Goal: Task Accomplishment & Management: Use online tool/utility

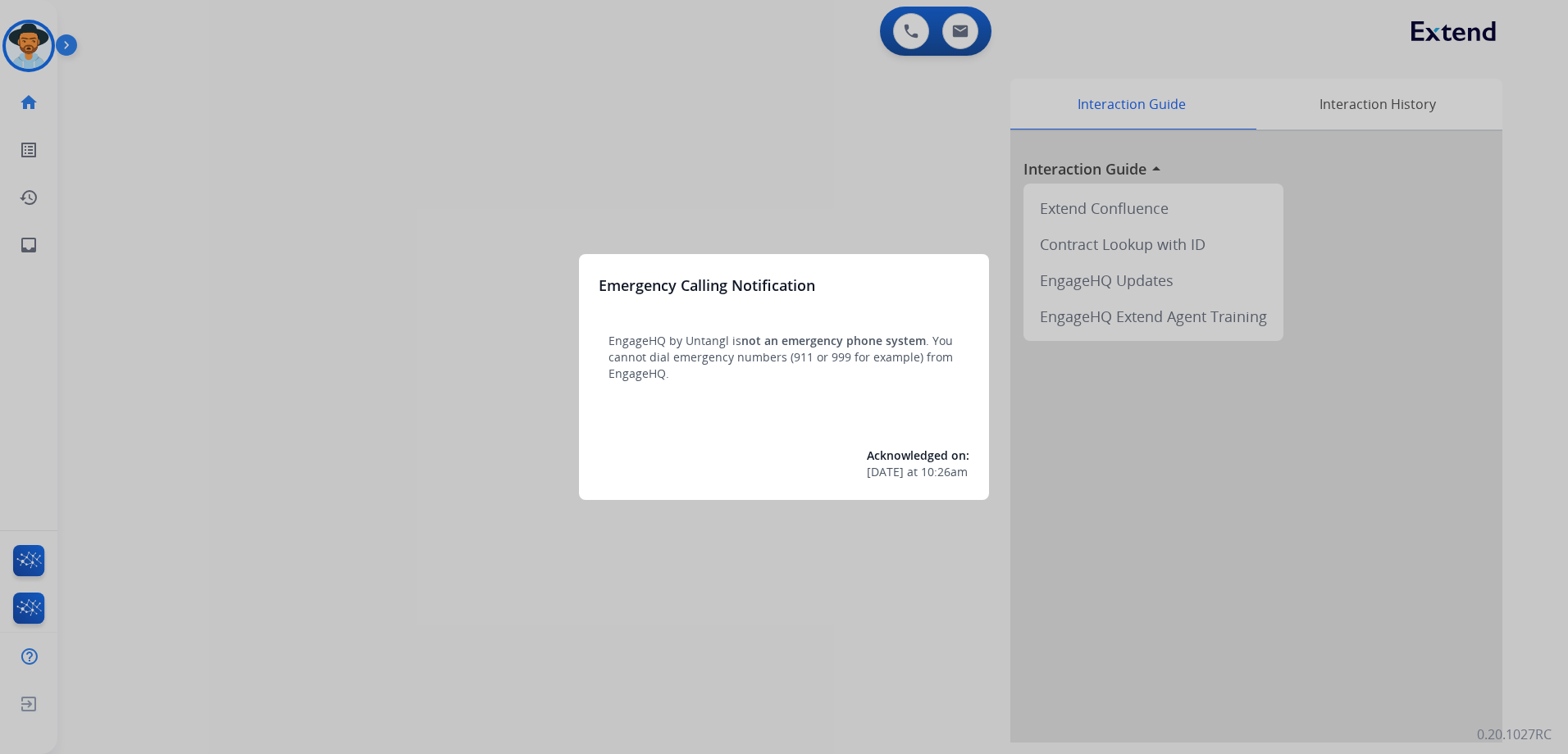
click at [679, 86] on div at bounding box center [784, 377] width 1568 height 754
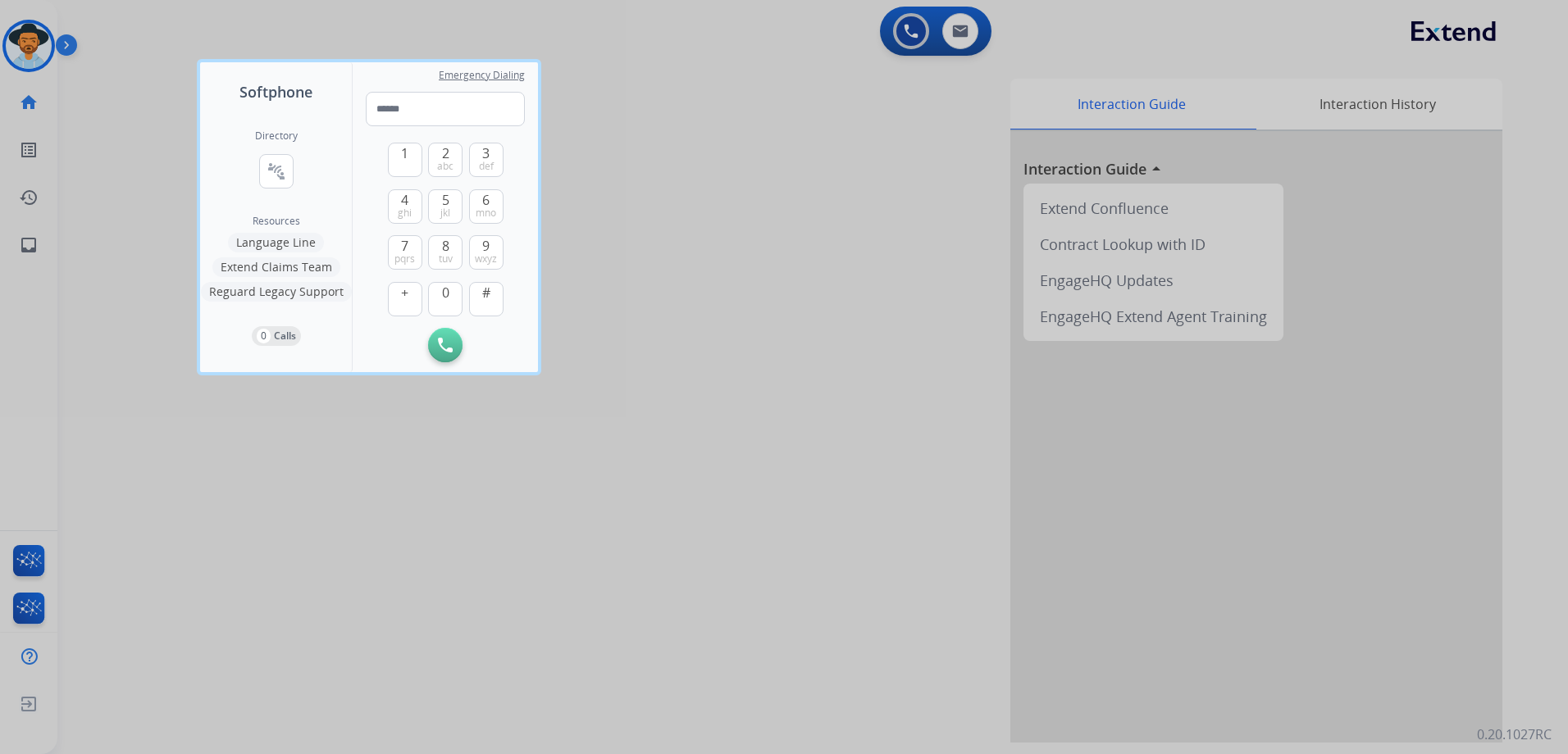
click at [898, 321] on div at bounding box center [784, 377] width 1568 height 754
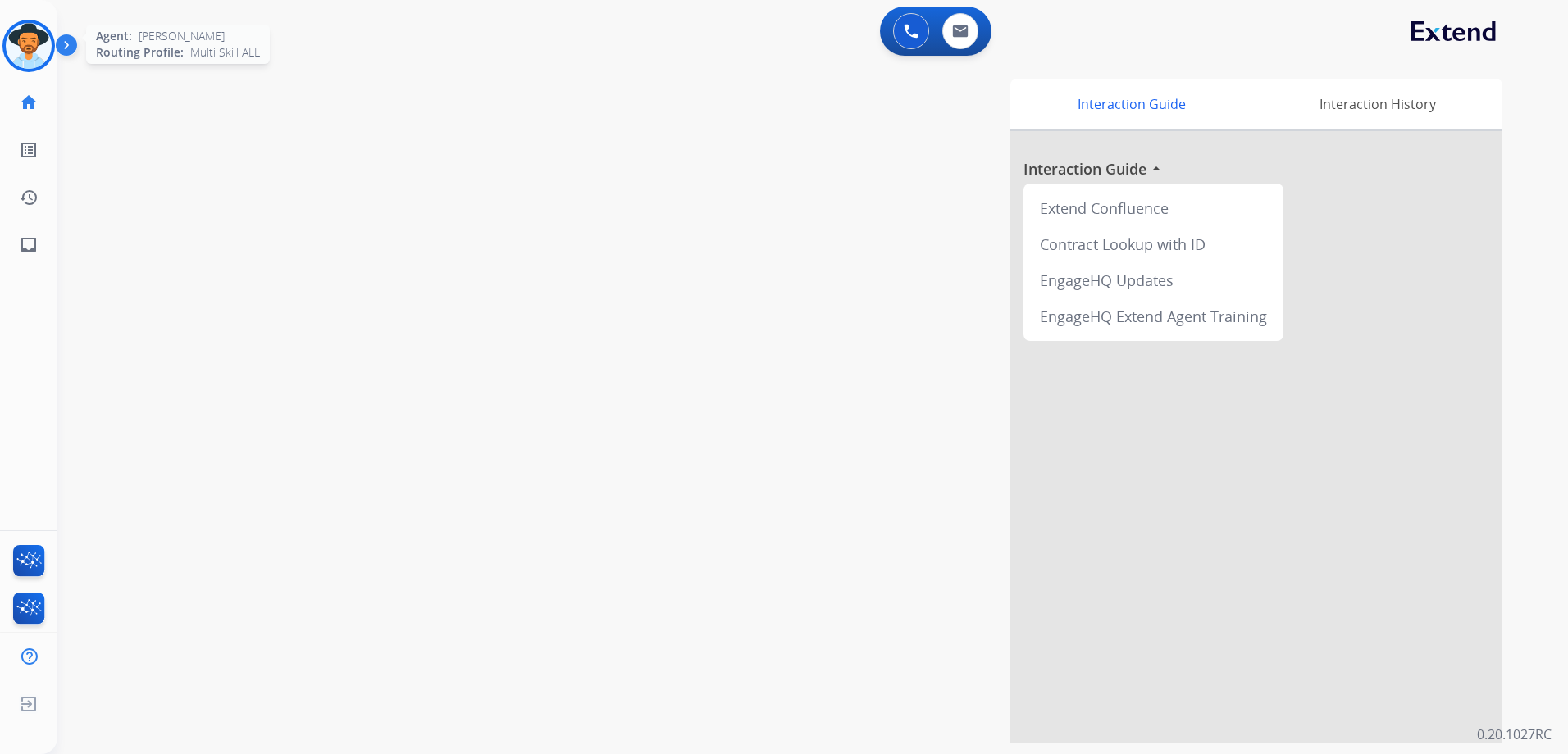
click at [22, 58] on img at bounding box center [28, 46] width 46 height 46
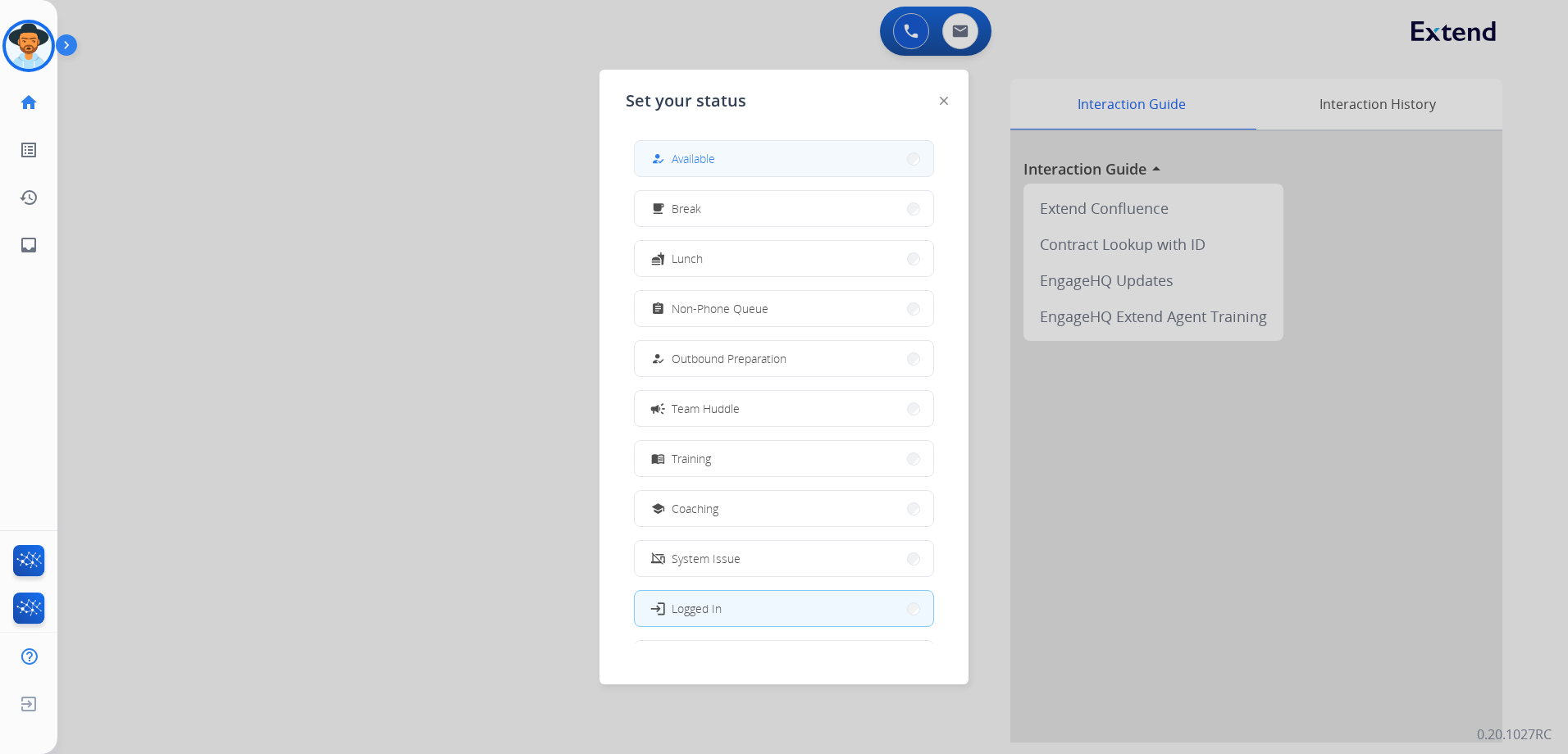
click at [726, 154] on button "how_to_reg Available" at bounding box center [783, 158] width 298 height 35
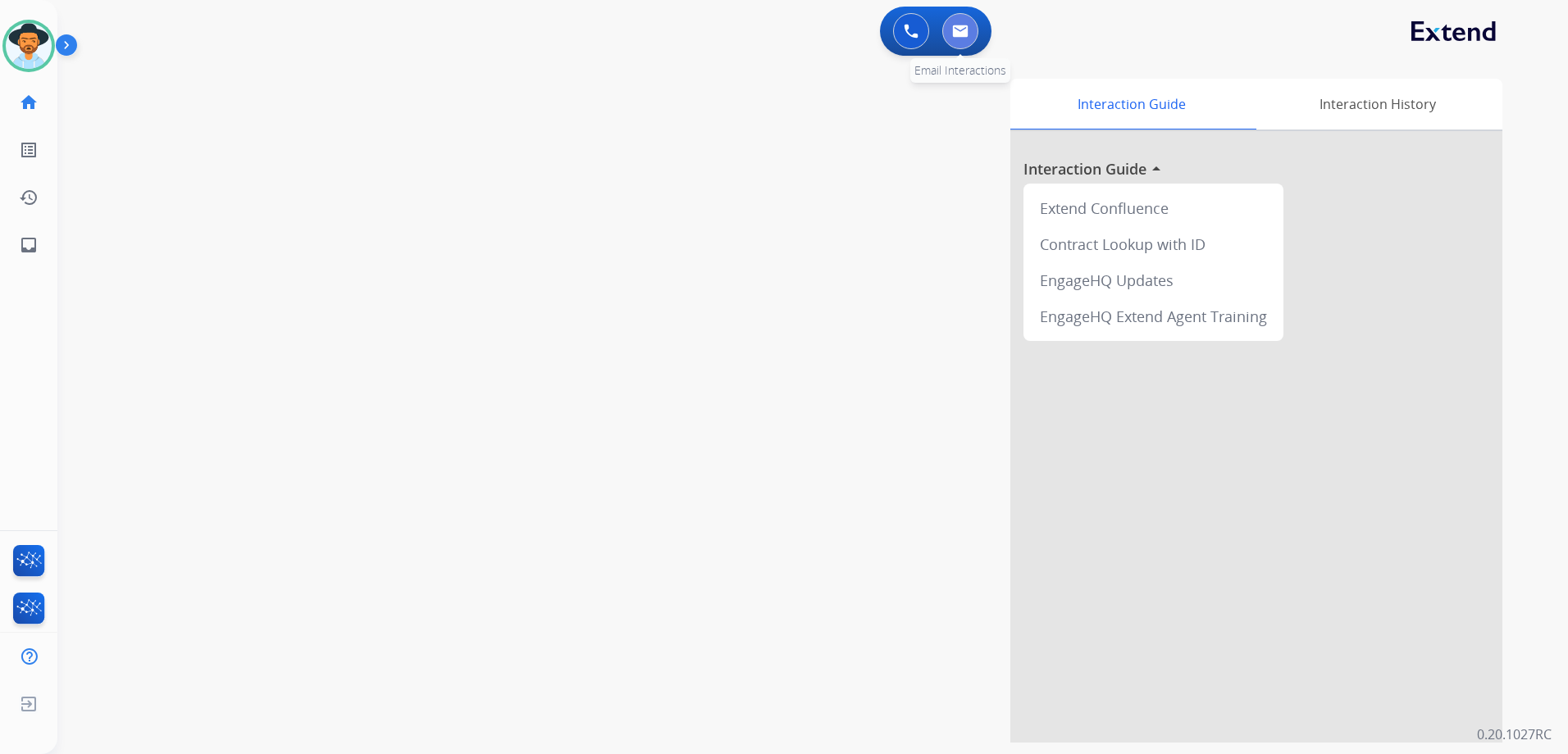
click at [965, 28] on img at bounding box center [959, 31] width 16 height 13
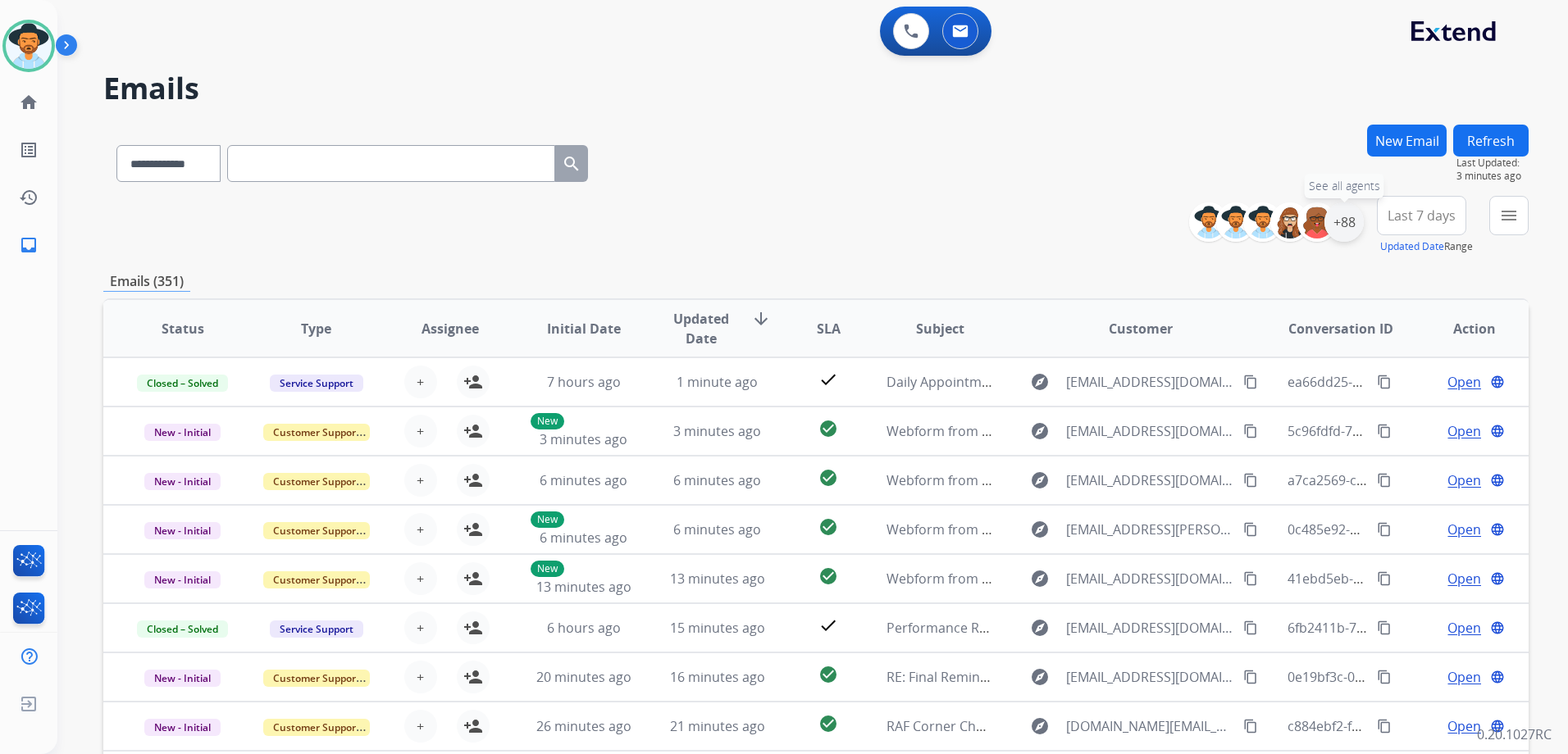
click at [1342, 222] on div "+88" at bounding box center [1344, 223] width 40 height 40
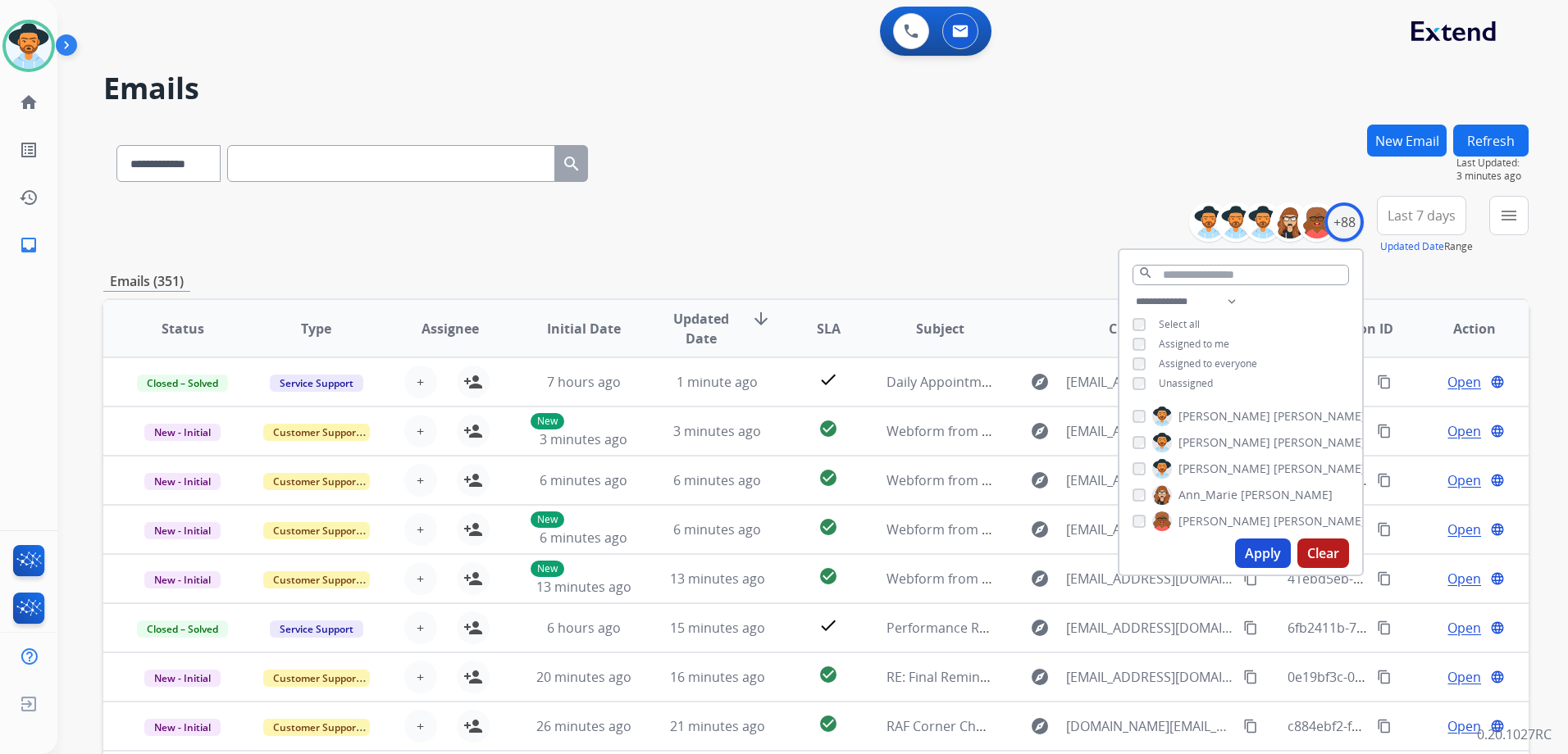
click at [1178, 381] on span "Unassigned" at bounding box center [1185, 383] width 54 height 14
click at [1250, 555] on button "Apply" at bounding box center [1262, 554] width 56 height 29
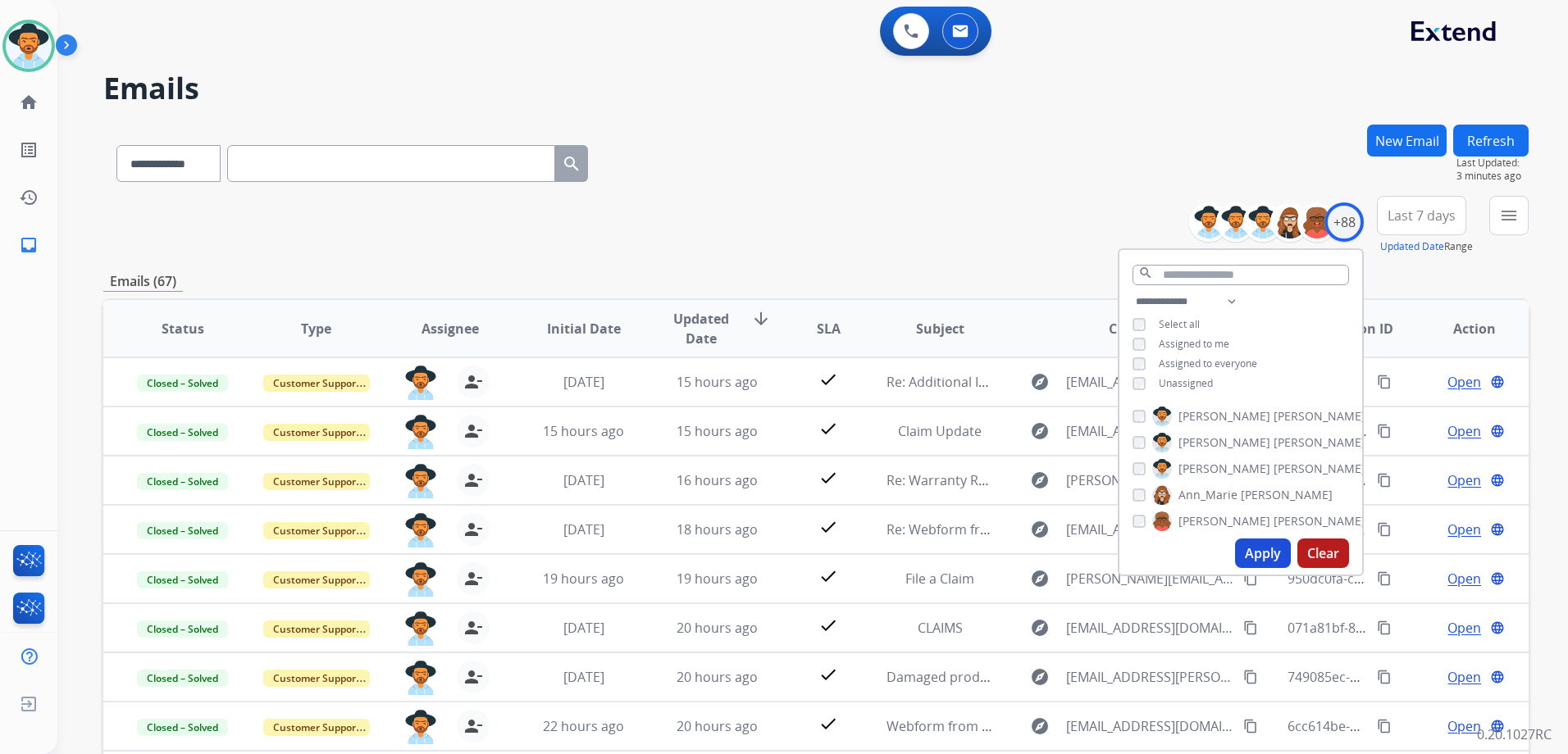
click at [977, 243] on div "**********" at bounding box center [816, 225] width 1425 height 59
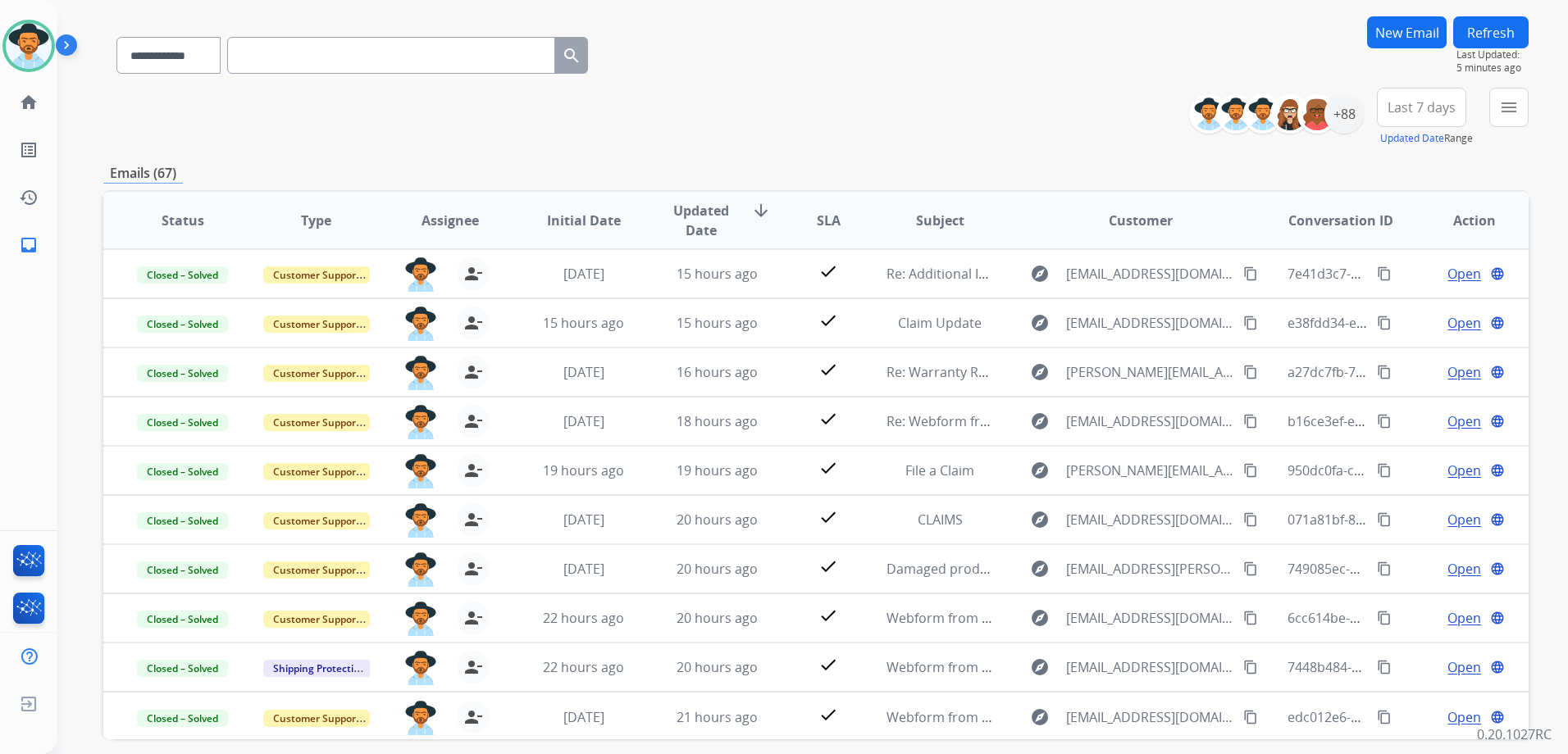
scroll to position [15, 0]
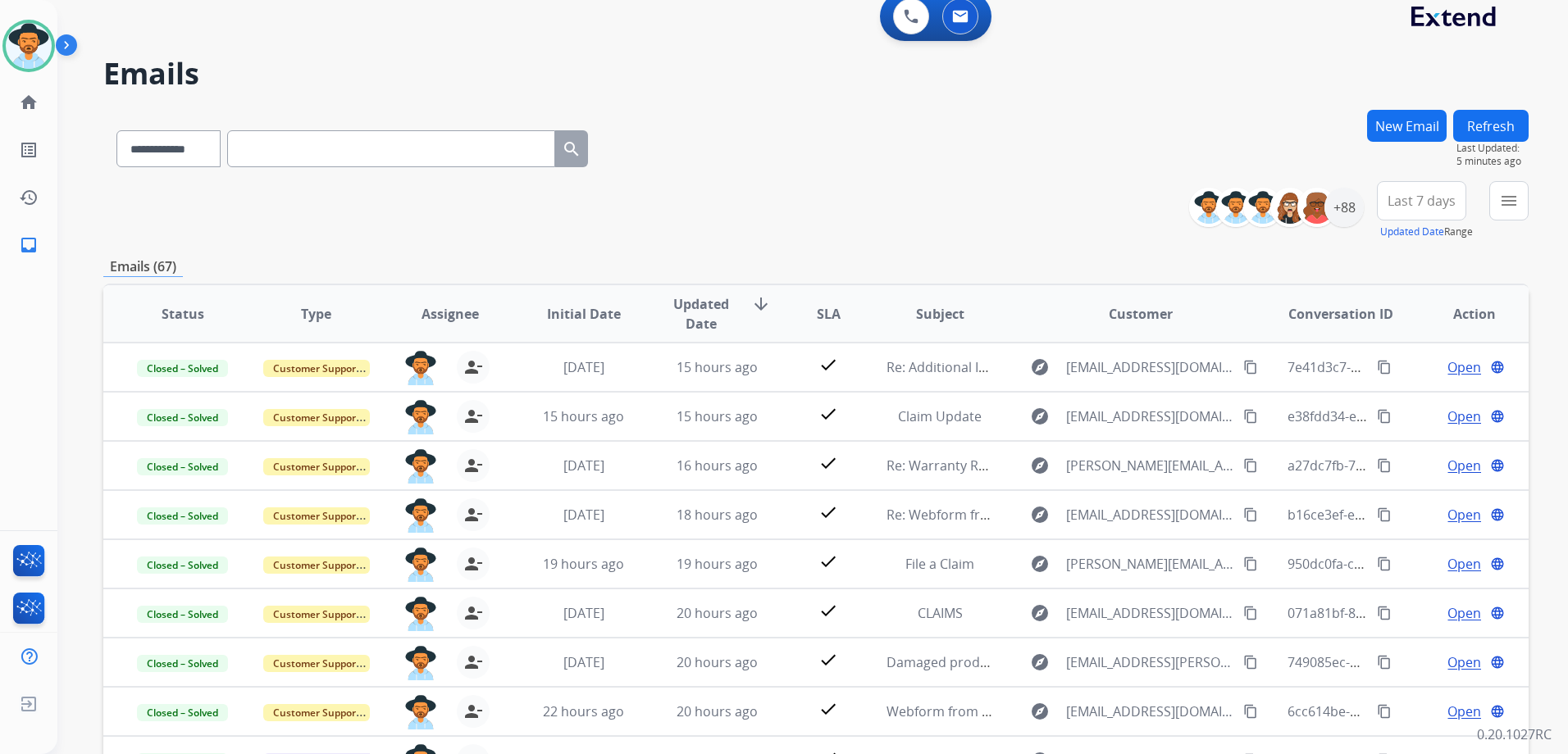
paste input "**********"
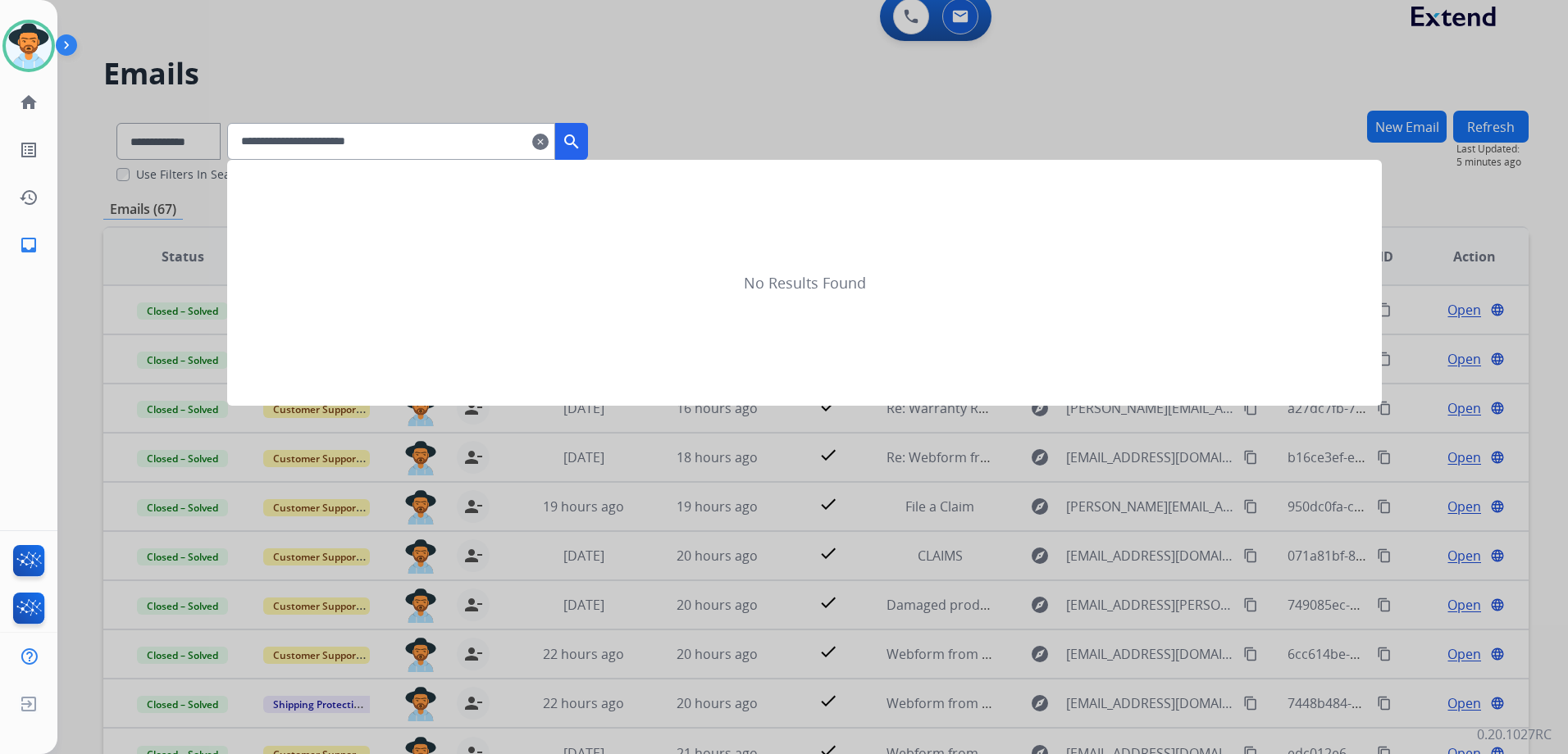
type input "**********"
click at [581, 135] on button "search" at bounding box center [572, 141] width 33 height 37
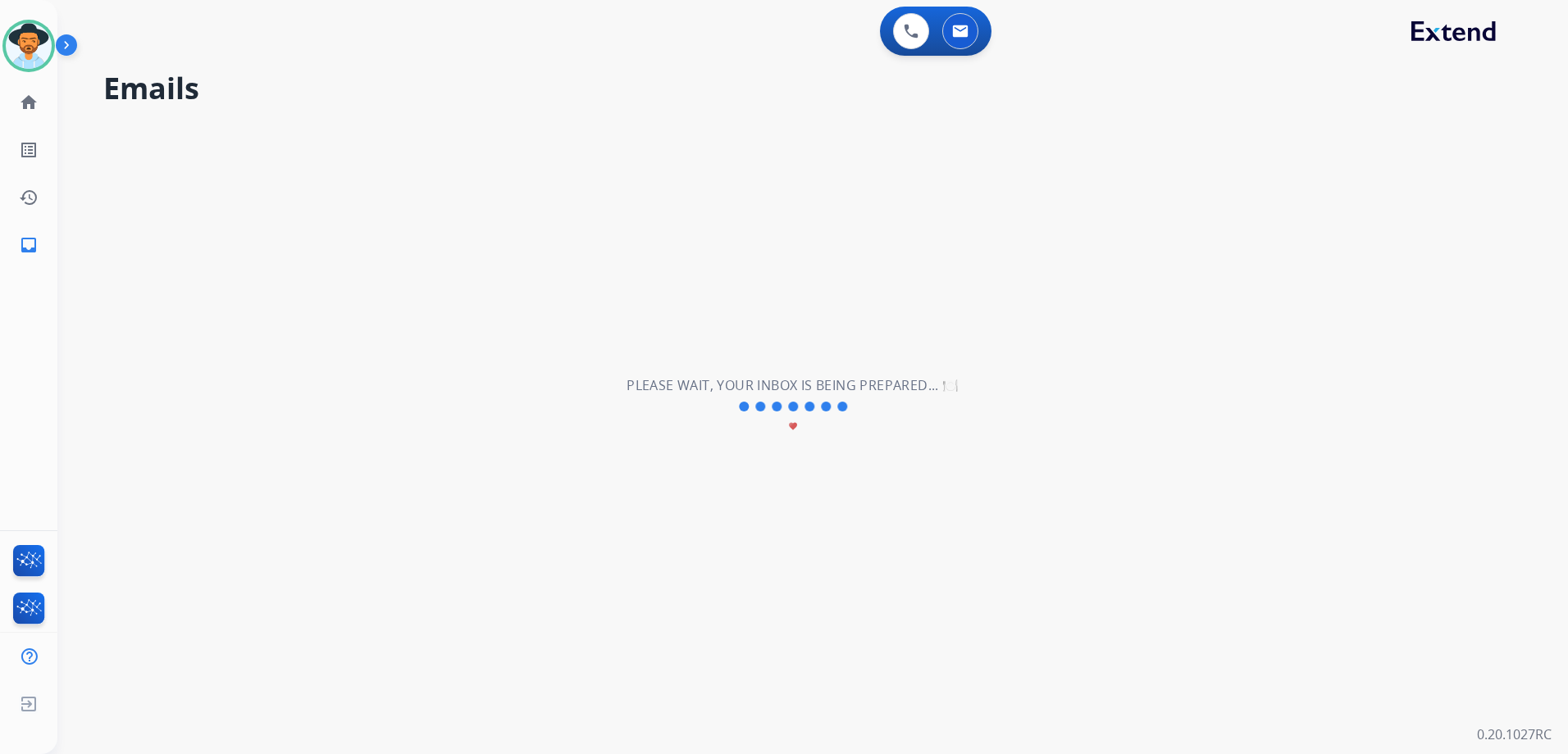
scroll to position [0, 0]
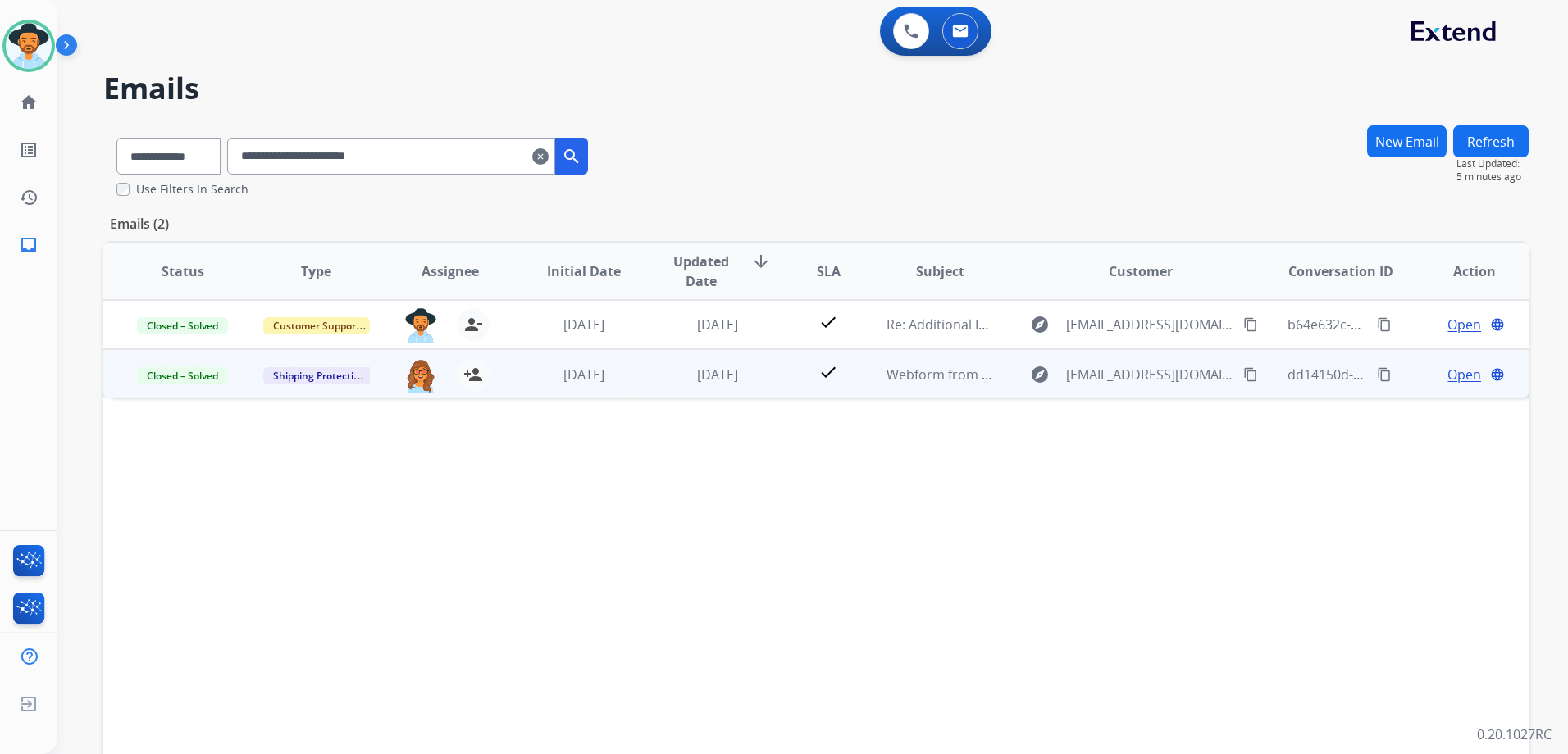
click at [1416, 385] on td "Open language" at bounding box center [1461, 373] width 133 height 49
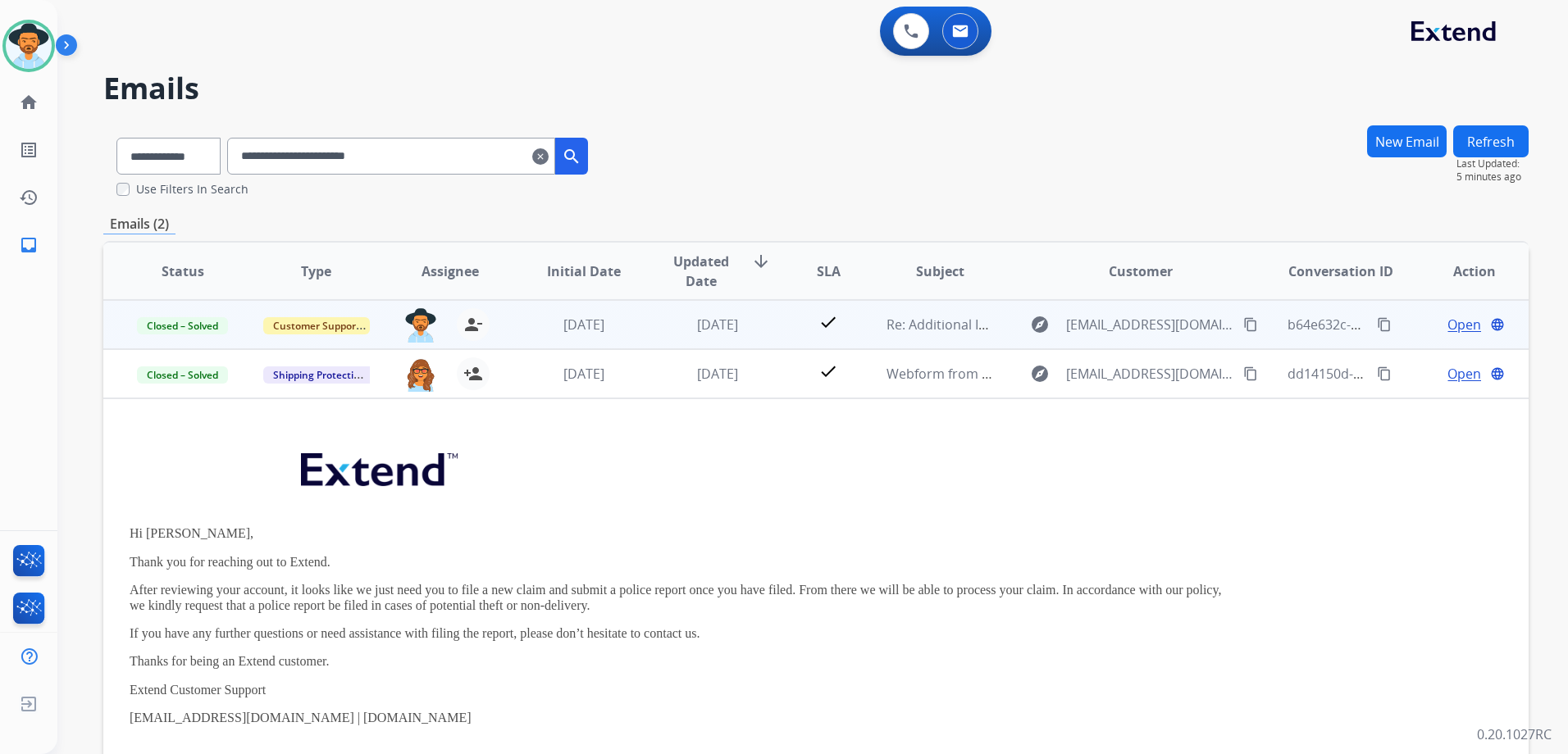
click at [1405, 338] on td "Open language" at bounding box center [1461, 324] width 133 height 49
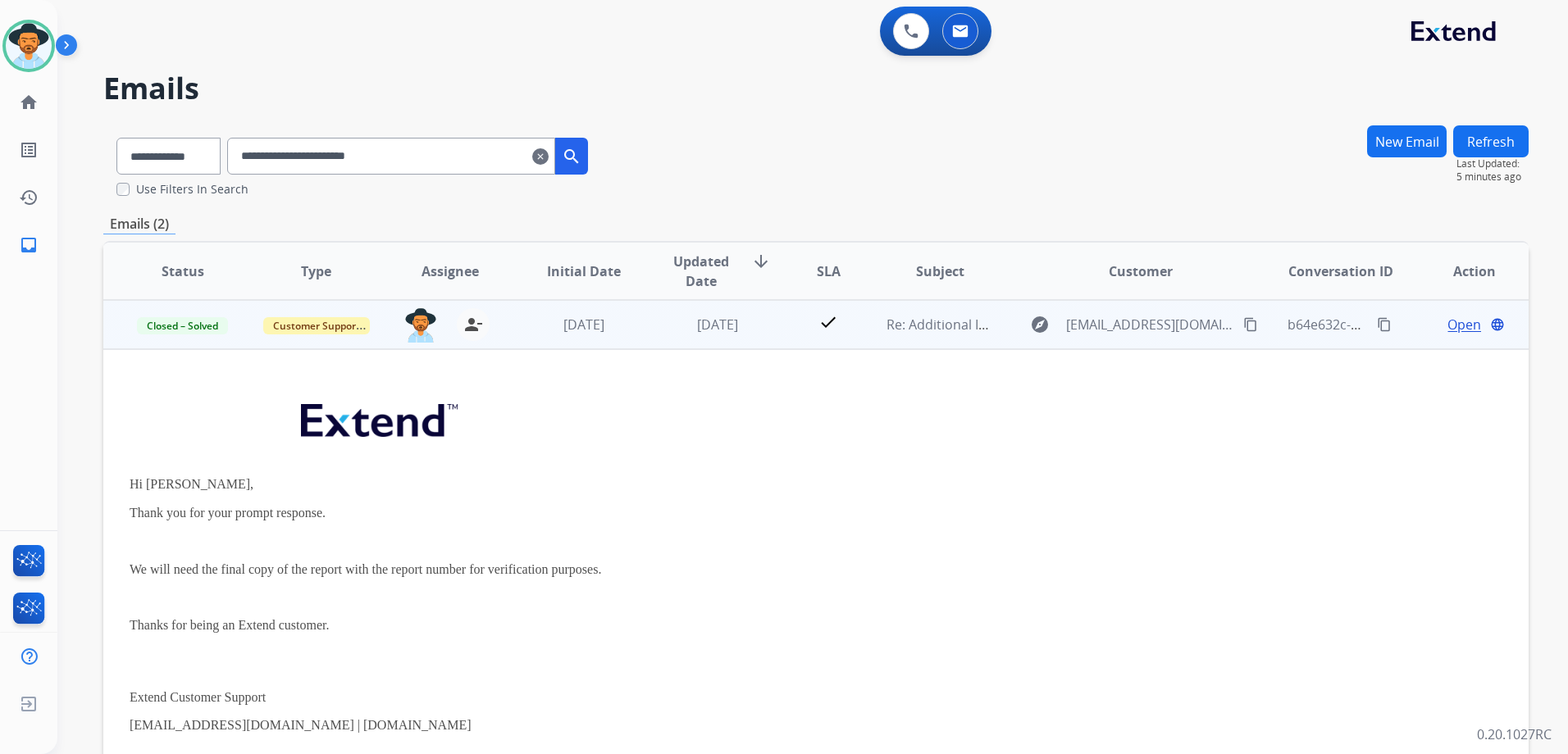
click at [1399, 338] on td "Open language" at bounding box center [1461, 324] width 133 height 49
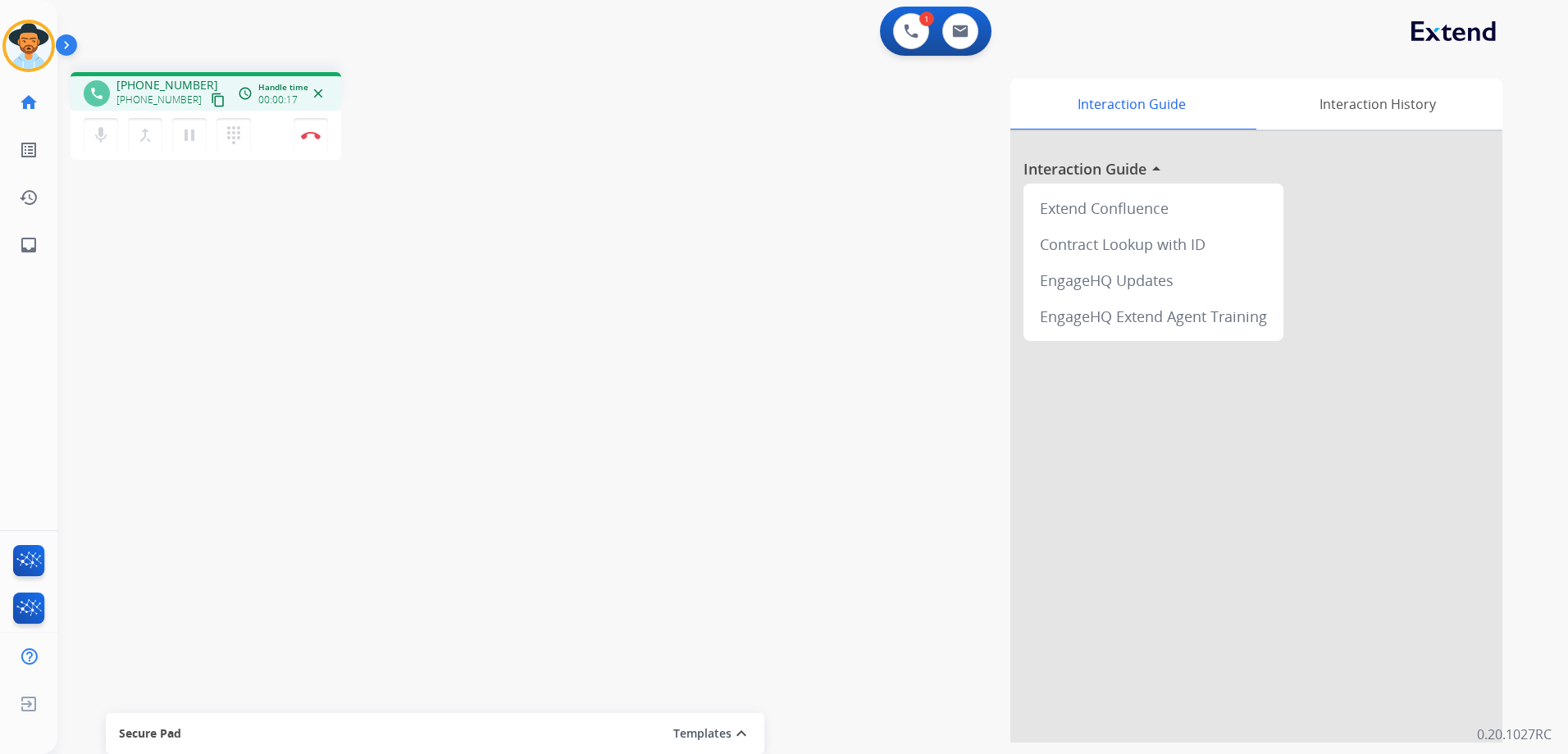
click at [211, 98] on mat-icon "content_copy" at bounding box center [217, 100] width 15 height 15
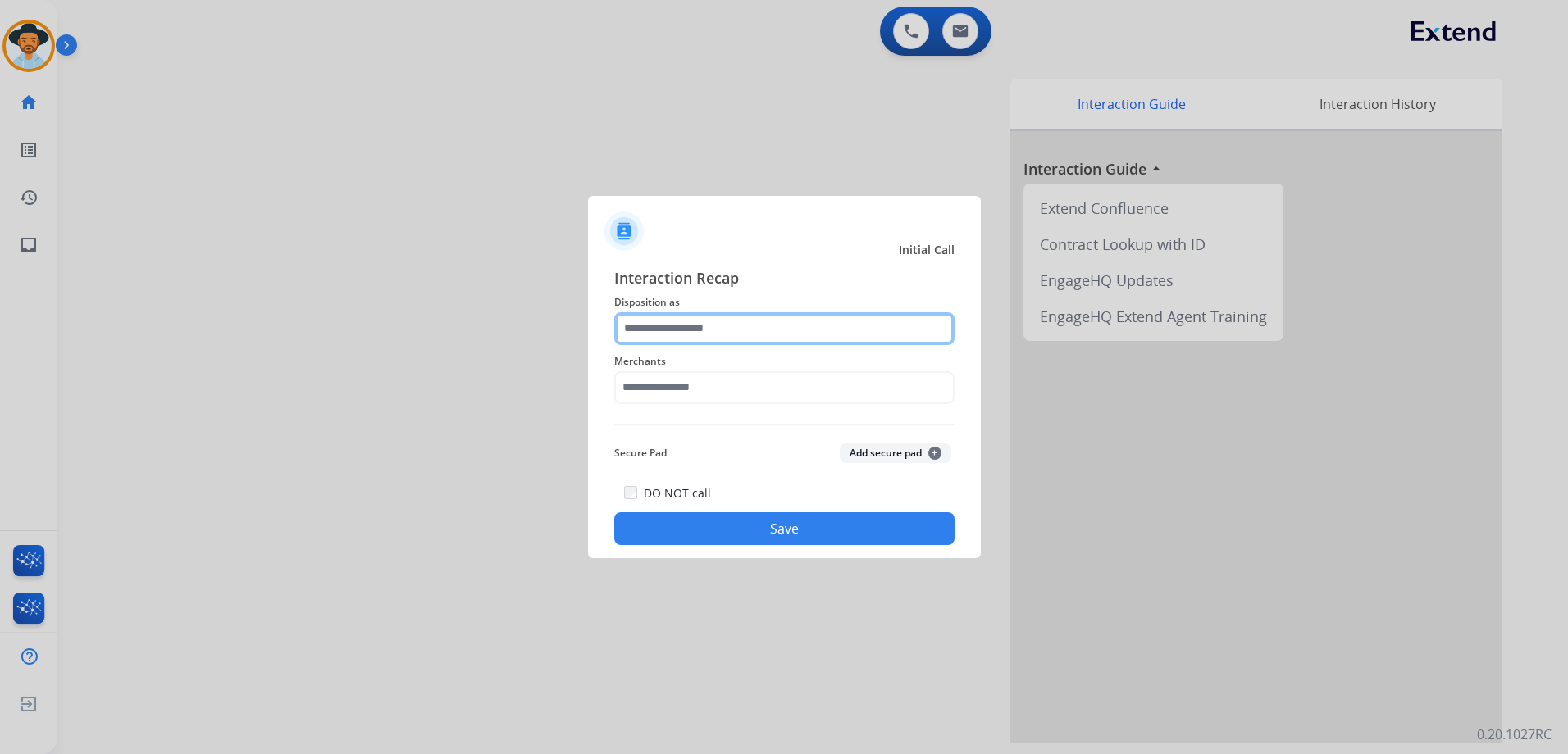
click at [752, 330] on input "text" at bounding box center [784, 328] width 340 height 33
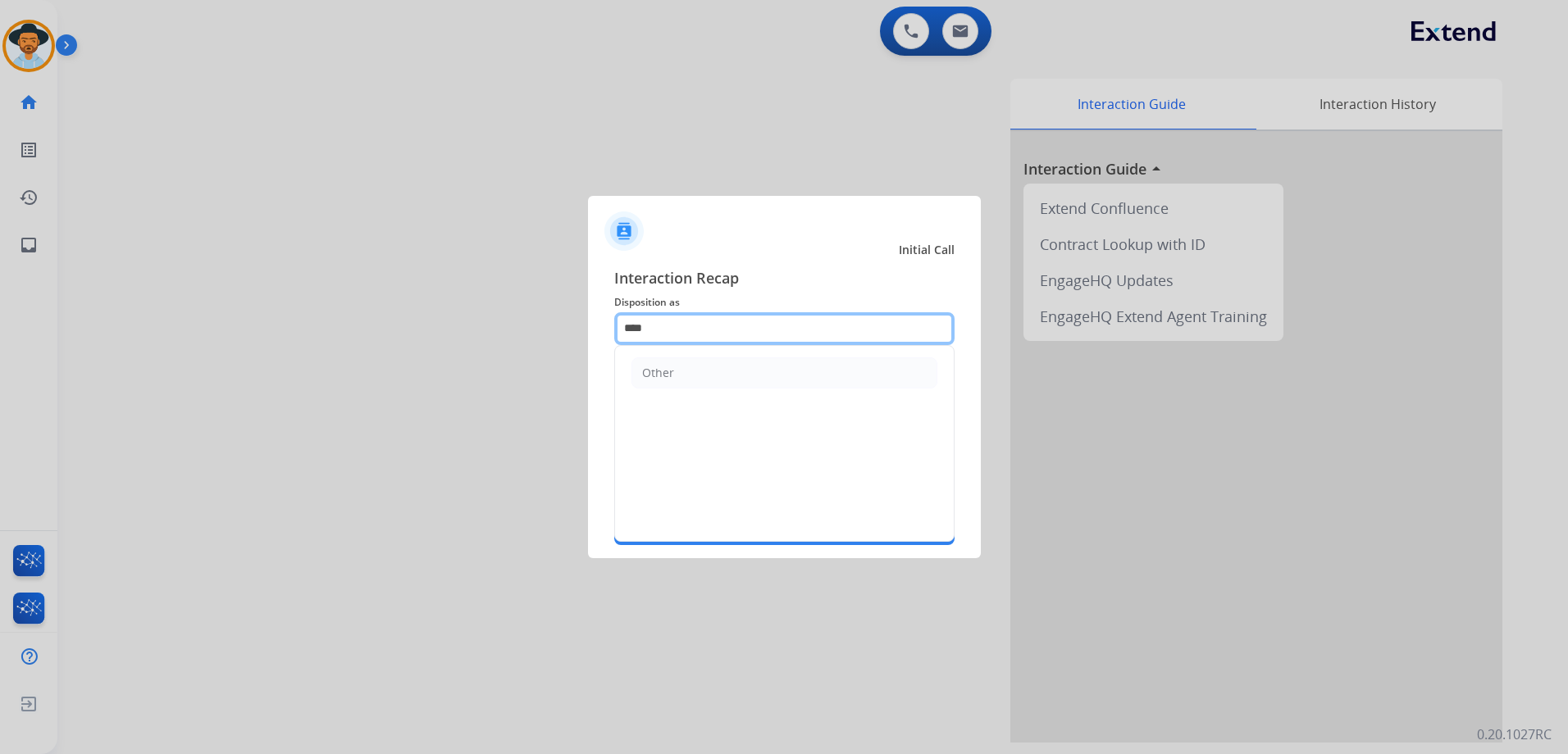
drag, startPoint x: 727, startPoint y: 317, endPoint x: 549, endPoint y: 348, distance: 180.7
click at [0, 348] on app-contact-recap-modal "Initial Call Interaction Recap Disposition as **** Other Merchants Secure Pad A…" at bounding box center [0, 377] width 0 height 754
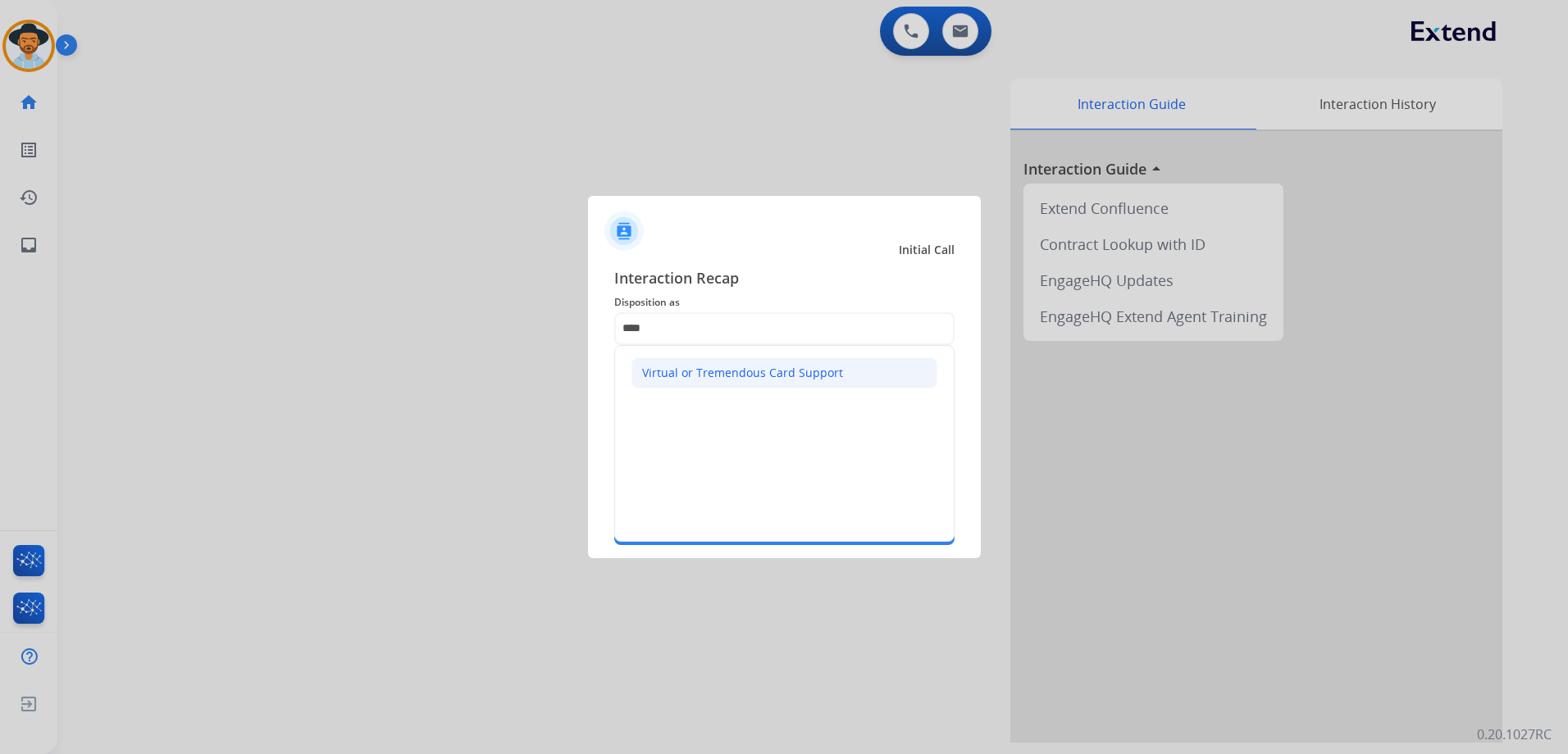
click at [778, 374] on div "Virtual or Tremendous Card Support" at bounding box center [743, 372] width 201 height 16
type input "**********"
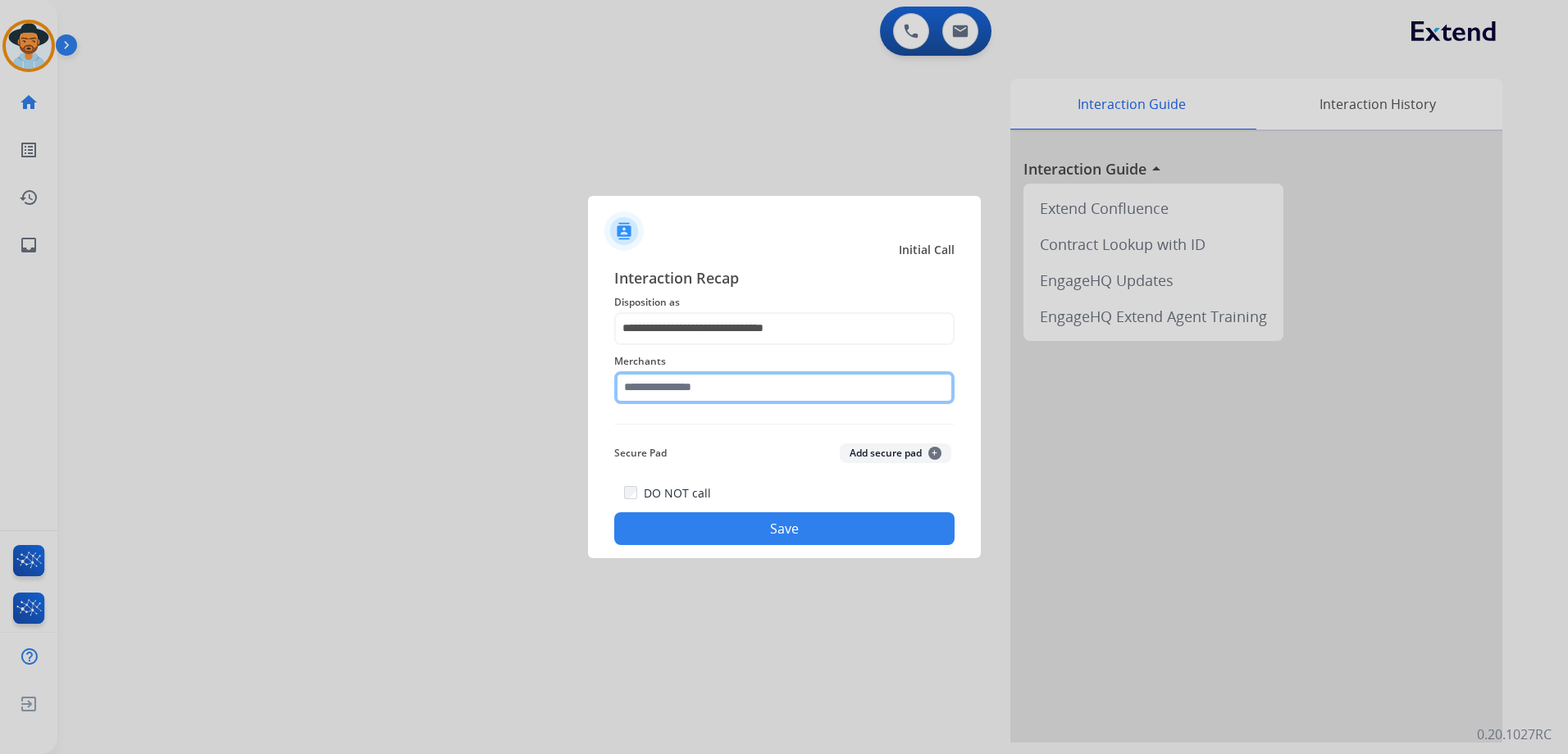
drag, startPoint x: 738, startPoint y: 392, endPoint x: 1068, endPoint y: 402, distance: 330.2
click at [739, 392] on input "text" at bounding box center [784, 388] width 340 height 33
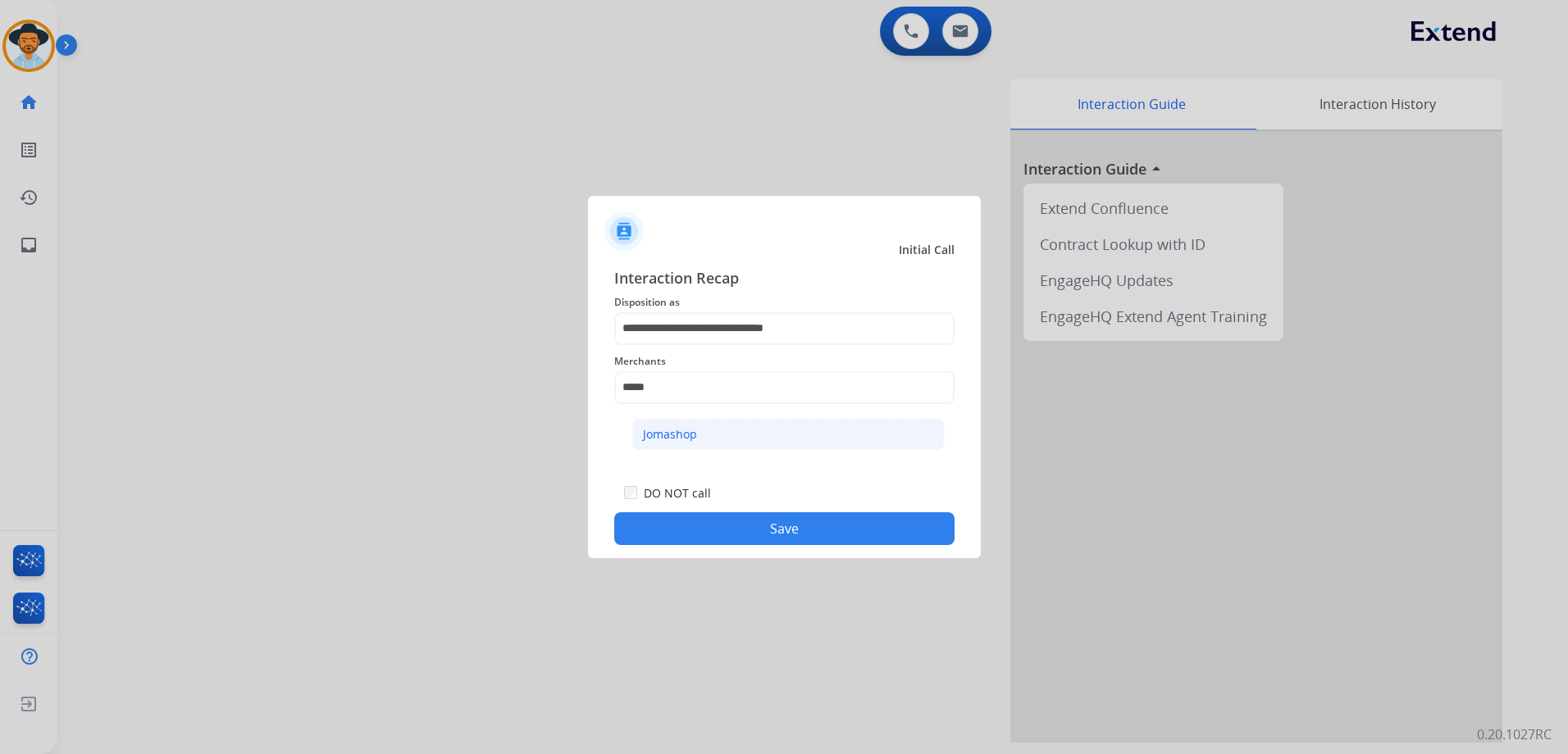
click at [760, 438] on li "Jomashop" at bounding box center [787, 434] width 312 height 31
type input "********"
click at [804, 531] on button "Save" at bounding box center [784, 529] width 340 height 33
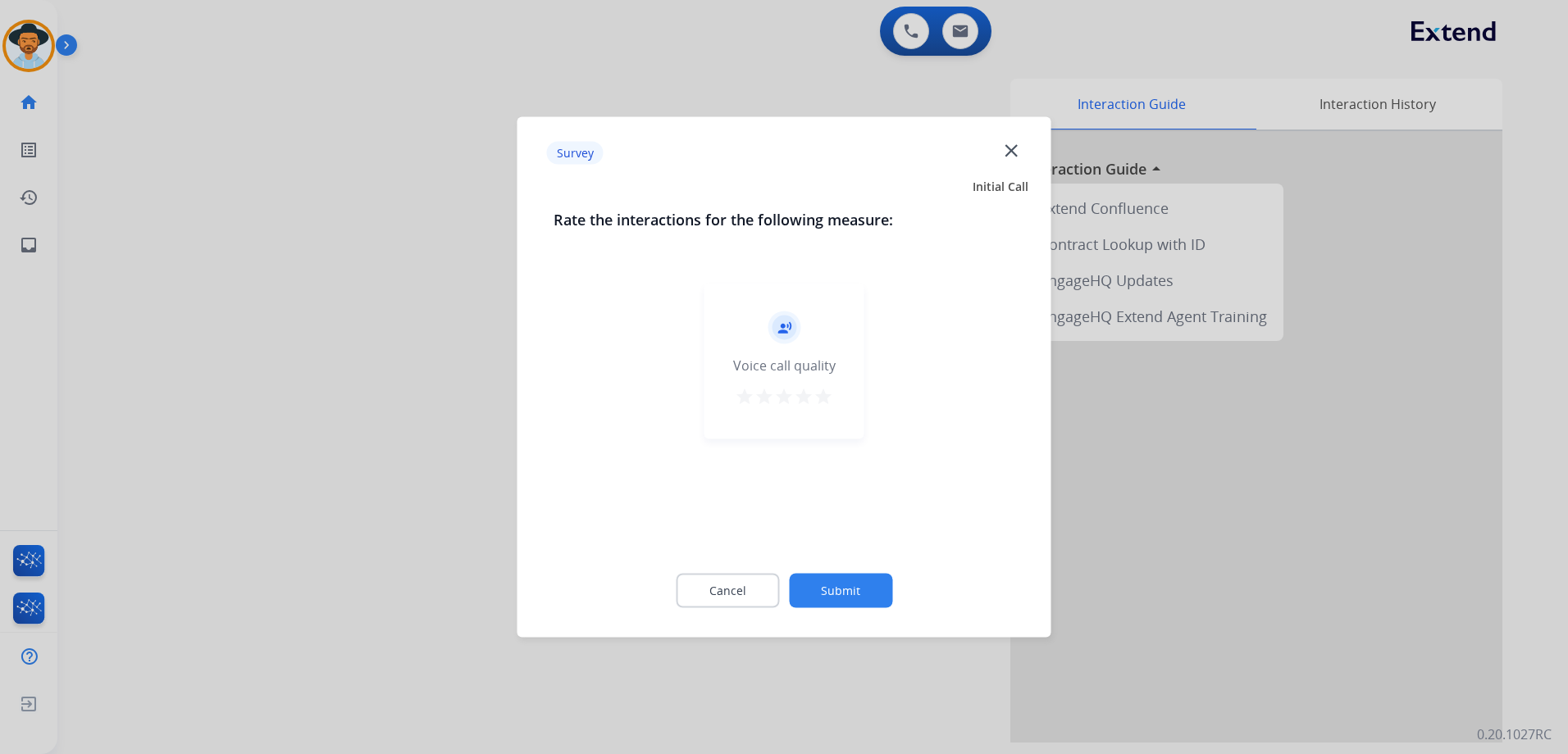
click at [824, 396] on mat-icon "star" at bounding box center [823, 396] width 20 height 20
click at [848, 592] on button "Submit" at bounding box center [840, 592] width 103 height 34
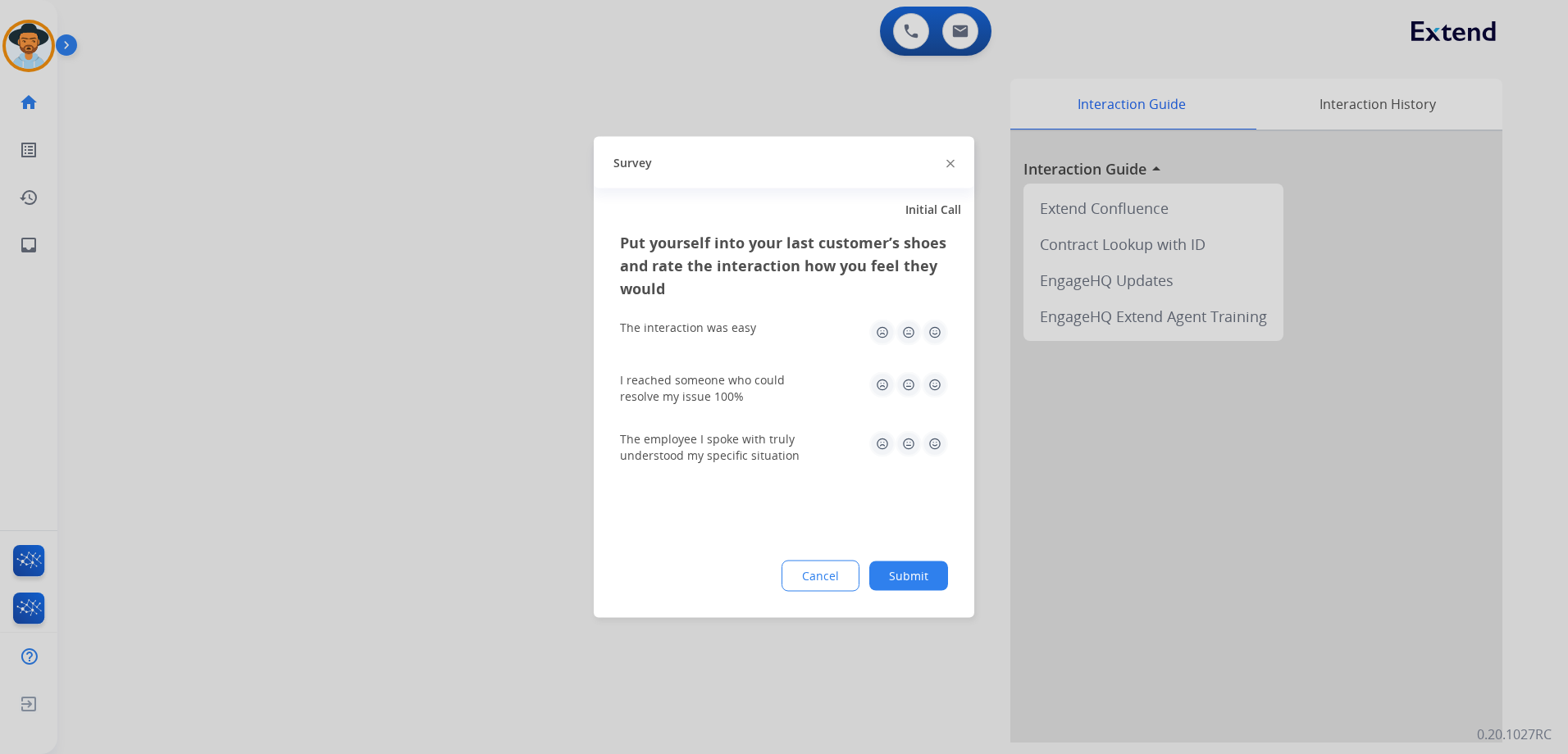
click at [940, 331] on img at bounding box center [934, 333] width 27 height 27
click at [935, 388] on img at bounding box center [934, 385] width 27 height 27
click at [934, 443] on img at bounding box center [934, 444] width 27 height 27
click at [926, 575] on button "Submit" at bounding box center [909, 576] width 79 height 29
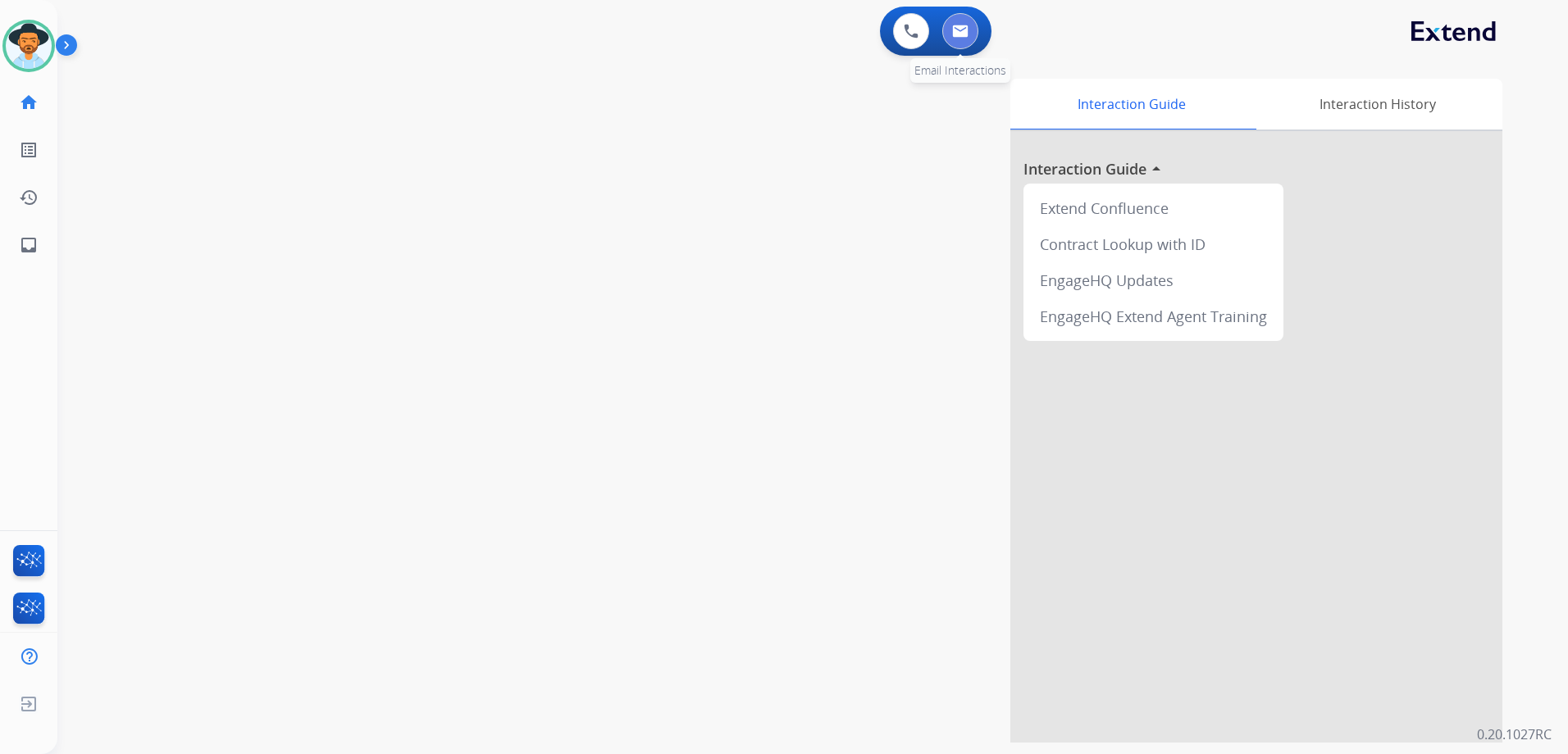
click at [956, 22] on button at bounding box center [960, 31] width 36 height 36
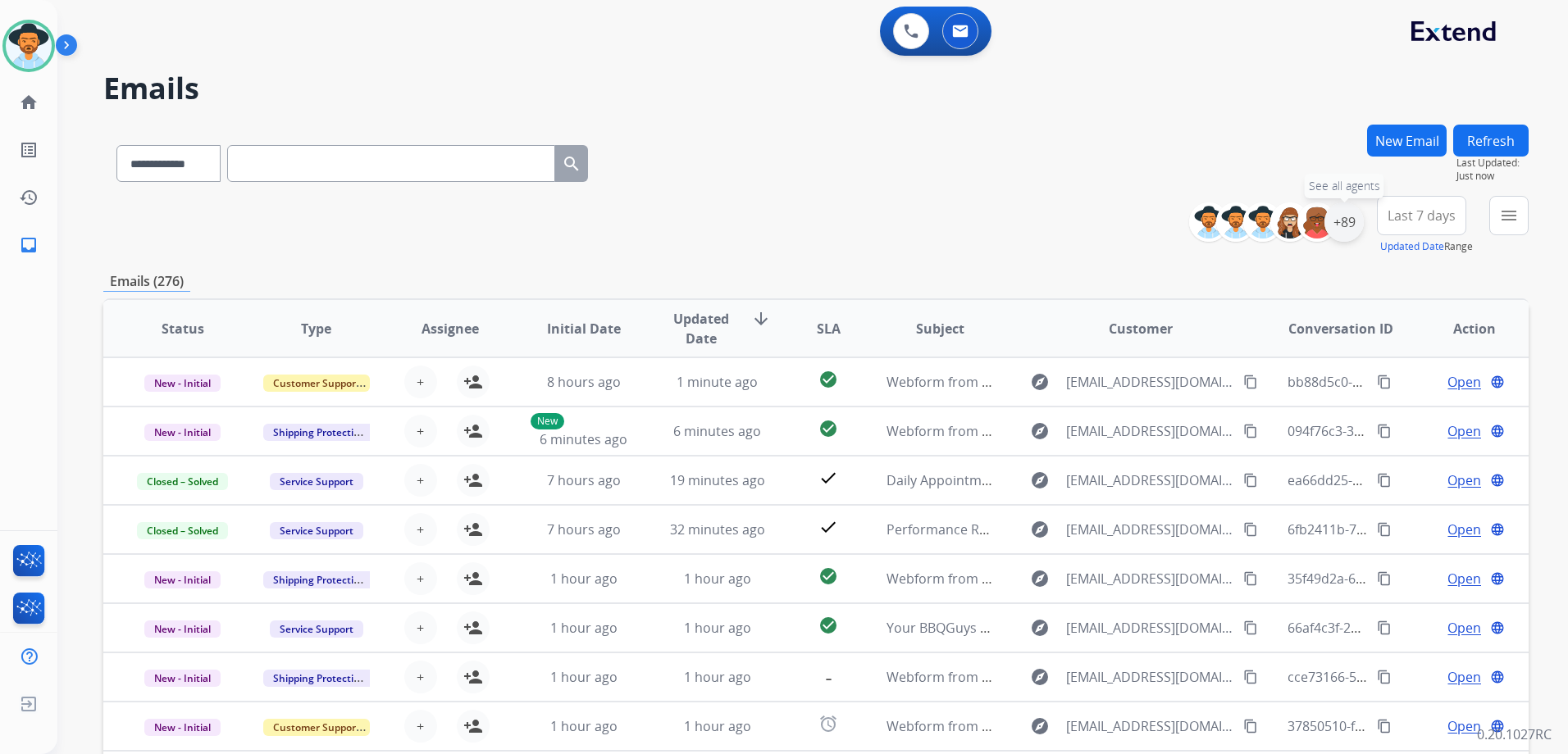
click at [1344, 224] on div "+89" at bounding box center [1344, 223] width 40 height 40
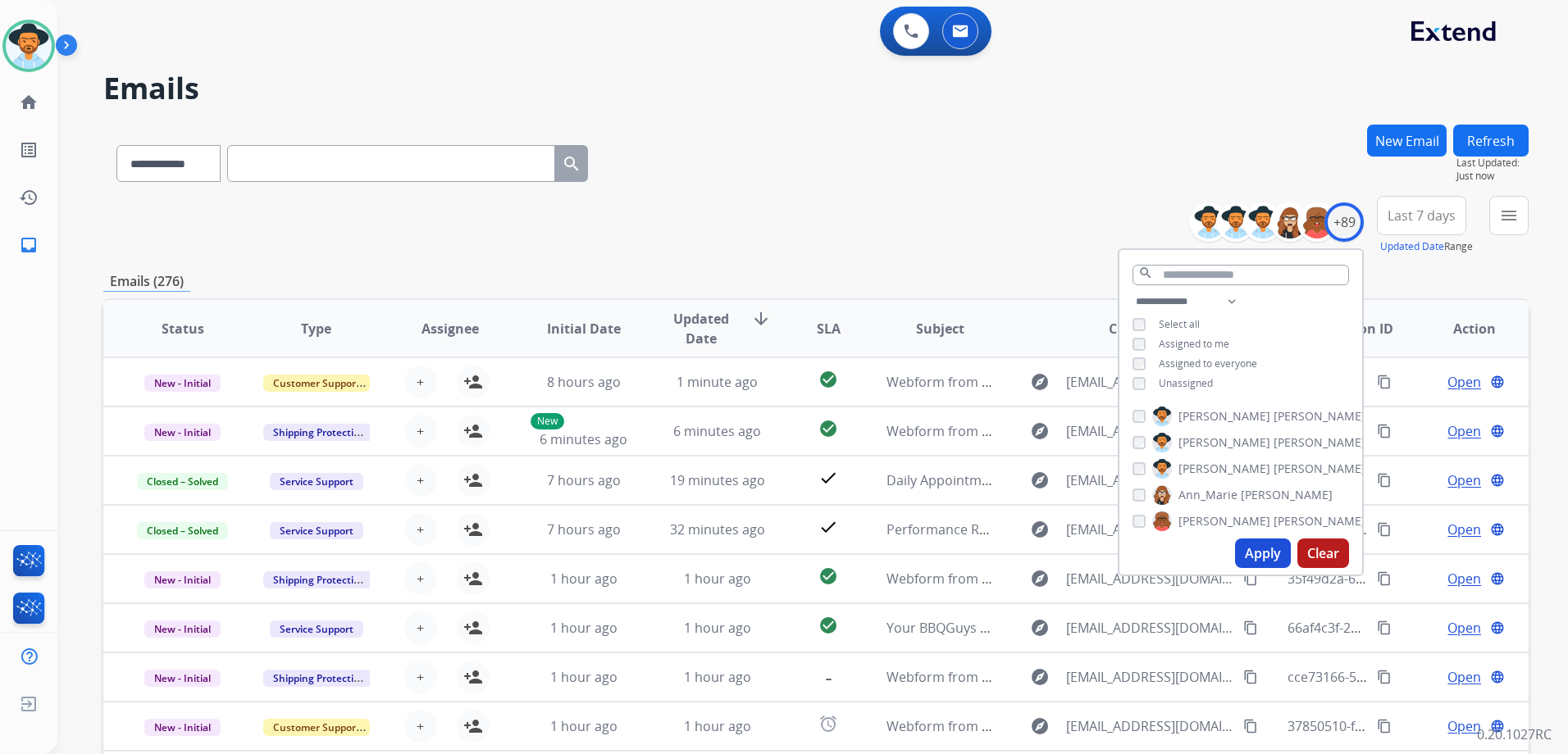
click at [1192, 382] on span "Unassigned" at bounding box center [1185, 383] width 54 height 14
click at [1259, 554] on button "Apply" at bounding box center [1262, 554] width 56 height 29
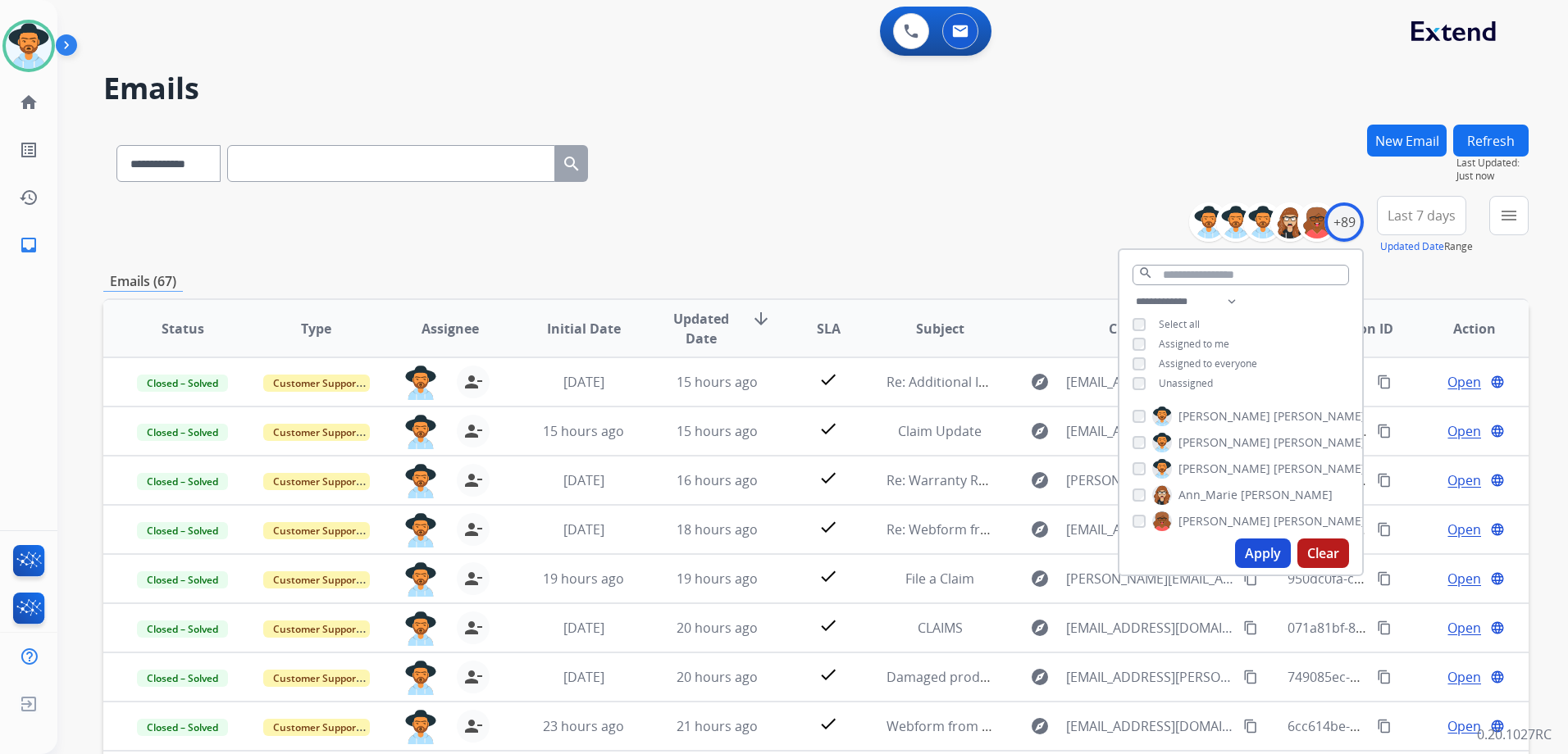
click at [871, 239] on div "**********" at bounding box center [816, 225] width 1425 height 59
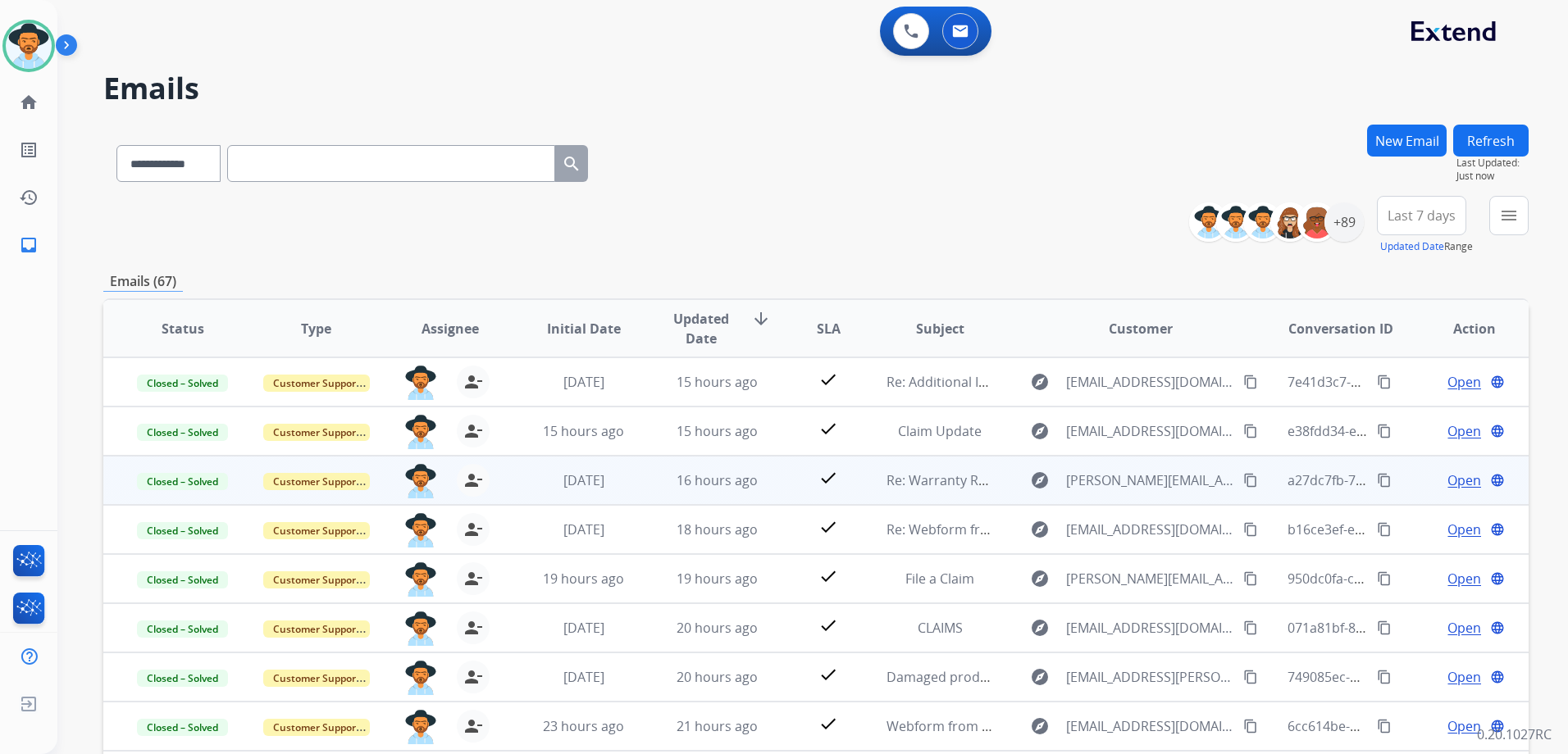
scroll to position [2, 0]
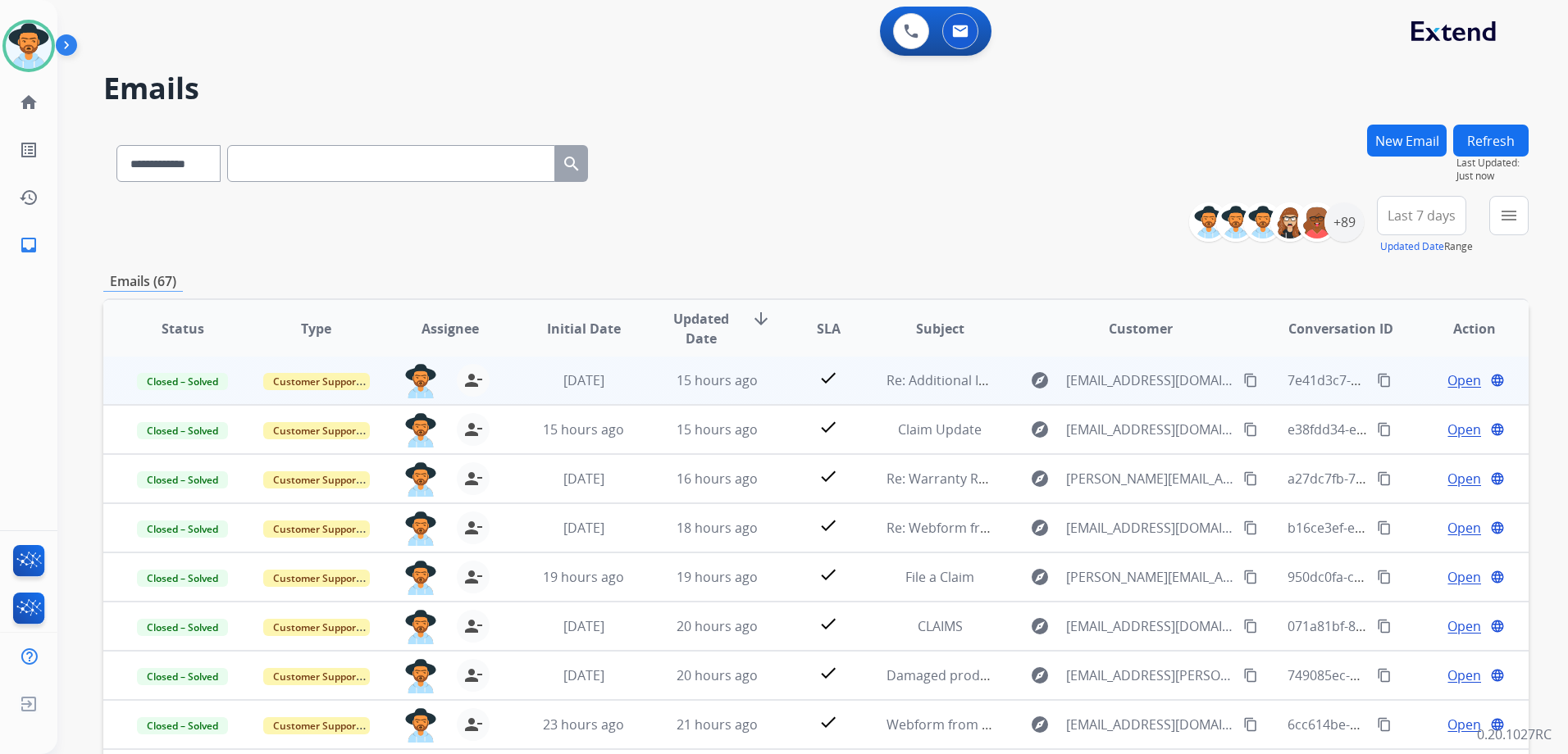
click at [1401, 379] on td "Open language" at bounding box center [1461, 380] width 133 height 49
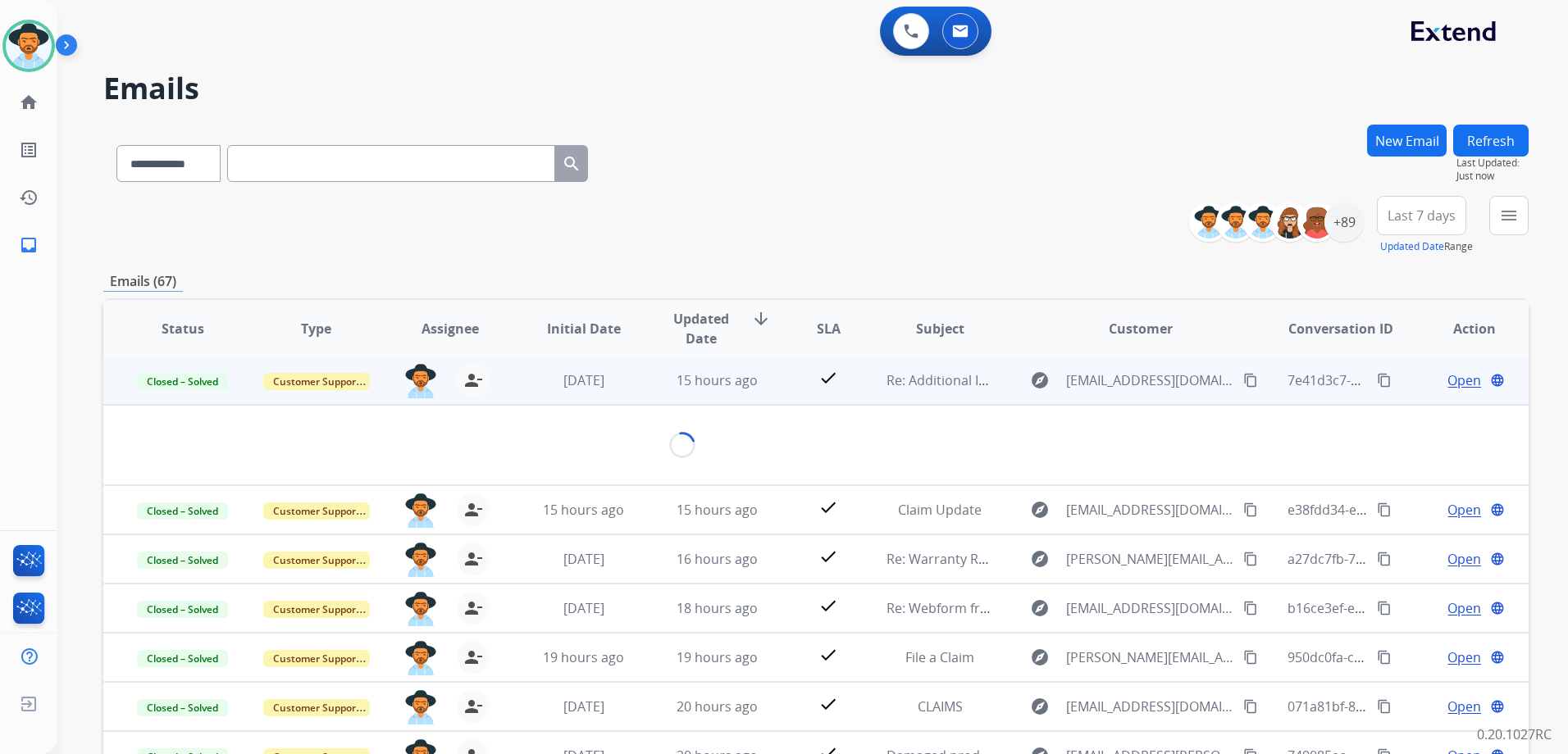
scroll to position [0, 0]
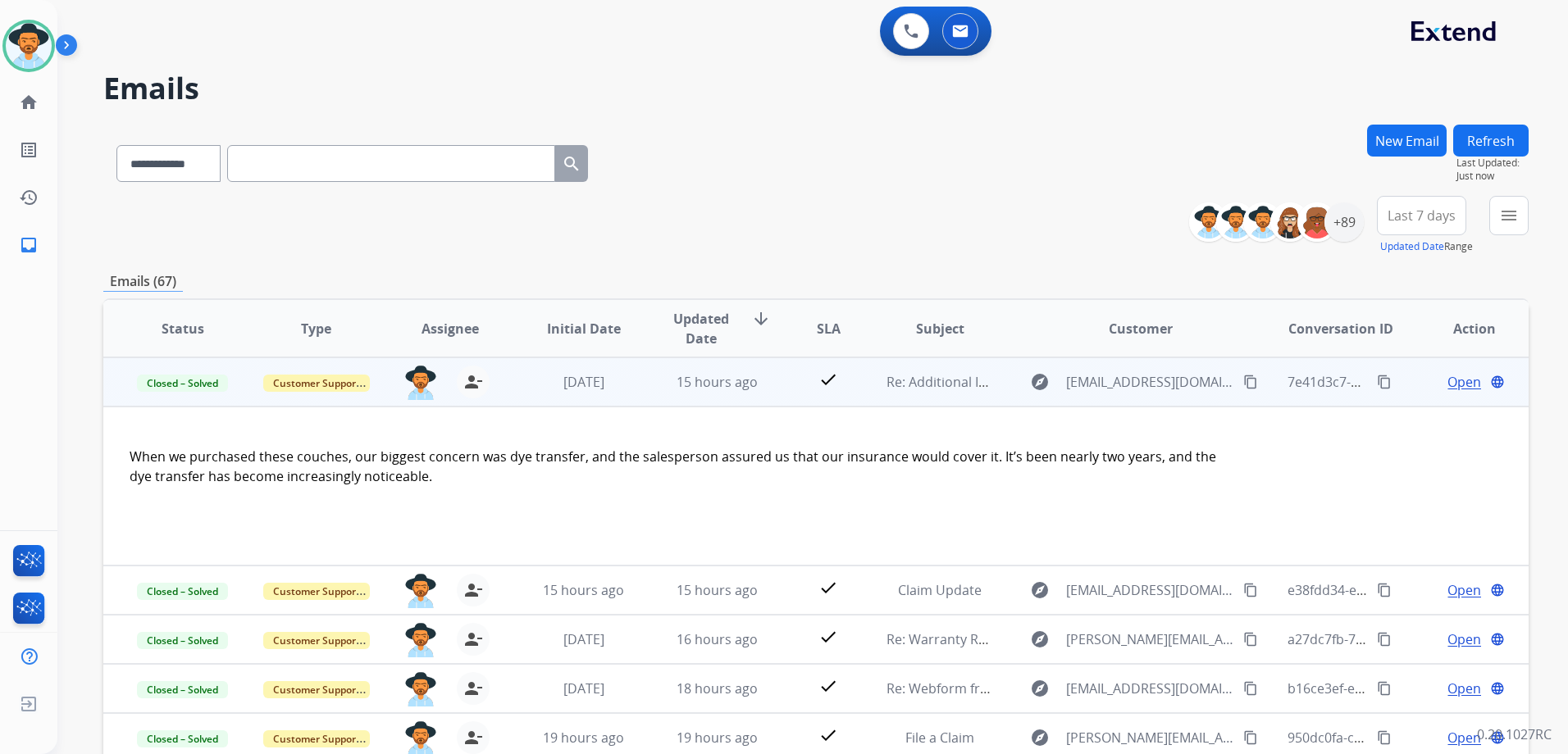
click at [1398, 378] on td "Open language" at bounding box center [1461, 382] width 133 height 49
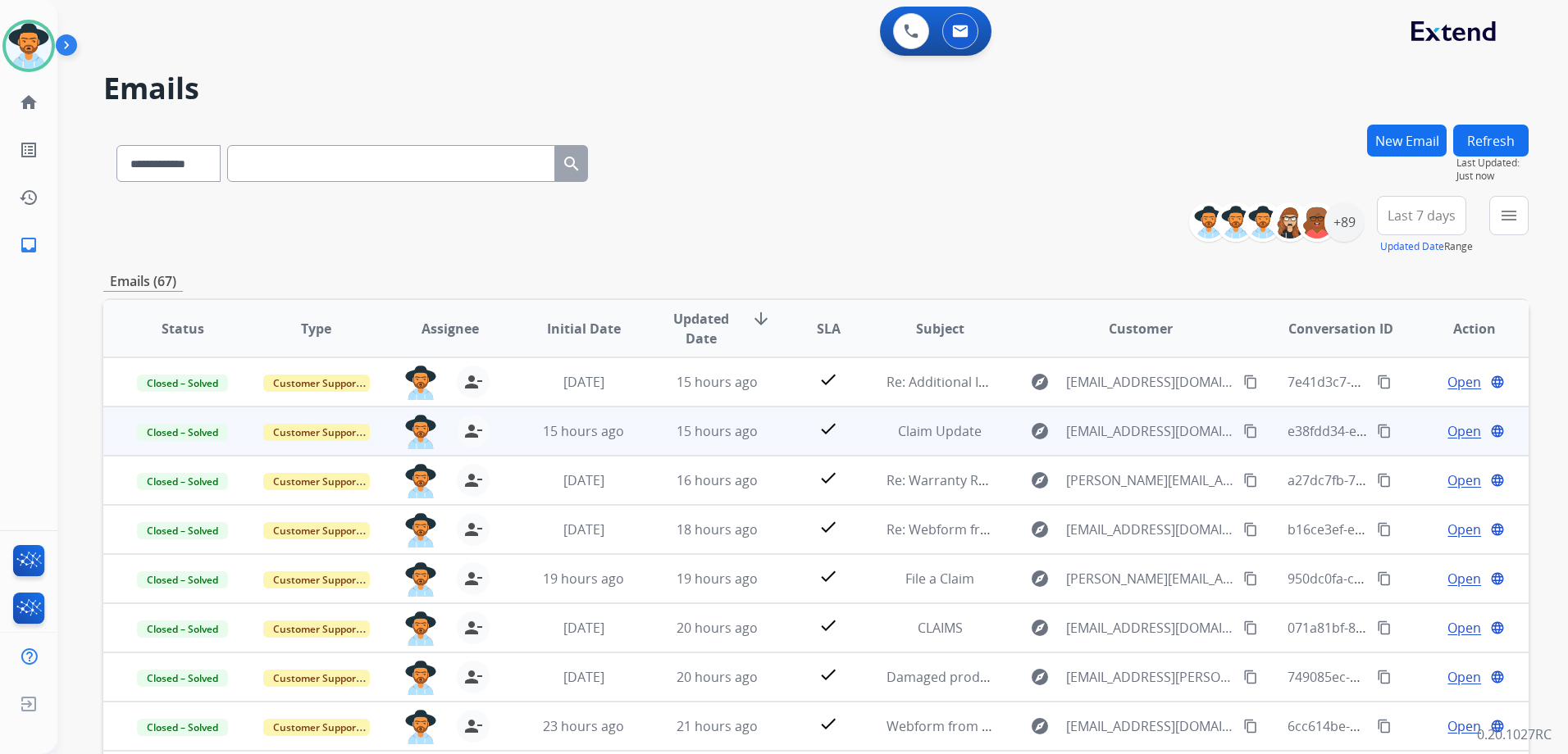
click at [1394, 441] on td "Open language" at bounding box center [1461, 431] width 133 height 49
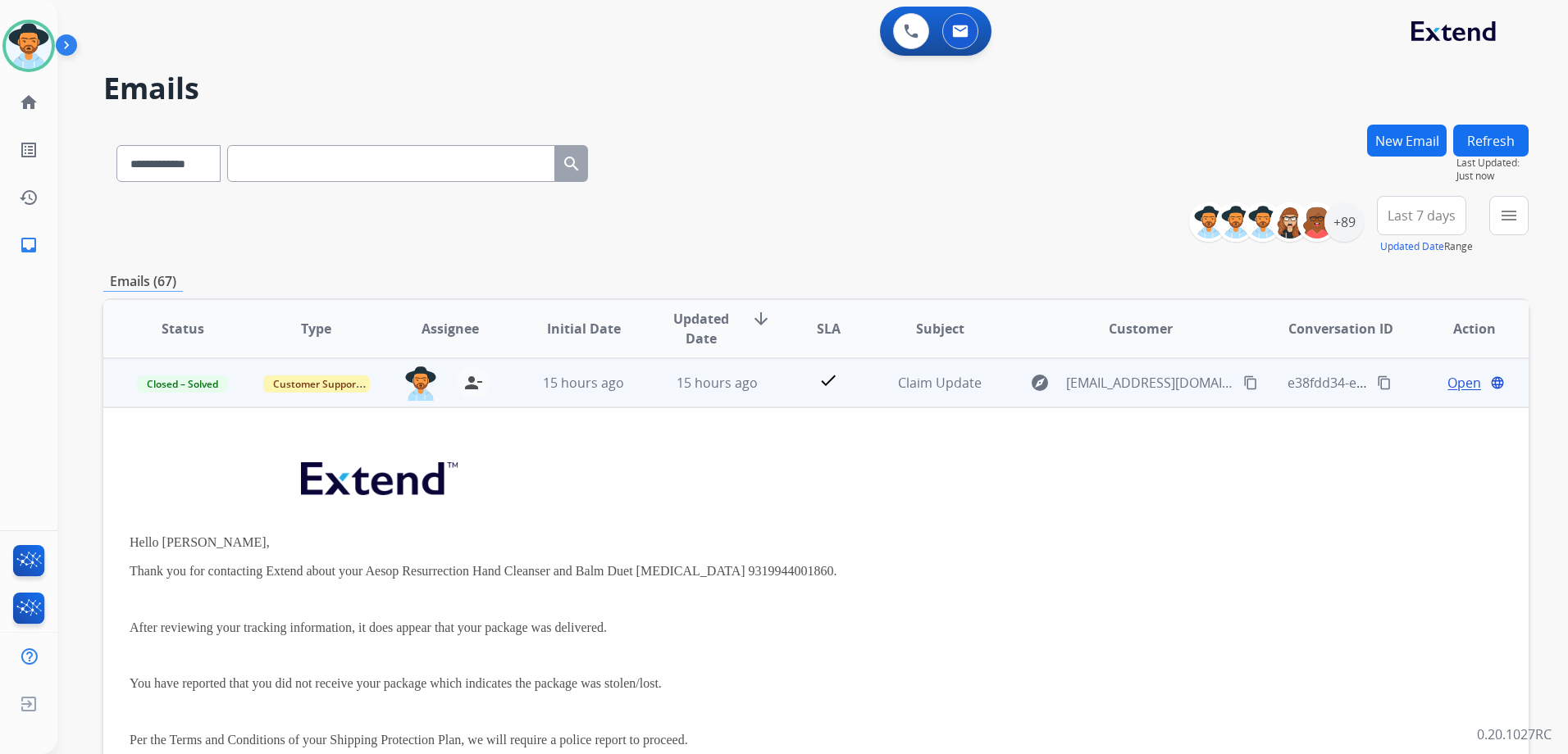
scroll to position [49, 0]
click at [1399, 395] on td "Open language" at bounding box center [1461, 382] width 133 height 49
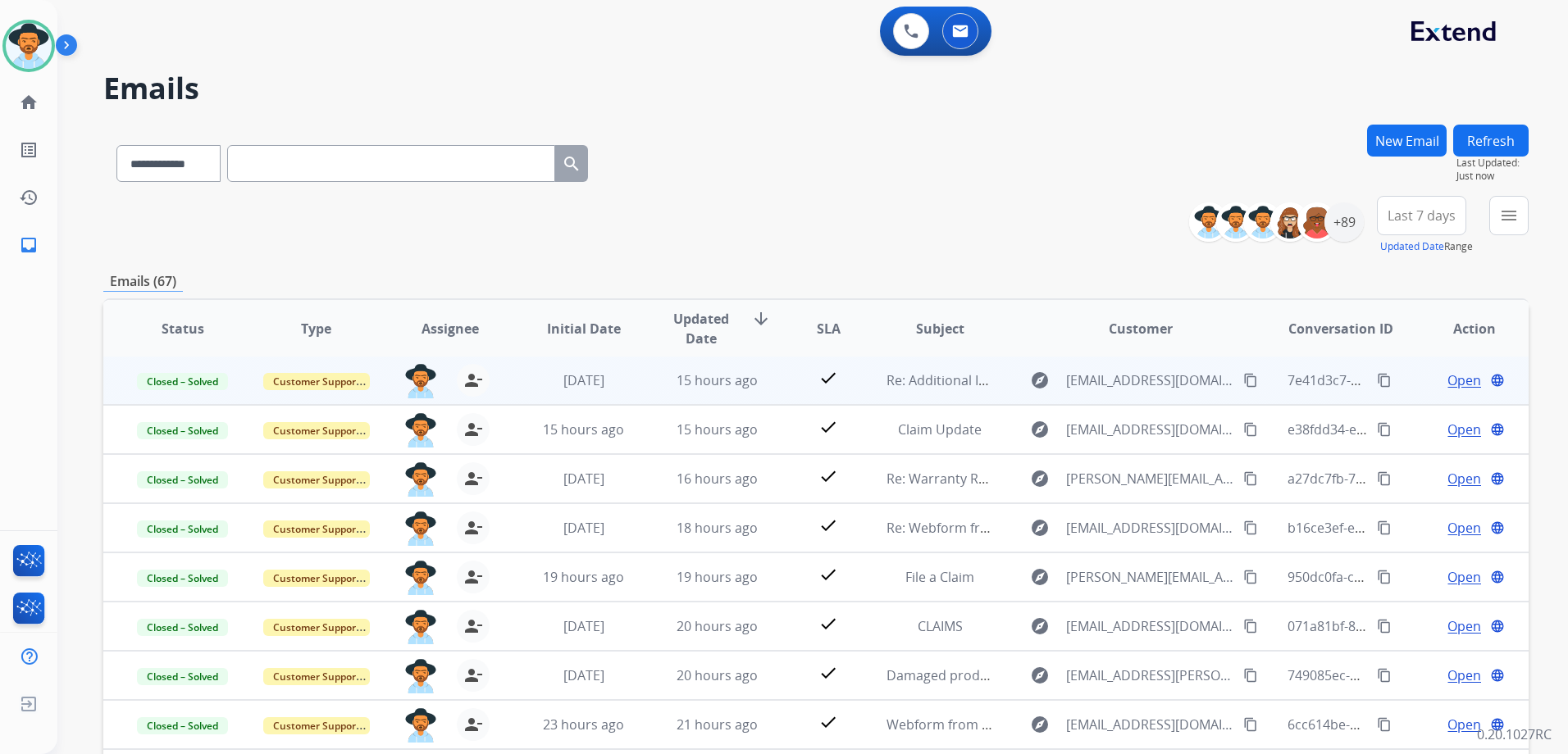
scroll to position [2, 0]
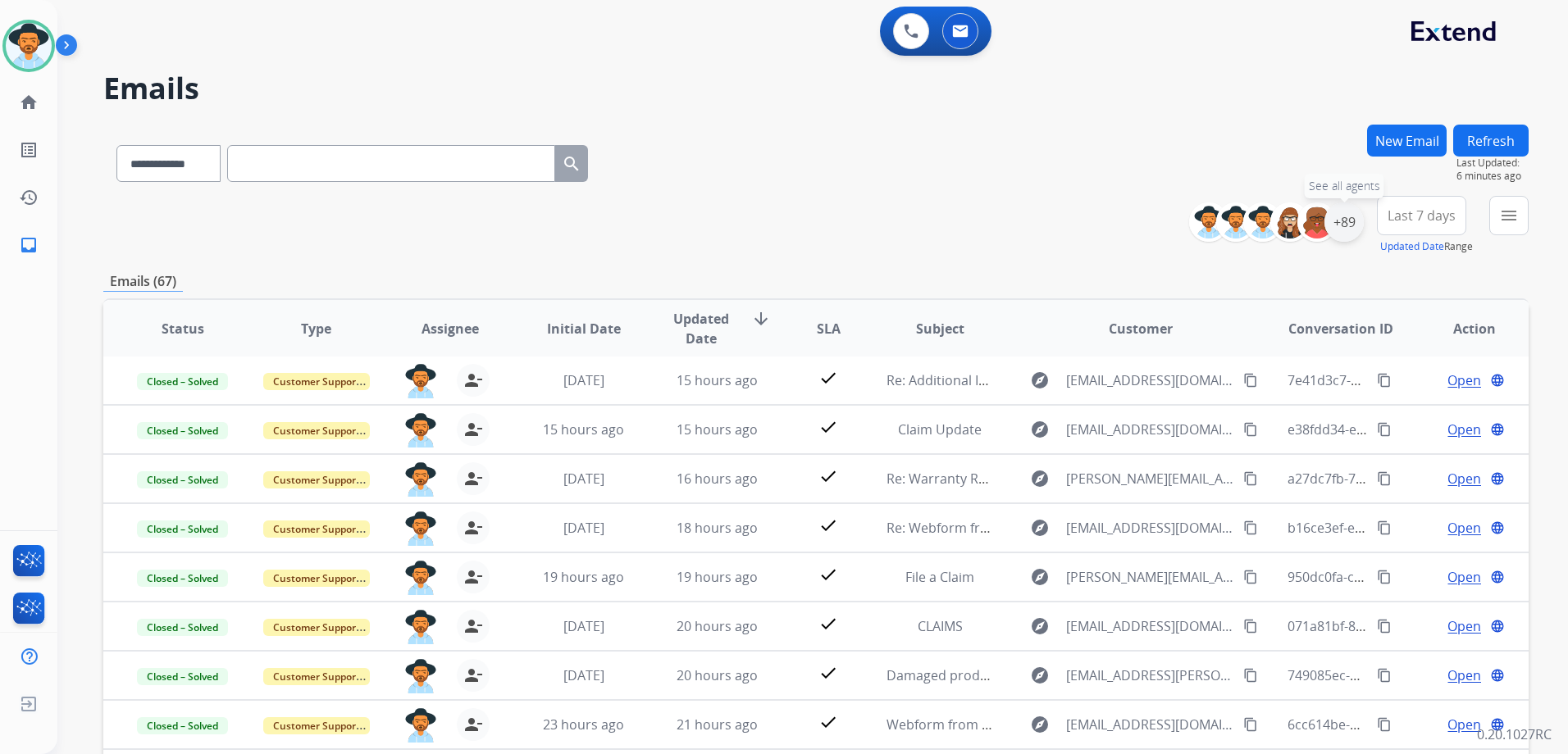
click at [1341, 225] on div "+89" at bounding box center [1344, 223] width 40 height 40
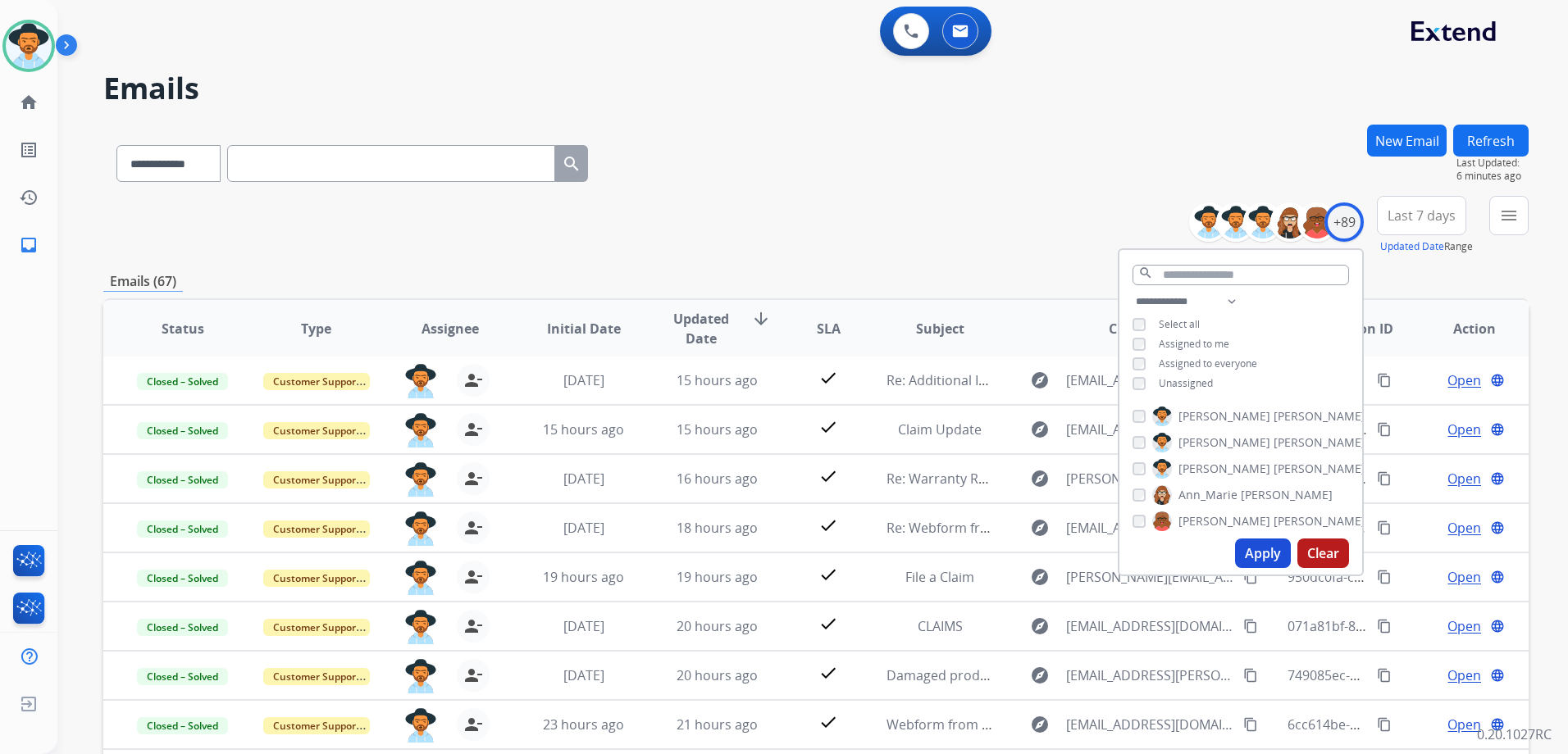
click at [1173, 380] on span "Unassigned" at bounding box center [1185, 383] width 54 height 14
click at [1178, 339] on span "Assigned to me" at bounding box center [1194, 344] width 70 height 14
click at [1274, 559] on button "Apply" at bounding box center [1262, 554] width 56 height 29
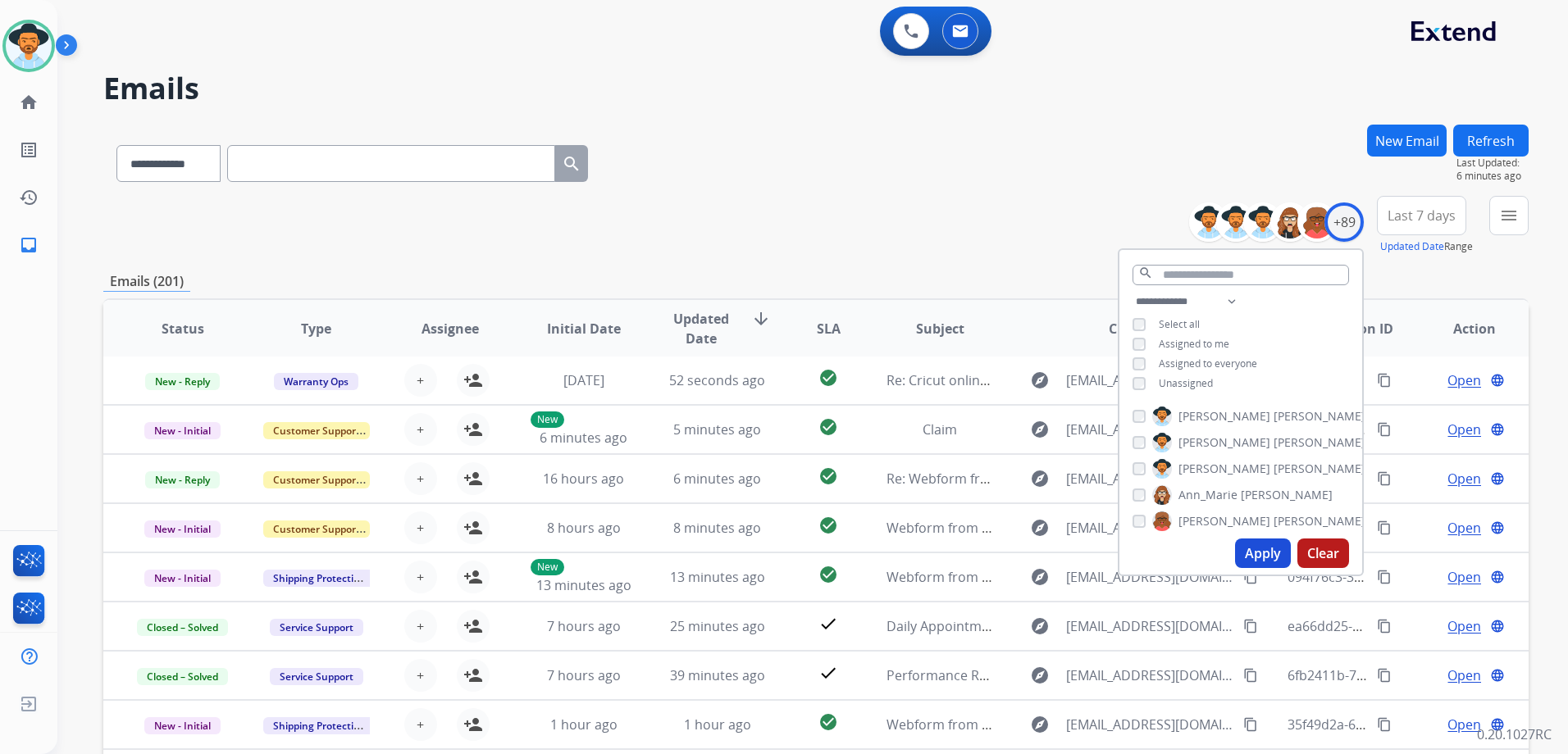
click at [1013, 251] on div "**********" at bounding box center [816, 225] width 1425 height 59
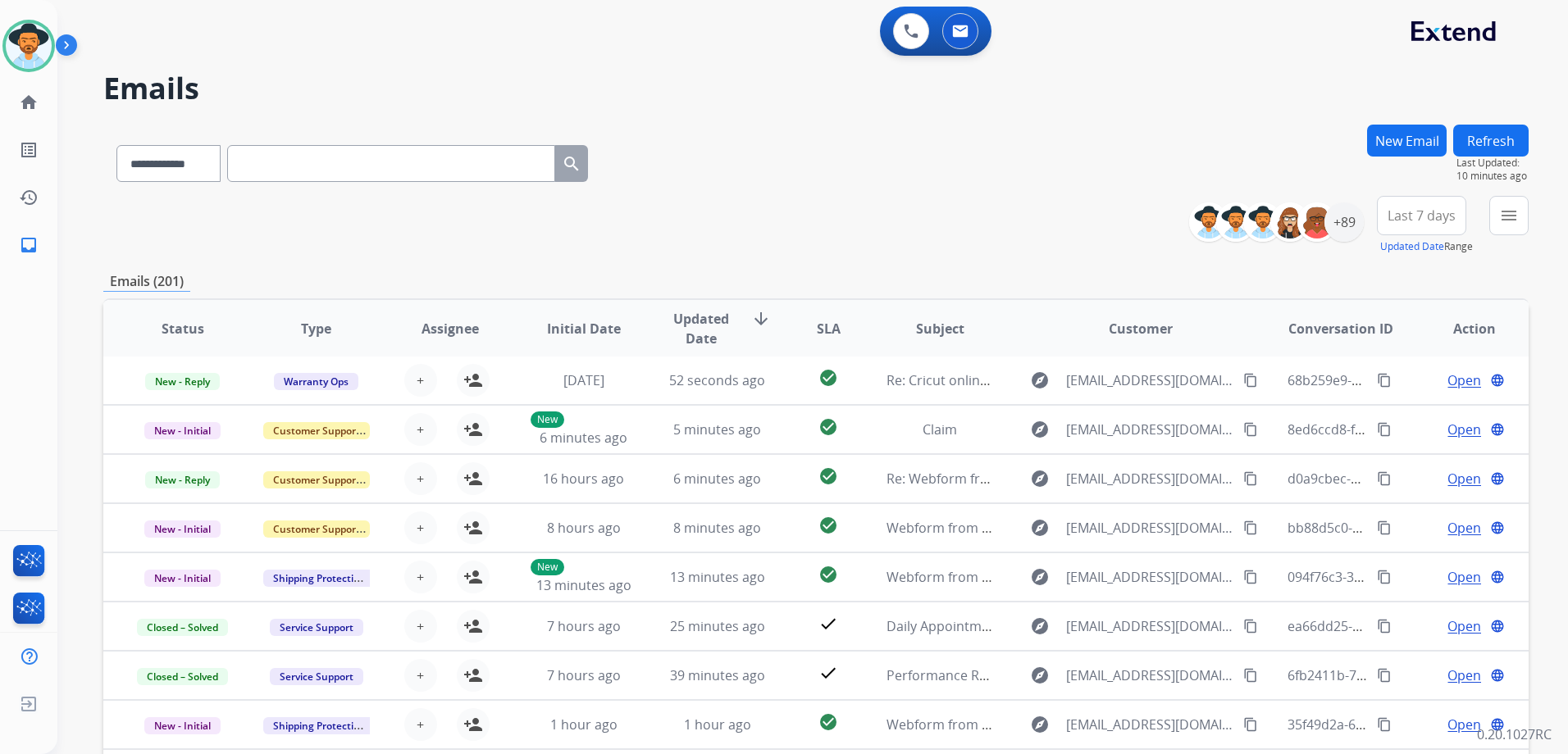
click at [1072, 260] on div "**********" at bounding box center [816, 529] width 1425 height 808
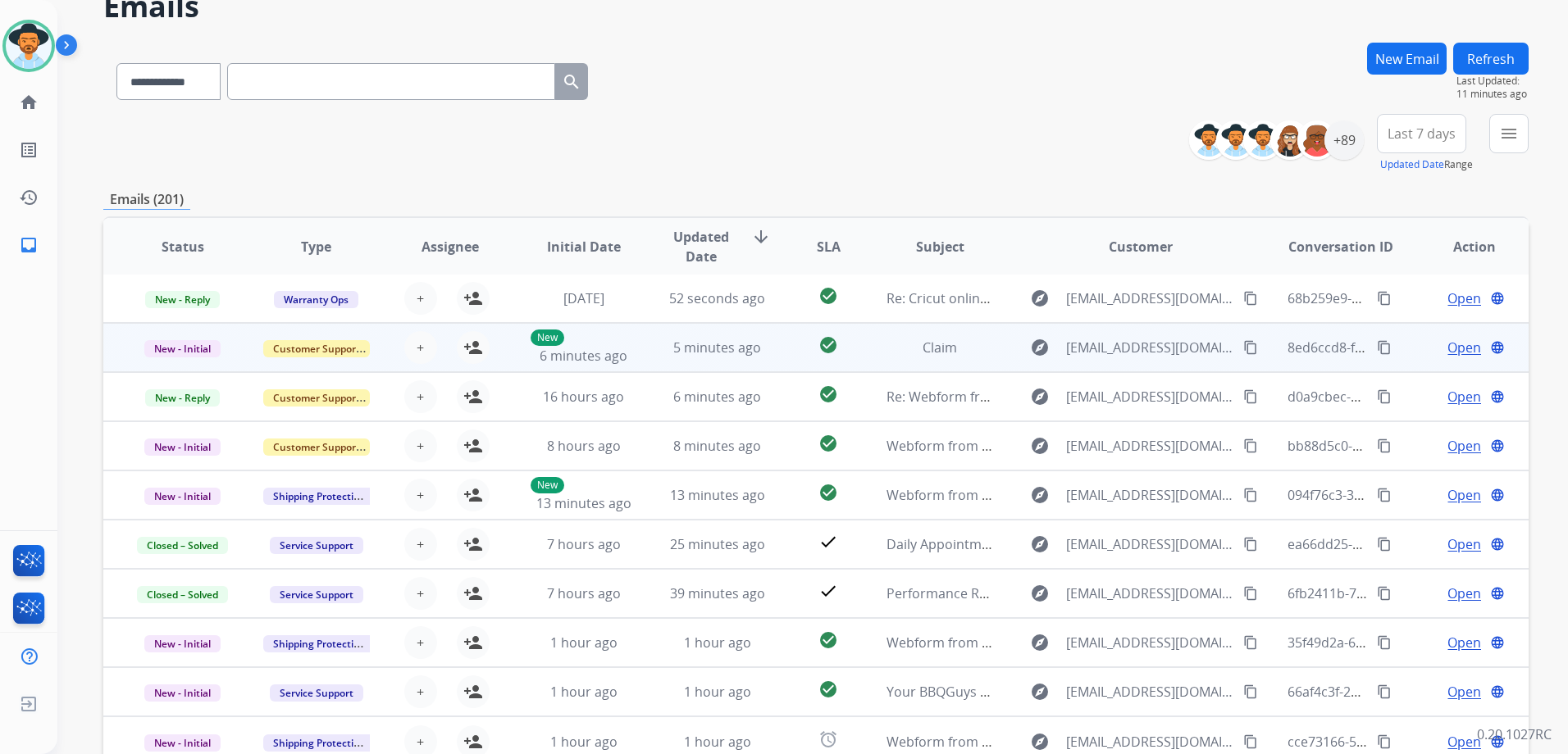
scroll to position [164, 0]
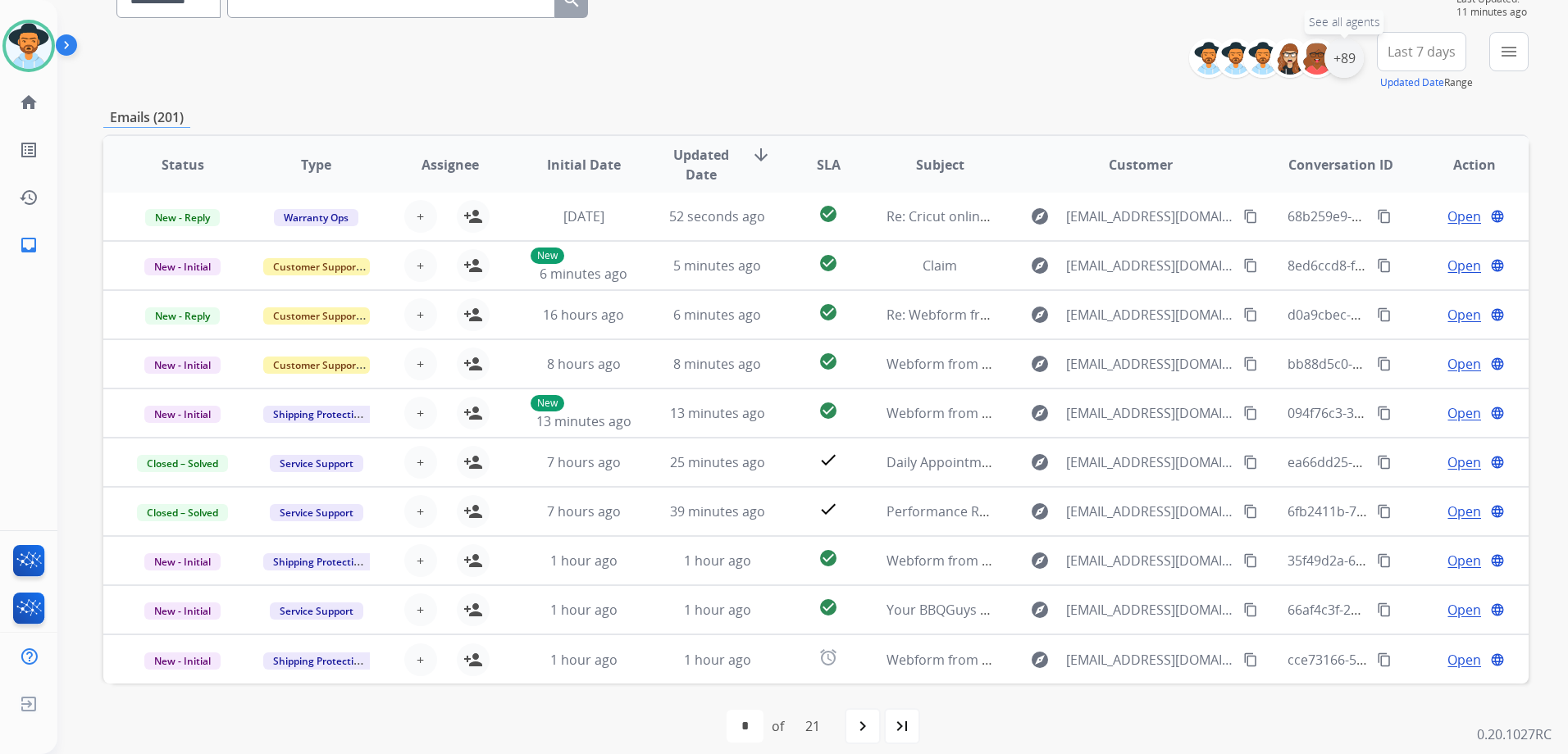
click at [1351, 64] on div "+89" at bounding box center [1344, 58] width 40 height 40
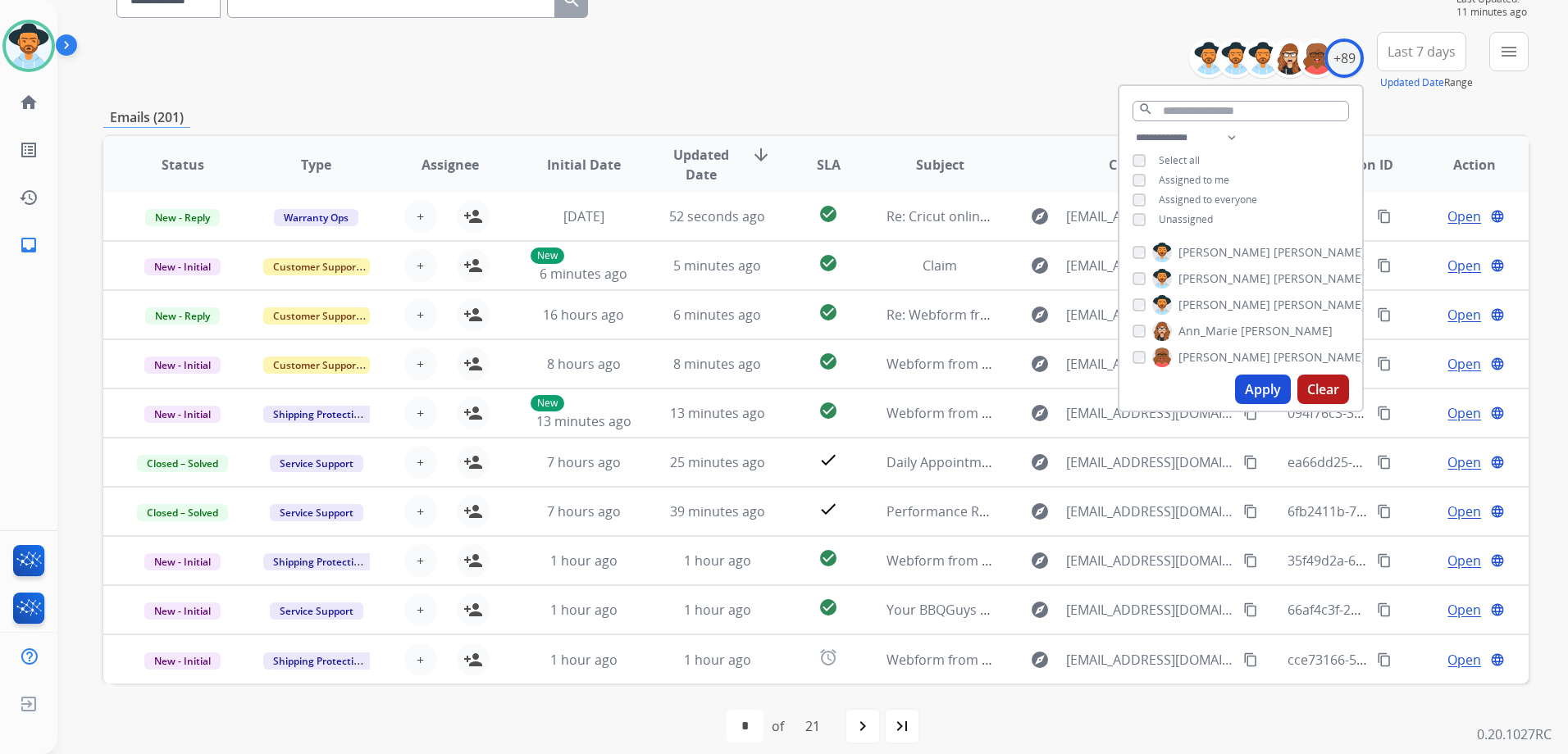
click at [1176, 176] on span "Assigned to me" at bounding box center [1194, 180] width 70 height 14
click at [1191, 221] on span "Unassigned" at bounding box center [1185, 219] width 54 height 14
click at [1261, 389] on button "Apply" at bounding box center [1262, 389] width 56 height 29
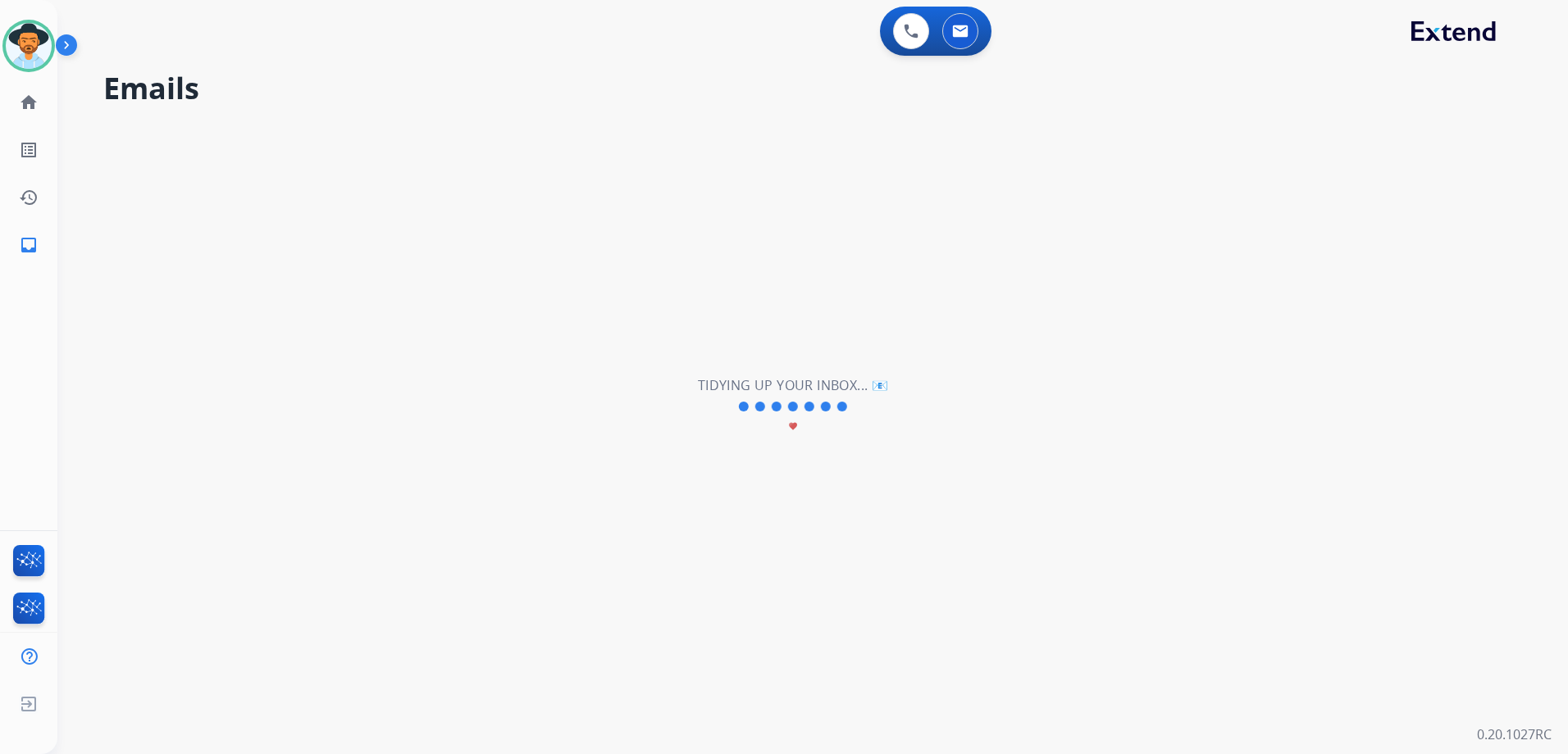
scroll to position [0, 0]
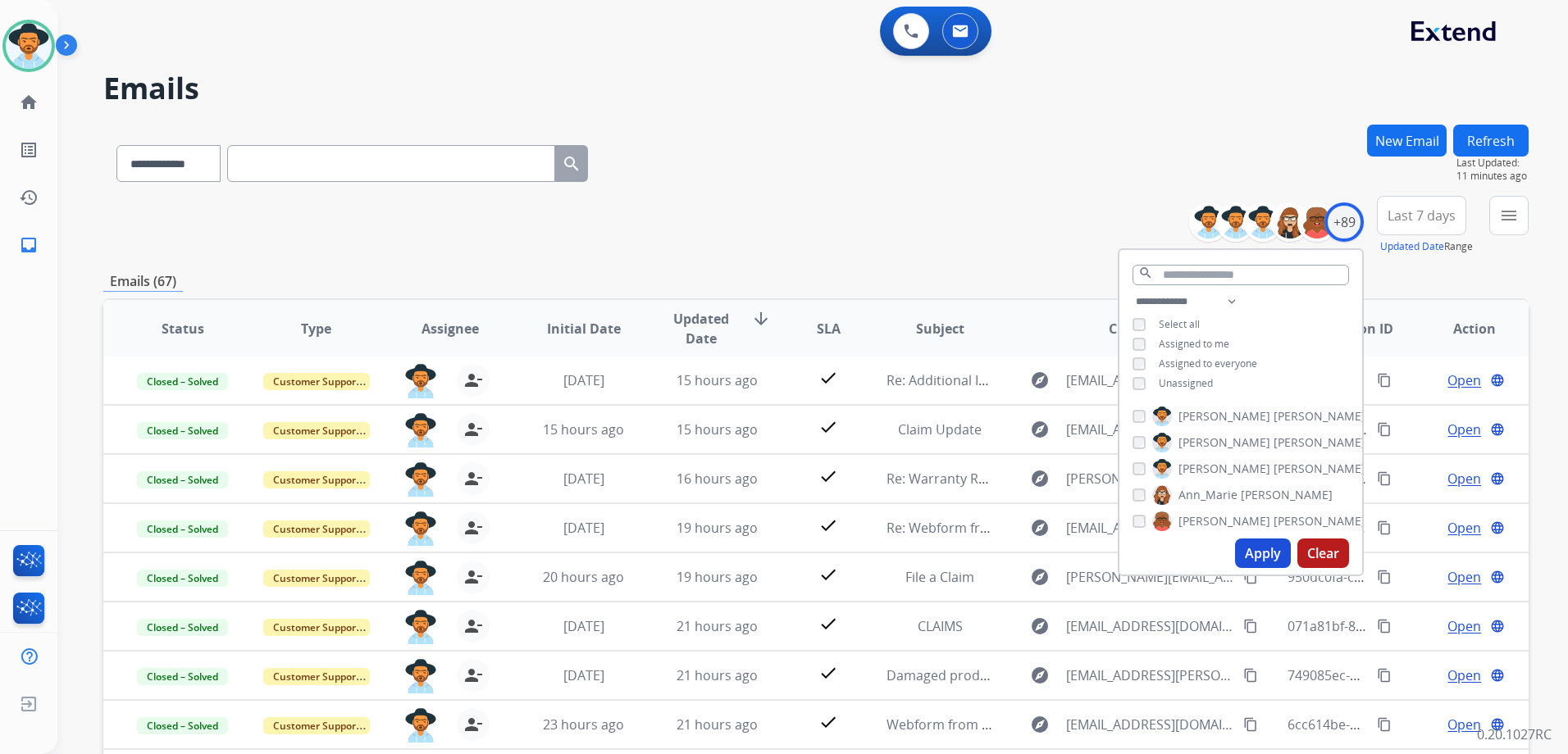
click at [965, 256] on div "**********" at bounding box center [816, 529] width 1425 height 808
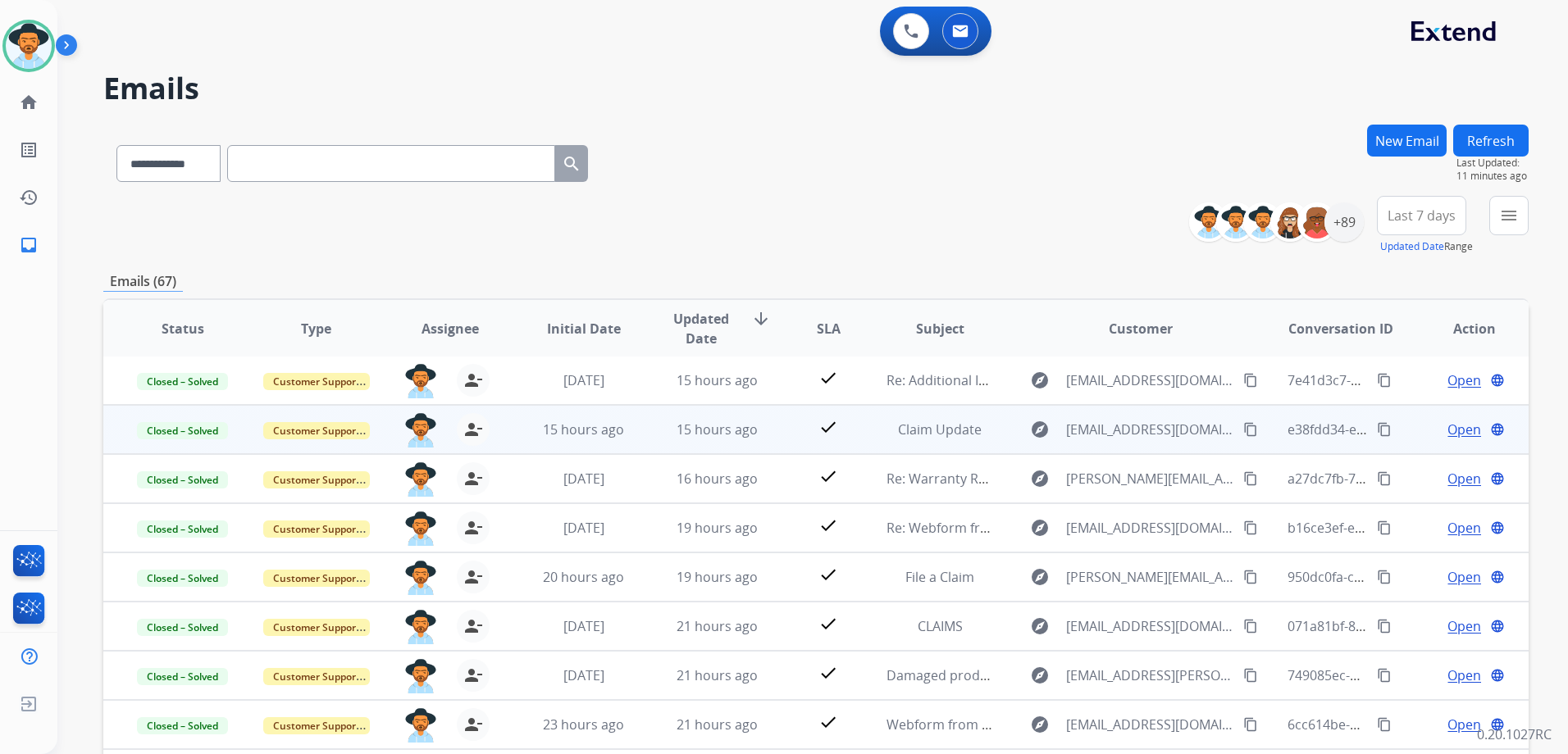
scroll to position [164, 0]
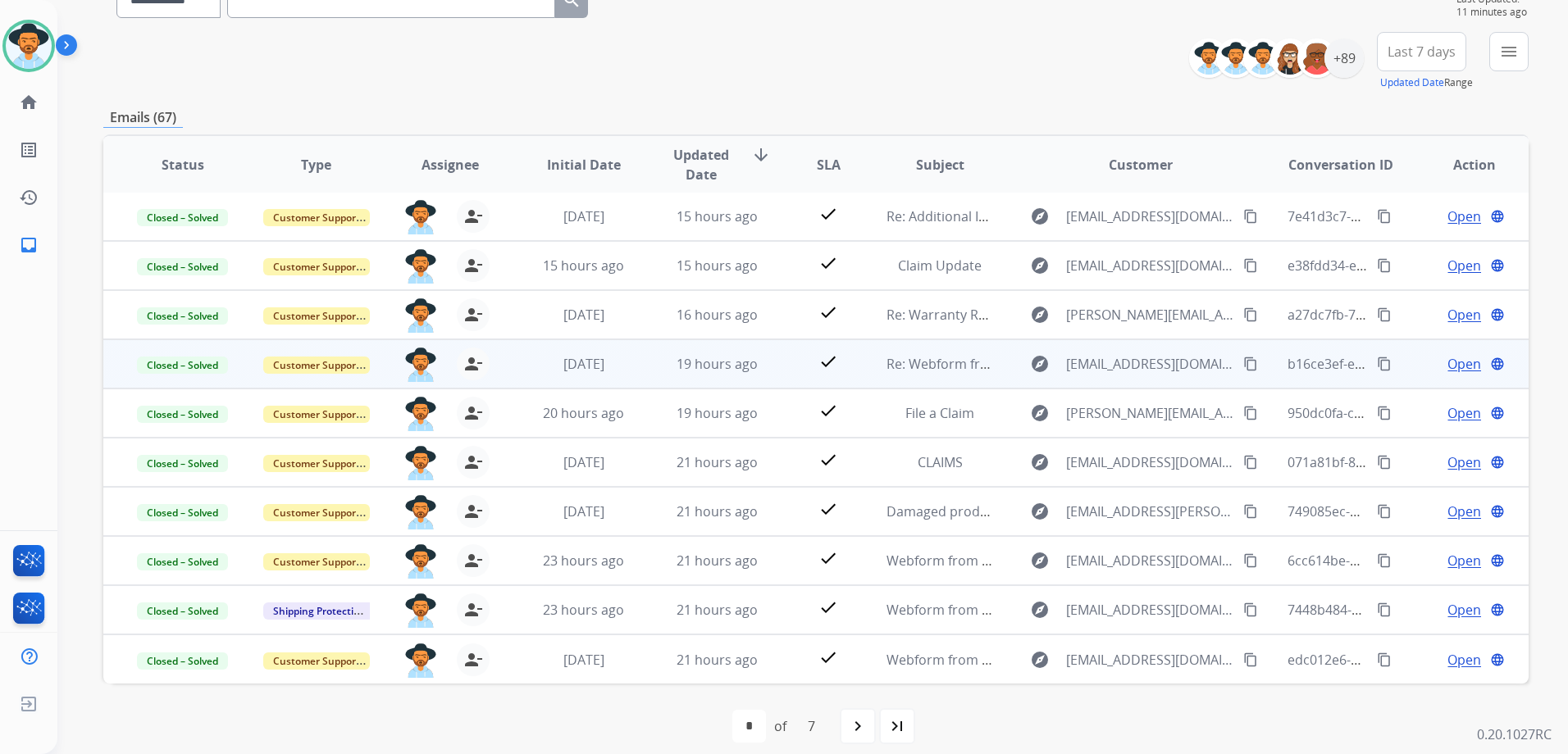
click at [1399, 368] on td "Open language" at bounding box center [1461, 364] width 133 height 49
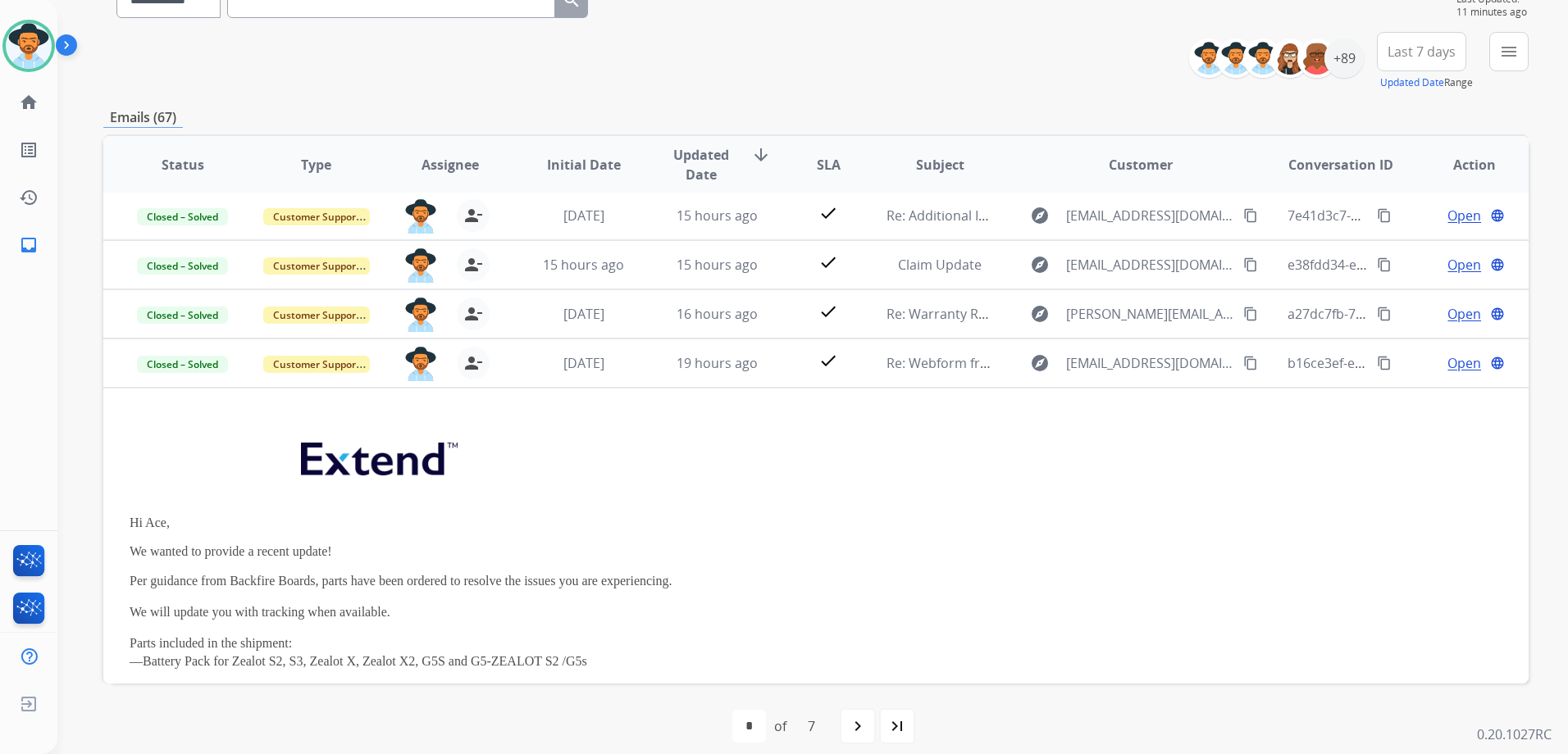
scroll to position [0, 0]
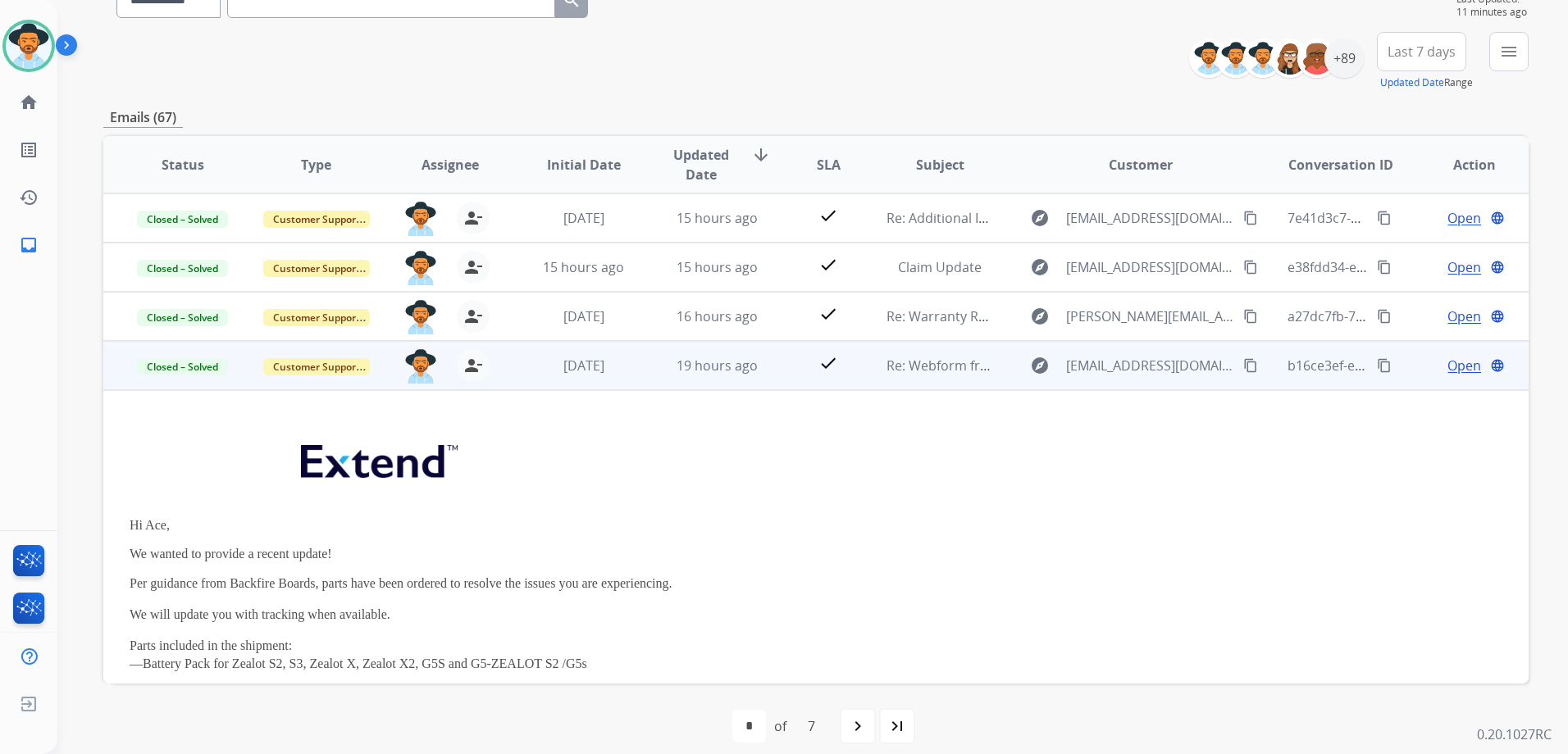
click at [1399, 378] on td "Open language" at bounding box center [1461, 365] width 133 height 49
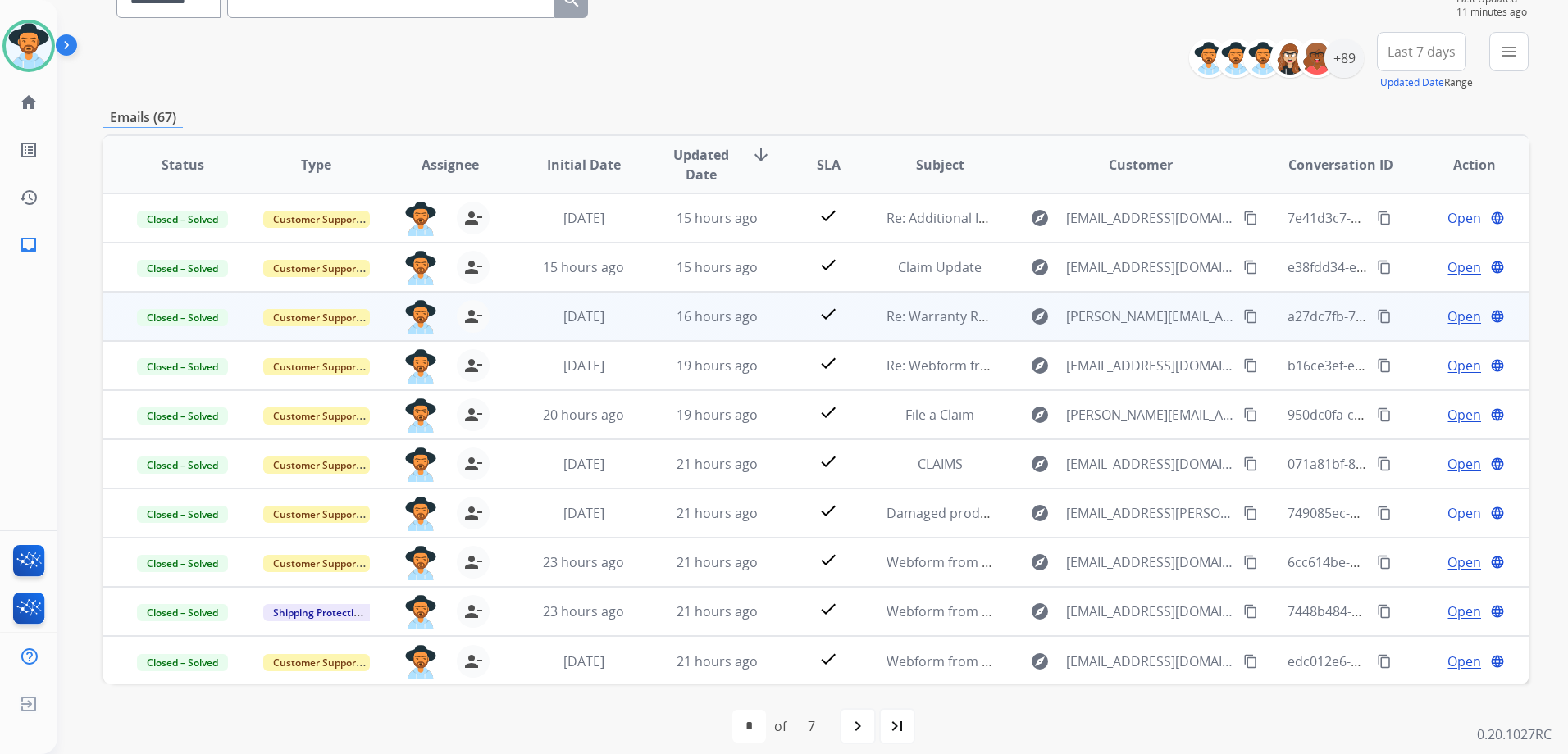
click at [1408, 334] on td "Open language" at bounding box center [1461, 316] width 133 height 49
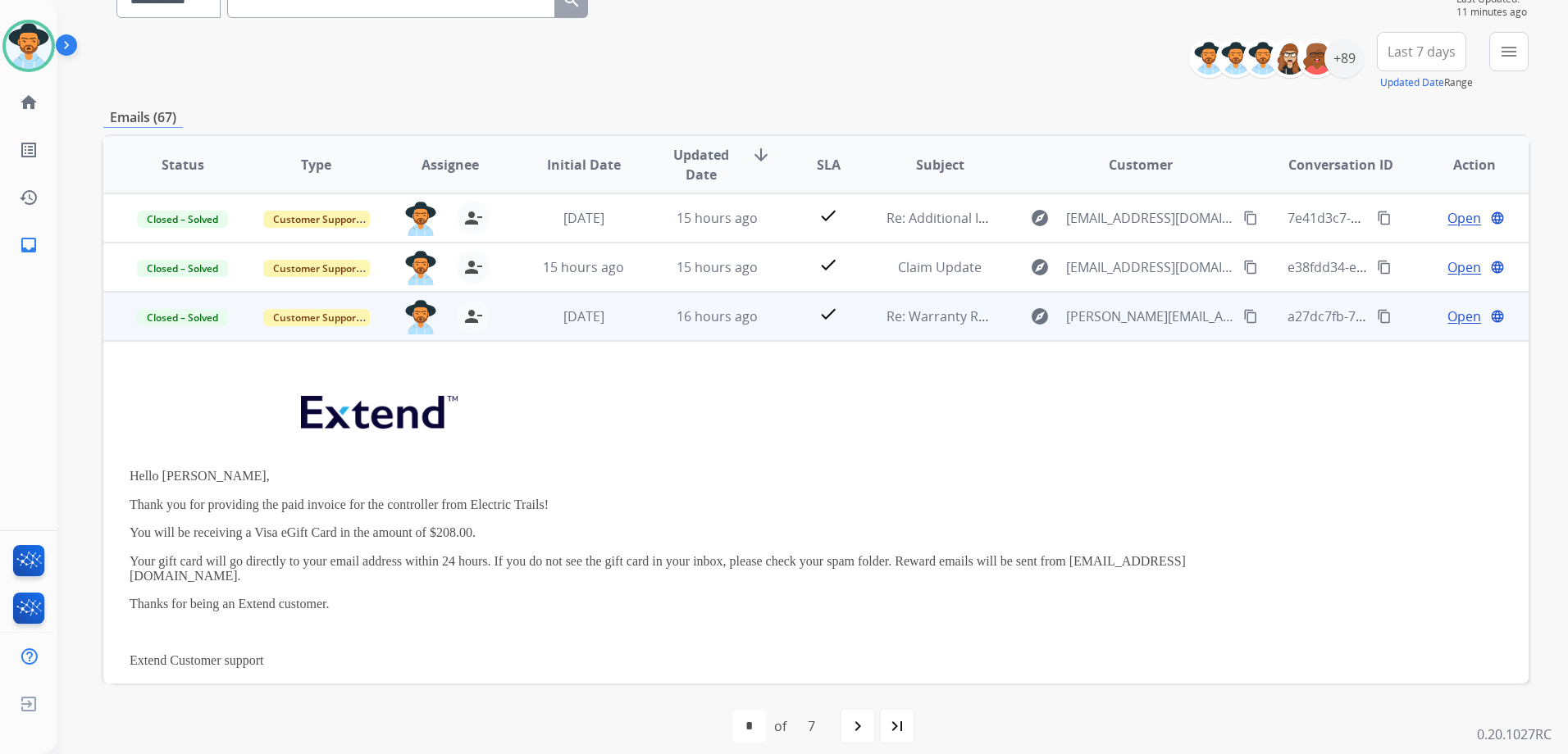
scroll to position [98, 0]
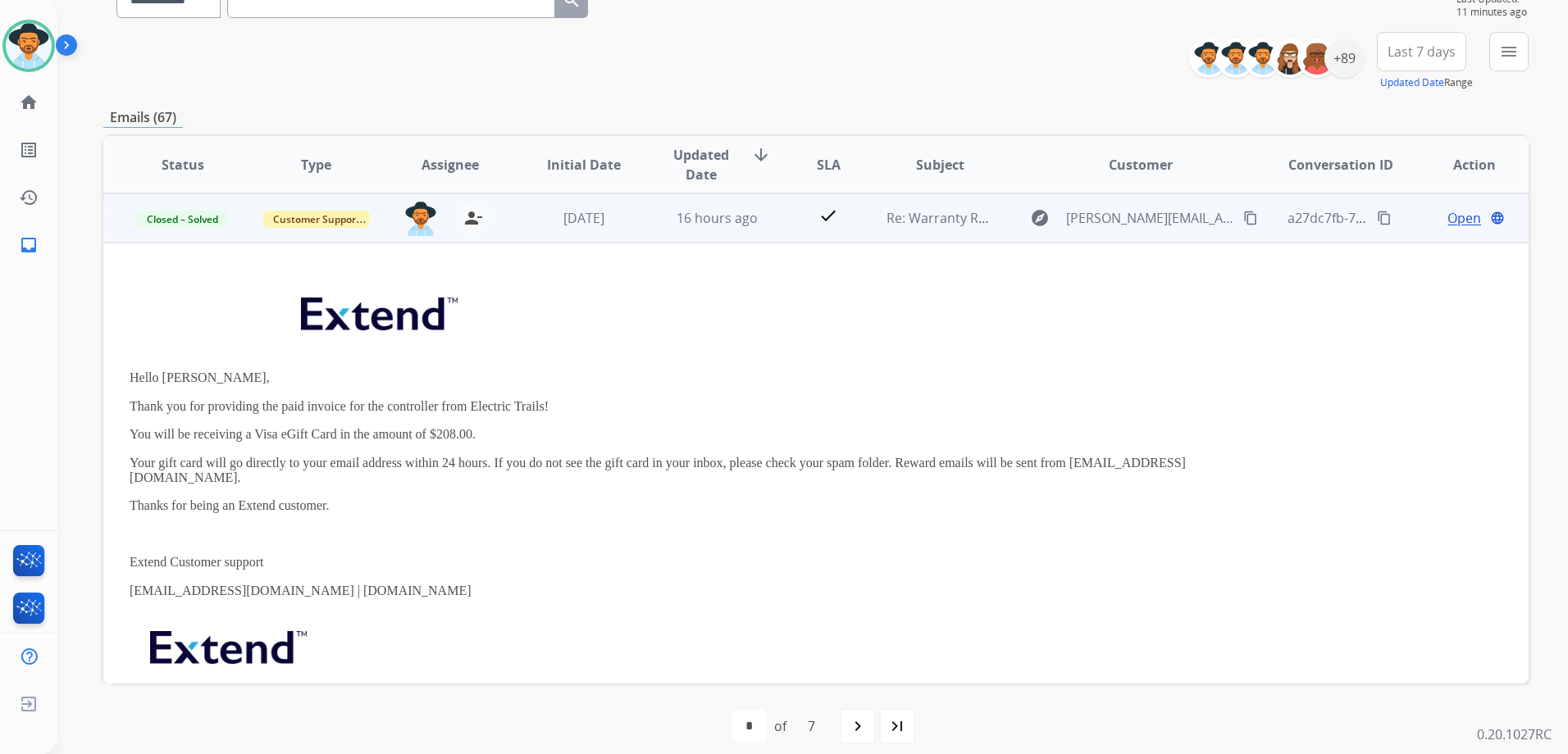
click at [1400, 235] on td "Open language" at bounding box center [1461, 218] width 133 height 49
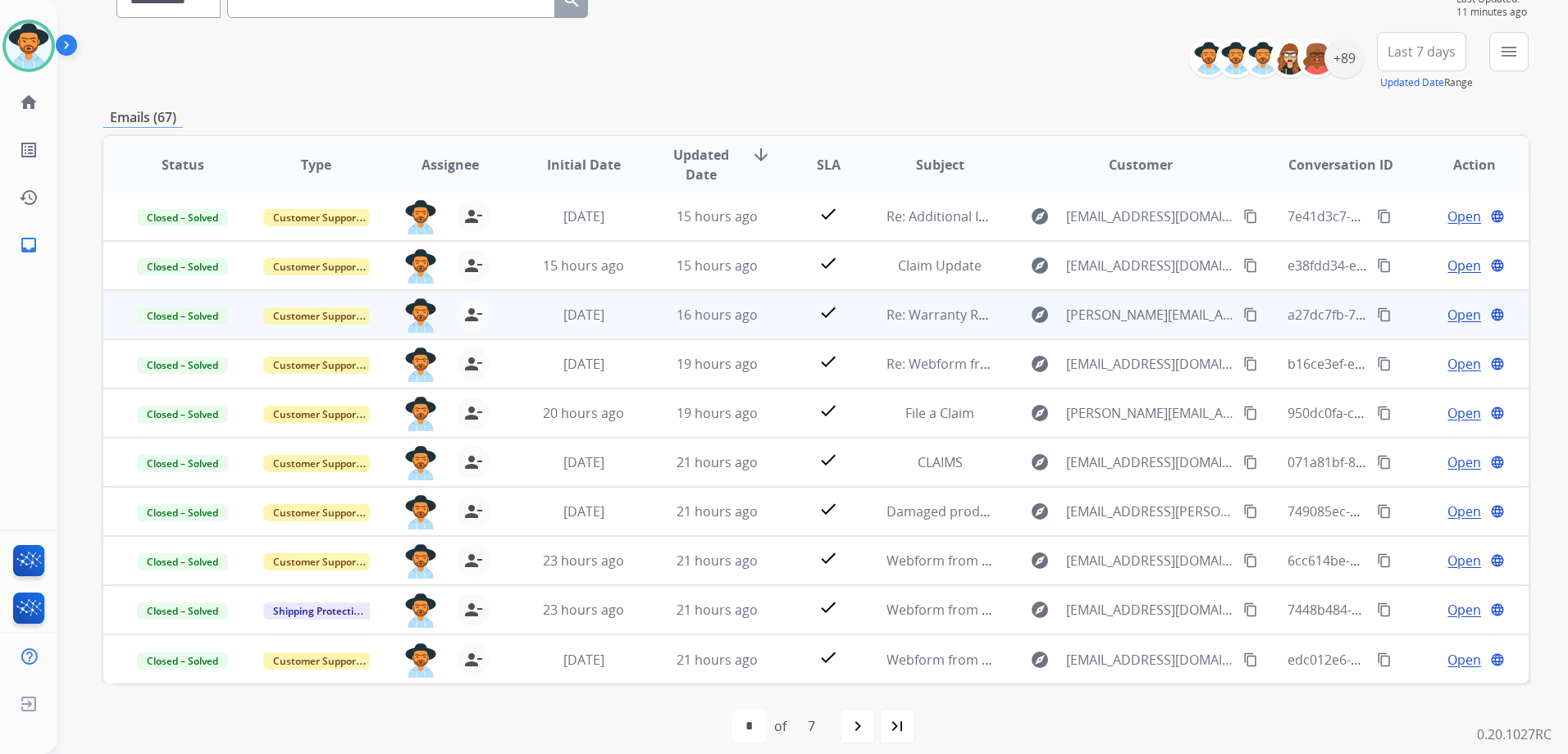
scroll to position [2, 0]
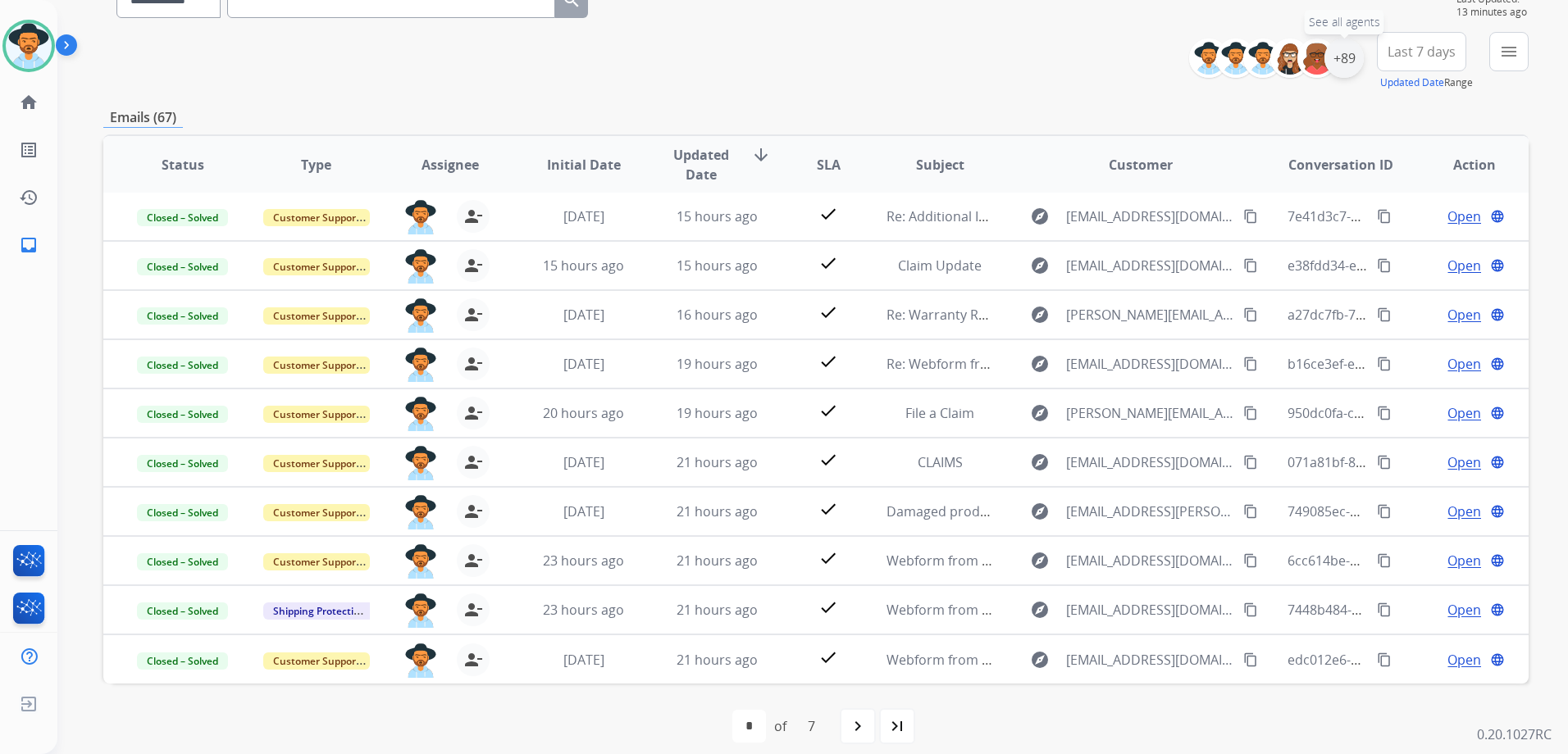
click at [1356, 58] on div "+89" at bounding box center [1344, 58] width 40 height 40
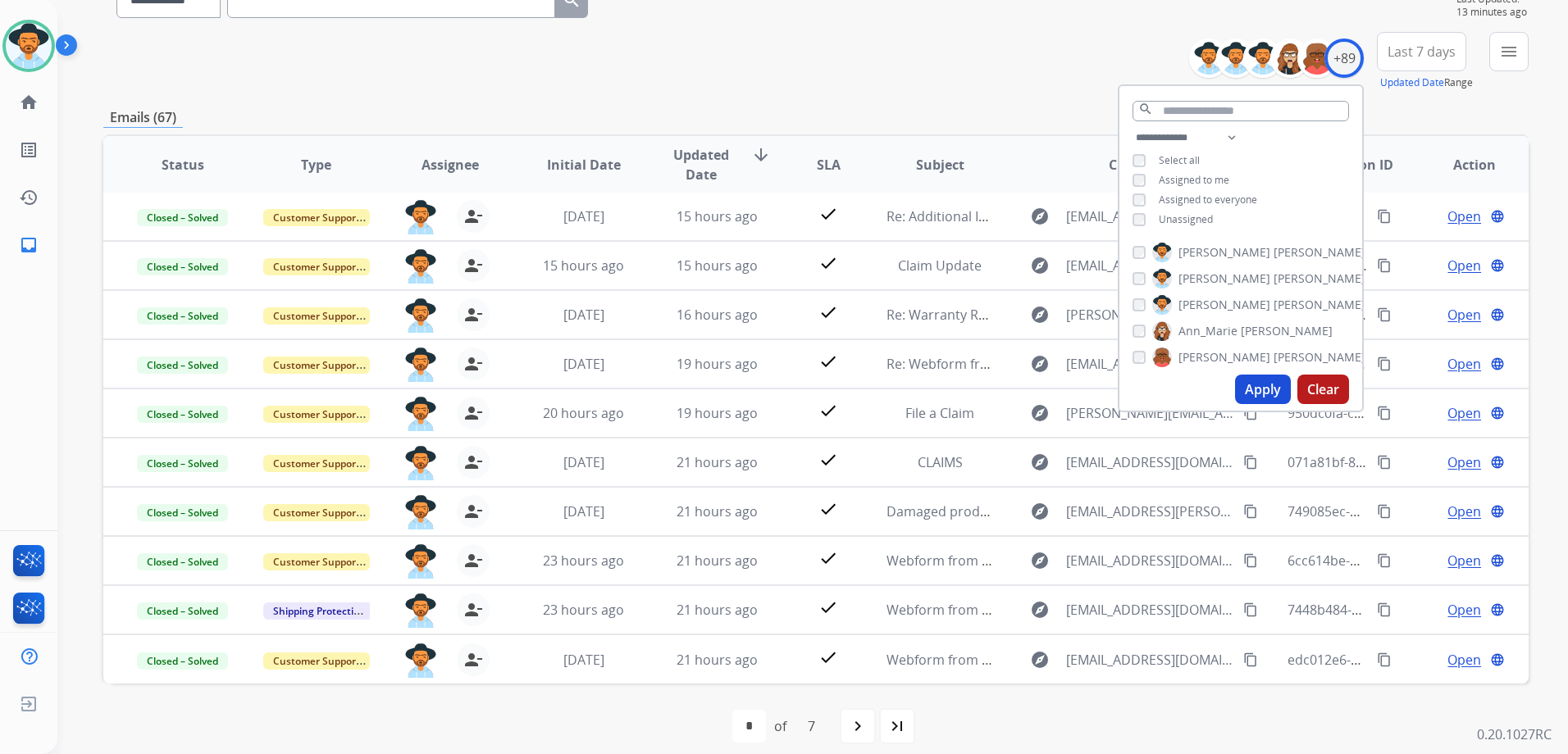
click at [1194, 218] on span "Unassigned" at bounding box center [1185, 219] width 54 height 14
click at [1203, 177] on span "Assigned to me" at bounding box center [1194, 180] width 70 height 14
click at [1268, 381] on button "Apply" at bounding box center [1262, 389] width 56 height 29
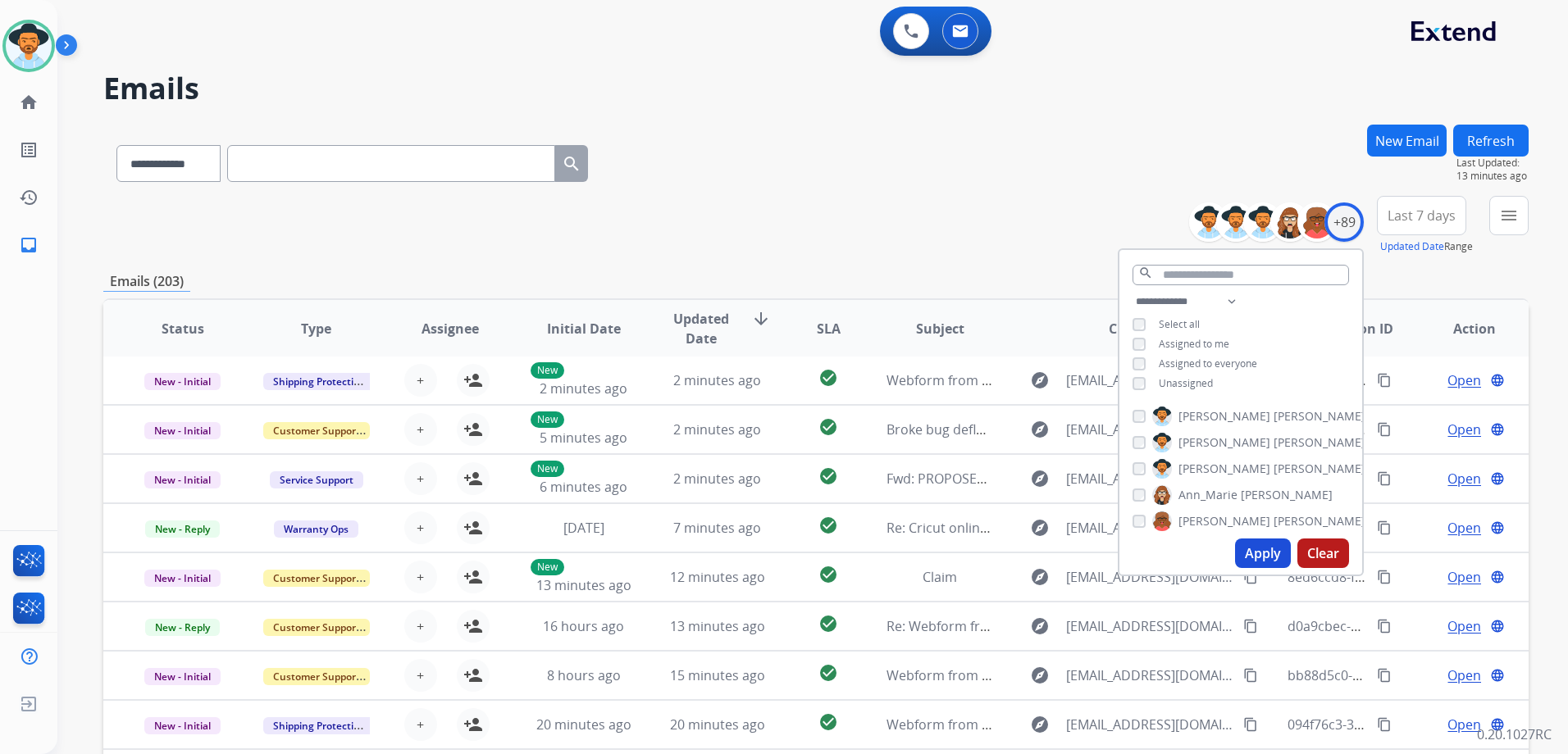
click at [1020, 212] on div "**********" at bounding box center [816, 225] width 1425 height 59
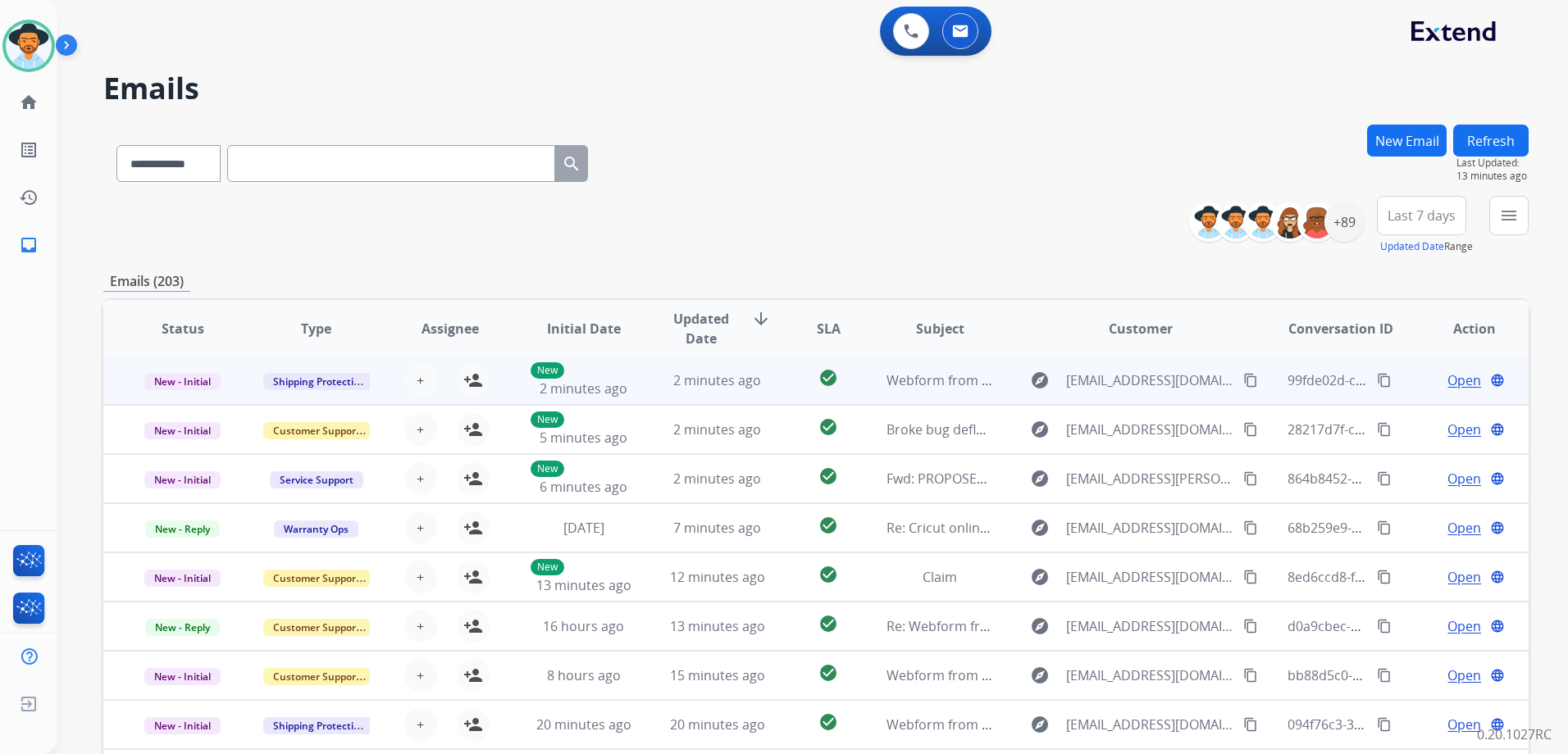
click at [1404, 387] on td "Open language" at bounding box center [1461, 380] width 133 height 49
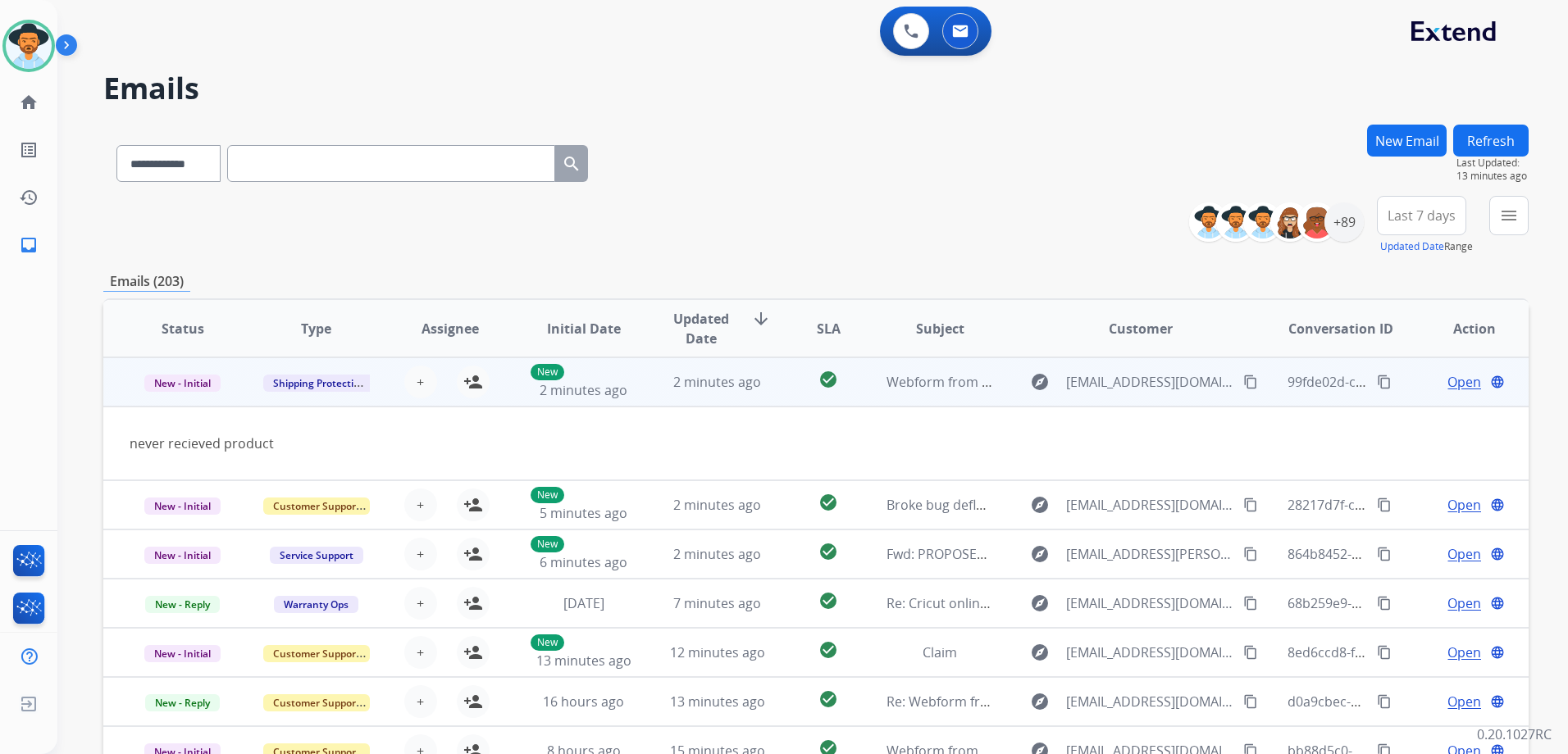
click at [1403, 387] on td "Open language" at bounding box center [1461, 382] width 133 height 49
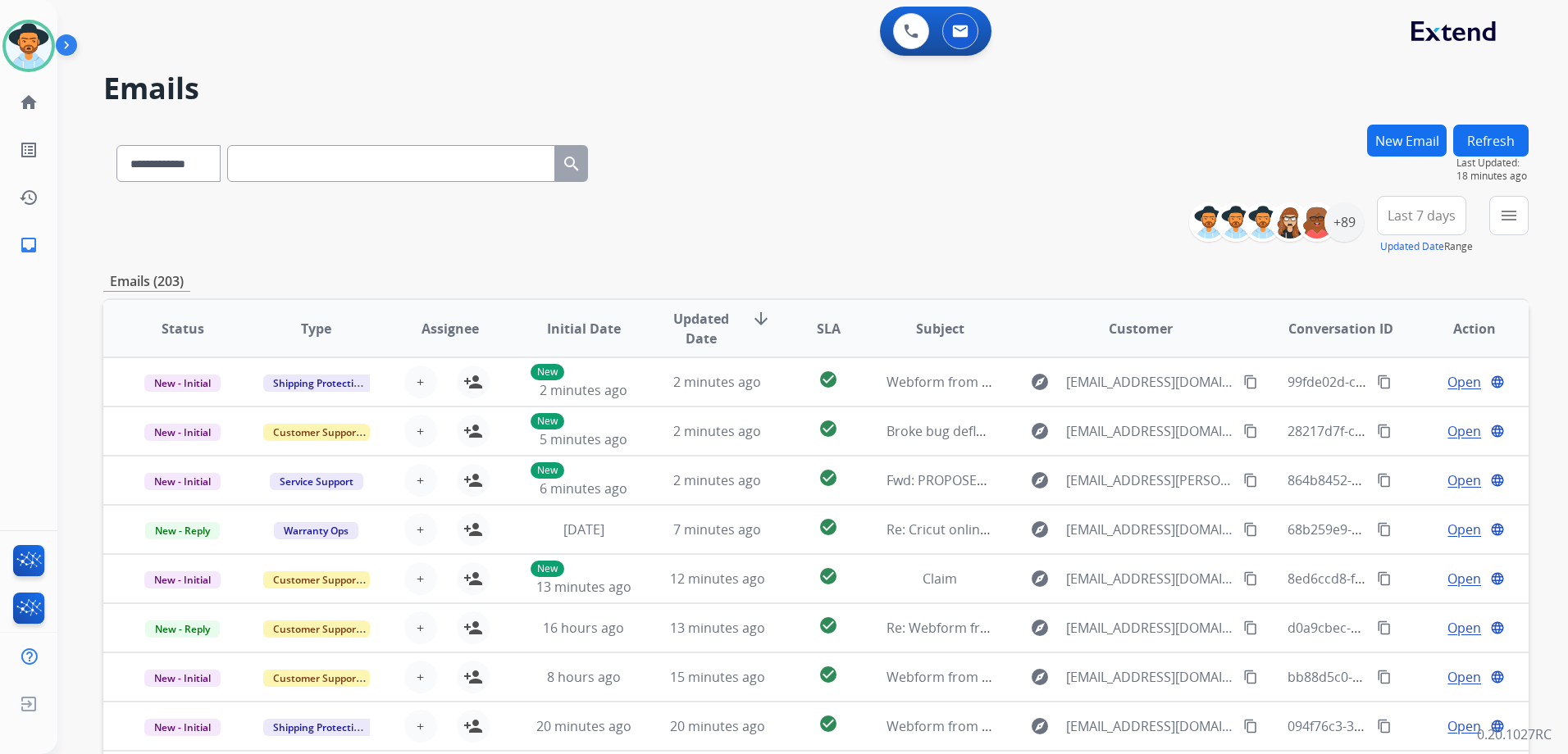
drag, startPoint x: 31, startPoint y: 37, endPoint x: 55, endPoint y: 40, distance: 24.2
click at [31, 37] on img at bounding box center [28, 46] width 46 height 46
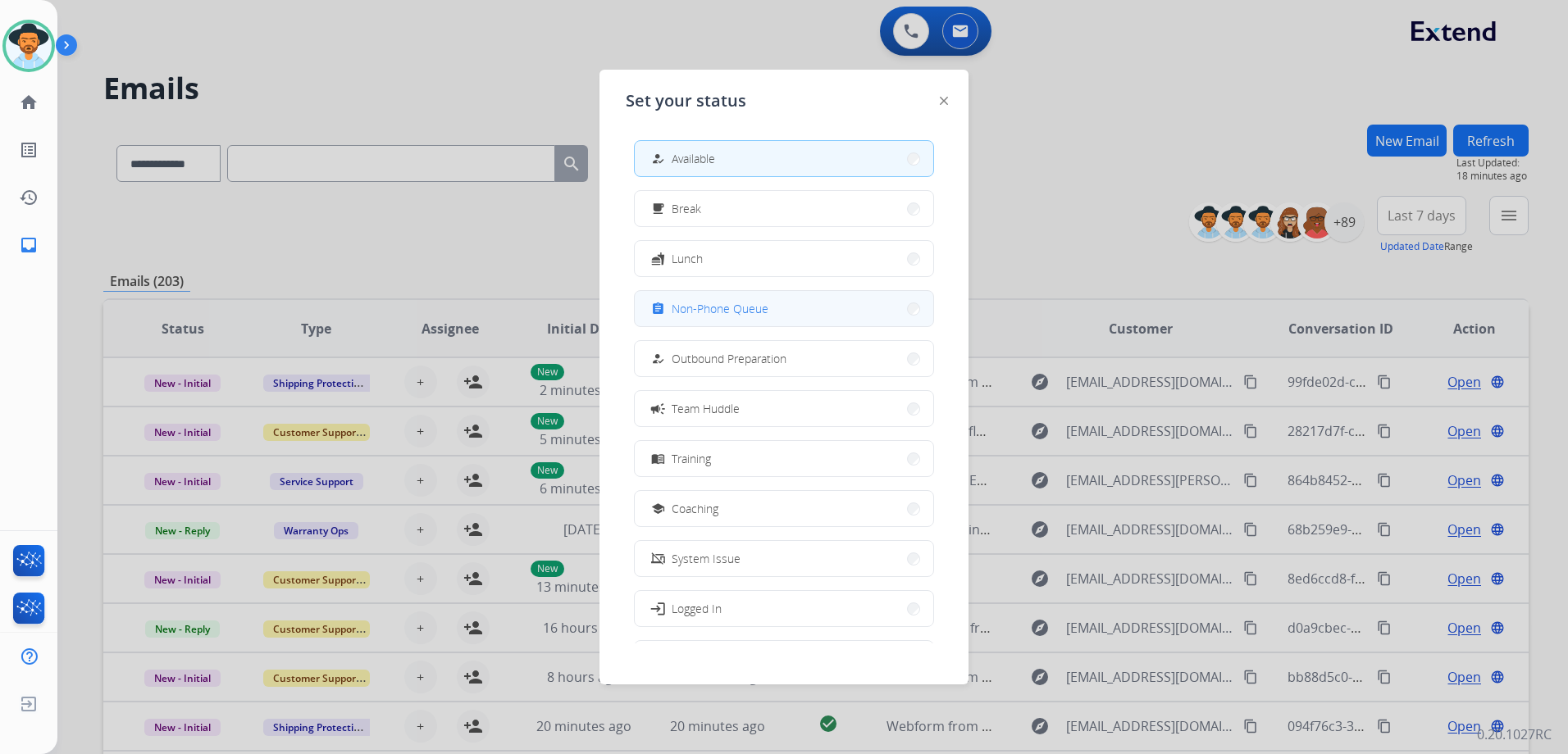
click at [780, 311] on button "assignment Non-Phone Queue" at bounding box center [783, 309] width 298 height 35
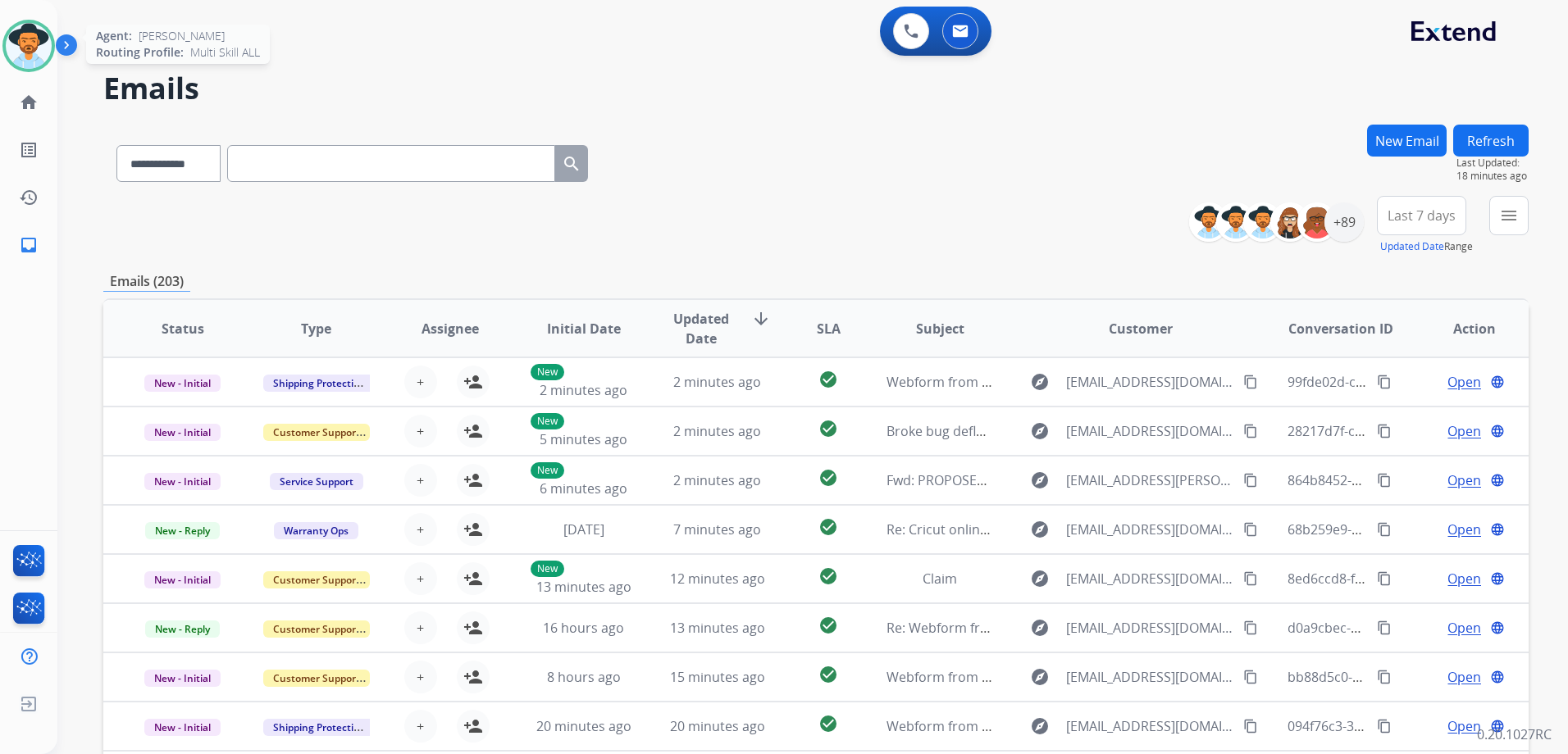
click at [23, 47] on img at bounding box center [28, 46] width 46 height 46
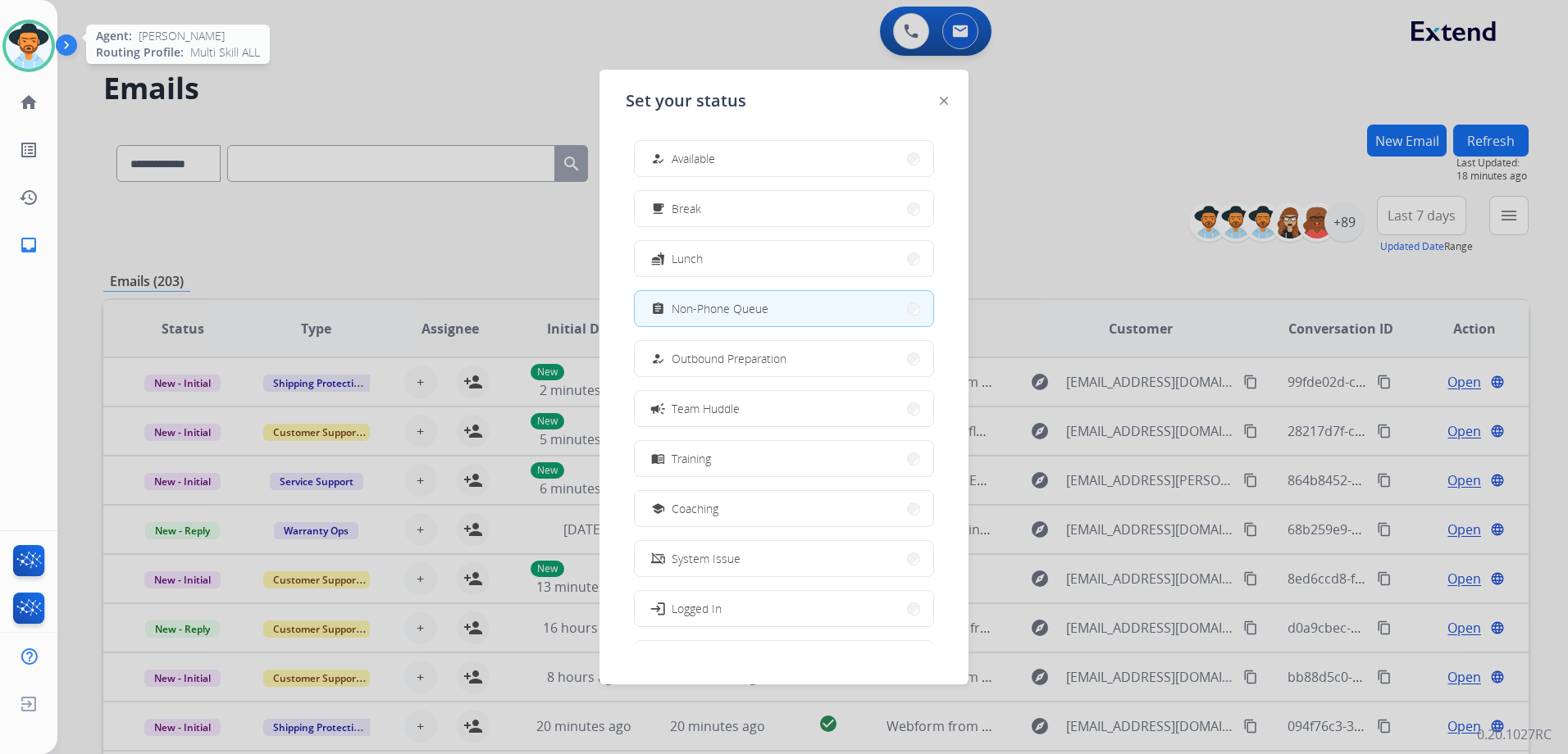
click at [21, 47] on img at bounding box center [28, 46] width 46 height 46
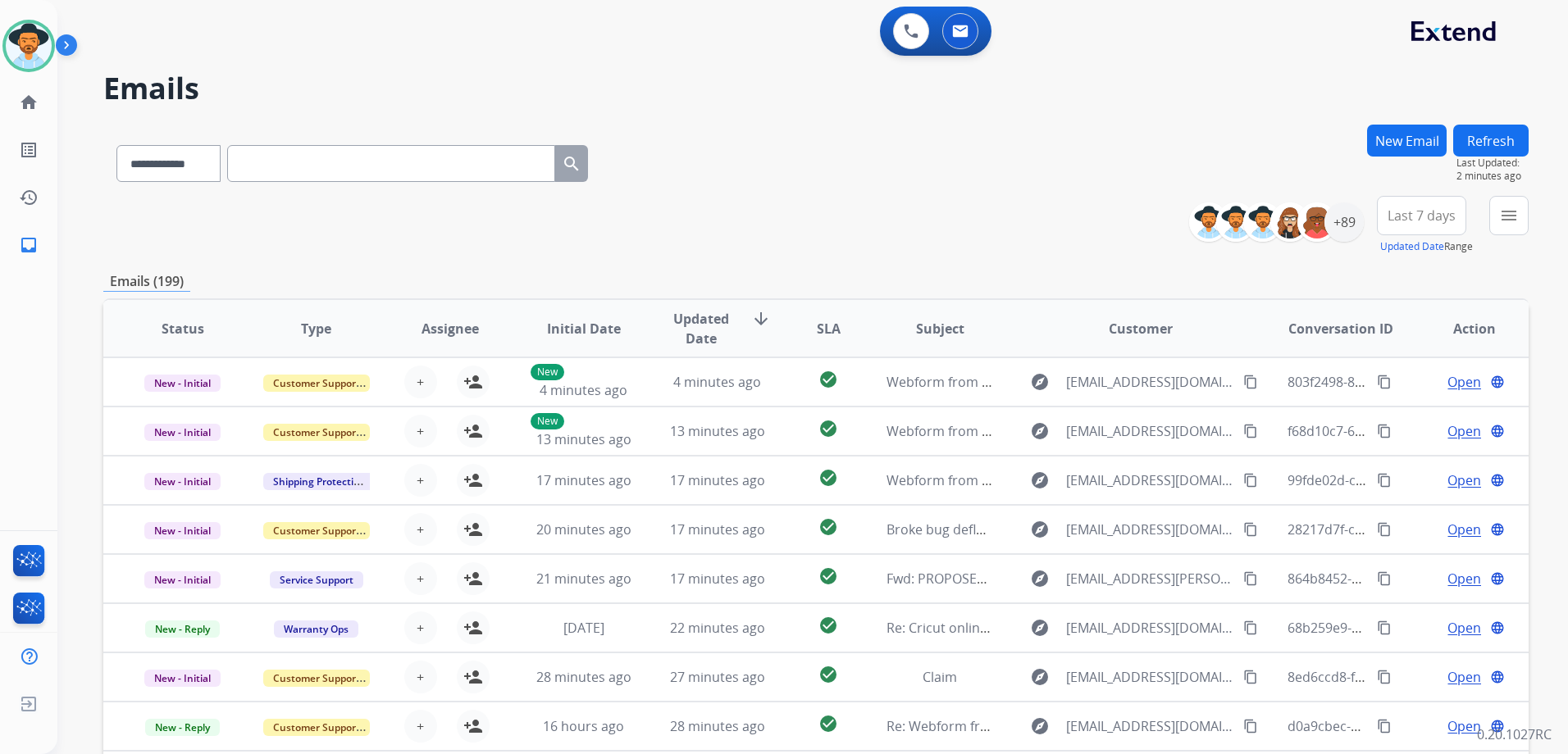
click at [371, 82] on h2 "Emails" at bounding box center [816, 89] width 1425 height 33
click at [20, 39] on img at bounding box center [28, 46] width 46 height 46
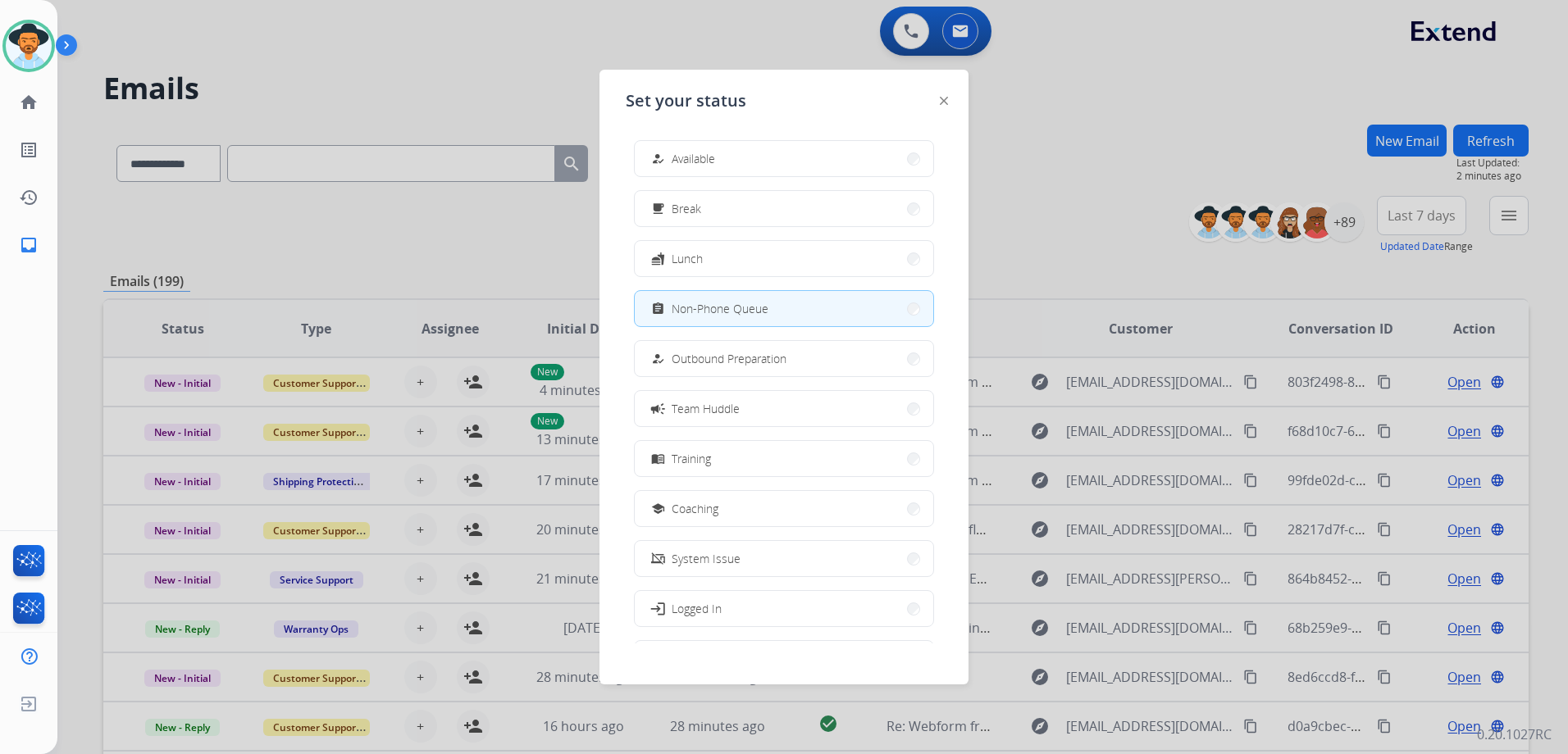
drag, startPoint x: 856, startPoint y: 135, endPoint x: 825, endPoint y: 148, distance: 33.6
click at [856, 136] on div "how_to_reg Available free_breakfast Break fastfood Lunch assignment Non-Phone Q…" at bounding box center [784, 385] width 316 height 517
click at [821, 151] on button "how_to_reg Available" at bounding box center [783, 158] width 298 height 35
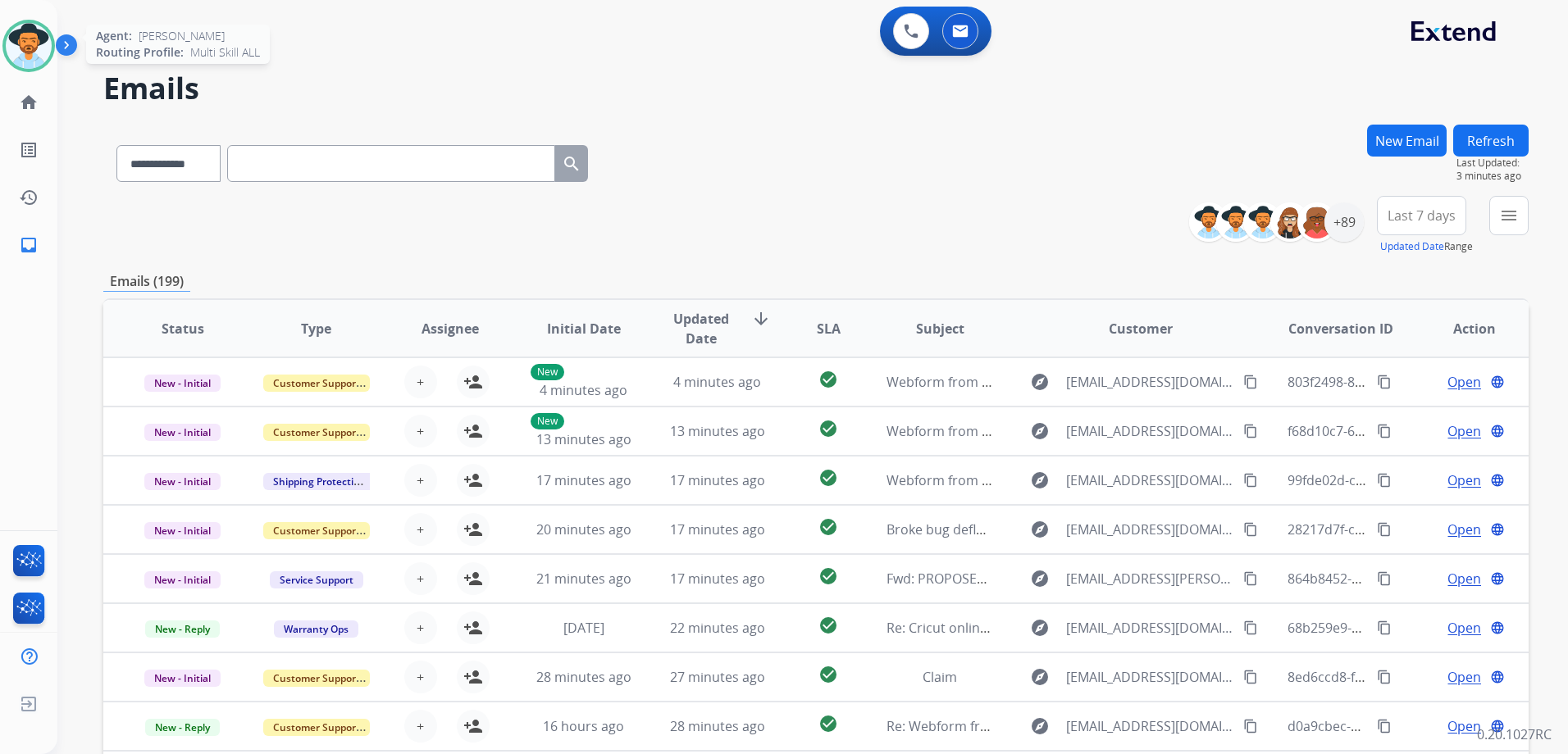
drag, startPoint x: 20, startPoint y: 45, endPoint x: 38, endPoint y: 45, distance: 18.0
click at [19, 45] on img at bounding box center [28, 46] width 46 height 46
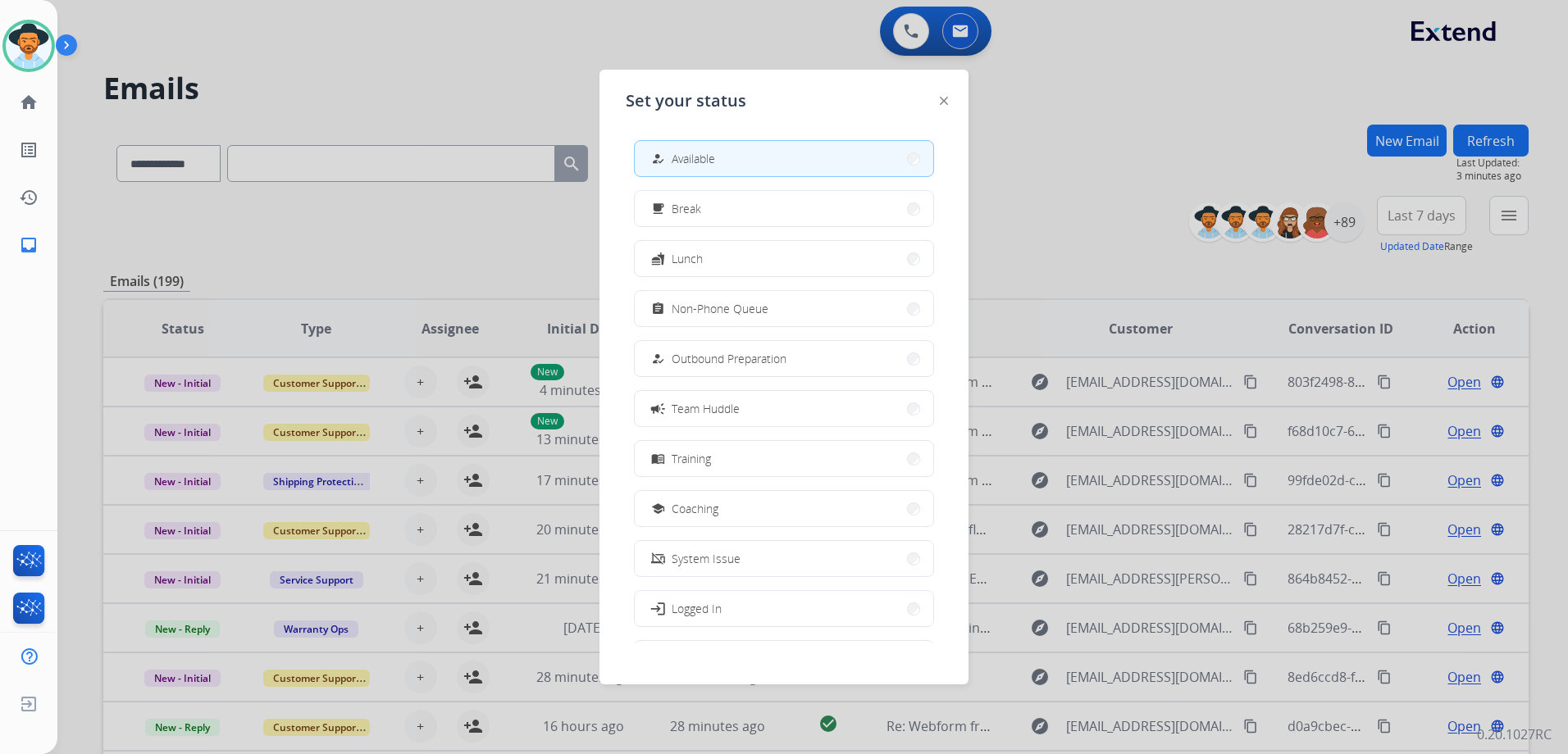
click at [1040, 200] on div at bounding box center [784, 377] width 1568 height 754
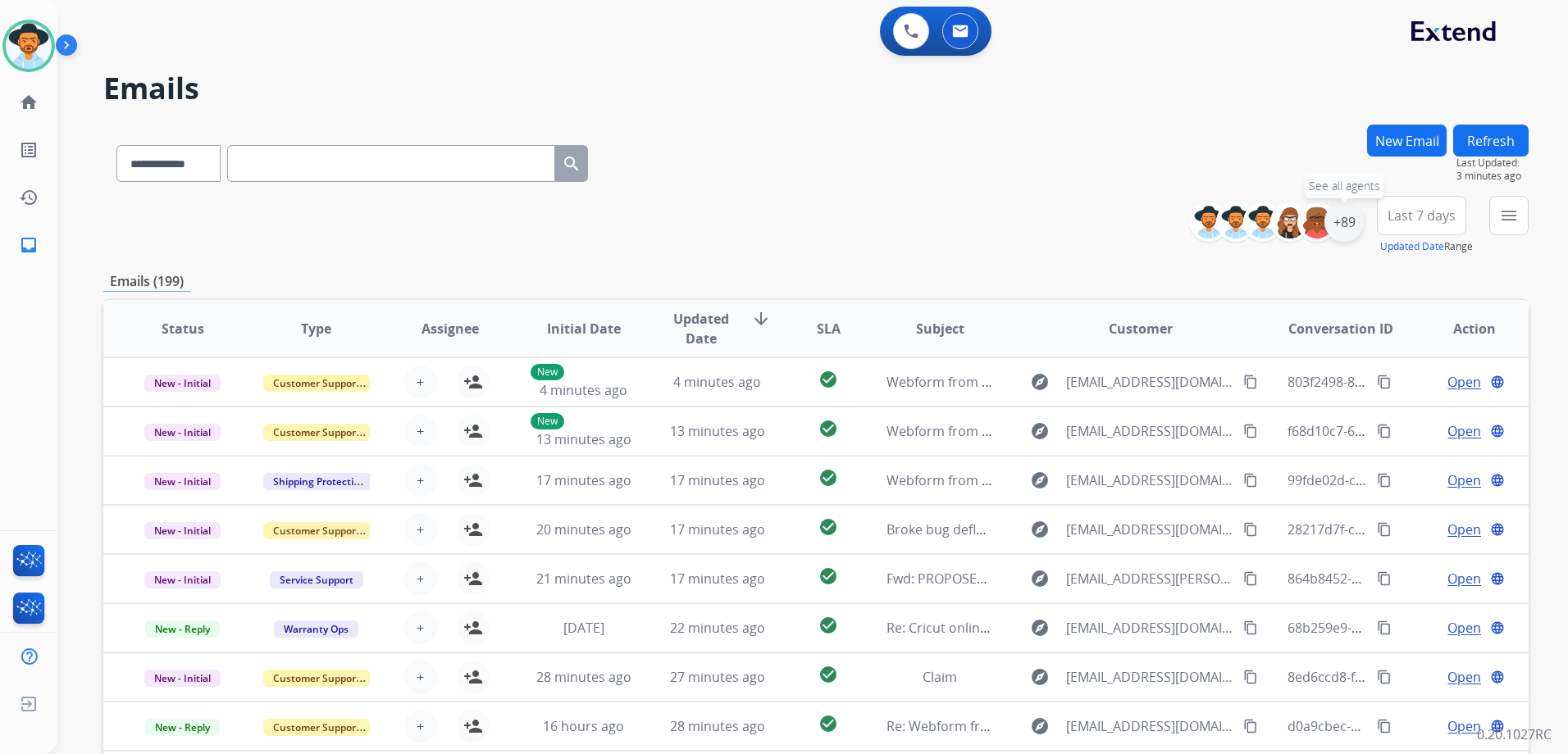
click at [1349, 236] on div "+89" at bounding box center [1344, 223] width 40 height 40
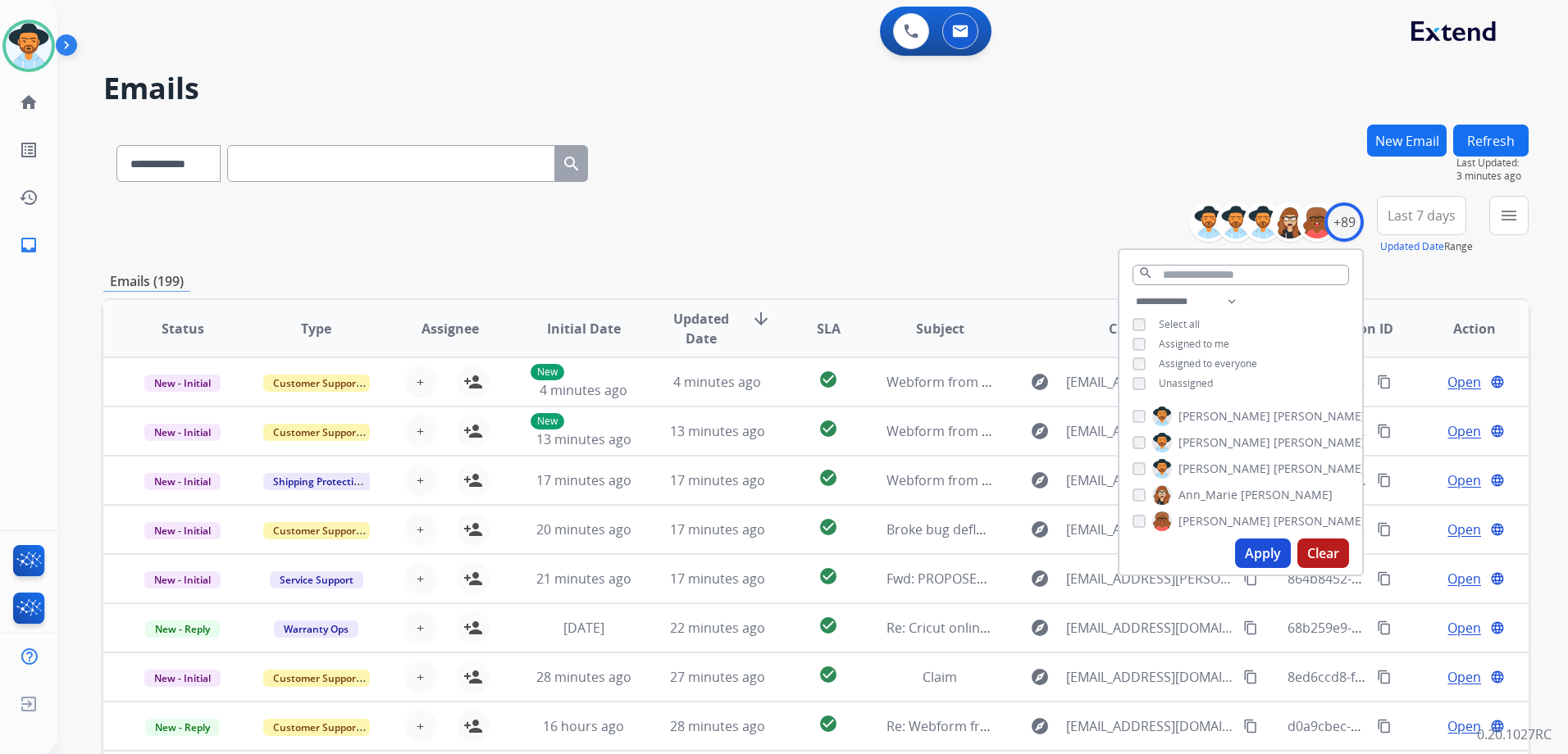
click at [1187, 379] on span "Unassigned" at bounding box center [1185, 383] width 54 height 14
click at [1191, 341] on span "Assigned to me" at bounding box center [1194, 344] width 70 height 14
click at [1267, 555] on button "Apply" at bounding box center [1262, 554] width 56 height 29
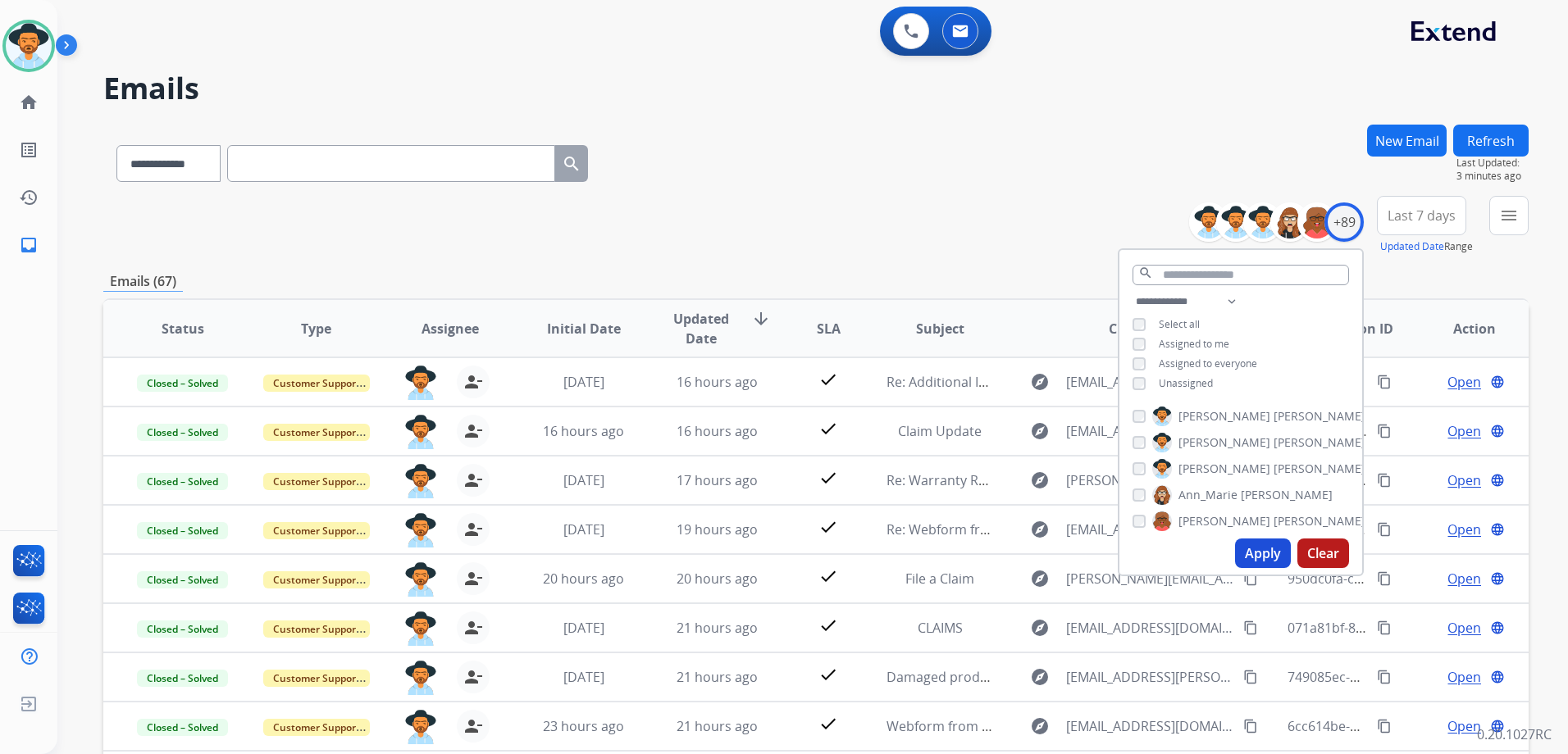
click at [985, 246] on div "**********" at bounding box center [816, 225] width 1425 height 59
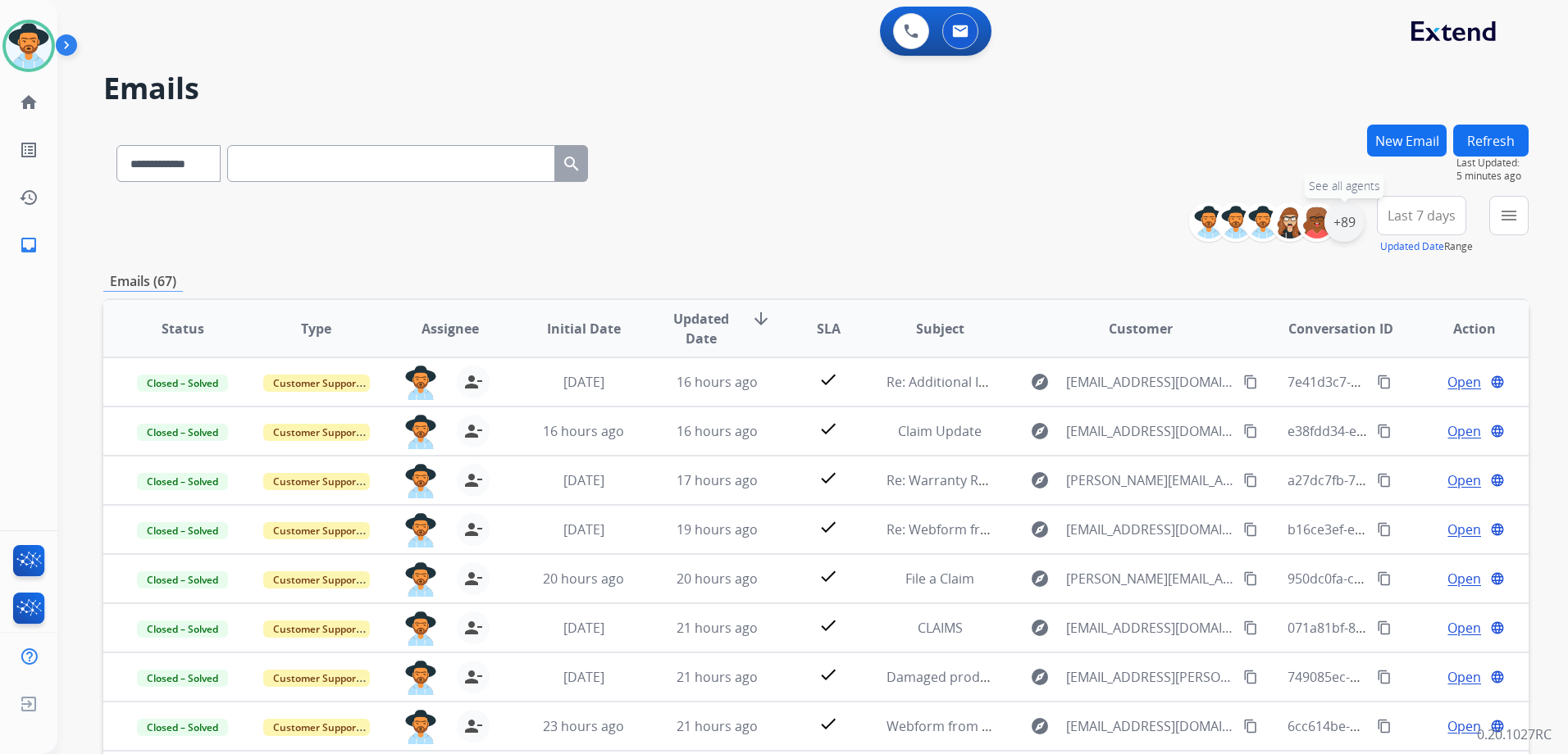
click at [1356, 230] on div "+89" at bounding box center [1344, 223] width 40 height 40
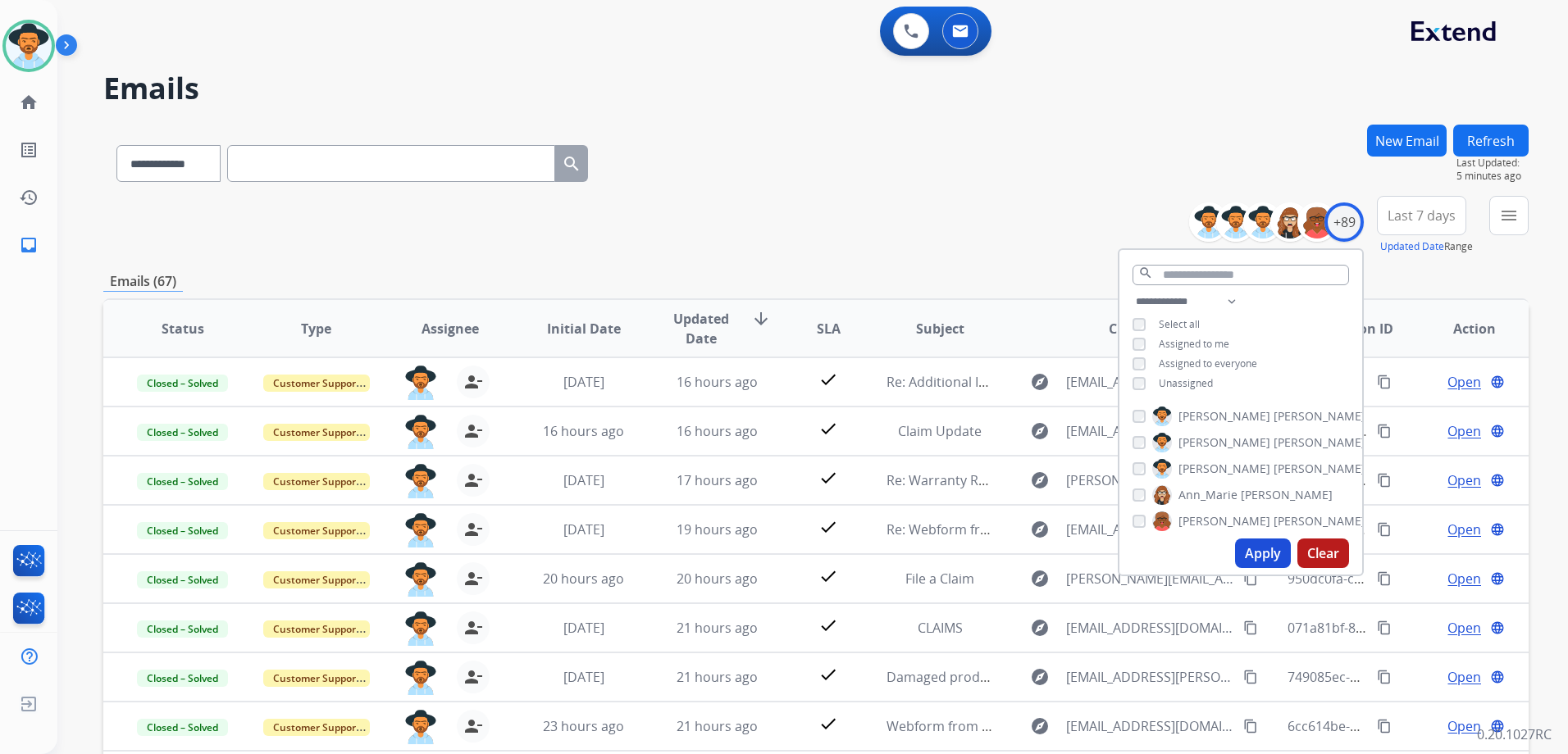
click at [1192, 377] on span "Unassigned" at bounding box center [1185, 383] width 54 height 14
click at [1203, 342] on span "Assigned to me" at bounding box center [1194, 344] width 70 height 14
click at [1264, 552] on button "Apply" at bounding box center [1262, 554] width 56 height 29
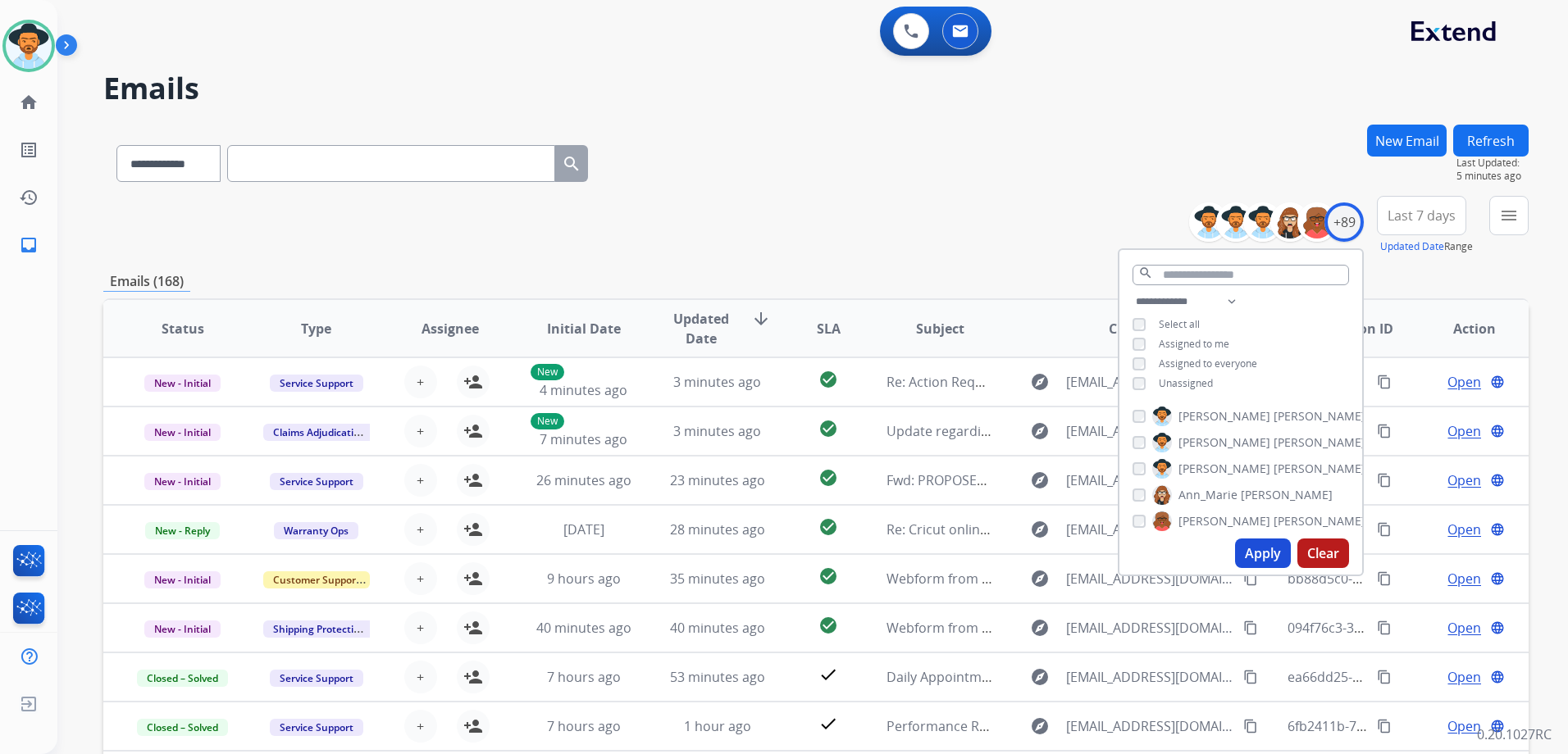
click at [979, 218] on div "**********" at bounding box center [816, 225] width 1425 height 59
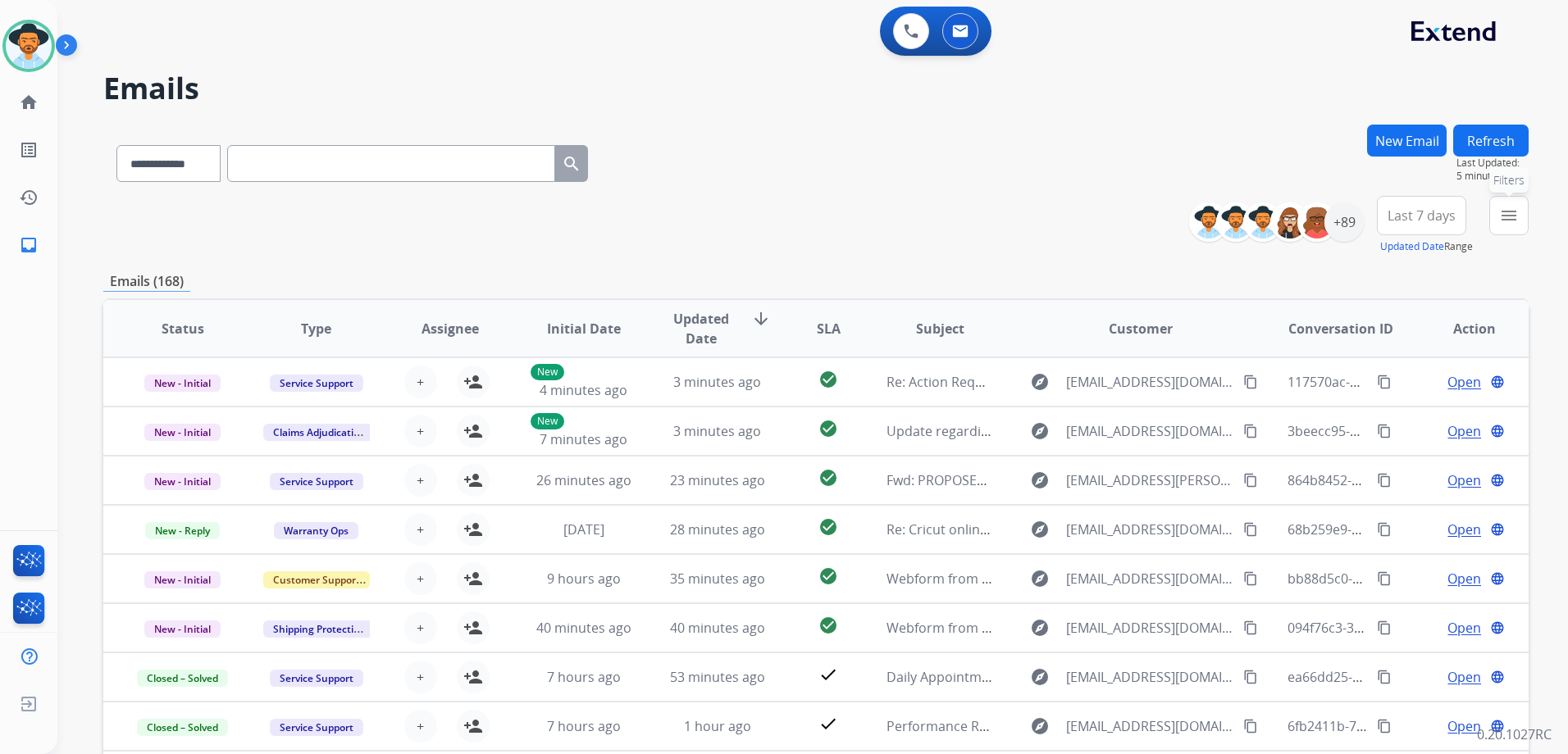
click at [1499, 221] on mat-icon "menu" at bounding box center [1508, 215] width 20 height 20
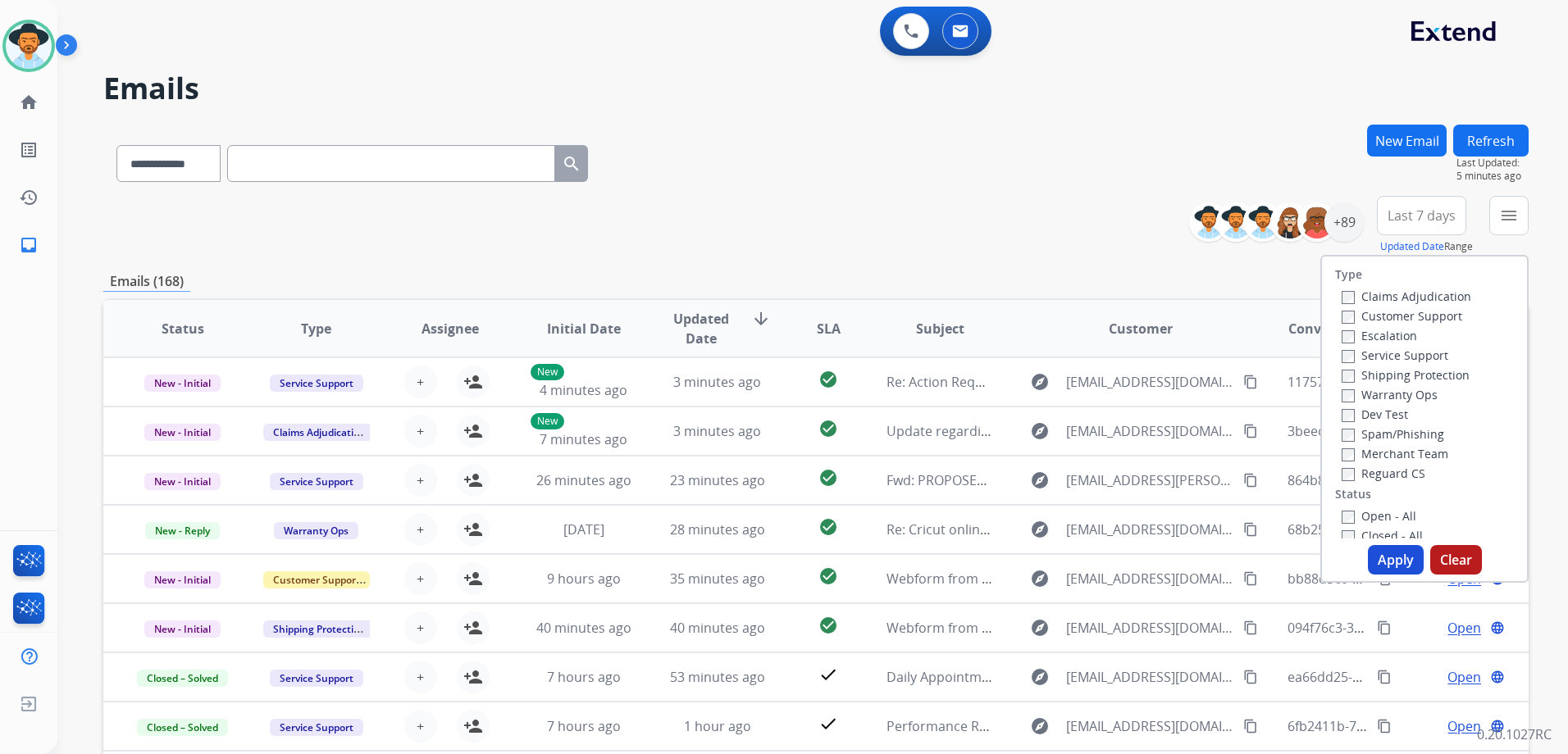
click at [1381, 310] on label "Customer Support" at bounding box center [1401, 316] width 120 height 15
click at [1412, 373] on label "Shipping Protection" at bounding box center [1405, 375] width 128 height 15
click at [1387, 477] on label "Reguard CS" at bounding box center [1382, 474] width 83 height 15
click at [1378, 515] on label "Open - All" at bounding box center [1378, 516] width 75 height 15
click at [1389, 565] on button "Apply" at bounding box center [1395, 560] width 56 height 29
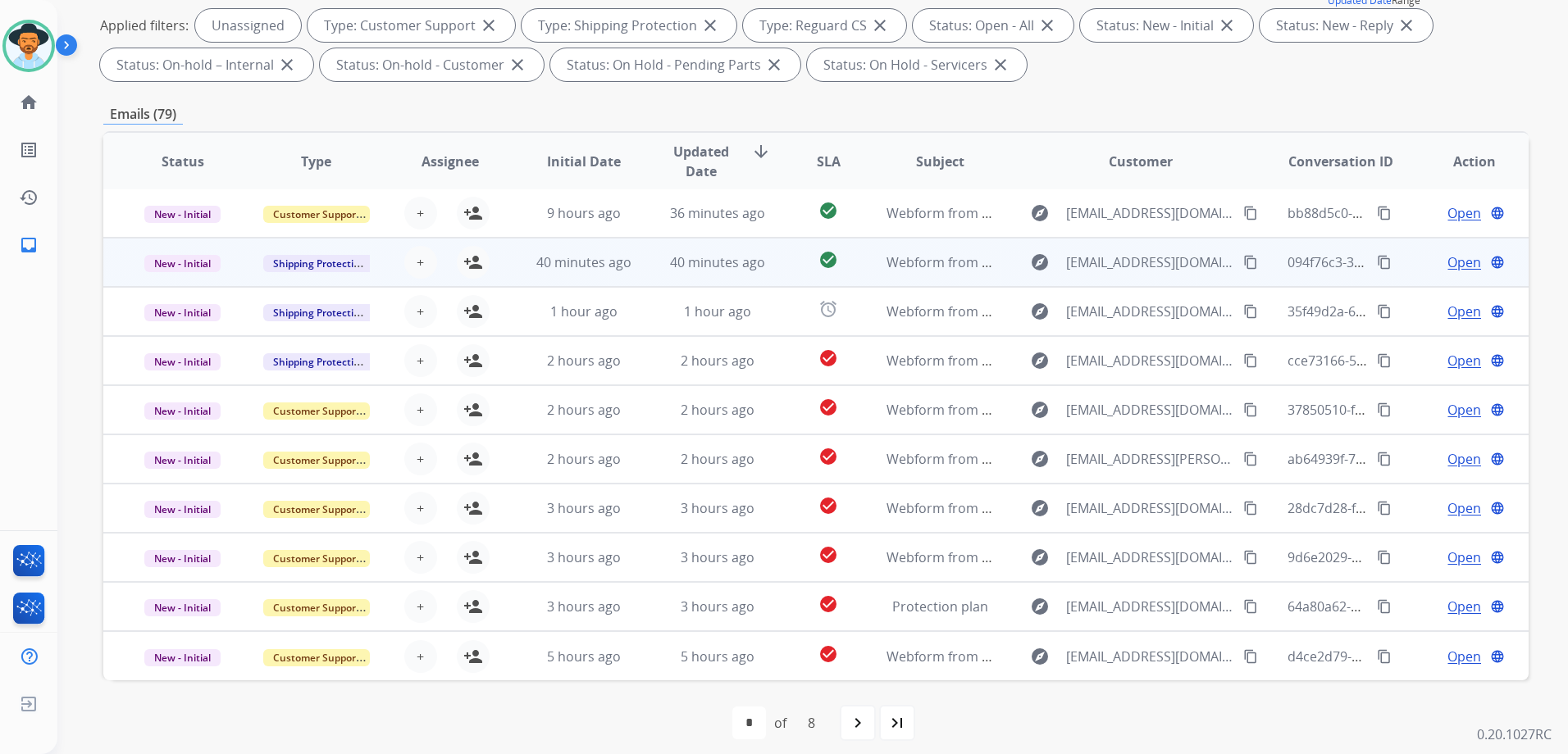
scroll to position [257, 0]
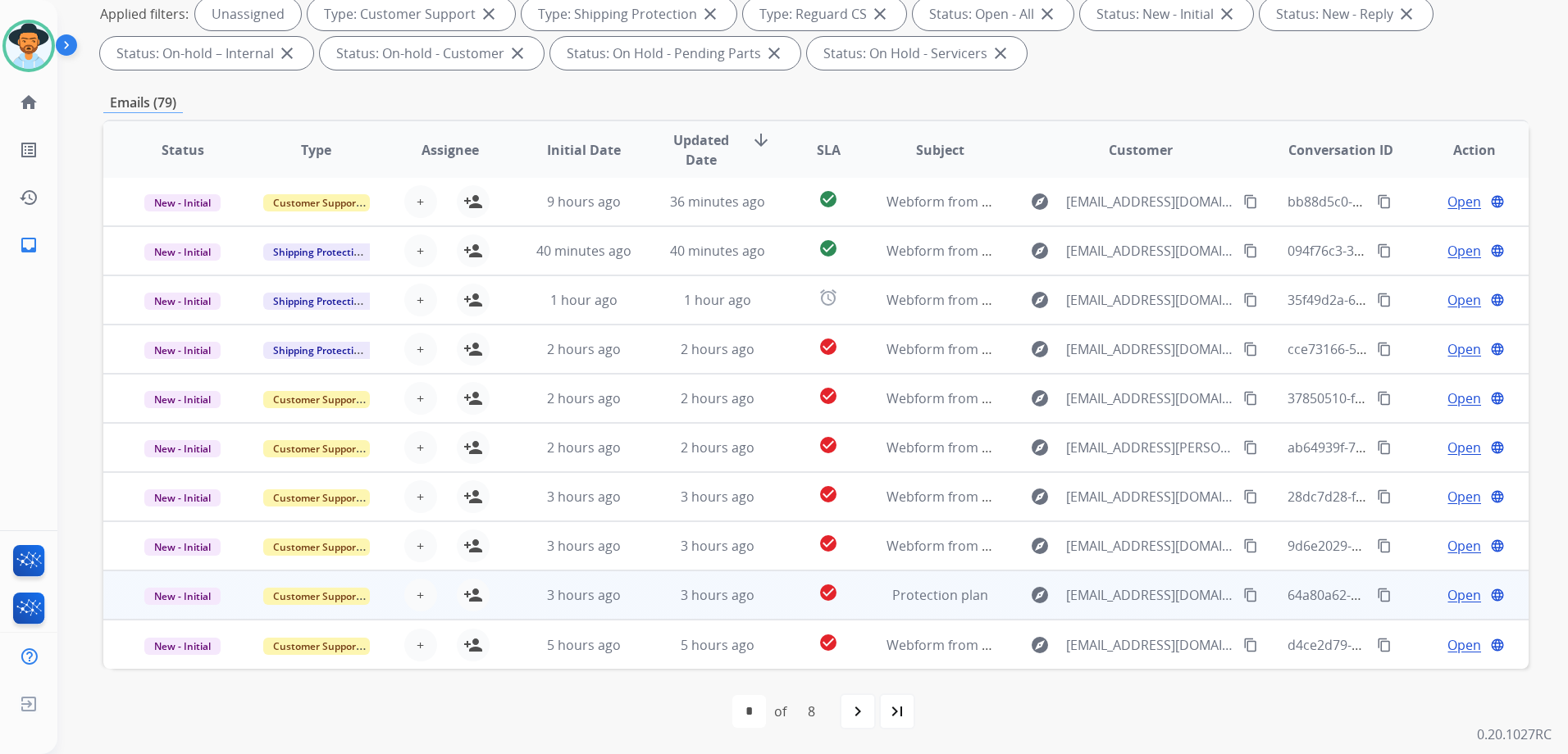
click at [1394, 601] on td "Open language" at bounding box center [1461, 595] width 133 height 49
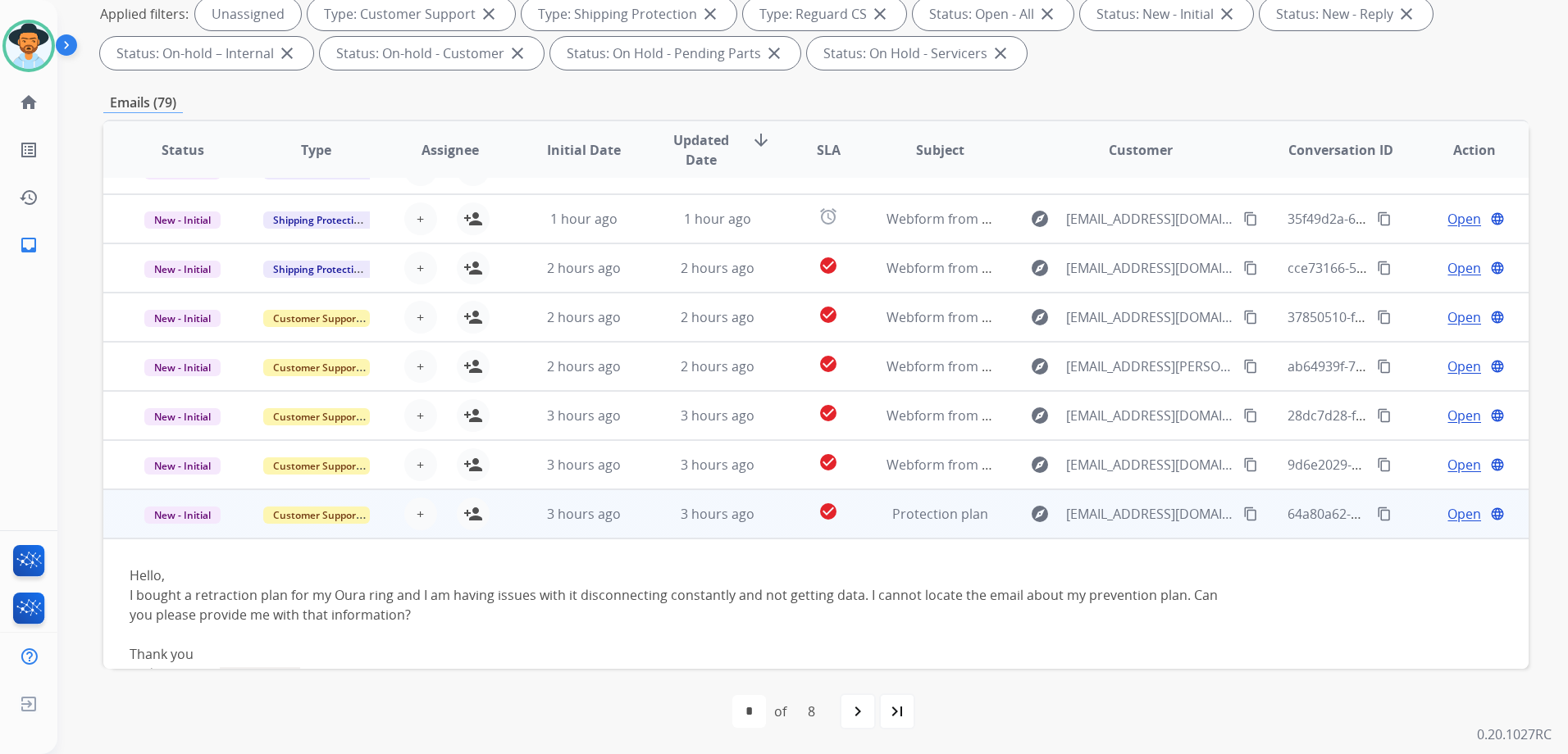
scroll to position [175, 0]
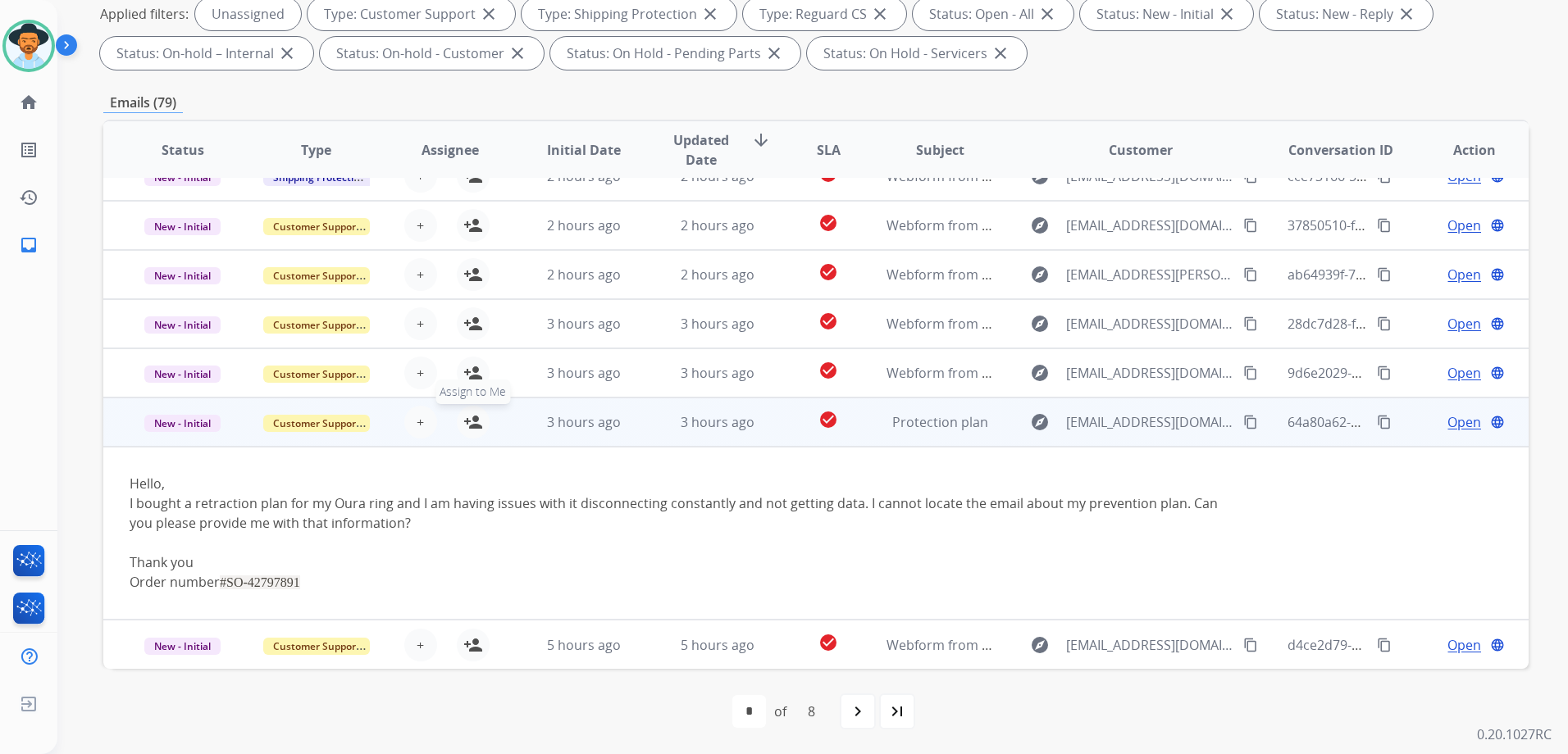
click at [465, 419] on mat-icon "person_add" at bounding box center [473, 422] width 20 height 20
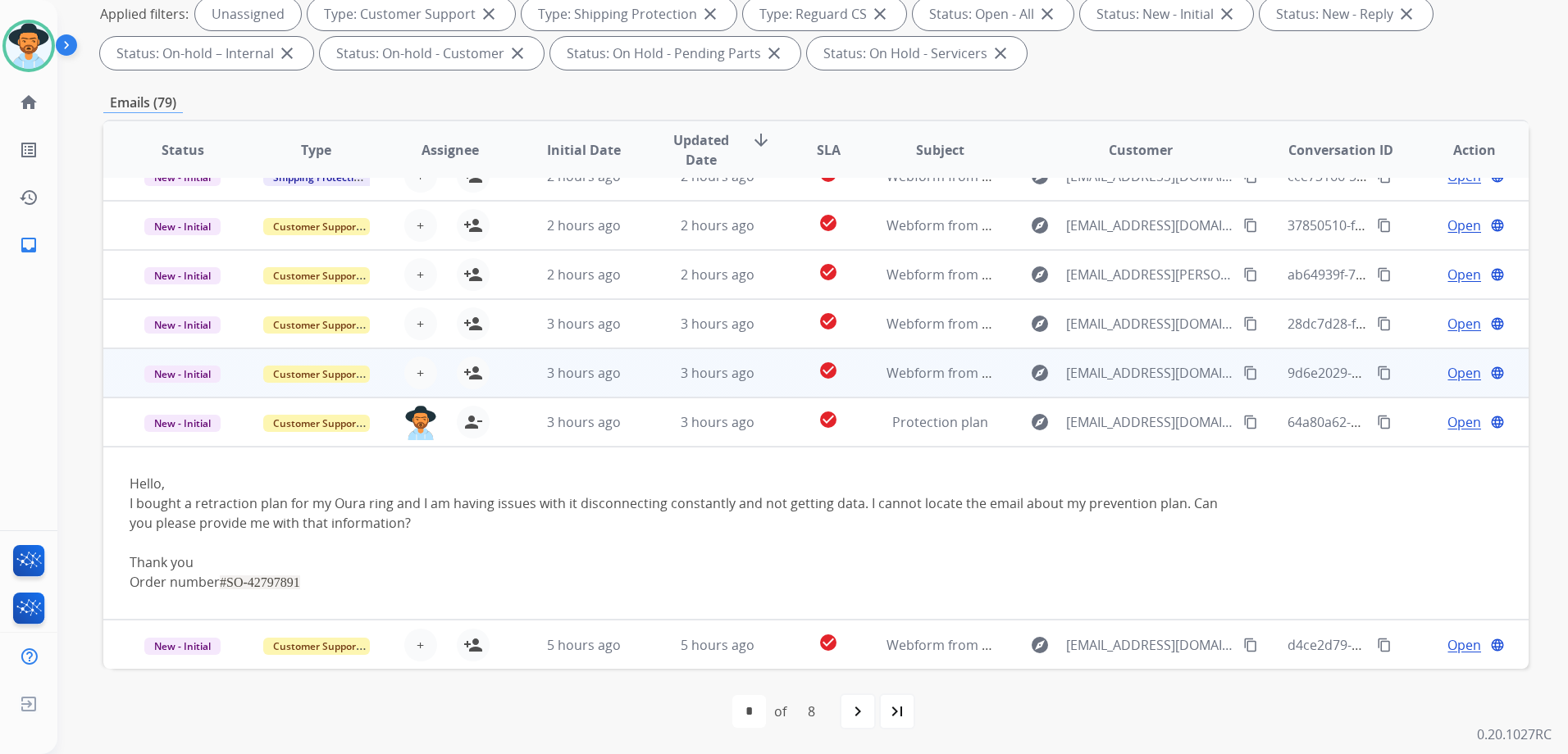
click at [1404, 378] on td "Open language" at bounding box center [1461, 372] width 133 height 49
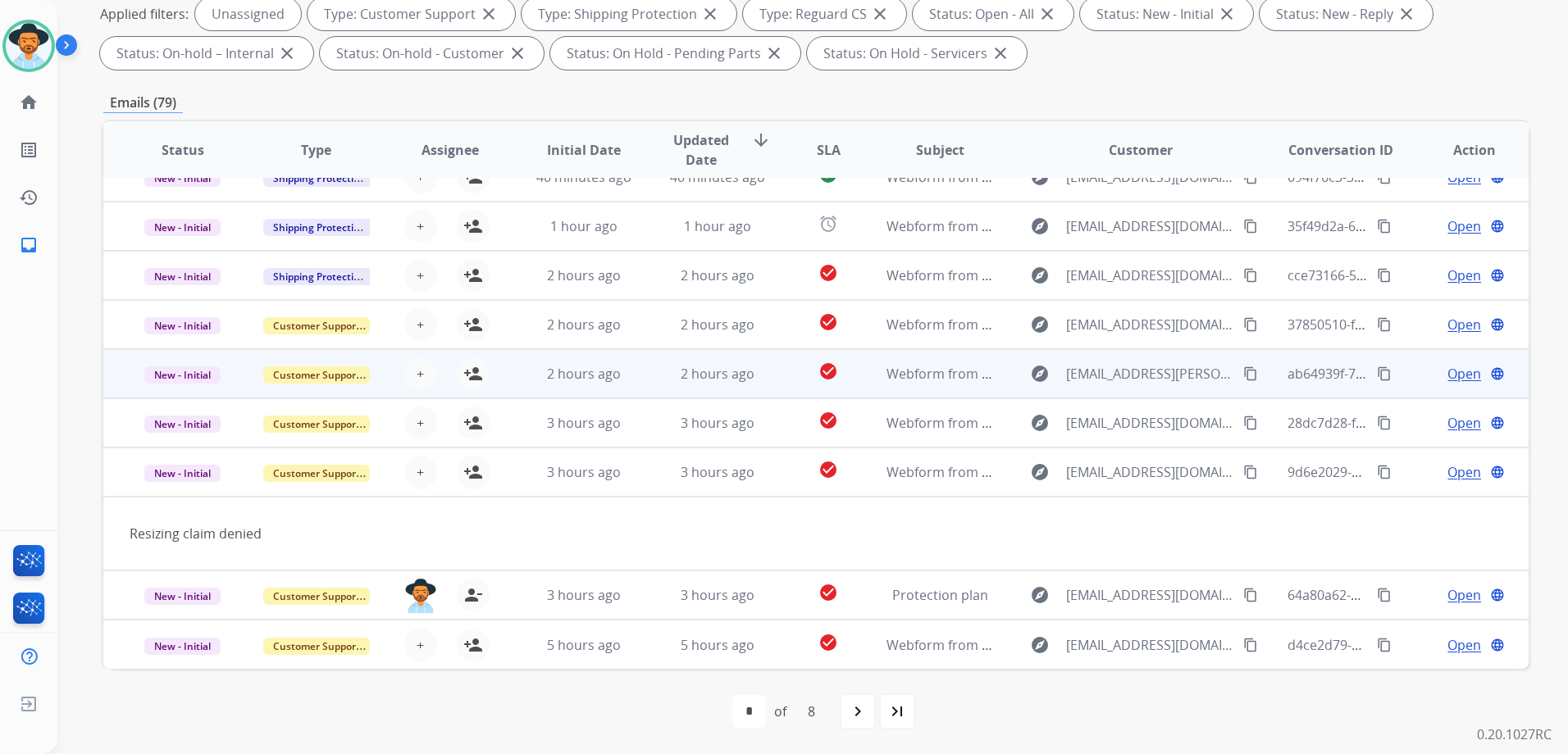
scroll to position [76, 0]
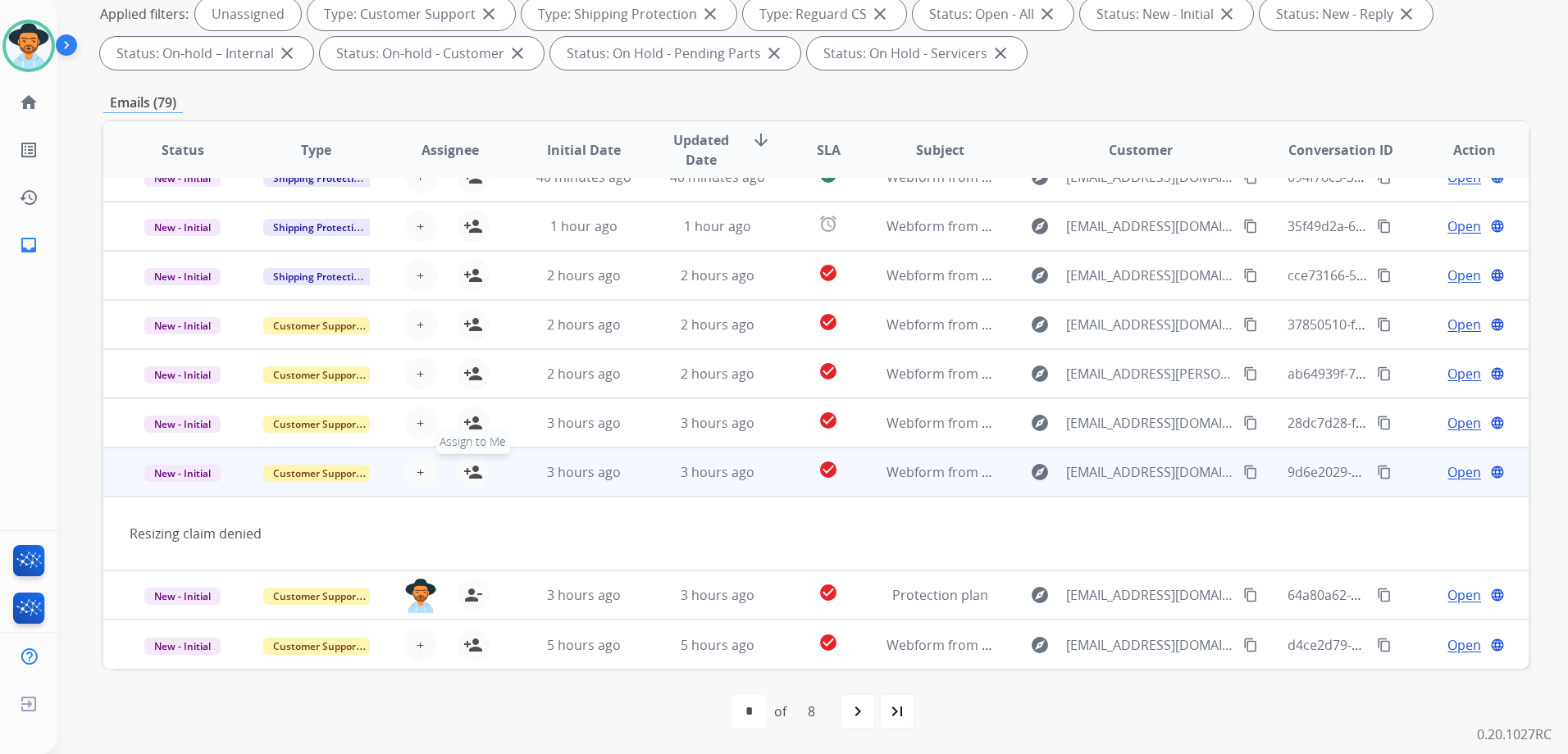
click at [470, 473] on mat-icon "person_add" at bounding box center [473, 472] width 20 height 20
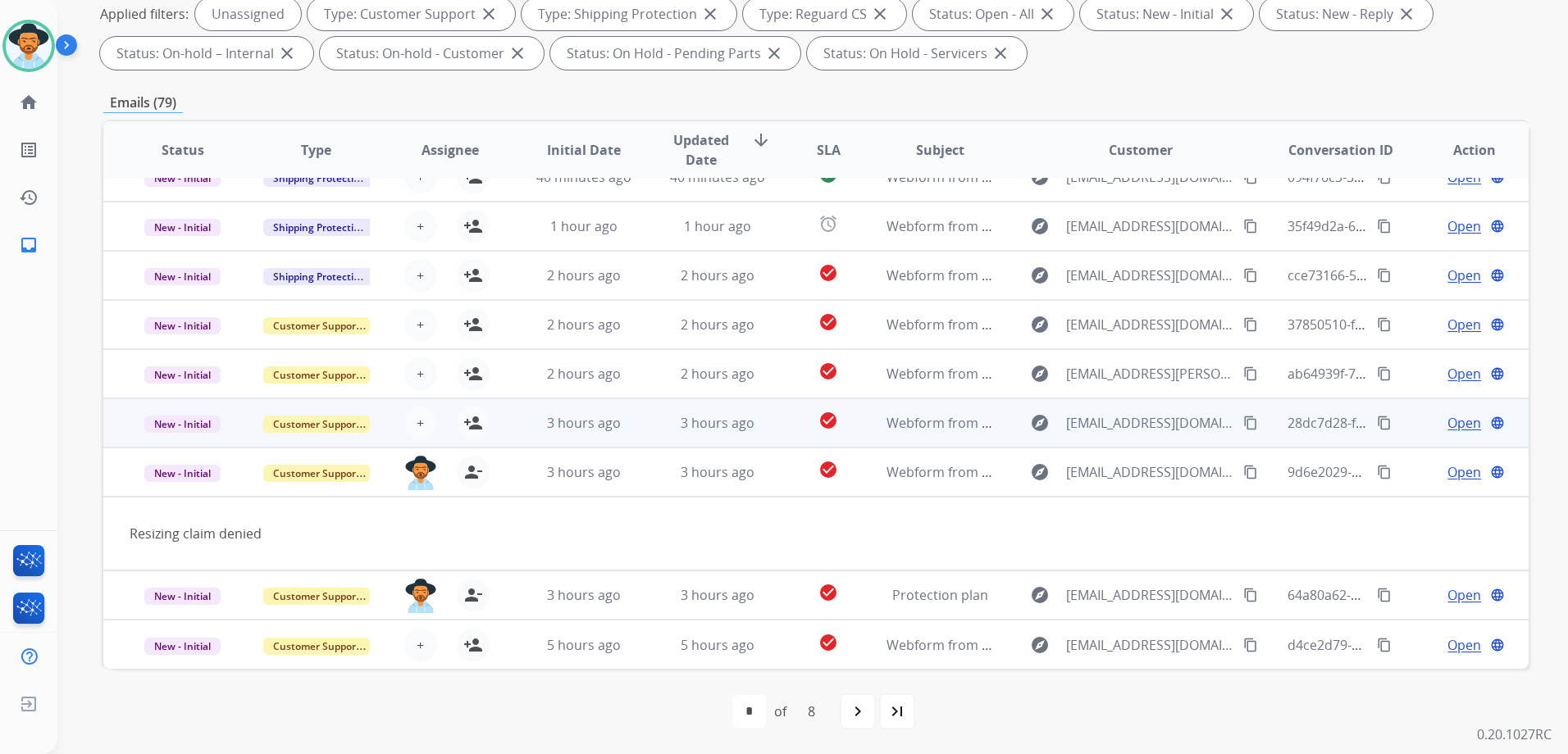
click at [1407, 427] on td "Open language" at bounding box center [1461, 423] width 133 height 49
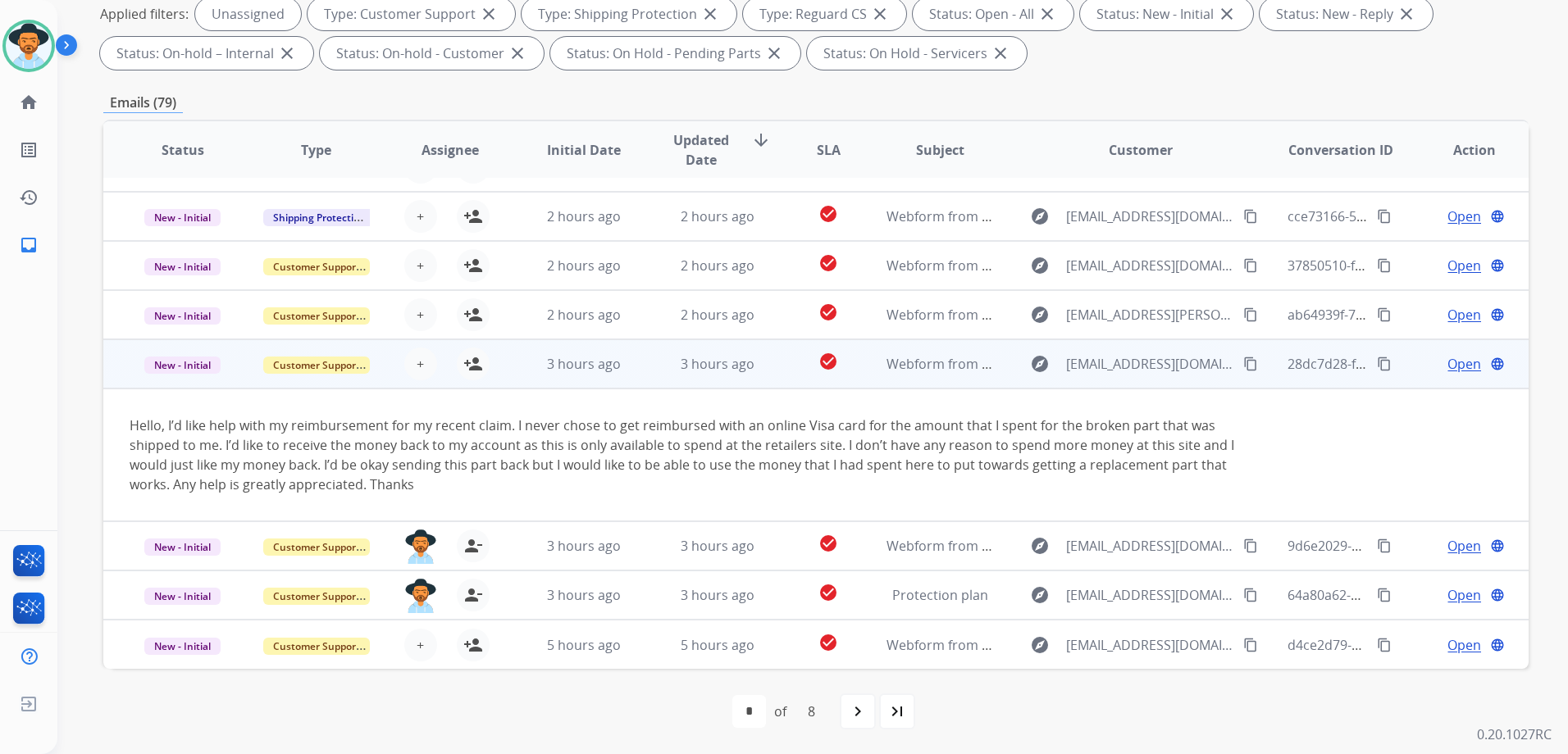
scroll to position [0, 0]
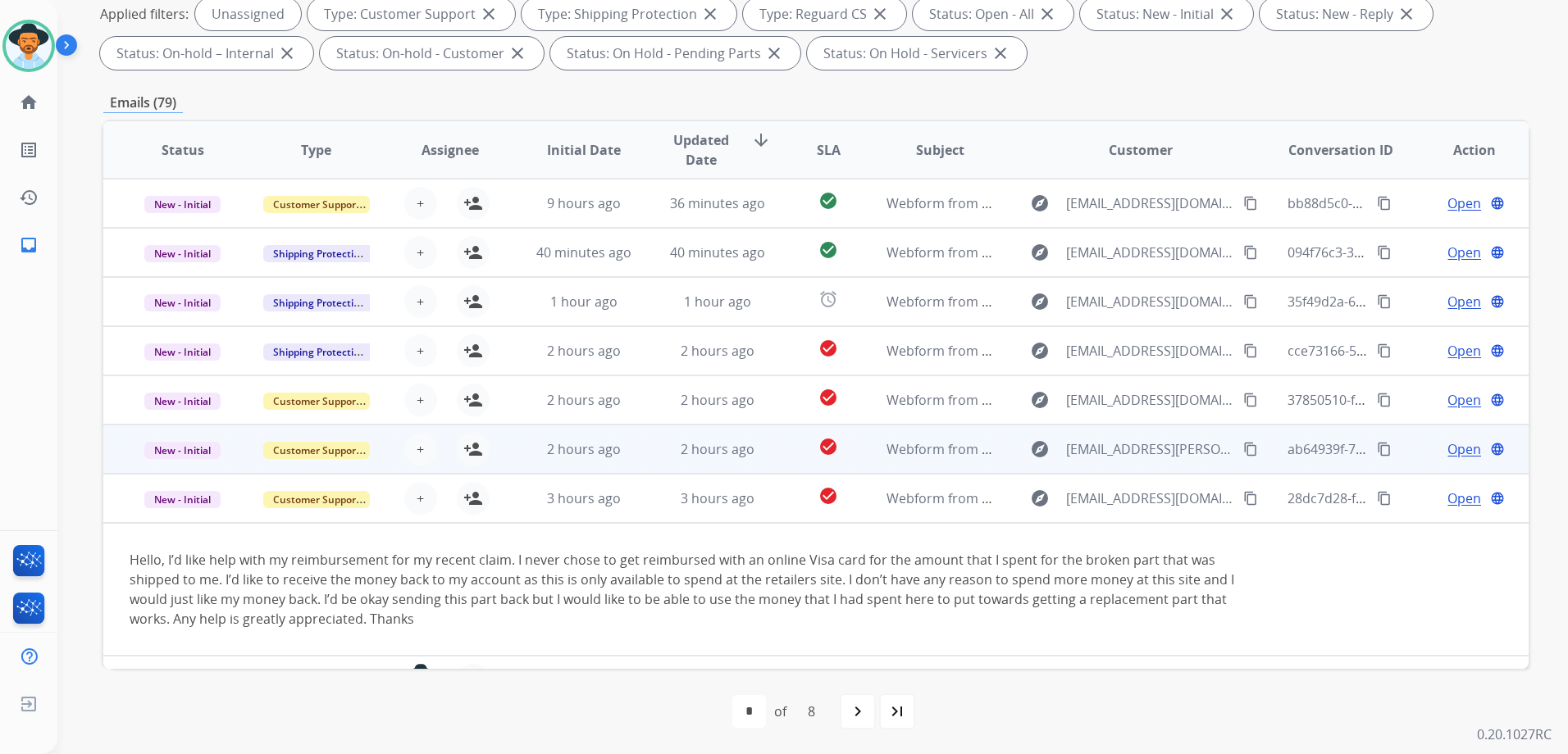
click at [1394, 453] on td "Open language" at bounding box center [1461, 449] width 133 height 49
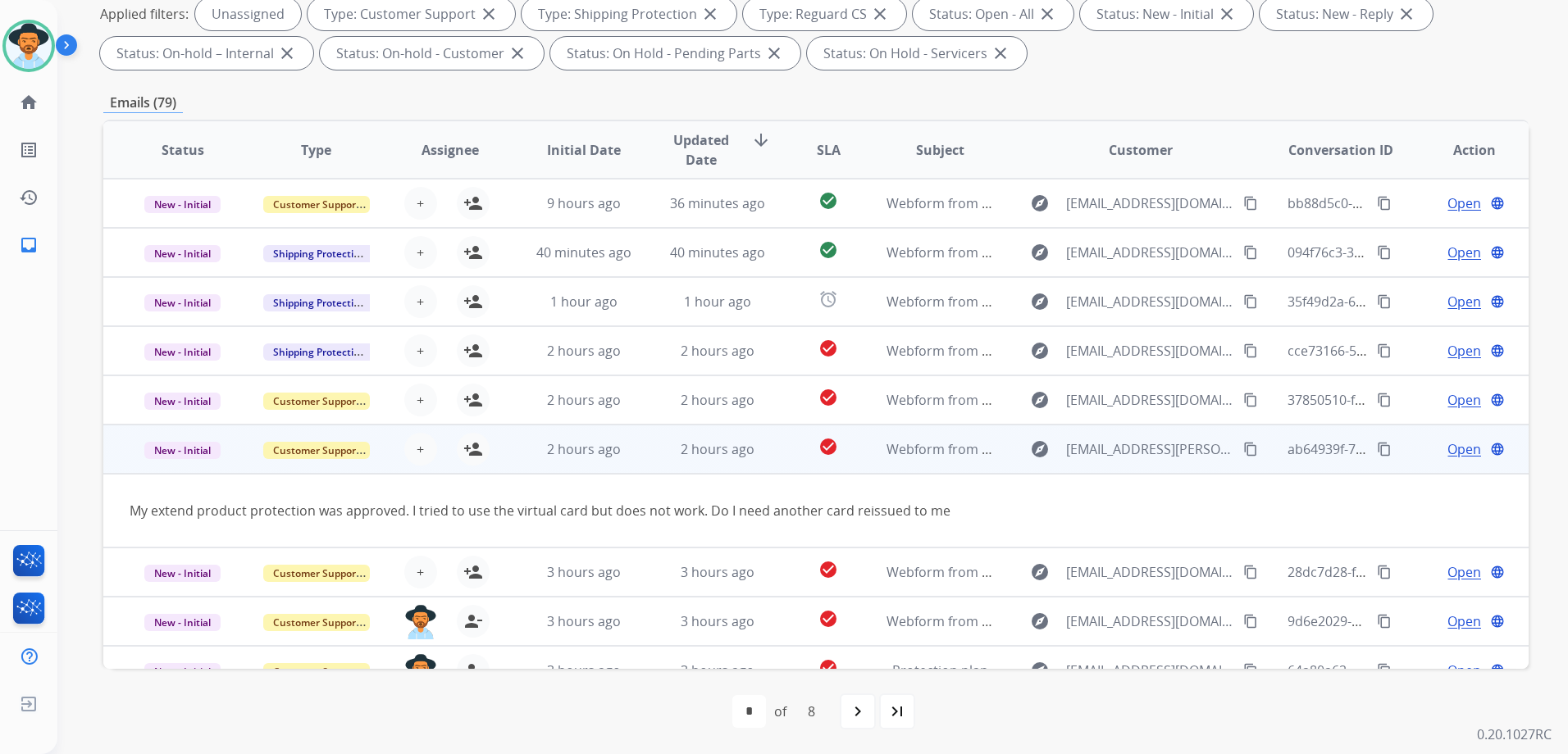
scroll to position [76, 0]
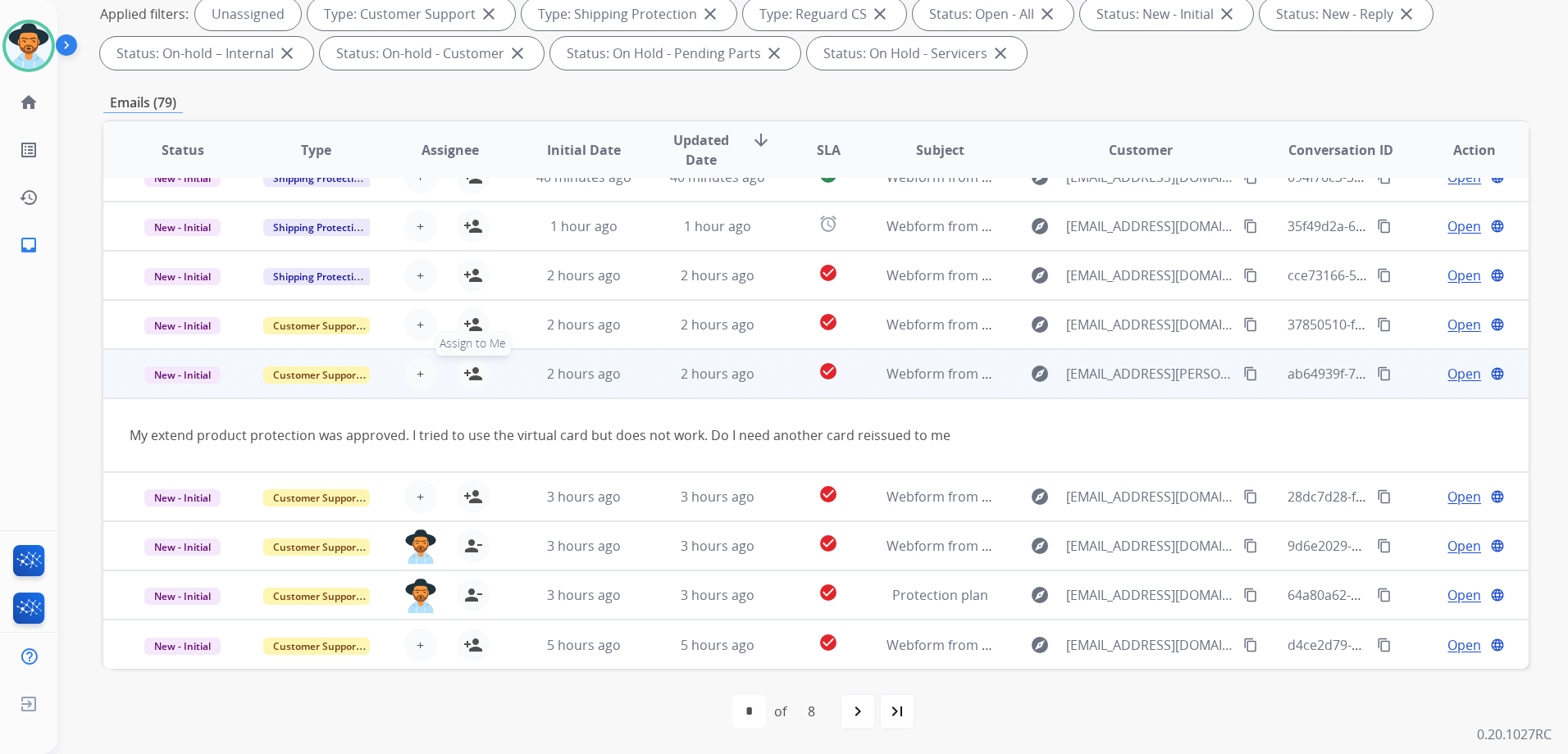
click at [469, 373] on mat-icon "person_add" at bounding box center [473, 373] width 20 height 20
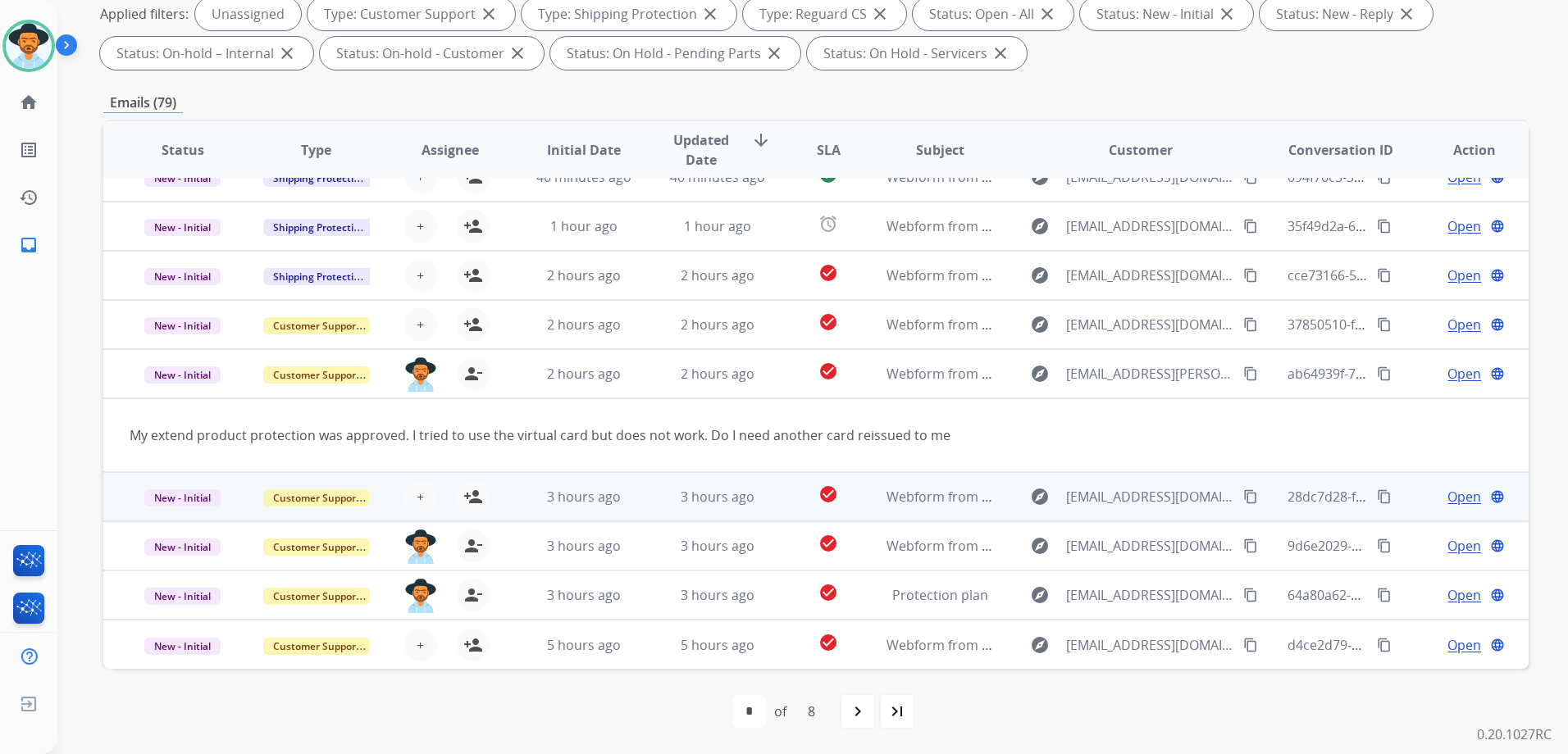
scroll to position [0, 0]
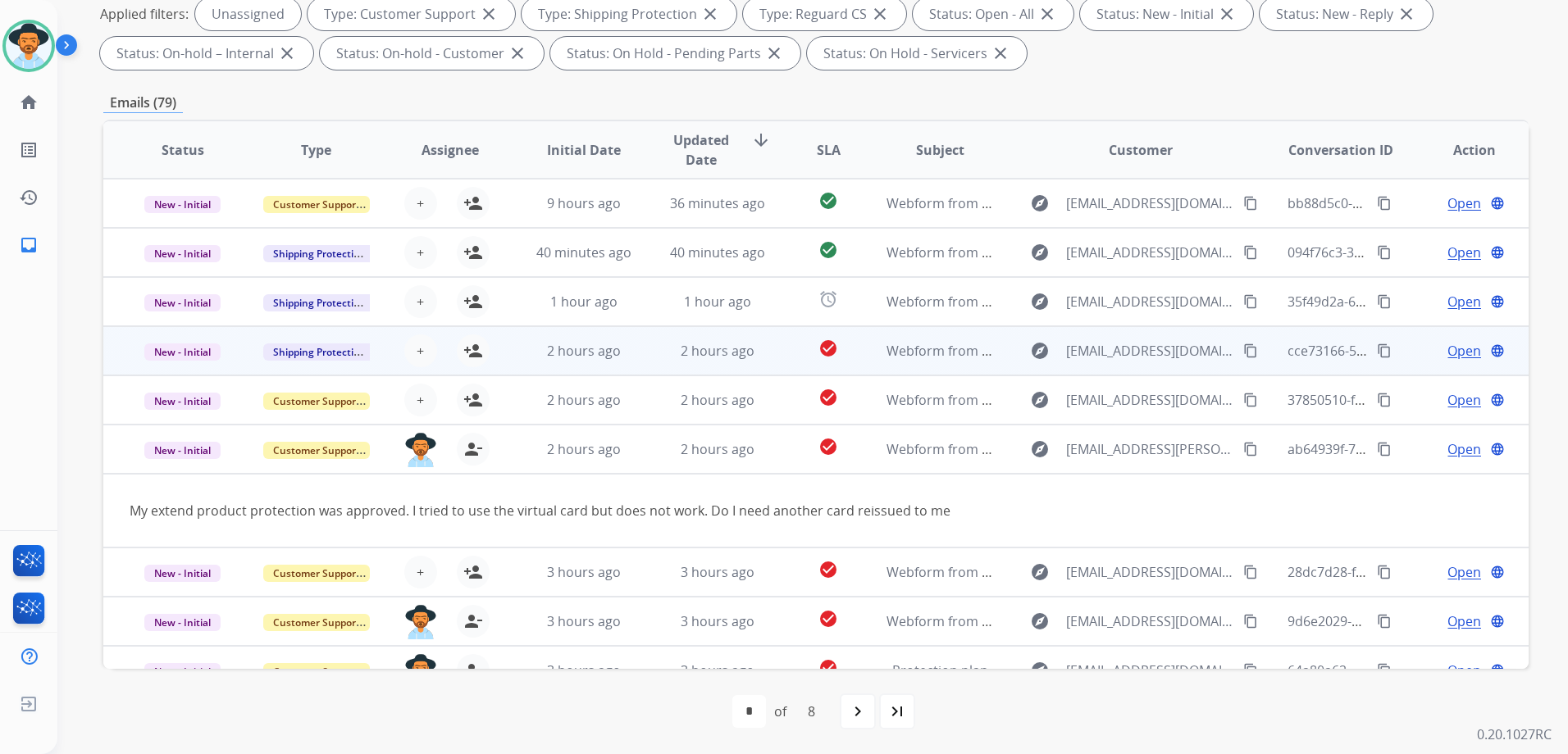
click at [1404, 354] on td "Open language" at bounding box center [1461, 351] width 133 height 49
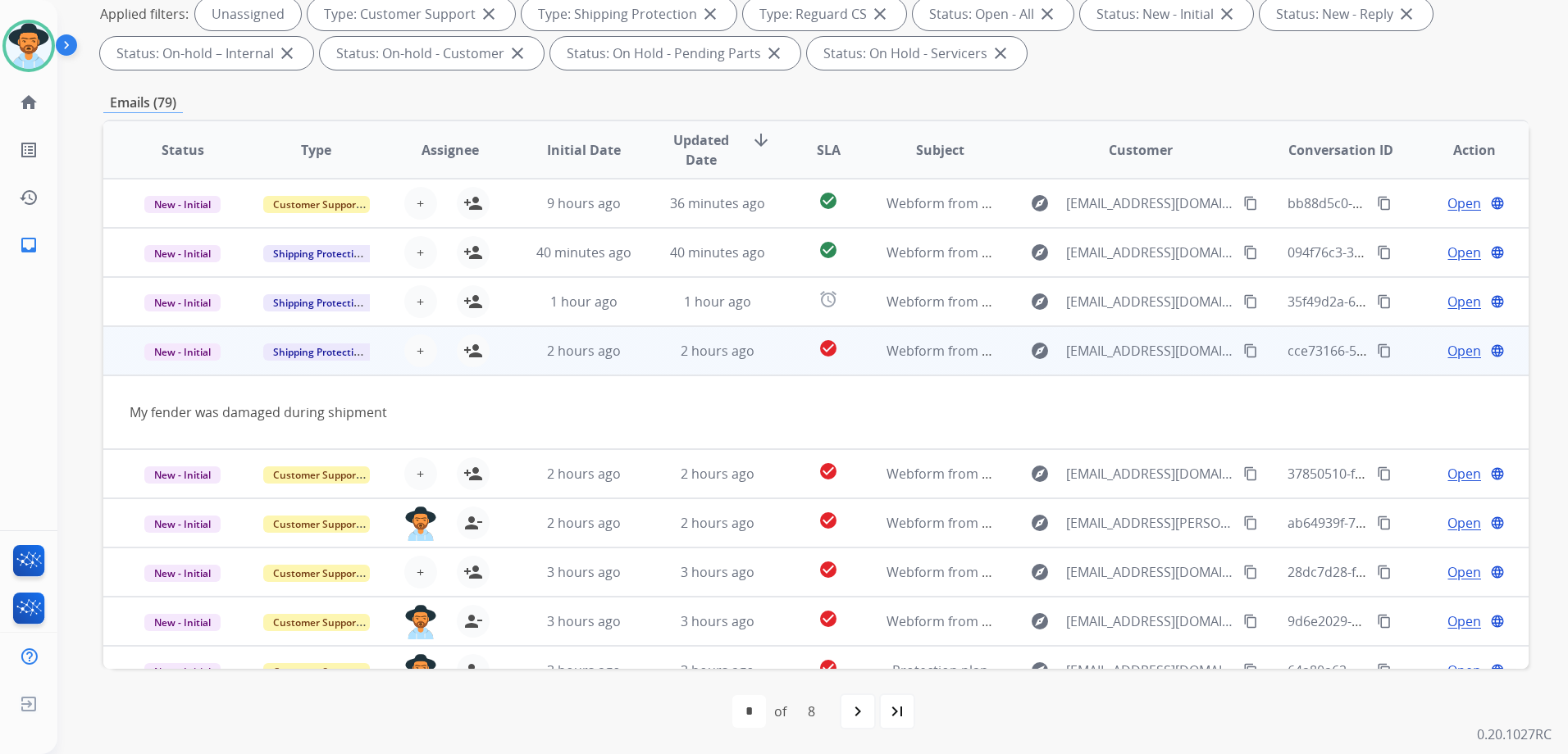
scroll to position [76, 0]
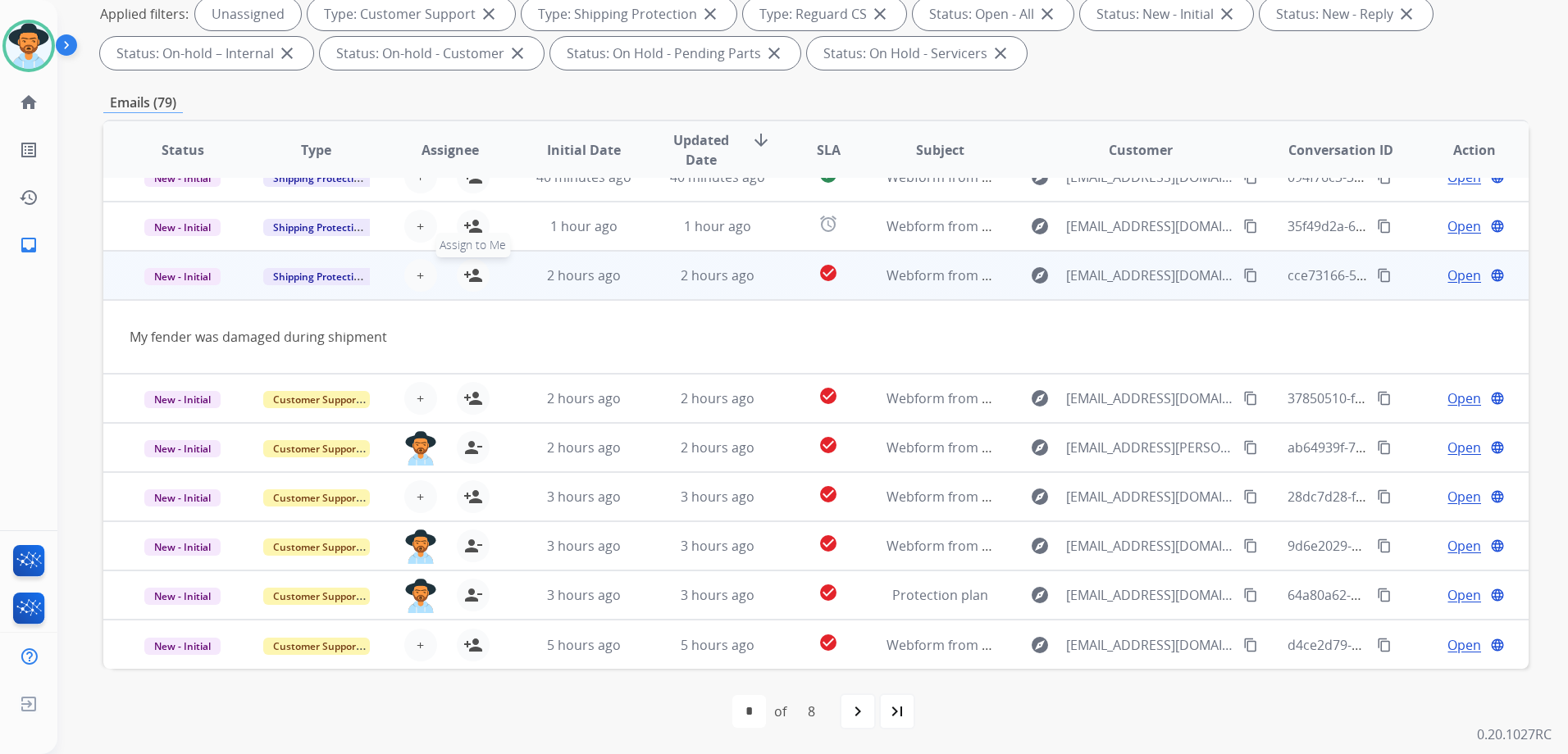
click at [472, 279] on mat-icon "person_add" at bounding box center [473, 275] width 20 height 20
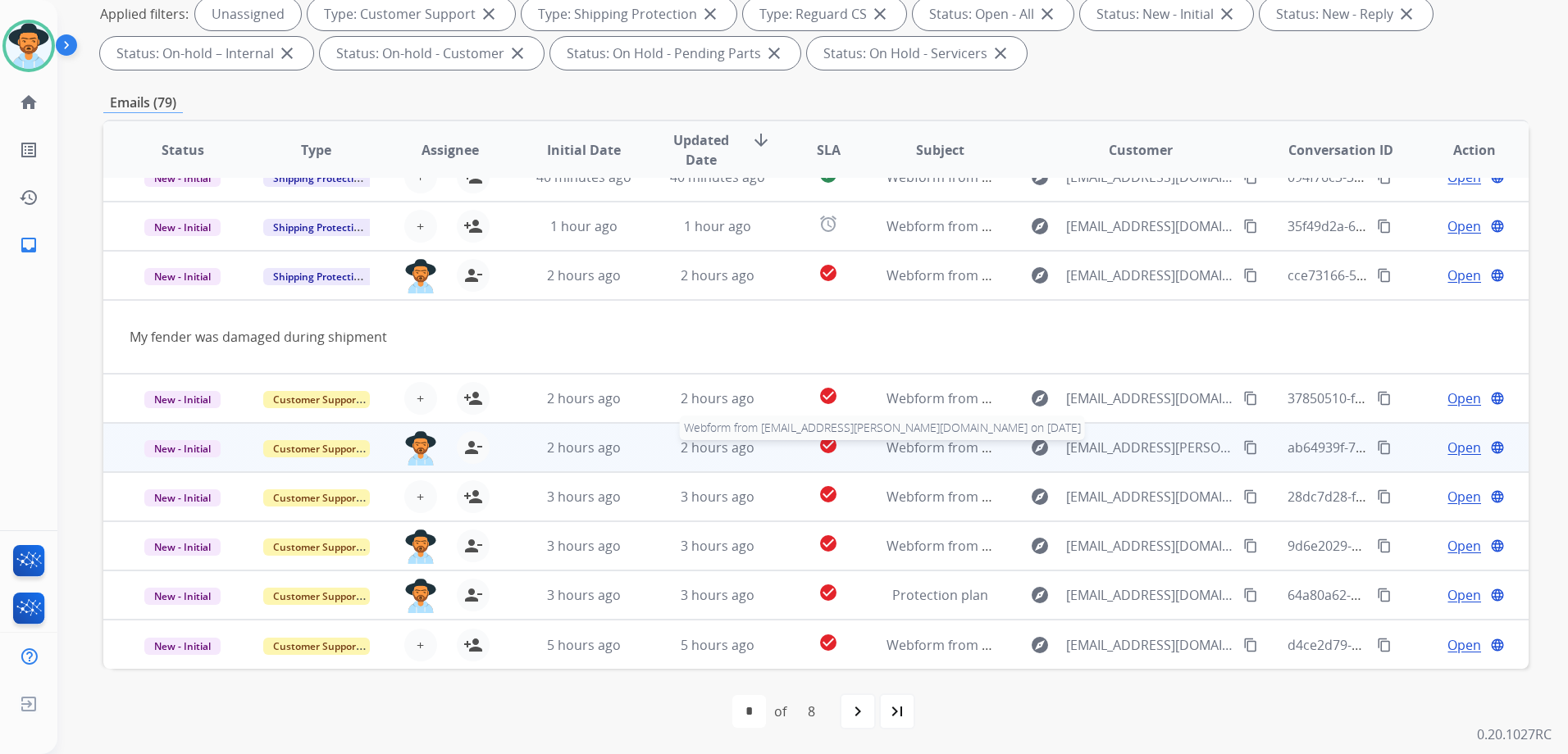
scroll to position [0, 0]
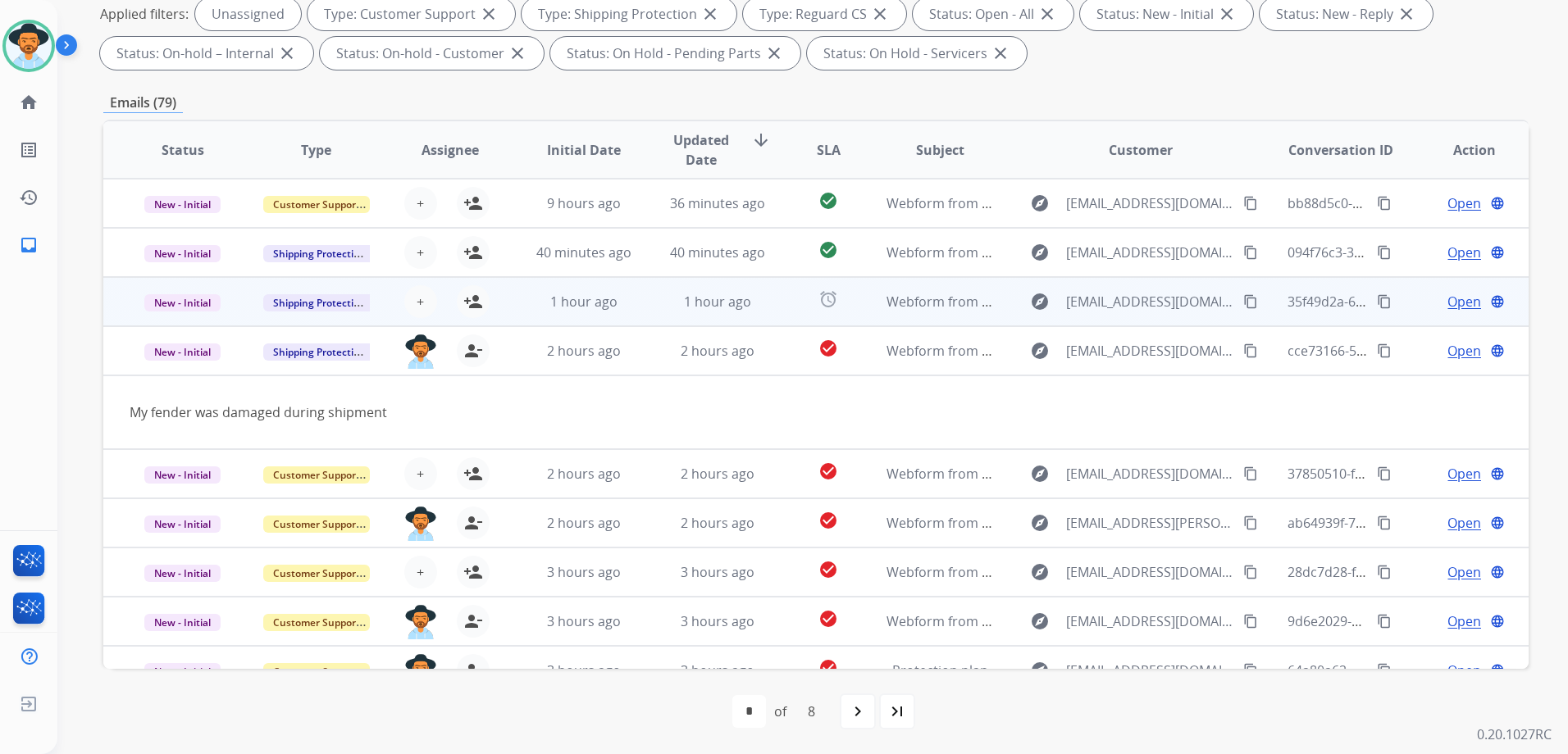
click at [1395, 303] on td "Open language" at bounding box center [1461, 301] width 133 height 49
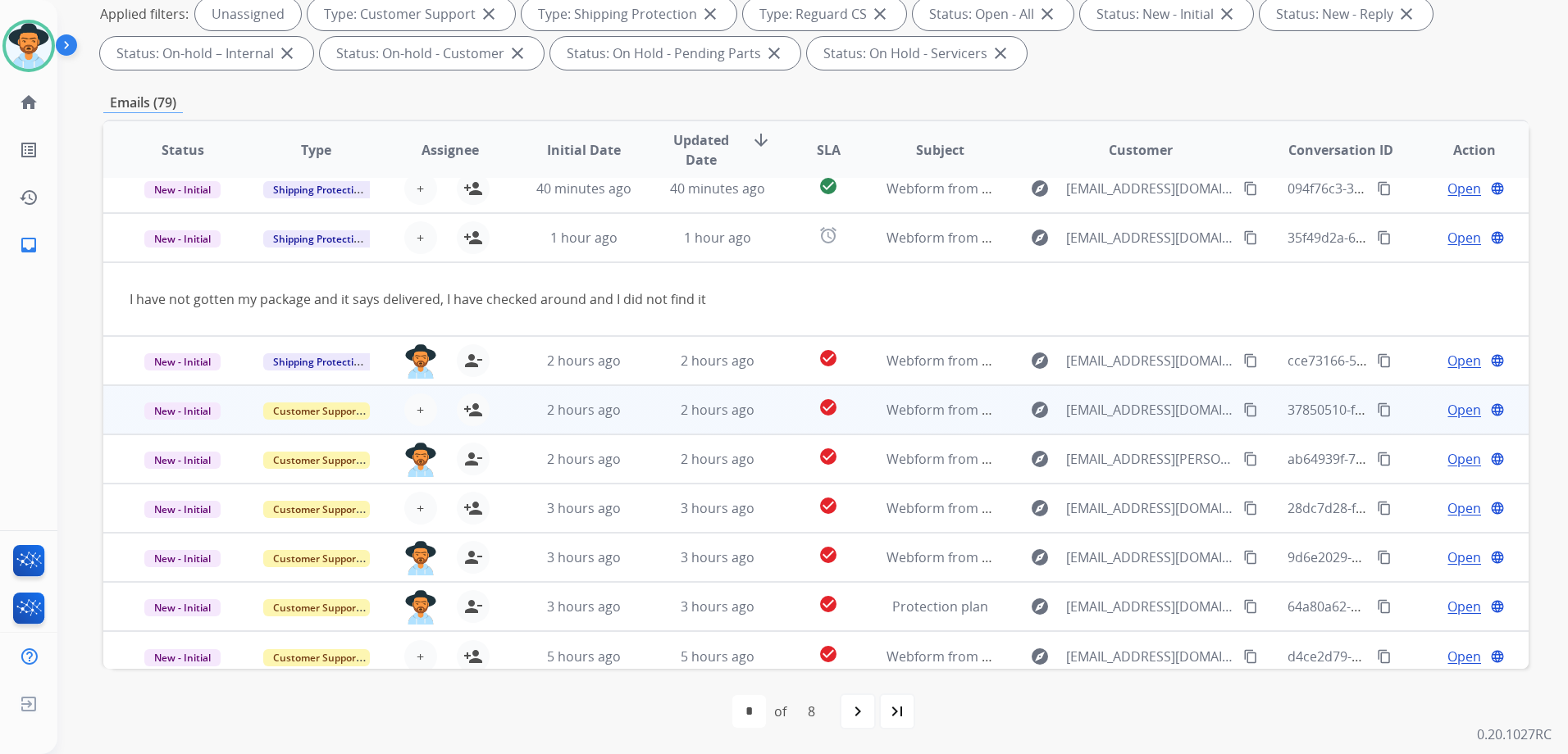
scroll to position [76, 0]
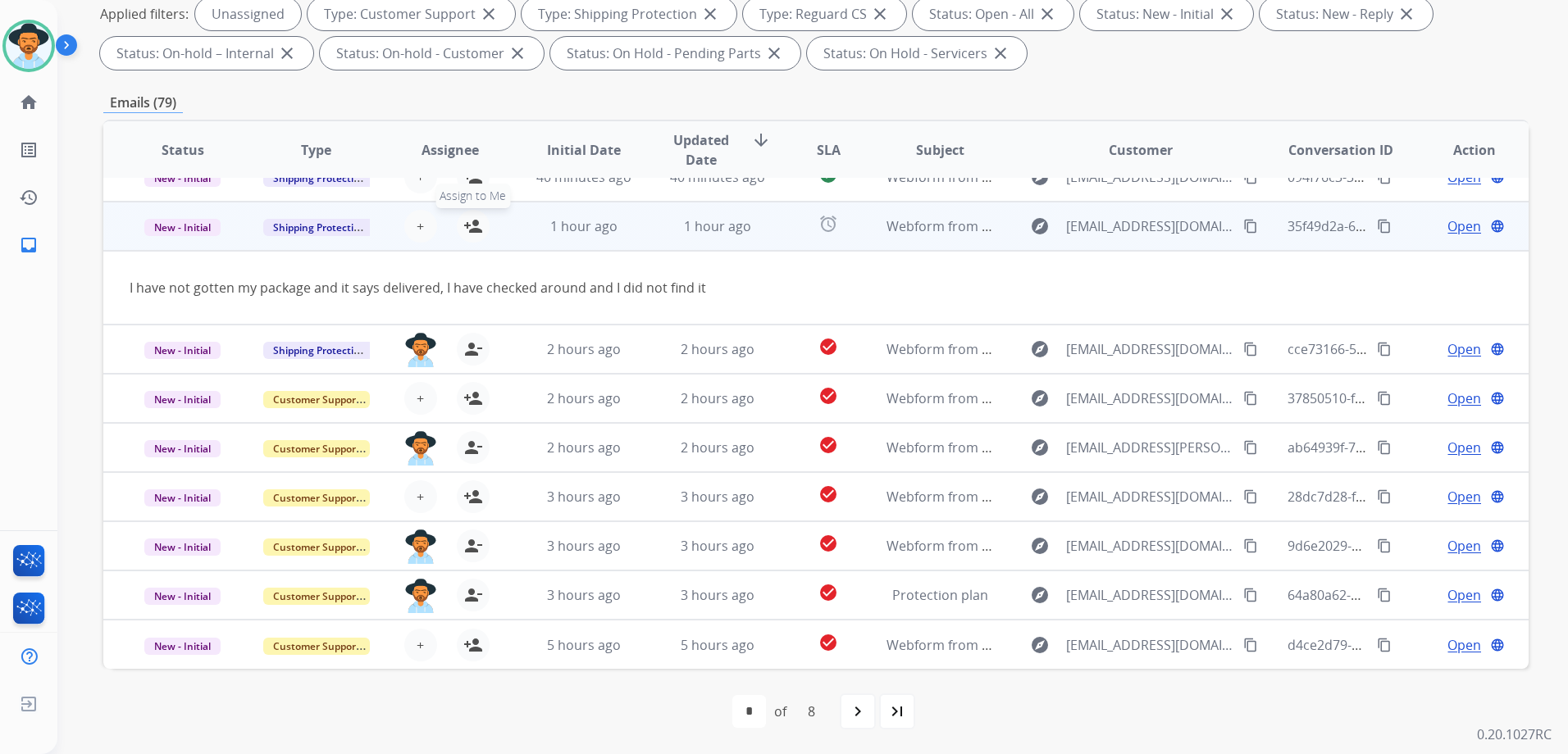
click at [475, 239] on button "person_add Assign to Me" at bounding box center [473, 226] width 33 height 33
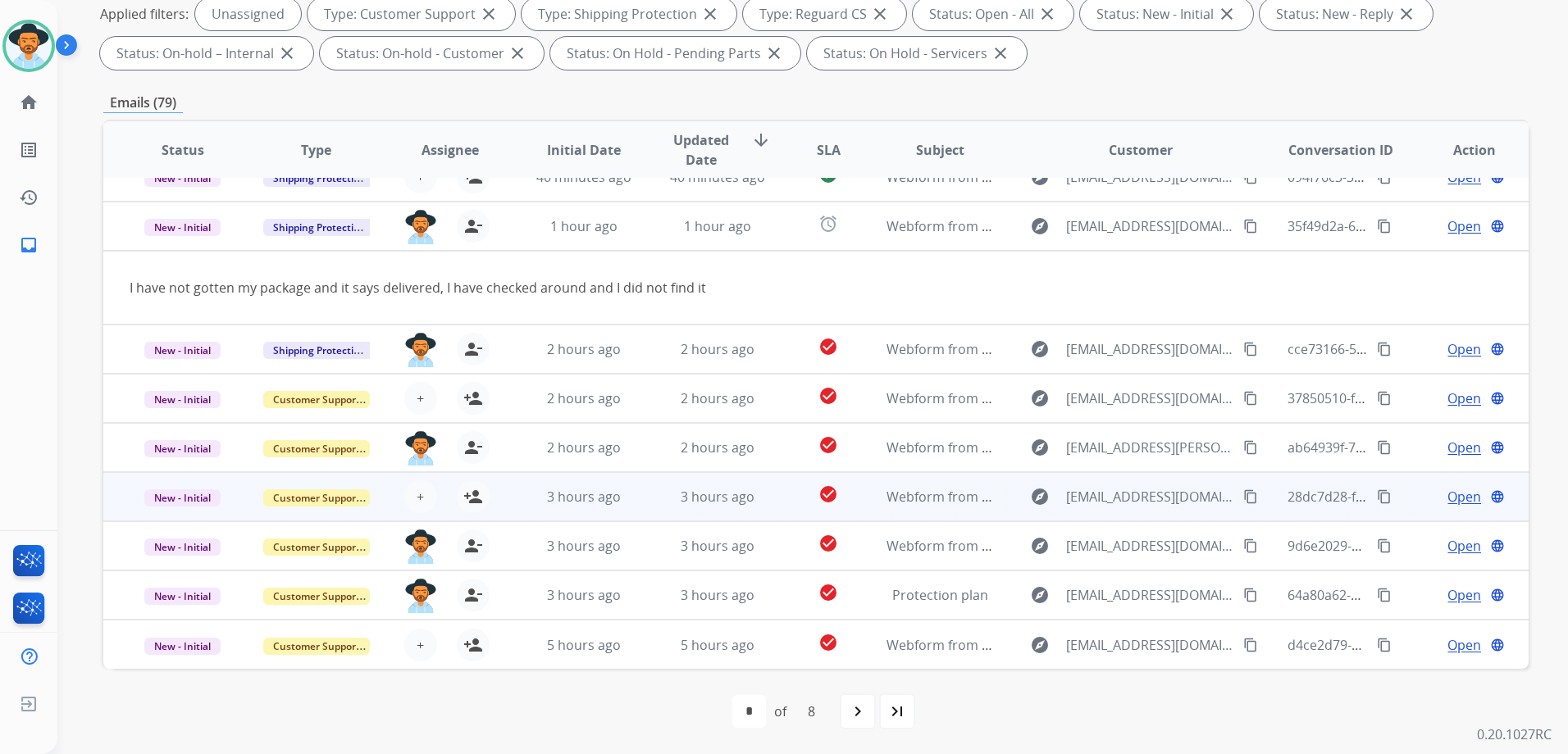
scroll to position [0, 0]
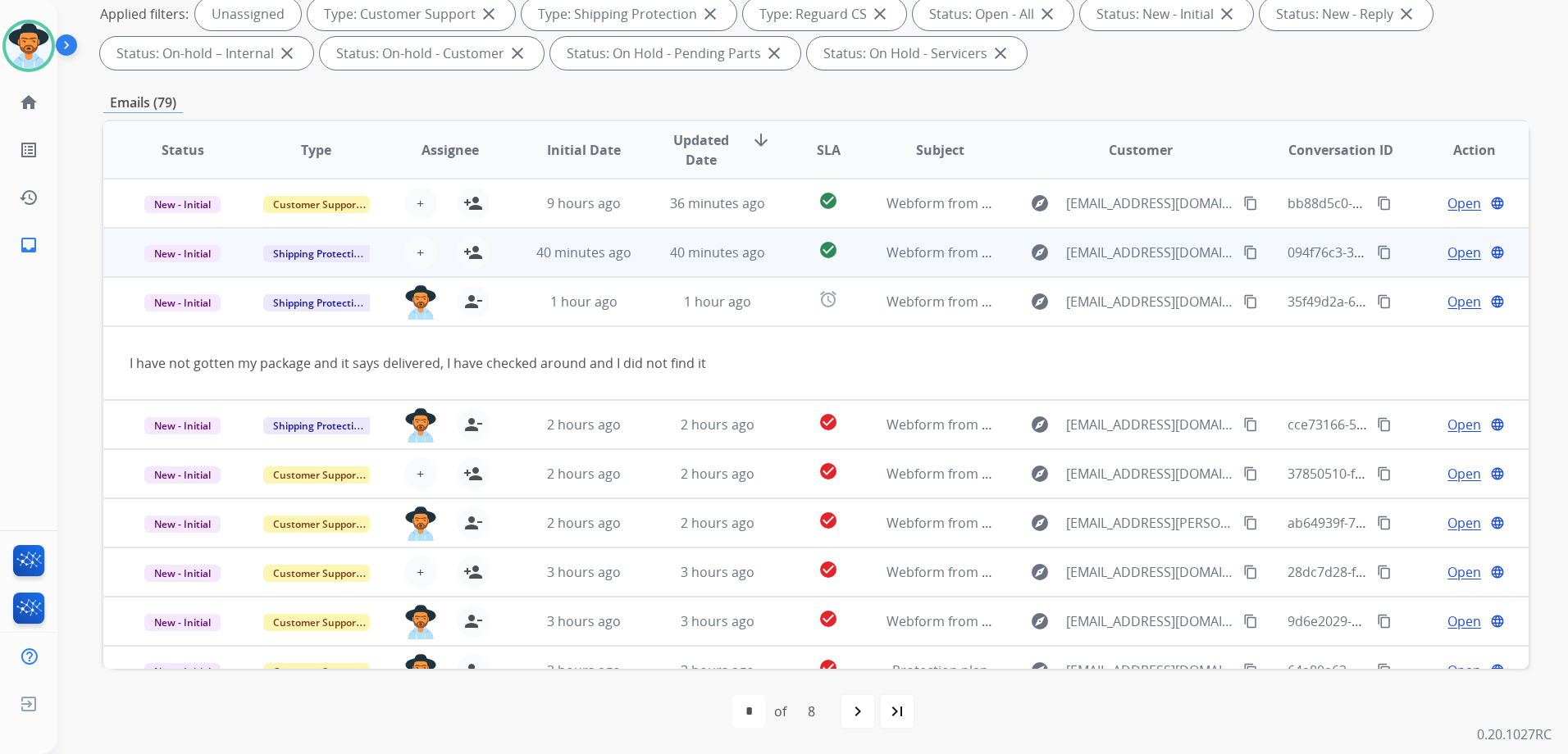
click at [1394, 259] on td "Open language" at bounding box center [1461, 252] width 133 height 49
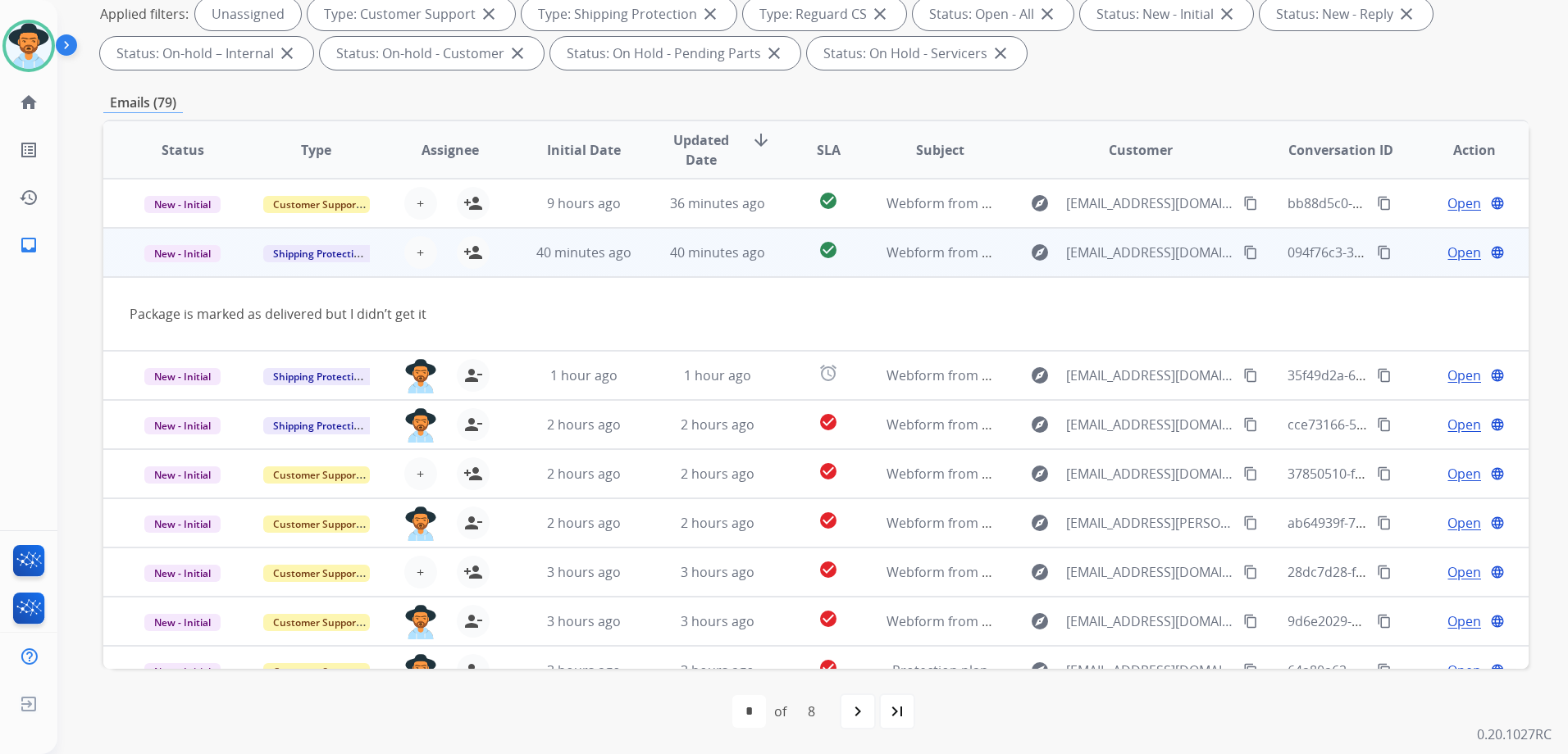
scroll to position [49, 0]
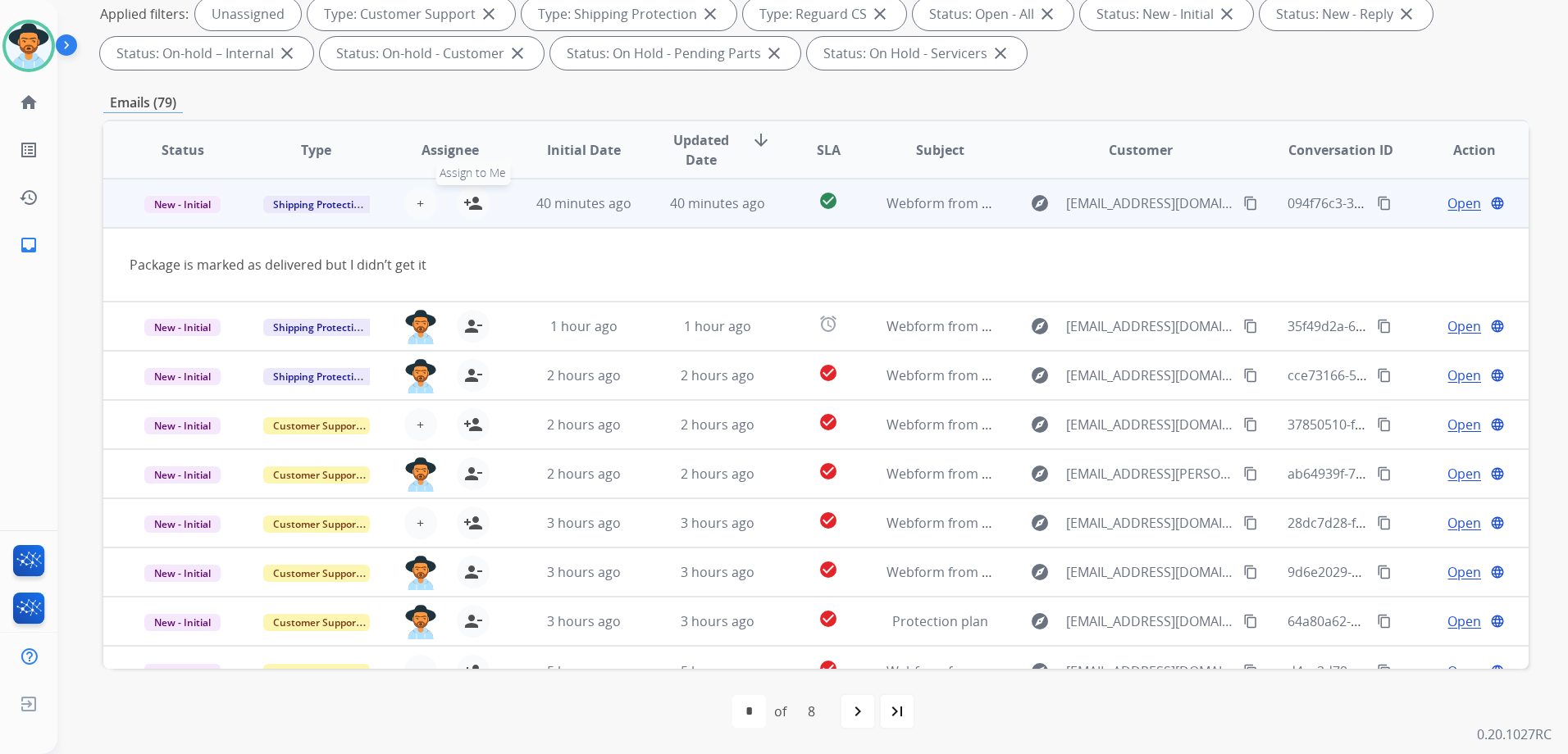
click at [474, 207] on mat-icon "person_add" at bounding box center [473, 203] width 20 height 20
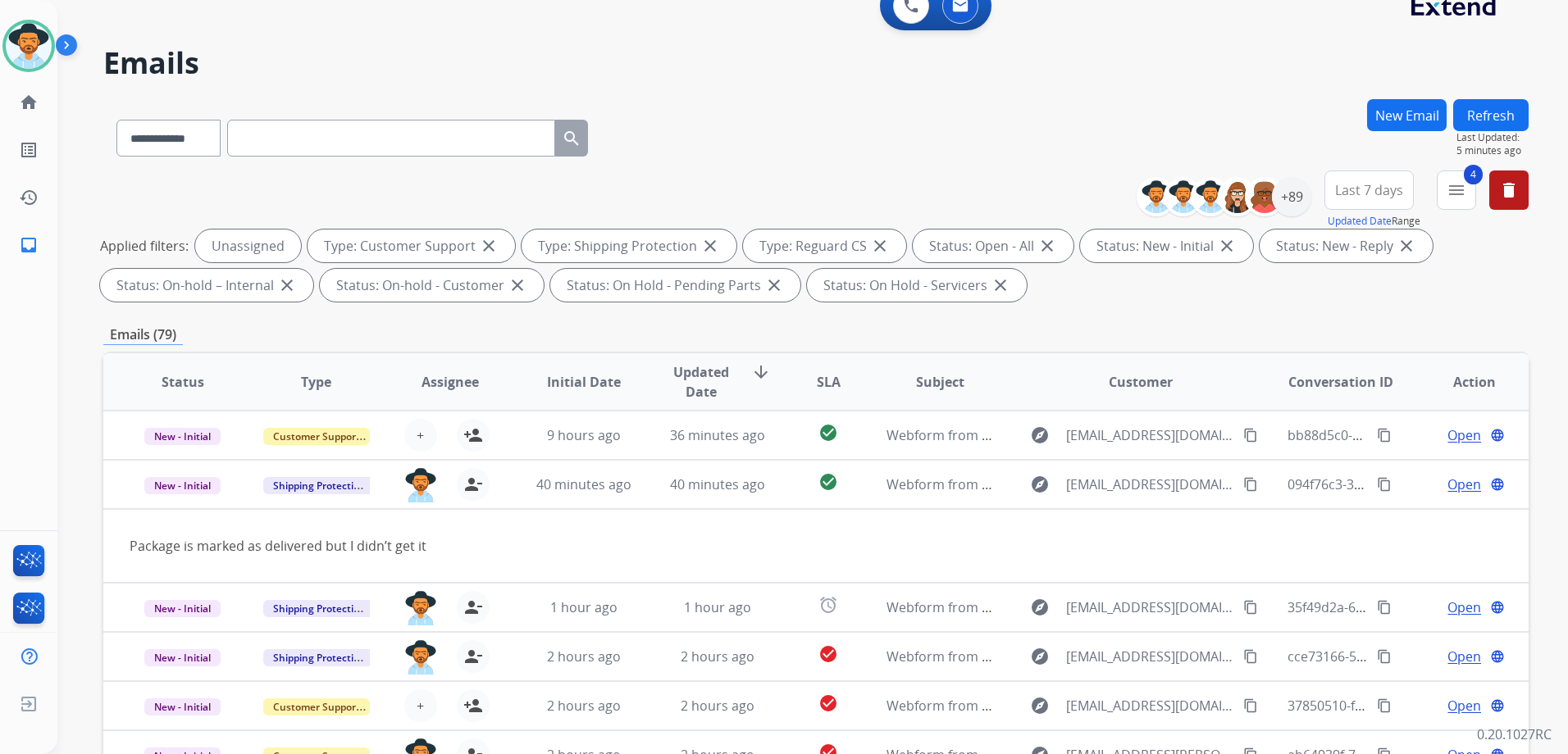
scroll to position [11, 0]
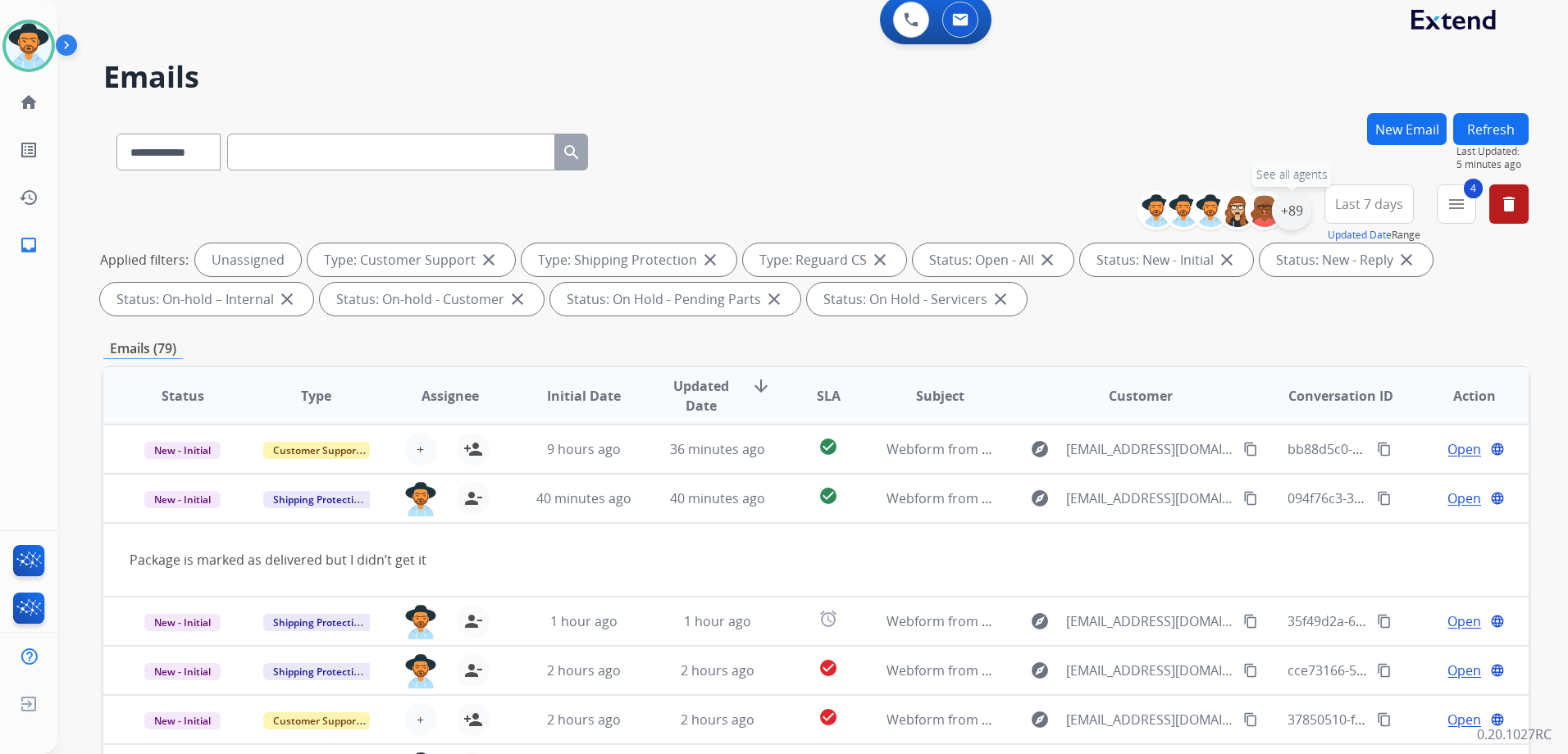
click at [1272, 210] on div "+89" at bounding box center [1291, 211] width 40 height 40
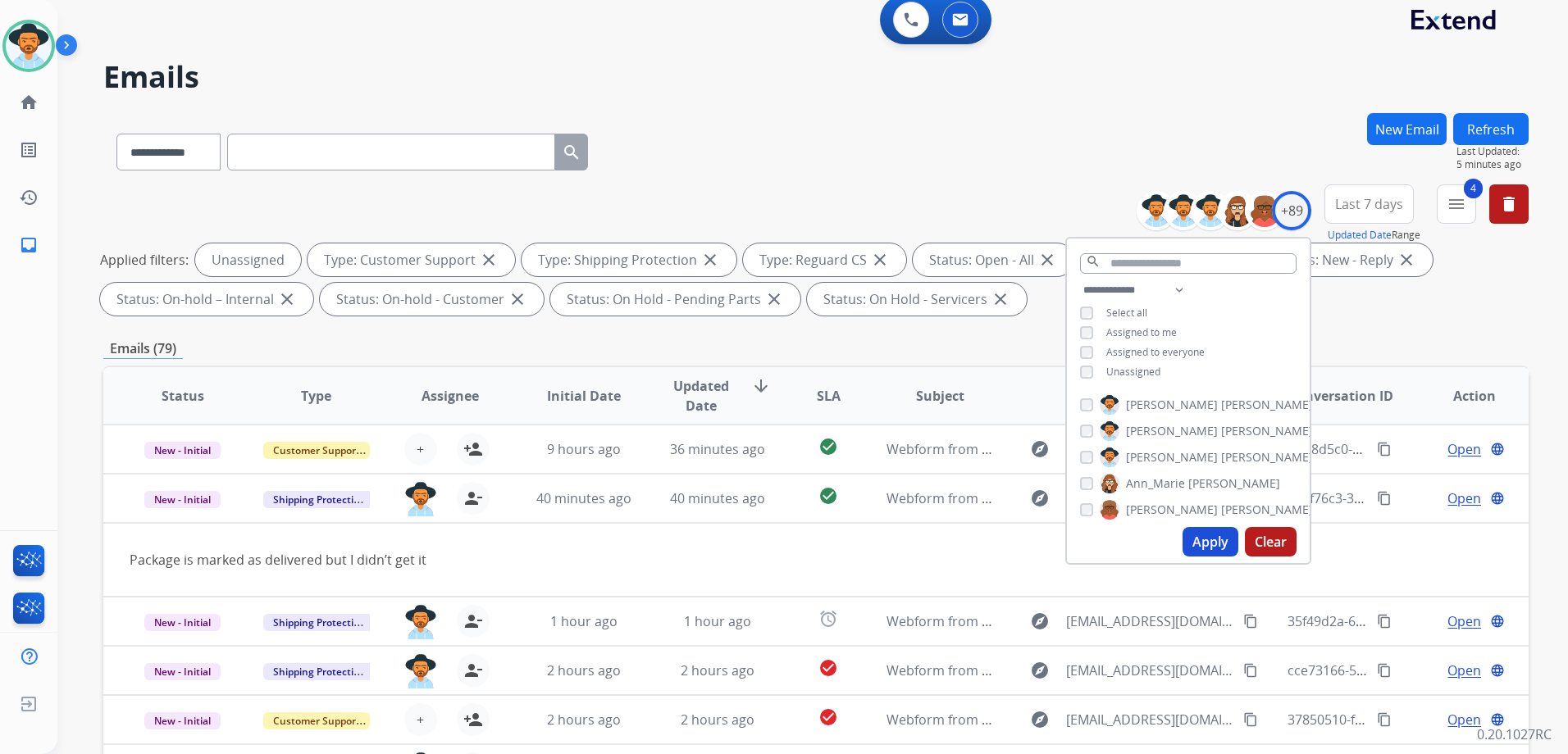
click at [1139, 365] on span "Unassigned" at bounding box center [1133, 371] width 54 height 14
click at [1138, 327] on span "Assigned to me" at bounding box center [1142, 333] width 70 height 14
click at [1203, 547] on button "Apply" at bounding box center [1210, 542] width 56 height 29
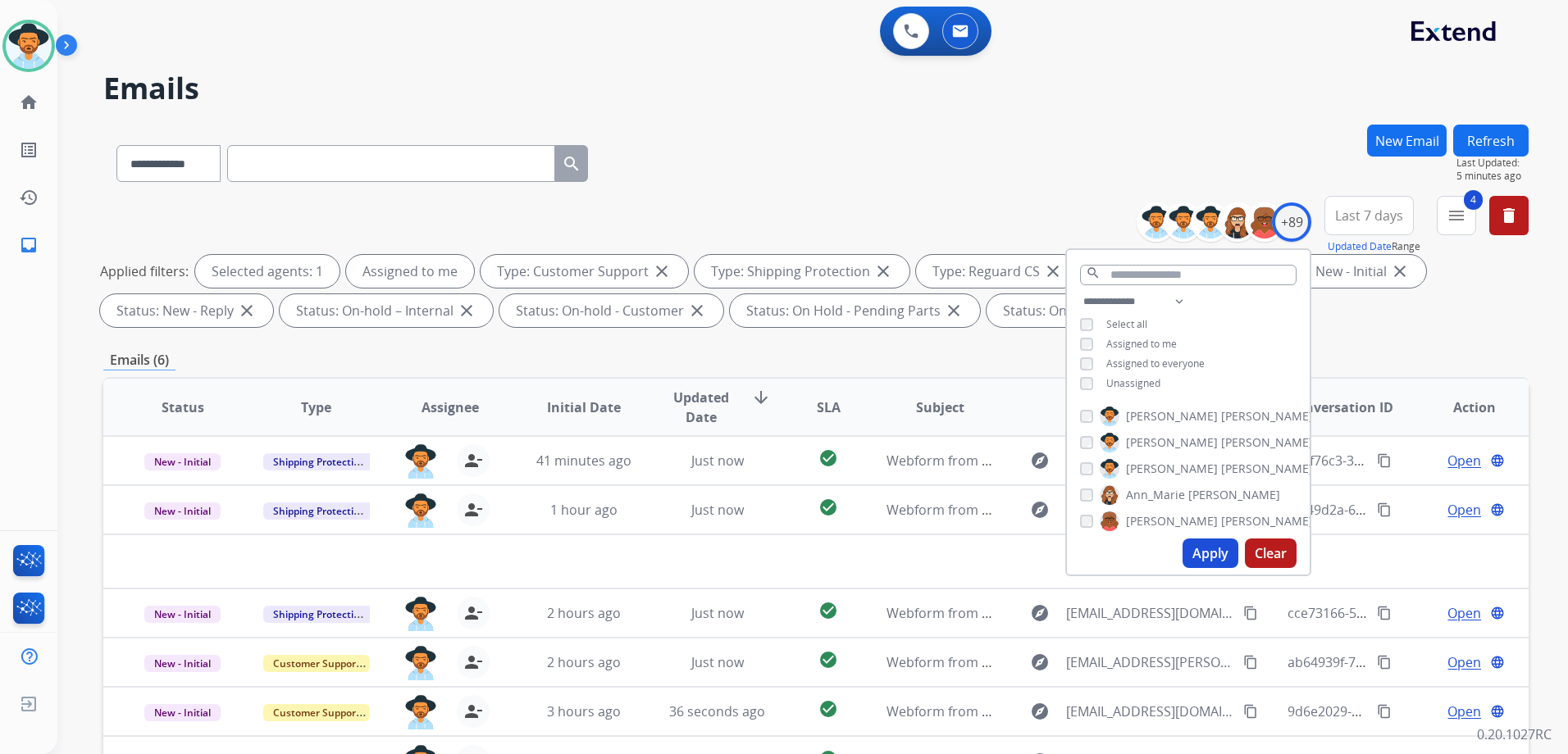
click at [912, 357] on div "Emails (6)" at bounding box center [816, 360] width 1425 height 21
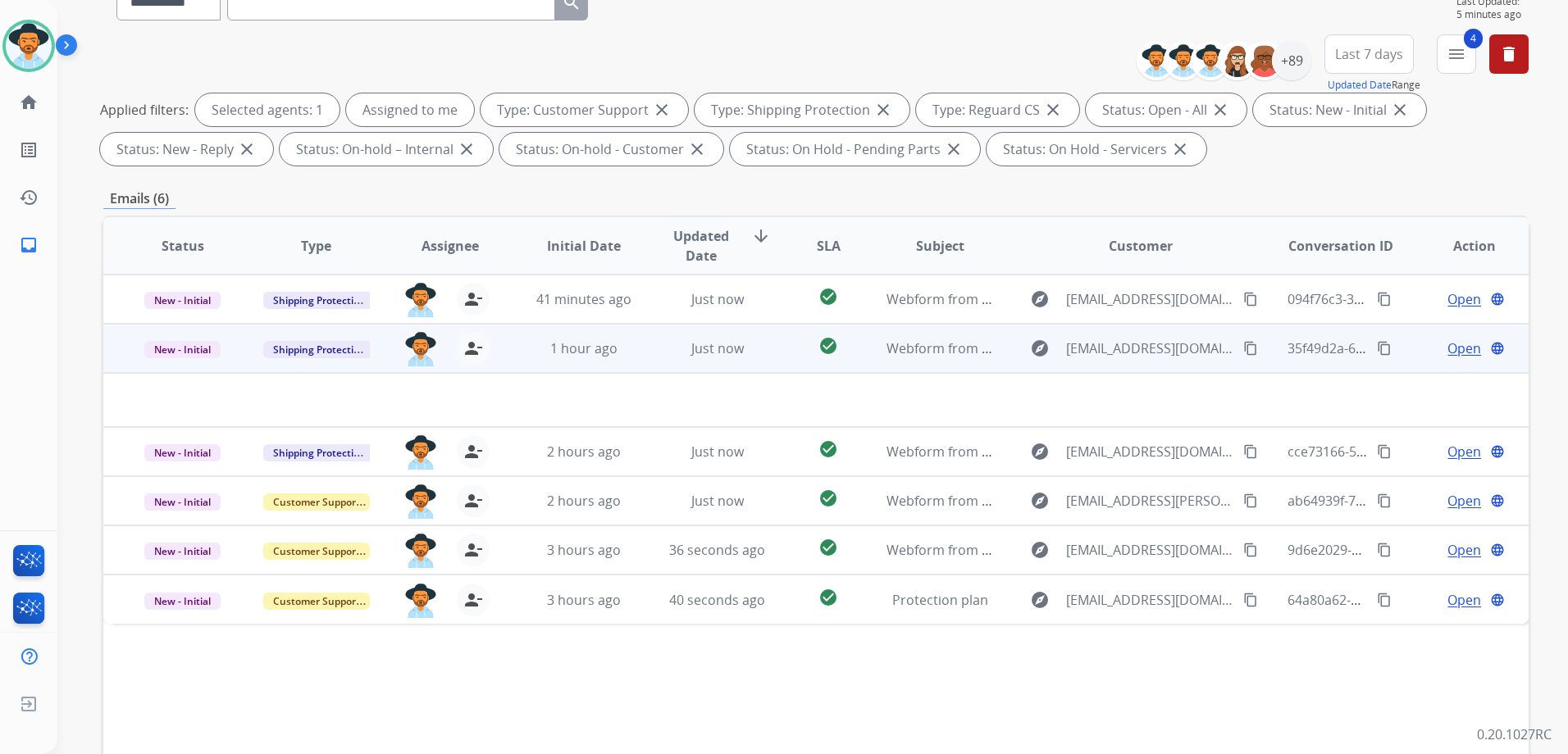
scroll to position [11, 0]
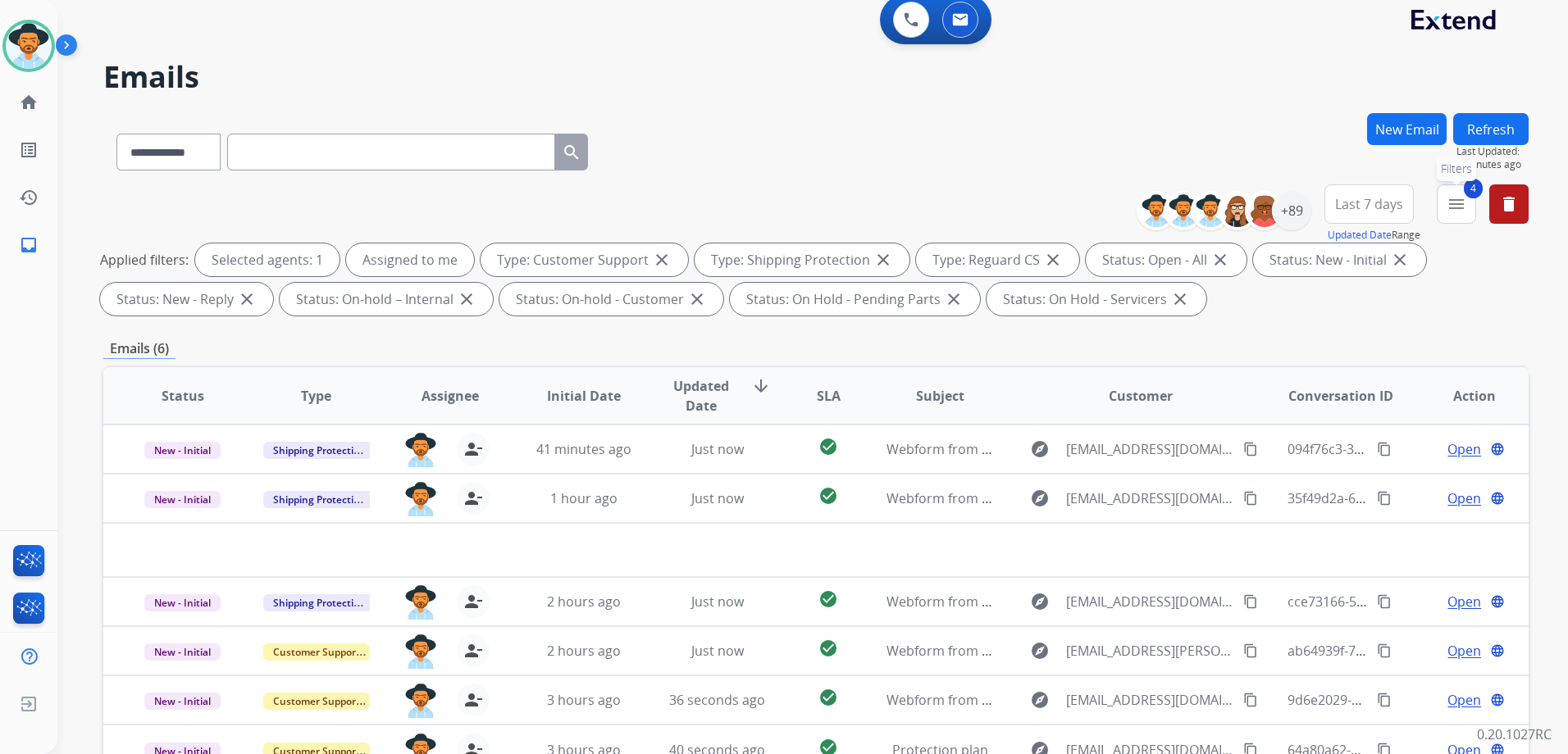
click at [1460, 204] on mat-icon "menu" at bounding box center [1455, 204] width 20 height 20
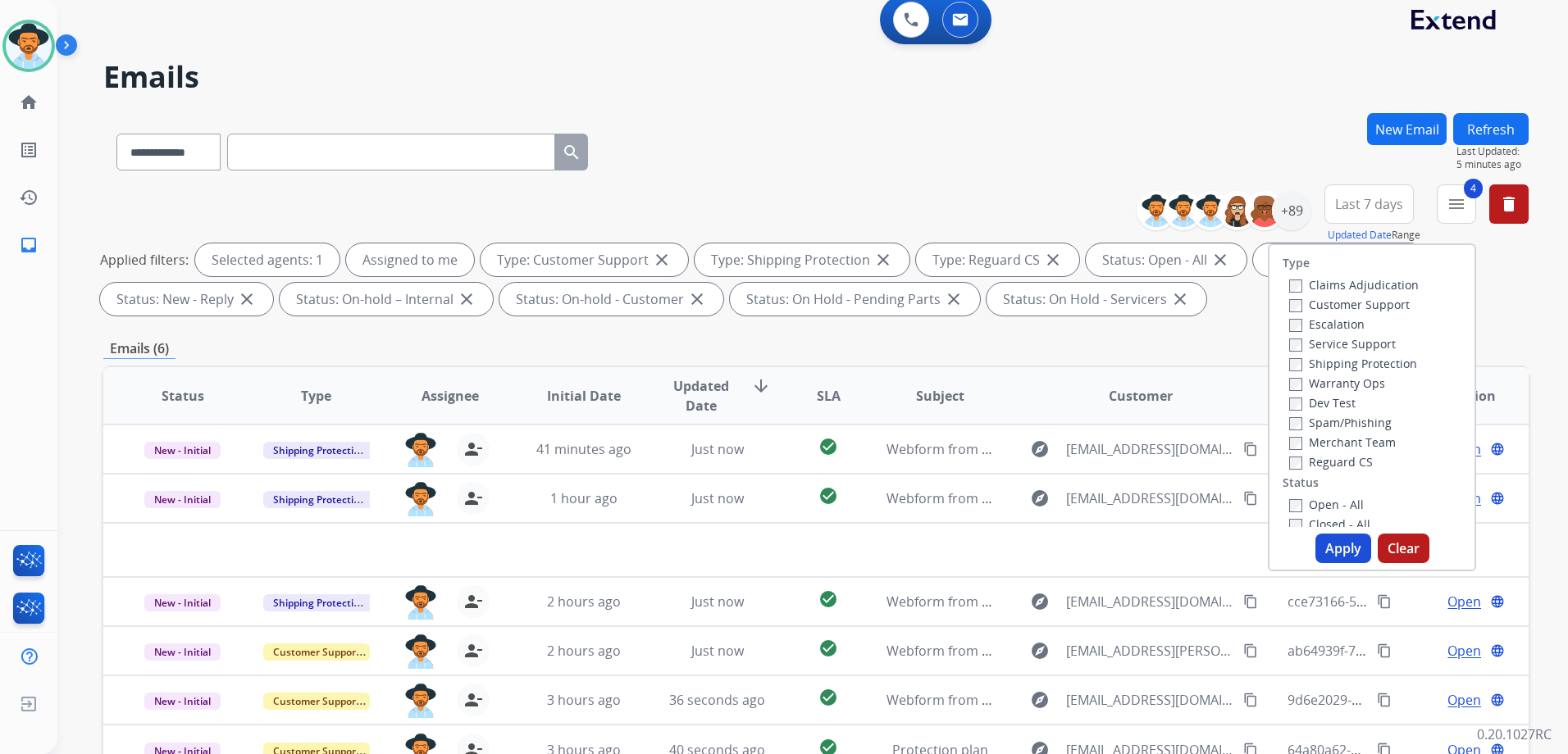
click at [1402, 536] on button "Clear" at bounding box center [1403, 549] width 52 height 29
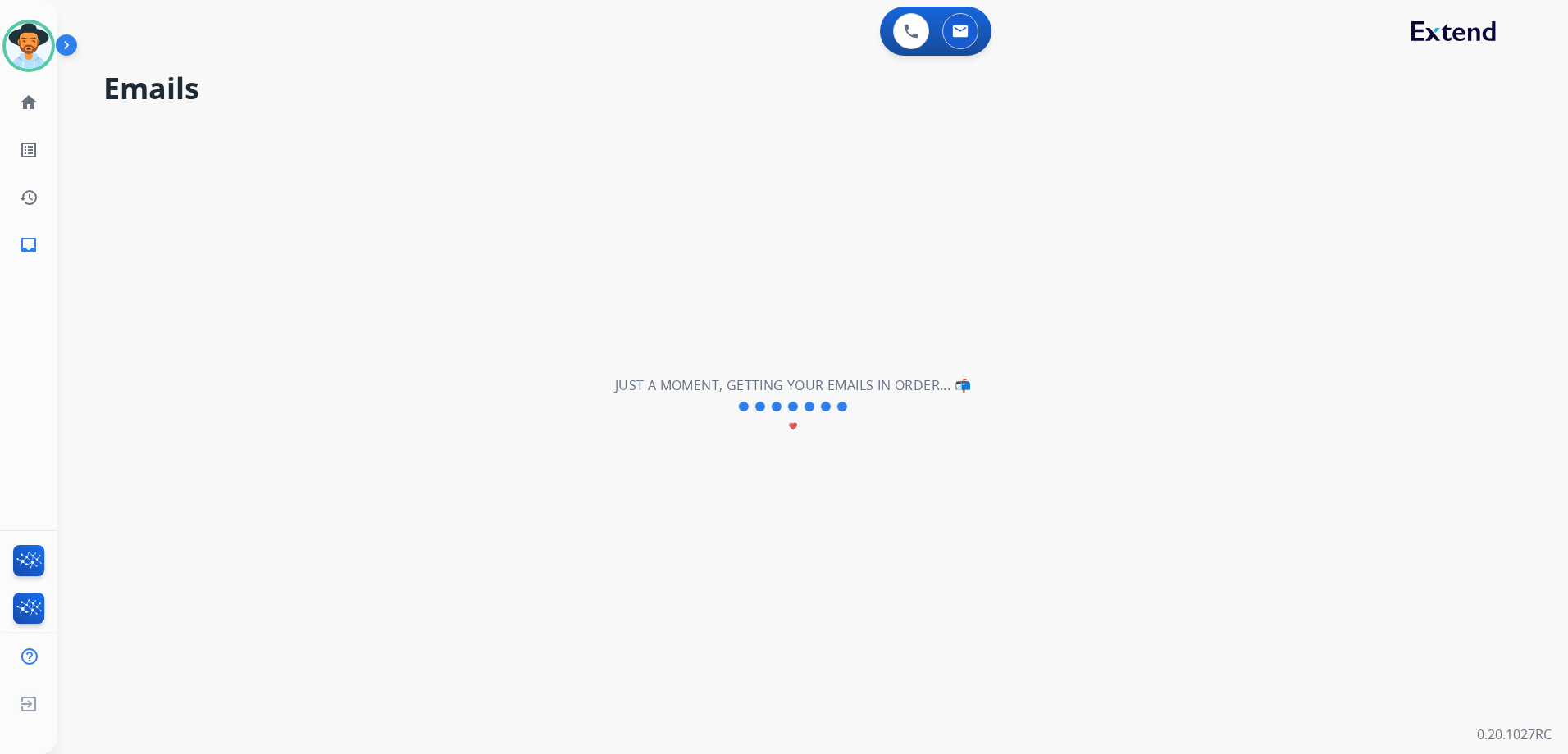
scroll to position [0, 0]
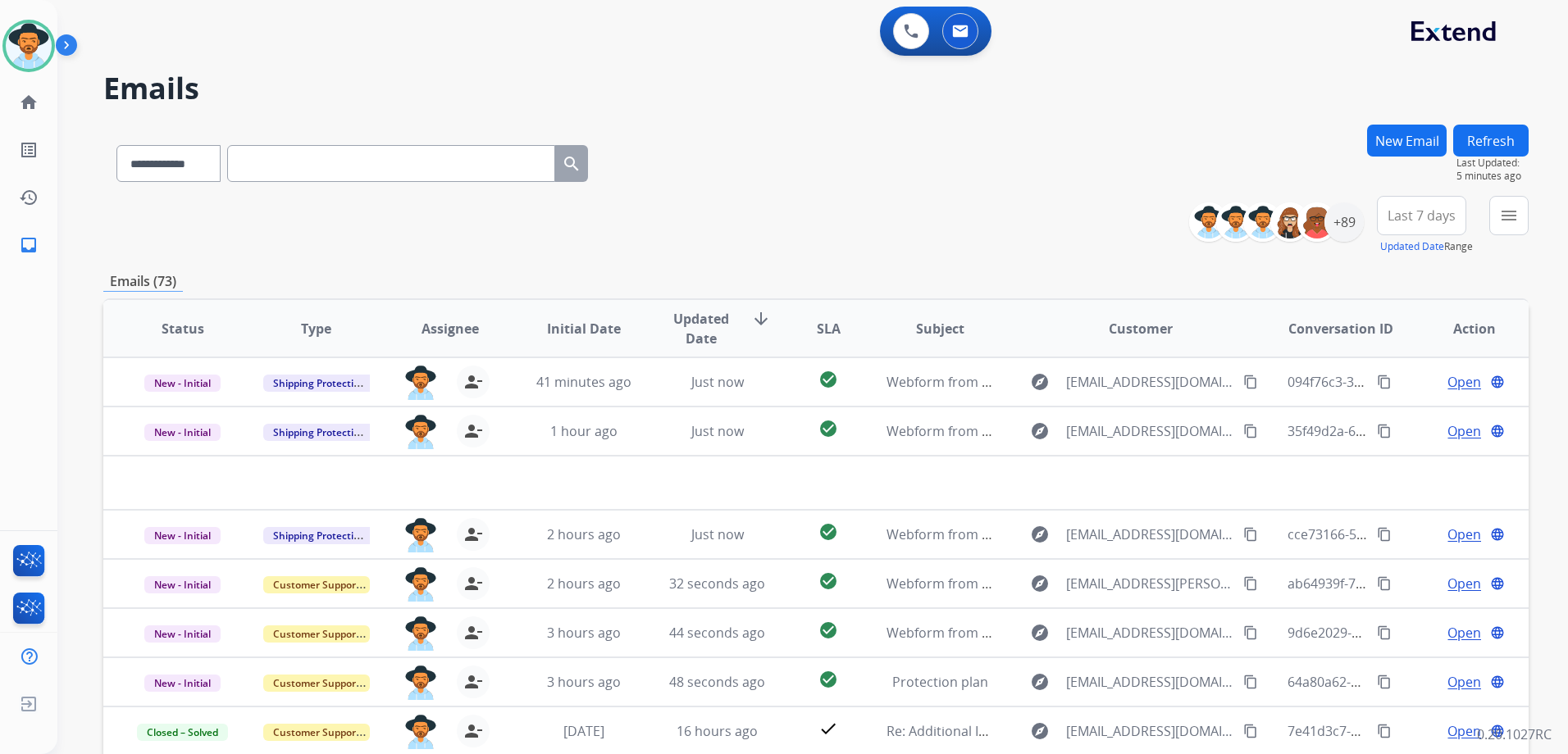
click at [1093, 280] on div "Emails (73)" at bounding box center [816, 282] width 1425 height 21
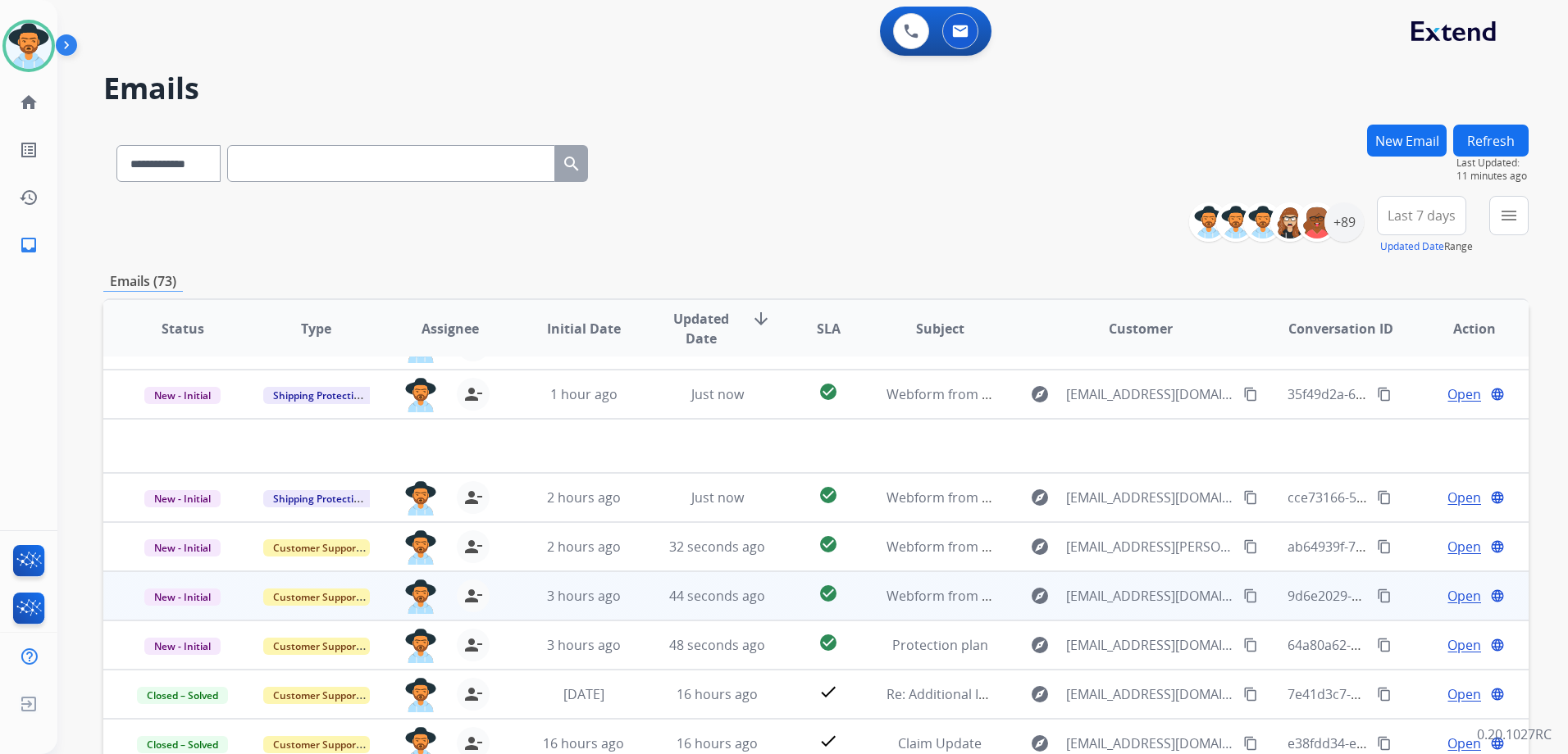
scroll to position [56, 0]
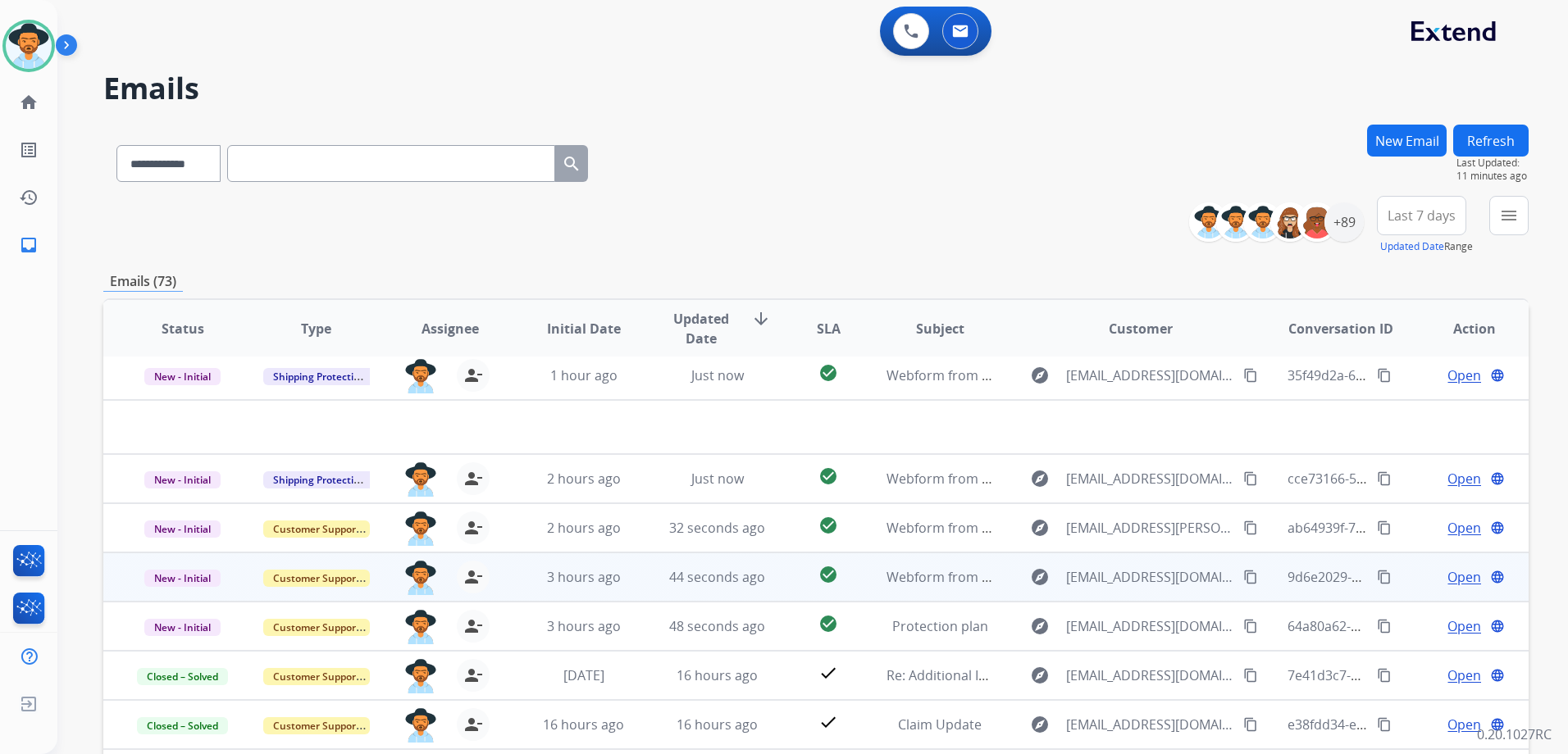
click at [1396, 581] on td "Open language" at bounding box center [1461, 577] width 133 height 49
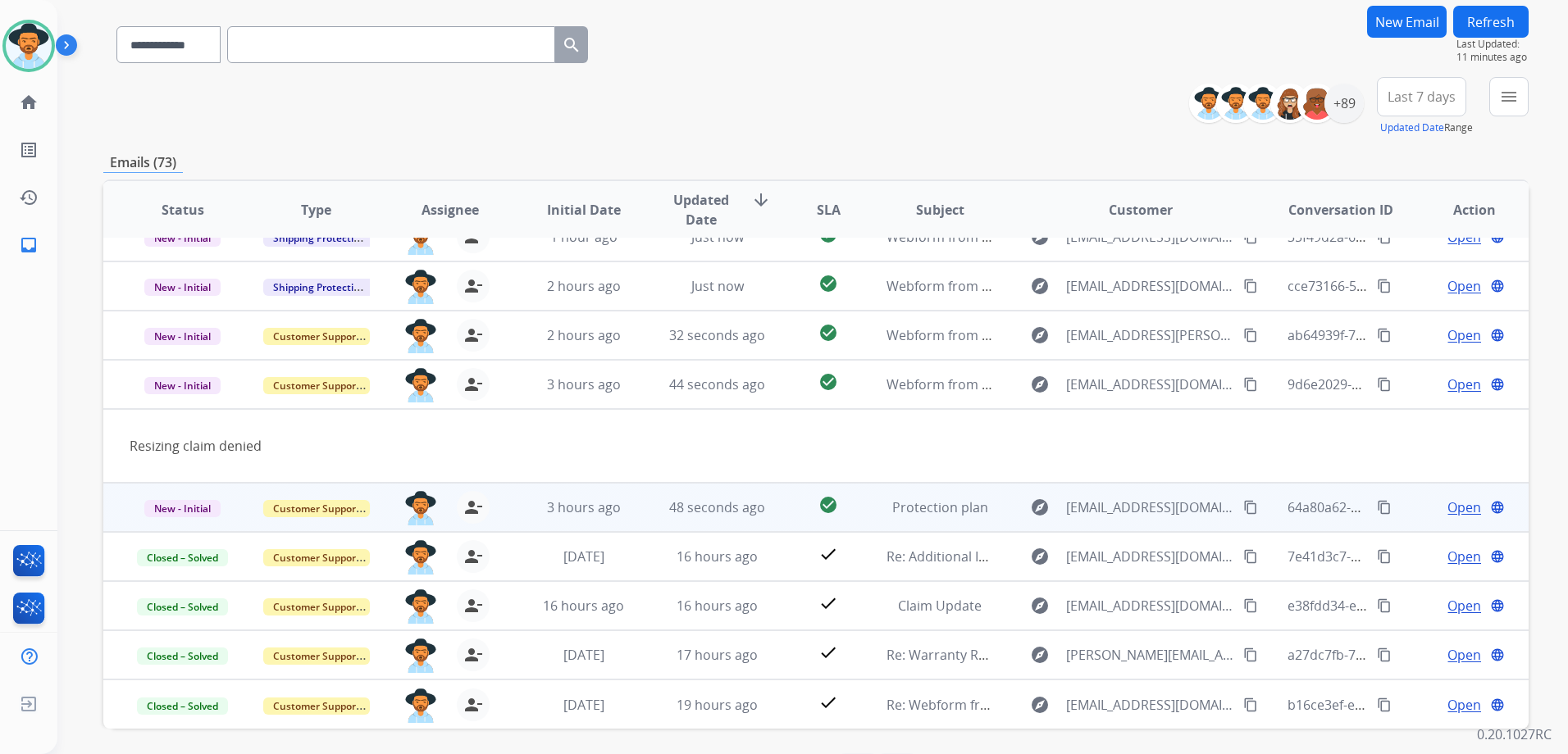
scroll to position [164, 0]
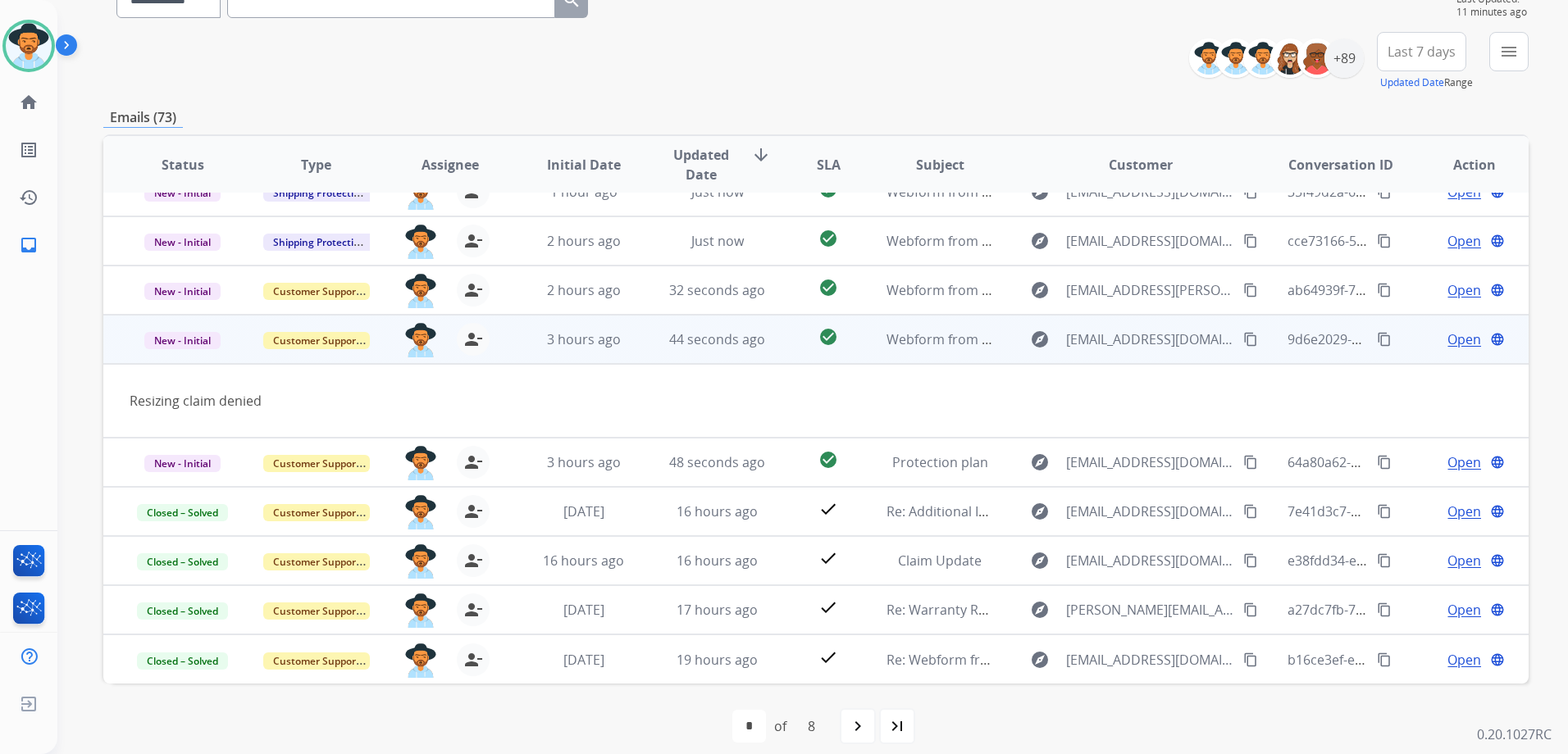
click at [1243, 341] on mat-icon "content_copy" at bounding box center [1250, 339] width 15 height 15
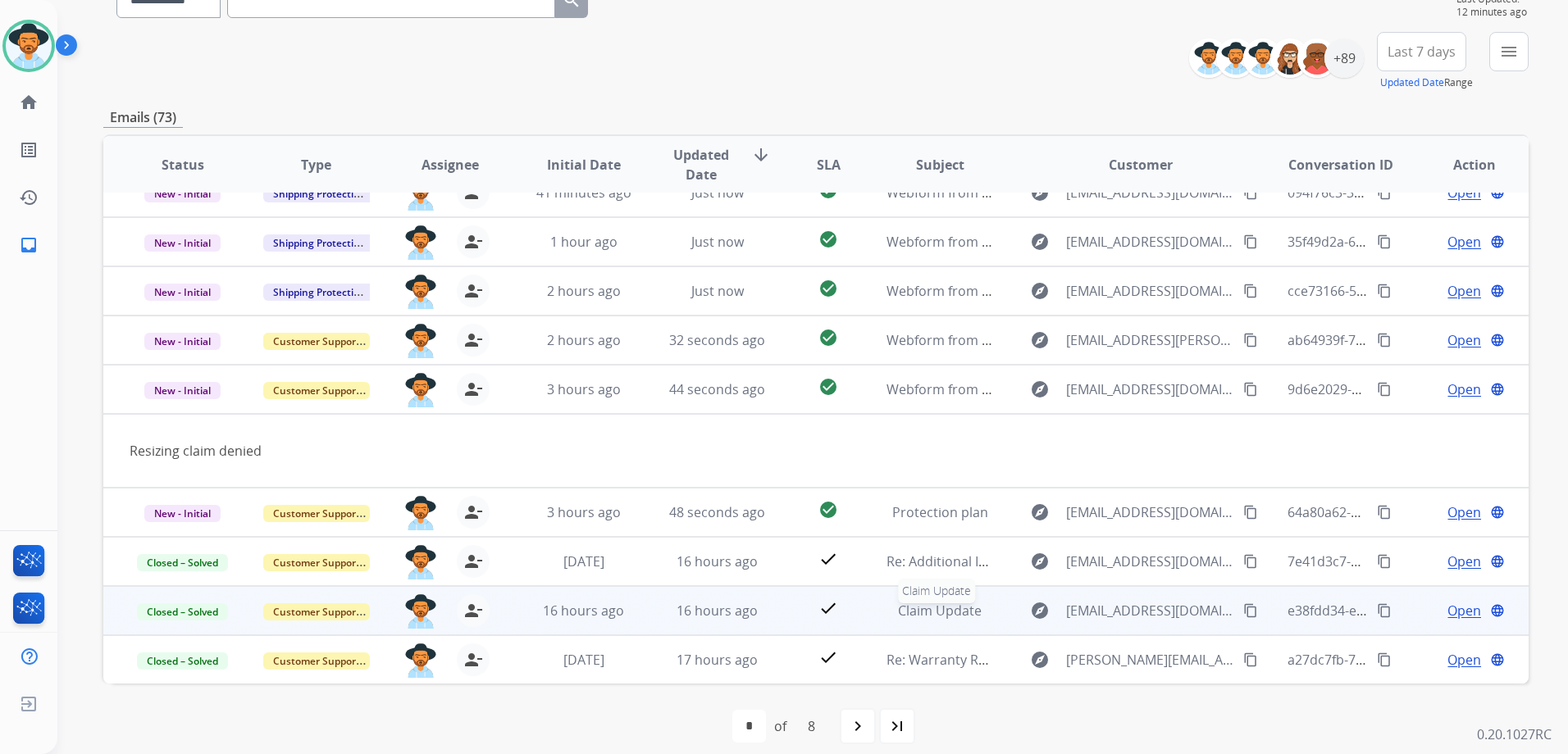
scroll to position [0, 0]
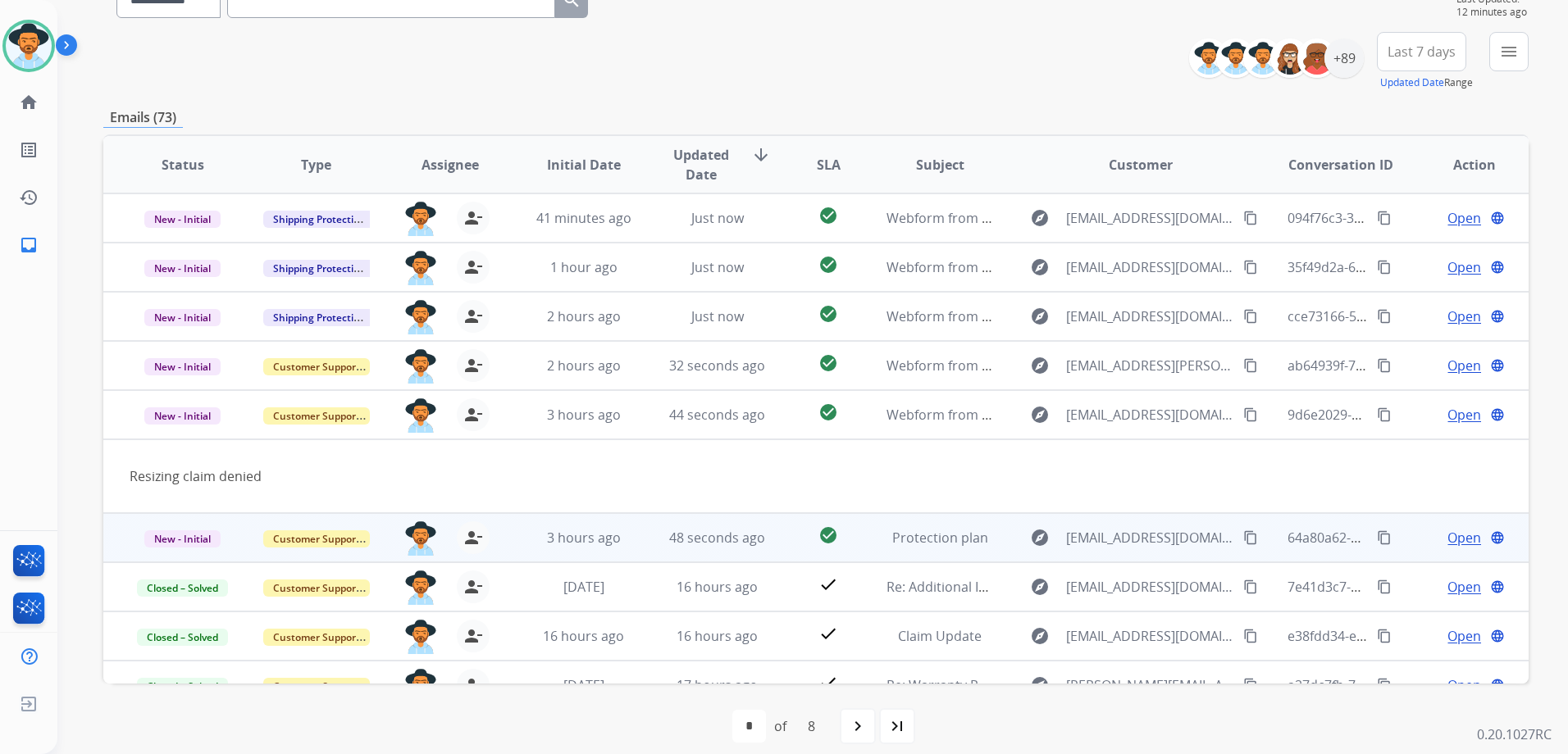
click at [1400, 541] on td "Open language" at bounding box center [1461, 537] width 133 height 49
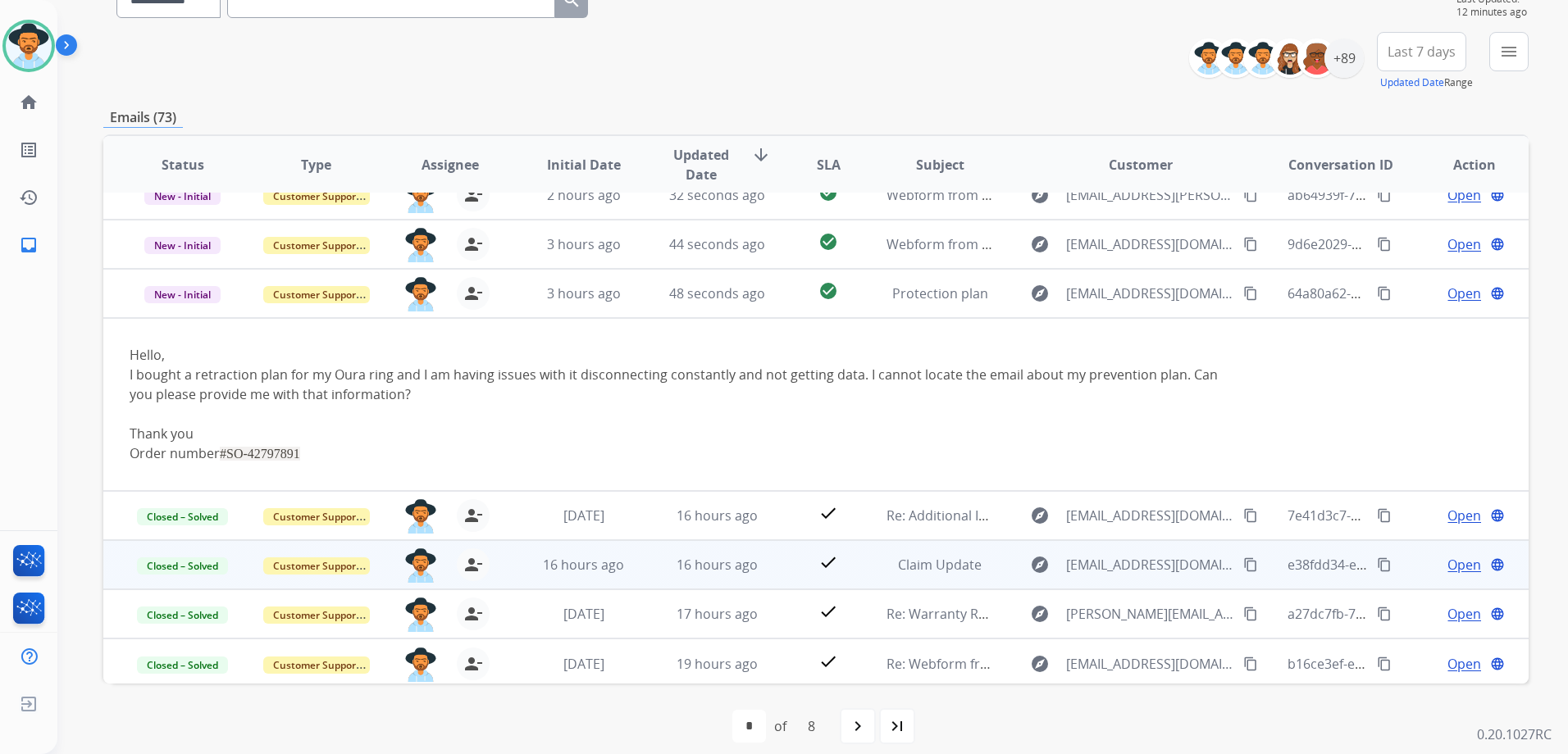
scroll to position [175, 0]
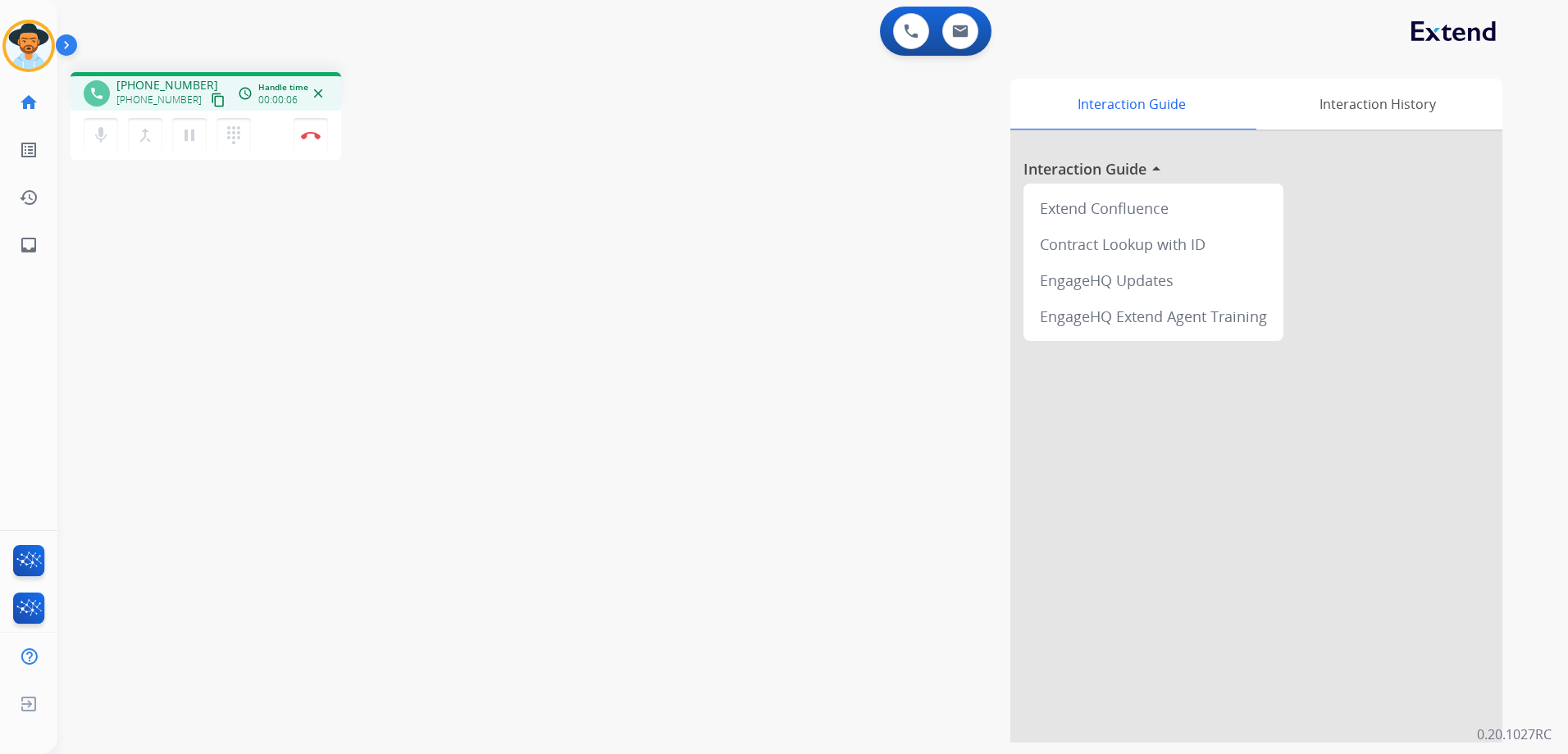
click at [211, 101] on mat-icon "content_copy" at bounding box center [217, 100] width 15 height 15
click at [310, 136] on img at bounding box center [310, 136] width 20 height 9
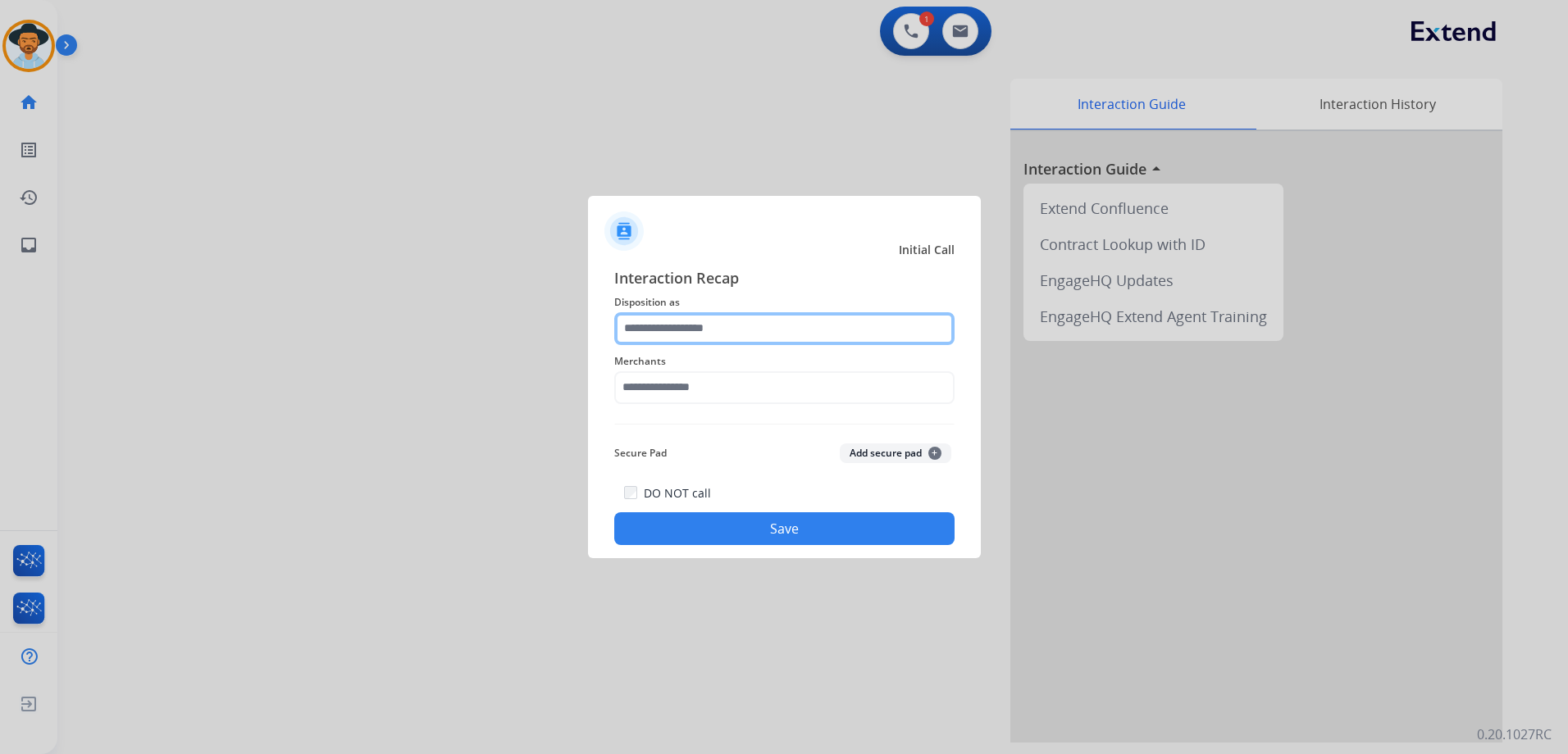
click at [770, 328] on input "text" at bounding box center [784, 328] width 340 height 33
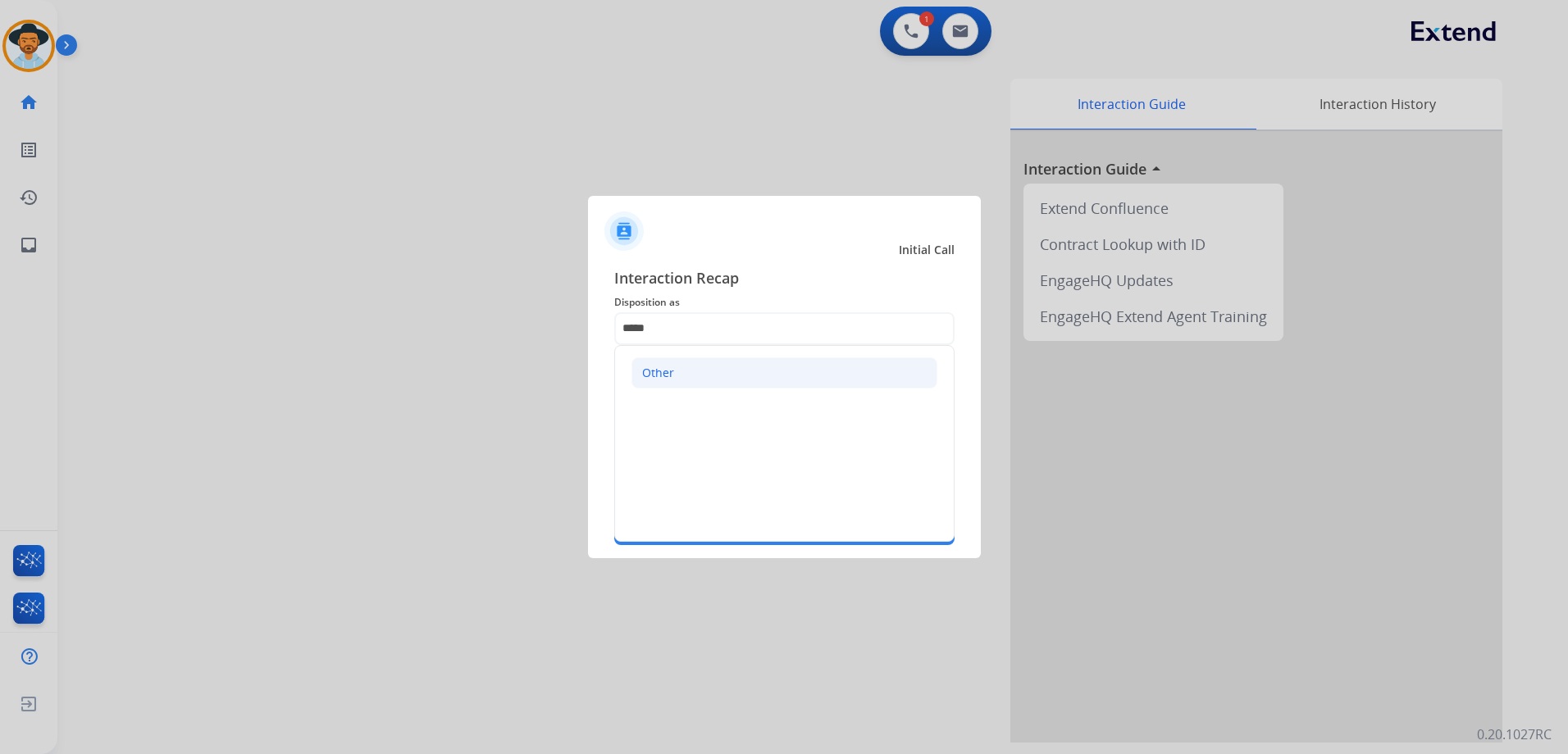
click at [741, 381] on li "Other" at bounding box center [784, 373] width 306 height 31
type input "*****"
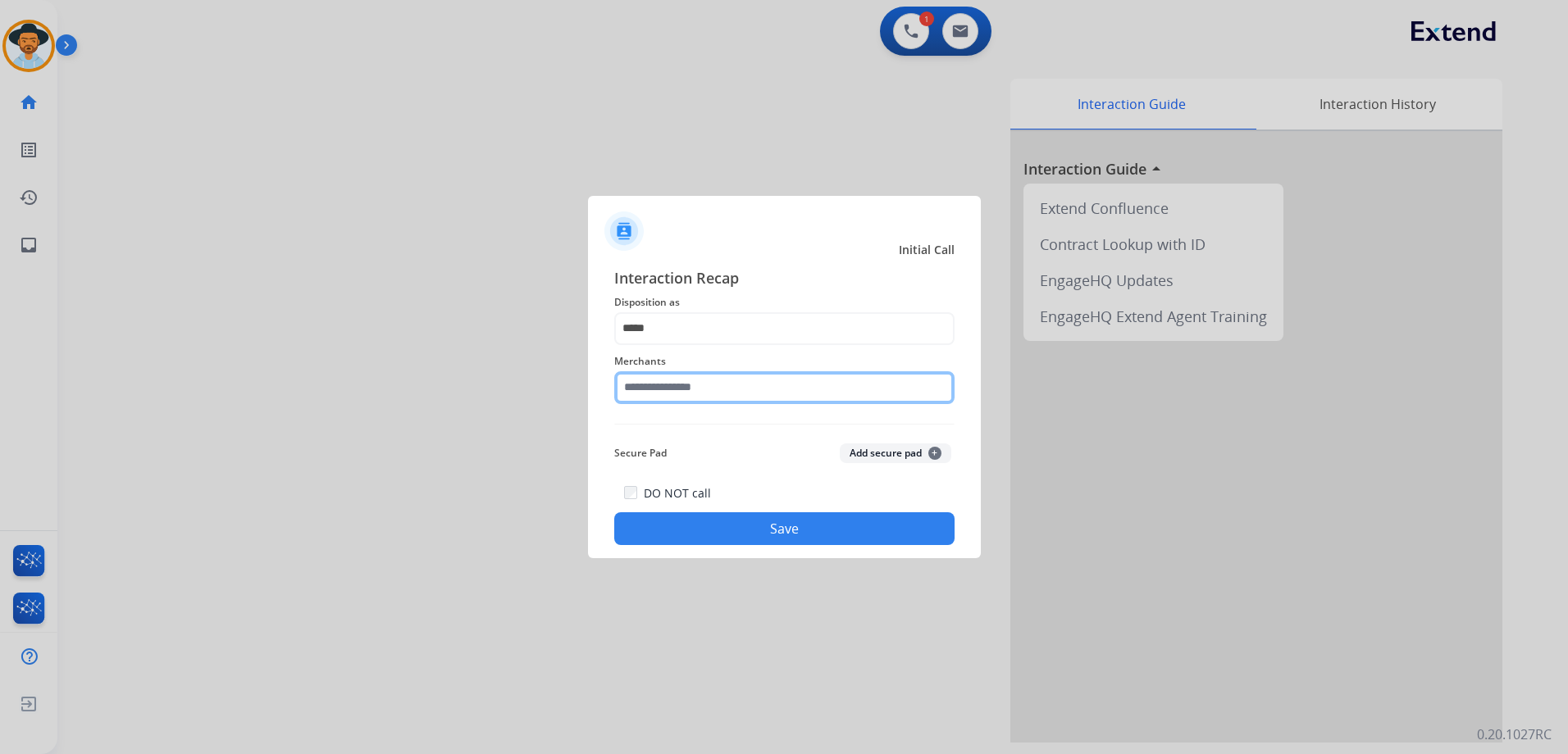
click at [709, 395] on input "text" at bounding box center [784, 388] width 340 height 33
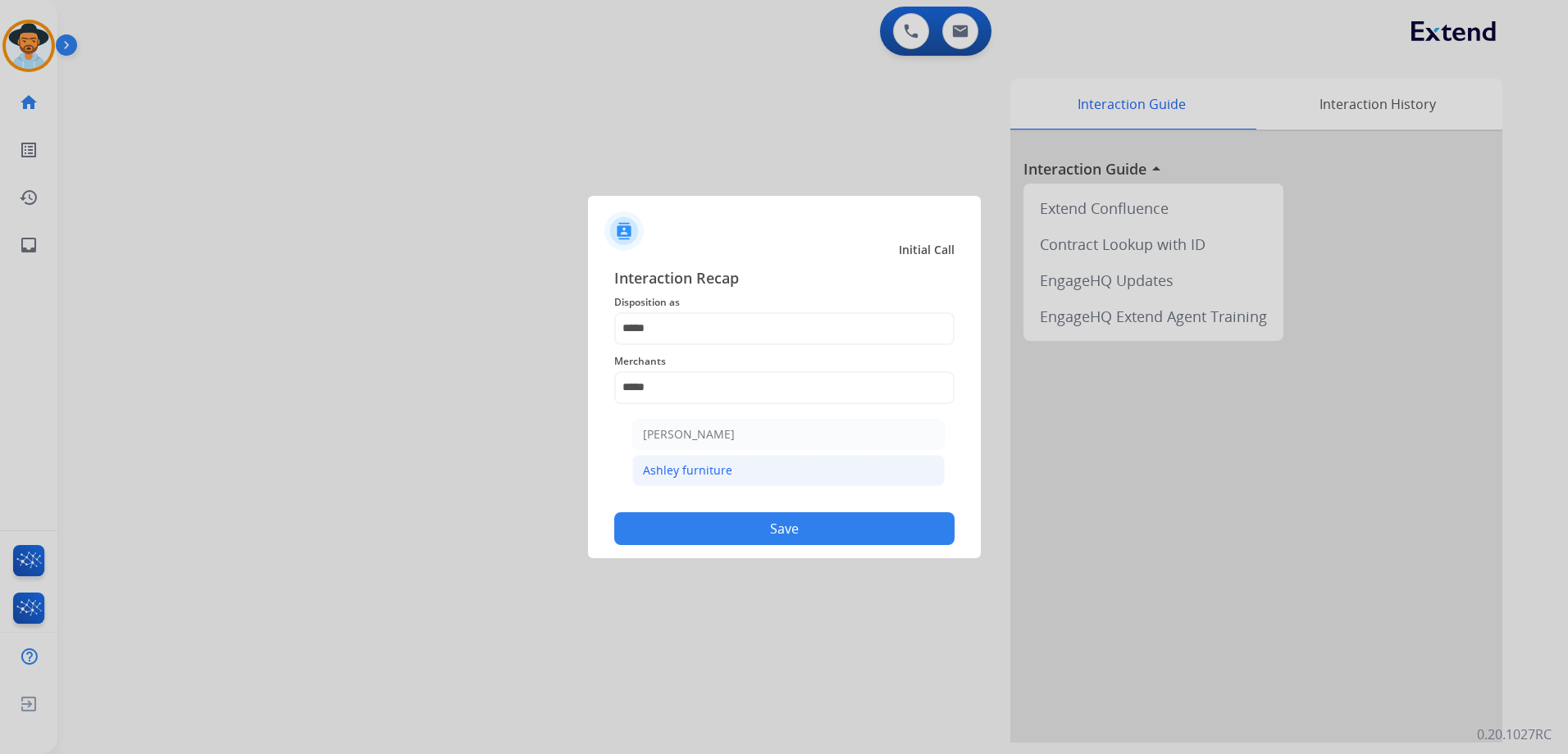
click at [710, 467] on div "Ashley furniture" at bounding box center [688, 470] width 89 height 16
type input "**********"
click at [830, 535] on button "Save" at bounding box center [784, 529] width 340 height 33
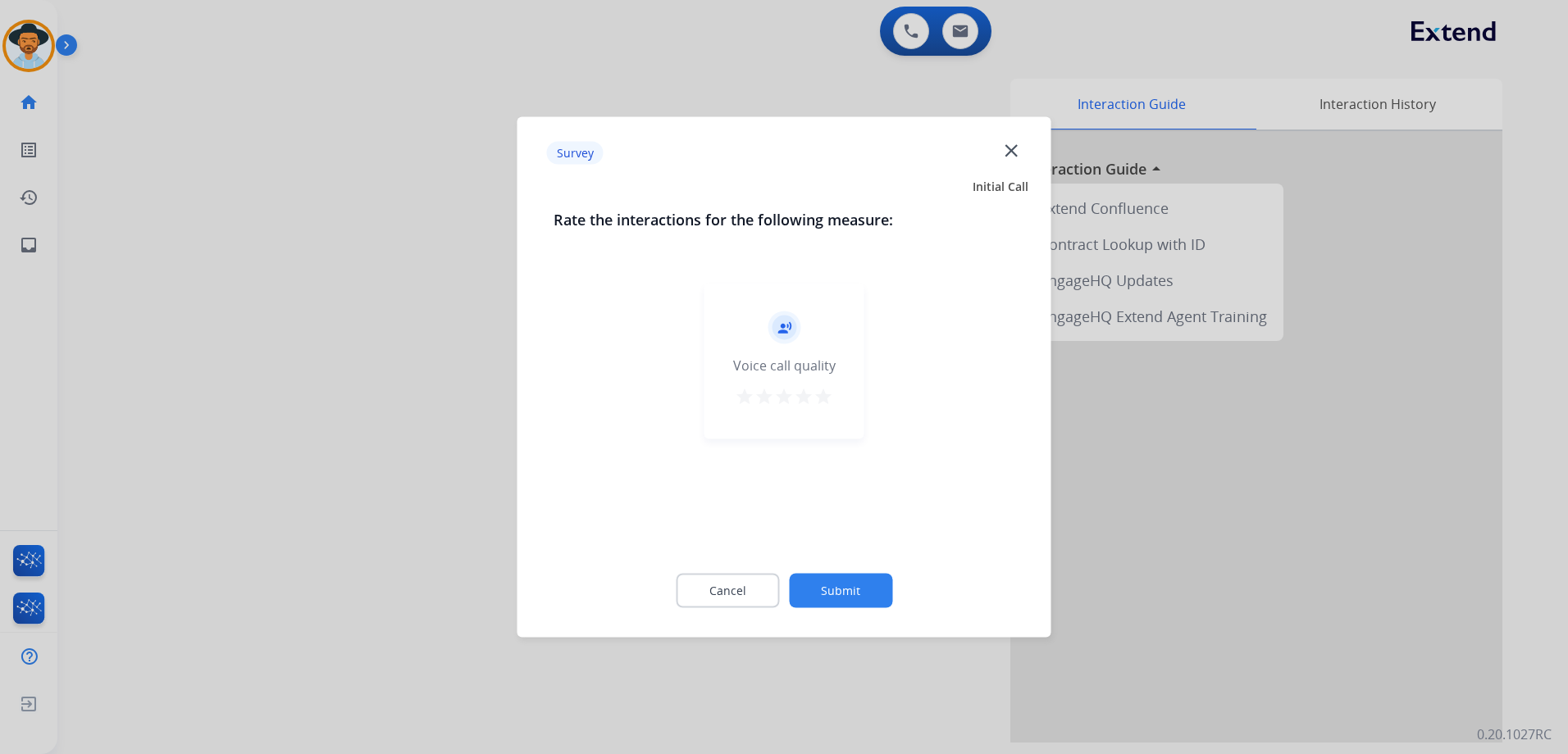
click at [824, 397] on mat-icon "star" at bounding box center [823, 396] width 20 height 20
click at [854, 585] on button "Submit" at bounding box center [840, 592] width 103 height 34
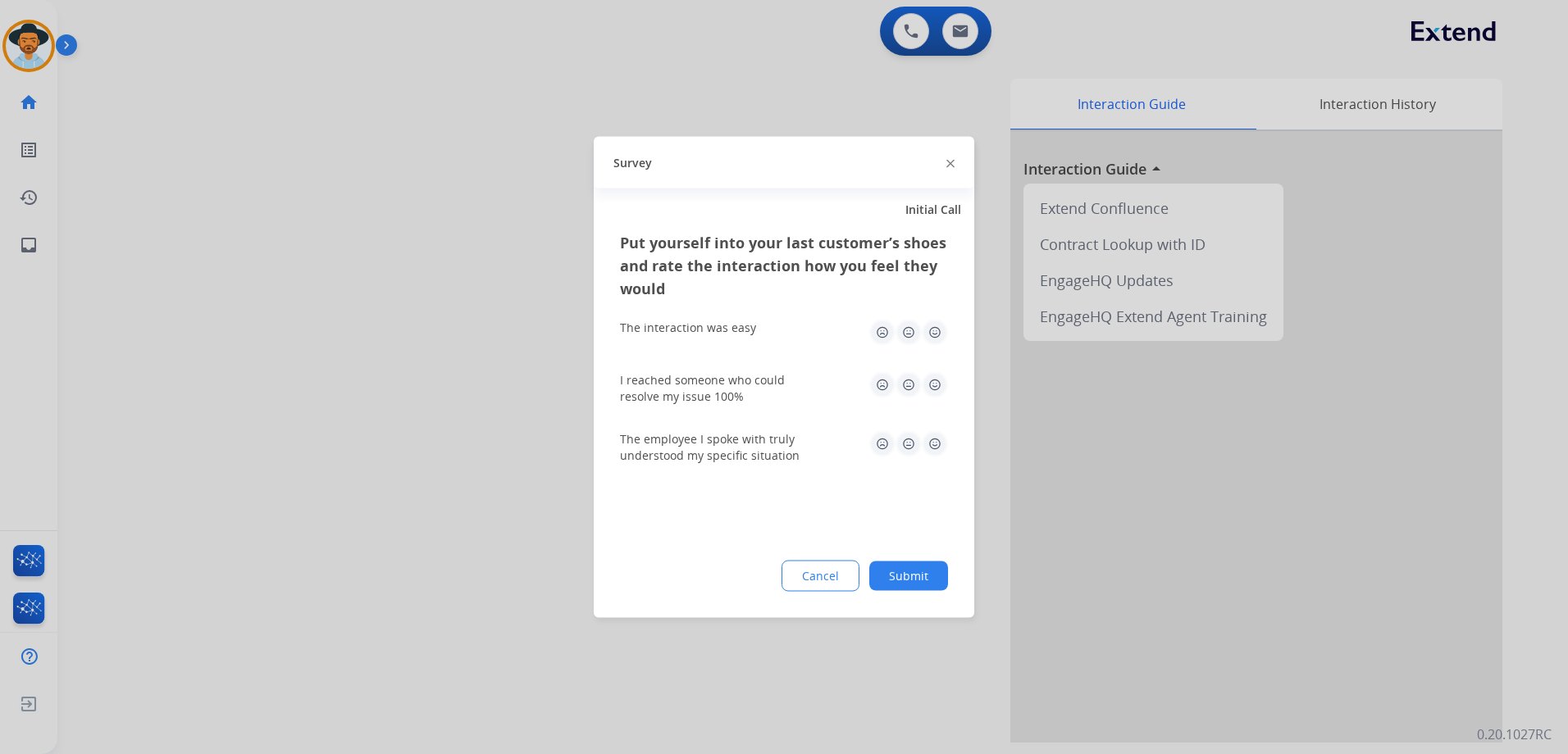
click at [928, 327] on img at bounding box center [934, 333] width 27 height 27
click at [940, 384] on img at bounding box center [934, 385] width 27 height 27
click at [940, 445] on img at bounding box center [934, 444] width 27 height 27
click at [925, 573] on button "Submit" at bounding box center [909, 576] width 79 height 29
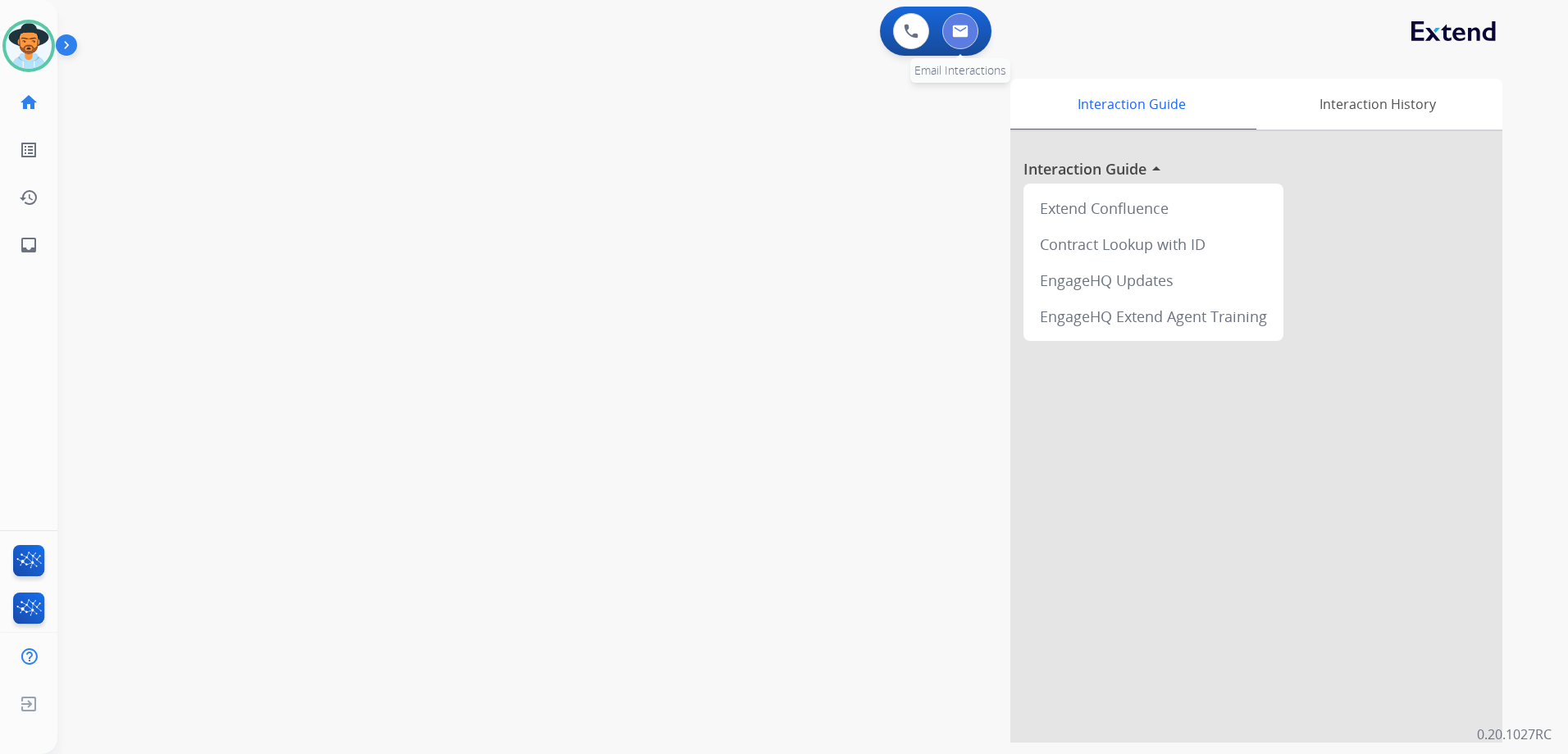
click at [966, 28] on img at bounding box center [959, 31] width 16 height 13
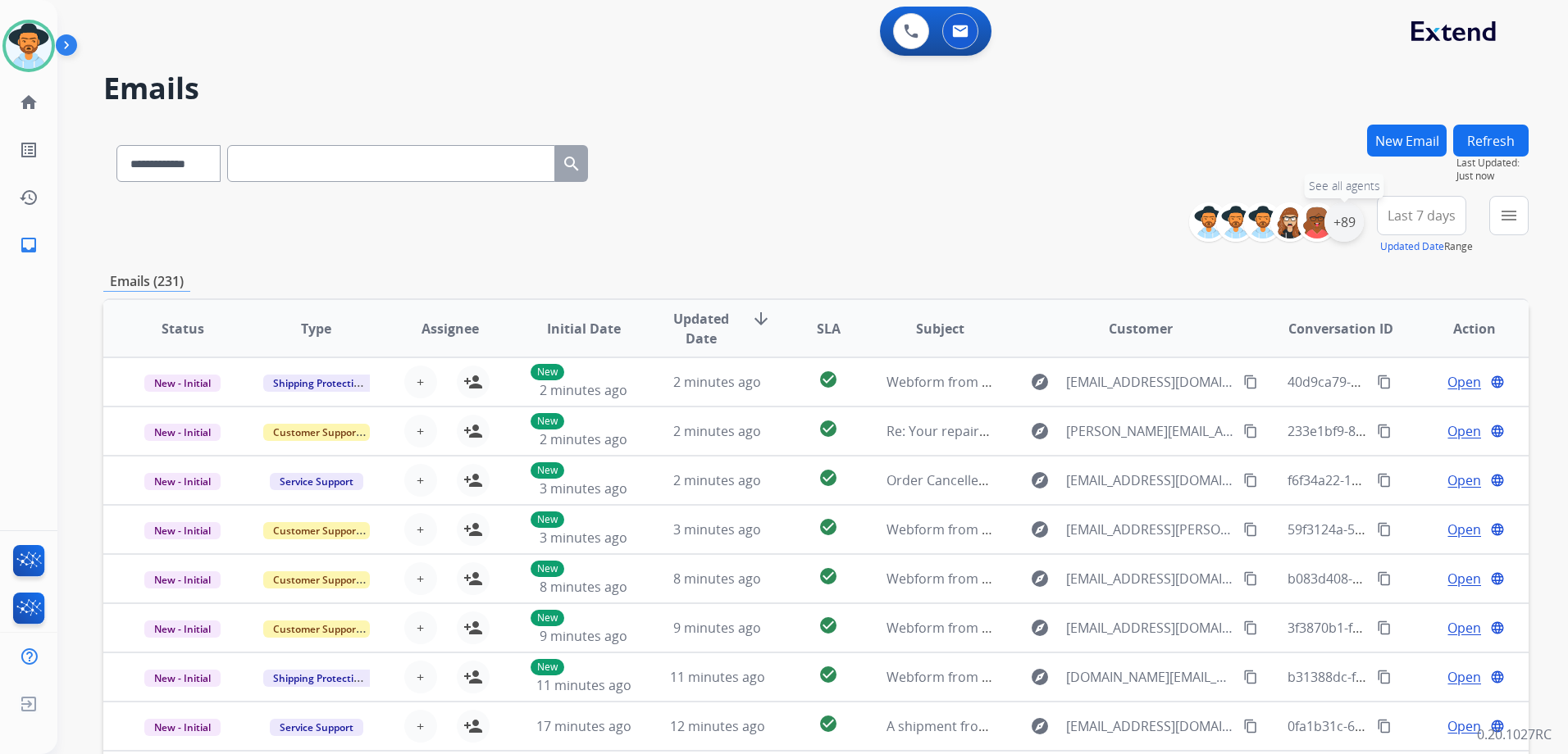
click at [1348, 222] on div "+89" at bounding box center [1344, 223] width 40 height 40
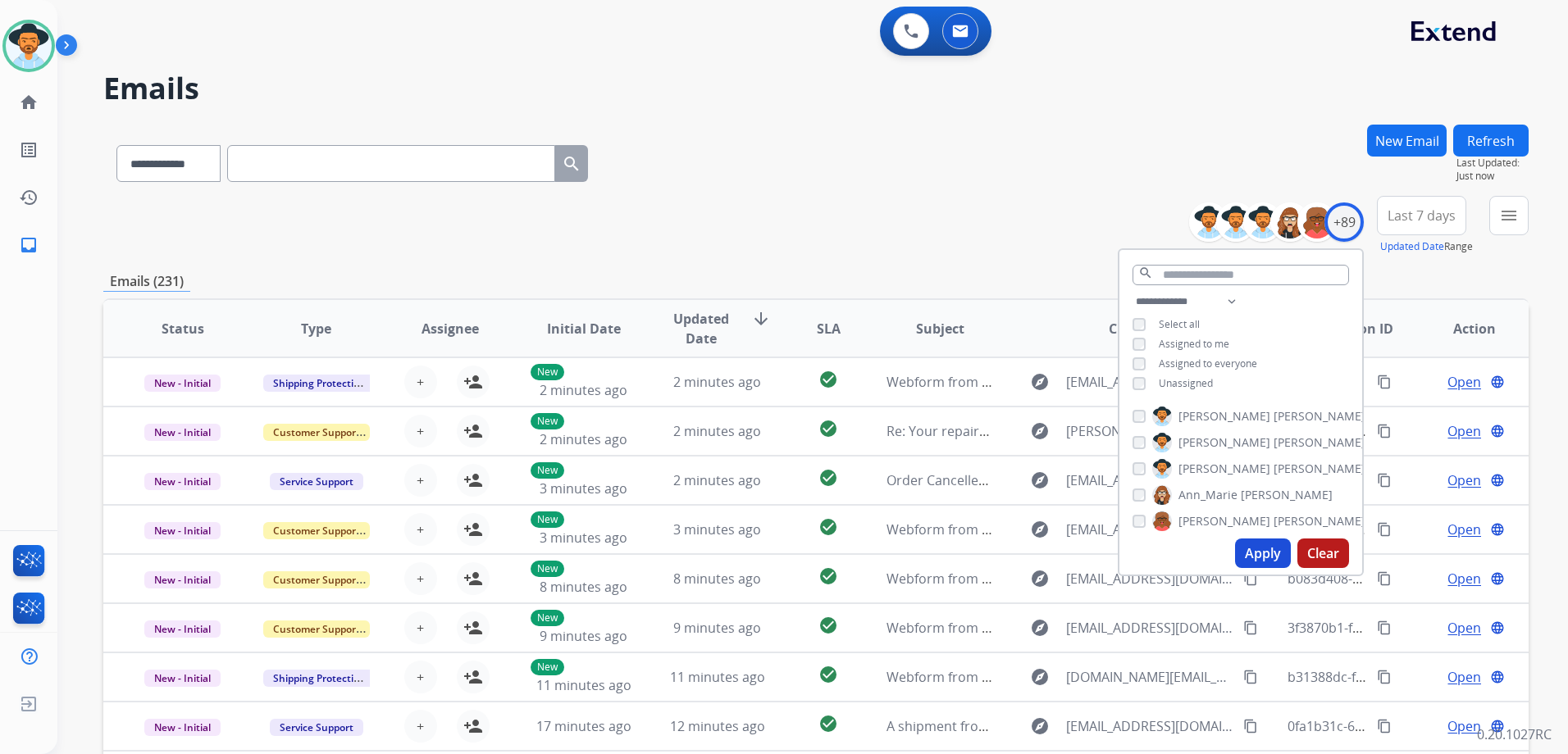
click at [1161, 381] on span "Unassigned" at bounding box center [1185, 383] width 54 height 14
click at [1256, 549] on button "Apply" at bounding box center [1262, 554] width 56 height 29
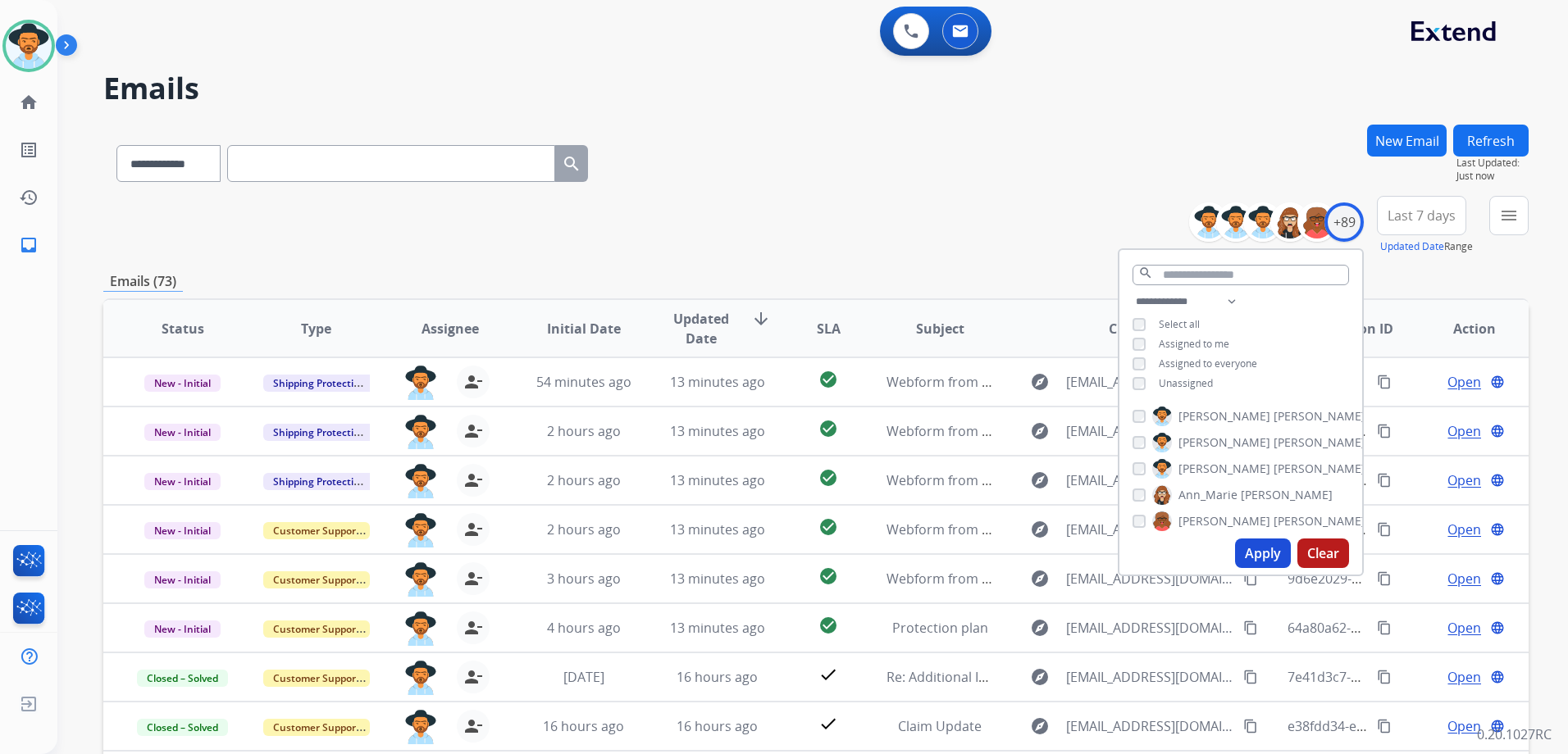
click at [988, 233] on div "**********" at bounding box center [816, 225] width 1425 height 59
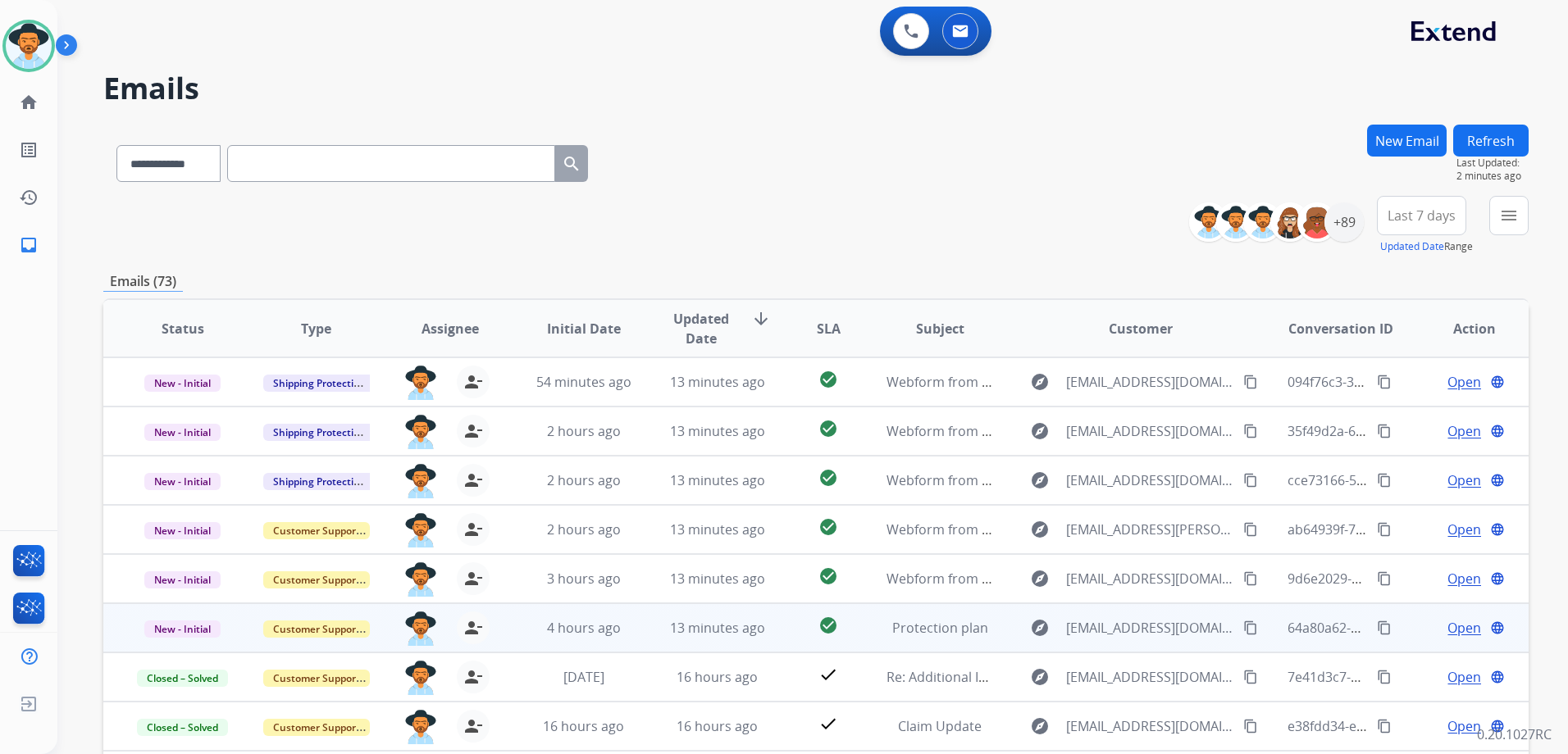
click at [1402, 627] on td "Open language" at bounding box center [1461, 628] width 133 height 49
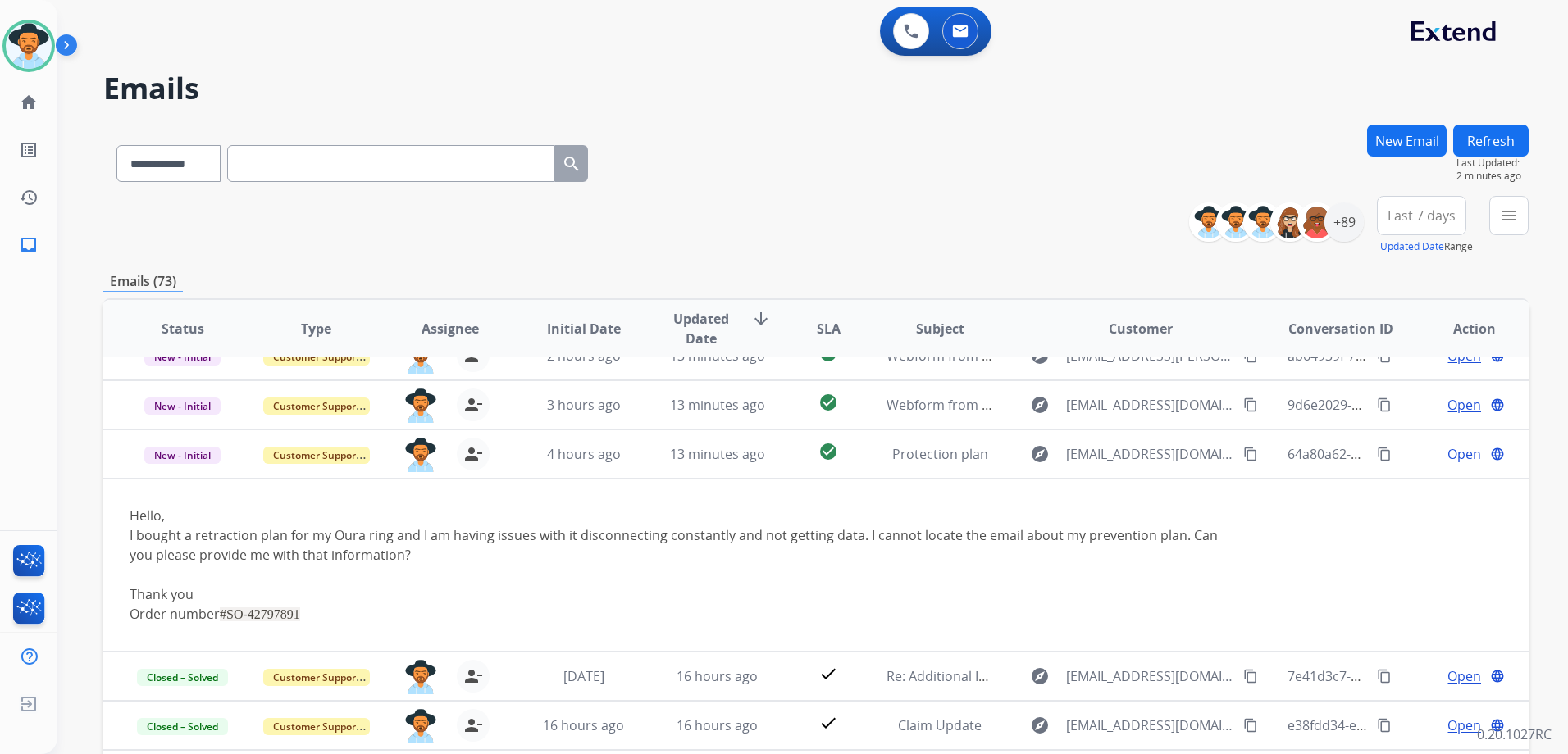
scroll to position [175, 0]
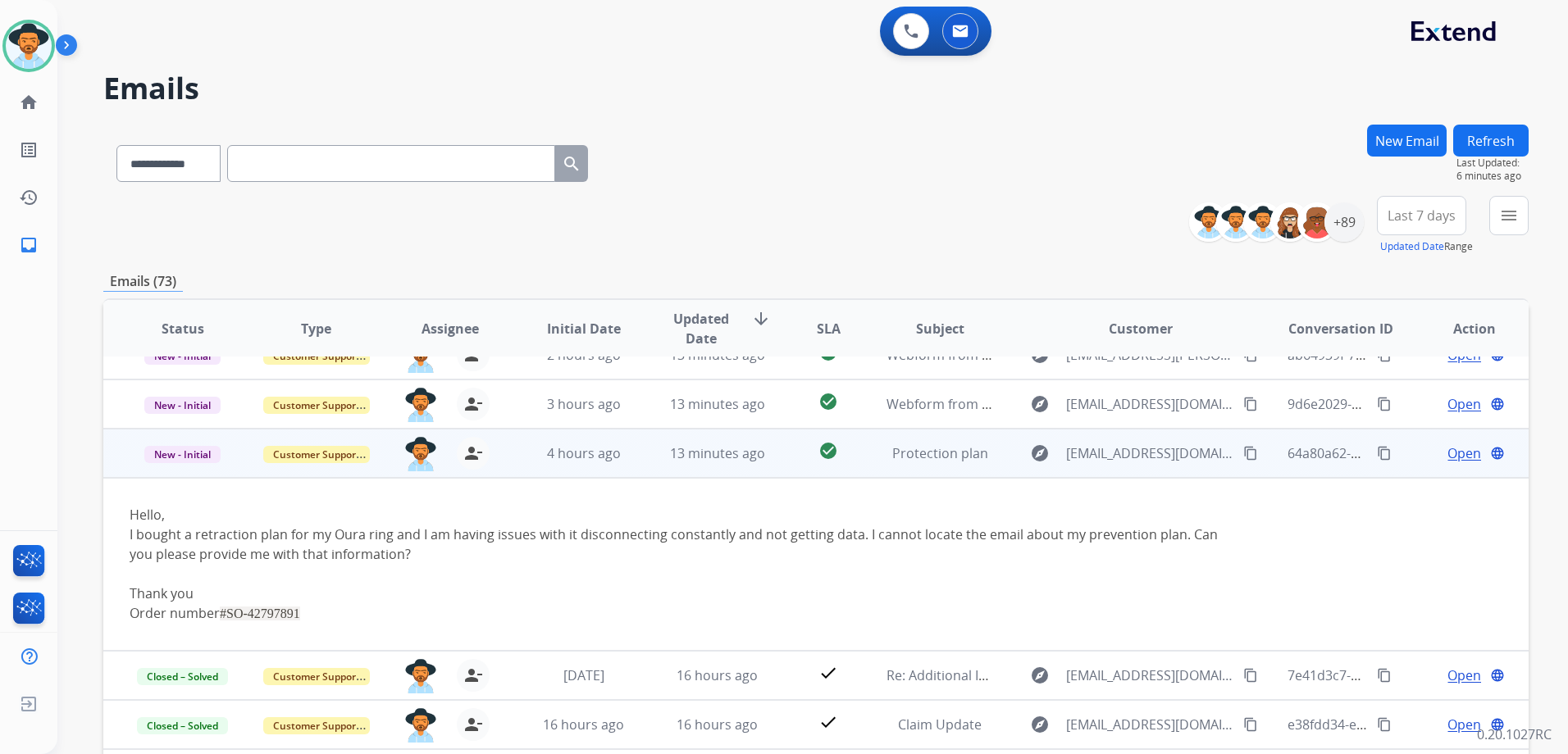
click at [1407, 459] on td "Open language" at bounding box center [1461, 453] width 133 height 49
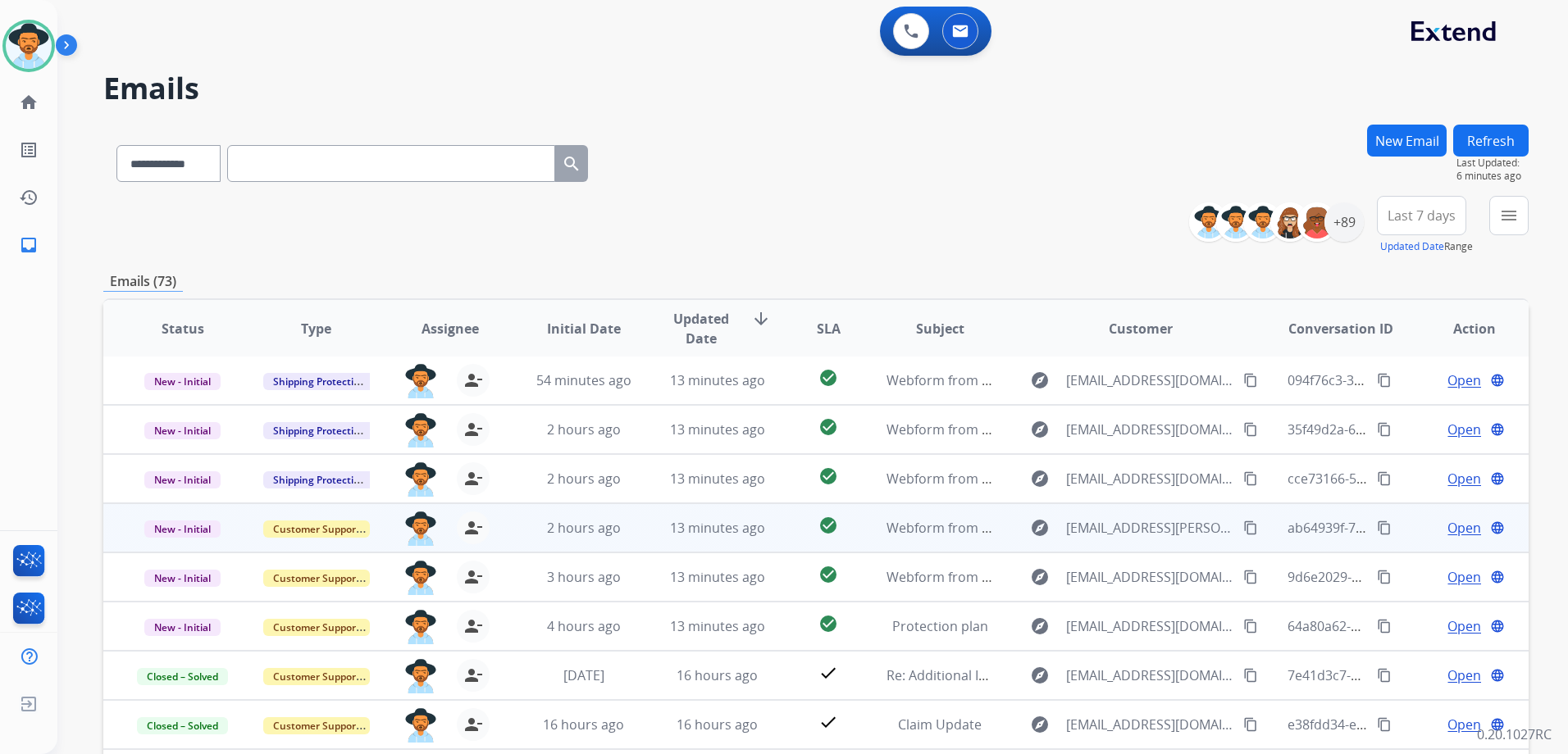
scroll to position [0, 0]
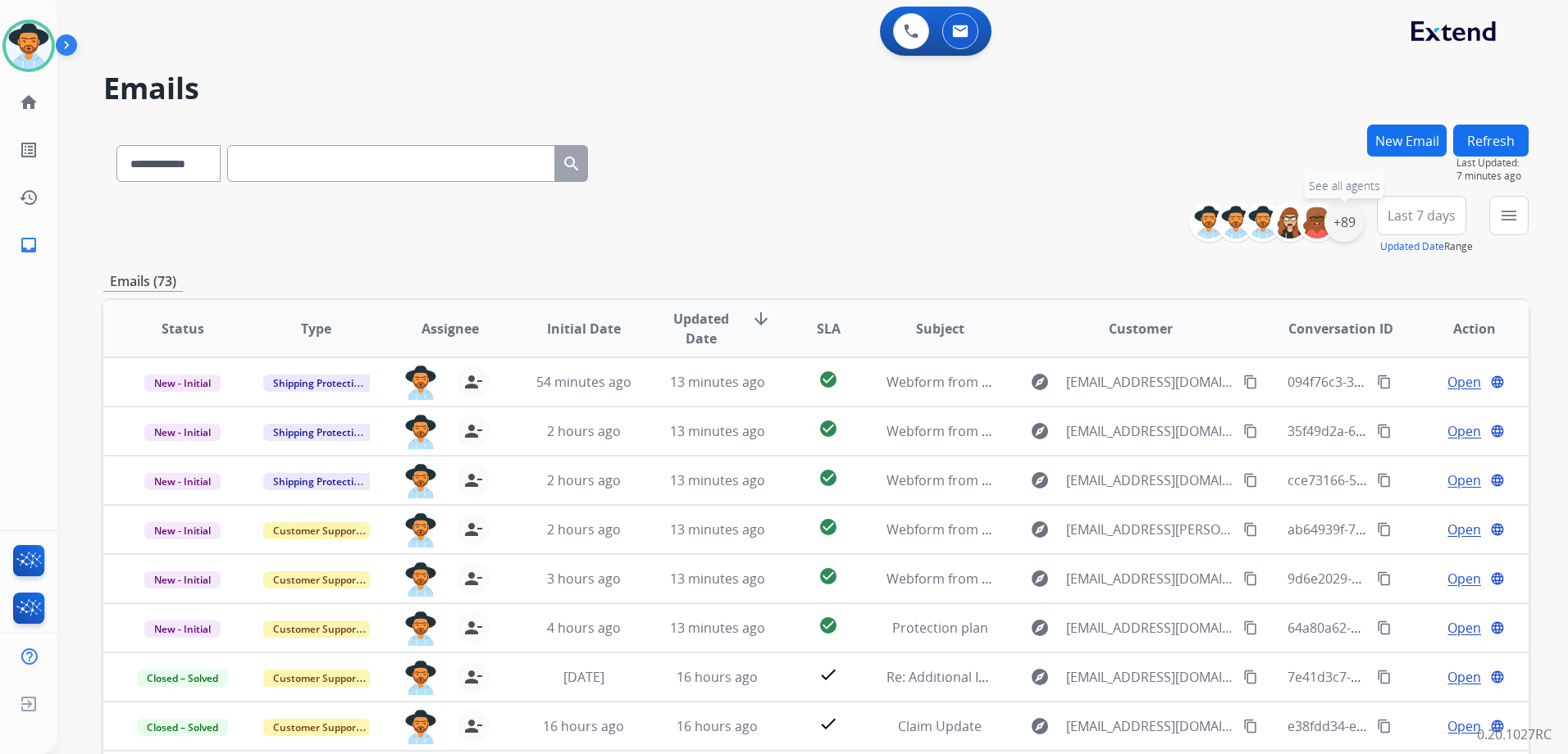
click at [1339, 237] on div "+89" at bounding box center [1344, 223] width 40 height 40
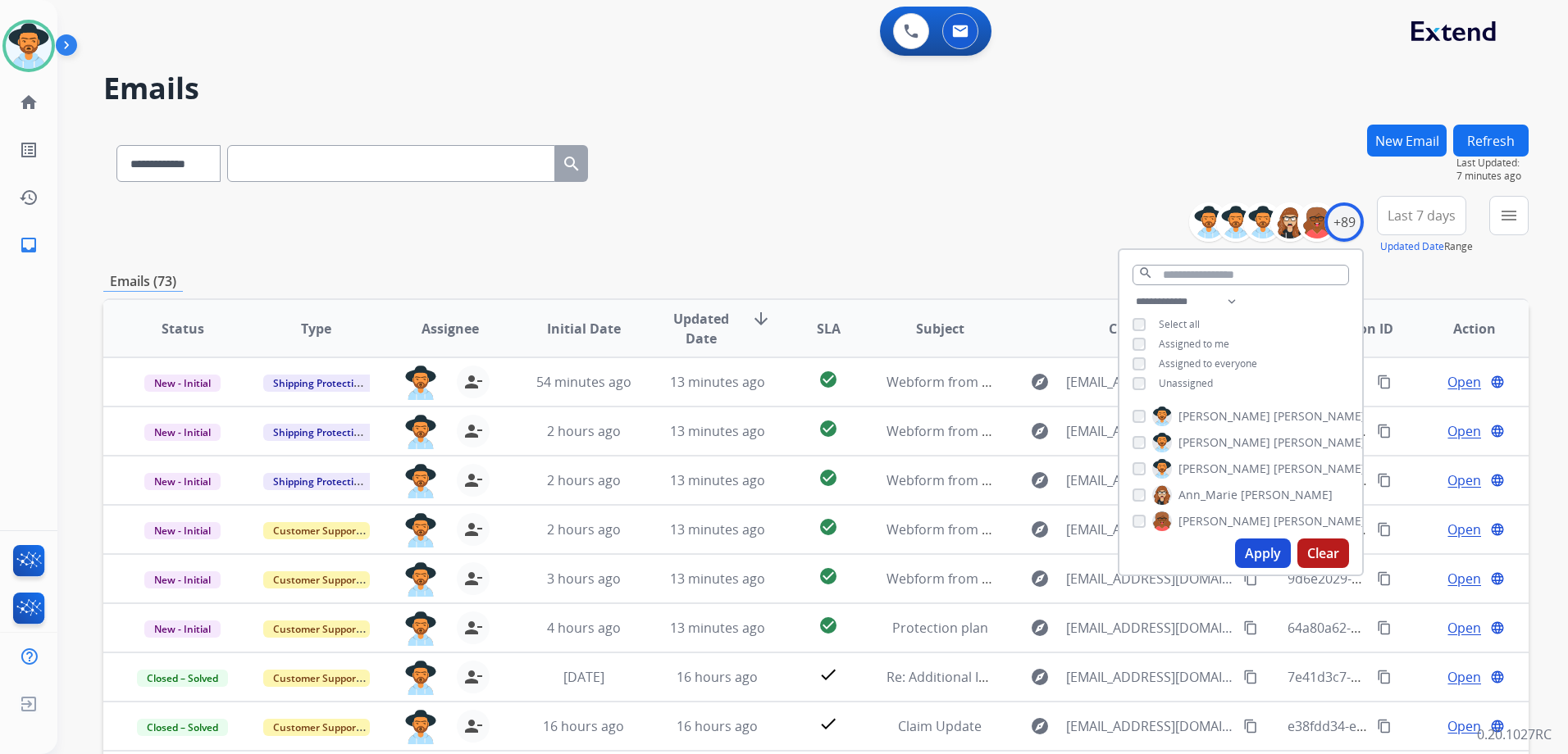
click at [893, 230] on div "**********" at bounding box center [816, 225] width 1425 height 59
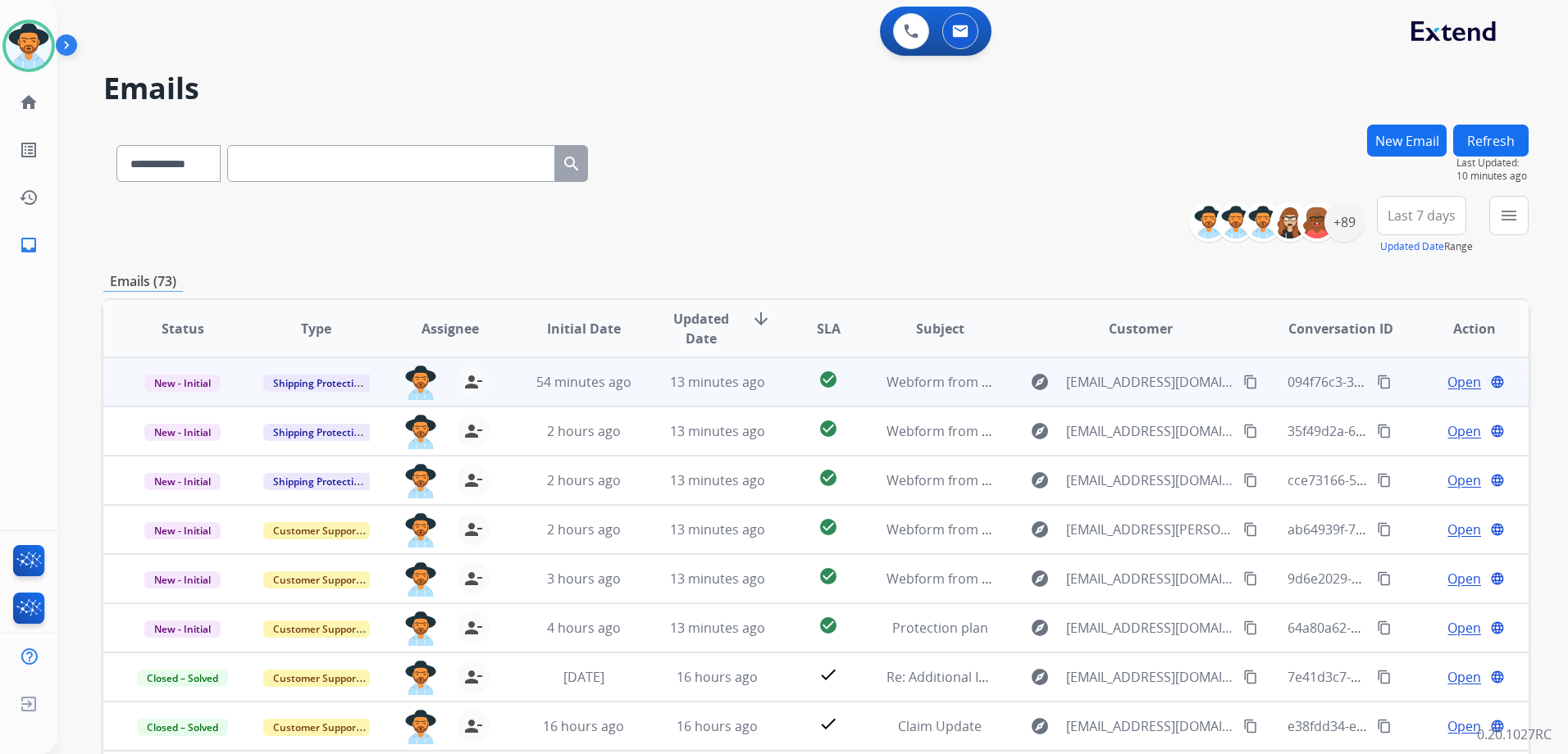
click at [1410, 395] on td "Open language" at bounding box center [1461, 382] width 133 height 49
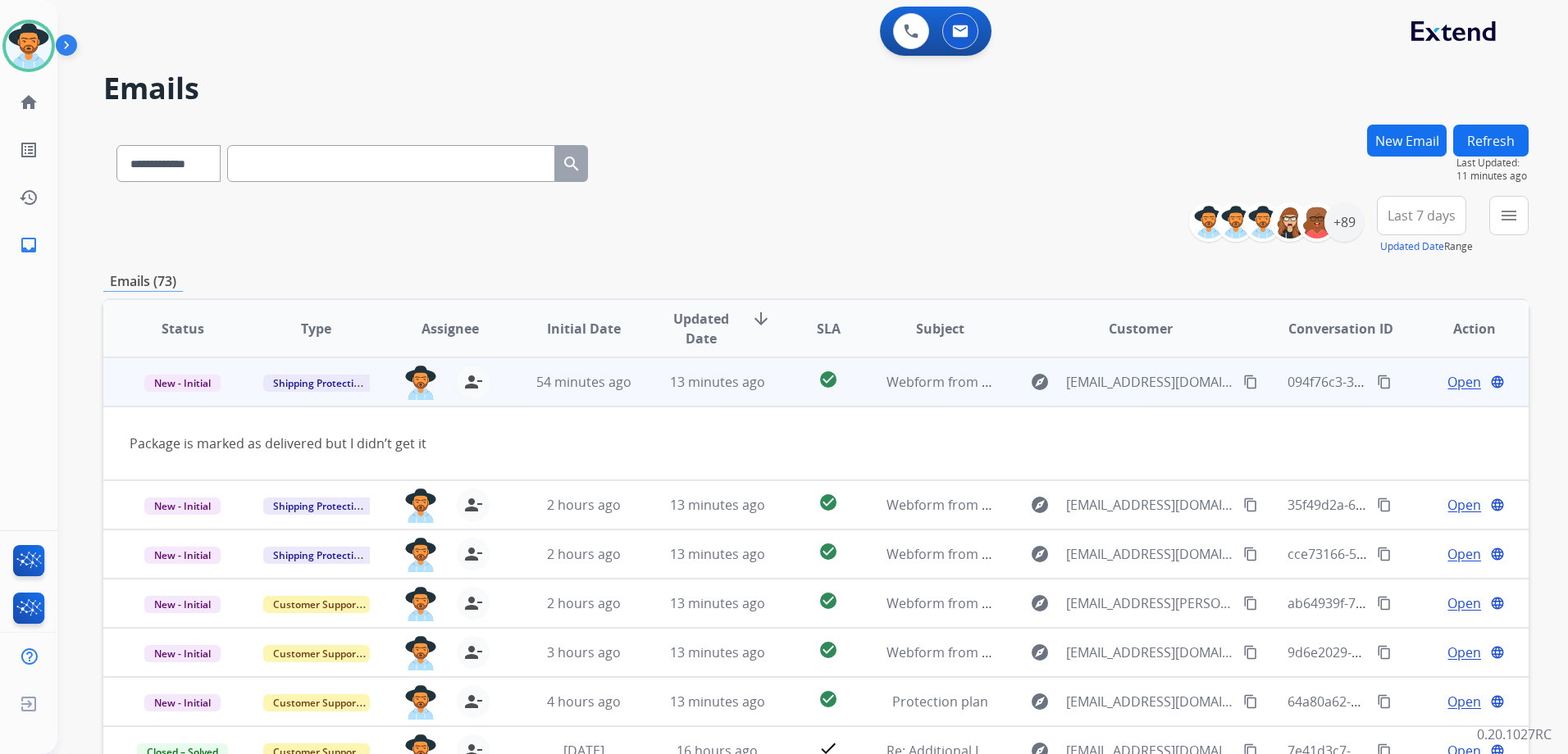
click at [1399, 385] on td "Open language" at bounding box center [1461, 382] width 133 height 49
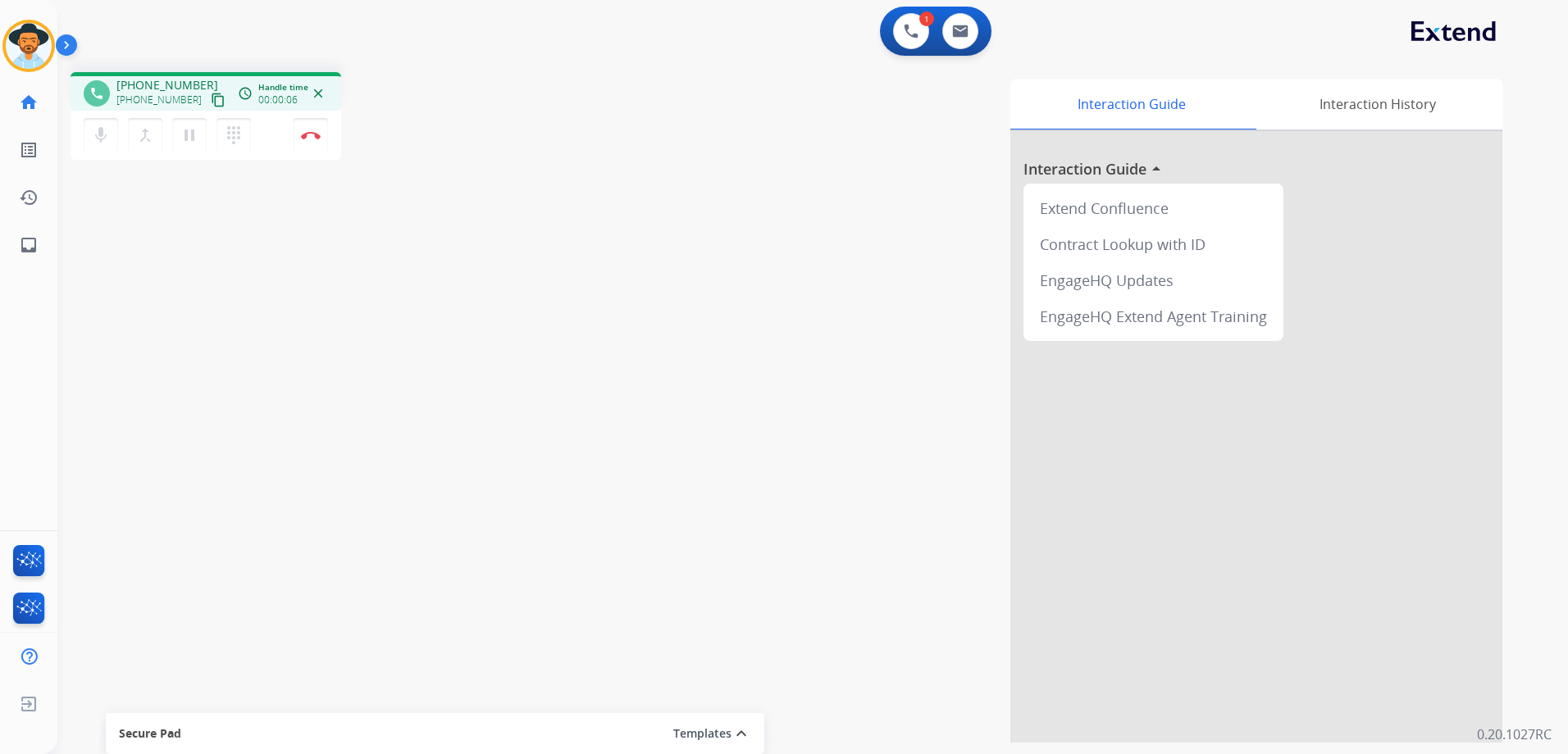
click at [211, 94] on mat-icon "content_copy" at bounding box center [217, 100] width 15 height 15
click at [316, 141] on button "Disconnect" at bounding box center [310, 135] width 34 height 34
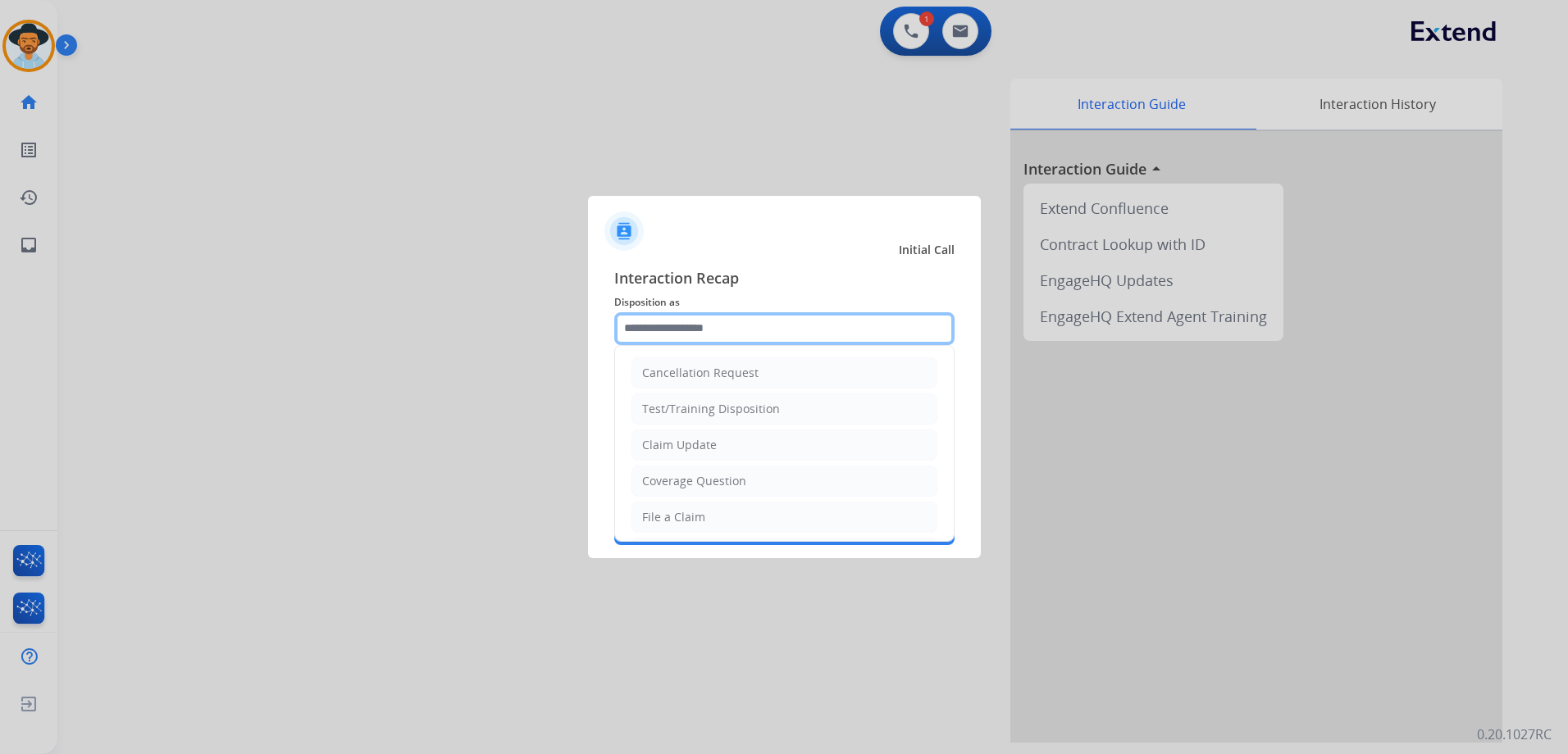
click at [741, 323] on input "text" at bounding box center [784, 328] width 340 height 33
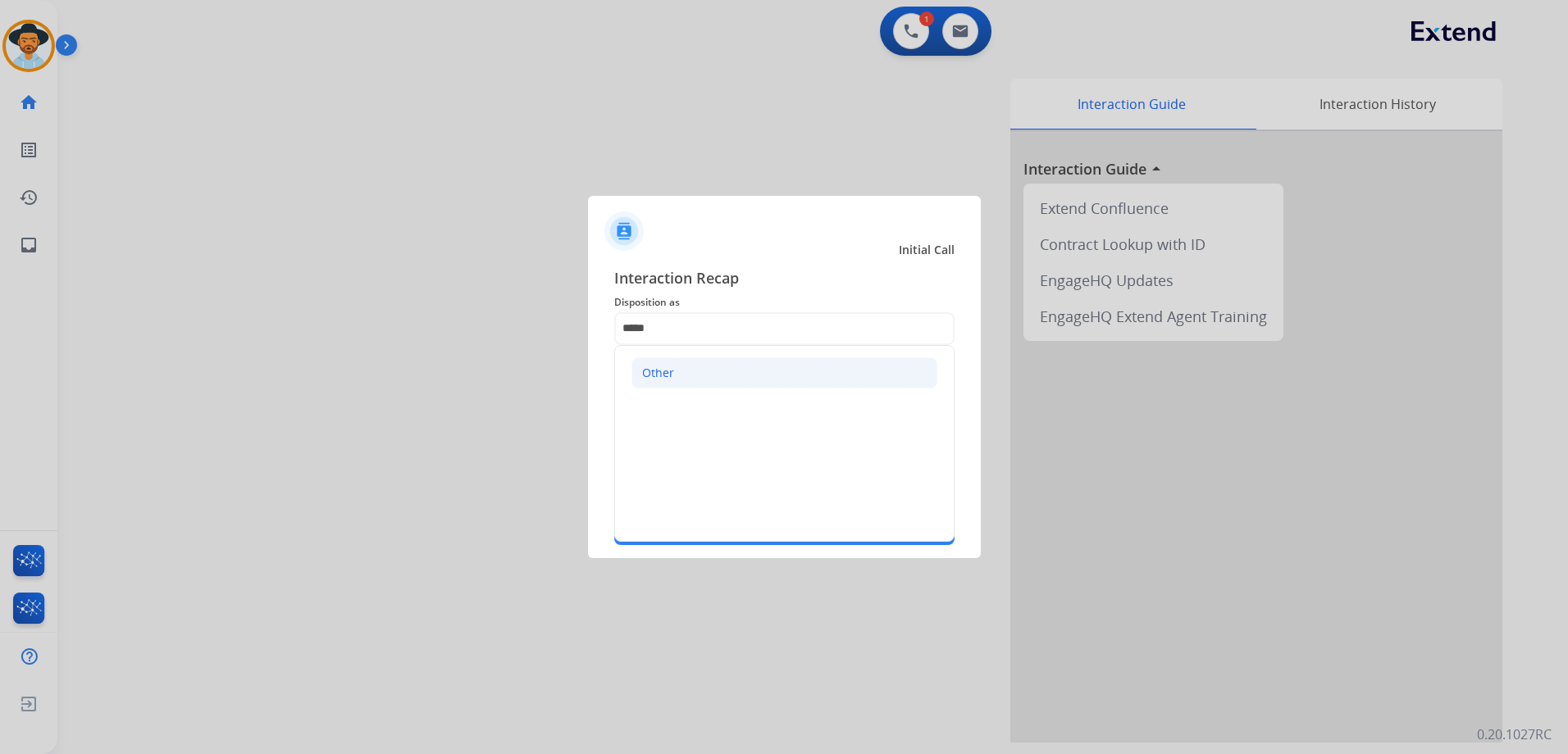
click at [678, 381] on li "Other" at bounding box center [784, 373] width 306 height 31
type input "*****"
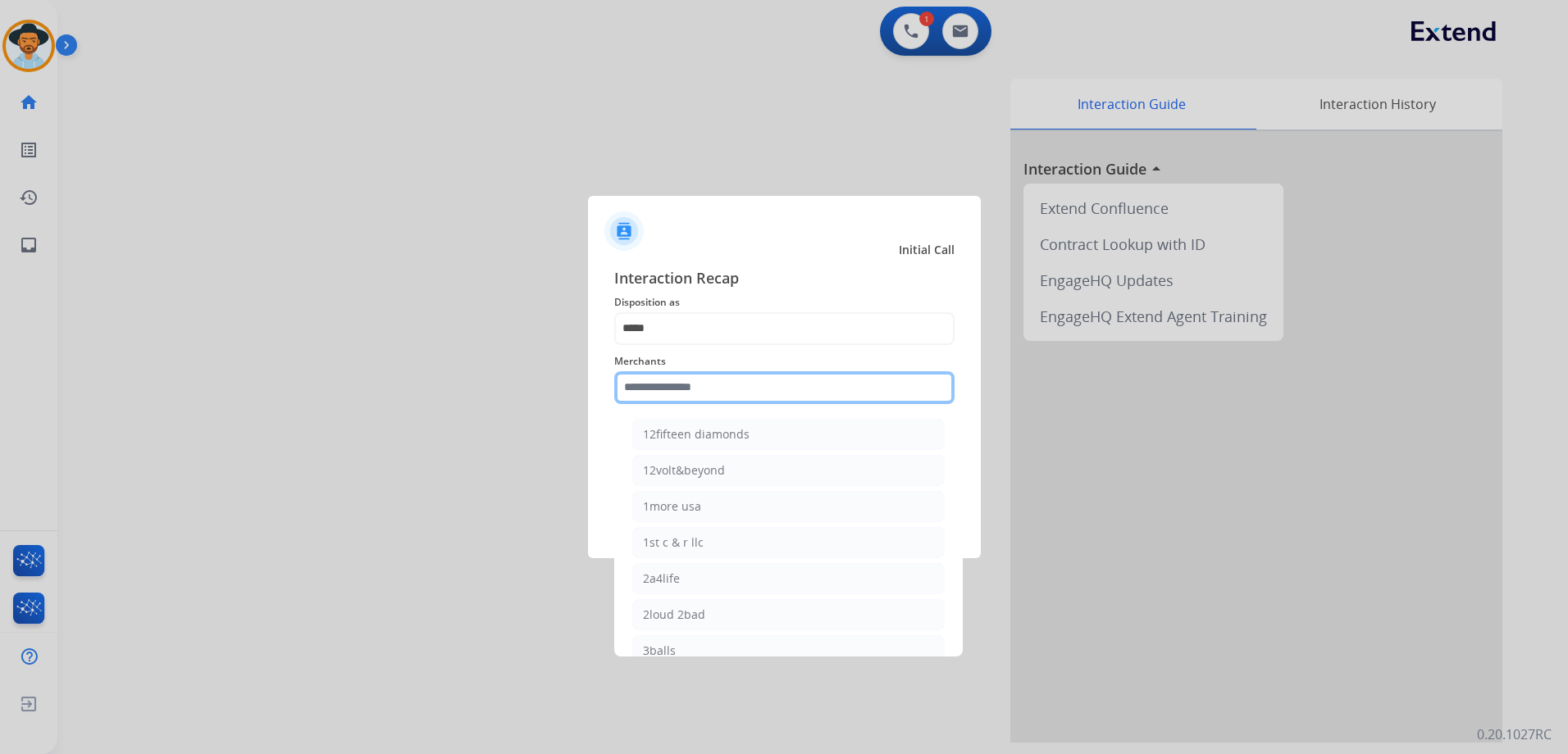
click at [709, 394] on input "text" at bounding box center [784, 388] width 340 height 33
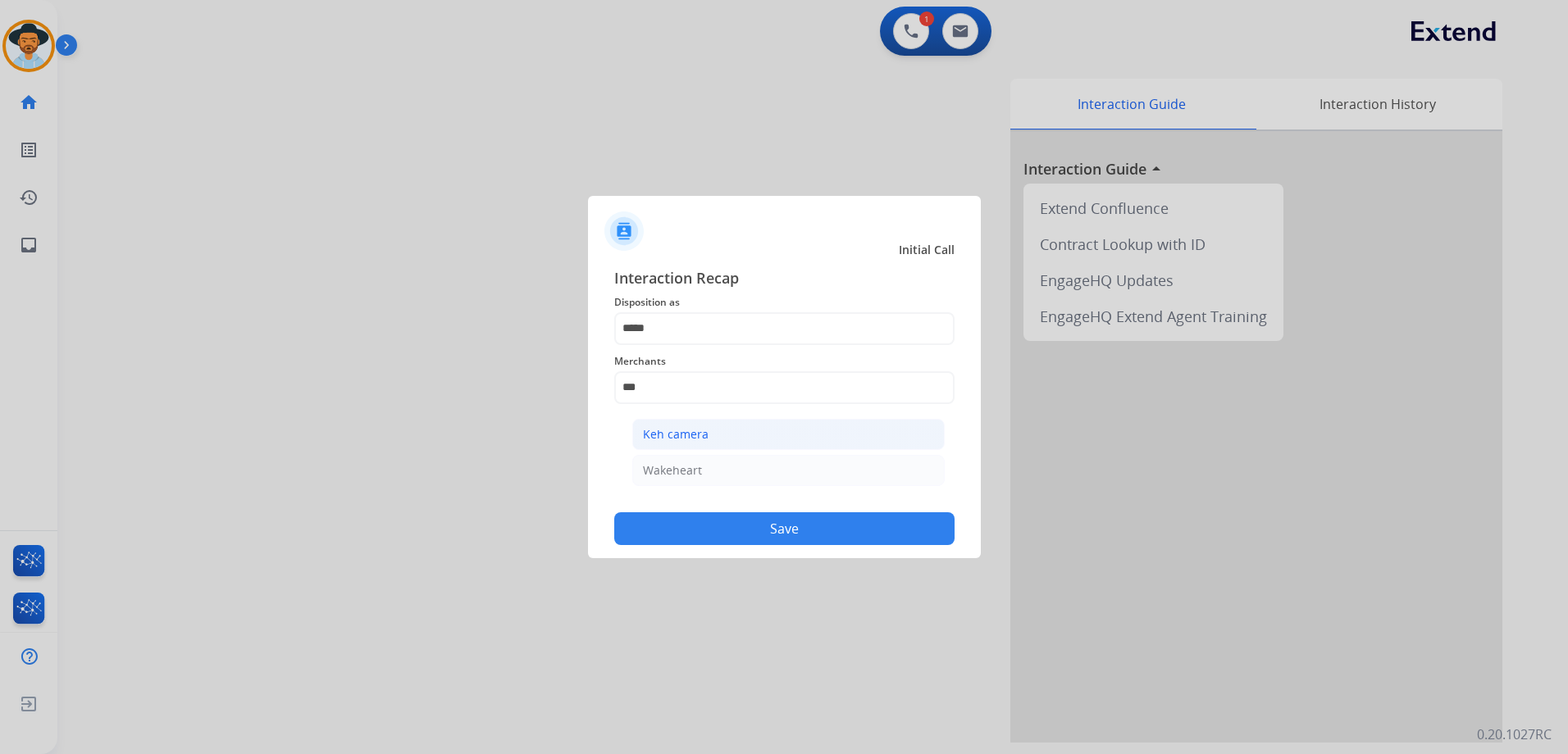
click at [640, 437] on li "Keh camera" at bounding box center [787, 434] width 312 height 31
type input "**********"
click at [769, 537] on button "Save" at bounding box center [784, 529] width 340 height 33
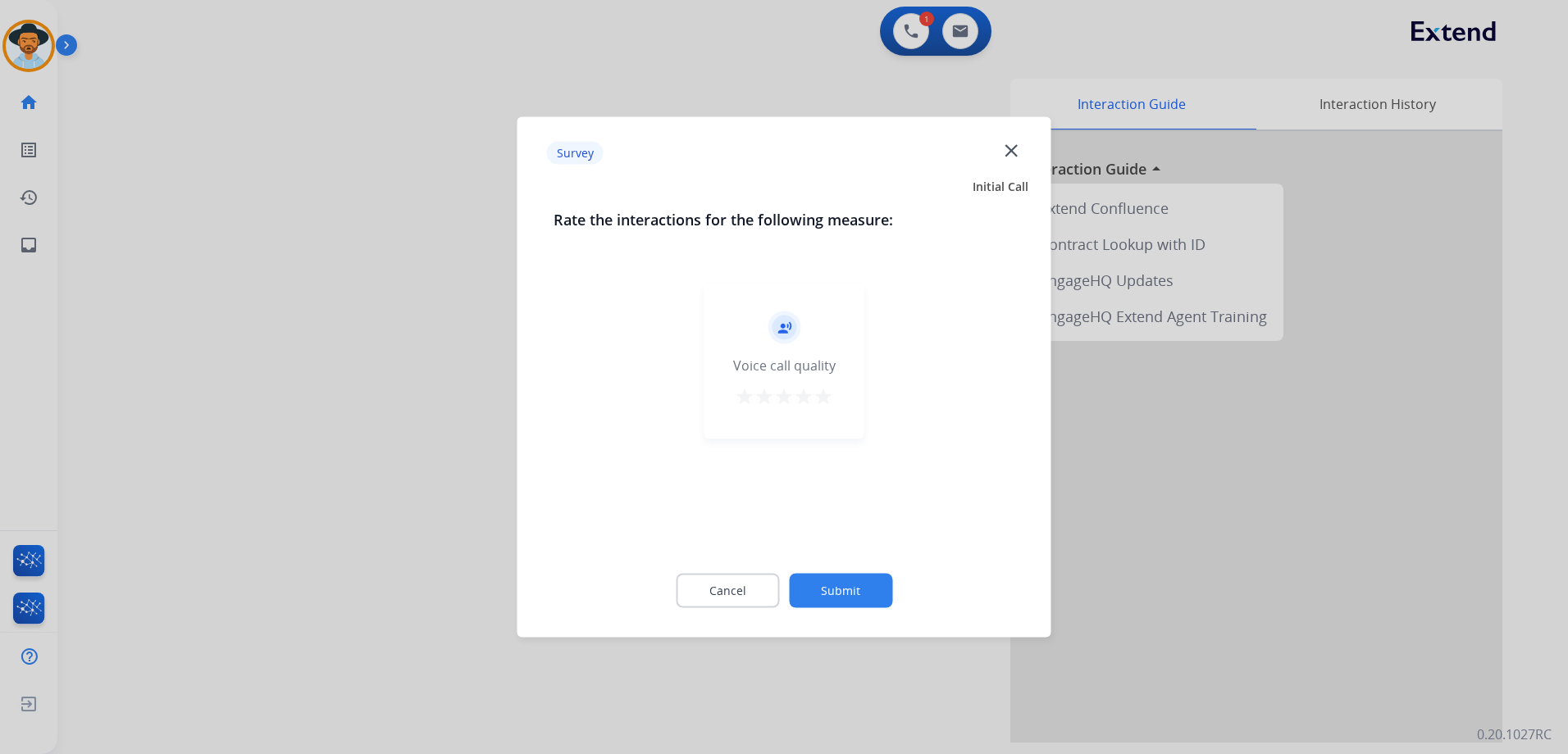
click at [830, 402] on mat-icon "star" at bounding box center [823, 396] width 20 height 20
click at [873, 585] on button "Submit" at bounding box center [840, 592] width 103 height 34
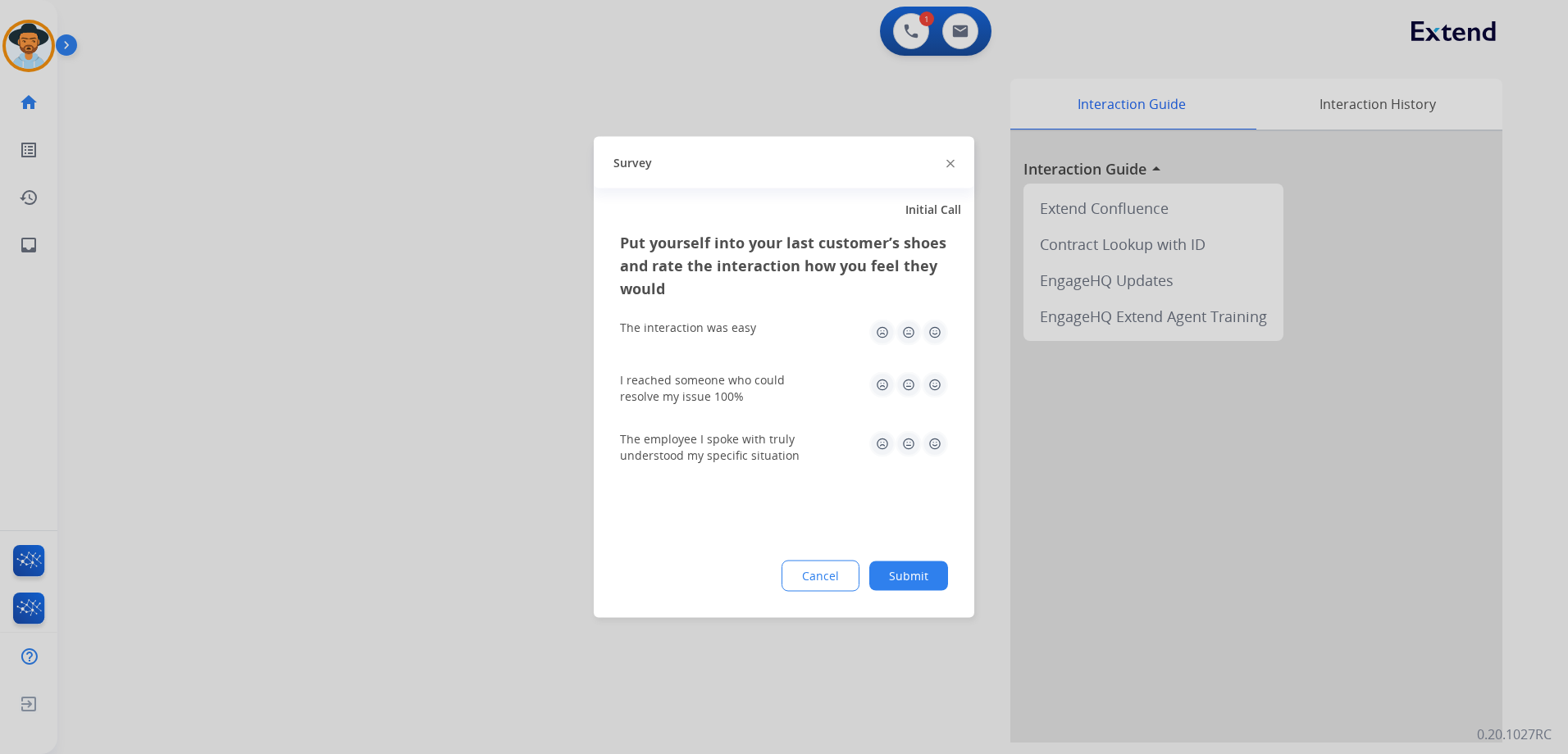
click at [932, 331] on img at bounding box center [934, 333] width 27 height 27
click at [930, 390] on img at bounding box center [934, 385] width 27 height 27
click at [936, 451] on img at bounding box center [934, 444] width 27 height 27
click at [927, 580] on button "Submit" at bounding box center [909, 576] width 79 height 29
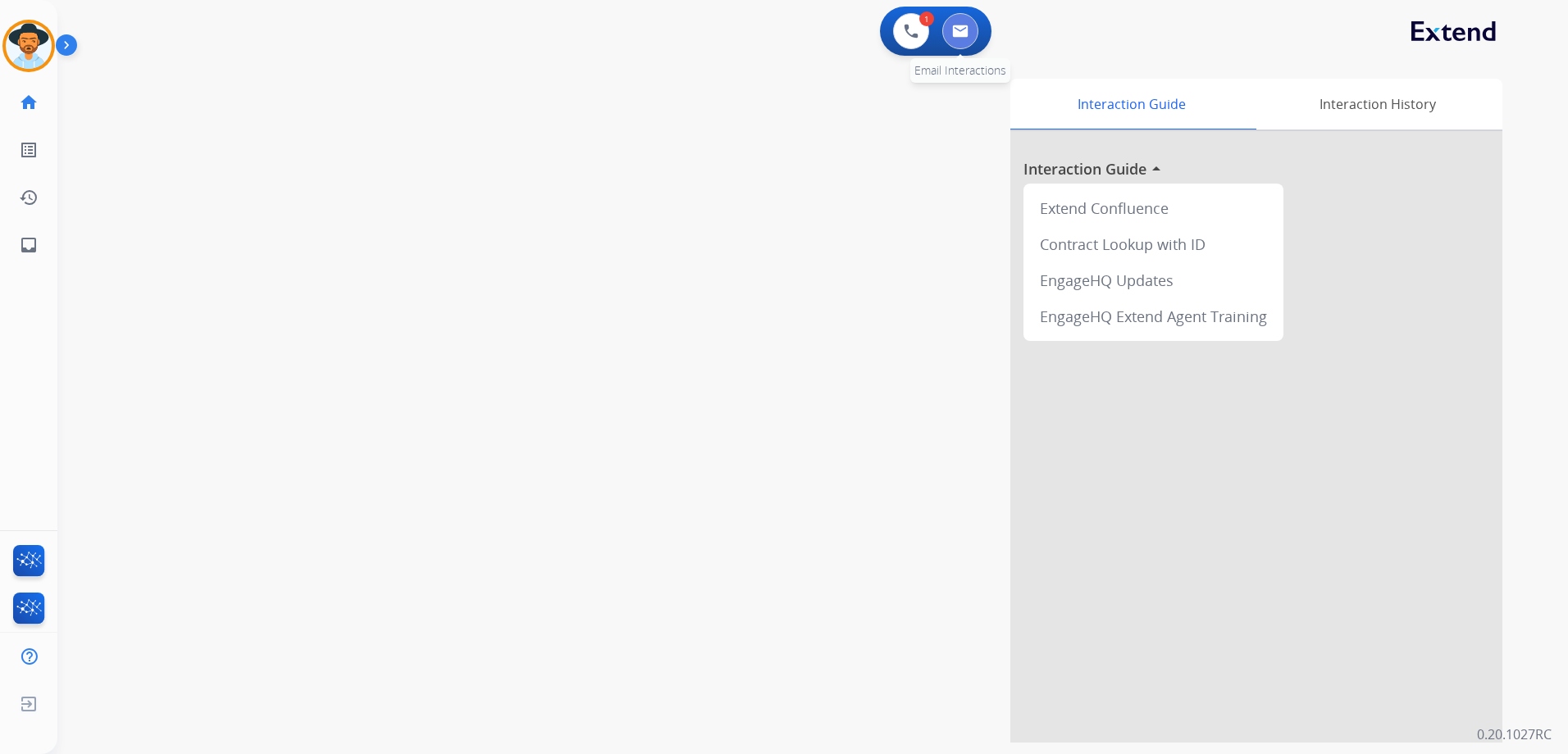
click at [966, 38] on button at bounding box center [960, 31] width 36 height 36
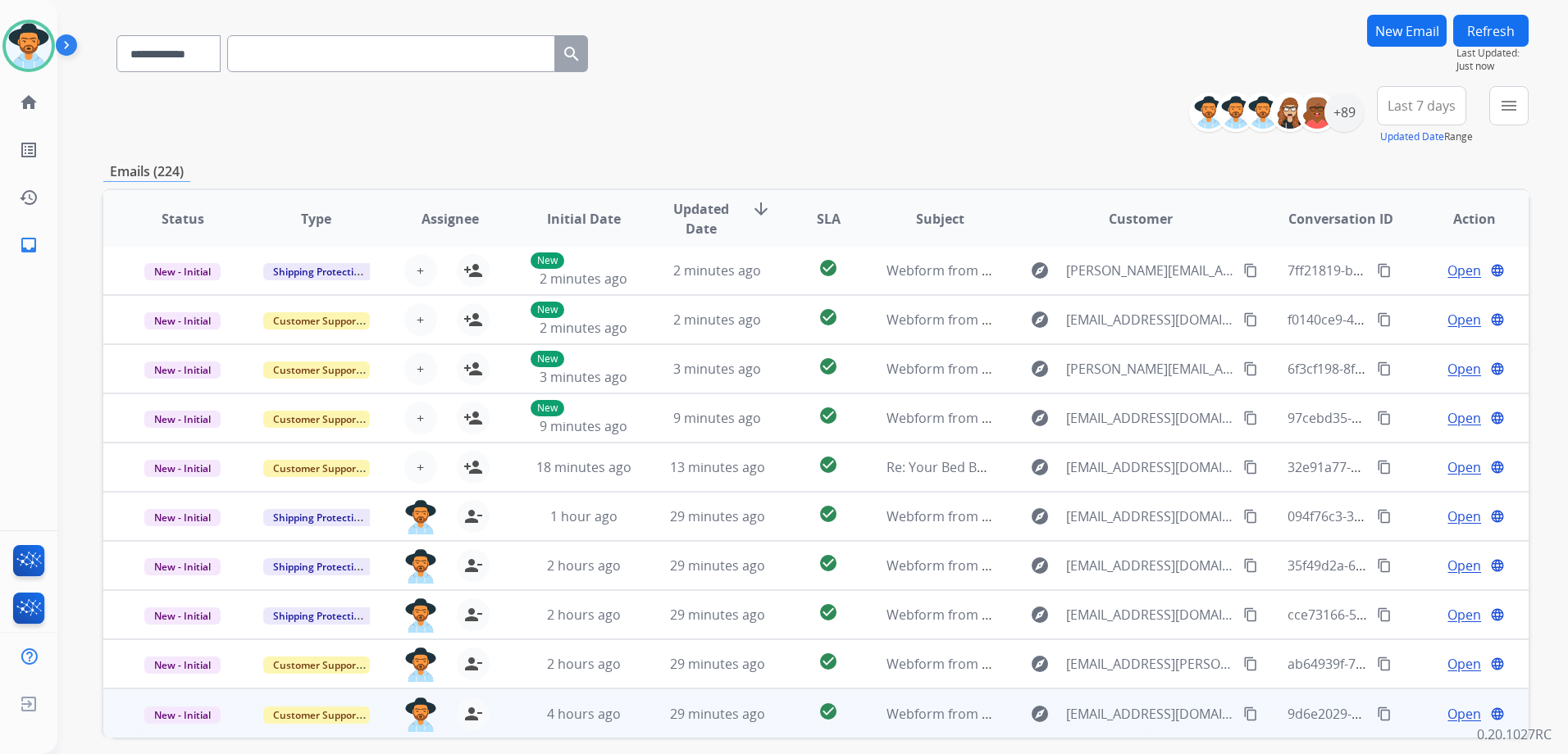
scroll to position [179, 0]
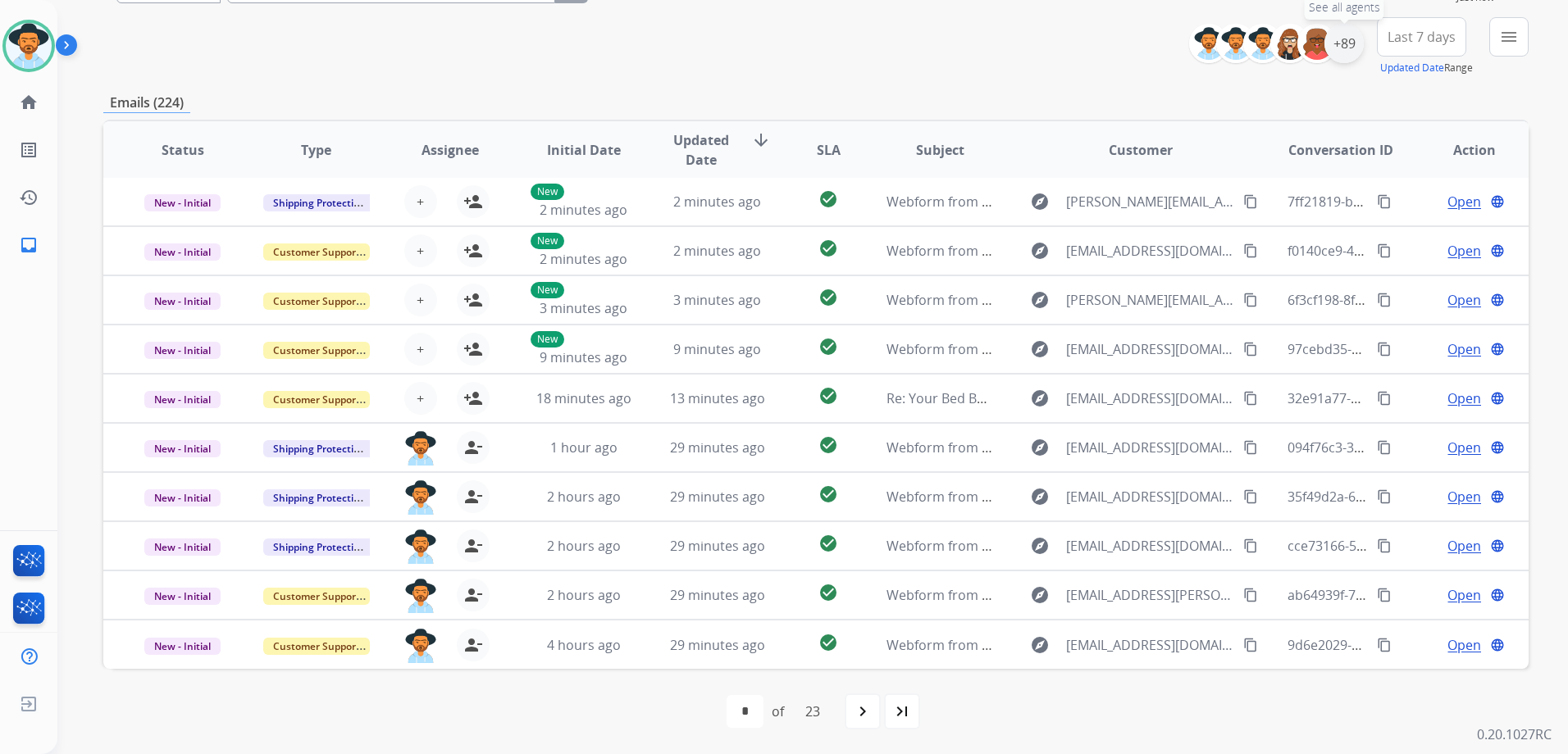
click at [1356, 46] on div "+89" at bounding box center [1344, 44] width 40 height 40
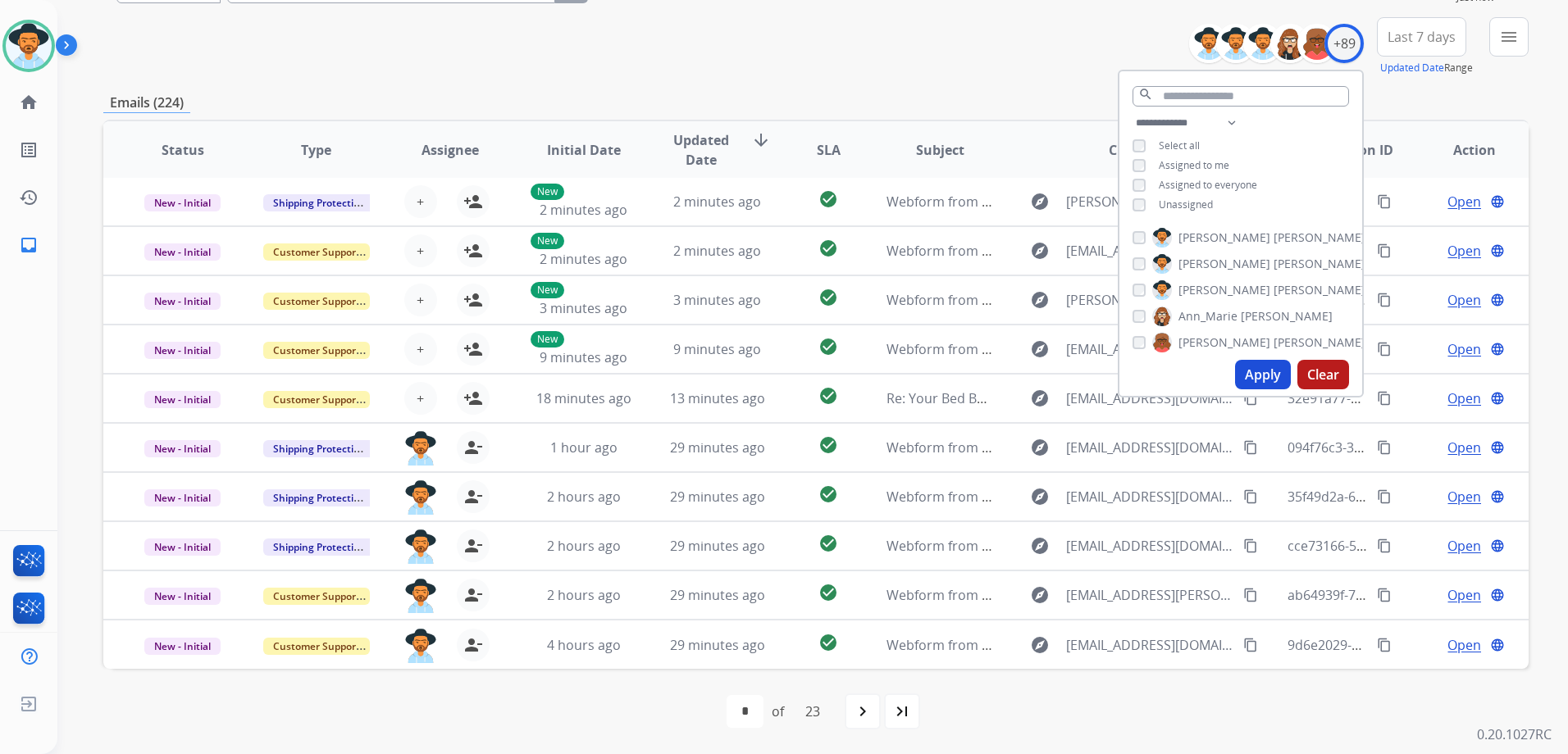
click at [1199, 200] on span "Unassigned" at bounding box center [1185, 205] width 54 height 14
click at [1277, 383] on button "Apply" at bounding box center [1262, 375] width 56 height 29
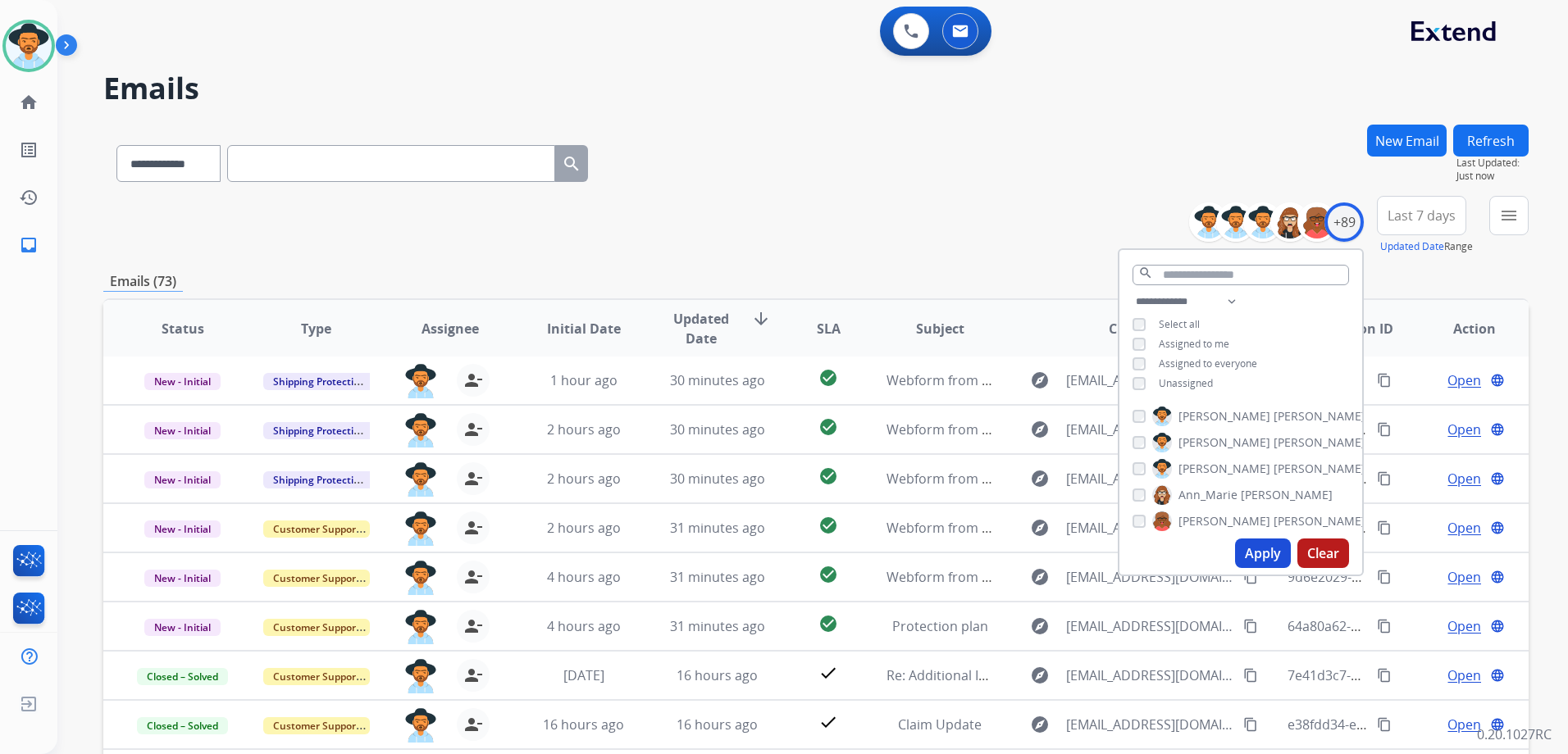
click at [989, 230] on div "**********" at bounding box center [816, 225] width 1425 height 59
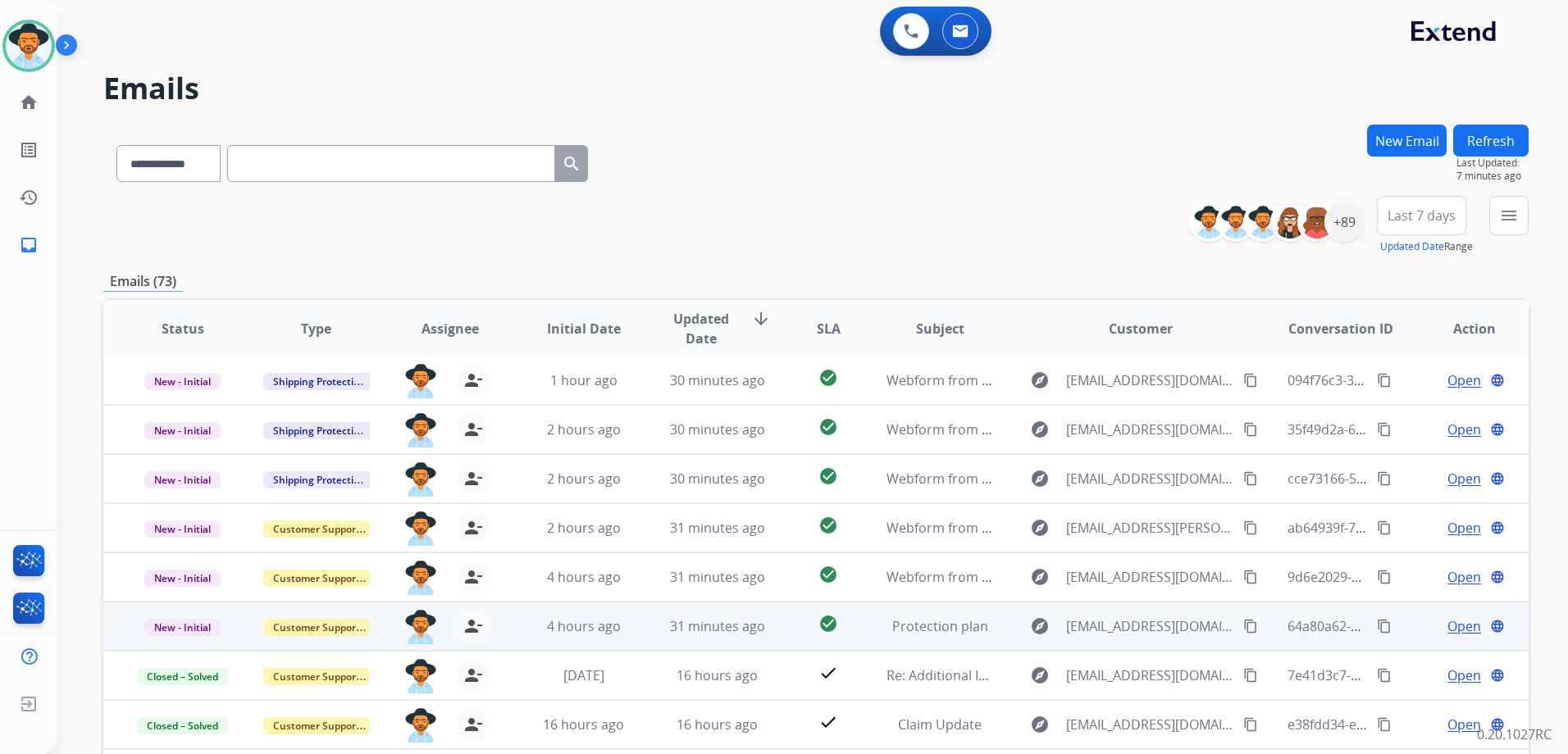
click at [1401, 624] on td "Open language" at bounding box center [1461, 626] width 133 height 49
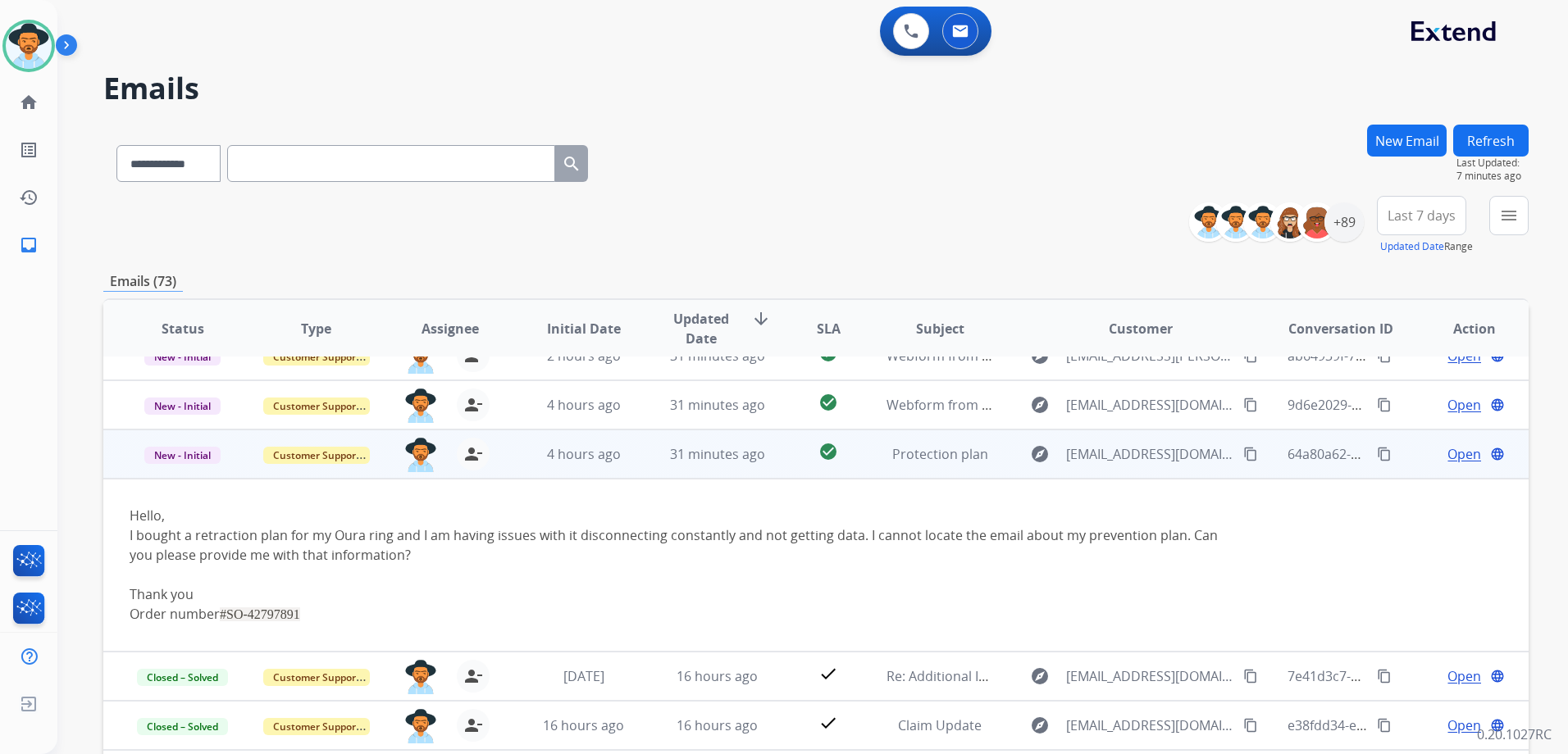
scroll to position [175, 0]
click at [1243, 452] on mat-icon "content_copy" at bounding box center [1250, 453] width 15 height 15
click at [1459, 454] on span "Open" at bounding box center [1463, 453] width 34 height 20
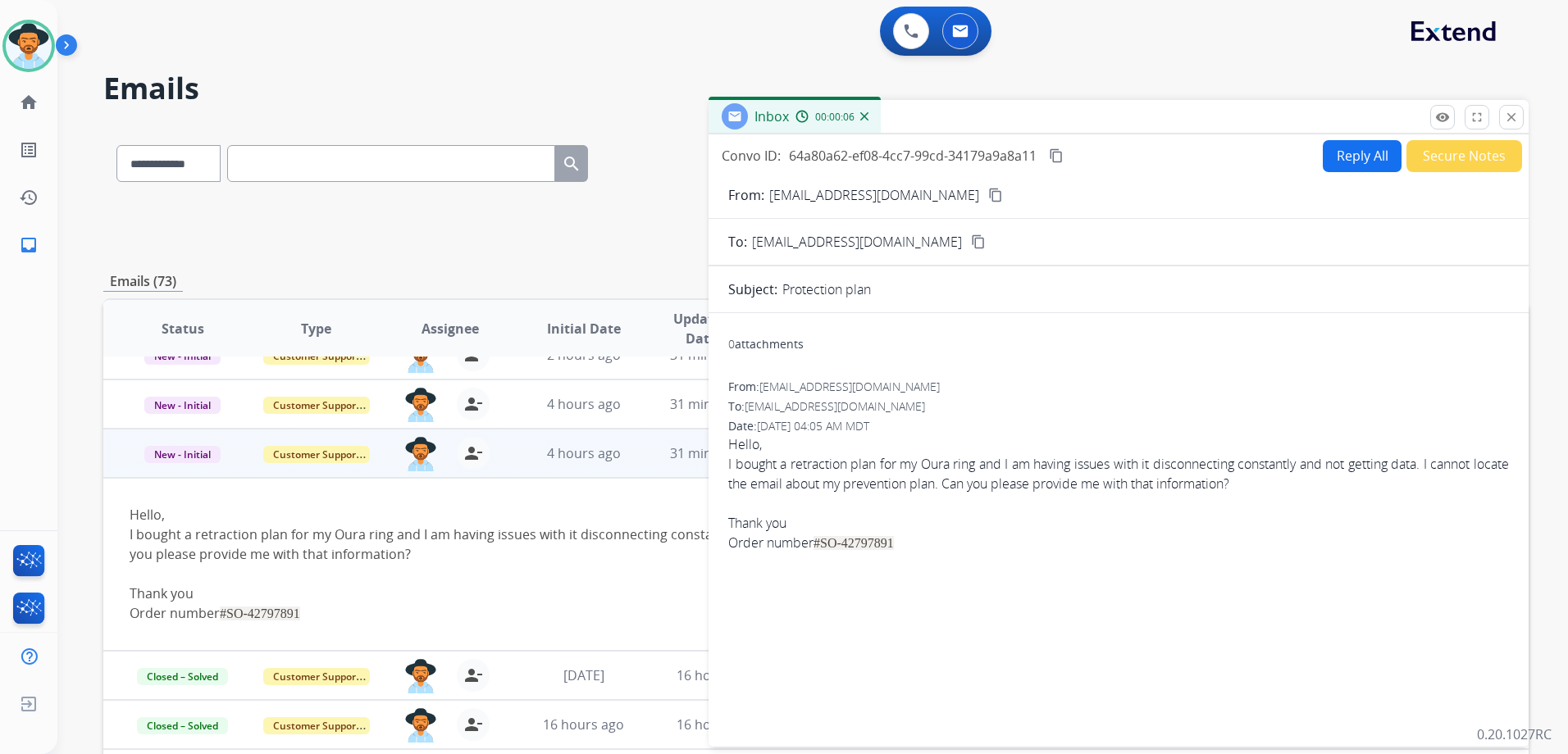
click at [1369, 161] on button "Reply All" at bounding box center [1362, 156] width 79 height 32
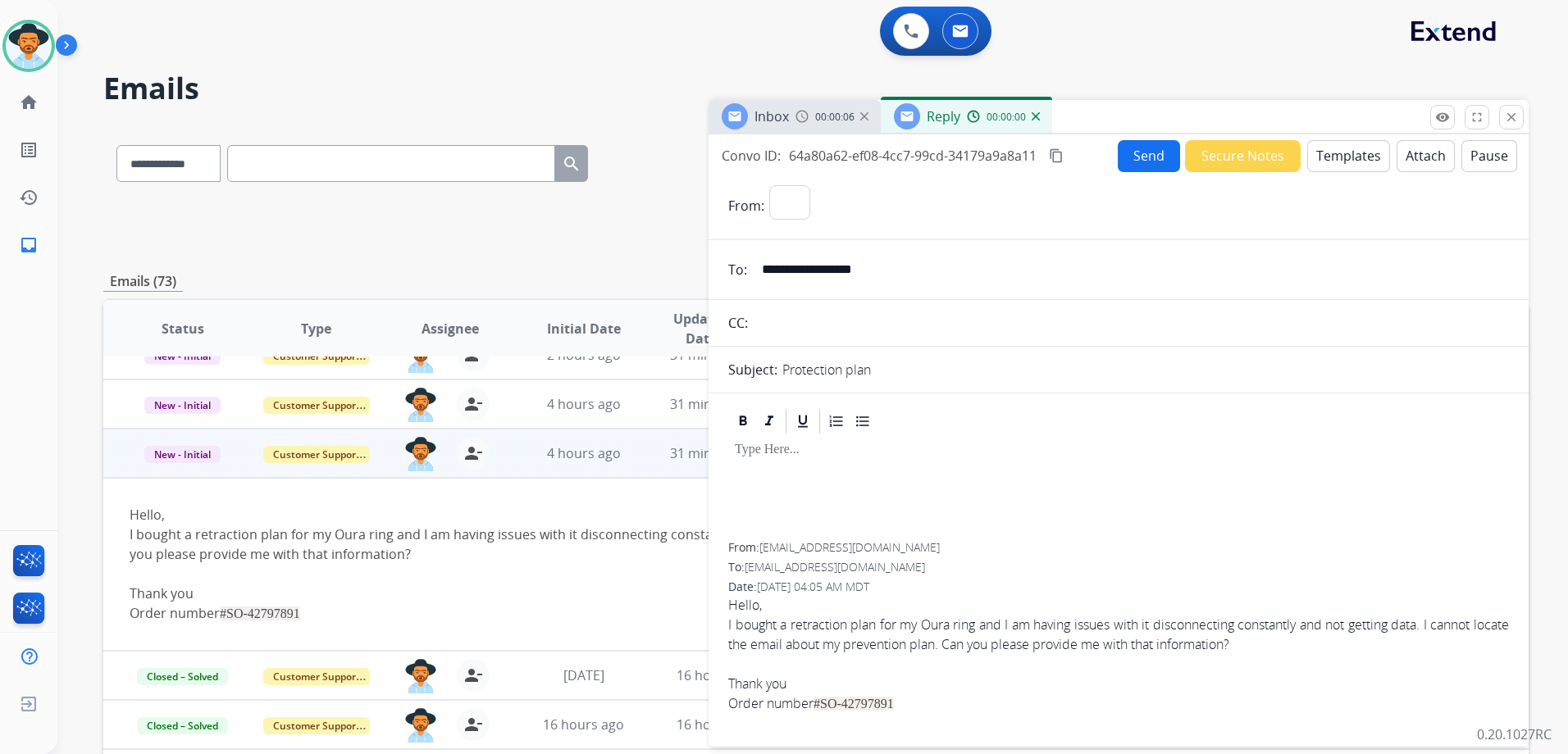
select select "**********"
click at [1360, 160] on button "Templates" at bounding box center [1348, 156] width 83 height 32
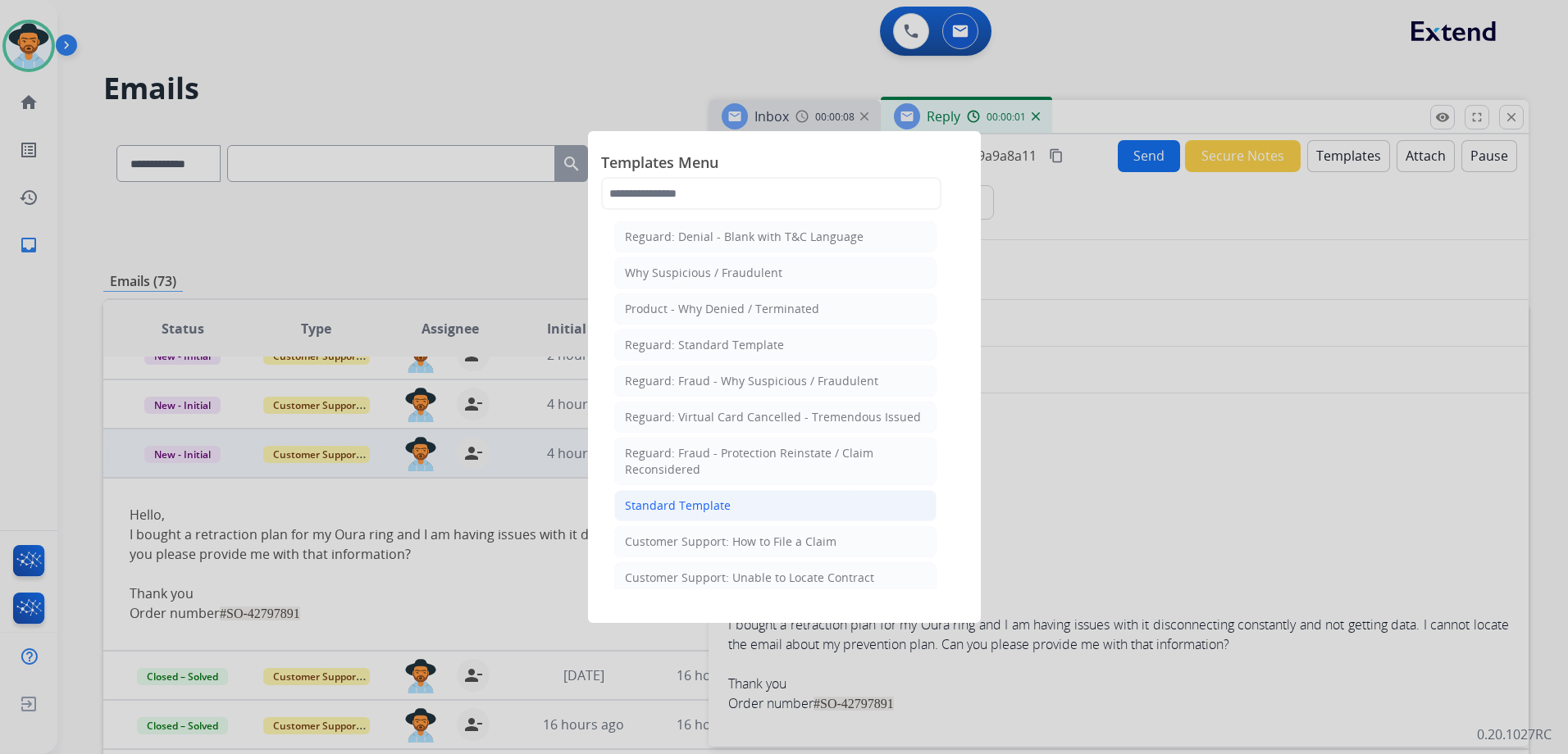
click at [746, 506] on li "Standard Template" at bounding box center [775, 506] width 322 height 31
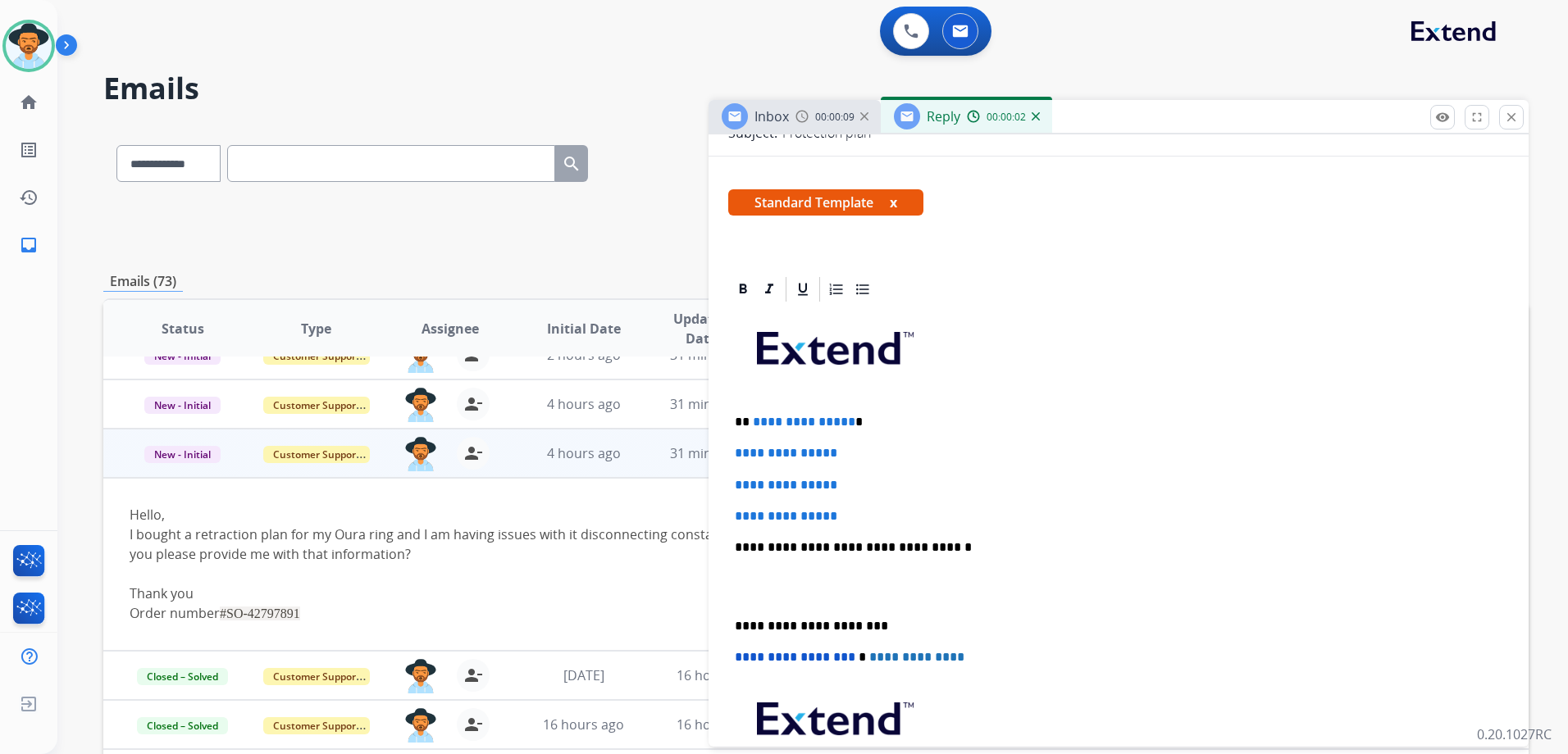
scroll to position [246, 0]
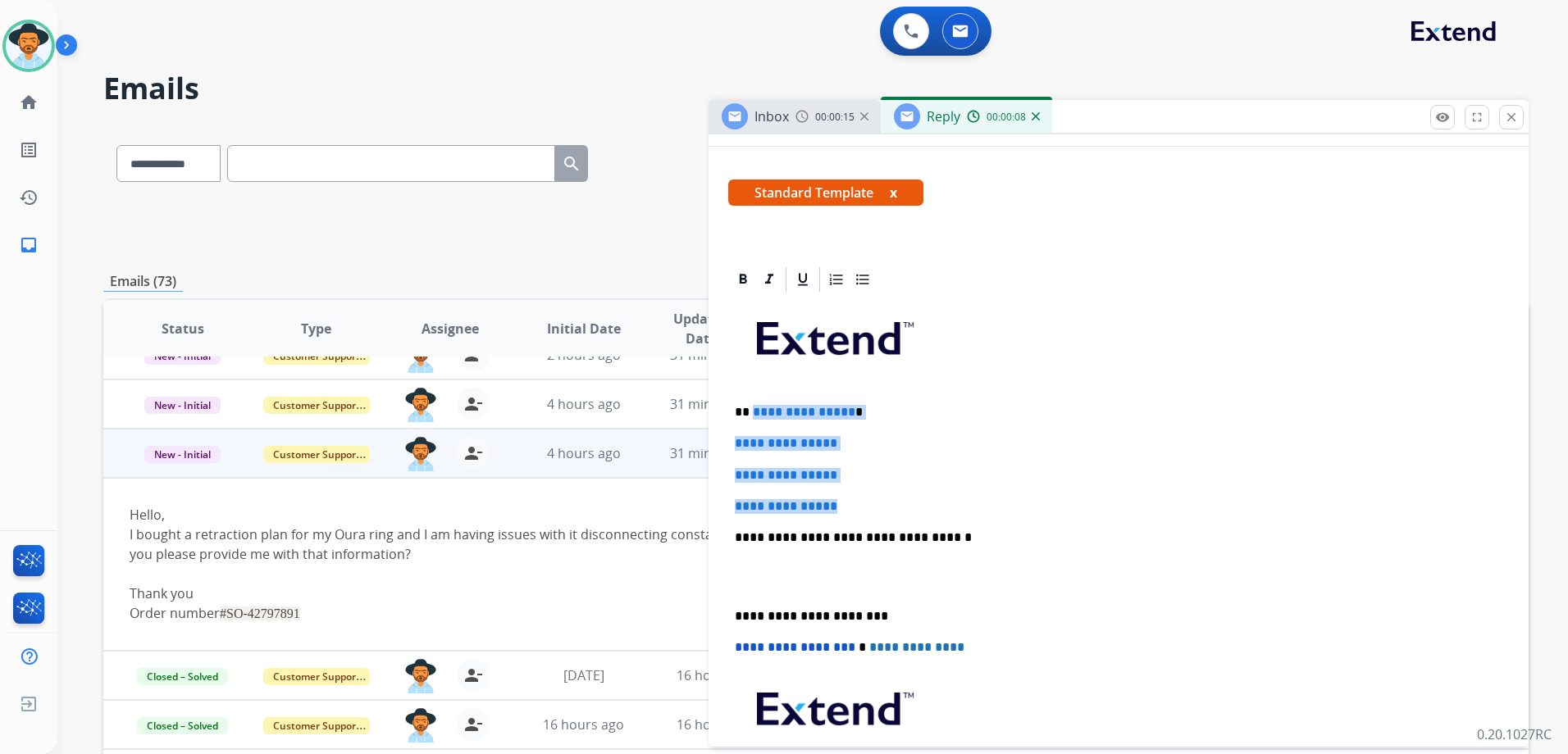
drag, startPoint x: 751, startPoint y: 409, endPoint x: 891, endPoint y: 493, distance: 163.3
click at [891, 493] on div "**********" at bounding box center [1118, 576] width 781 height 564
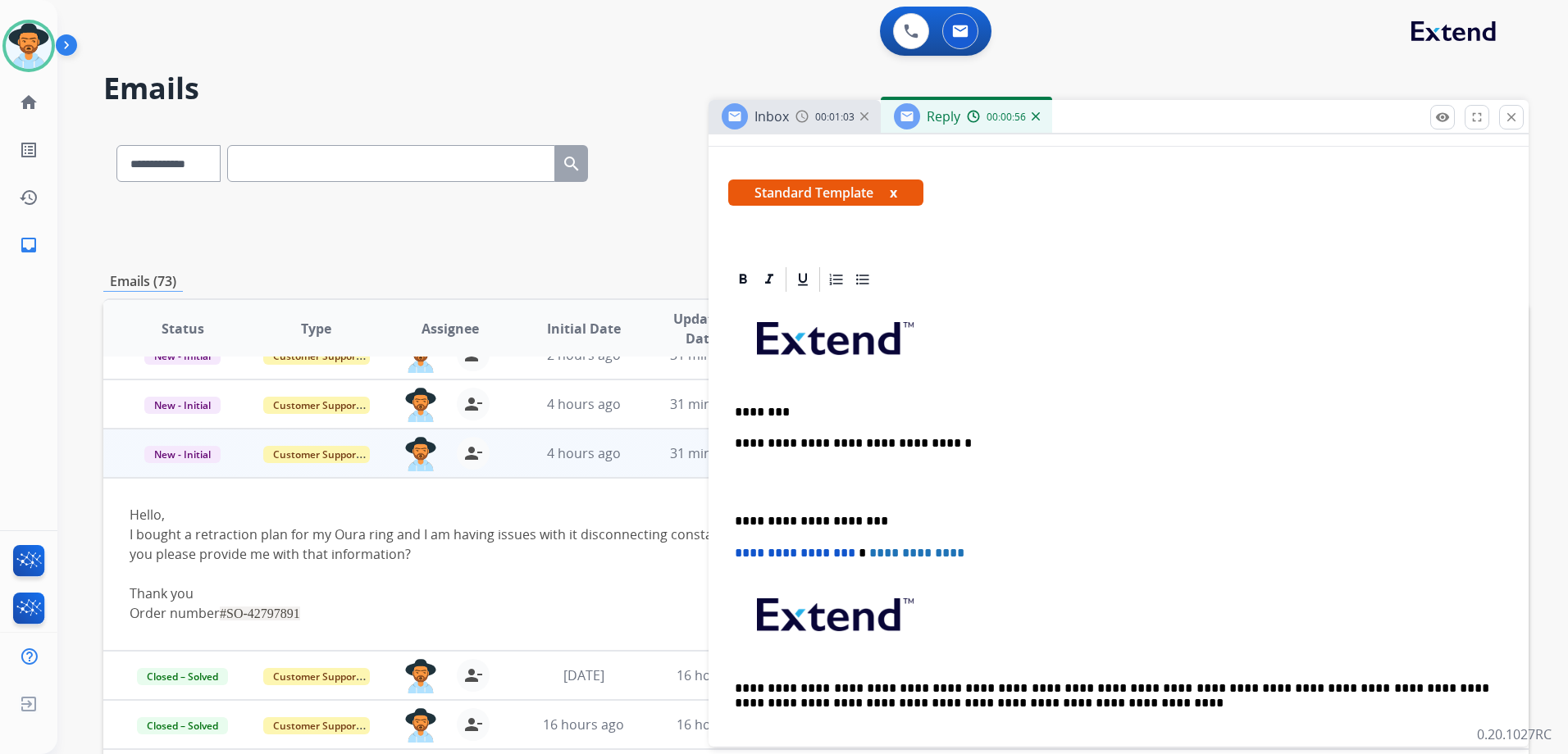
drag, startPoint x: 807, startPoint y: 416, endPoint x: 822, endPoint y: 405, distance: 18.6
click at [807, 416] on p "********" at bounding box center [1112, 412] width 754 height 15
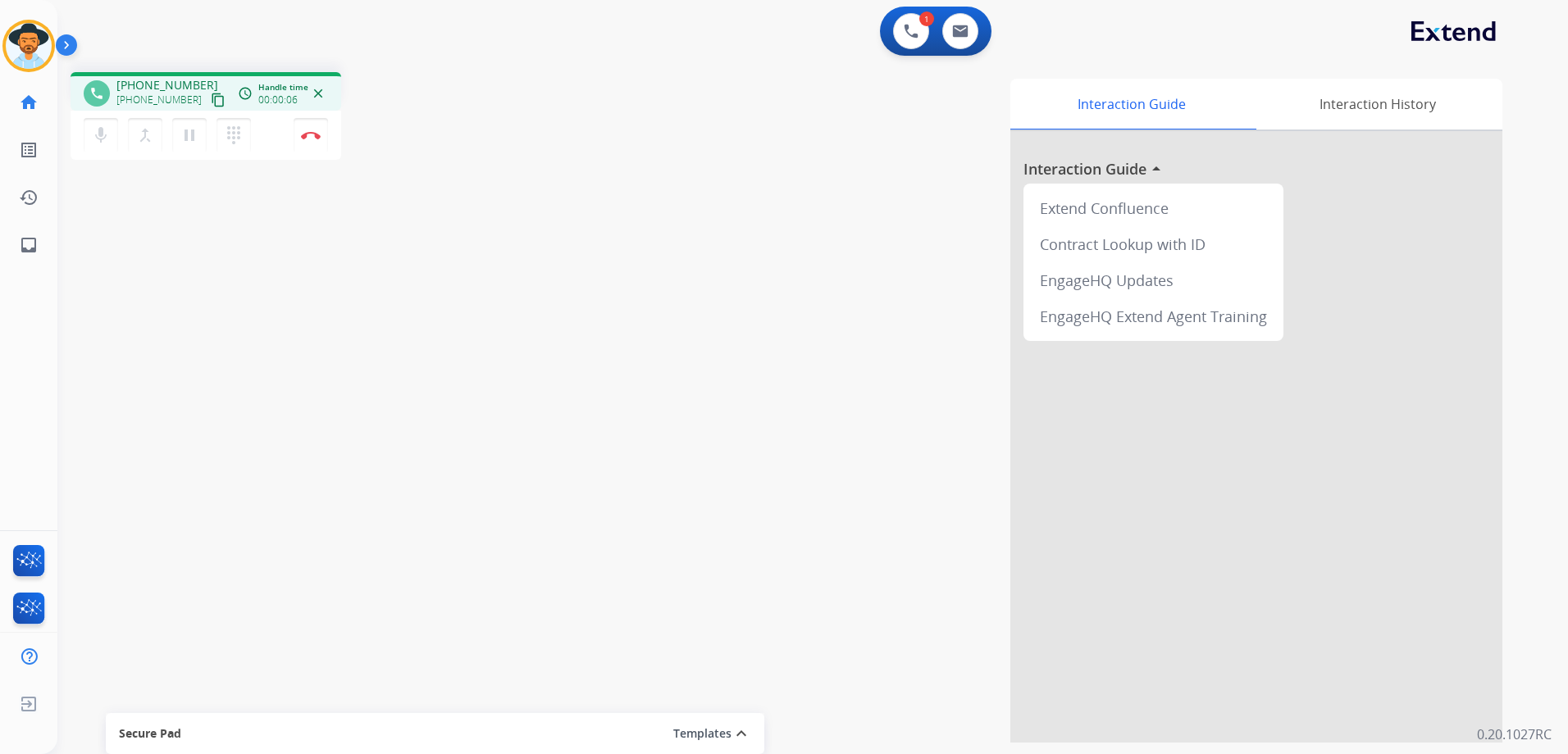
drag, startPoint x: 201, startPoint y: 102, endPoint x: 211, endPoint y: 100, distance: 10.2
click at [211, 102] on mat-icon "content_copy" at bounding box center [217, 100] width 15 height 15
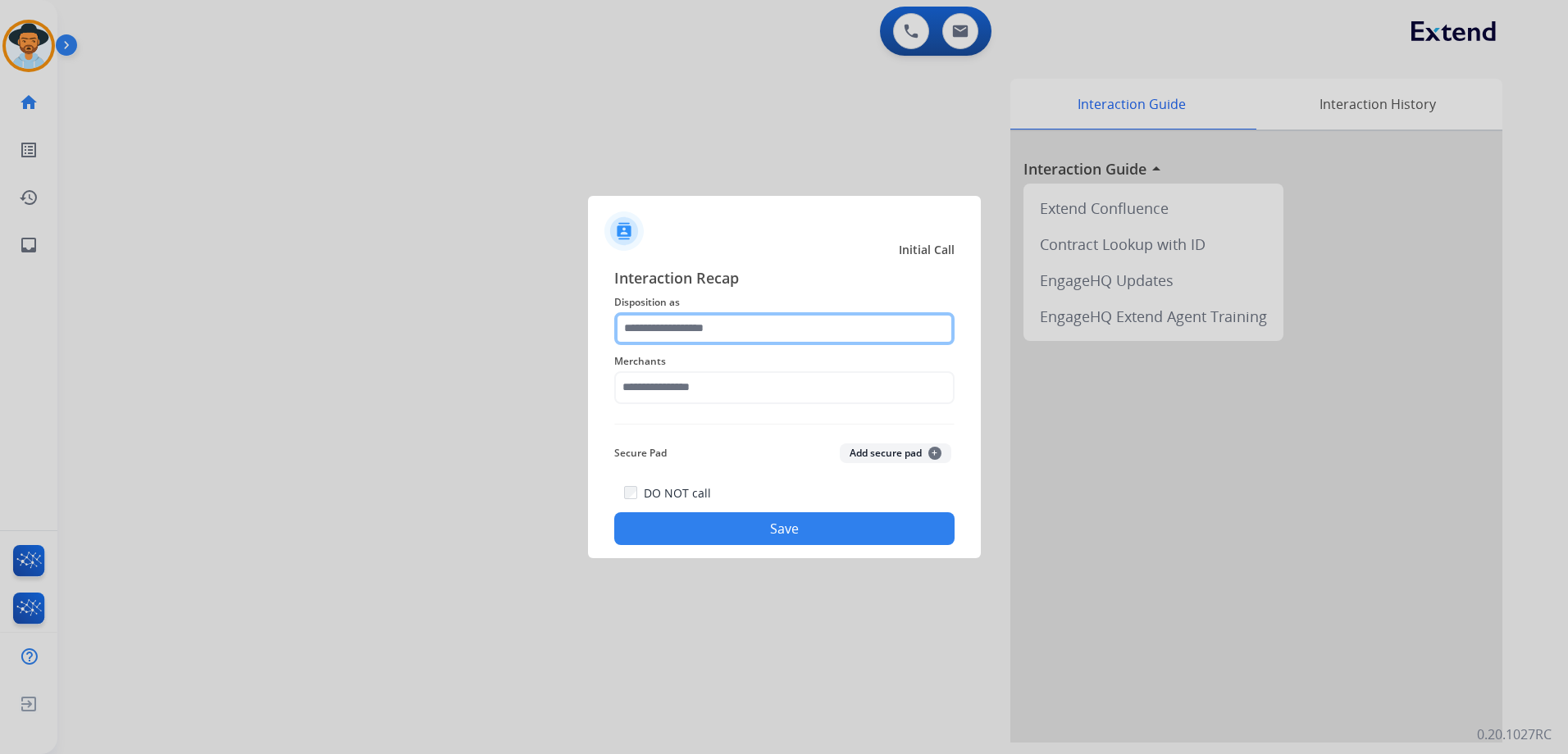
drag, startPoint x: 665, startPoint y: 326, endPoint x: 687, endPoint y: 334, distance: 23.4
click at [665, 326] on input "text" at bounding box center [784, 328] width 340 height 33
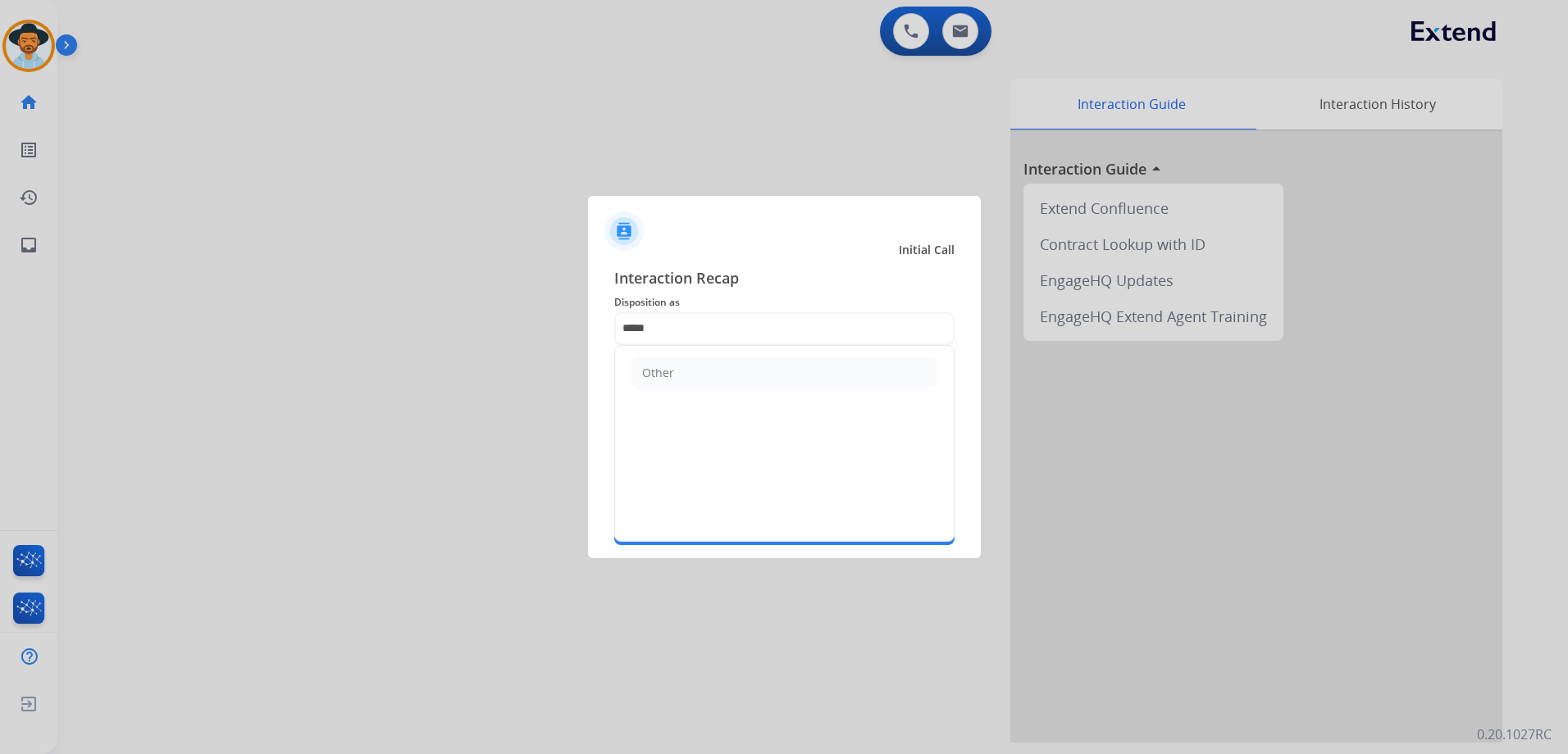
drag, startPoint x: 789, startPoint y: 374, endPoint x: 775, endPoint y: 371, distance: 14.3
click at [789, 371] on li "Other" at bounding box center [784, 373] width 306 height 31
type input "*****"
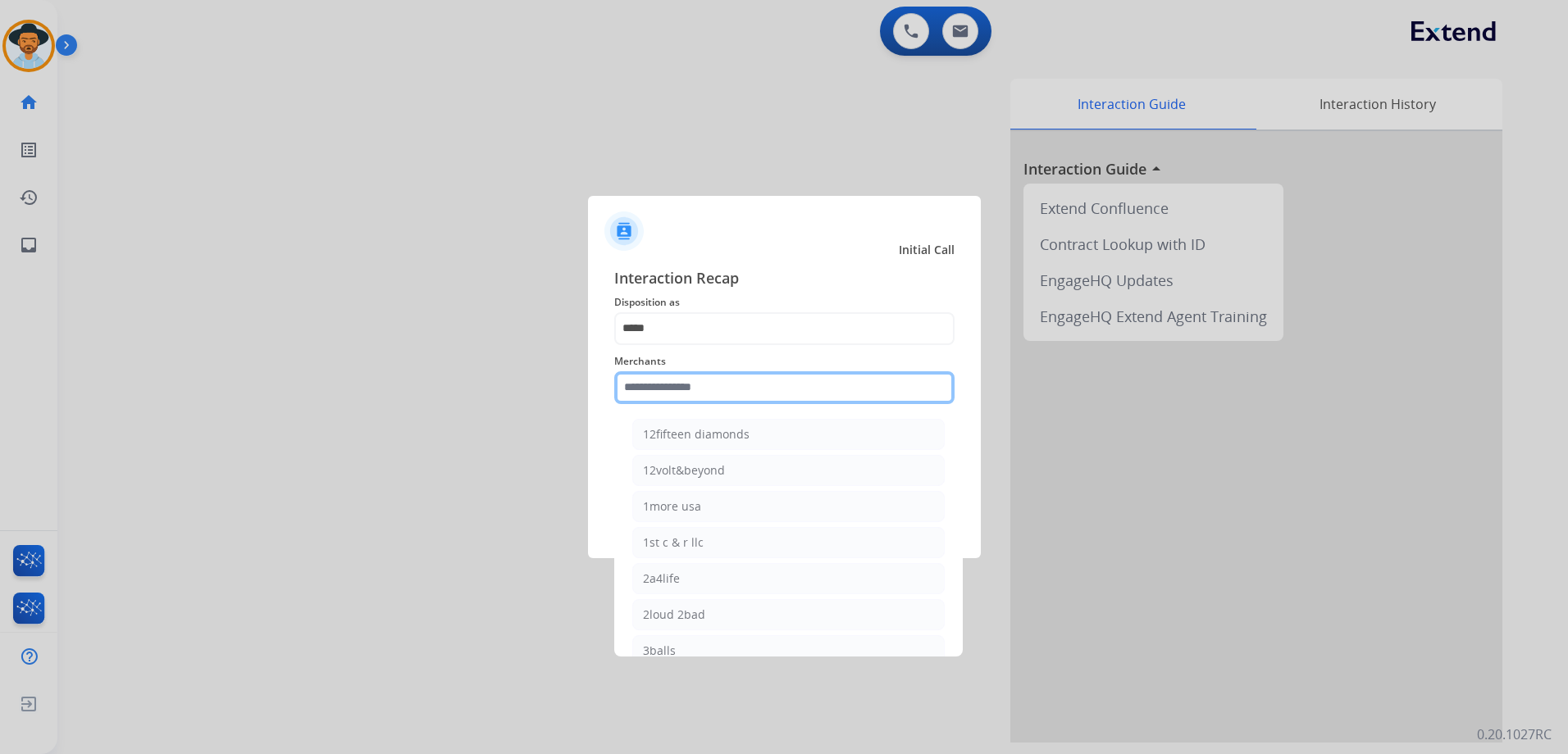
click at [724, 393] on input "text" at bounding box center [784, 388] width 340 height 33
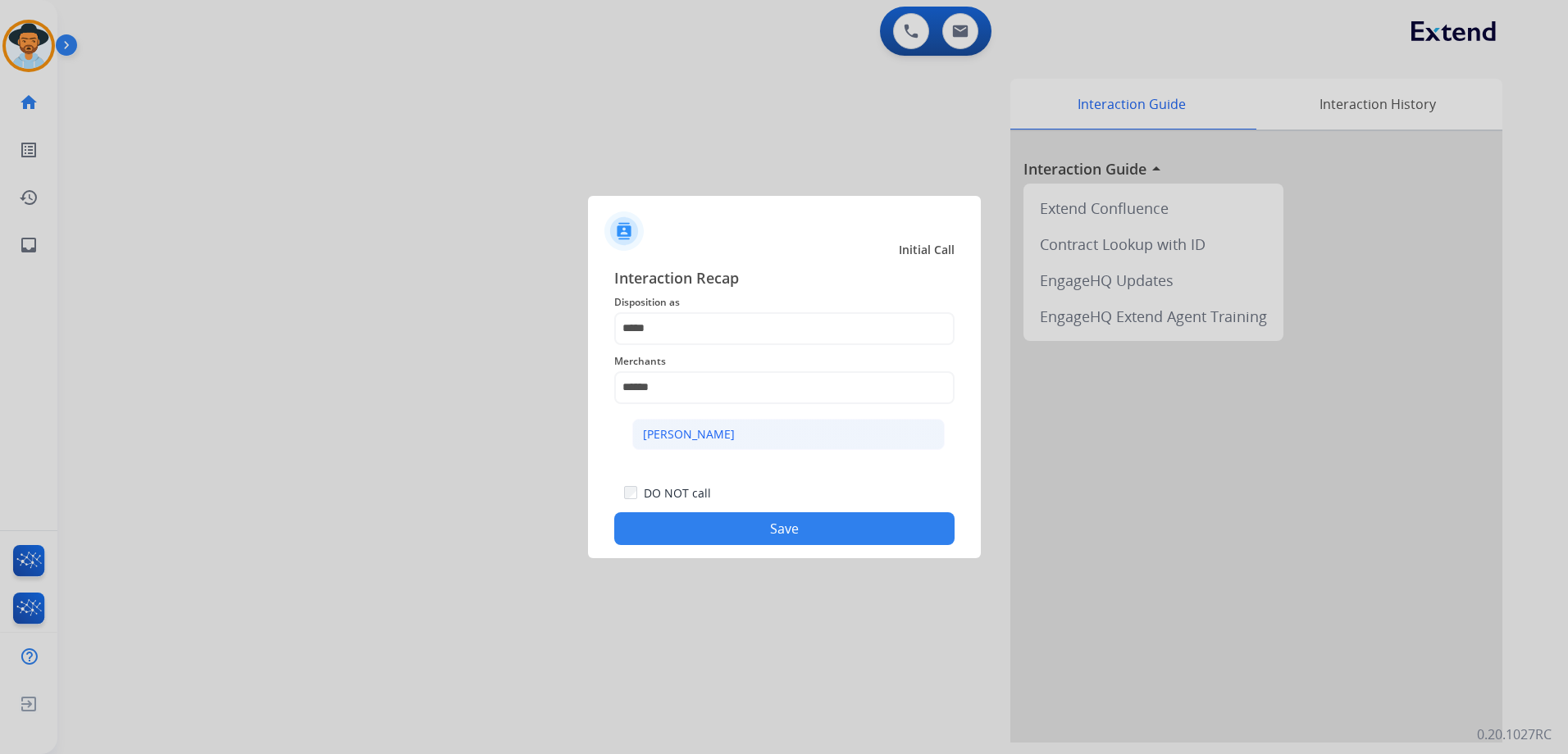
click at [731, 450] on li "[PERSON_NAME]" at bounding box center [787, 434] width 312 height 31
type input "********"
click at [754, 535] on button "Save" at bounding box center [784, 529] width 340 height 33
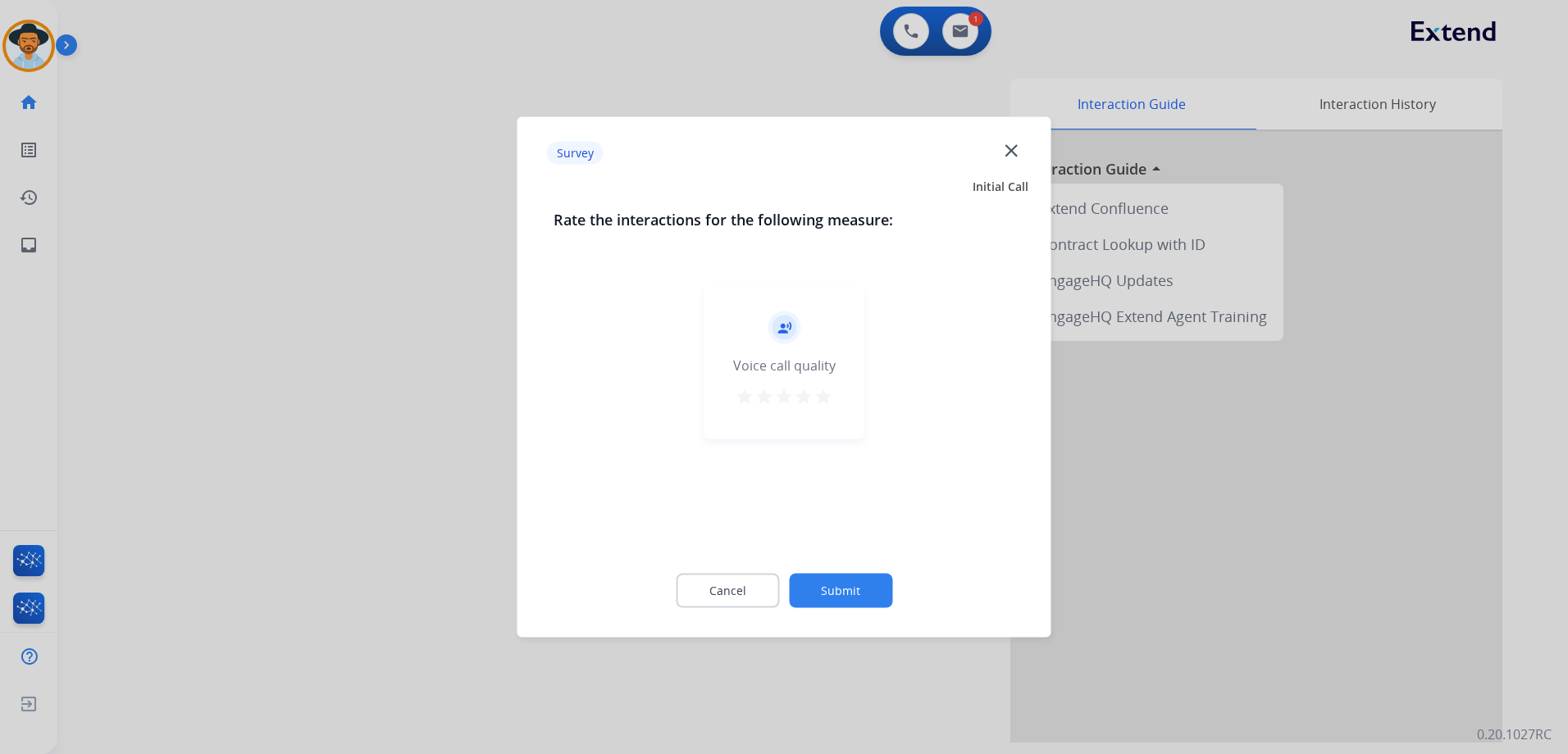
click at [822, 399] on mat-icon "star" at bounding box center [823, 396] width 20 height 20
click at [859, 585] on button "Submit" at bounding box center [840, 592] width 103 height 34
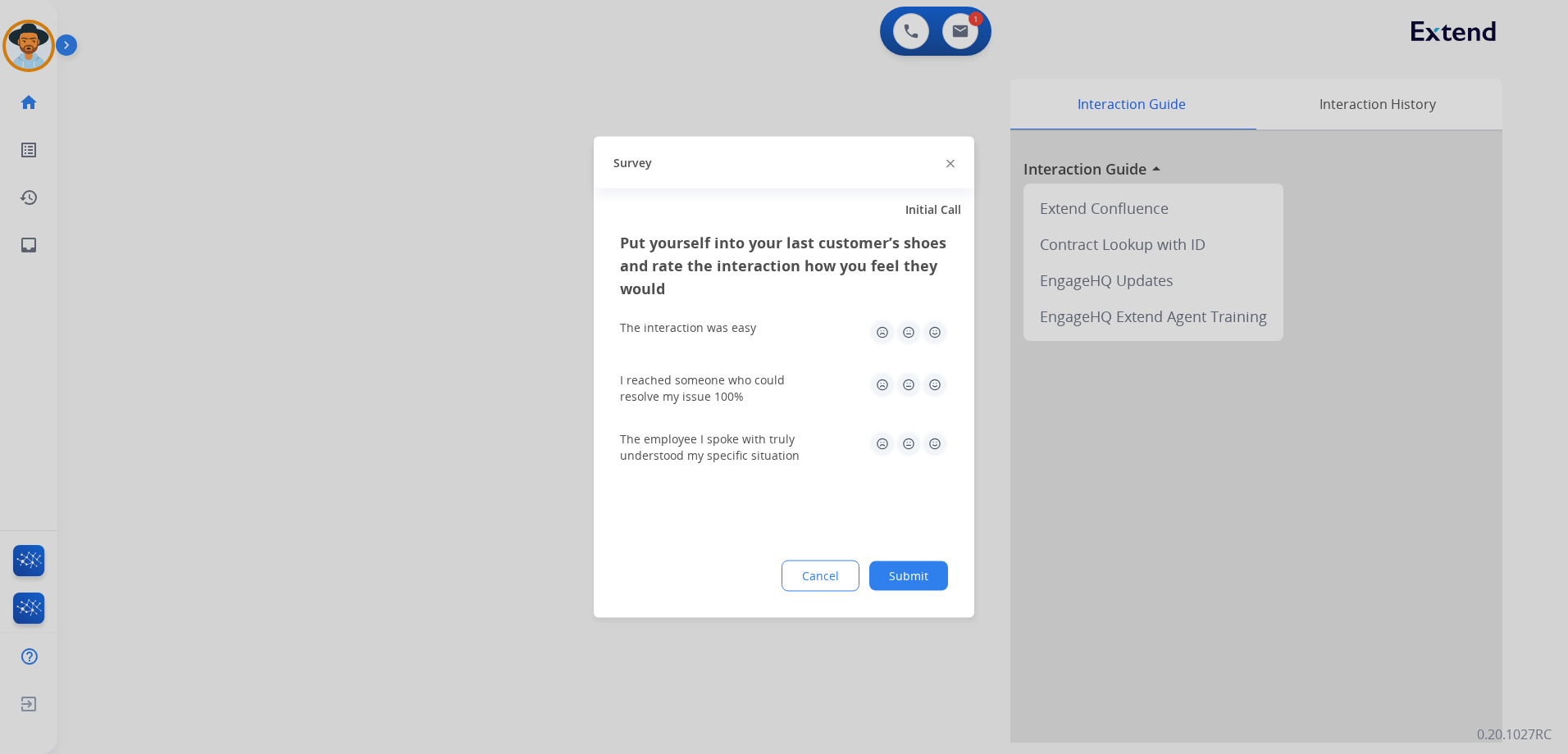
drag, startPoint x: 939, startPoint y: 334, endPoint x: 928, endPoint y: 348, distance: 17.8
click at [938, 334] on img at bounding box center [934, 333] width 27 height 27
click at [935, 375] on img at bounding box center [934, 385] width 27 height 27
click at [932, 446] on img at bounding box center [934, 444] width 27 height 27
click at [926, 589] on button "Submit" at bounding box center [909, 576] width 79 height 29
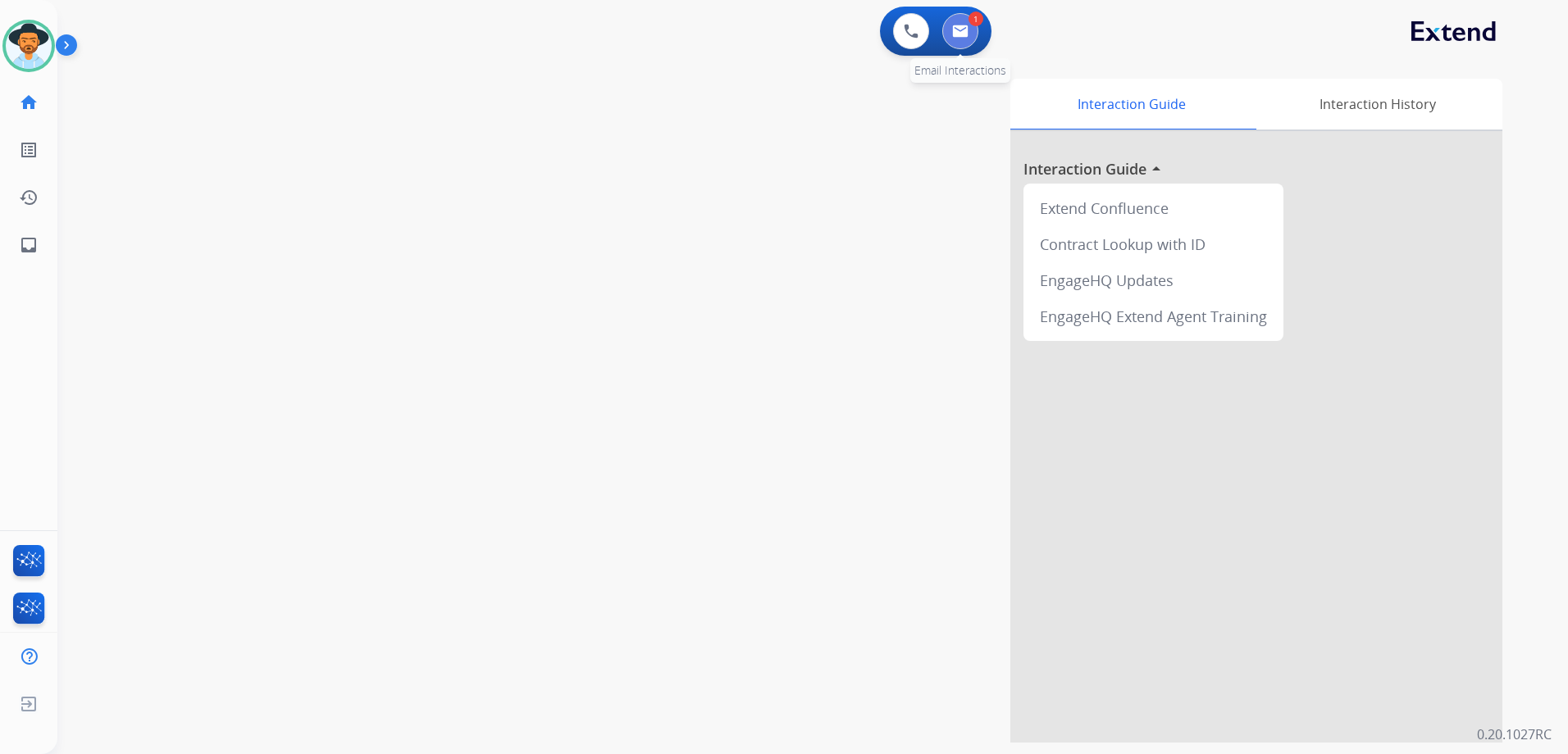
click at [969, 27] on button at bounding box center [960, 31] width 36 height 36
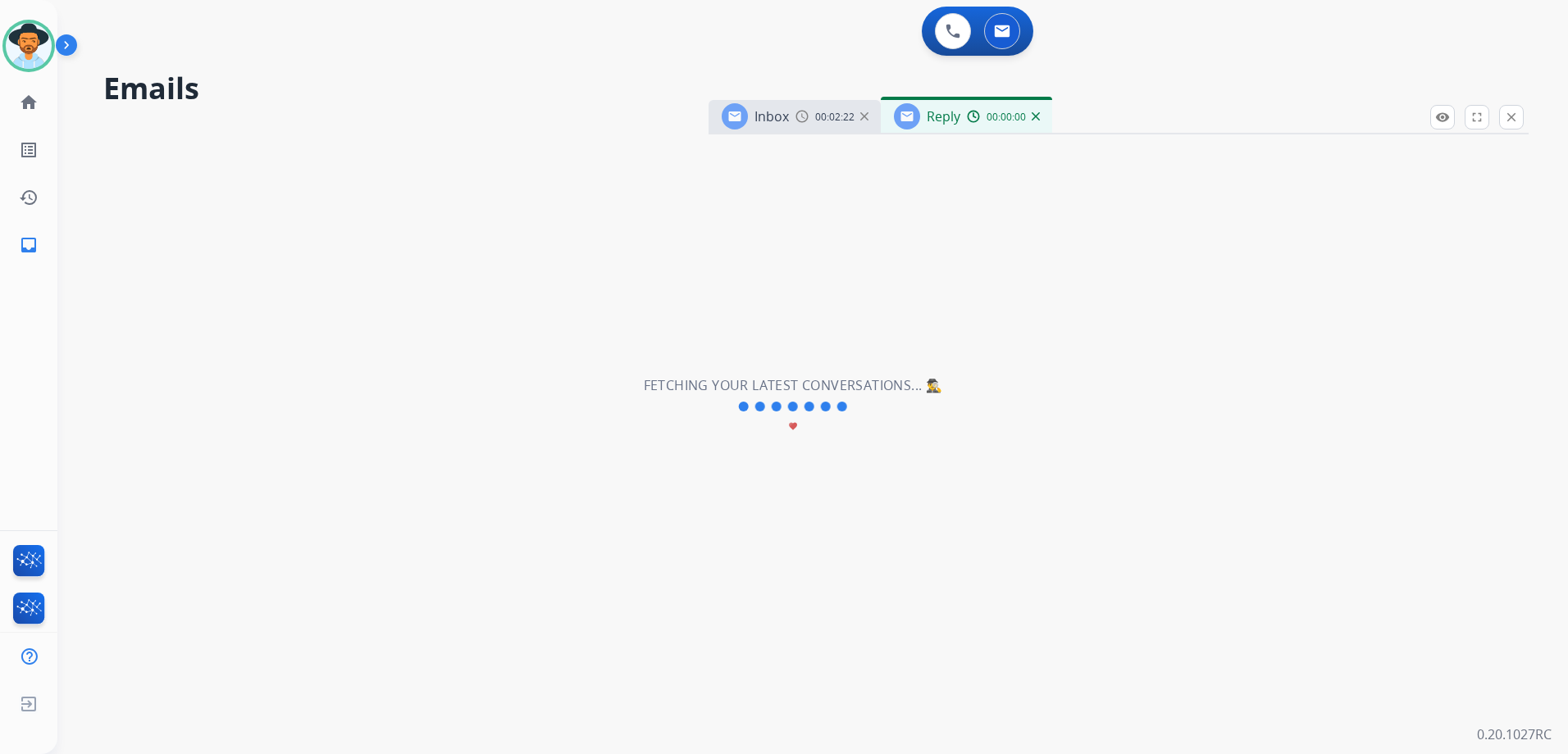
select select "**********"
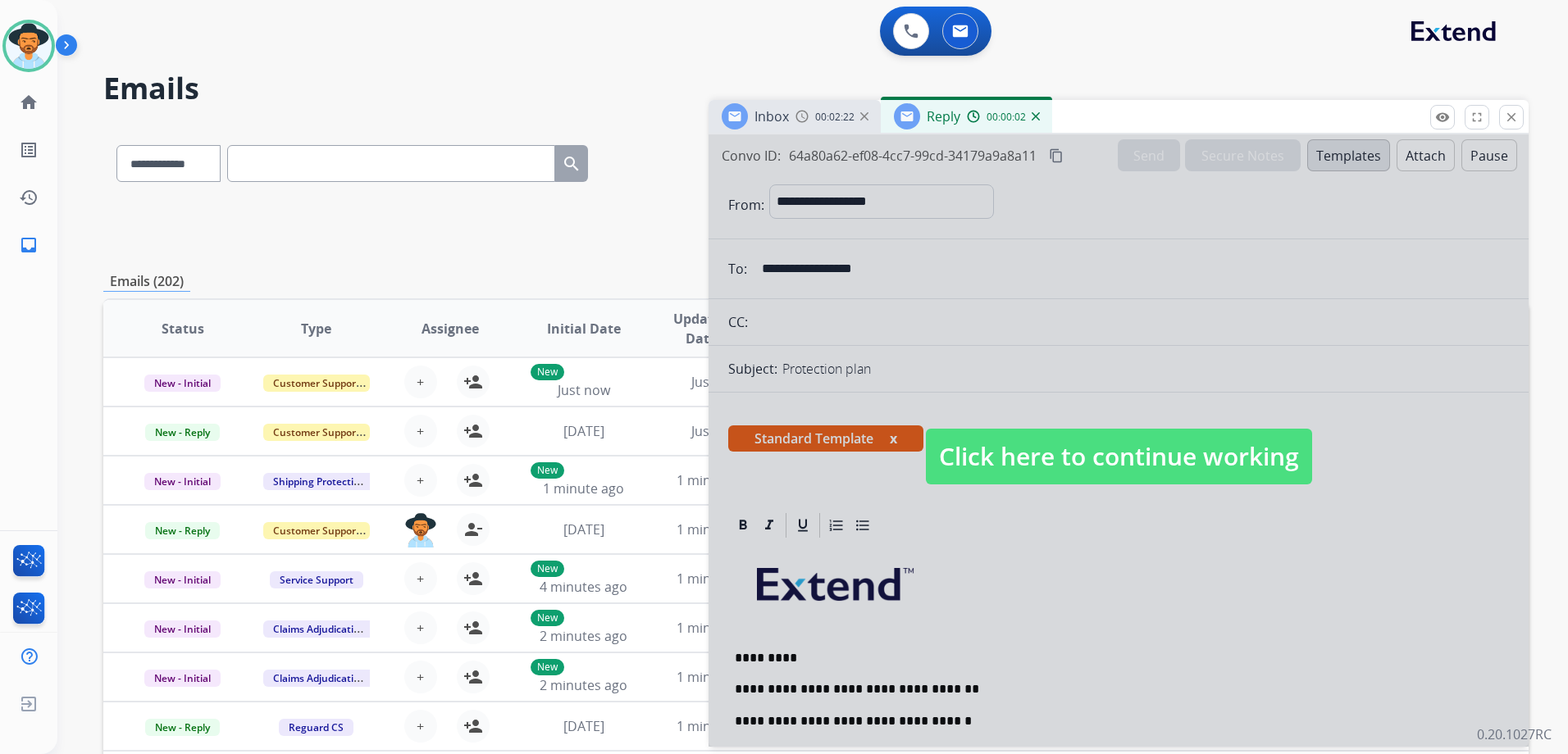
drag, startPoint x: 1222, startPoint y: 472, endPoint x: 1213, endPoint y: 473, distance: 9.1
click at [1221, 472] on span "Click here to continue working" at bounding box center [1118, 457] width 386 height 56
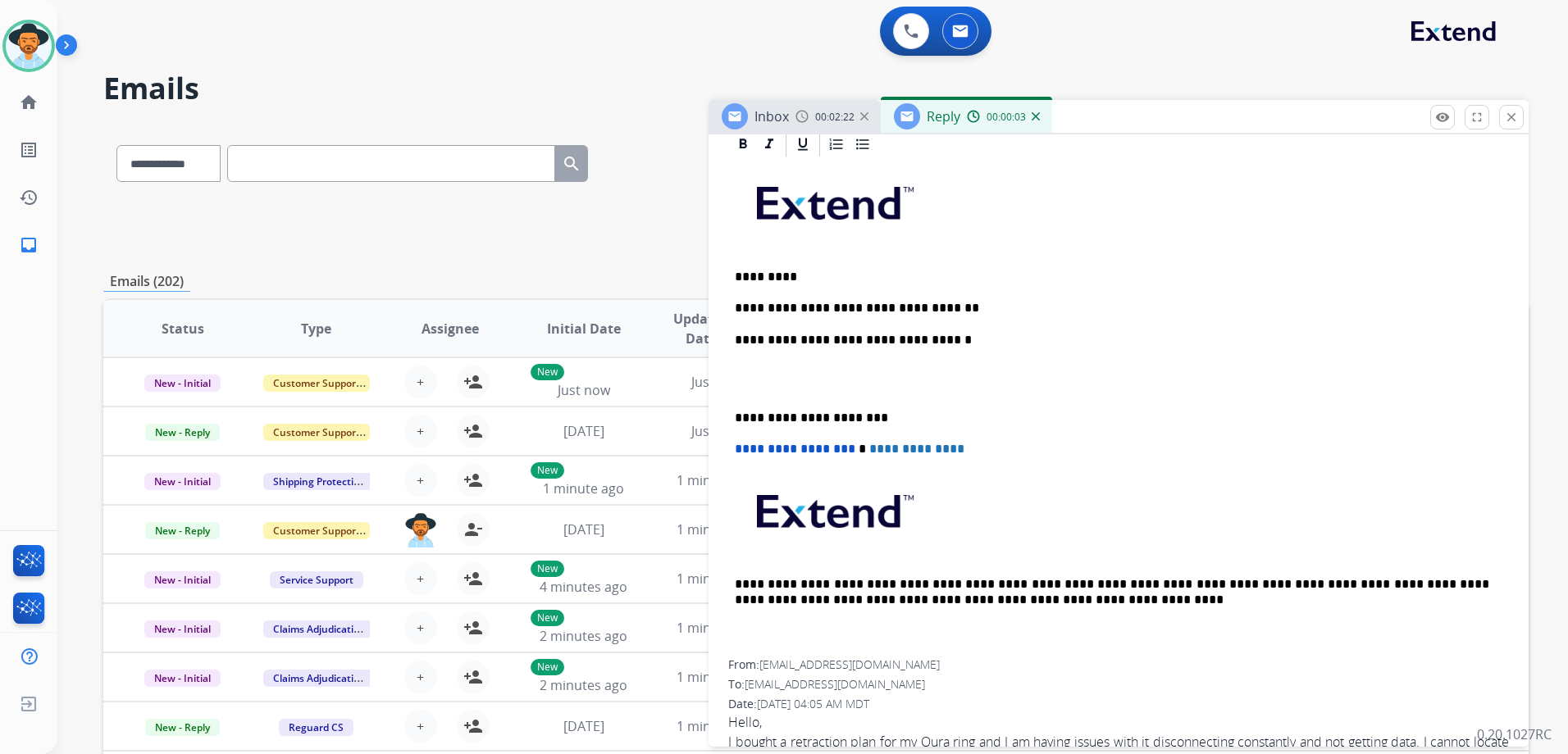
scroll to position [410, 0]
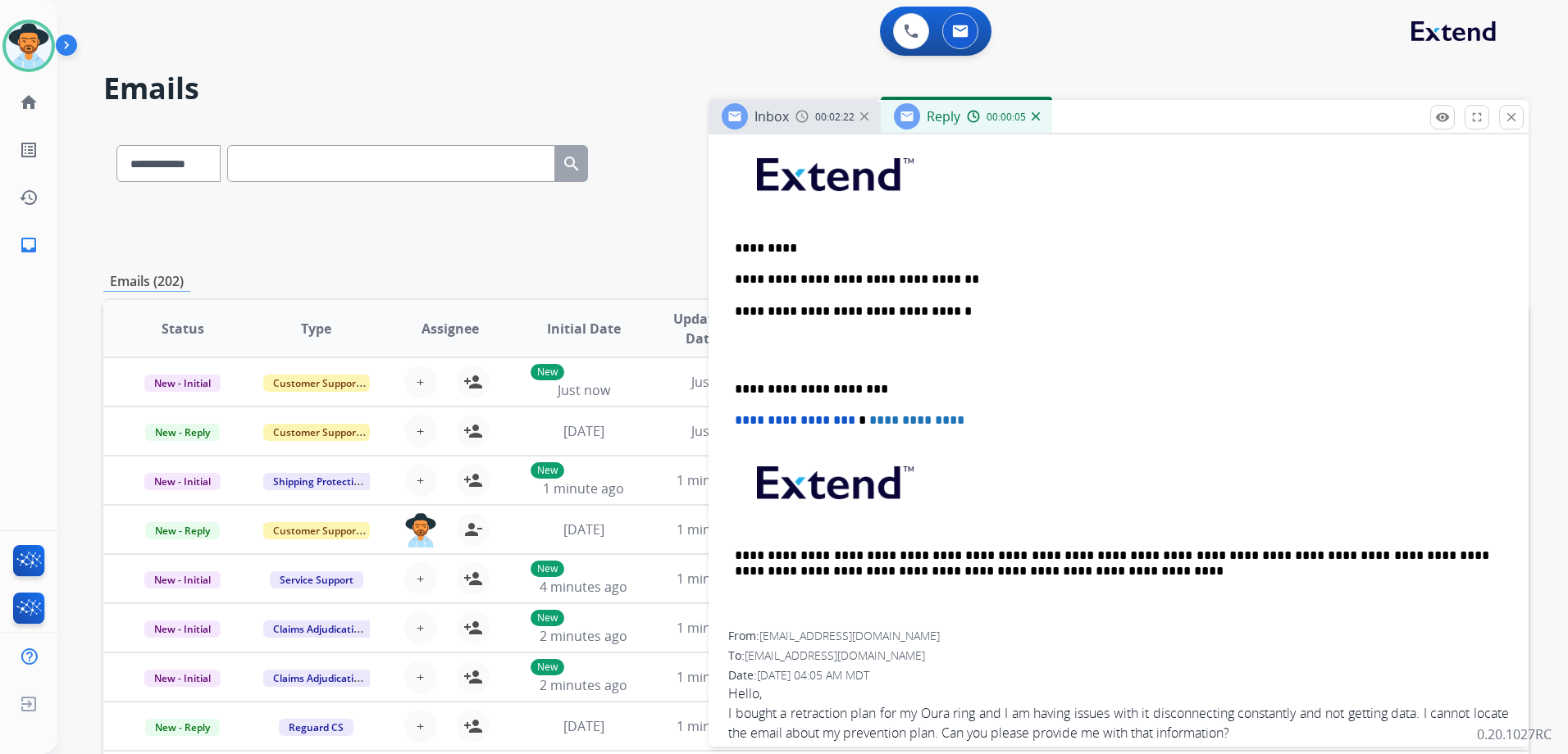
click at [945, 279] on p "**********" at bounding box center [1112, 279] width 754 height 15
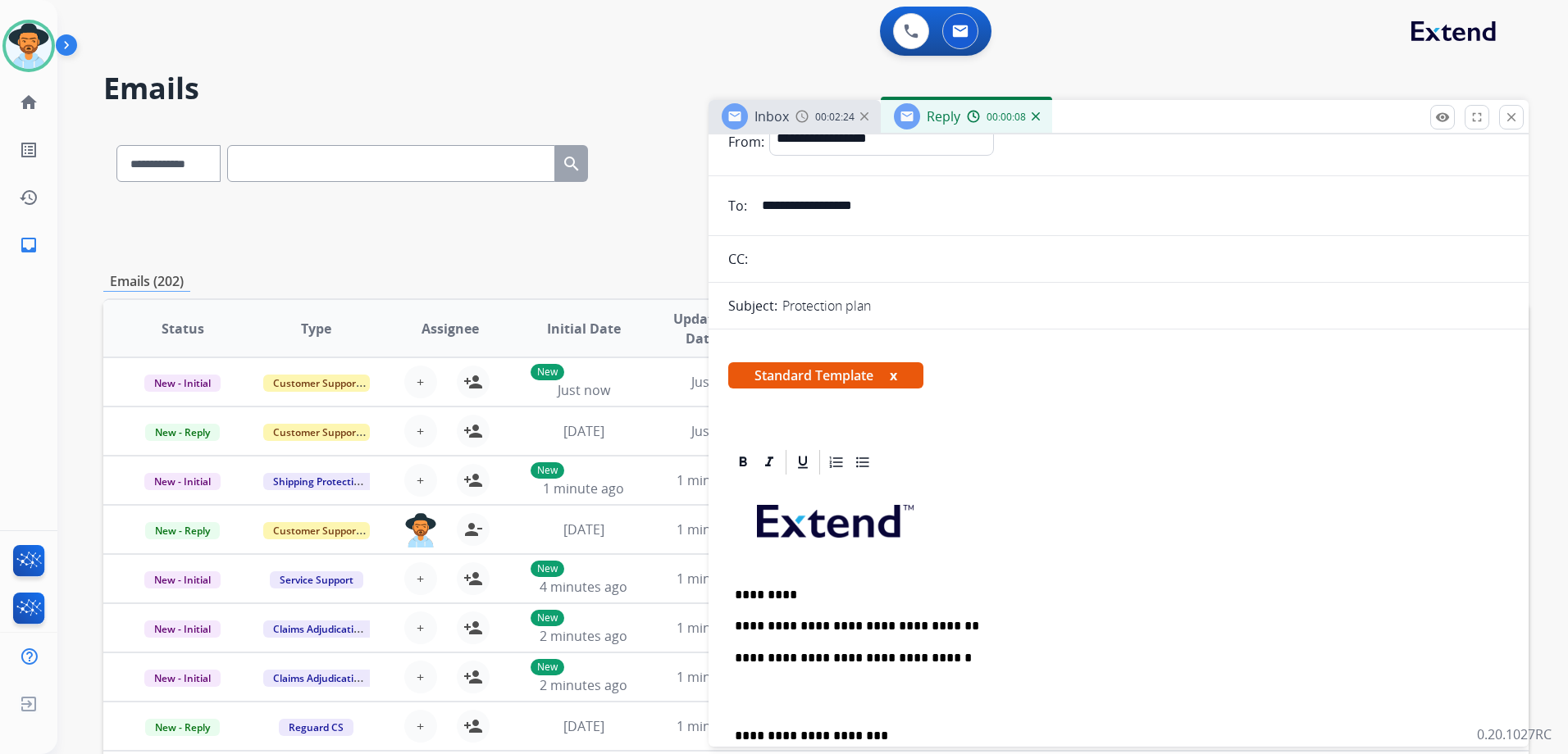
scroll to position [0, 0]
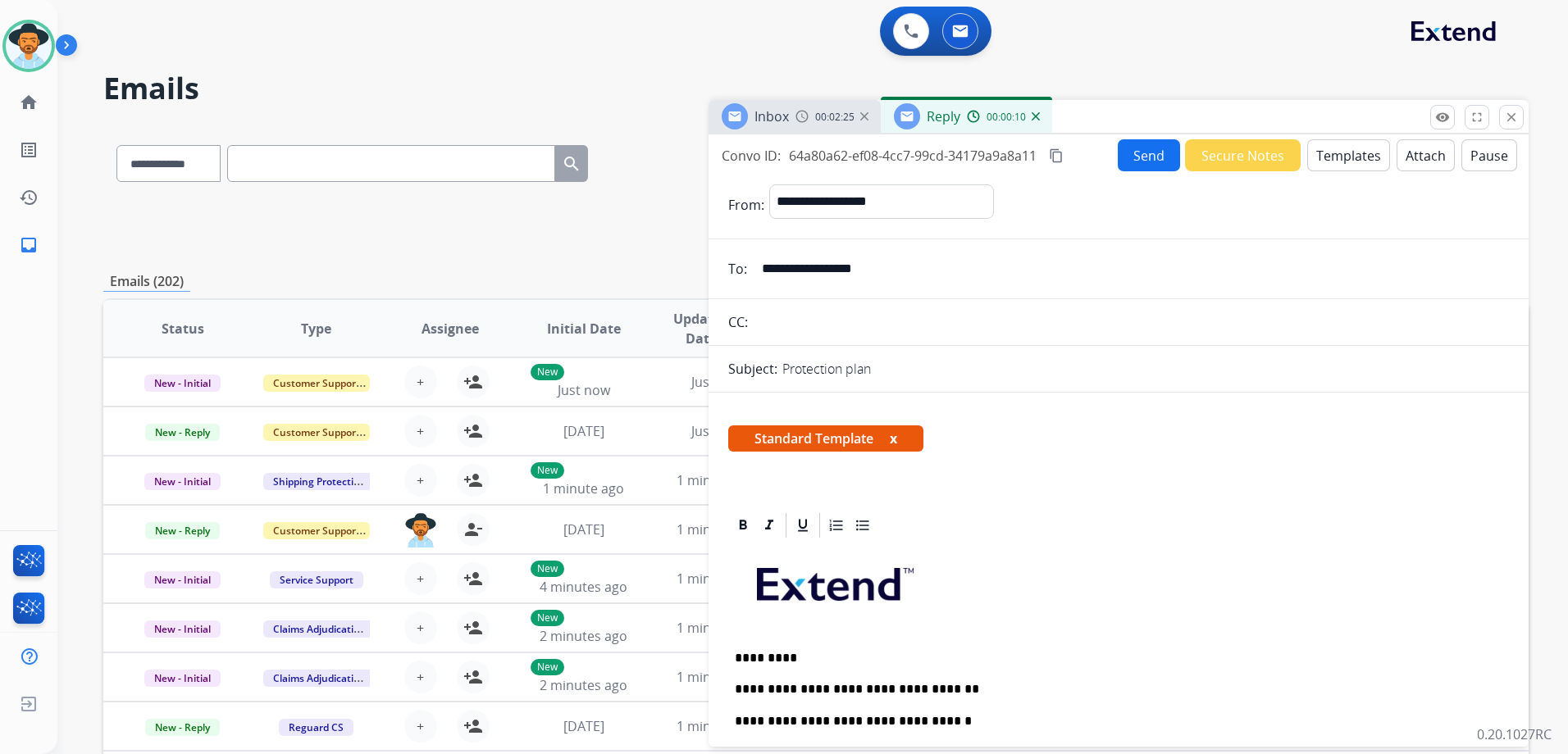
click at [1338, 154] on button "Templates" at bounding box center [1348, 155] width 83 height 32
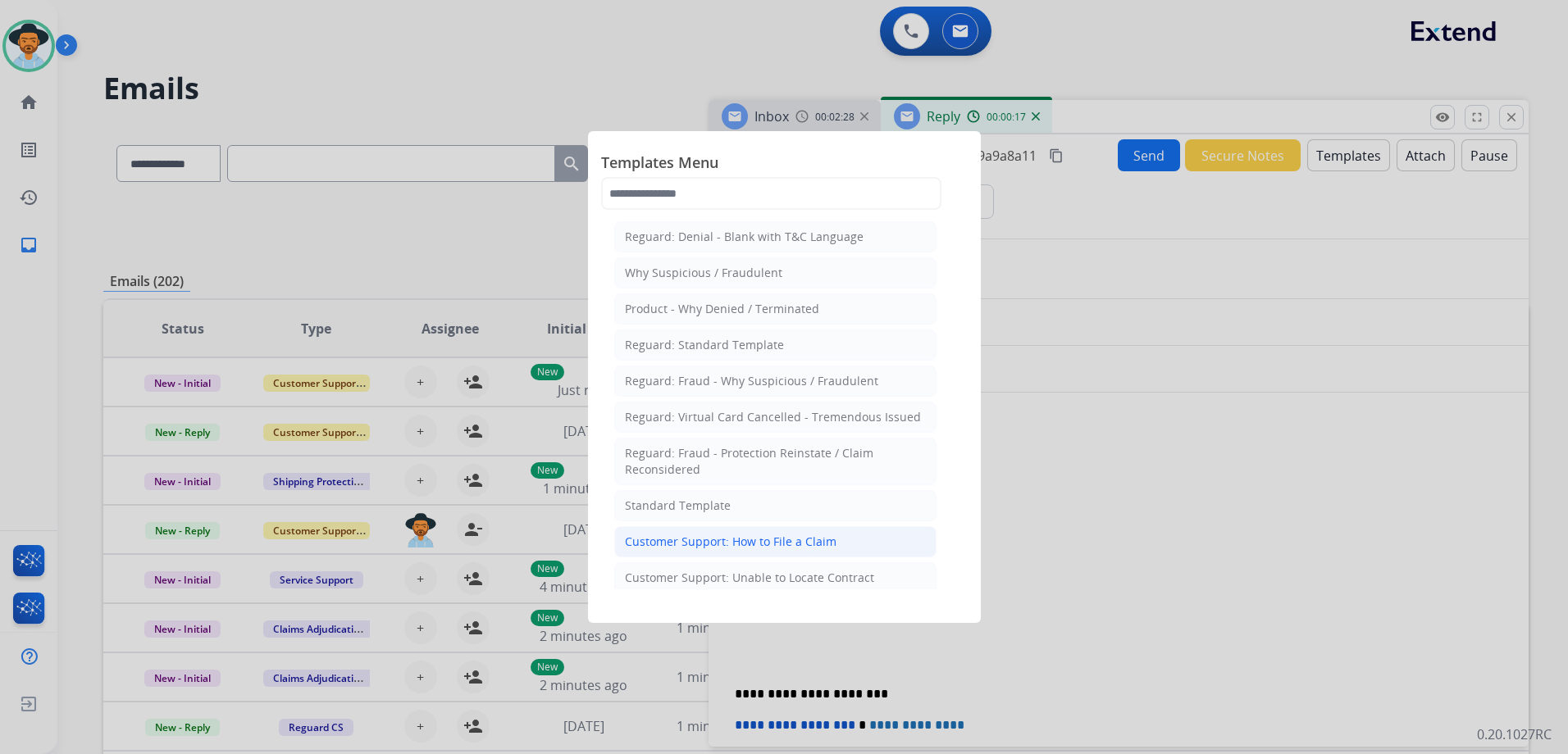
click at [862, 531] on li "Customer Support: How to File a Claim" at bounding box center [775, 542] width 322 height 31
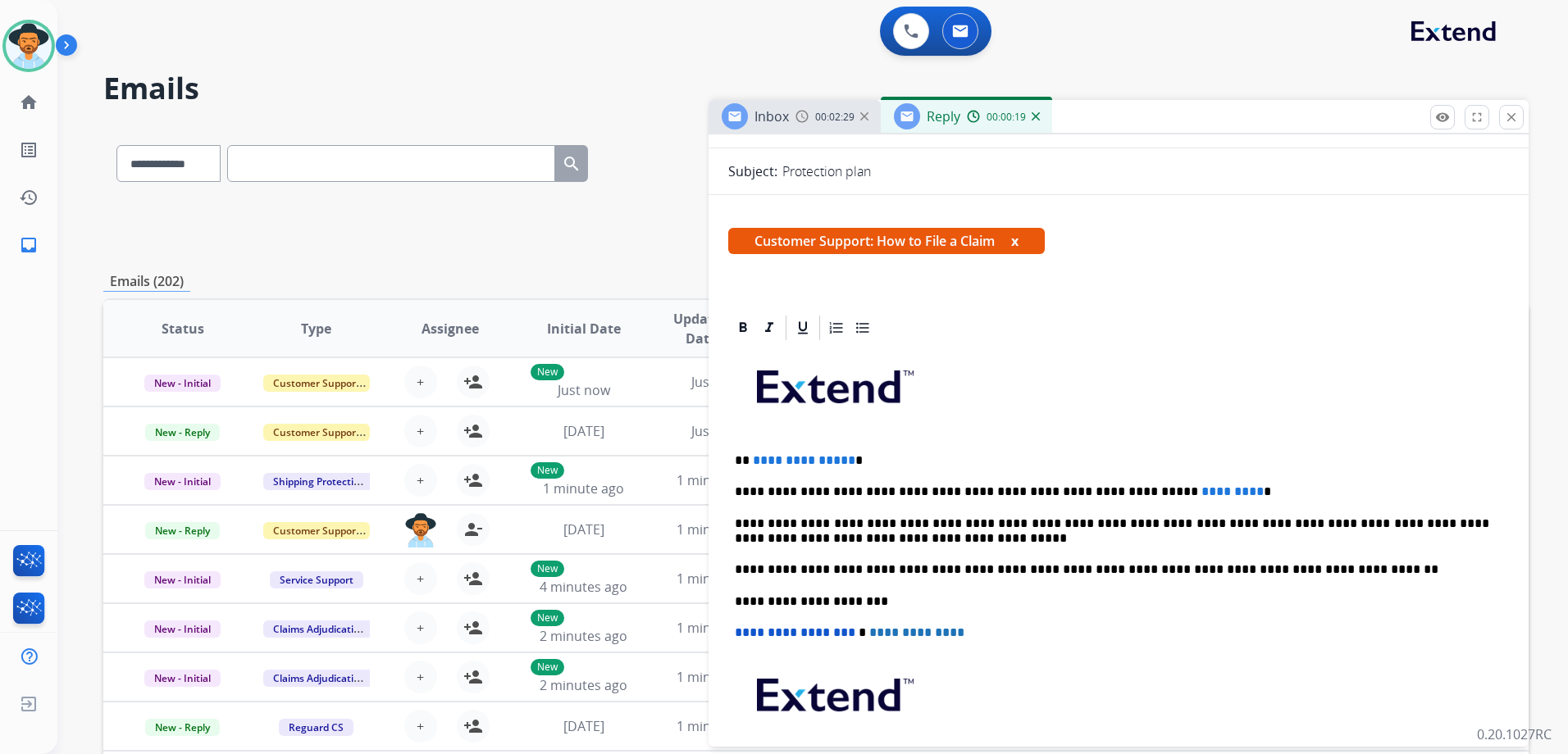
scroll to position [328, 0]
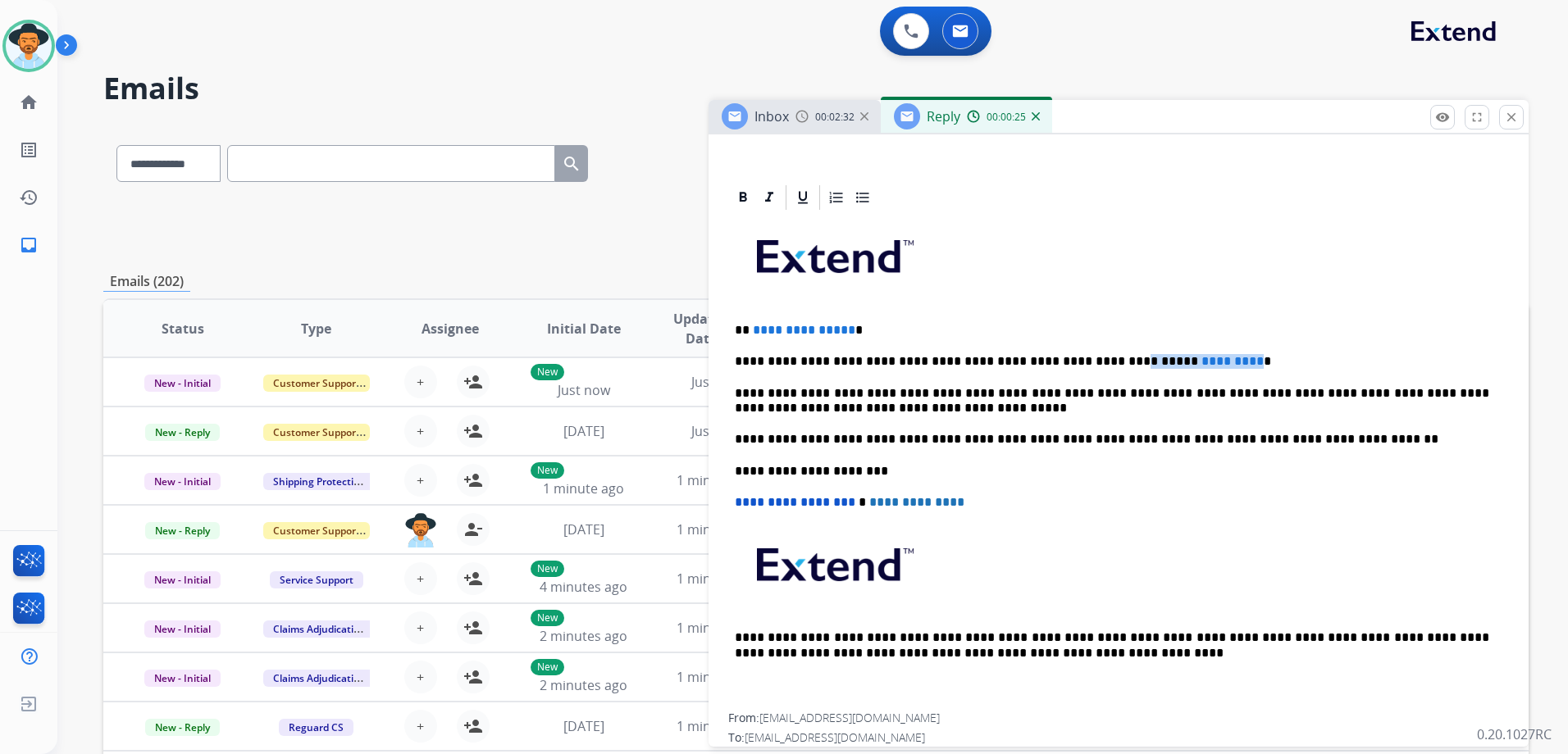
drag, startPoint x: 1180, startPoint y: 362, endPoint x: 1068, endPoint y: 359, distance: 112.0
click at [1068, 359] on p "**********" at bounding box center [1112, 361] width 754 height 15
drag, startPoint x: 844, startPoint y: 331, endPoint x: 753, endPoint y: 317, distance: 92.1
click at [753, 317] on div "**********" at bounding box center [1118, 463] width 781 height 501
click at [833, 327] on span "**********" at bounding box center [804, 330] width 102 height 12
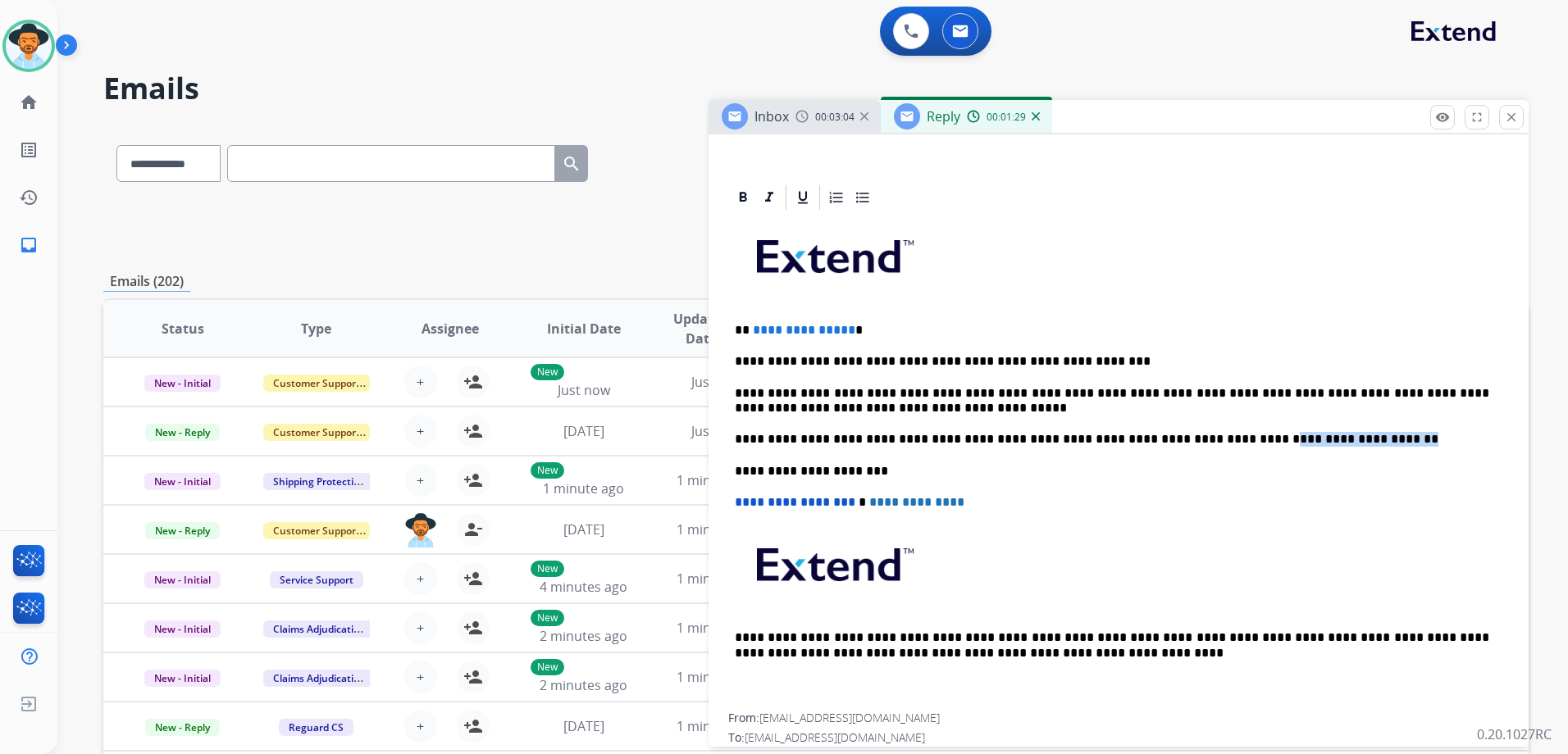
drag, startPoint x: 1333, startPoint y: 438, endPoint x: 1196, endPoint y: 426, distance: 137.5
click at [1196, 426] on div "**********" at bounding box center [1118, 463] width 781 height 501
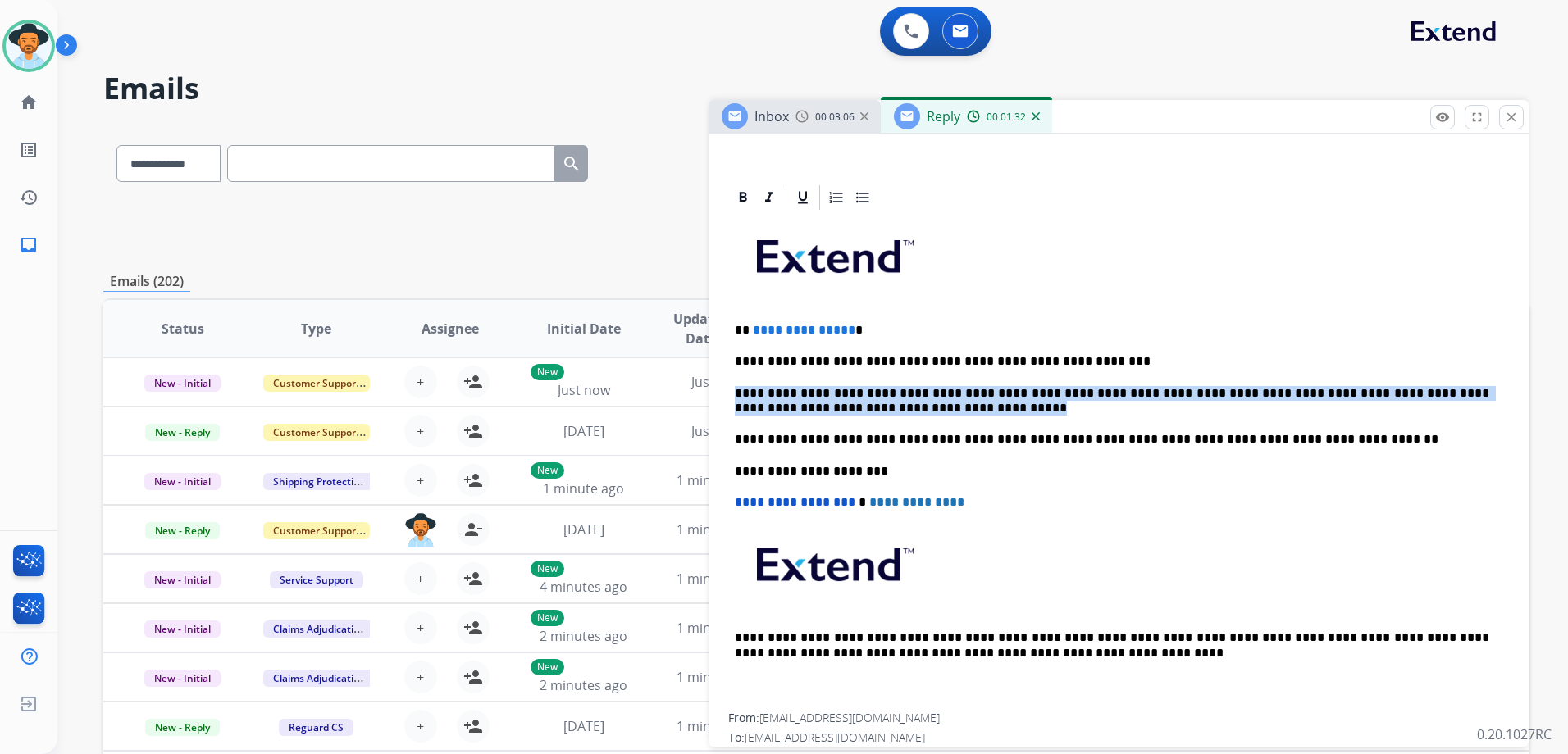
drag, startPoint x: 1038, startPoint y: 415, endPoint x: 720, endPoint y: 376, distance: 320.4
click at [720, 376] on div "**********" at bounding box center [1118, 541] width 820 height 715
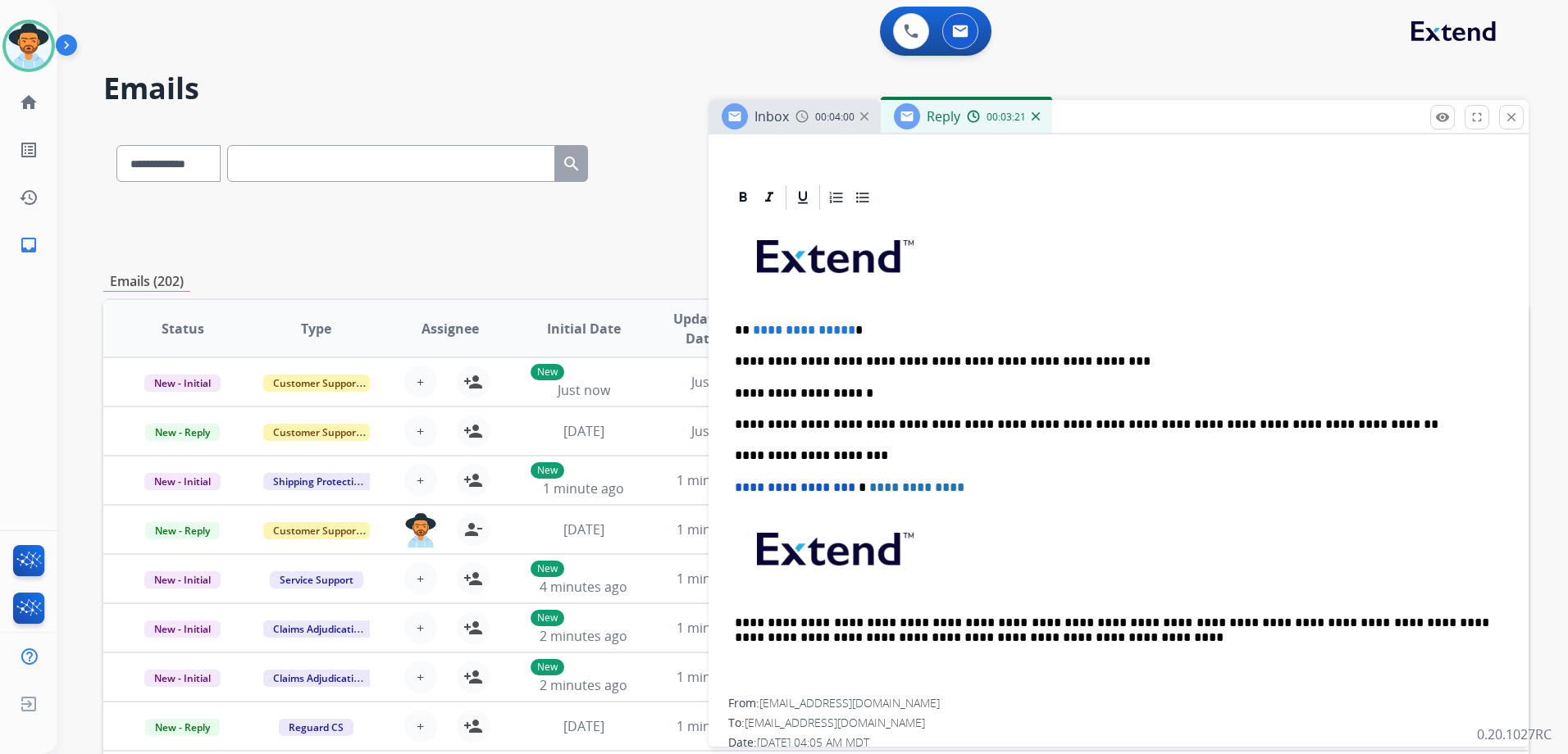
drag, startPoint x: 894, startPoint y: 389, endPoint x: 902, endPoint y: 388, distance: 8.1
click at [894, 389] on p "**********" at bounding box center [1112, 393] width 754 height 15
click at [1089, 358] on p "**********" at bounding box center [1112, 361] width 754 height 15
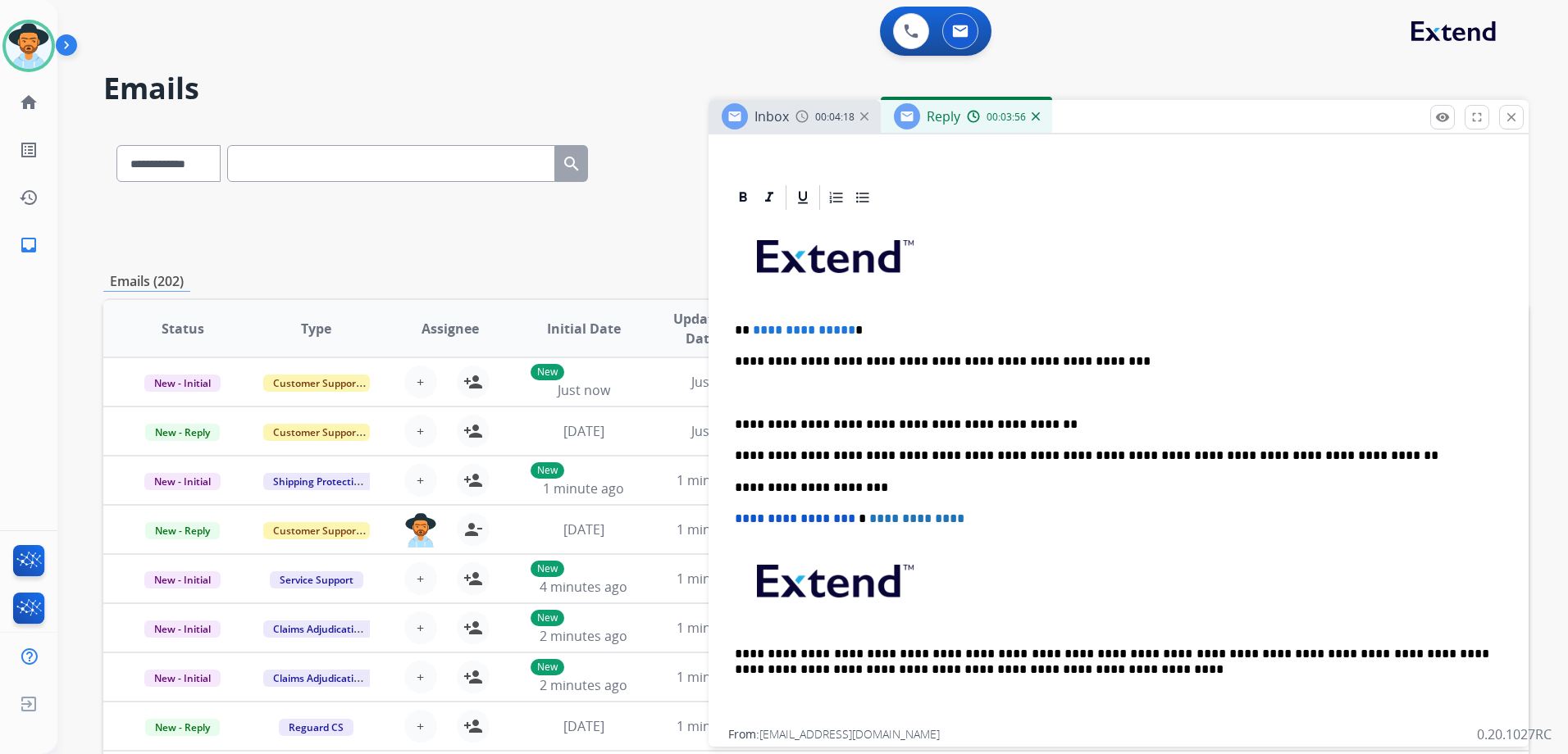
click at [1064, 425] on p "**********" at bounding box center [1112, 424] width 754 height 15
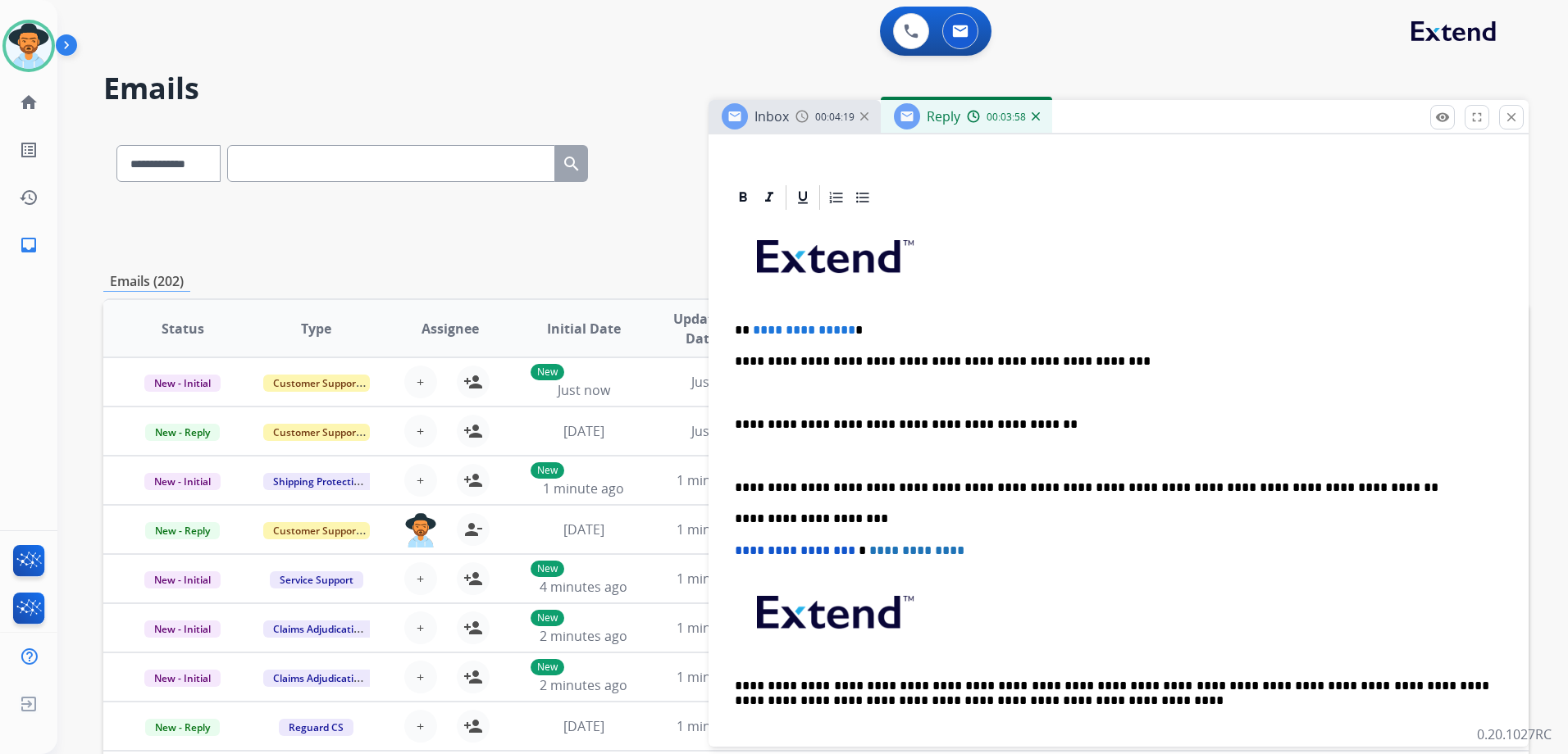
click at [1326, 487] on p "**********" at bounding box center [1112, 487] width 754 height 15
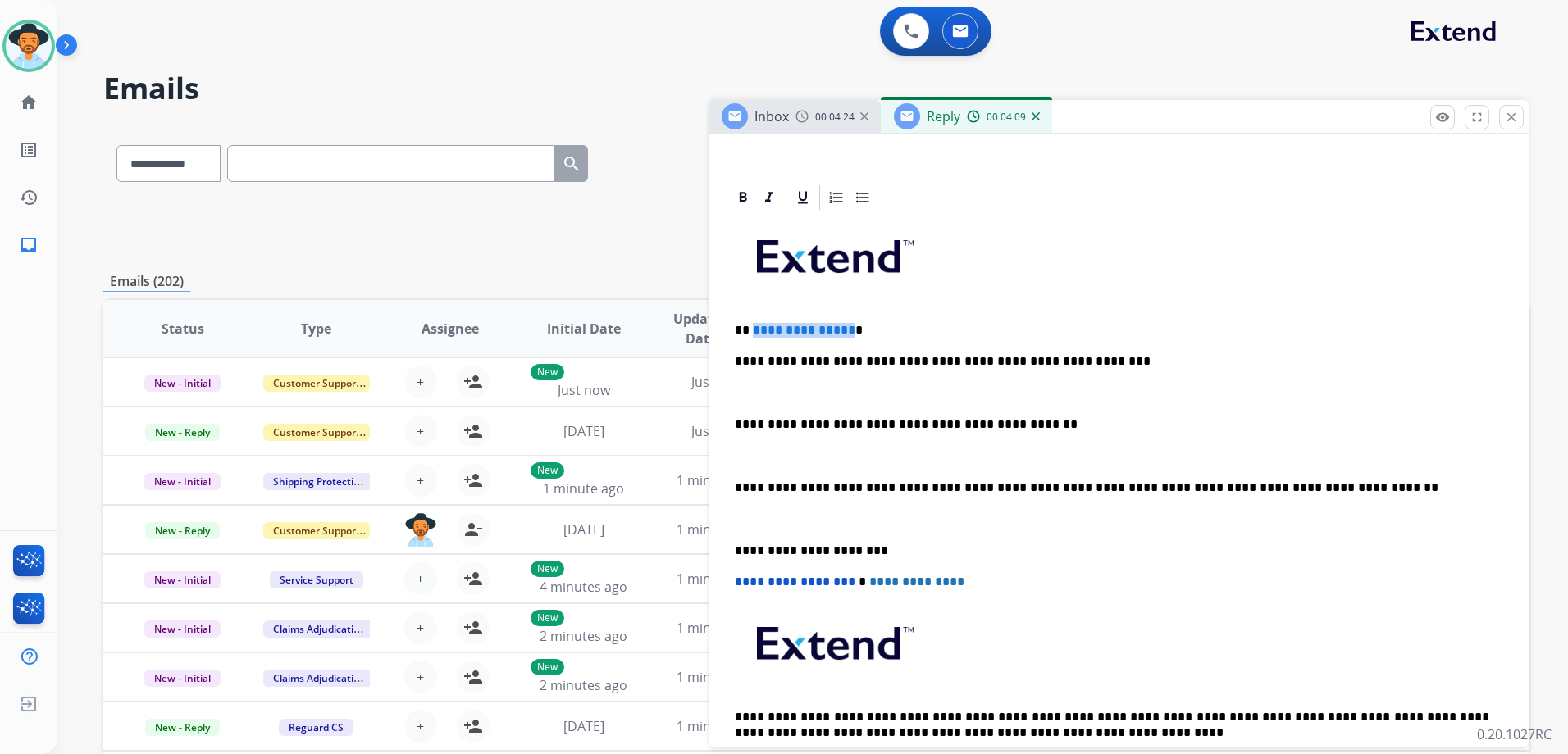
drag, startPoint x: 843, startPoint y: 328, endPoint x: 750, endPoint y: 326, distance: 93.0
click at [750, 326] on p "**********" at bounding box center [1112, 330] width 754 height 15
drag, startPoint x: 1043, startPoint y: 488, endPoint x: 728, endPoint y: 492, distance: 315.0
click at [728, 492] on div "**********" at bounding box center [1118, 502] width 781 height 580
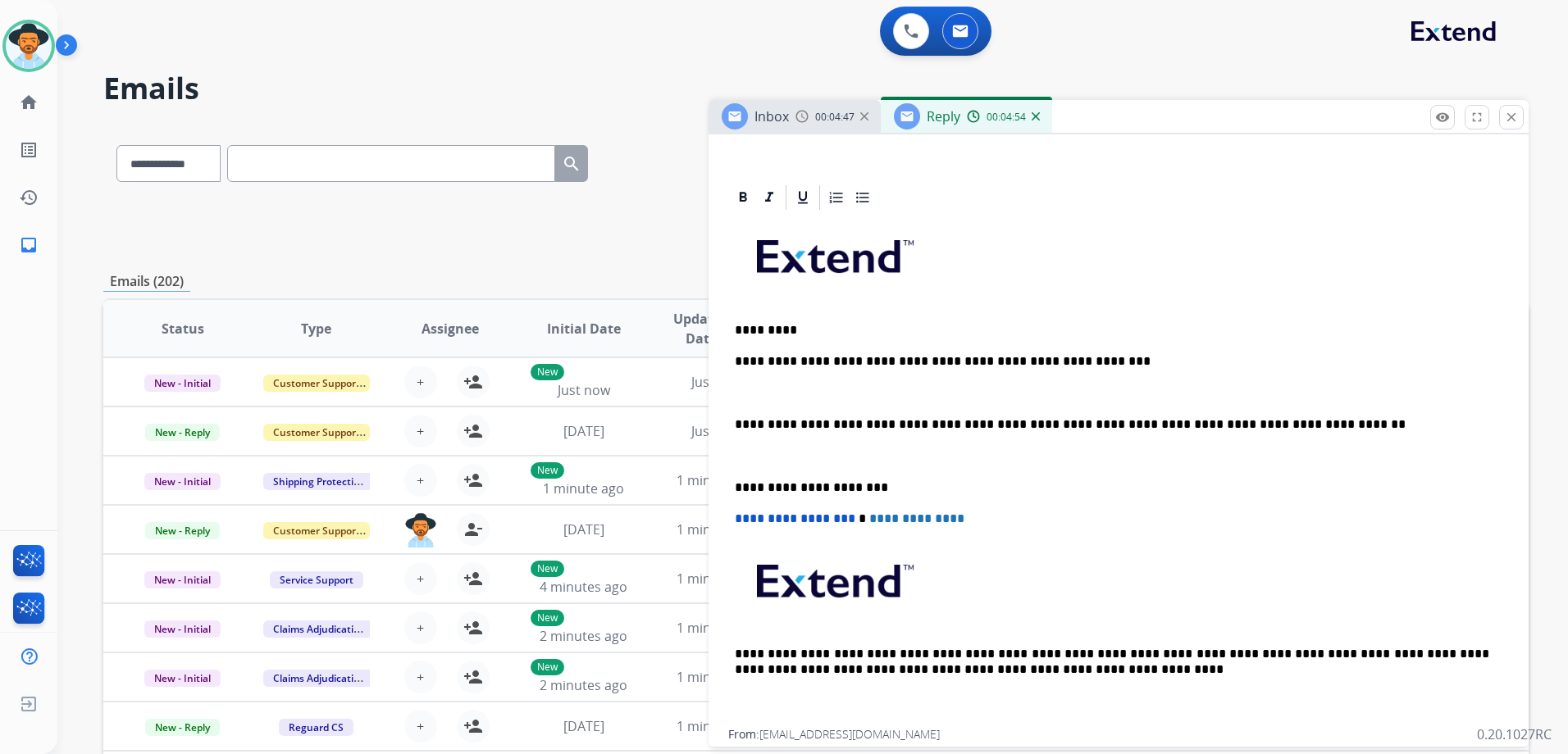
click at [1302, 429] on p "**********" at bounding box center [1112, 424] width 754 height 15
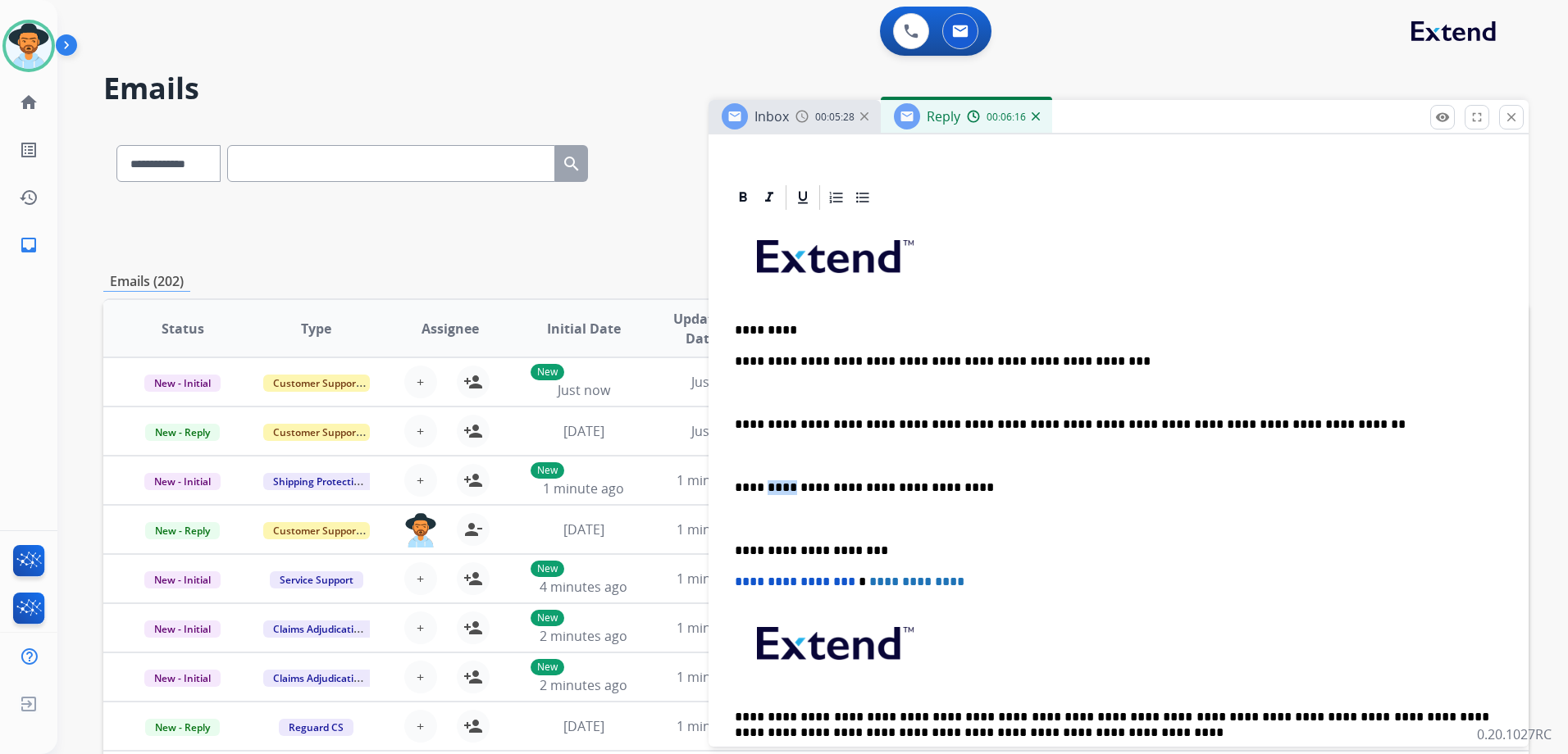
drag, startPoint x: 789, startPoint y: 489, endPoint x: 769, endPoint y: 485, distance: 20.4
click at [769, 485] on p "**********" at bounding box center [1112, 487] width 754 height 15
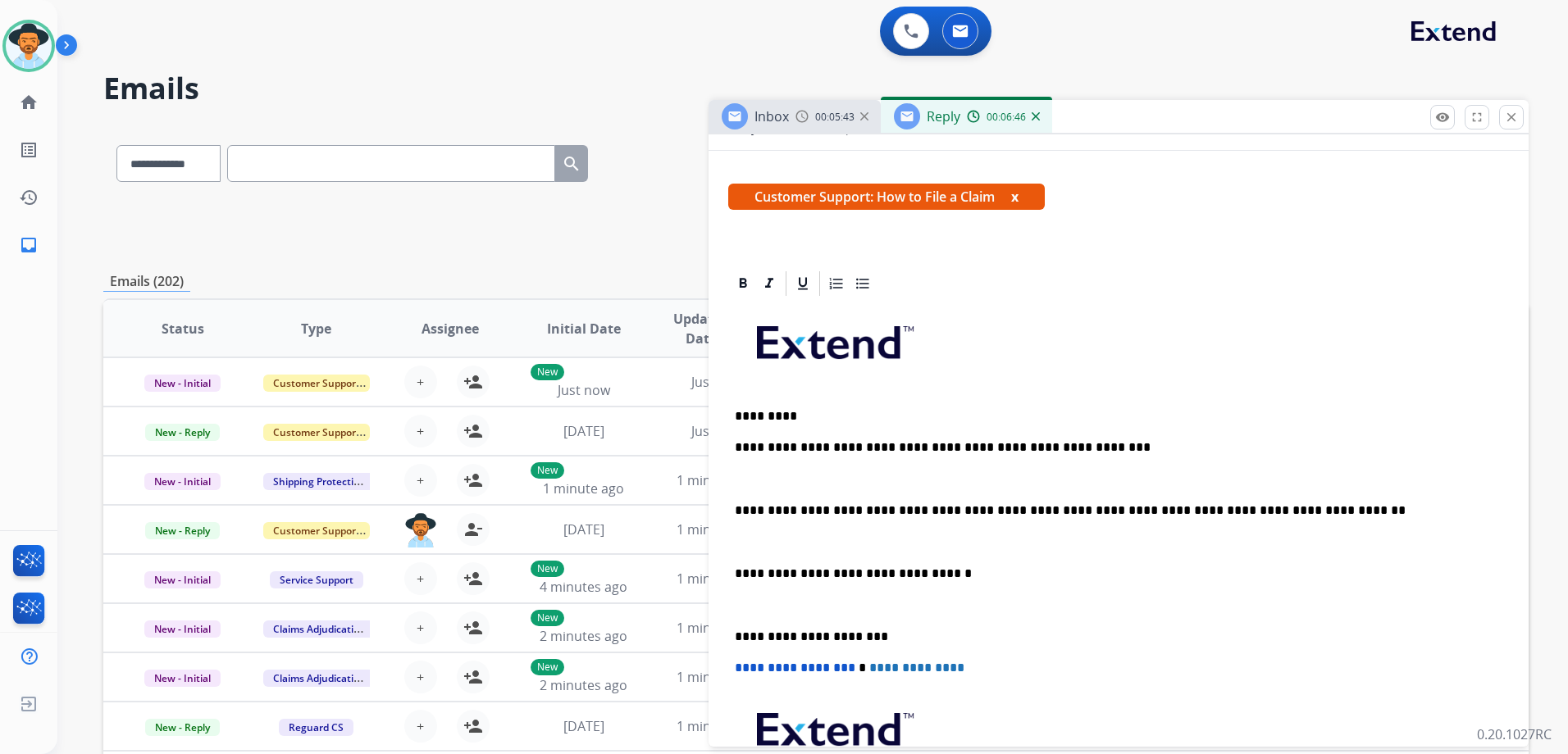
scroll to position [160, 0]
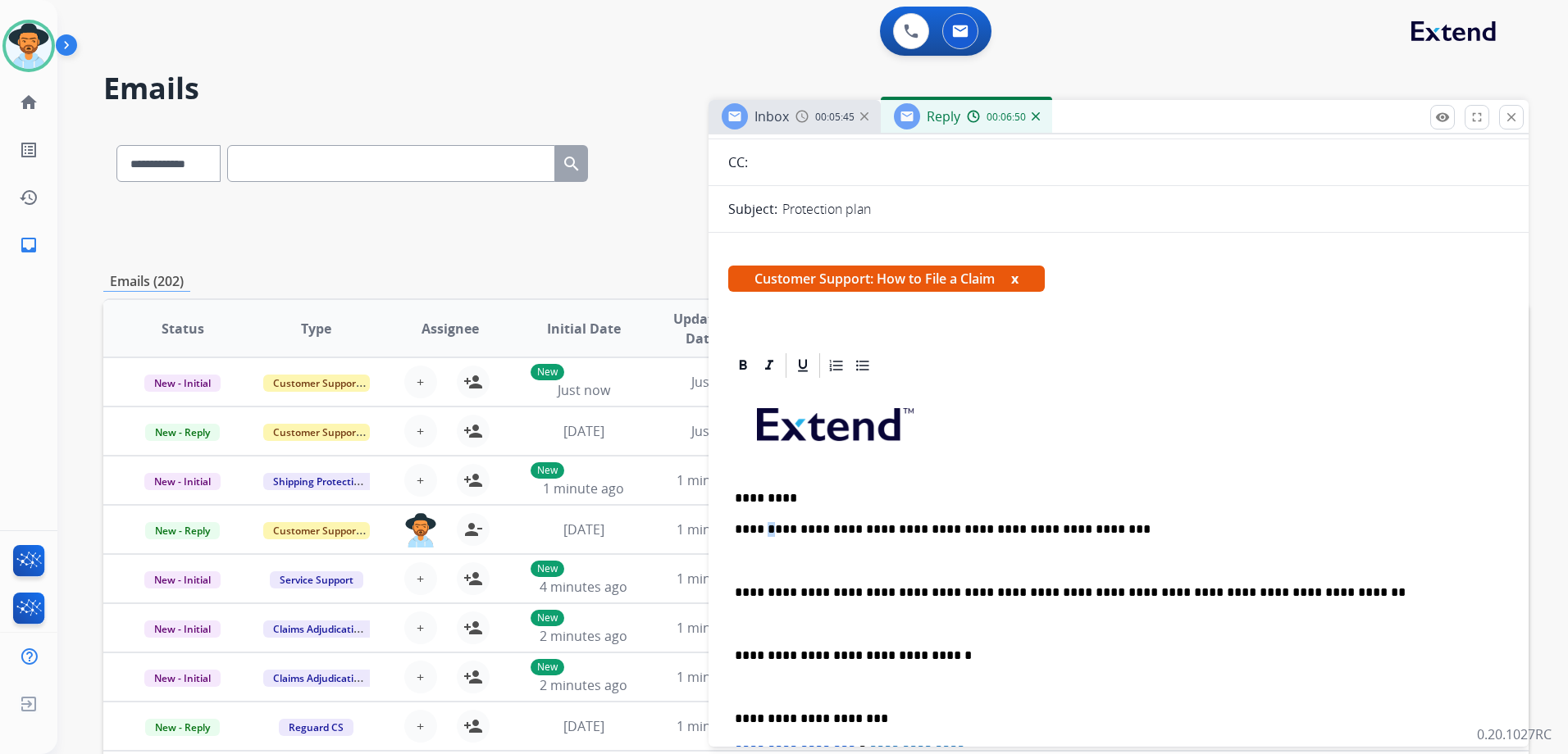
click at [768, 533] on p "**********" at bounding box center [1112, 530] width 754 height 15
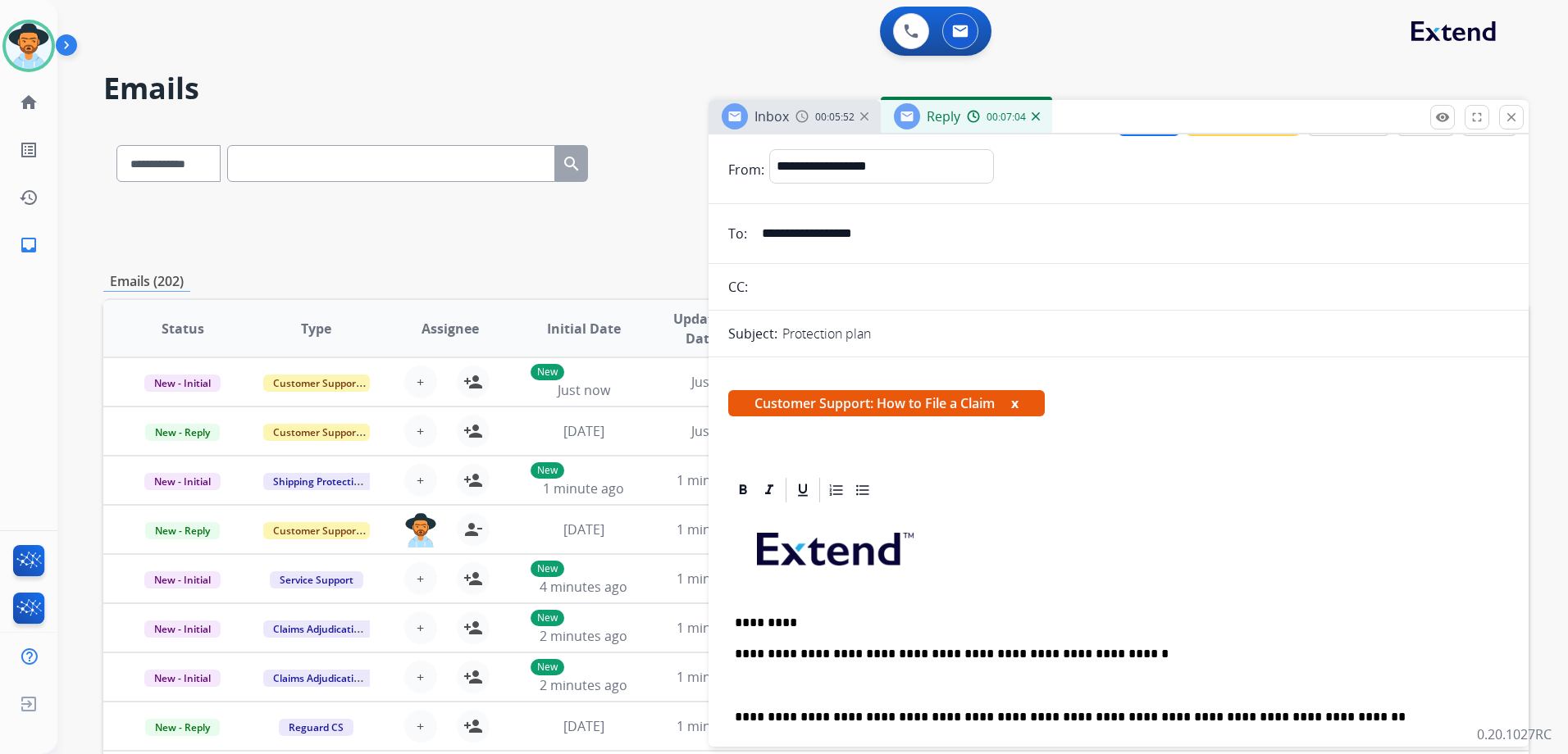
scroll to position [0, 0]
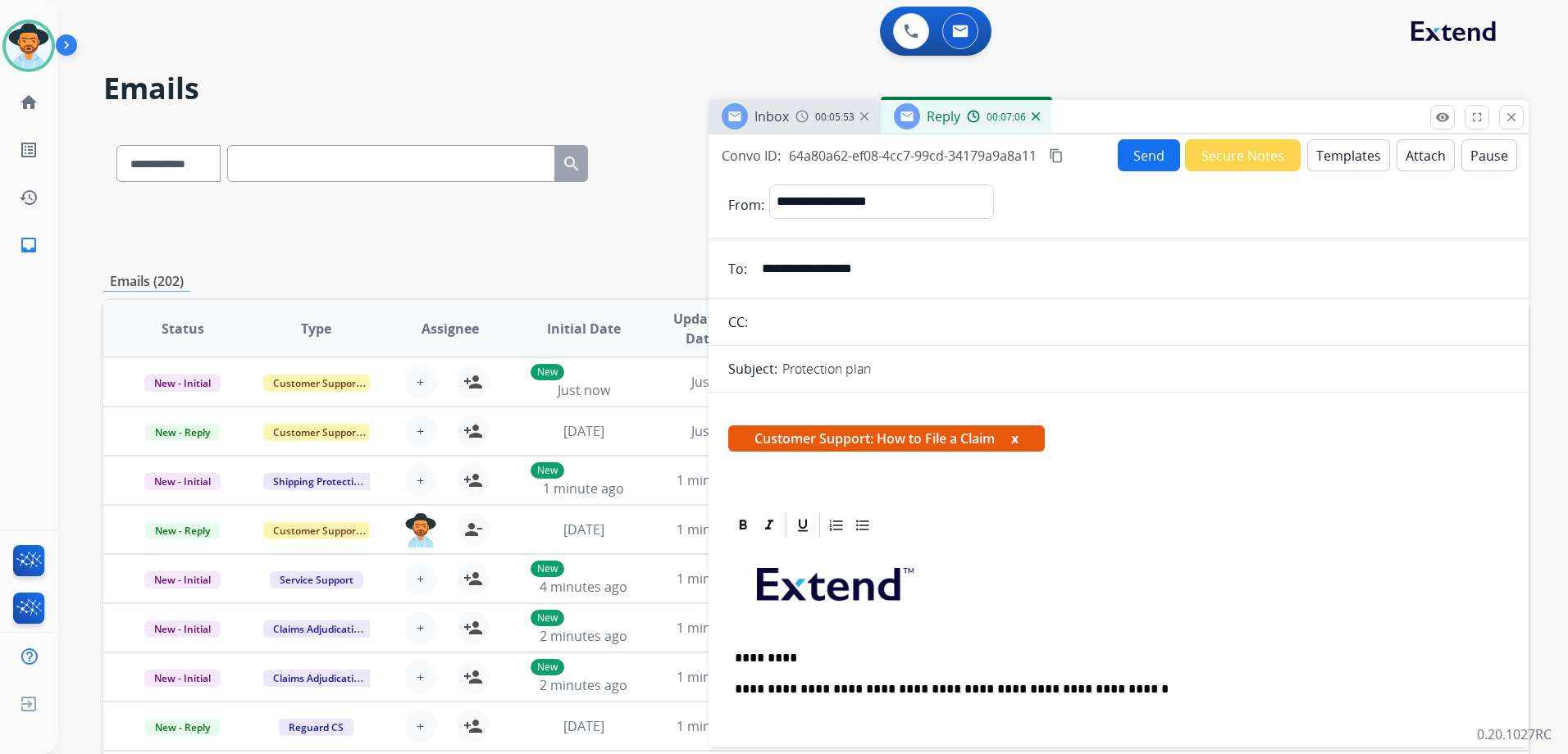
click at [1155, 152] on button "Send" at bounding box center [1148, 155] width 62 height 32
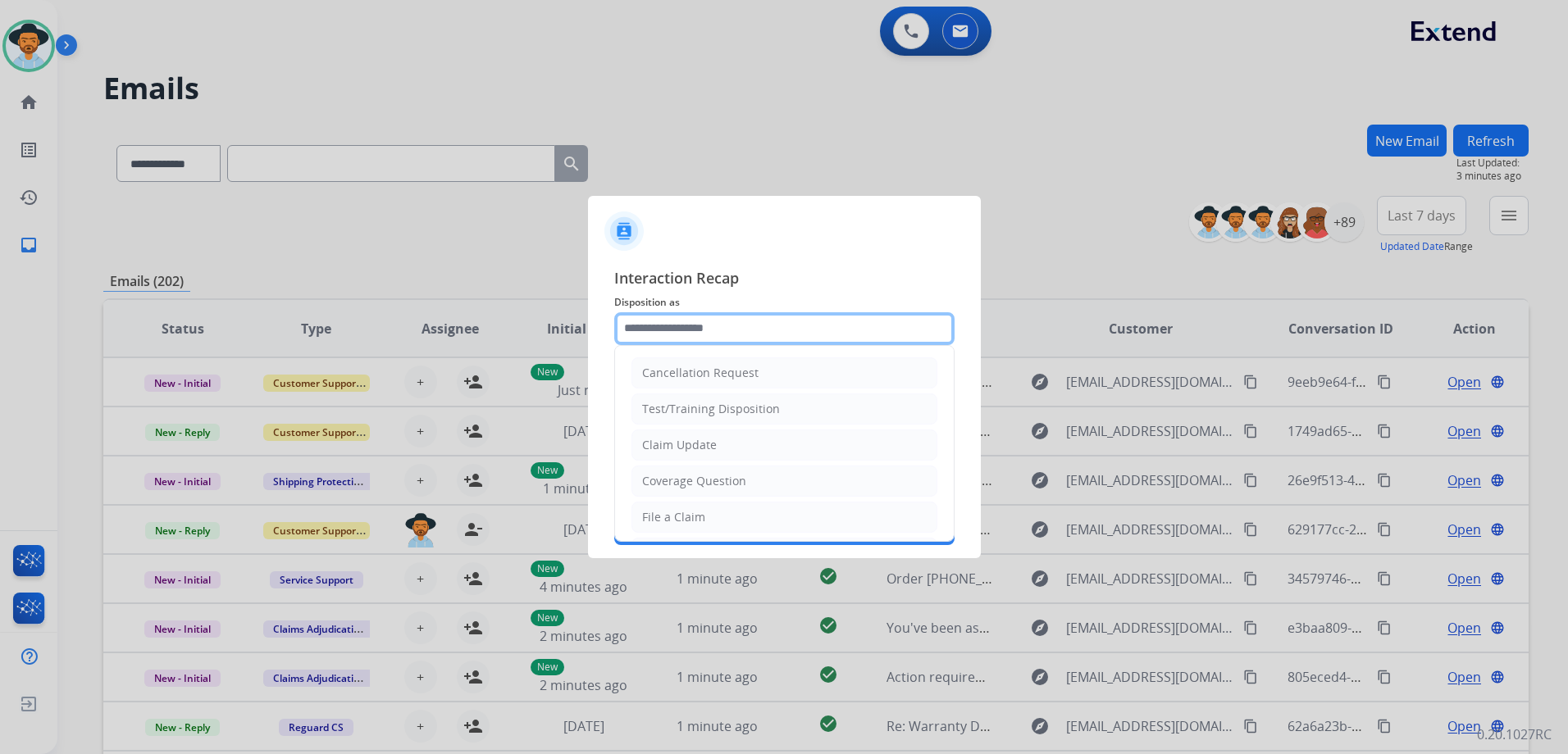
drag, startPoint x: 732, startPoint y: 328, endPoint x: 739, endPoint y: 316, distance: 13.9
click at [732, 328] on input "text" at bounding box center [784, 328] width 340 height 33
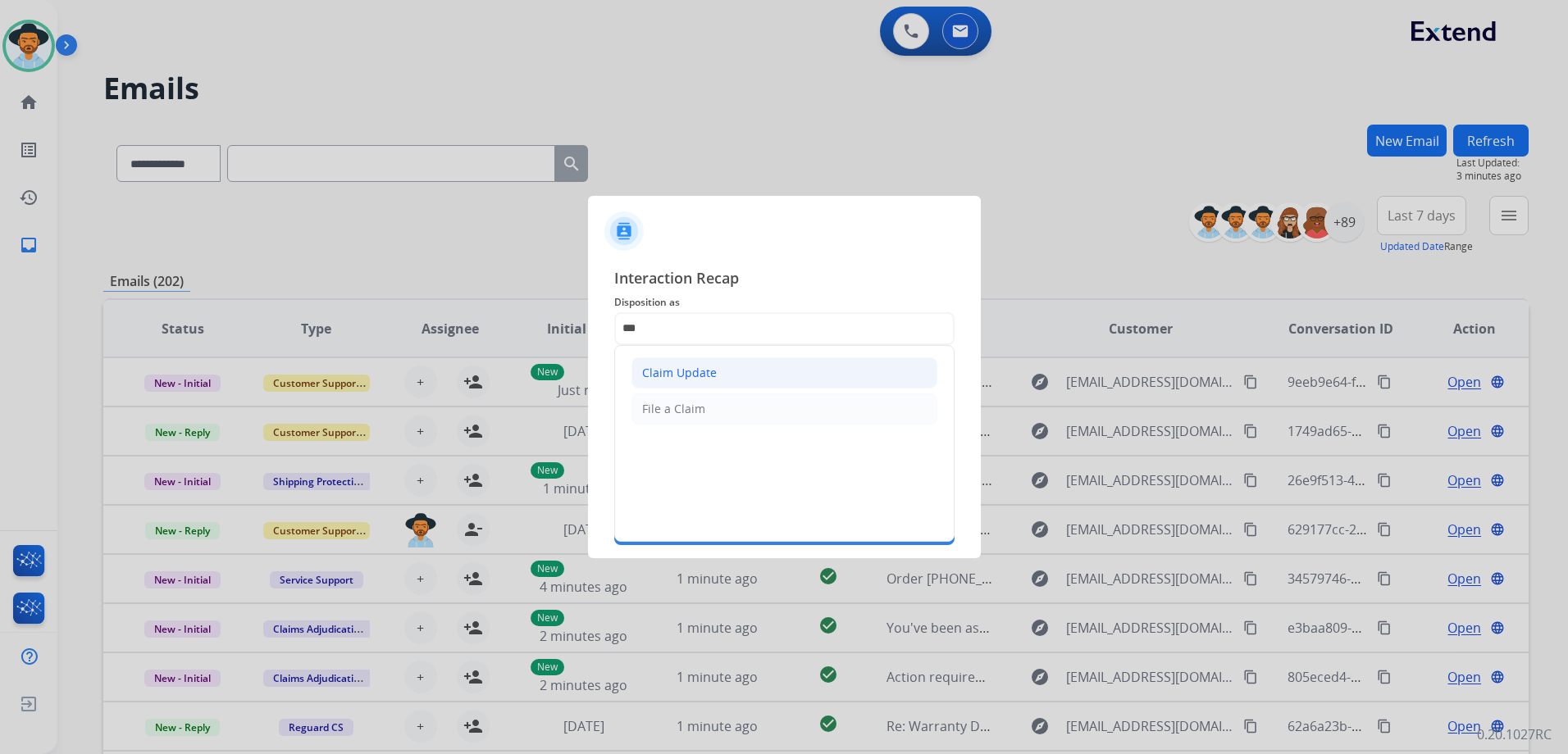
click at [749, 375] on li "Claim Update" at bounding box center [784, 373] width 306 height 31
type input "**********"
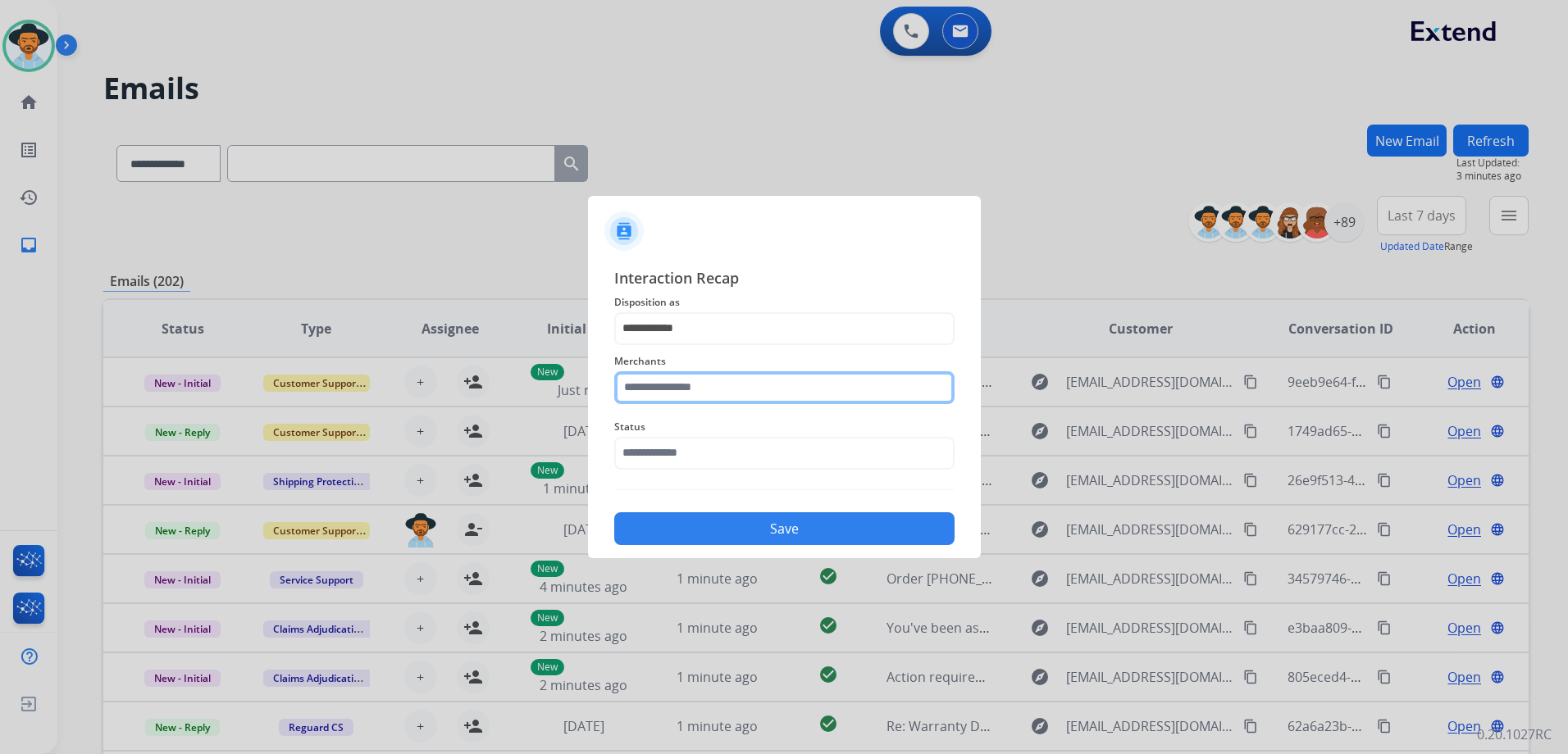
click at [758, 391] on input "text" at bounding box center [784, 388] width 340 height 33
click at [861, 442] on li "Oura ring" at bounding box center [787, 434] width 312 height 31
type input "*********"
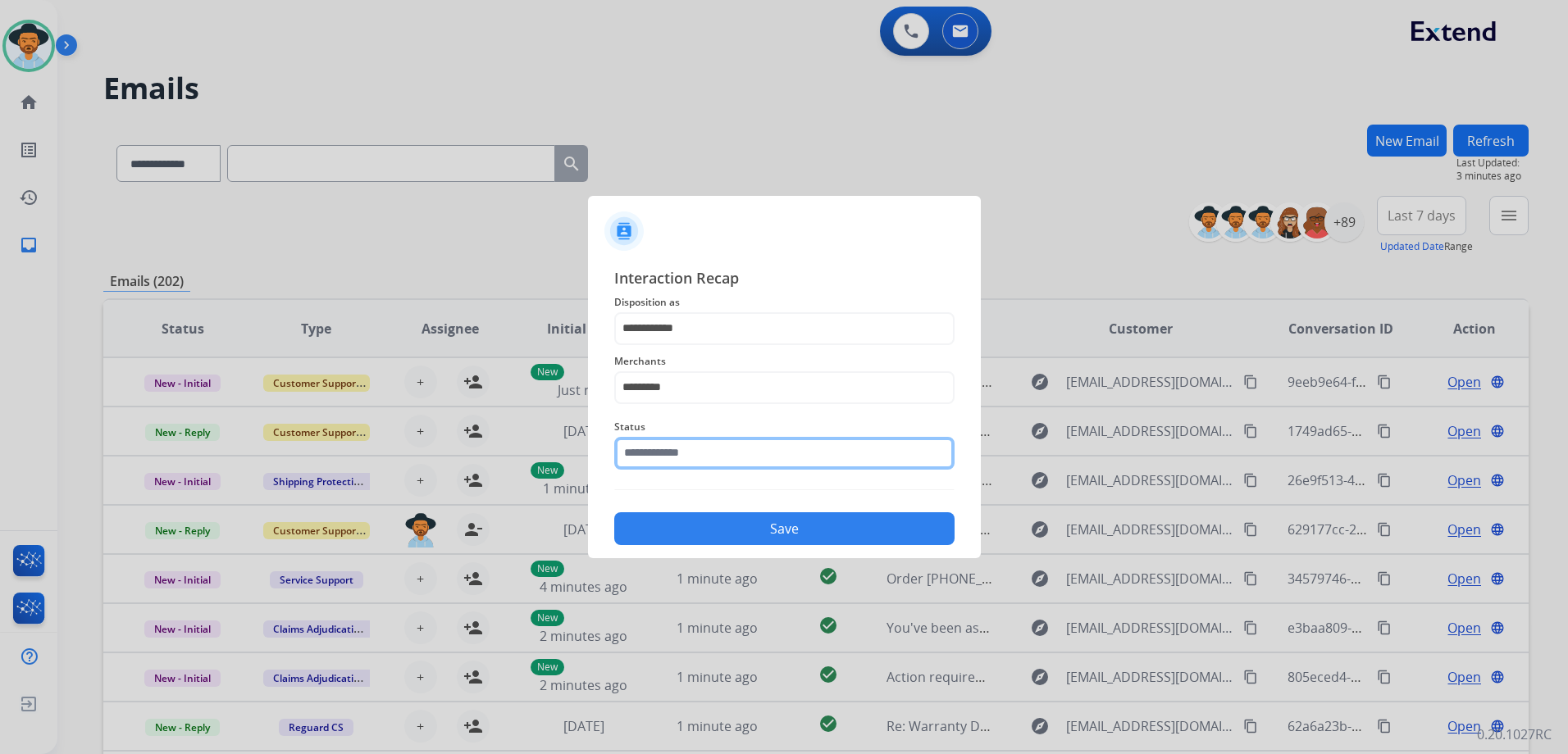
click at [770, 460] on input "text" at bounding box center [784, 453] width 340 height 33
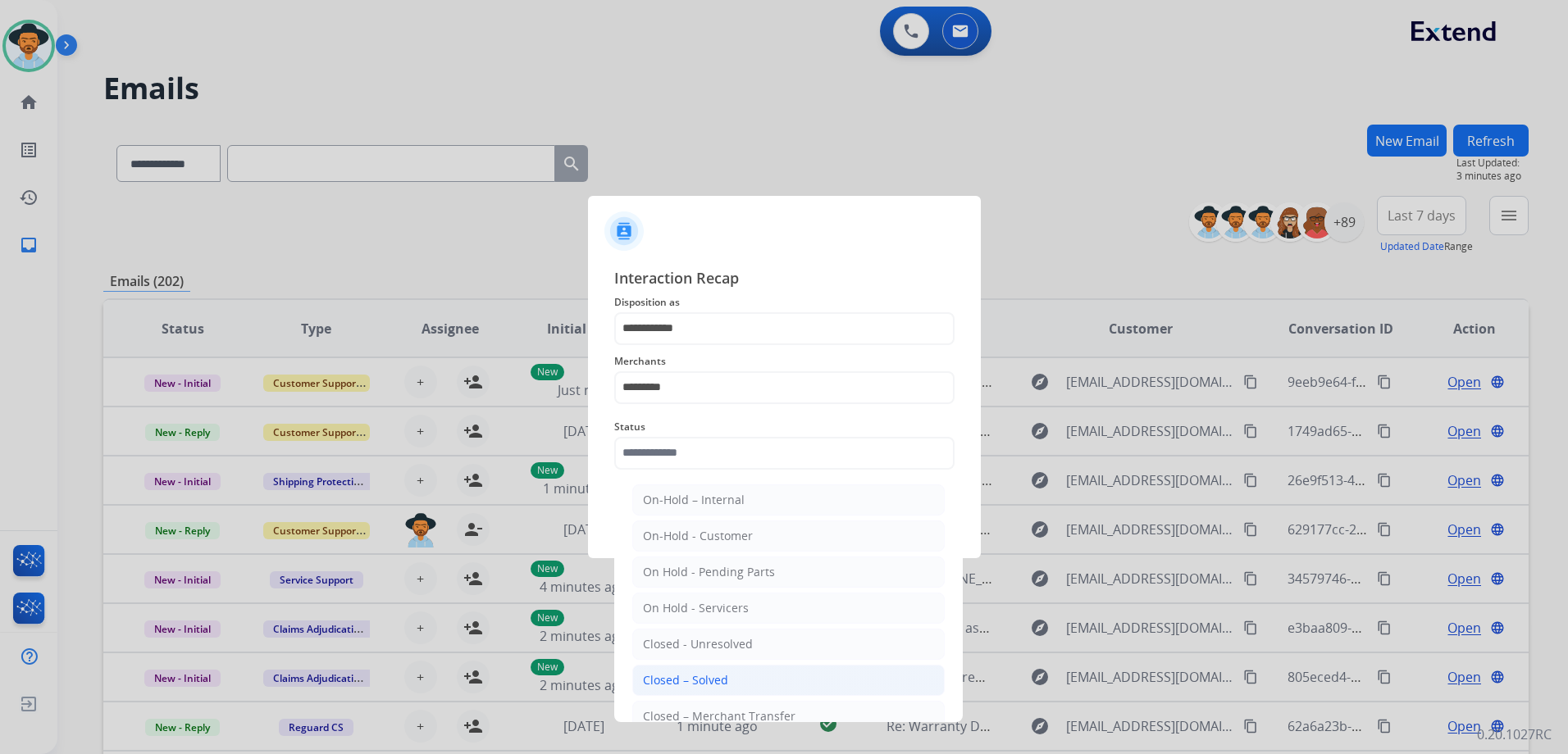
click at [774, 673] on li "Closed – Solved" at bounding box center [787, 680] width 312 height 31
type input "**********"
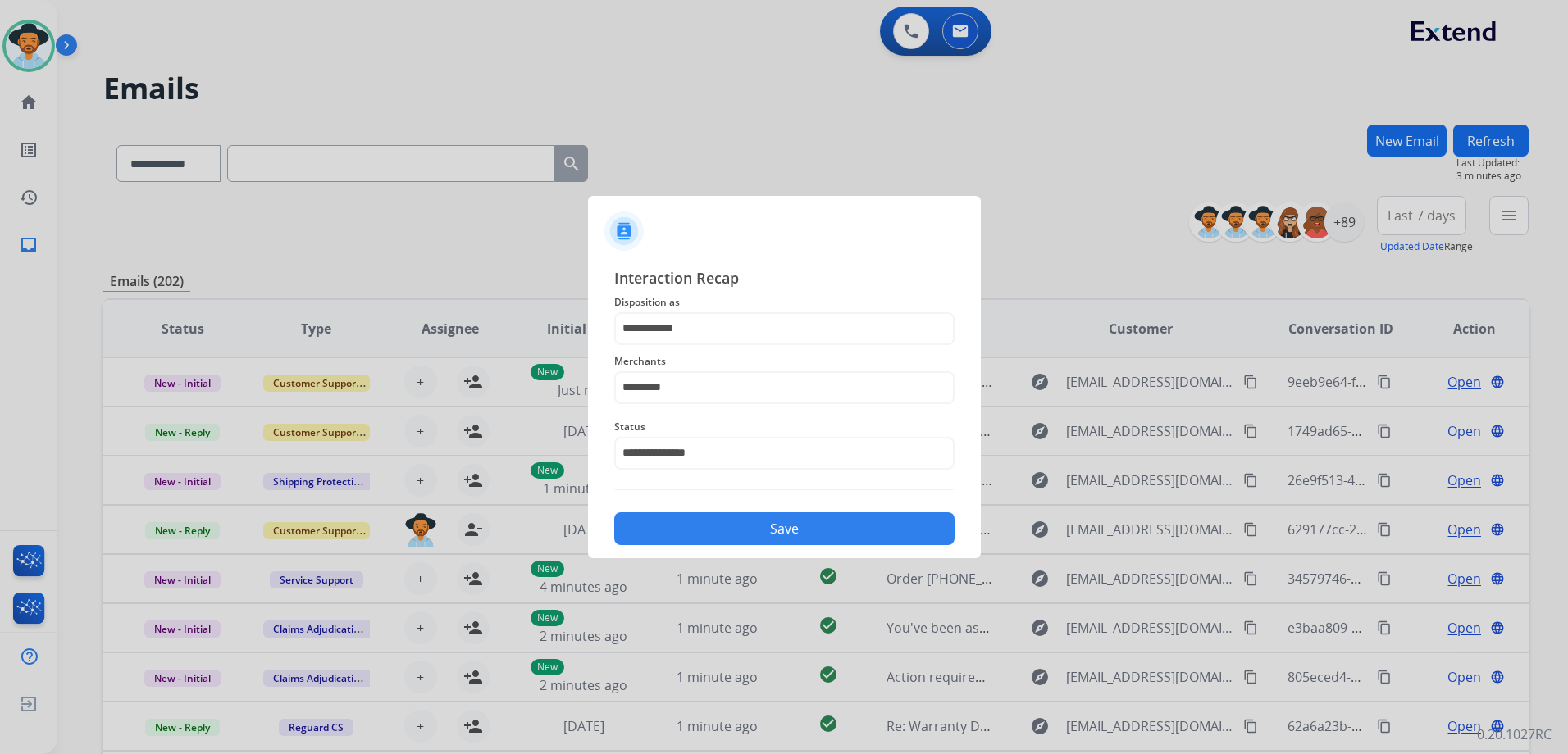
drag, startPoint x: 832, startPoint y: 530, endPoint x: 854, endPoint y: 534, distance: 22.4
click at [830, 532] on button "Save" at bounding box center [784, 529] width 340 height 33
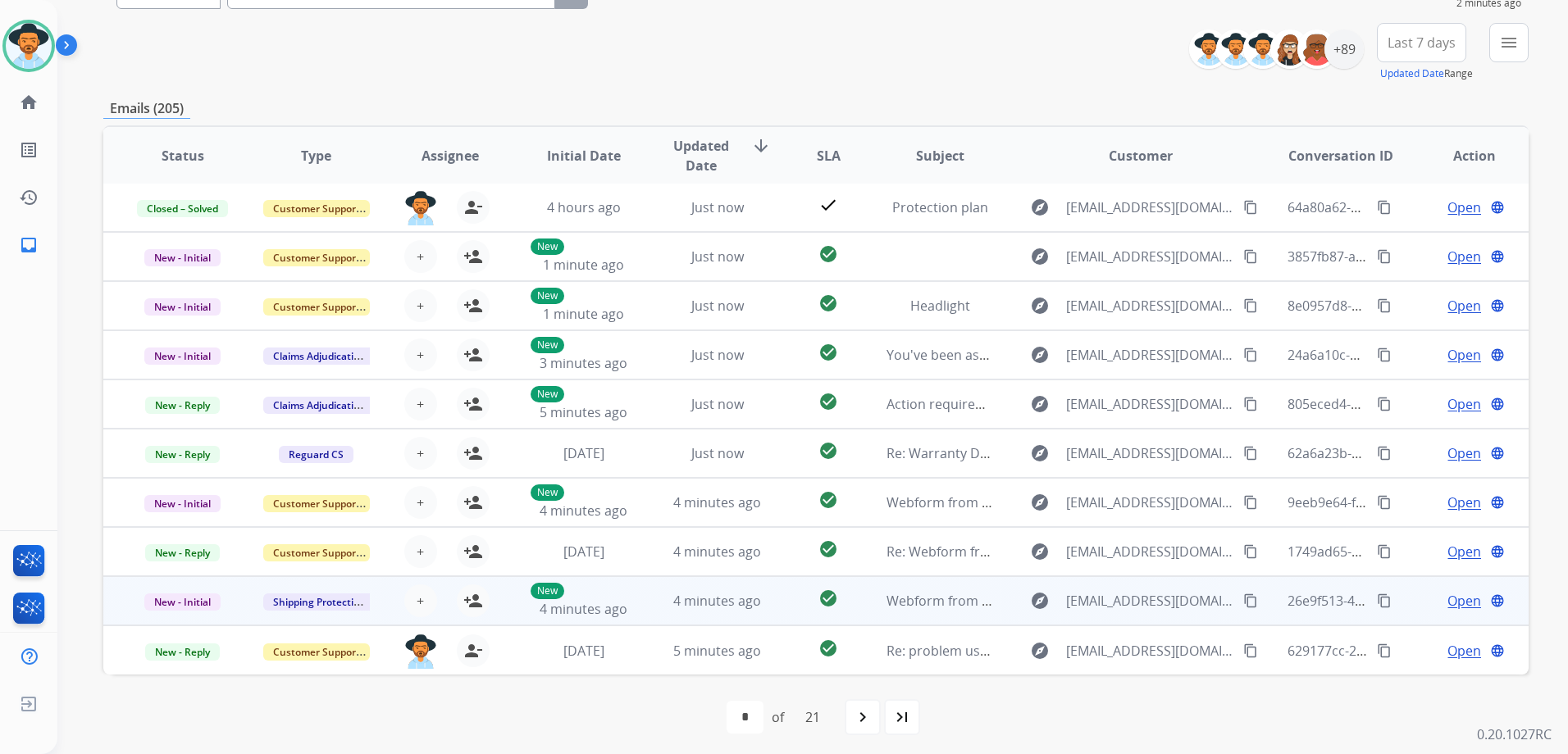
scroll to position [179, 0]
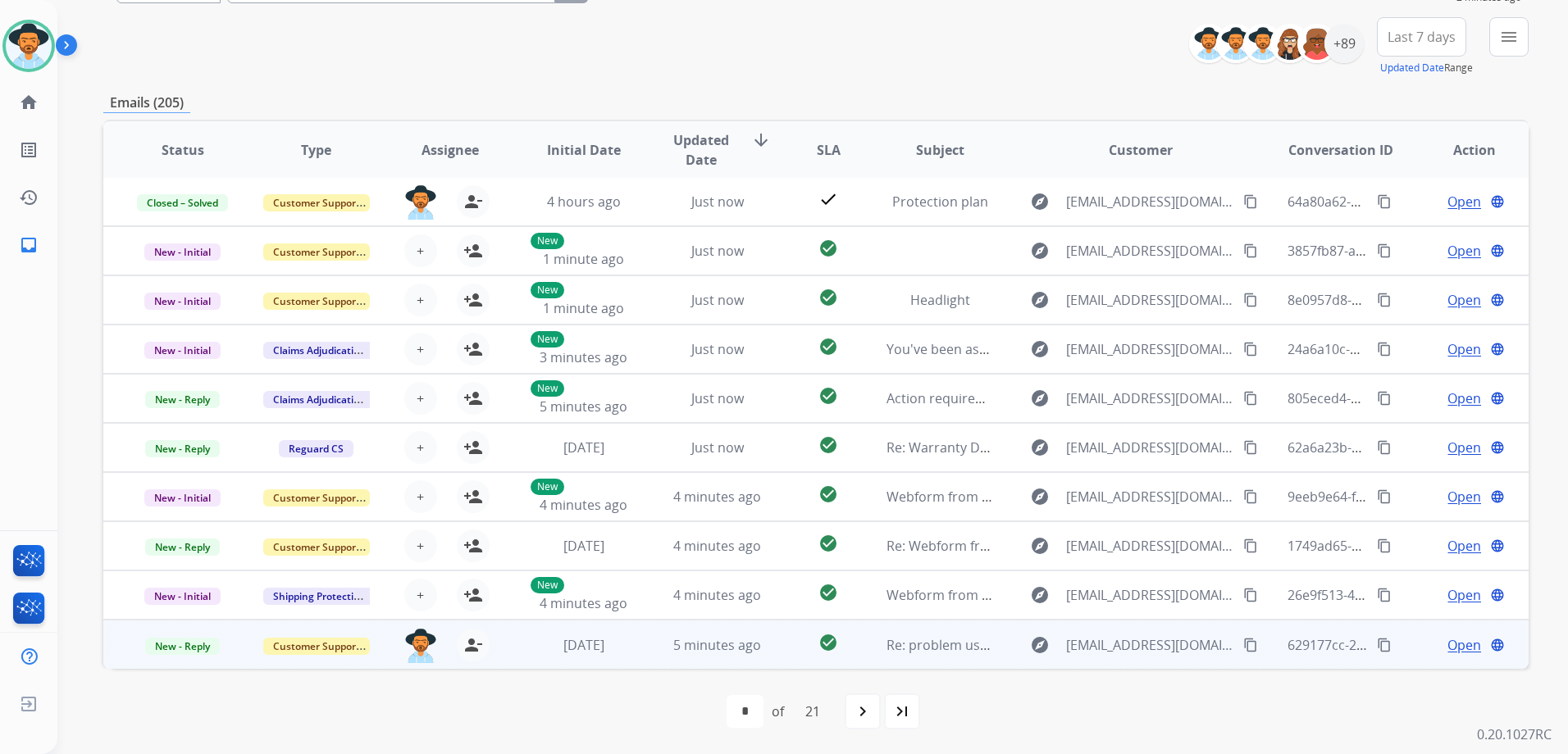
click at [1421, 647] on div "Open language" at bounding box center [1474, 645] width 107 height 20
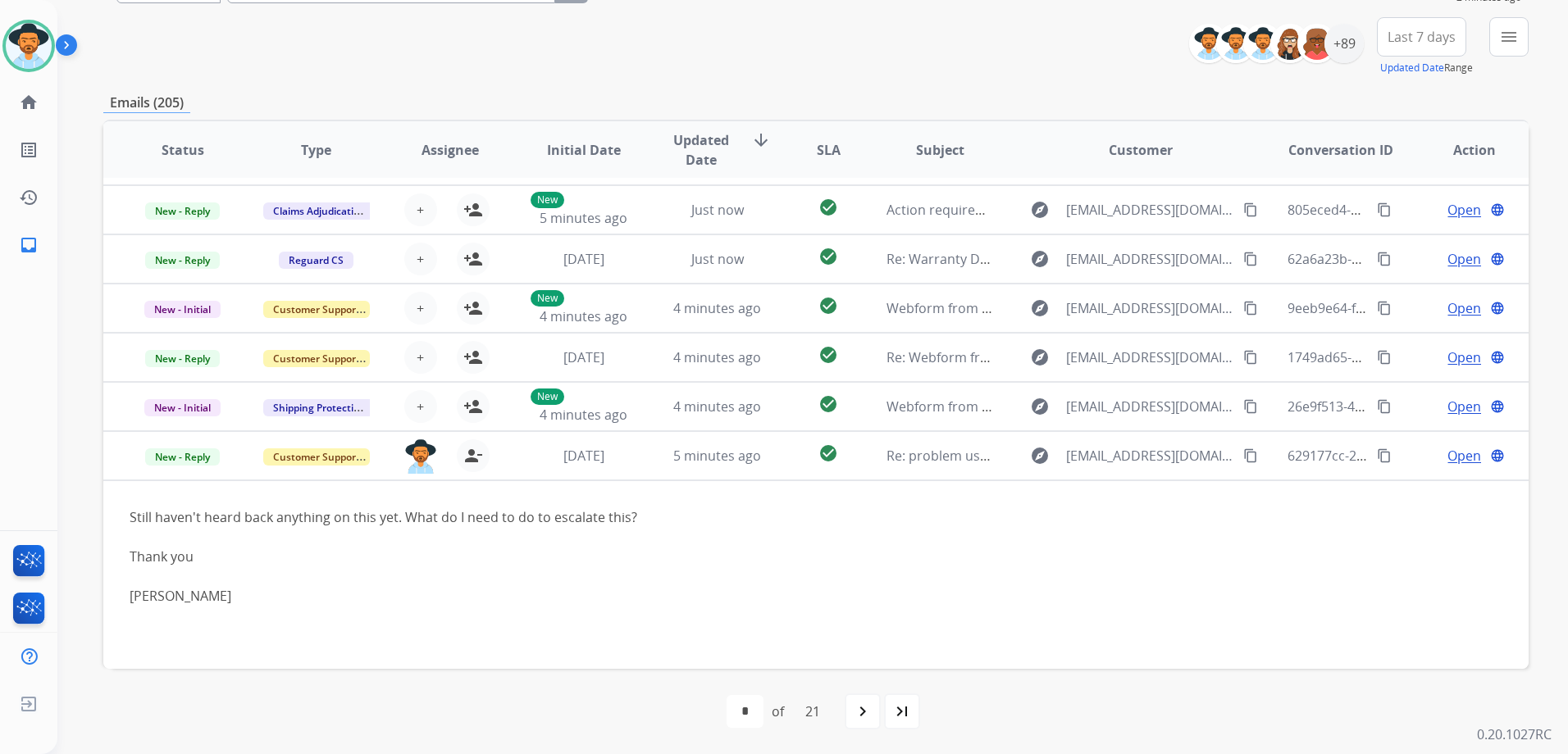
scroll to position [193, 0]
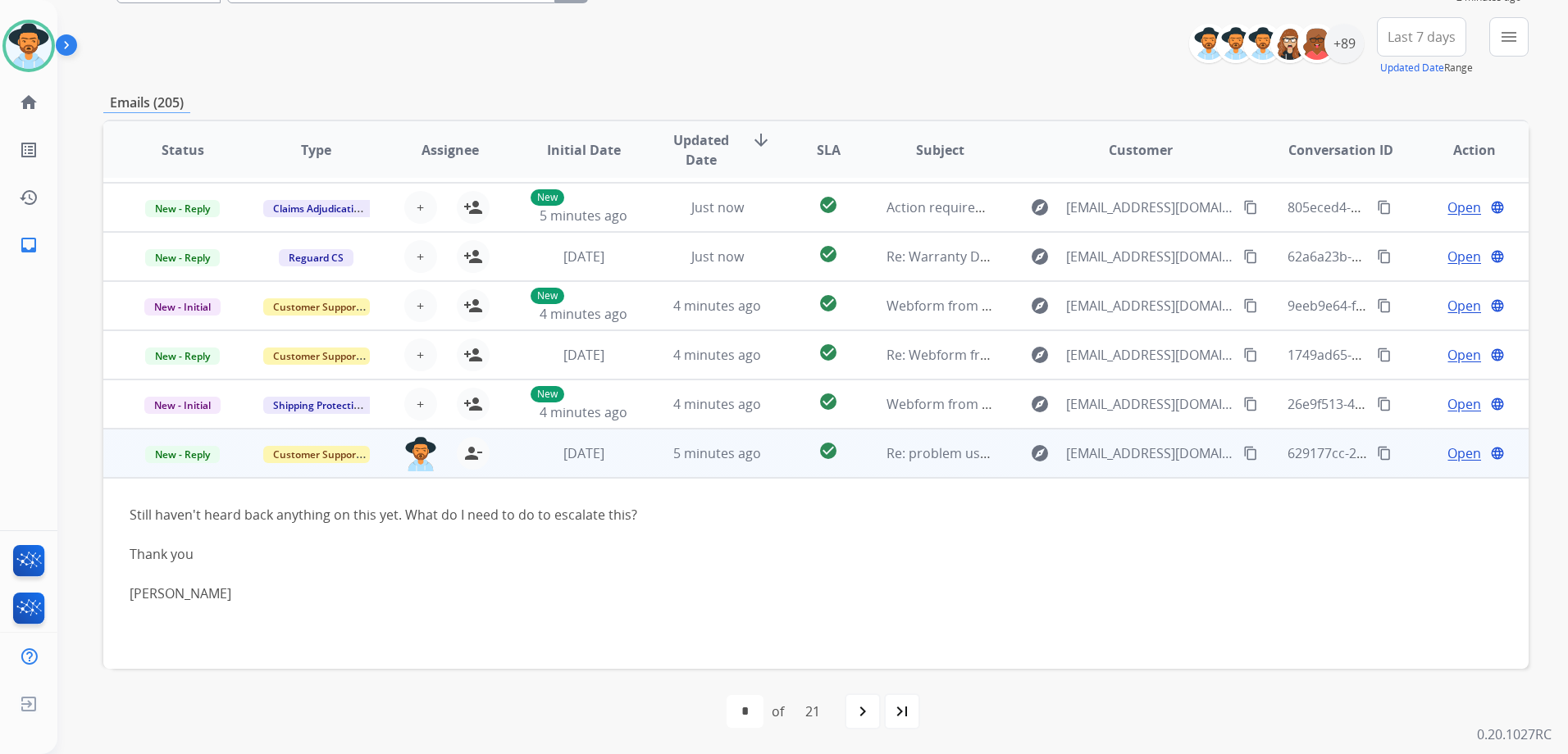
click at [1453, 447] on span "Open" at bounding box center [1463, 453] width 34 height 20
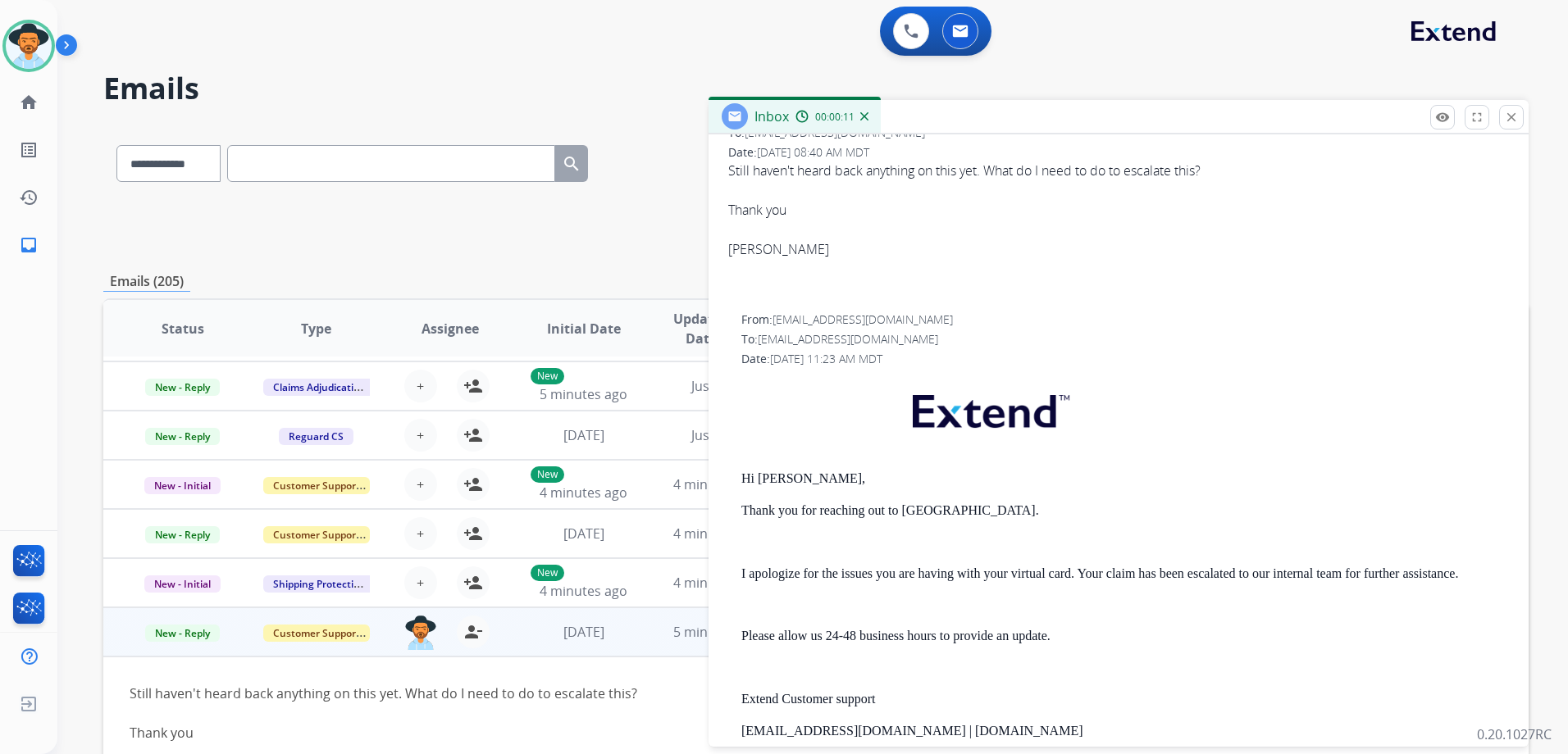
scroll to position [138, 0]
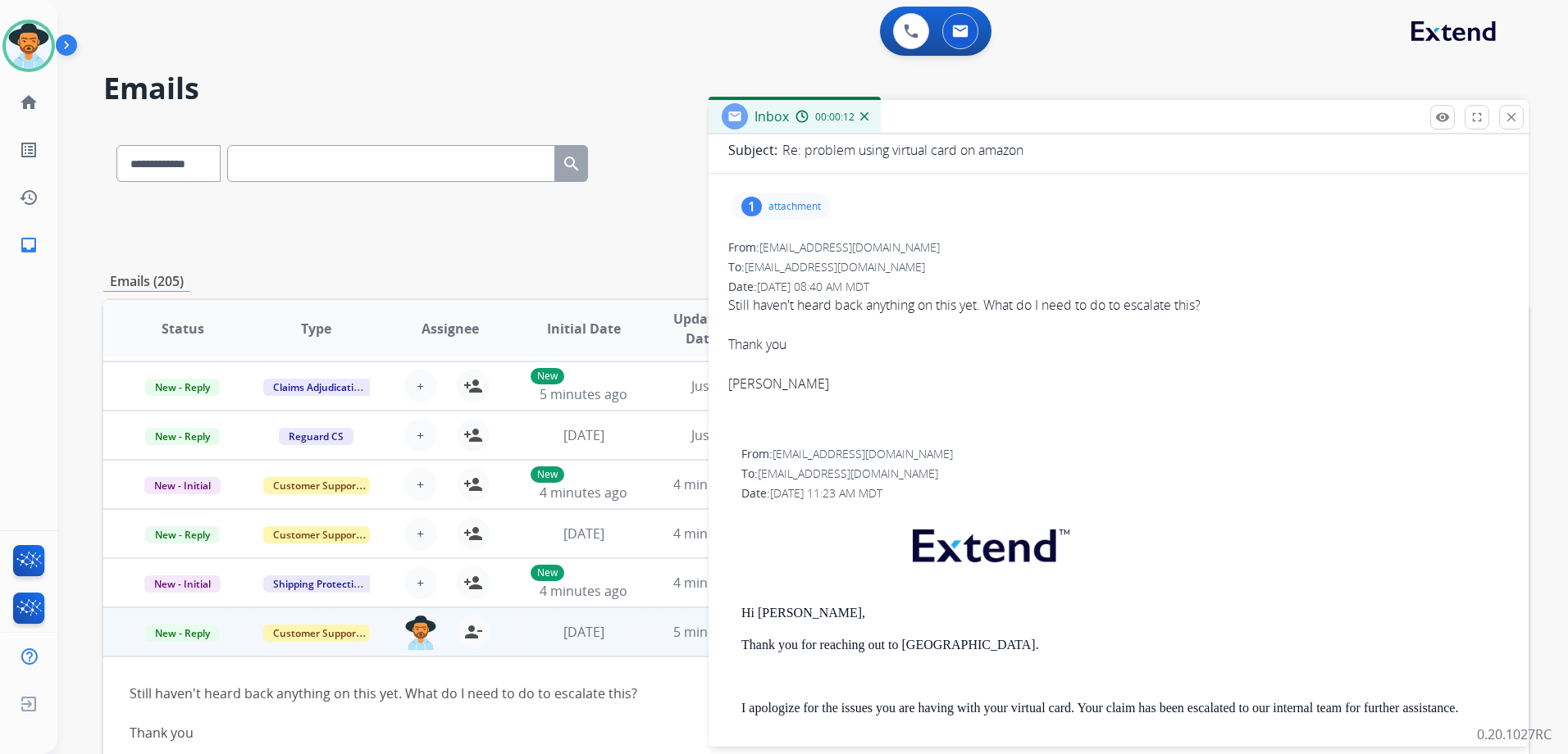
click at [793, 209] on p "attachment" at bounding box center [794, 206] width 52 height 13
click at [791, 256] on div at bounding box center [785, 248] width 82 height 58
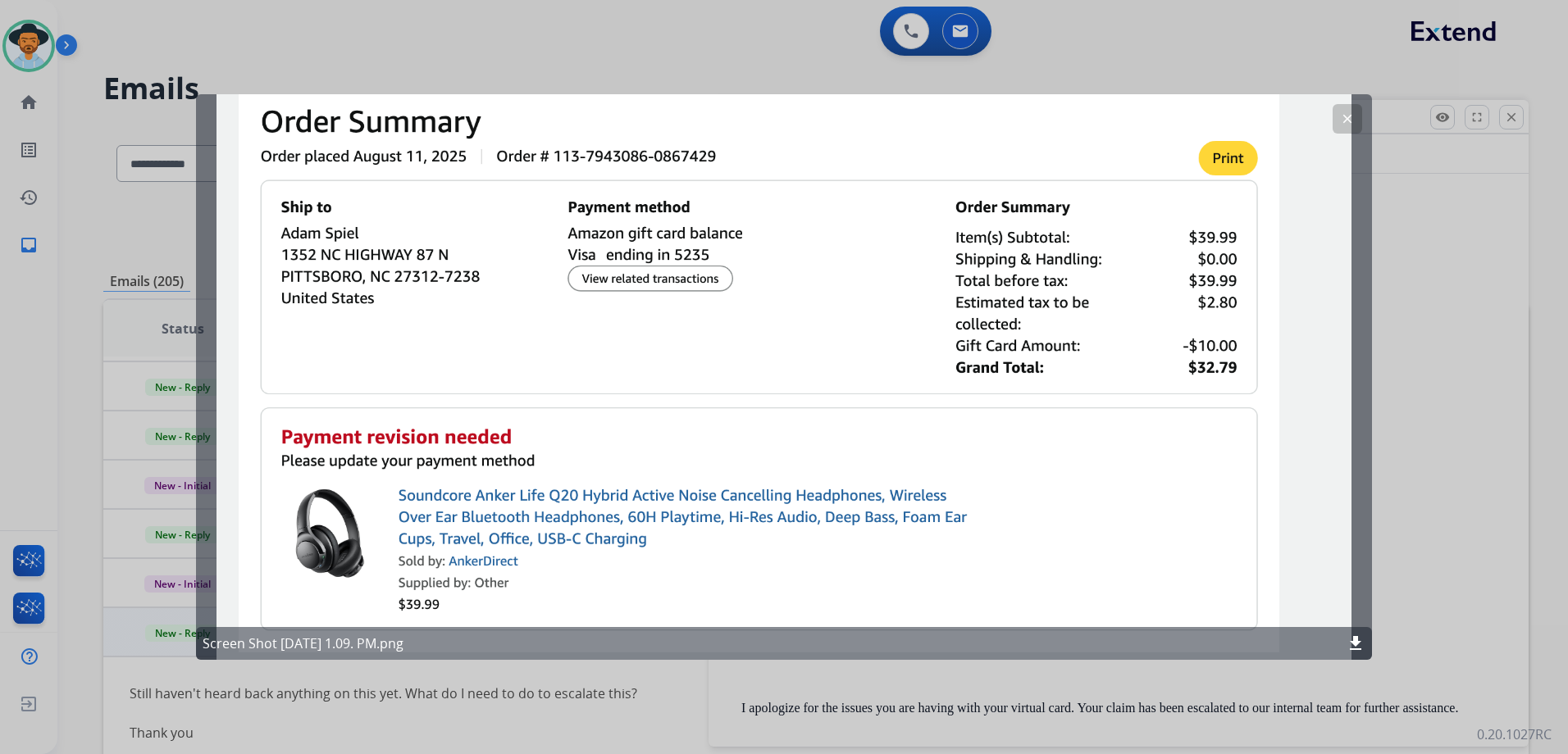
click at [1341, 121] on mat-icon "clear" at bounding box center [1346, 119] width 15 height 15
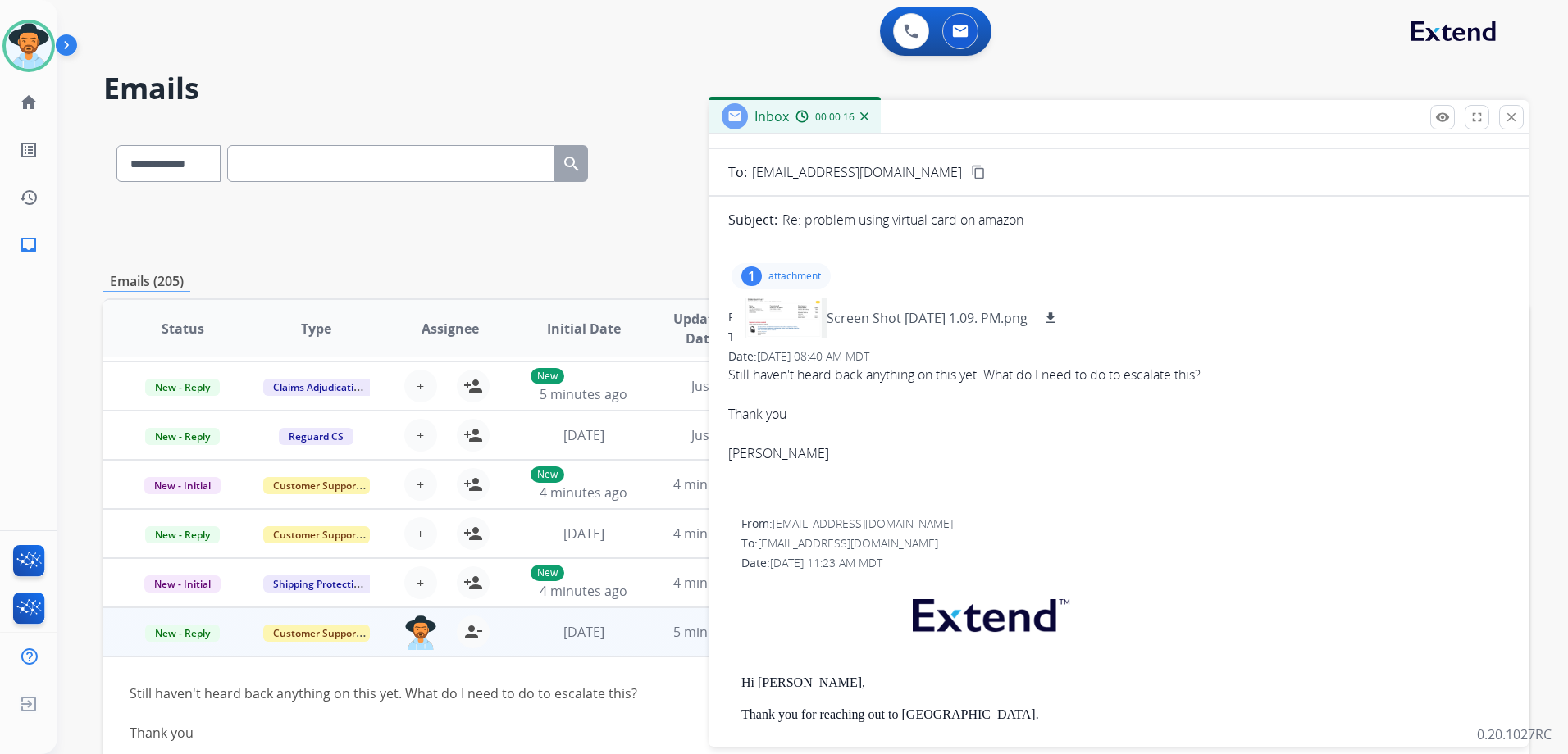
scroll to position [0, 0]
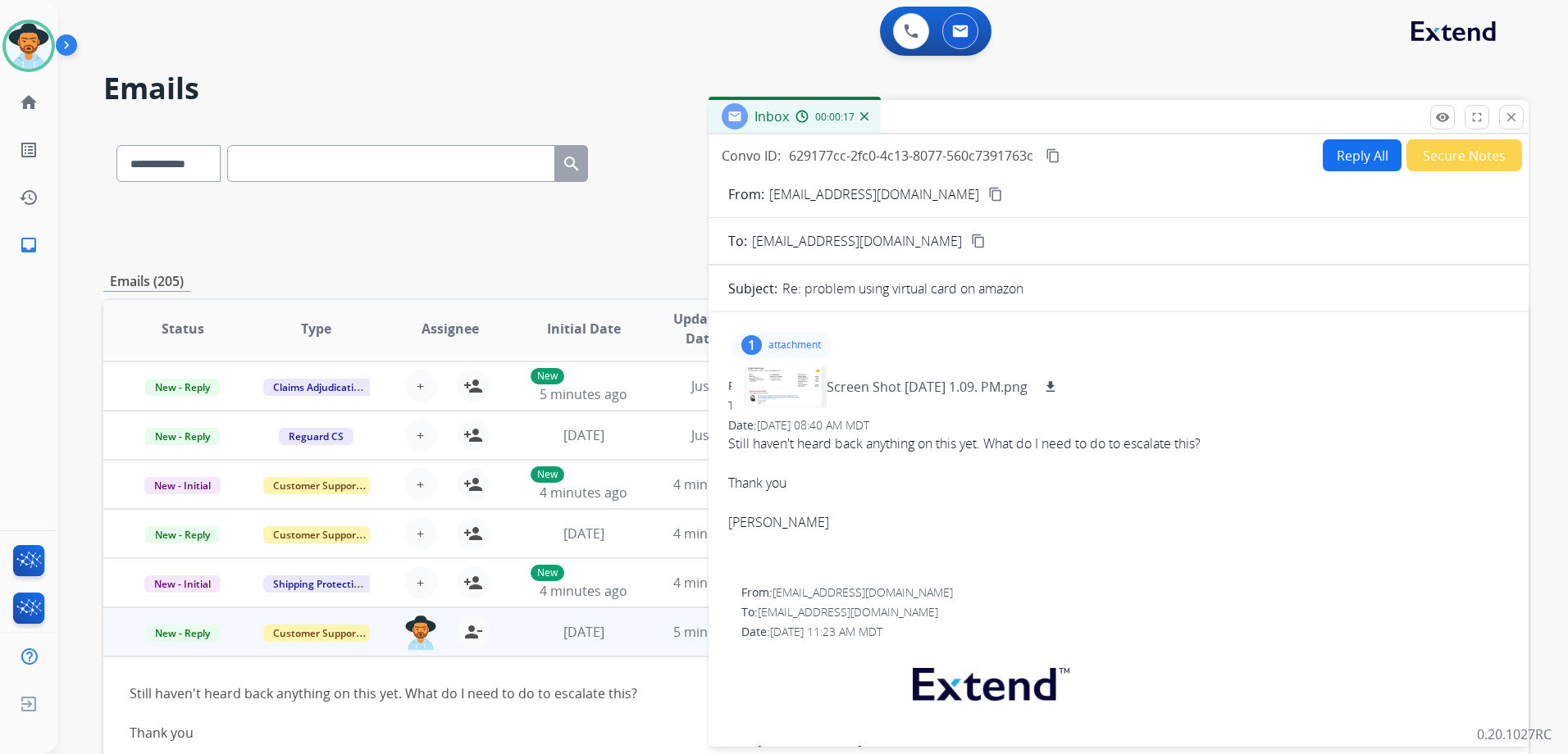
click at [988, 194] on mat-icon "content_copy" at bounding box center [995, 193] width 15 height 15
click at [1506, 113] on mat-icon "close" at bounding box center [1510, 117] width 15 height 15
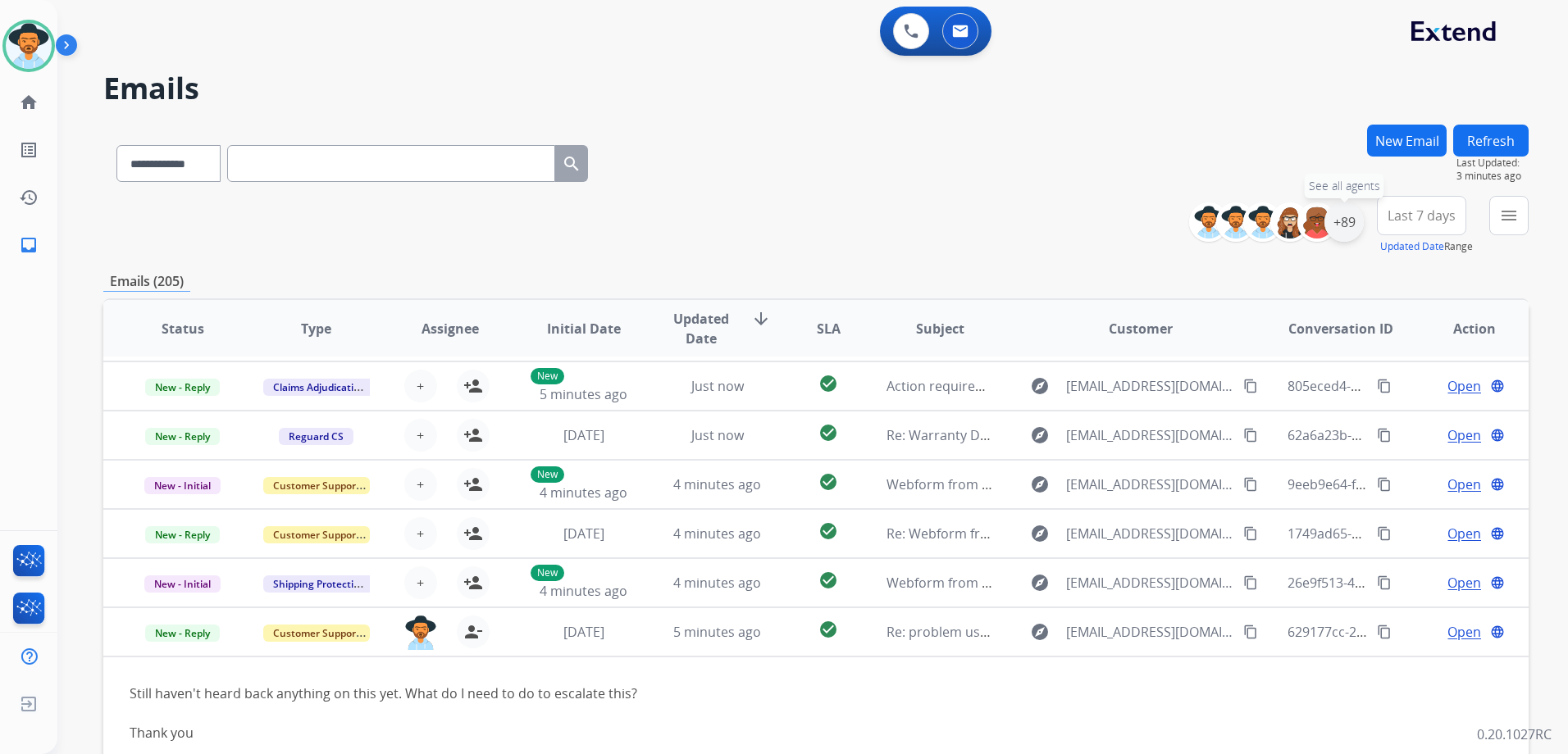
click at [1355, 228] on div "+89" at bounding box center [1344, 223] width 40 height 40
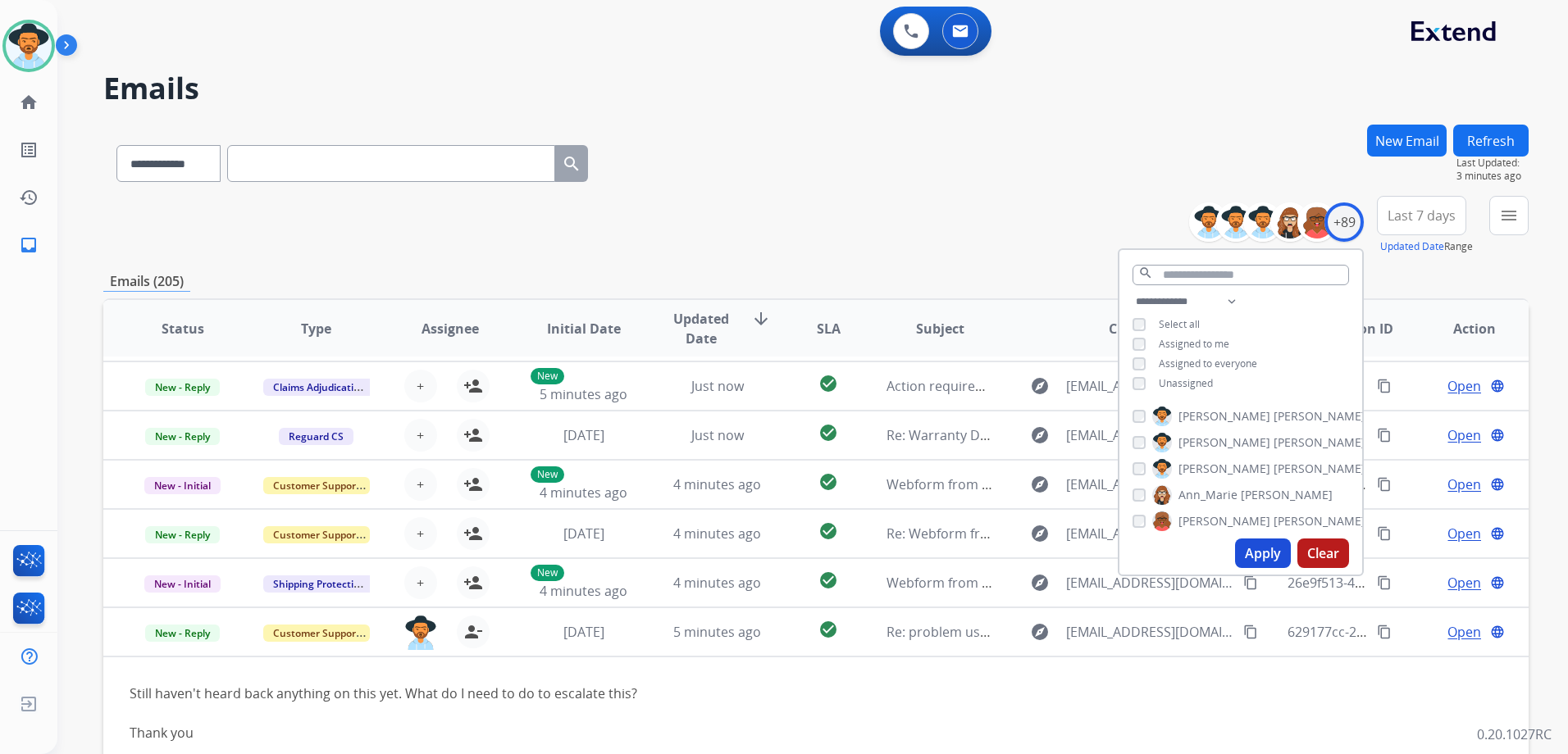
click at [1185, 383] on span "Unassigned" at bounding box center [1185, 383] width 54 height 14
click at [1277, 549] on button "Apply" at bounding box center [1262, 554] width 56 height 29
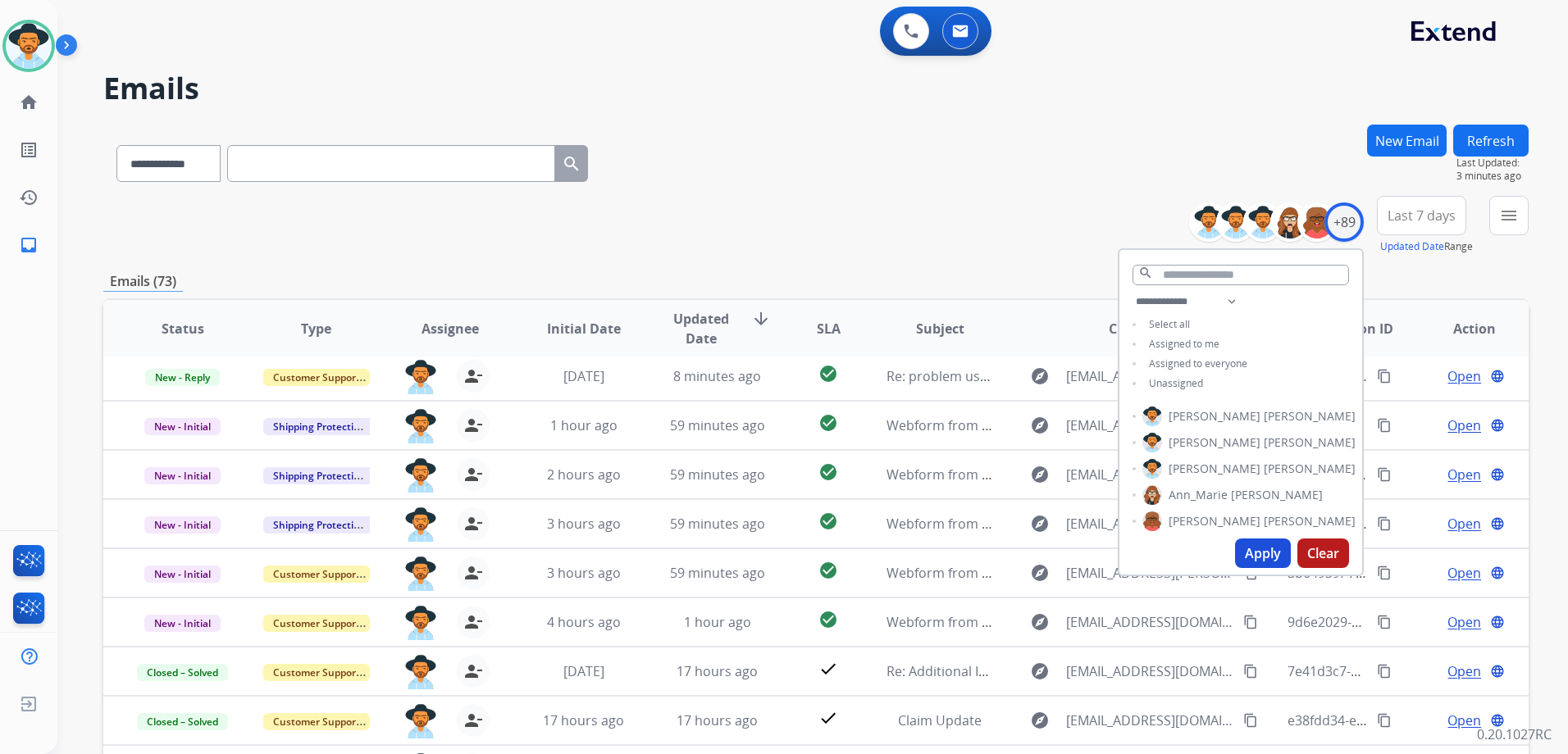
scroll to position [55, 0]
click at [1049, 238] on div "**********" at bounding box center [816, 225] width 1425 height 59
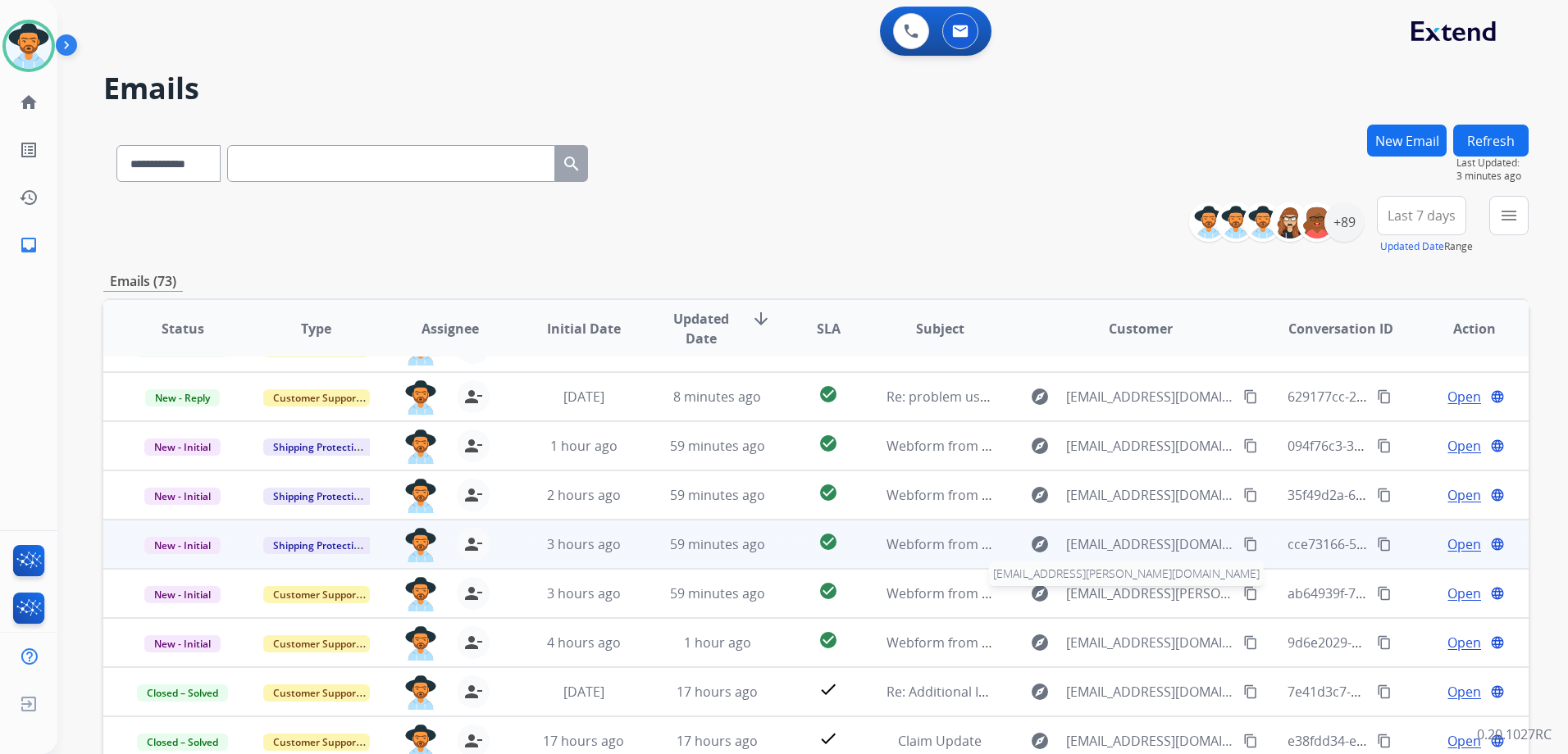
scroll to position [0, 0]
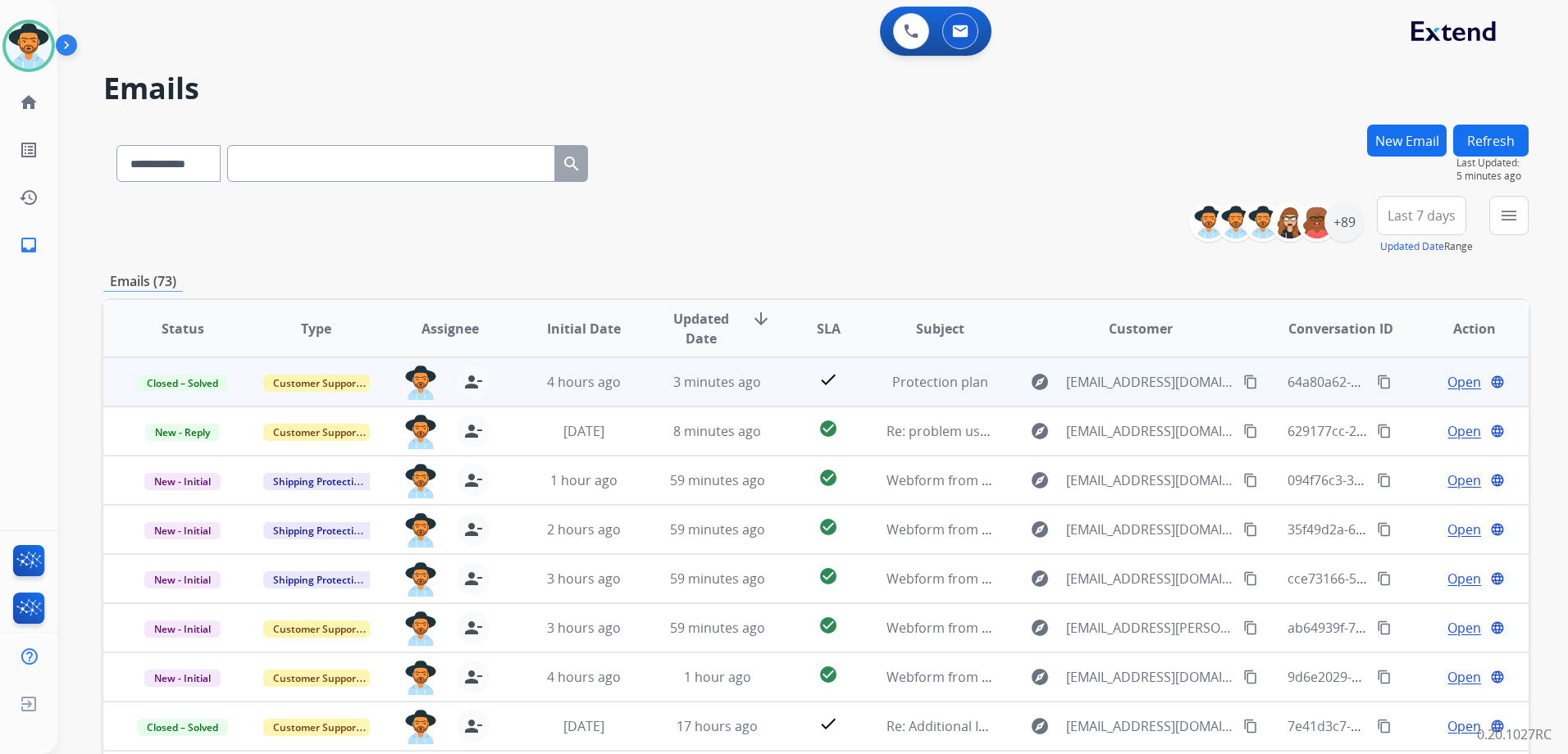
click at [1455, 383] on span "Open" at bounding box center [1463, 382] width 34 height 20
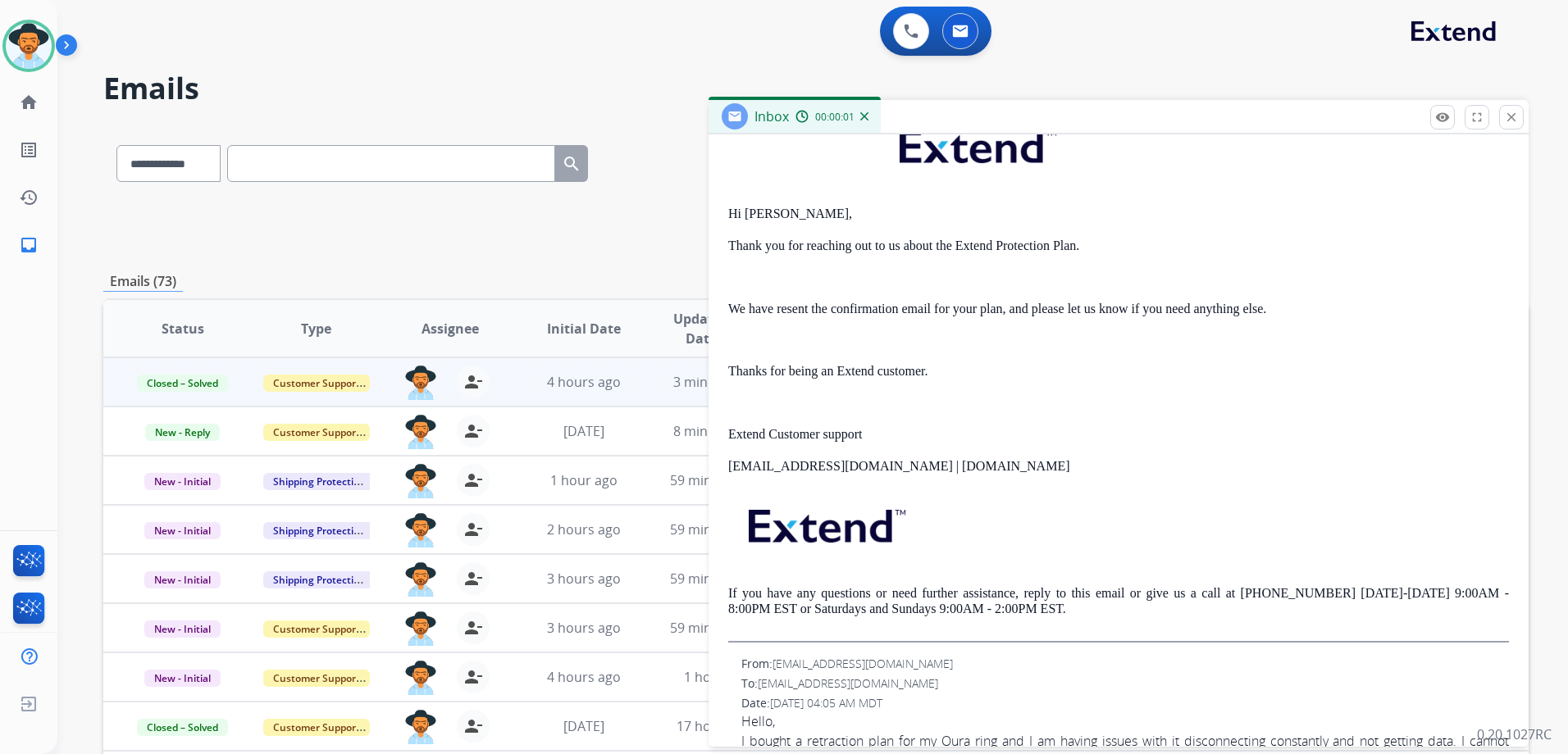
scroll to position [441, 0]
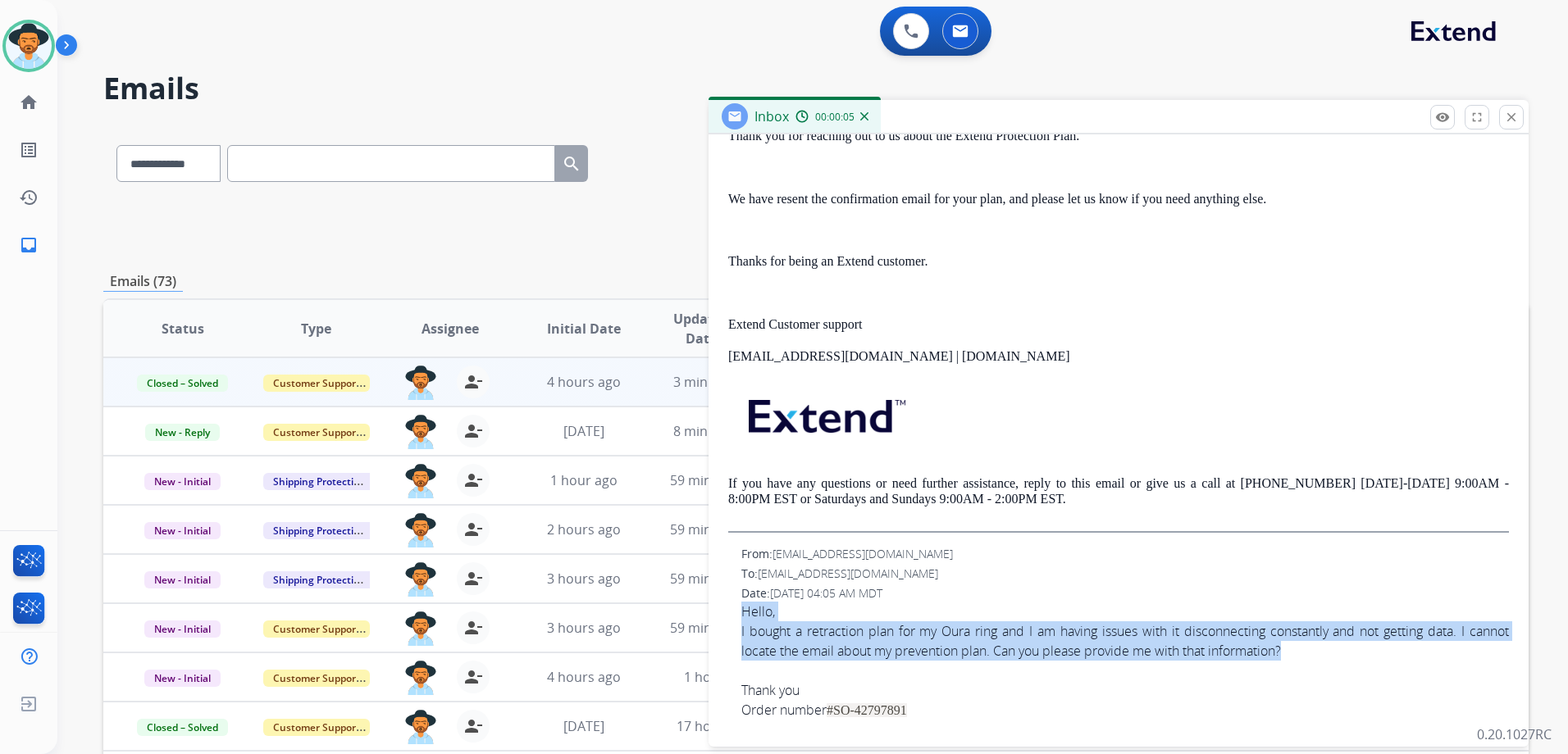
drag, startPoint x: 1296, startPoint y: 649, endPoint x: 737, endPoint y: 616, distance: 560.0
click at [737, 616] on div "From: haleyt14@yahoo.com To: support@extend.com Date: 08/14/2025 - 04:05 AM MDT…" at bounding box center [1118, 633] width 781 height 175
drag, startPoint x: 737, startPoint y: 616, endPoint x: 802, endPoint y: 634, distance: 67.4
copy div "Hello, I bought a retraction plan for my Oura ring and I am having issues with …"
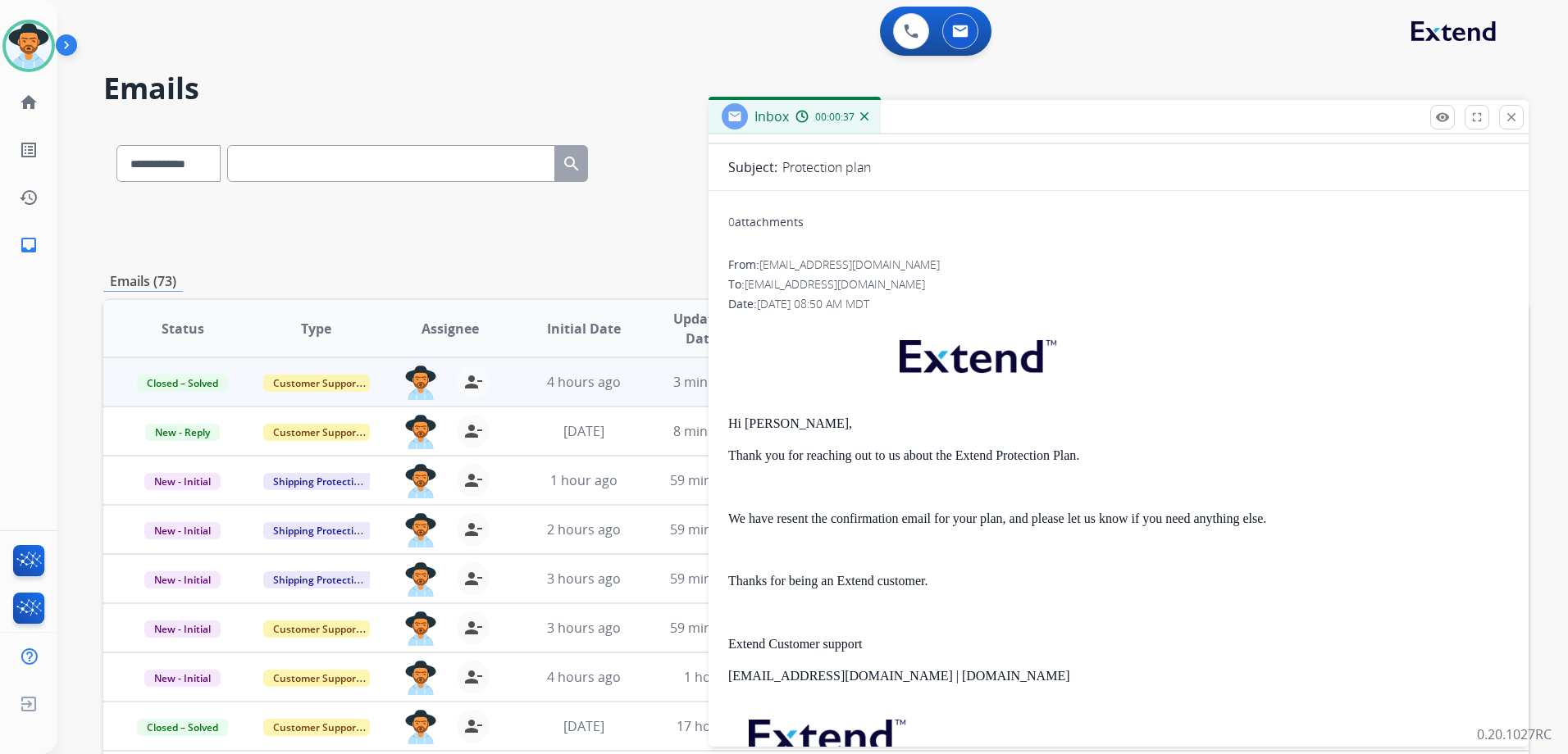
scroll to position [0, 0]
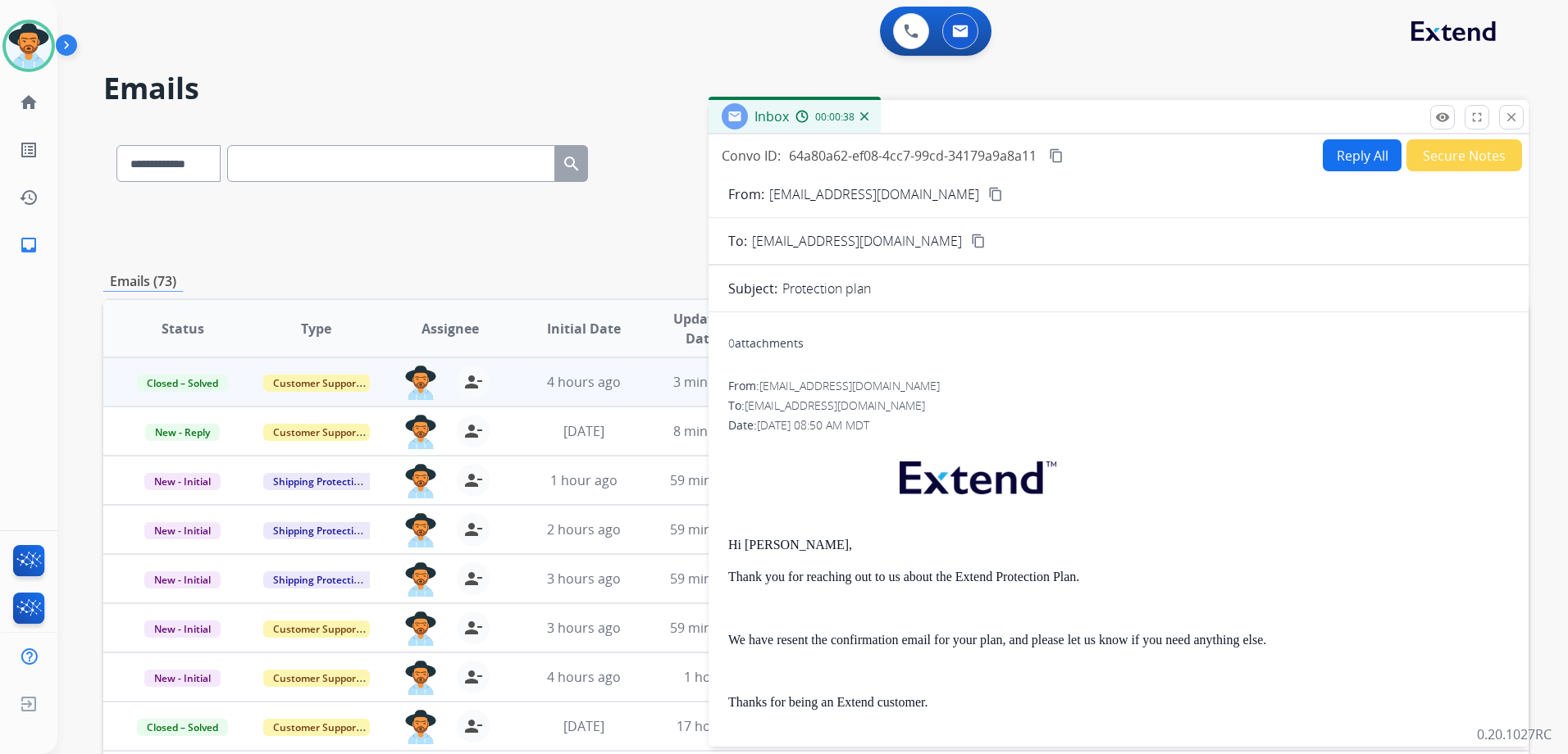
drag, startPoint x: 1060, startPoint y: 156, endPoint x: 1130, endPoint y: 162, distance: 70.3
click at [1060, 156] on mat-icon "content_copy" at bounding box center [1056, 156] width 15 height 15
click at [1507, 123] on mat-icon "close" at bounding box center [1510, 117] width 15 height 15
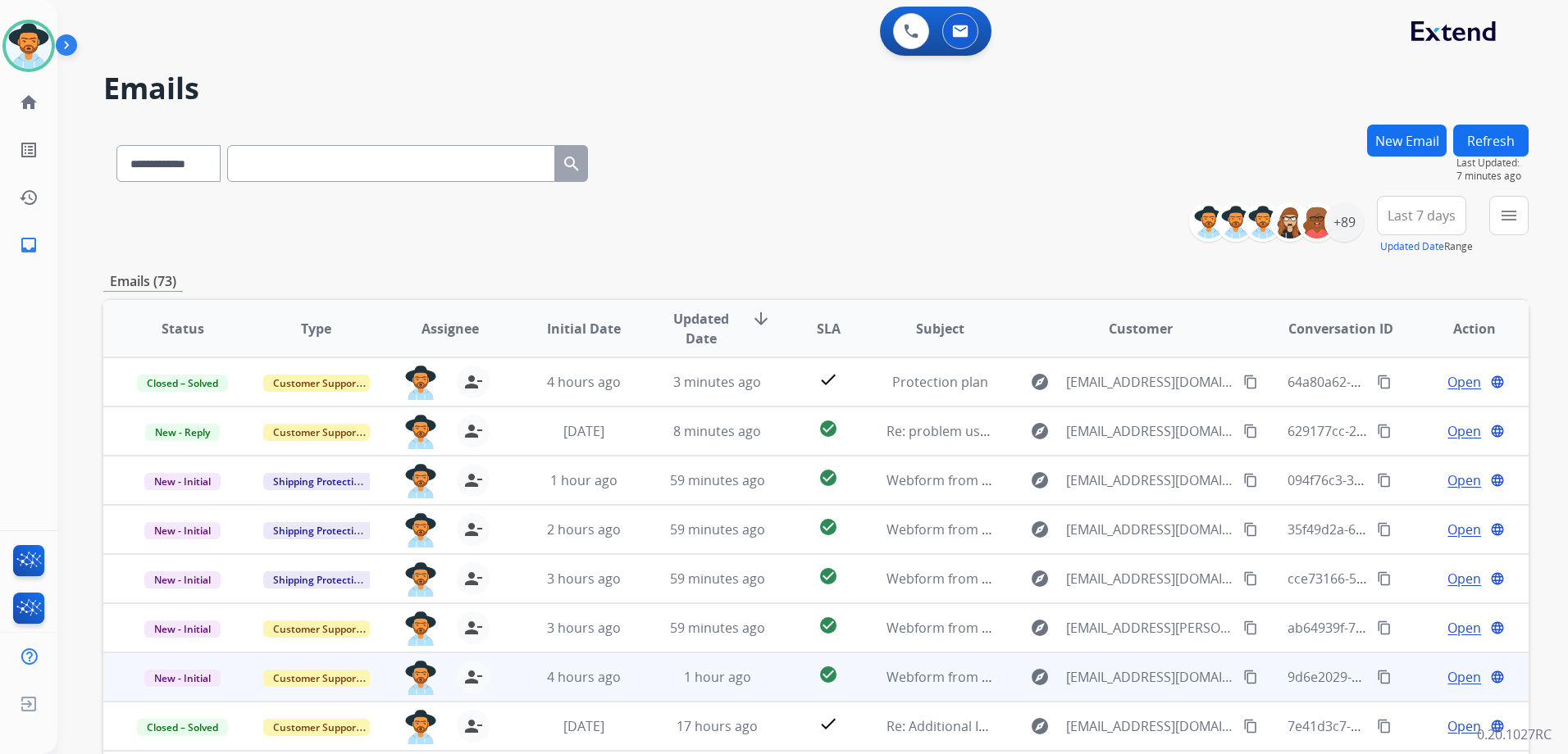
click at [1406, 680] on td "Open language" at bounding box center [1461, 677] width 133 height 49
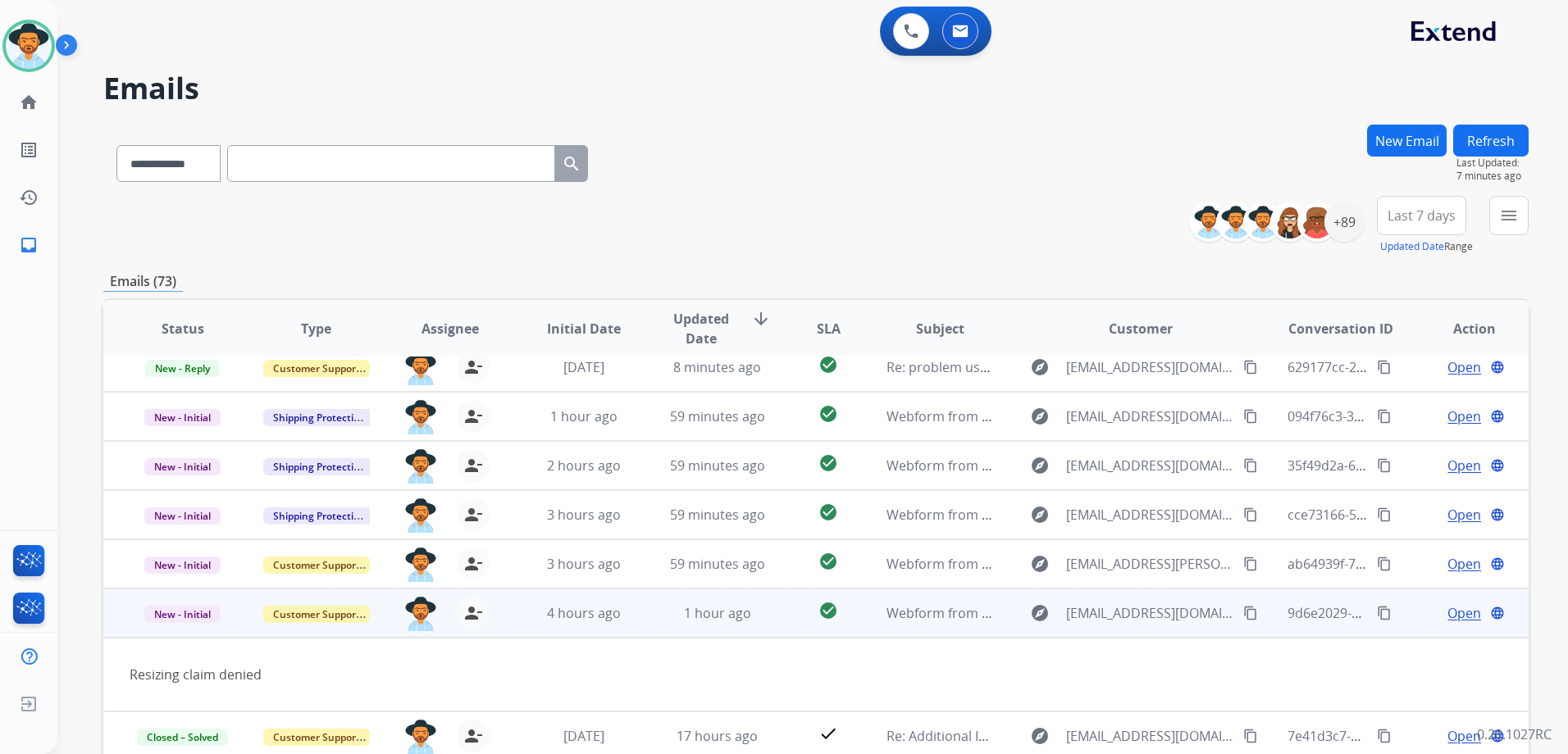
scroll to position [76, 0]
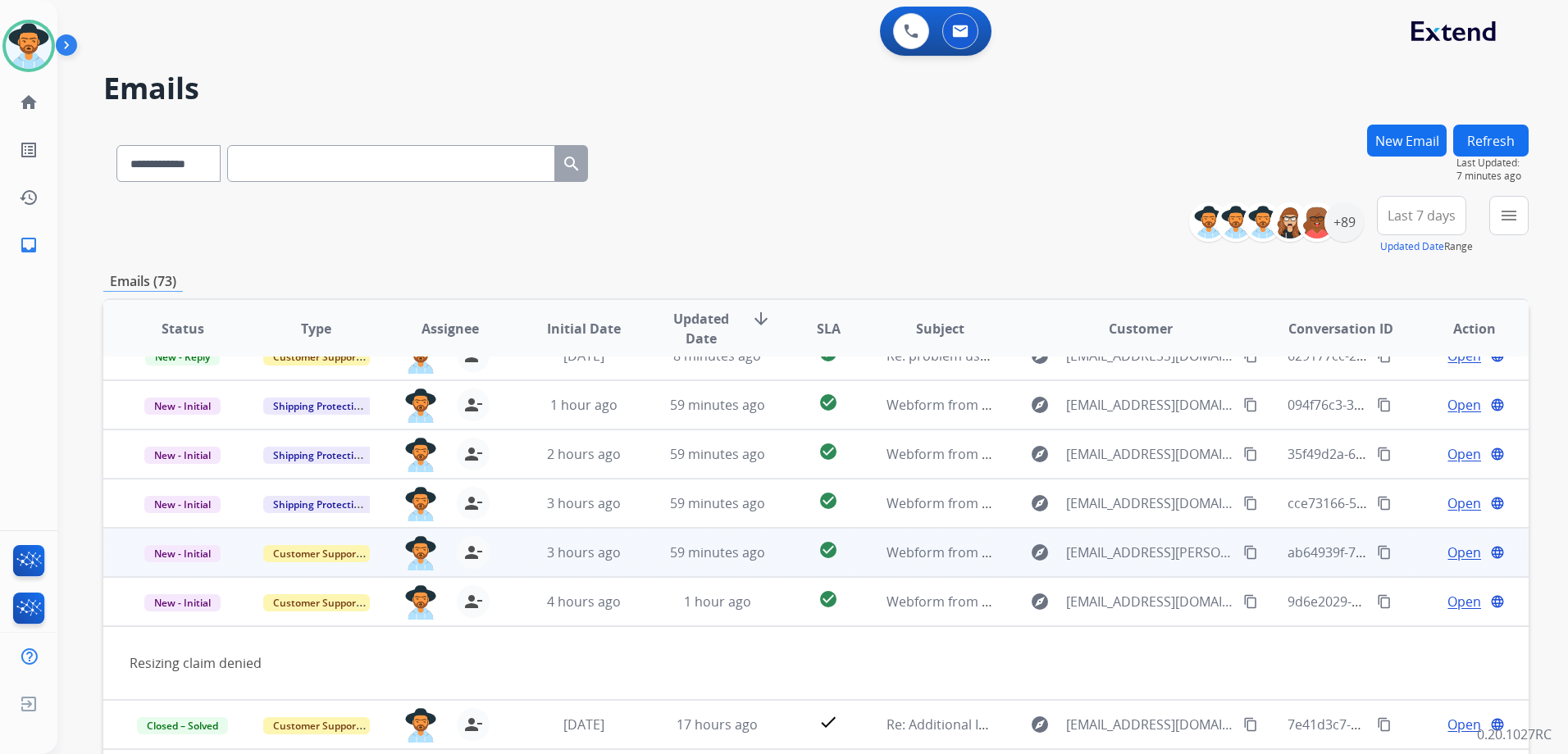
click at [1403, 567] on td "Open language" at bounding box center [1461, 552] width 133 height 49
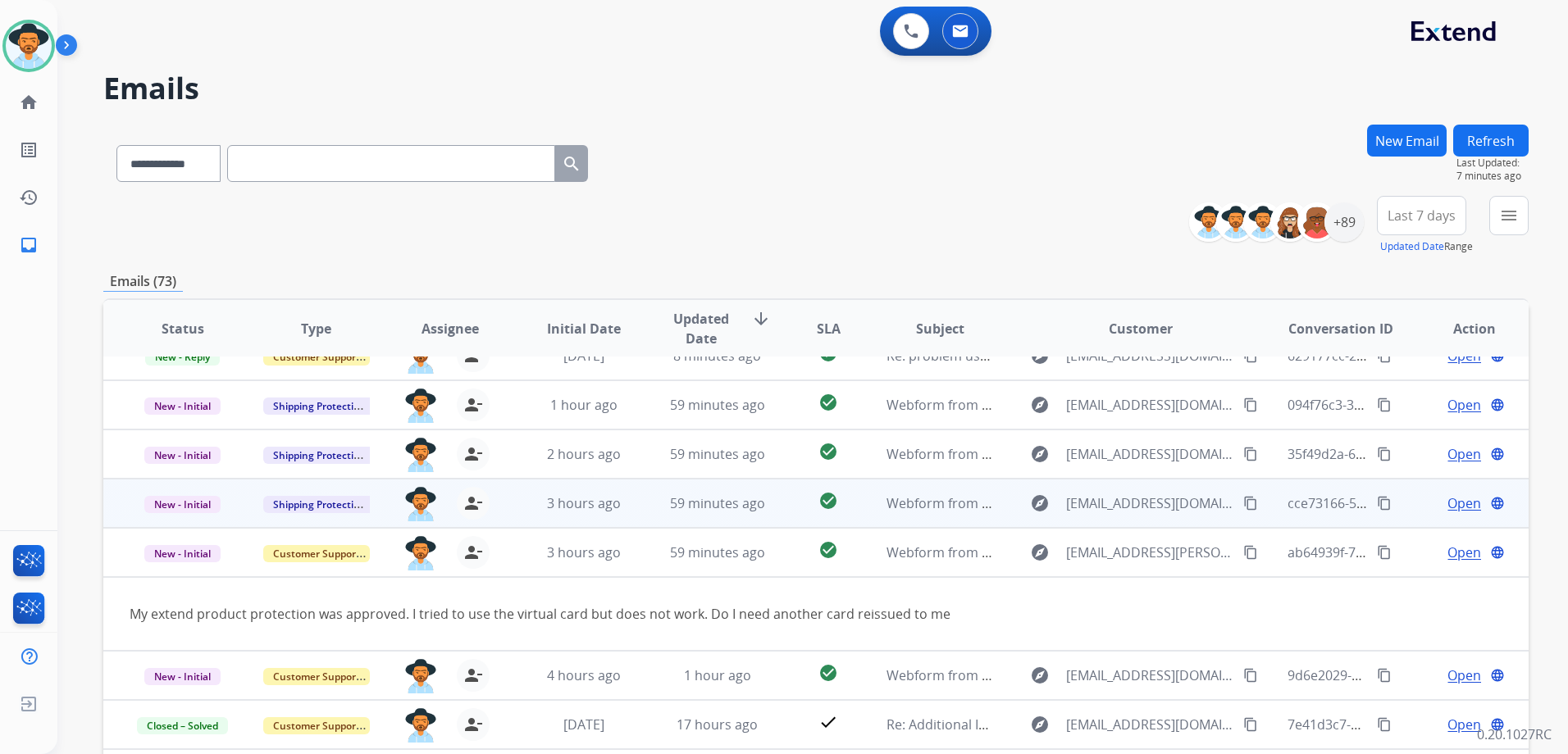
click at [1410, 522] on td "Open language" at bounding box center [1461, 503] width 133 height 49
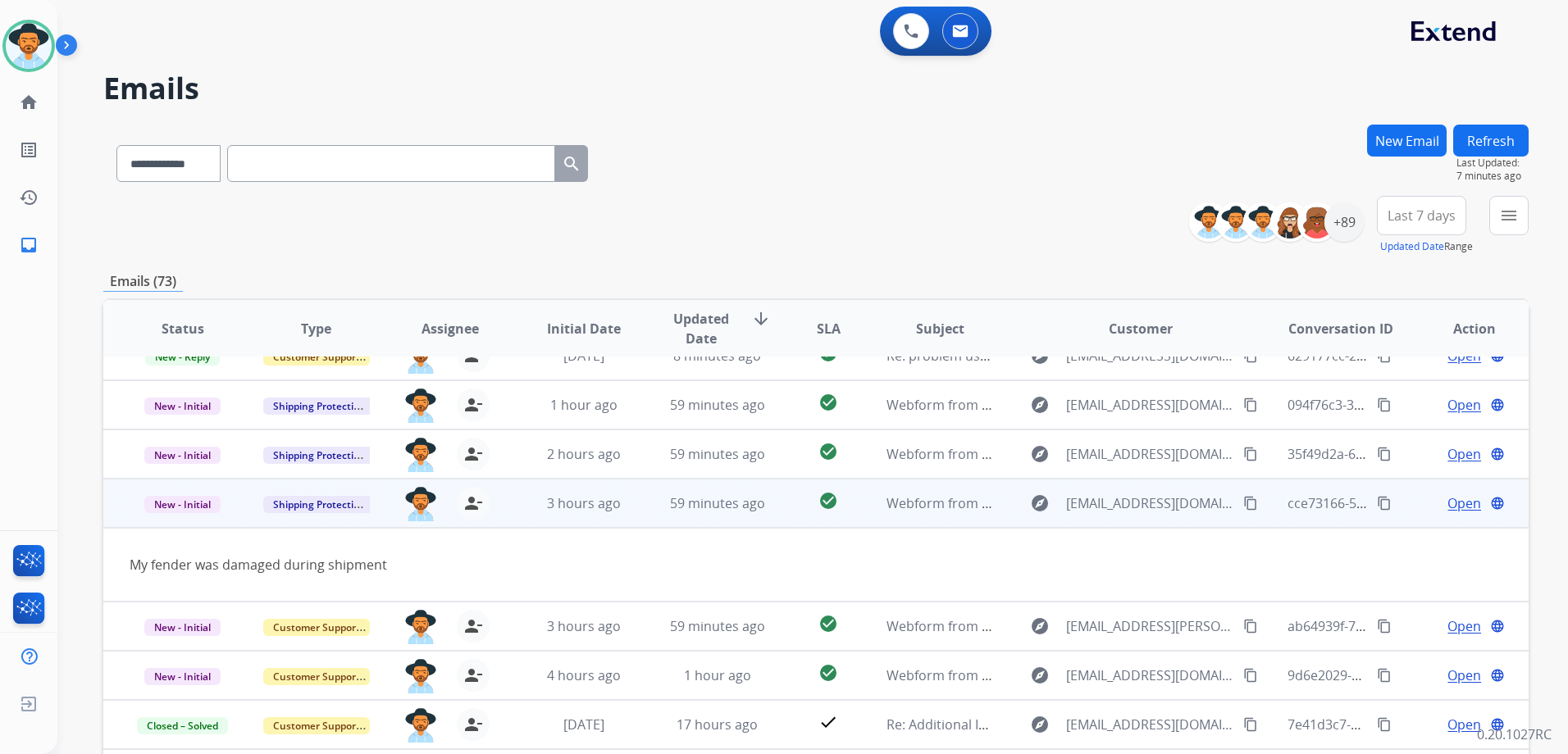
click at [1243, 505] on mat-icon "content_copy" at bounding box center [1250, 503] width 15 height 15
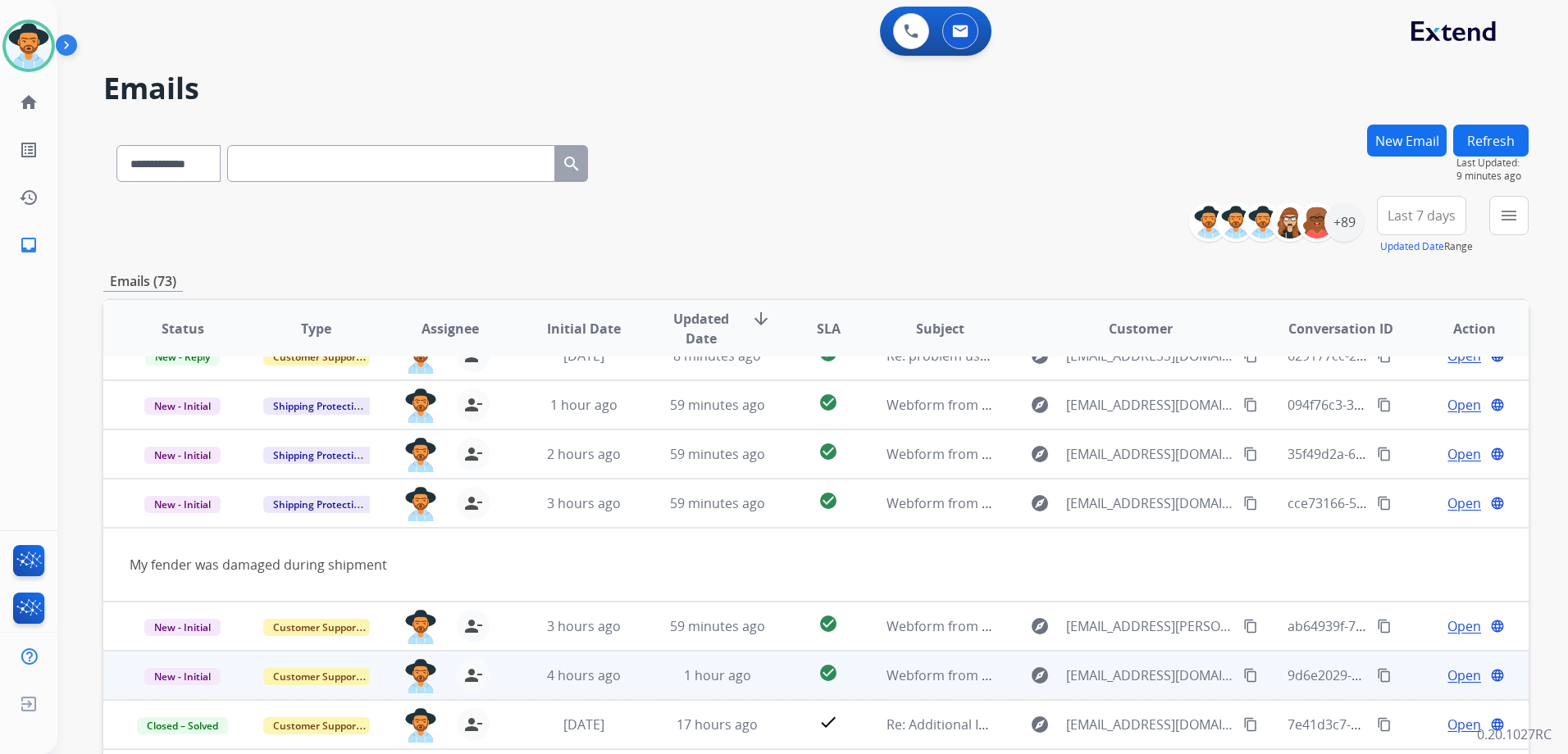
click at [1404, 671] on td "Open language" at bounding box center [1461, 675] width 133 height 49
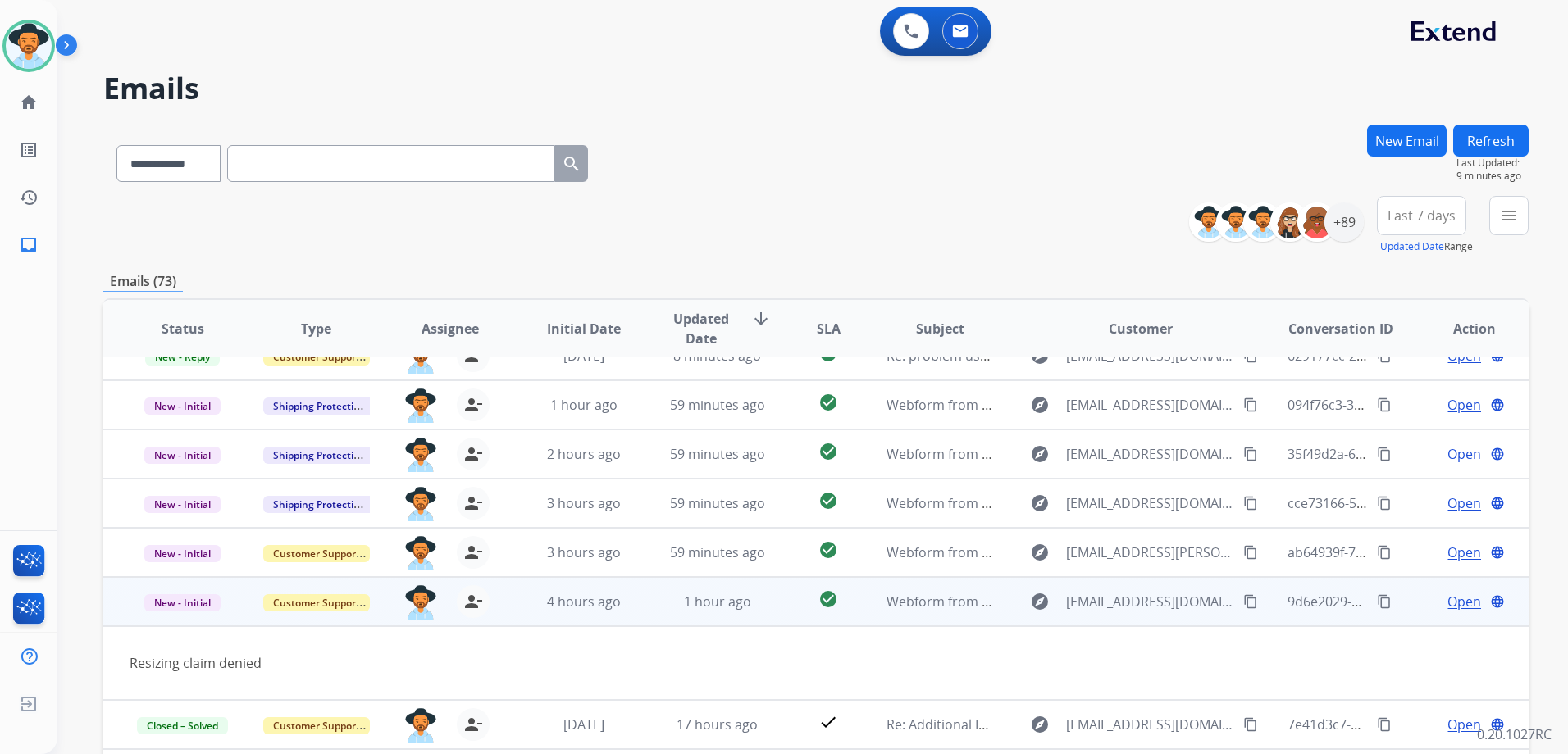
click at [1404, 602] on td "Open language" at bounding box center [1461, 601] width 133 height 49
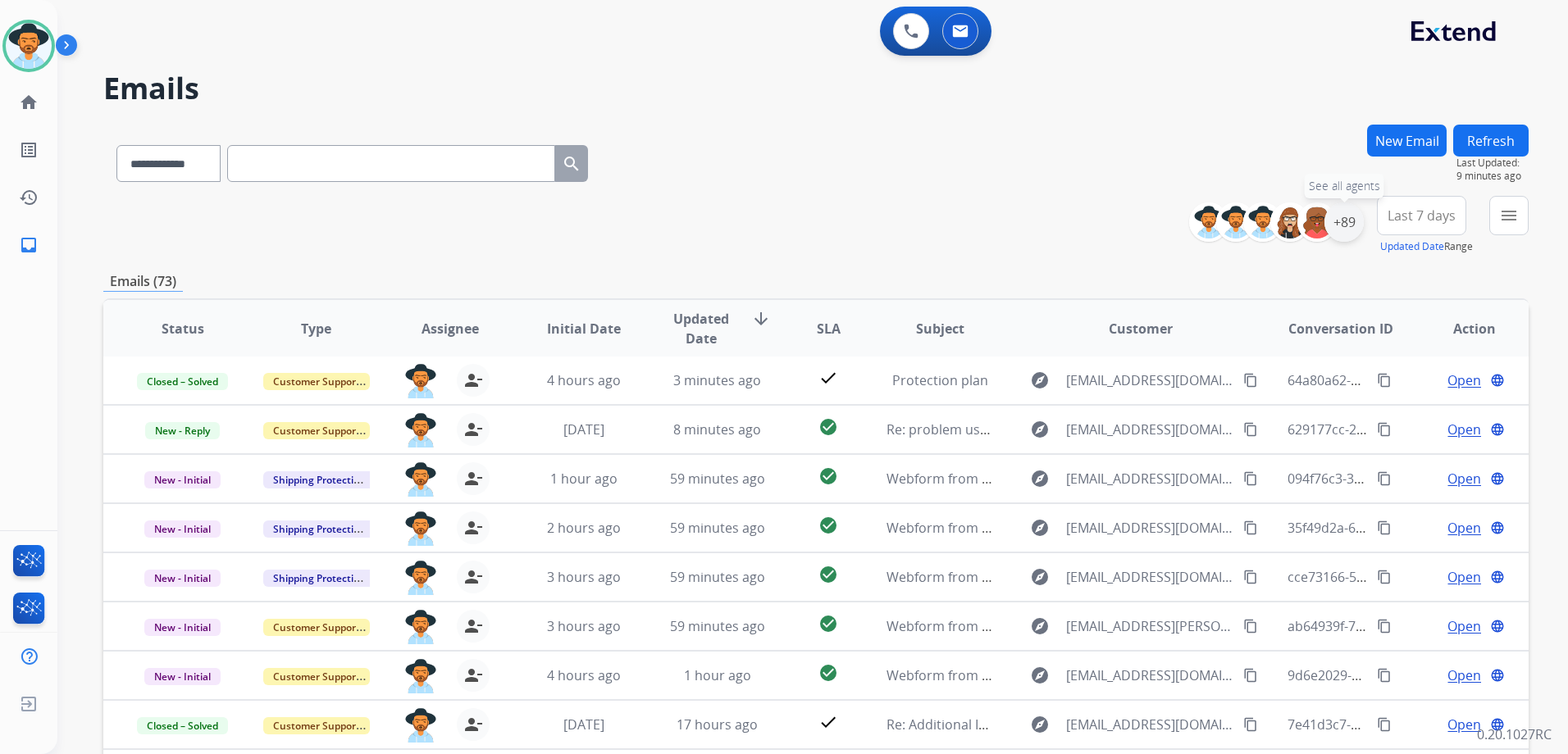
click at [1344, 224] on div "+89" at bounding box center [1344, 223] width 40 height 40
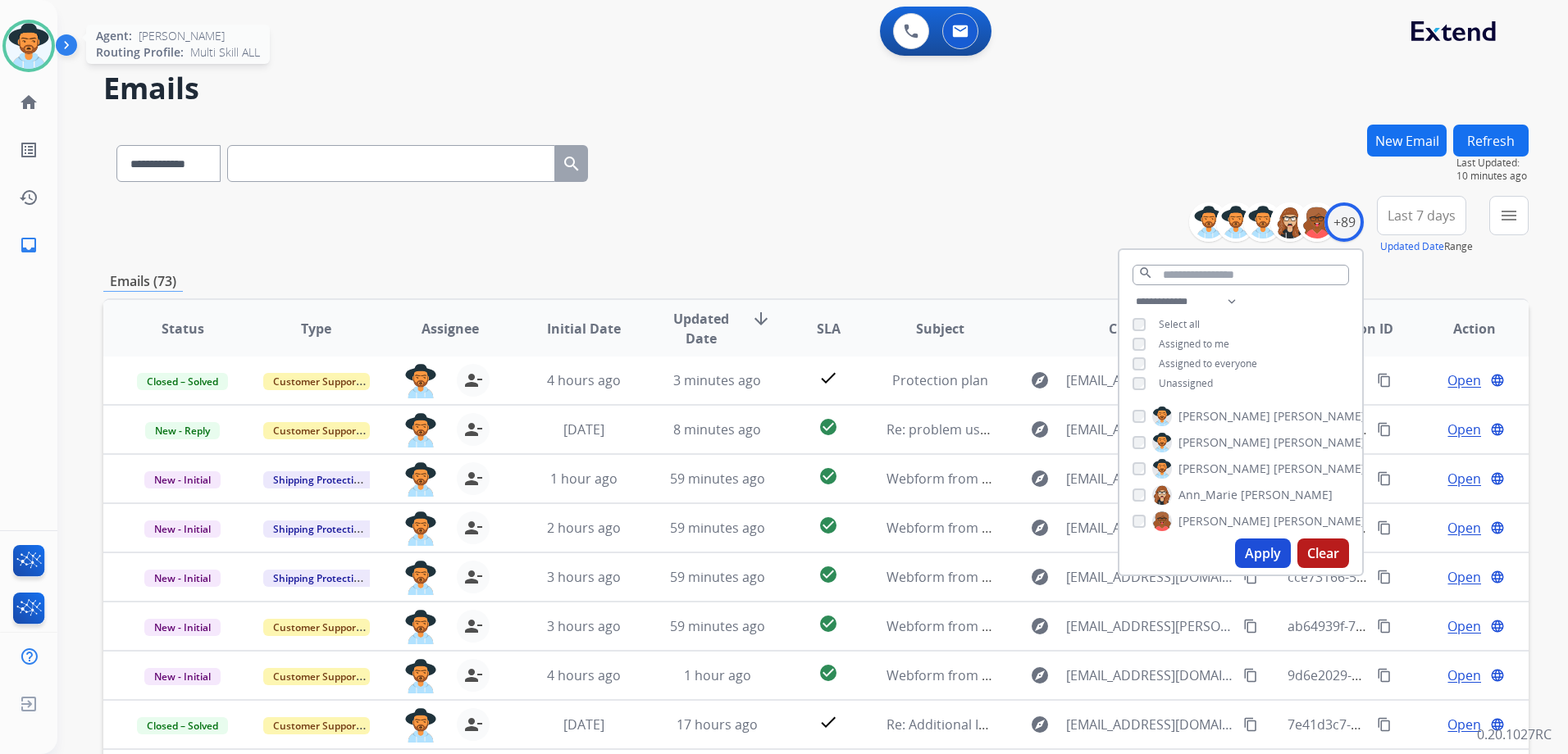
click at [11, 45] on img at bounding box center [28, 46] width 46 height 46
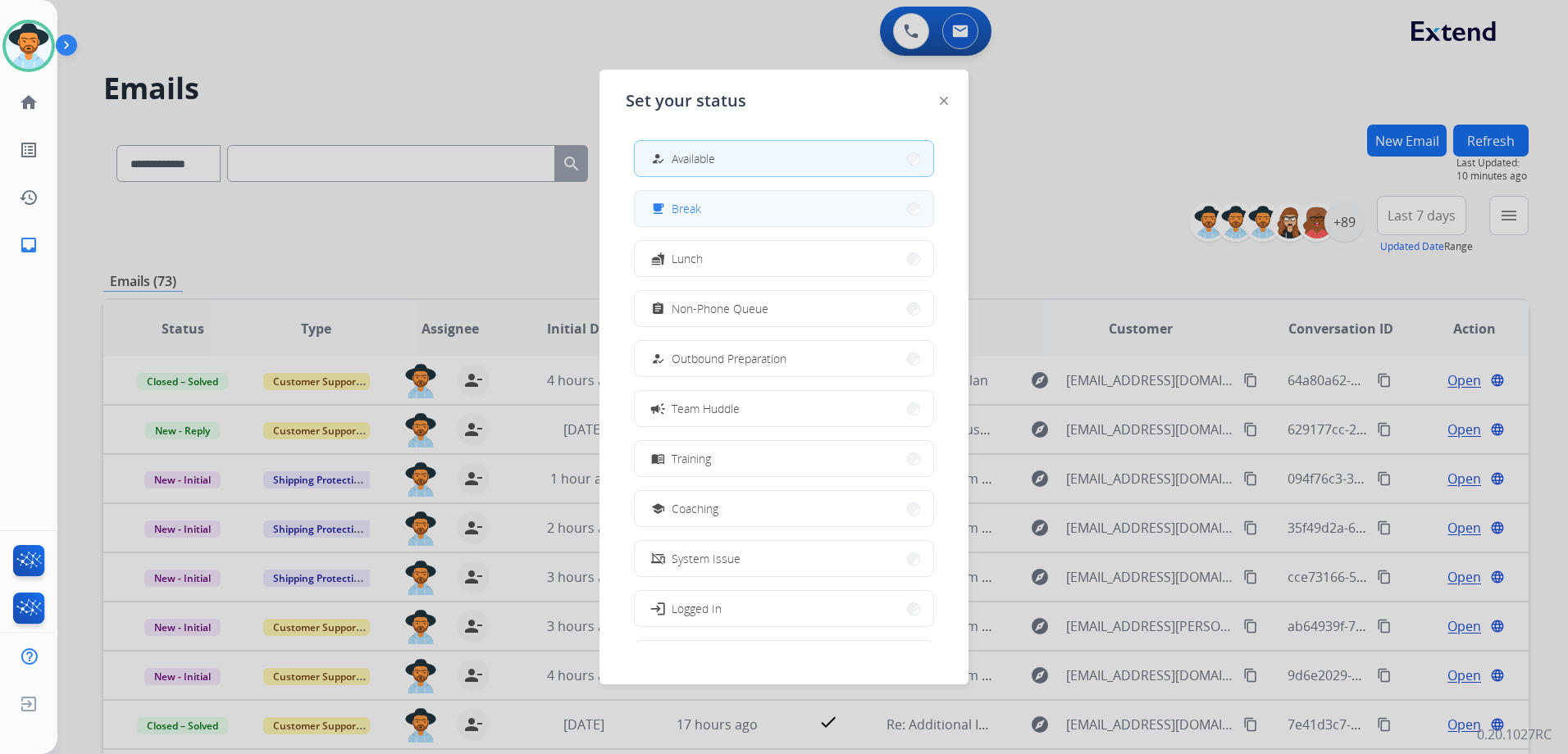
click at [735, 212] on button "free_breakfast Break" at bounding box center [783, 208] width 298 height 35
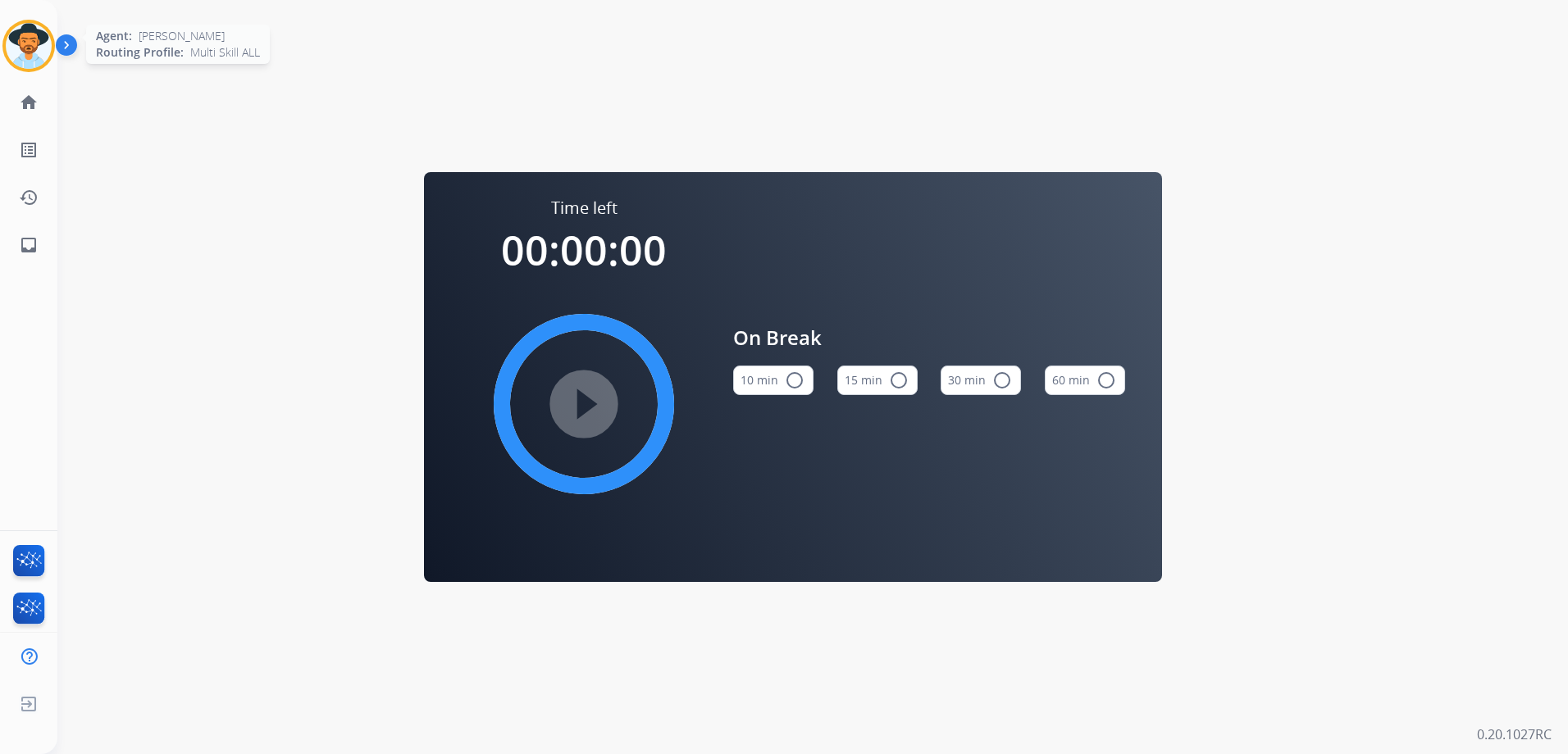
click at [36, 52] on img at bounding box center [28, 46] width 46 height 46
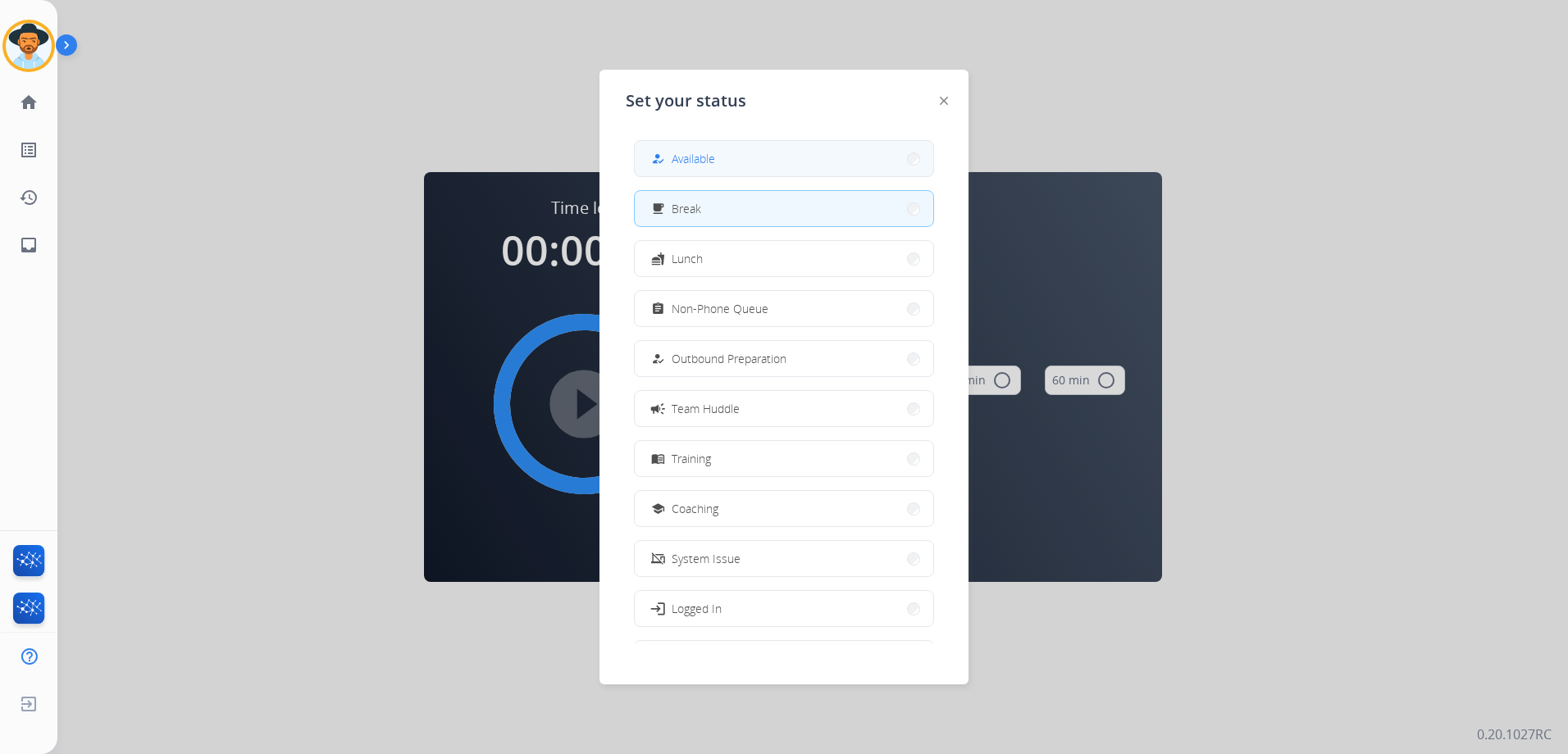
click at [770, 143] on button "how_to_reg Available" at bounding box center [783, 158] width 298 height 35
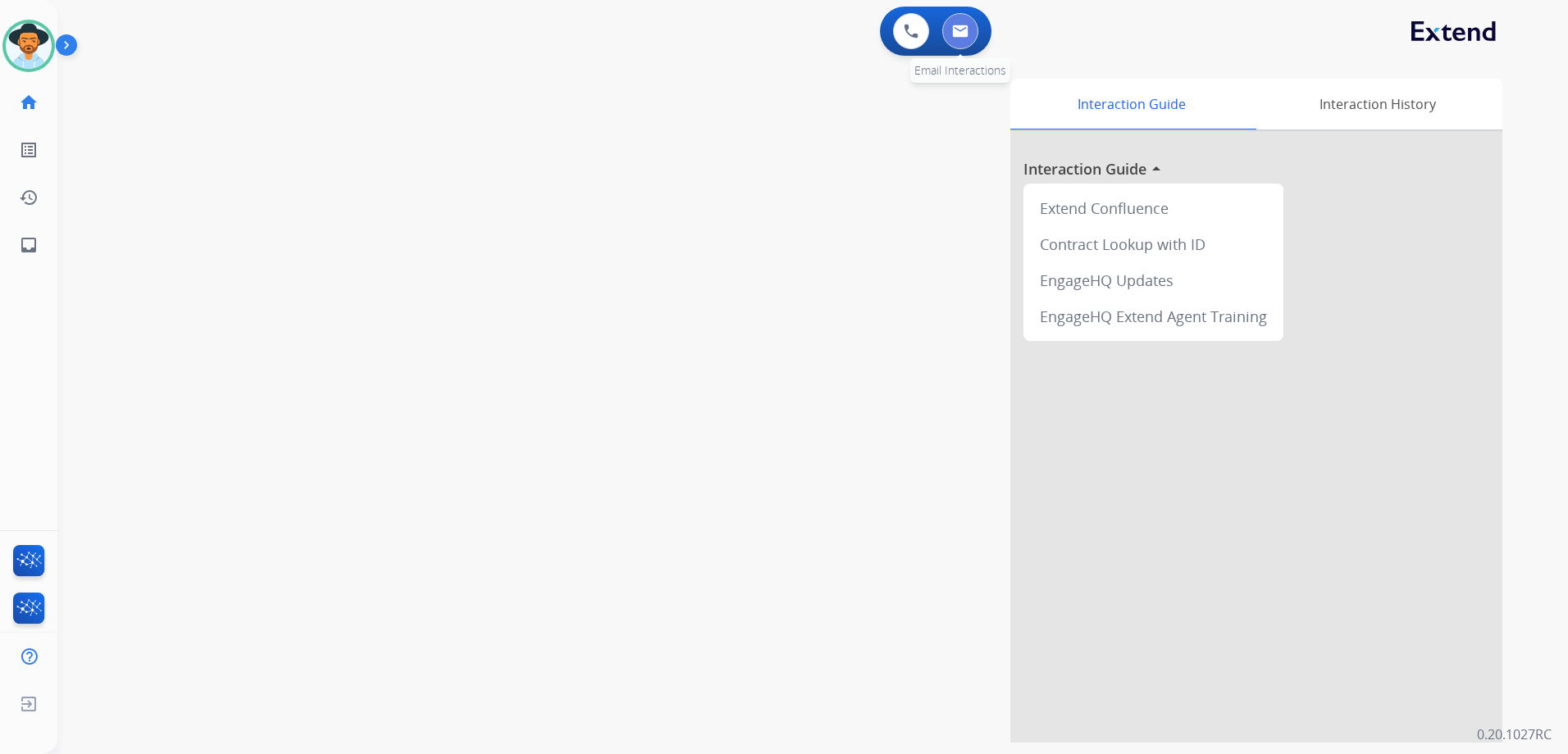
click at [958, 37] on img at bounding box center [959, 31] width 16 height 13
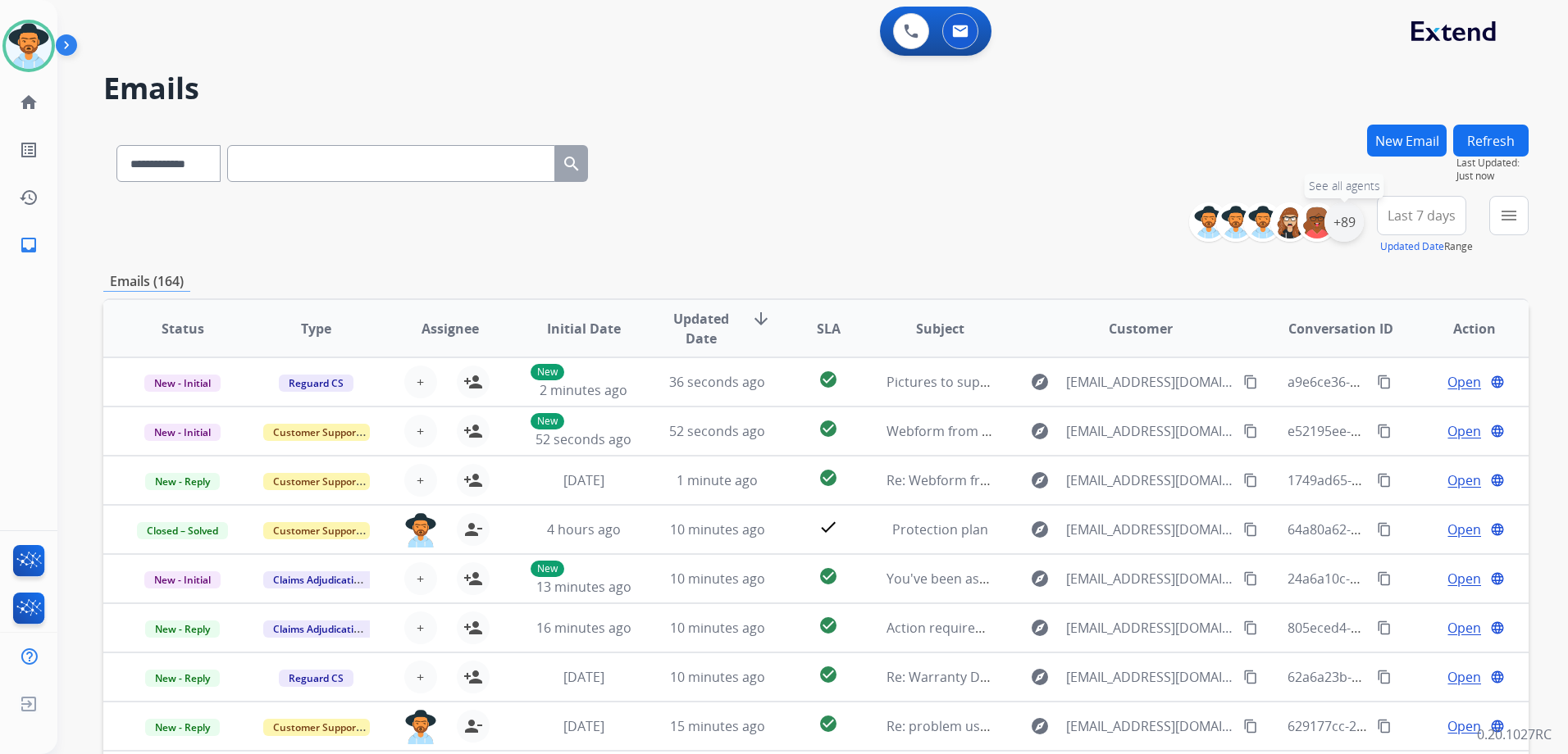
click at [1343, 230] on div "+89" at bounding box center [1344, 223] width 40 height 40
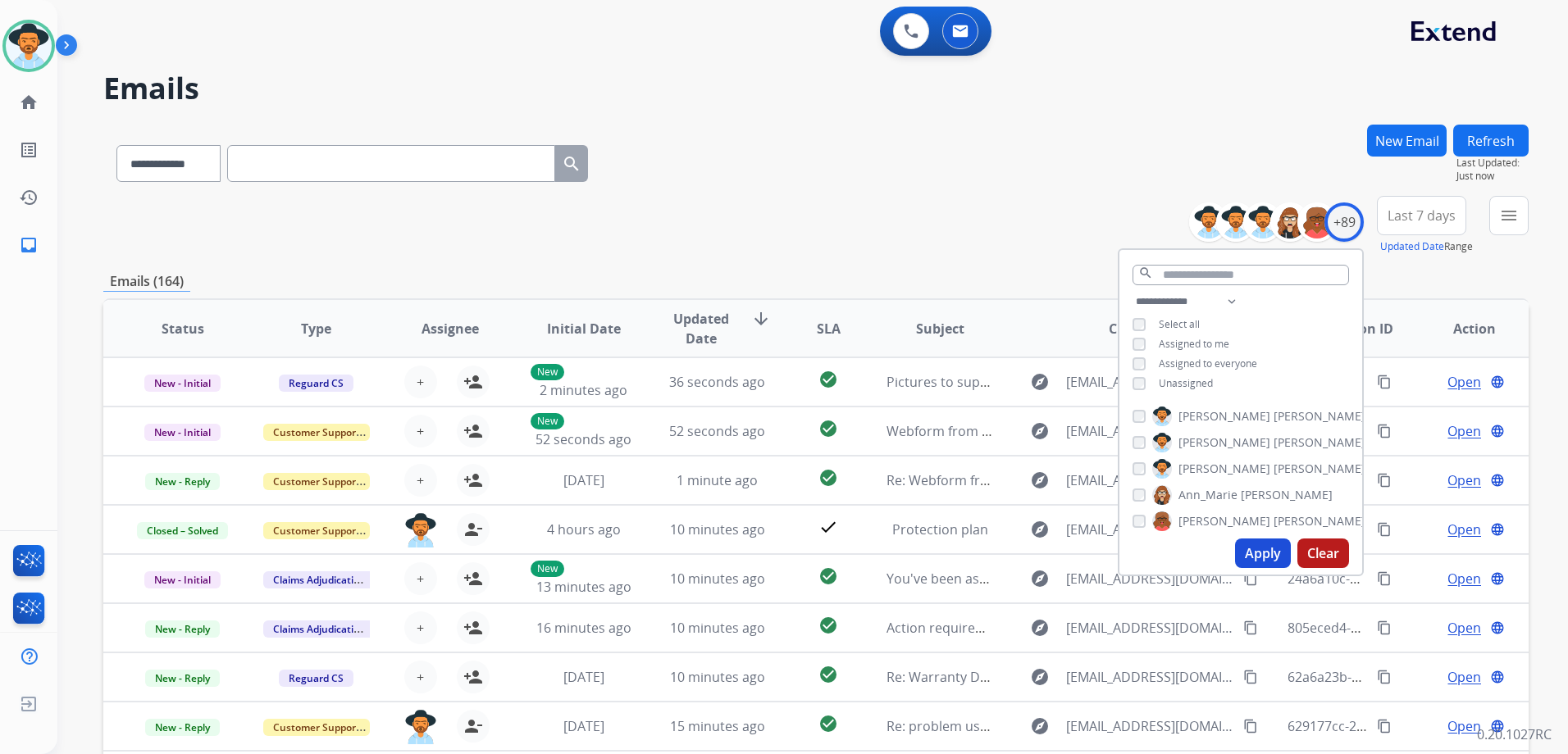
click at [1197, 378] on span "Unassigned" at bounding box center [1185, 383] width 54 height 14
click at [1272, 551] on button "Apply" at bounding box center [1262, 554] width 56 height 29
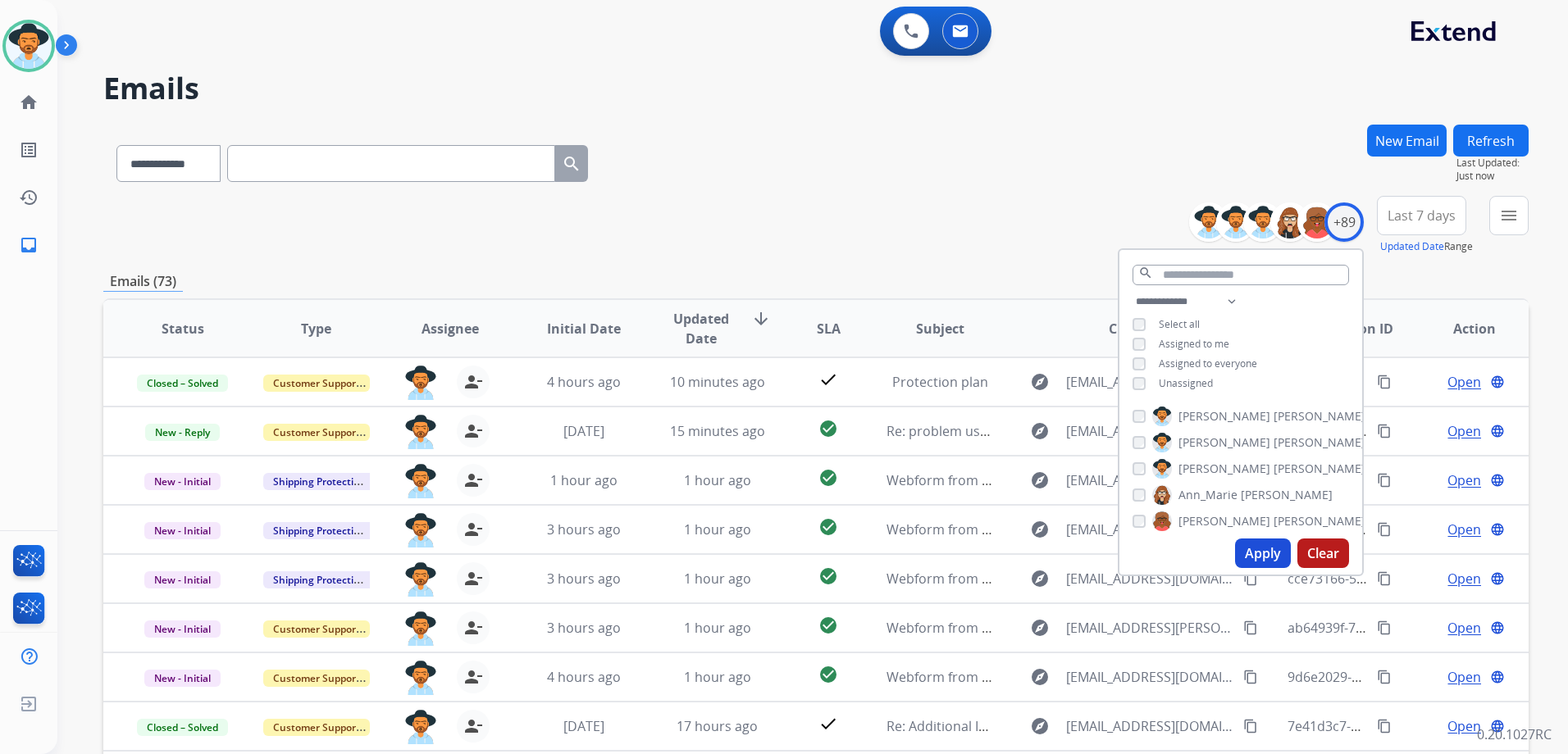
click at [982, 190] on div "**********" at bounding box center [816, 160] width 1425 height 71
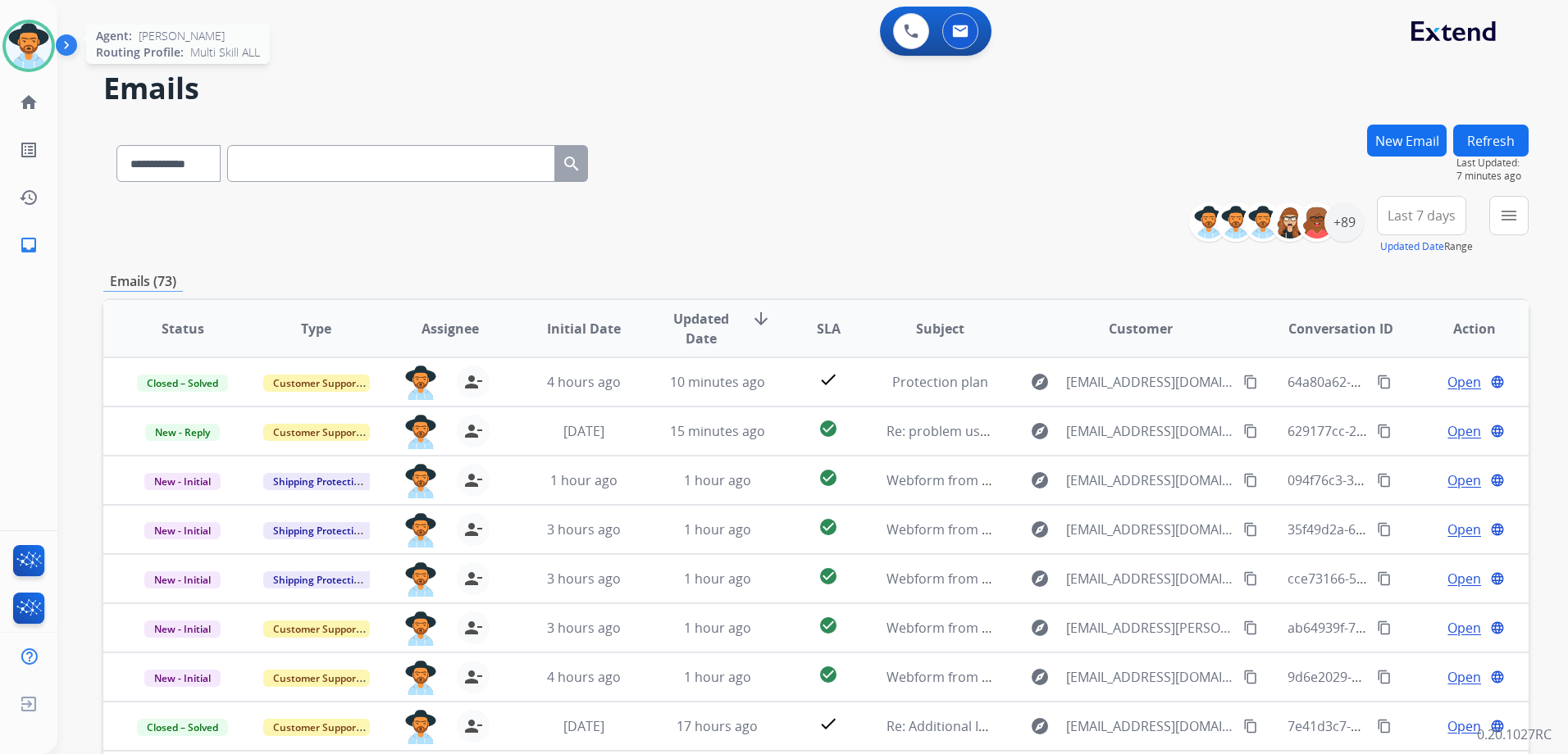
click at [23, 35] on img at bounding box center [28, 46] width 46 height 46
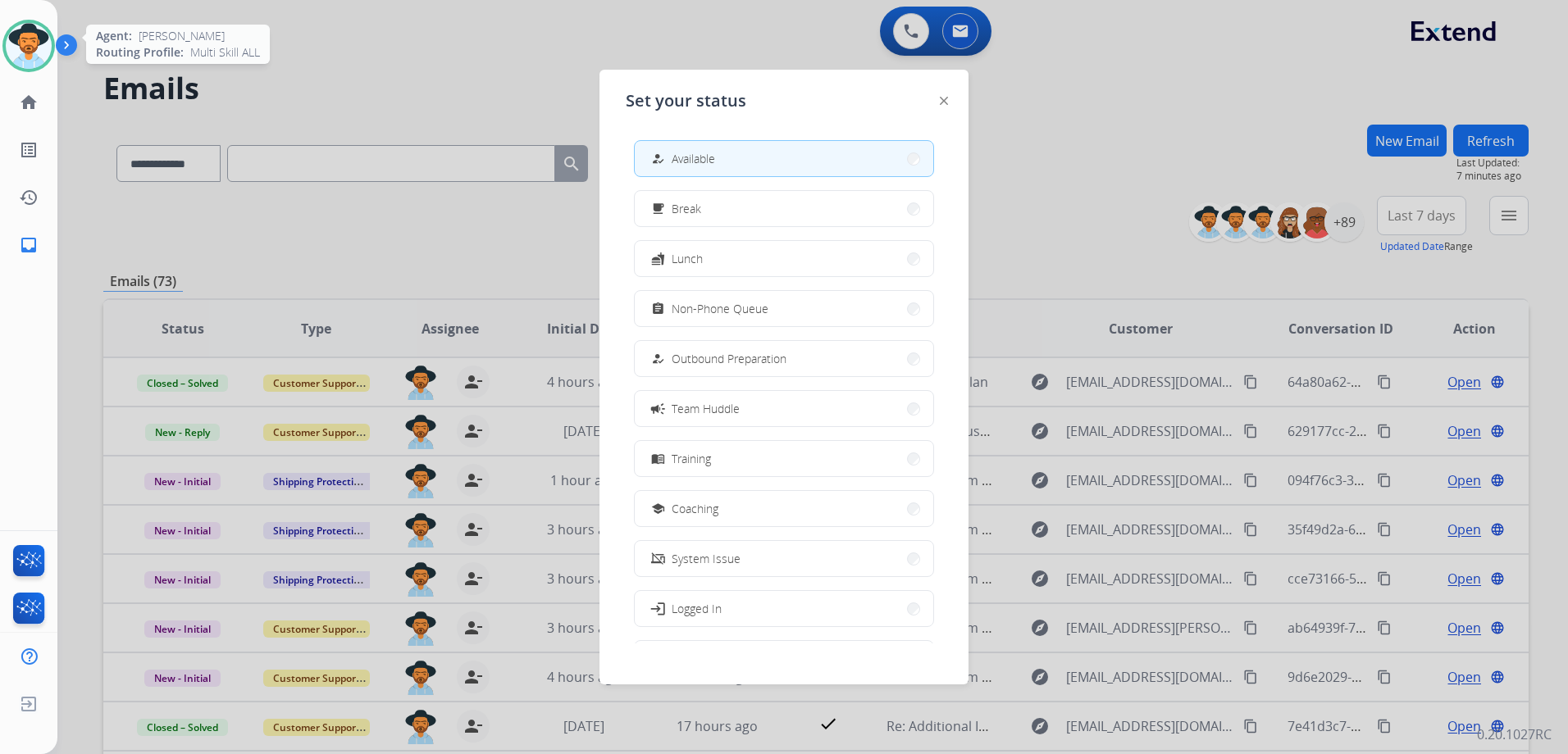
click at [23, 35] on img at bounding box center [28, 46] width 46 height 46
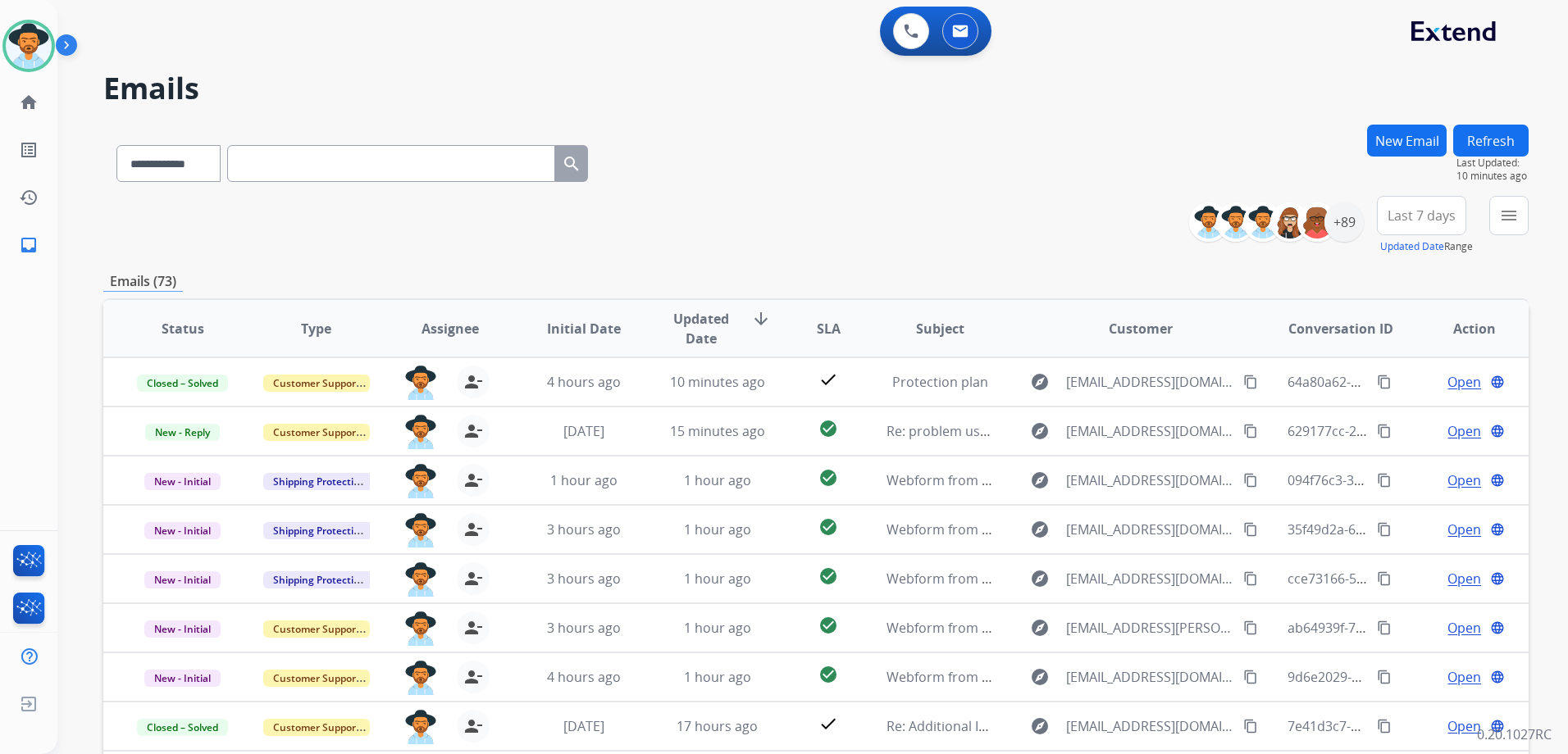
click at [1492, 136] on button "Refresh" at bounding box center [1491, 140] width 76 height 32
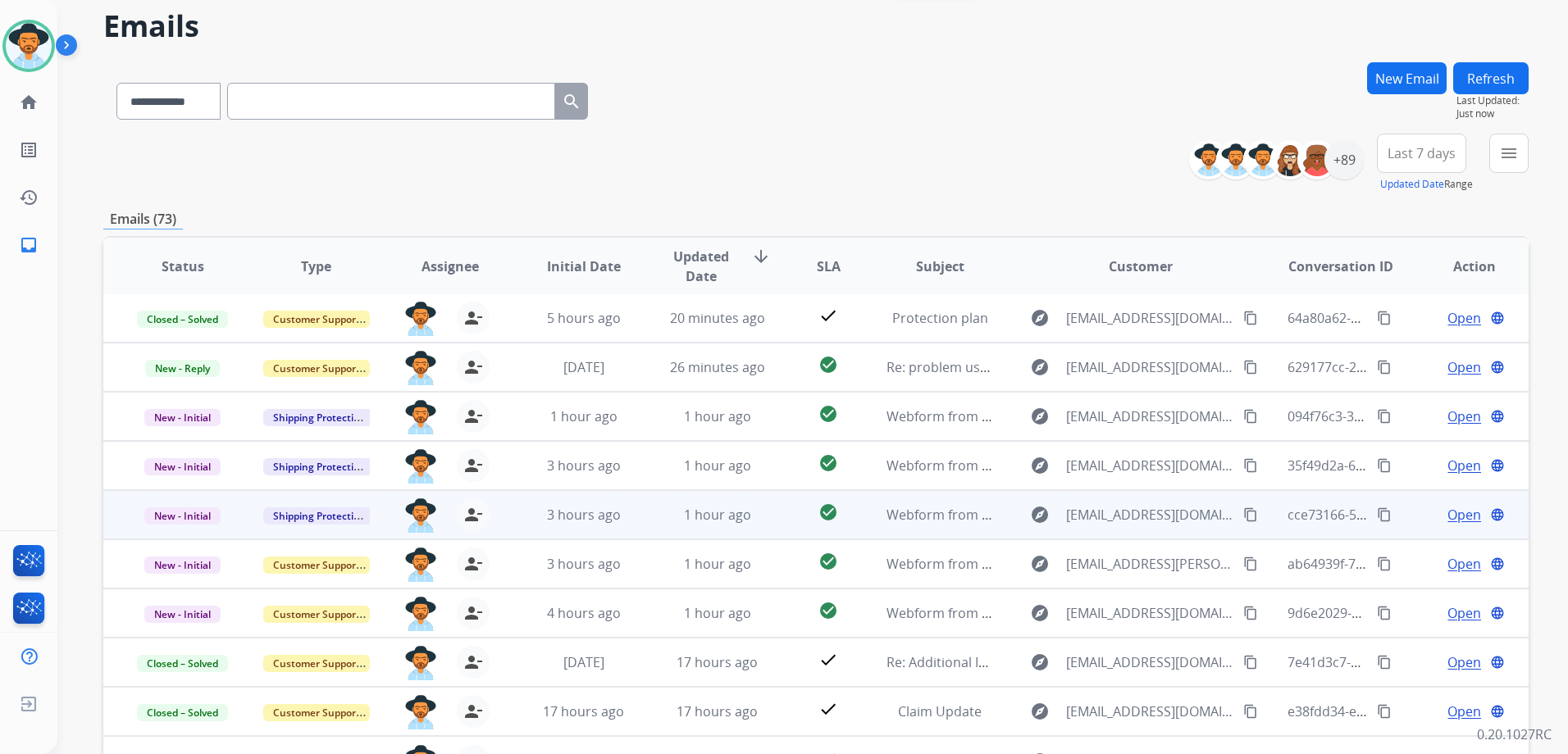
scroll to position [164, 0]
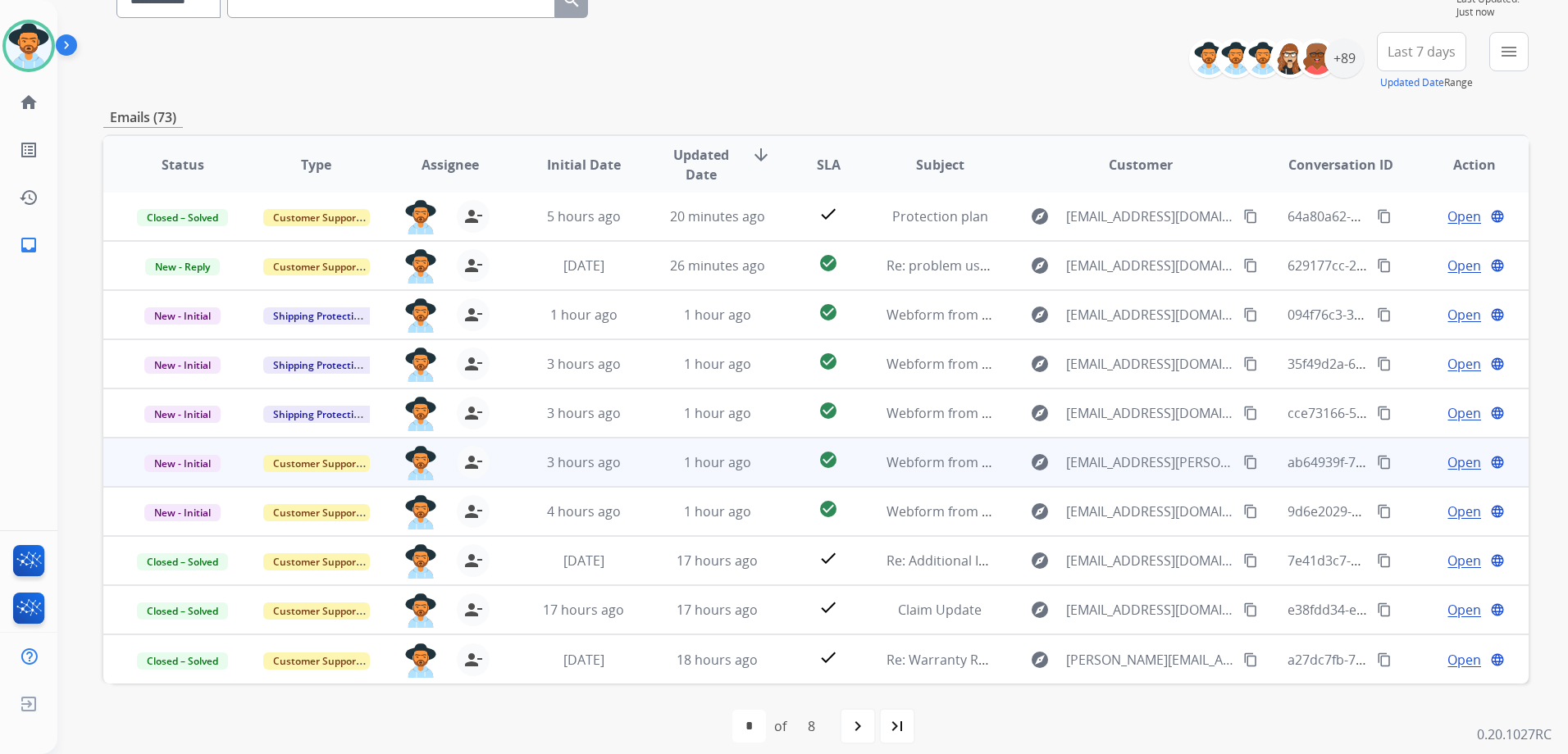
click at [1406, 469] on td "Open language" at bounding box center [1461, 462] width 133 height 49
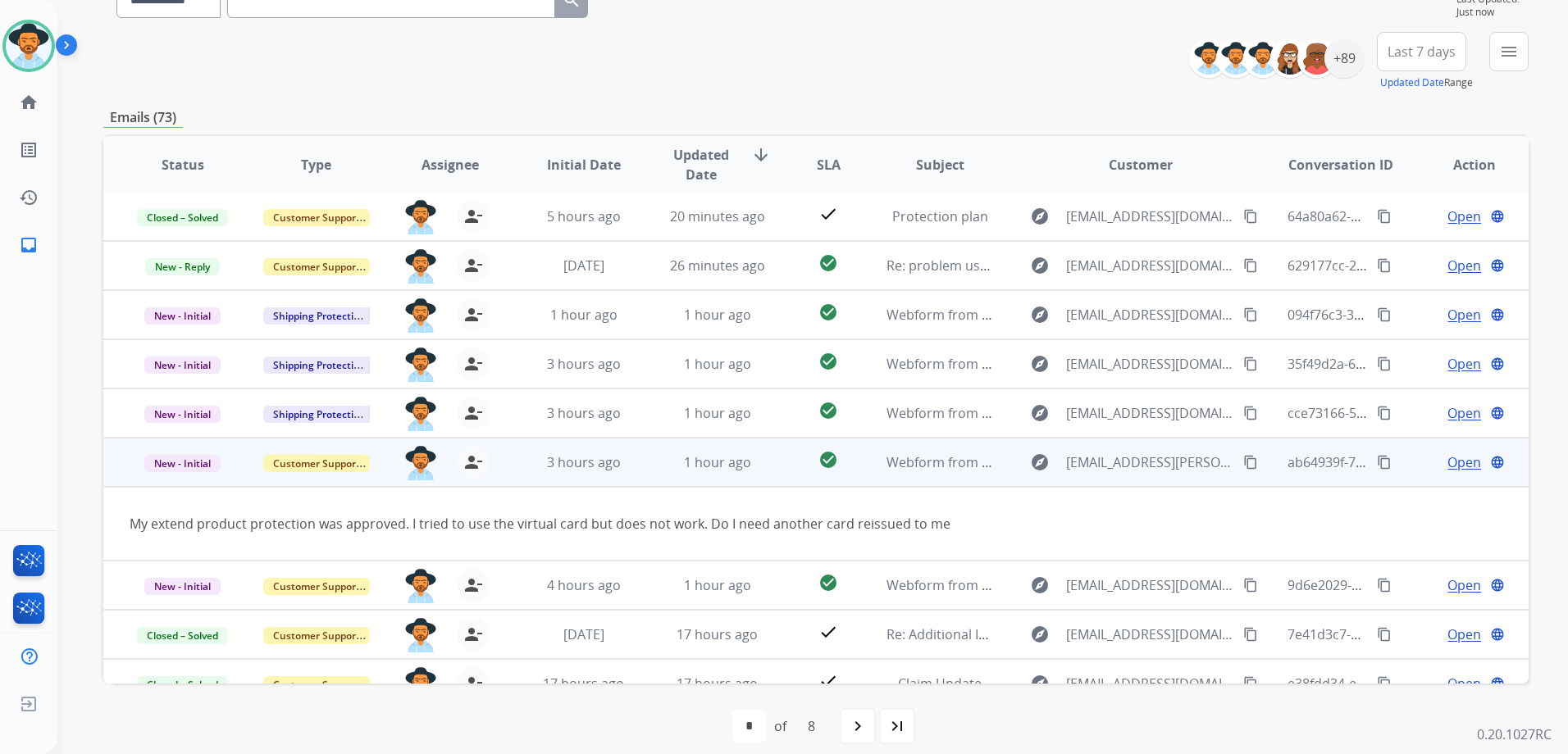
scroll to position [76, 0]
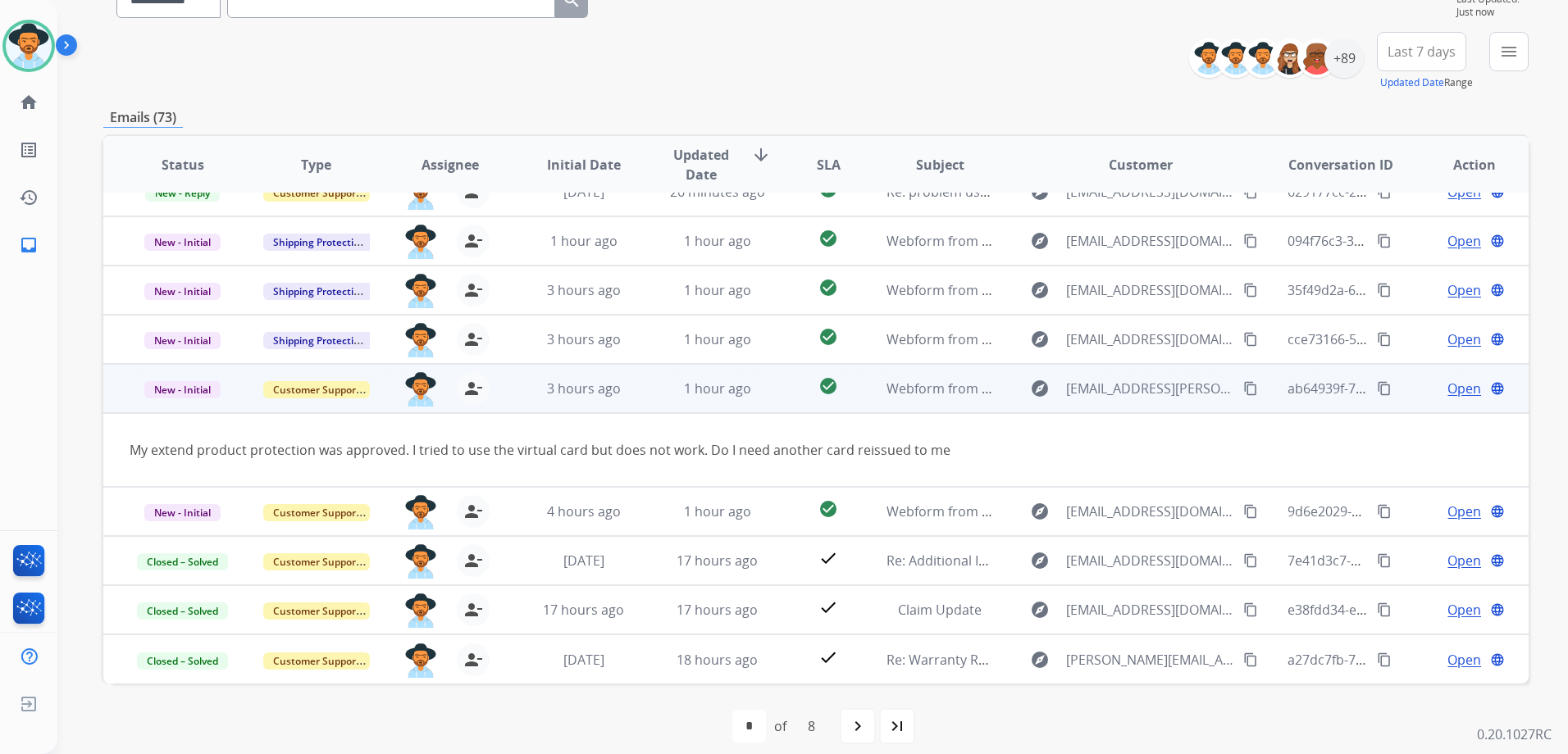
click at [1406, 399] on td "Open language" at bounding box center [1461, 388] width 133 height 49
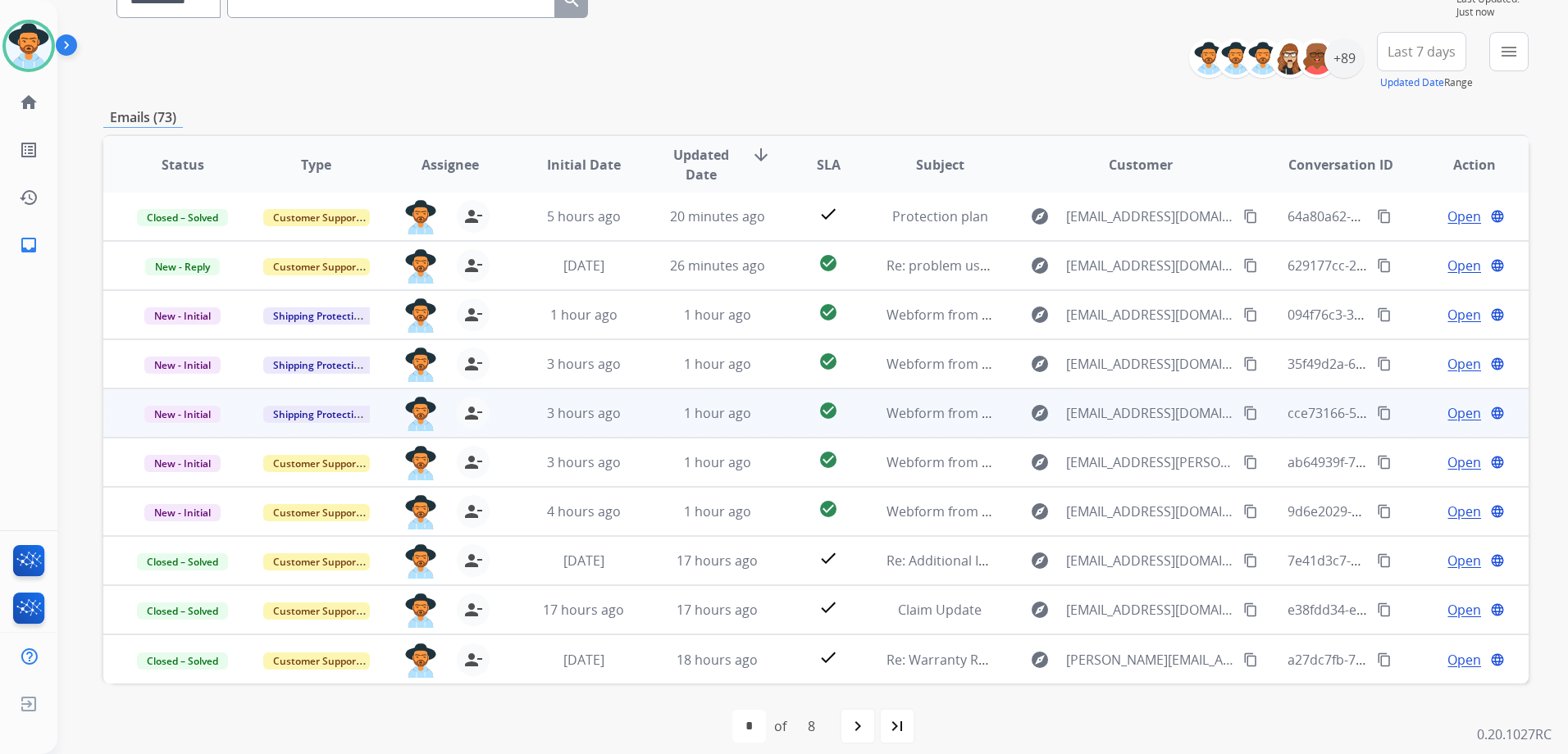
click at [1421, 422] on div "Open language" at bounding box center [1474, 413] width 107 height 20
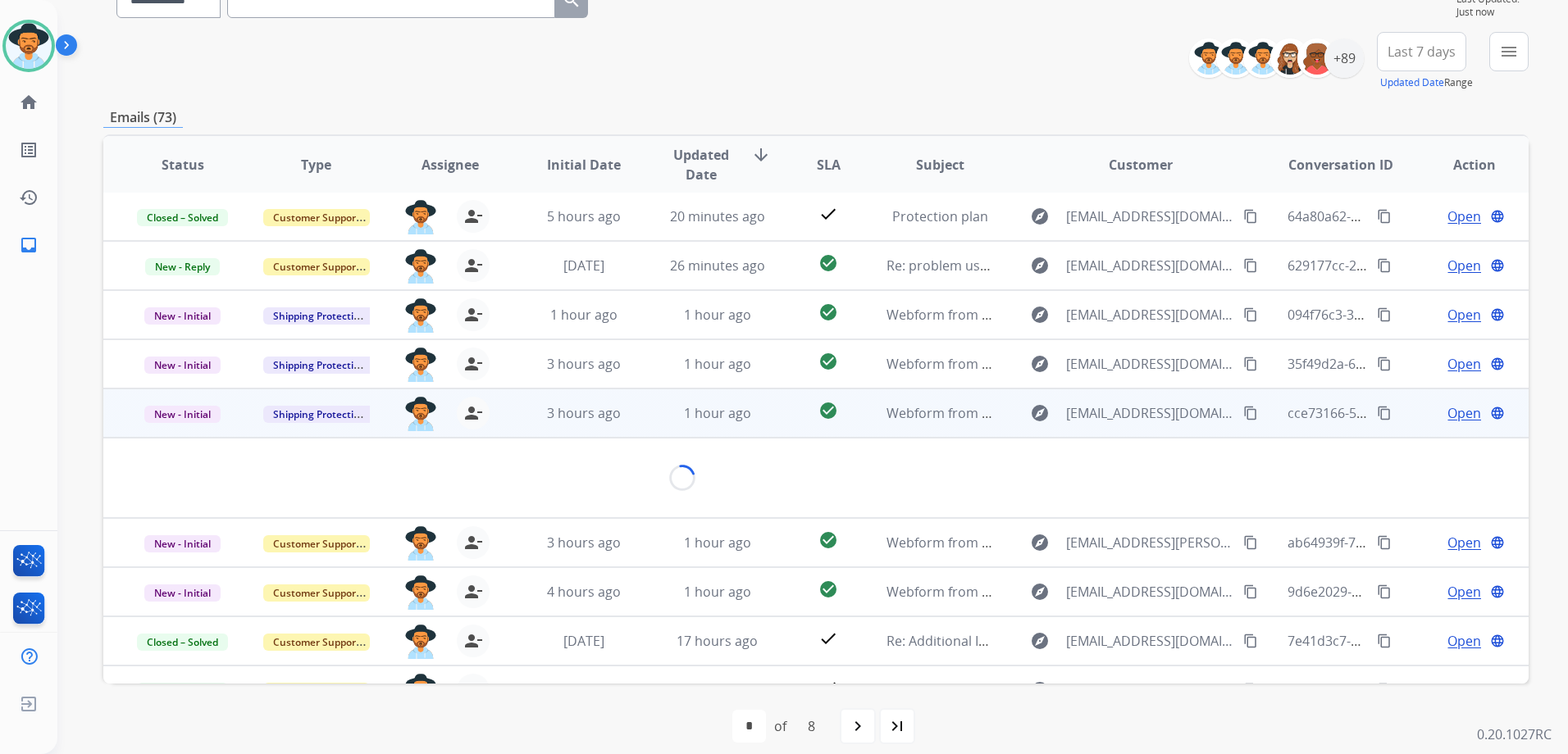
scroll to position [76, 0]
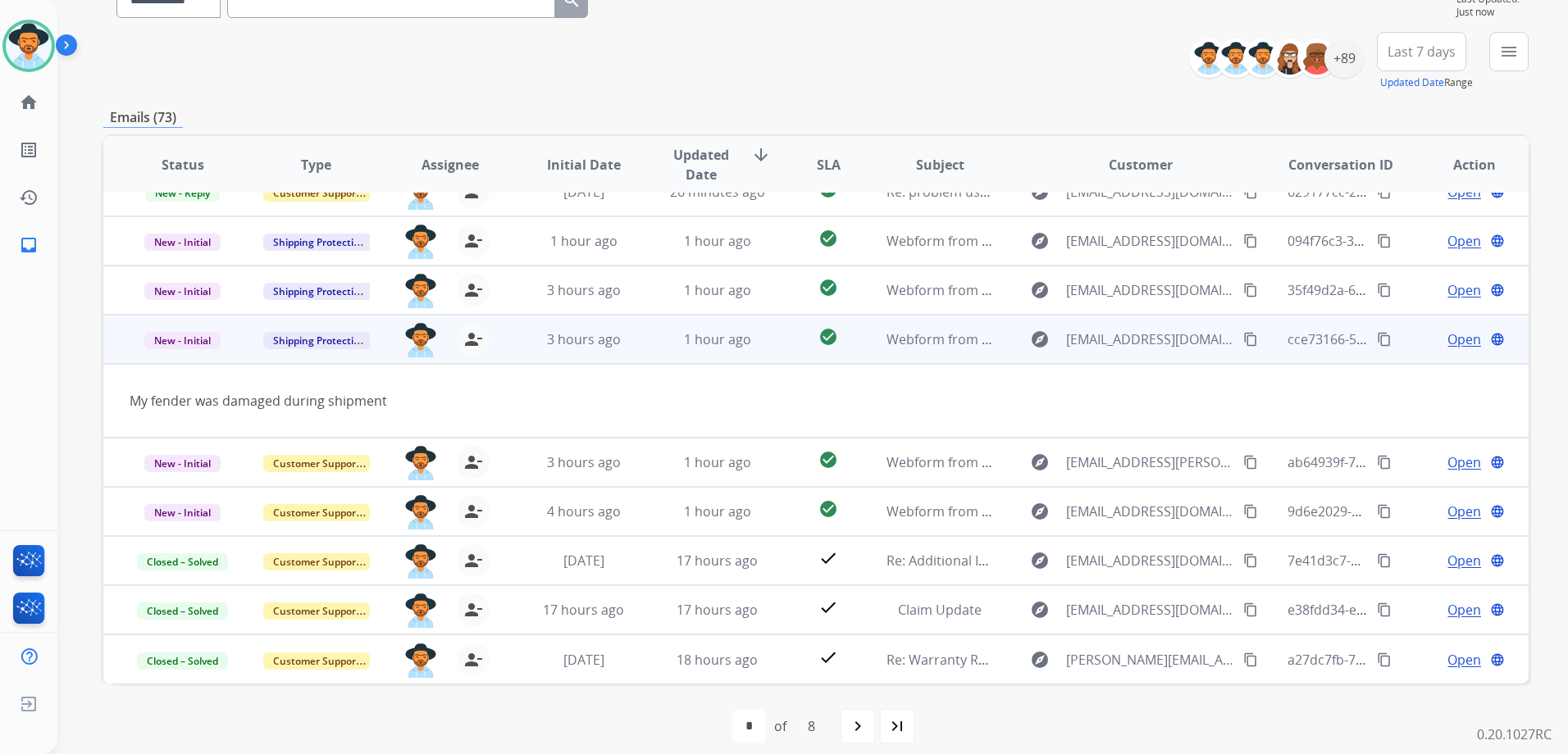
click at [1400, 339] on td "Open language" at bounding box center [1461, 339] width 133 height 49
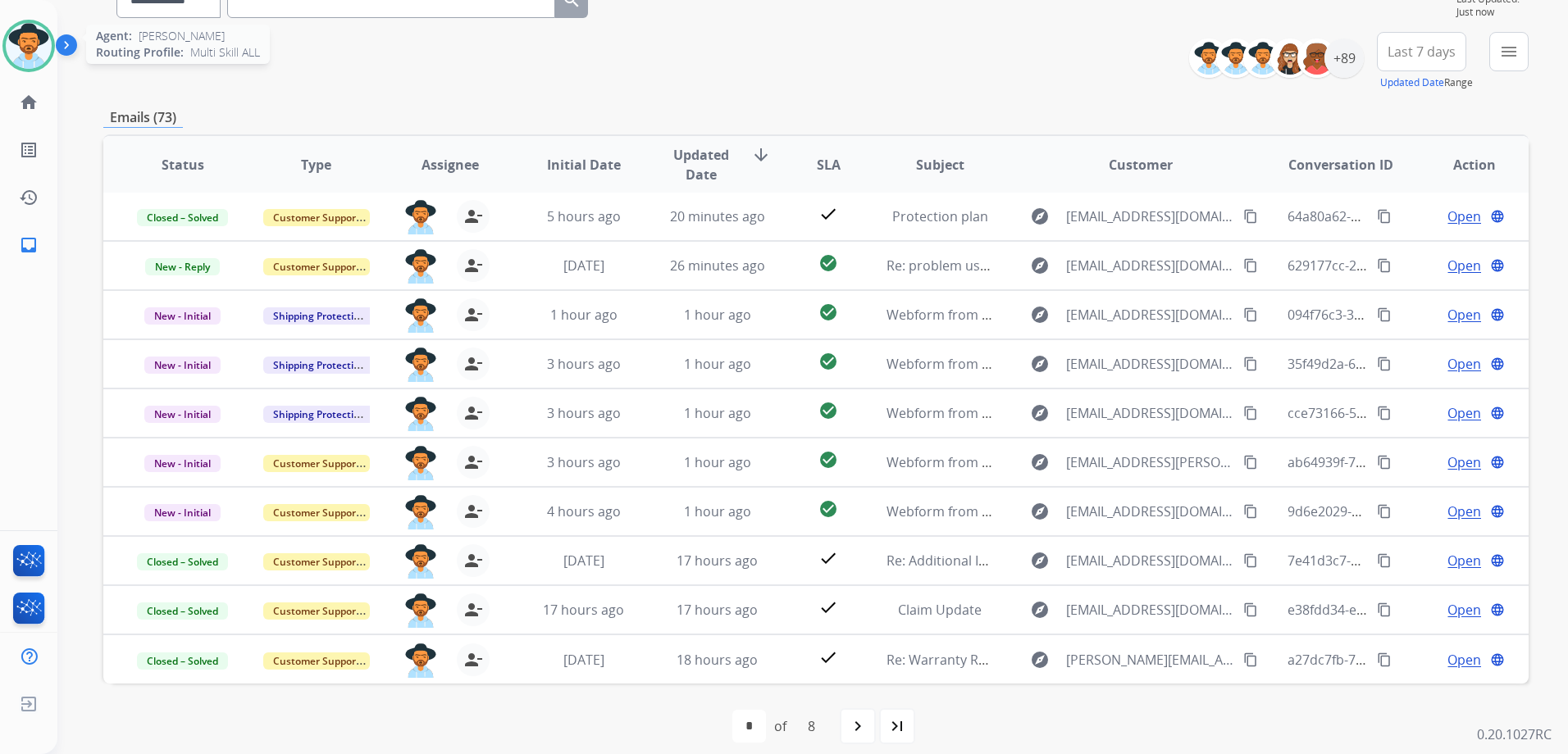
click at [17, 53] on img at bounding box center [28, 46] width 46 height 46
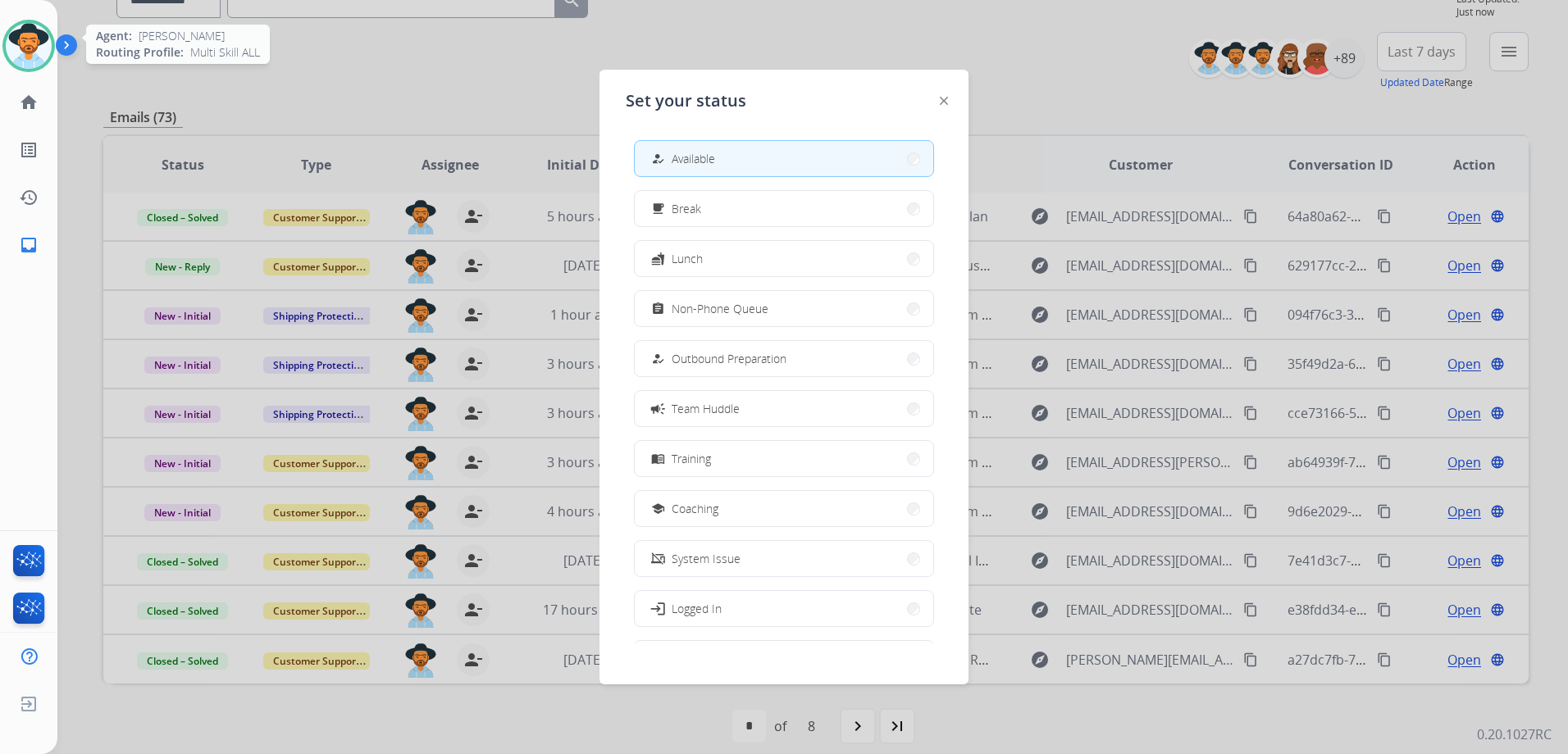
click at [17, 53] on img at bounding box center [28, 46] width 46 height 46
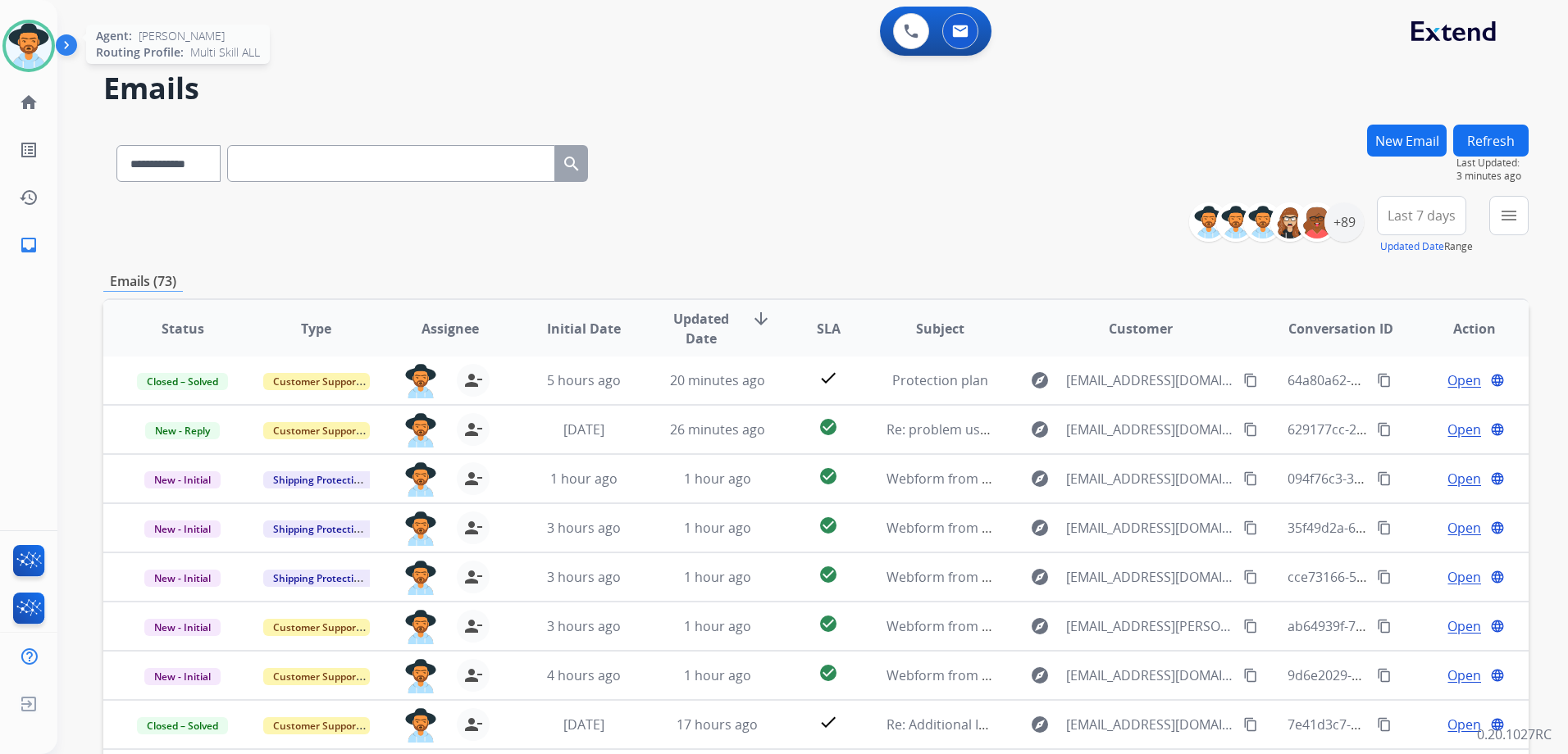
click at [29, 43] on img at bounding box center [28, 46] width 46 height 46
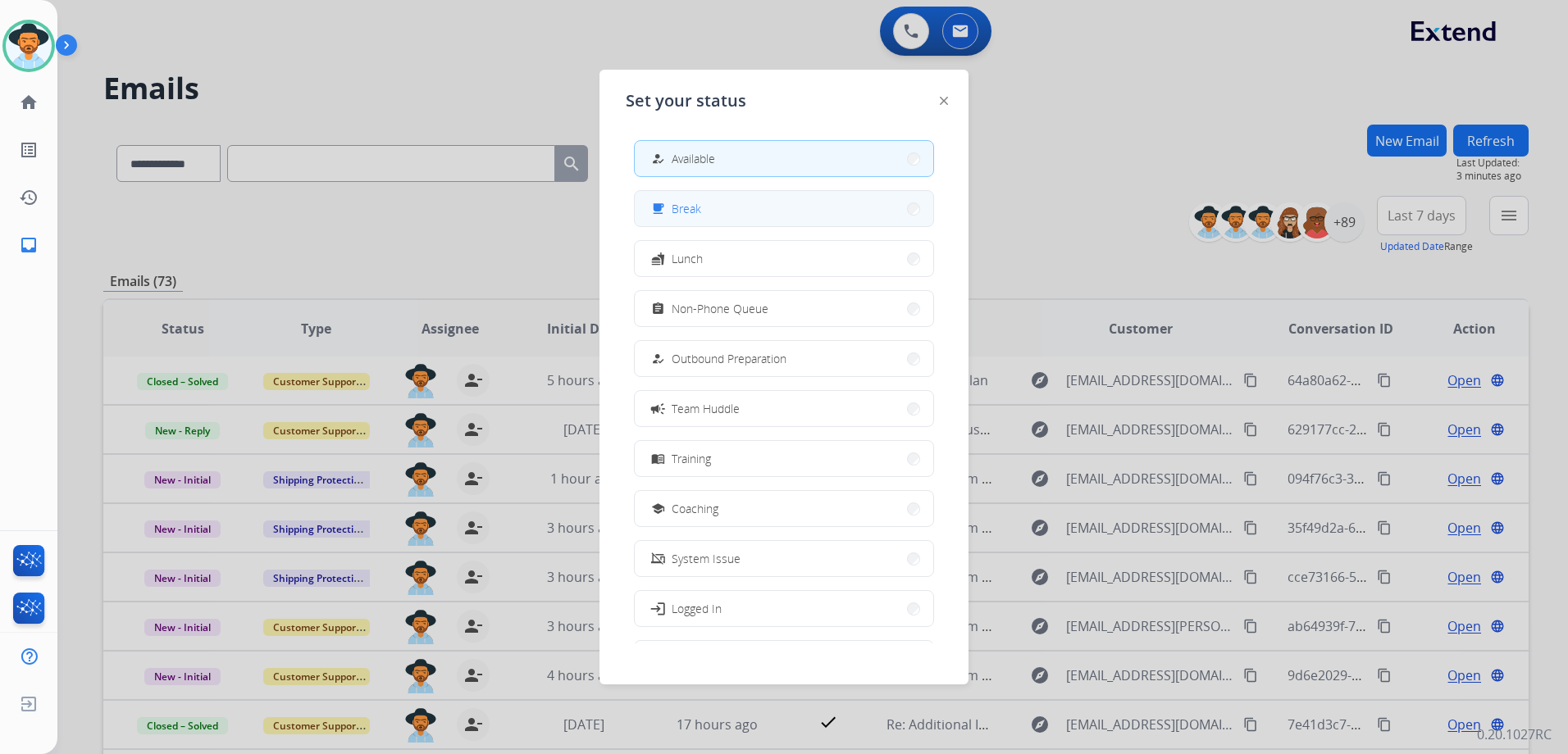
click at [757, 203] on button "free_breakfast Break" at bounding box center [783, 208] width 298 height 35
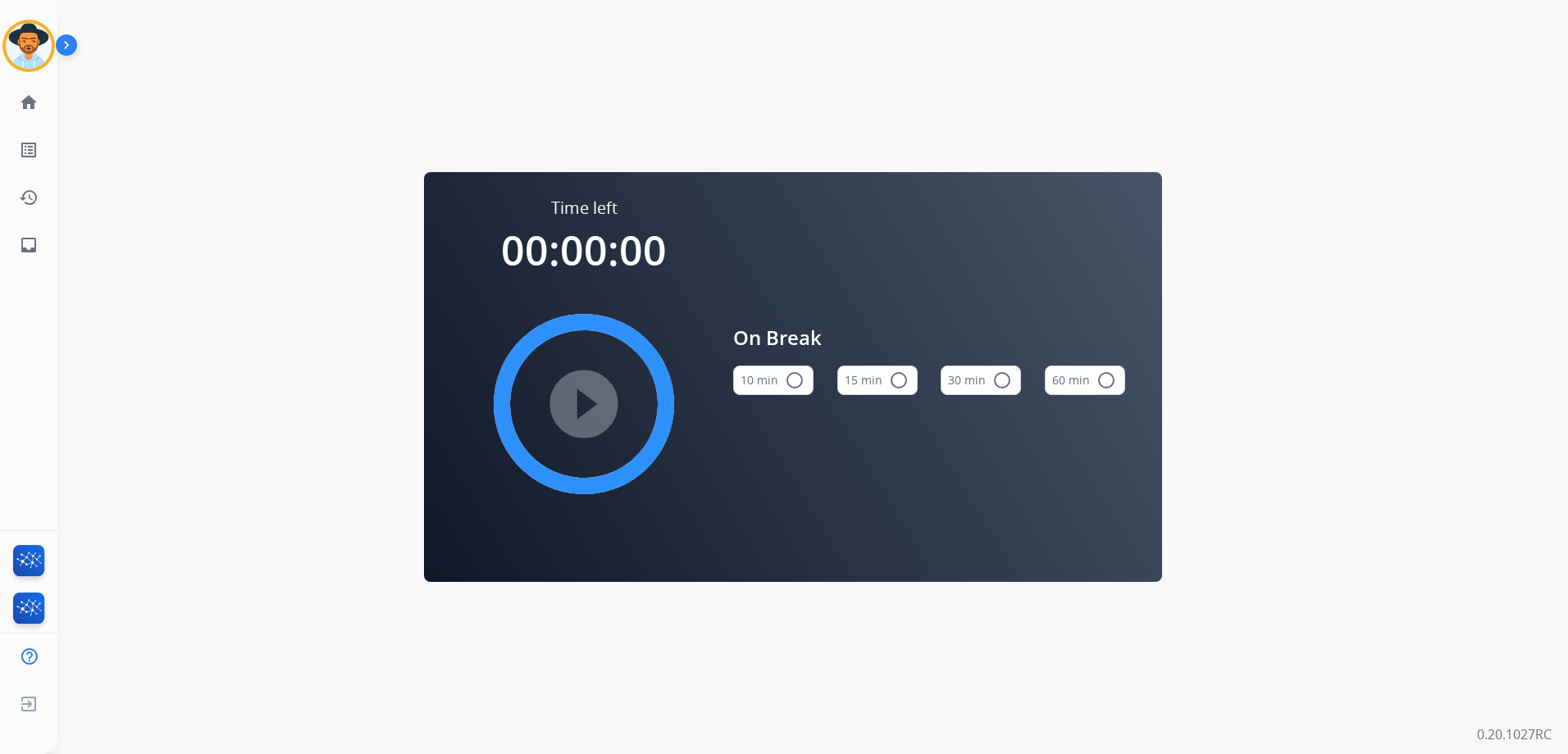
click at [894, 378] on mat-icon "radio_button_unchecked" at bounding box center [898, 380] width 20 height 20
click at [590, 396] on mat-icon "play_circle_filled" at bounding box center [584, 404] width 20 height 20
click at [40, 301] on div "Mary Break Edit Avatar Agent: Mary Routing Profile: Multi Skill ALL home Home H…" at bounding box center [28, 377] width 58 height 754
click at [27, 35] on img at bounding box center [28, 46] width 46 height 46
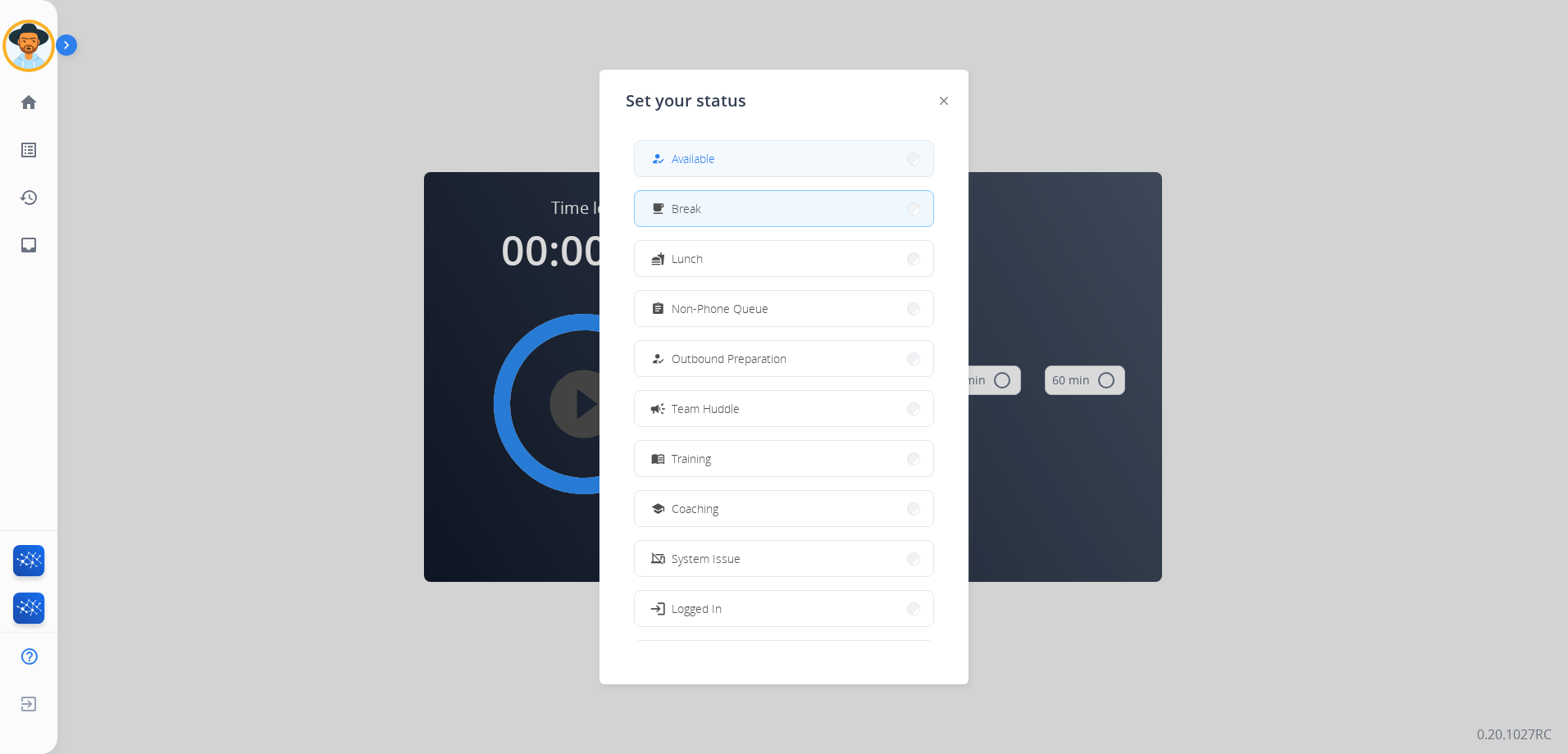
click at [786, 159] on button "how_to_reg Available" at bounding box center [783, 158] width 298 height 35
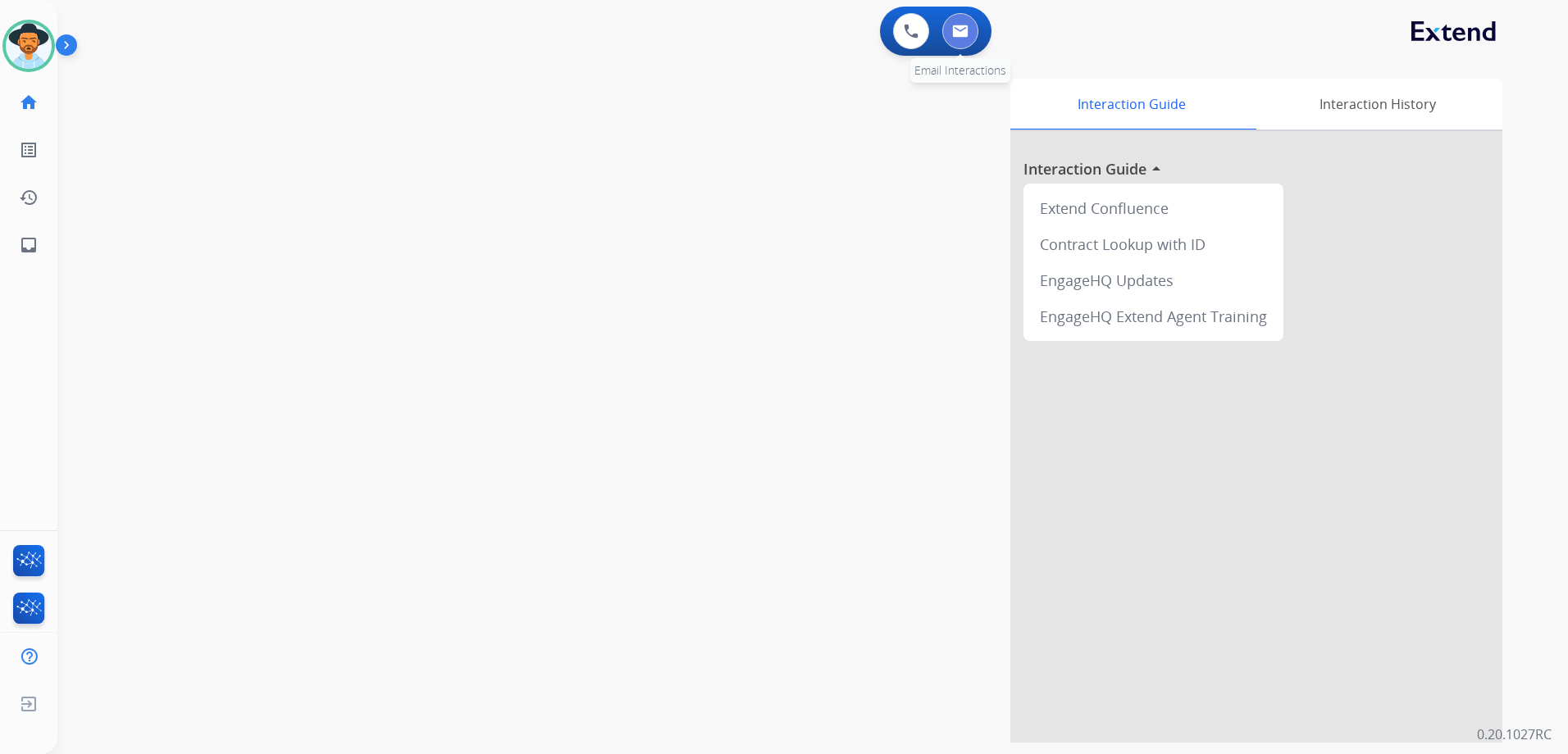
click at [952, 32] on img at bounding box center [959, 31] width 16 height 13
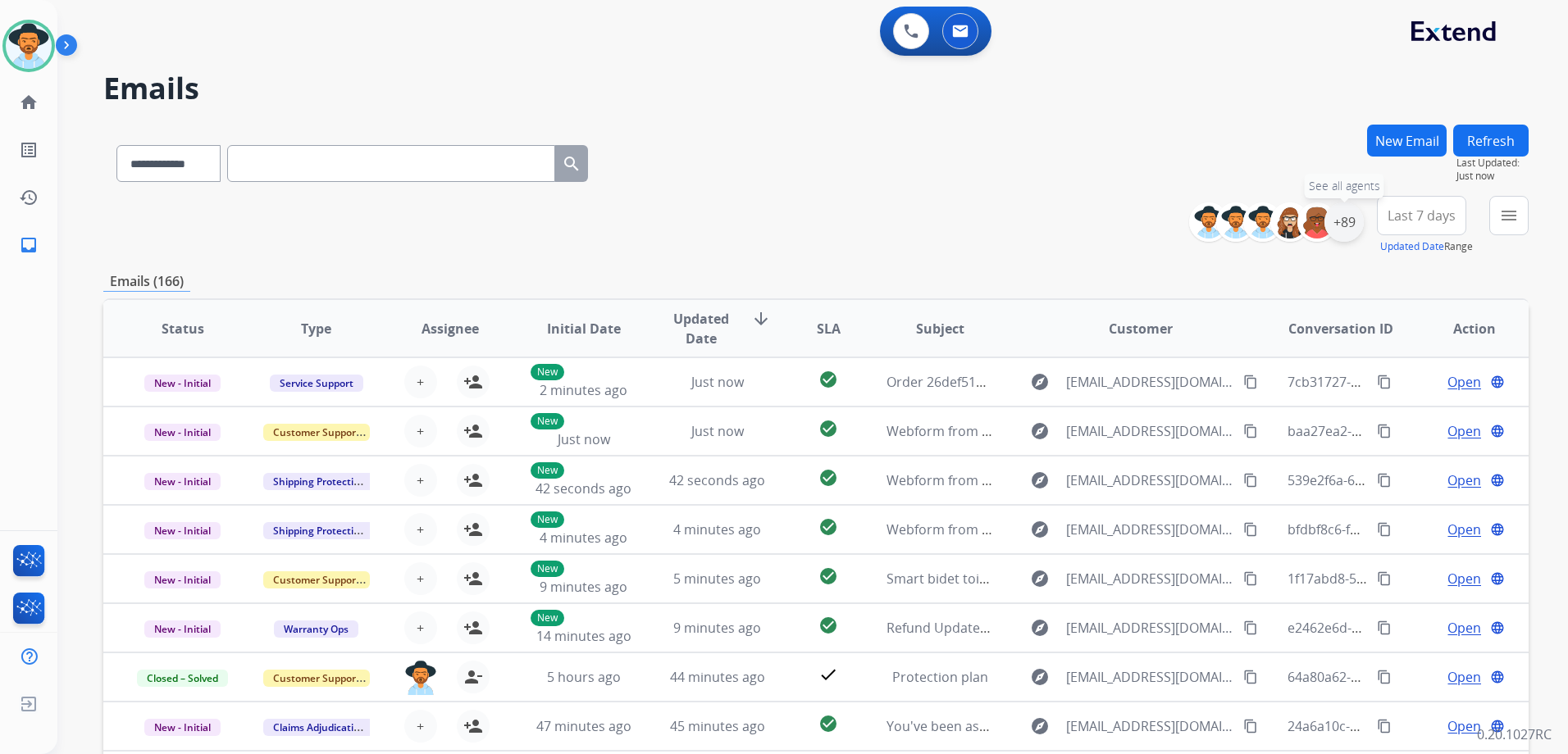
click at [1351, 223] on div "+89" at bounding box center [1344, 223] width 40 height 40
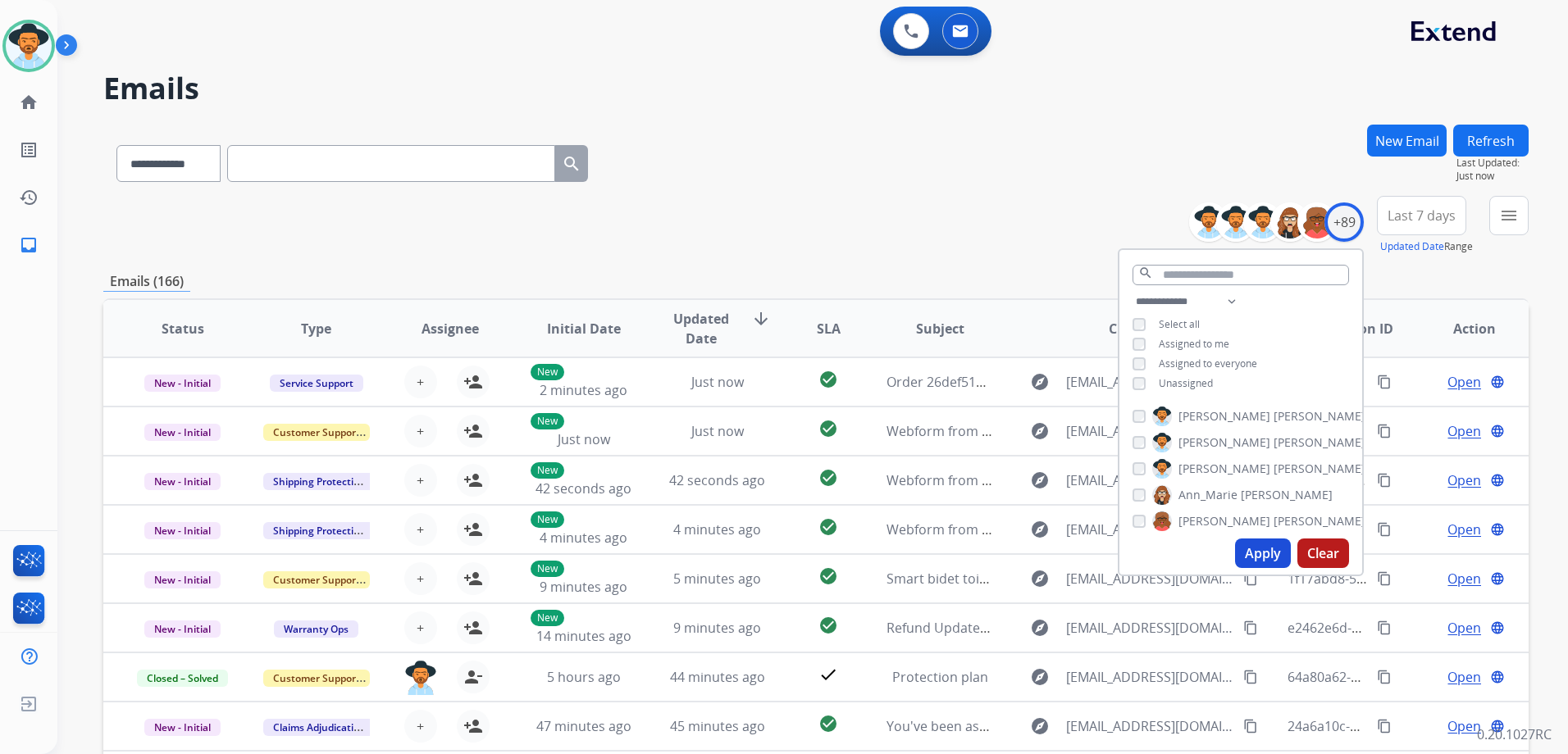
click at [1182, 382] on span "Unassigned" at bounding box center [1185, 383] width 54 height 14
click at [1277, 553] on button "Apply" at bounding box center [1262, 554] width 56 height 29
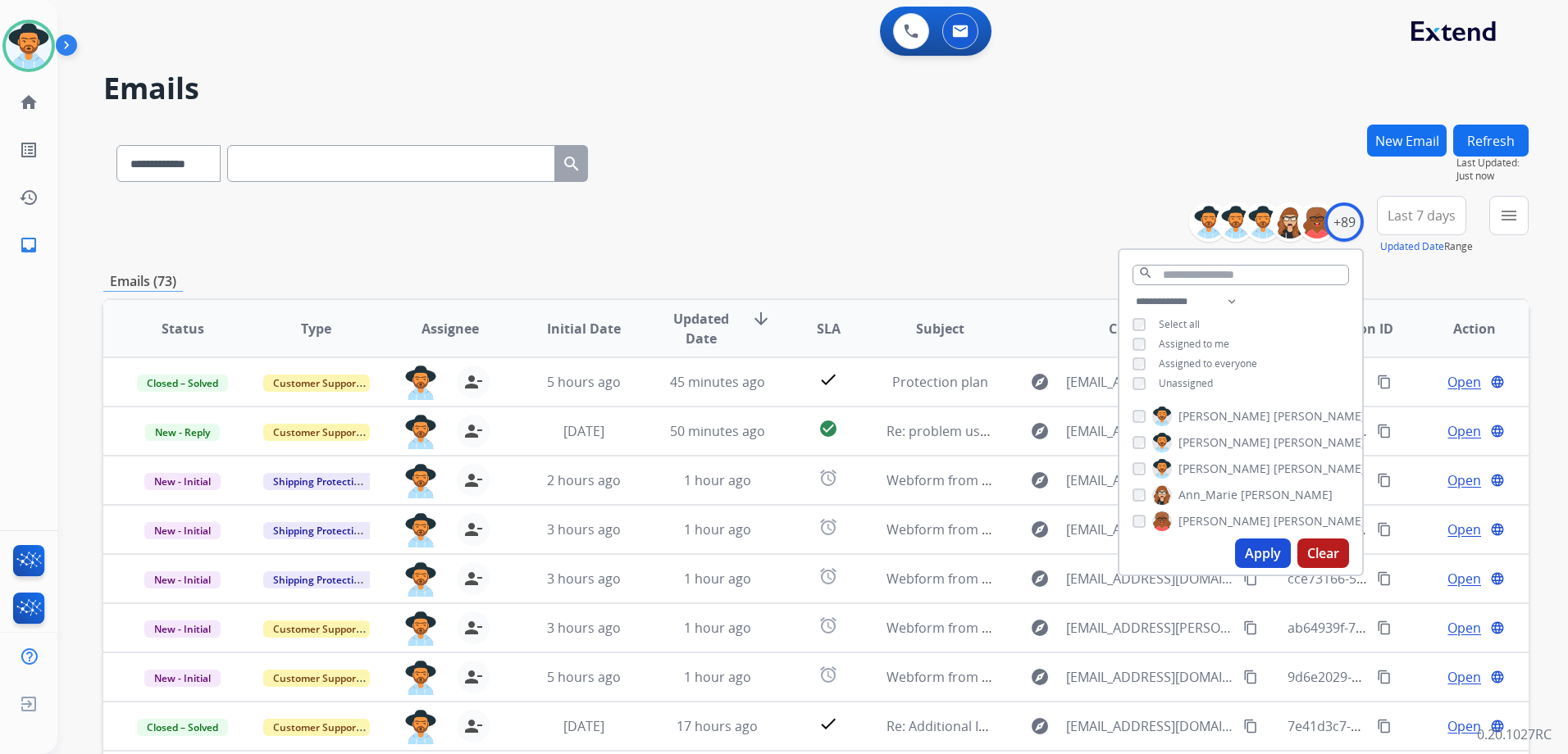
click at [895, 256] on div "**********" at bounding box center [816, 529] width 1425 height 808
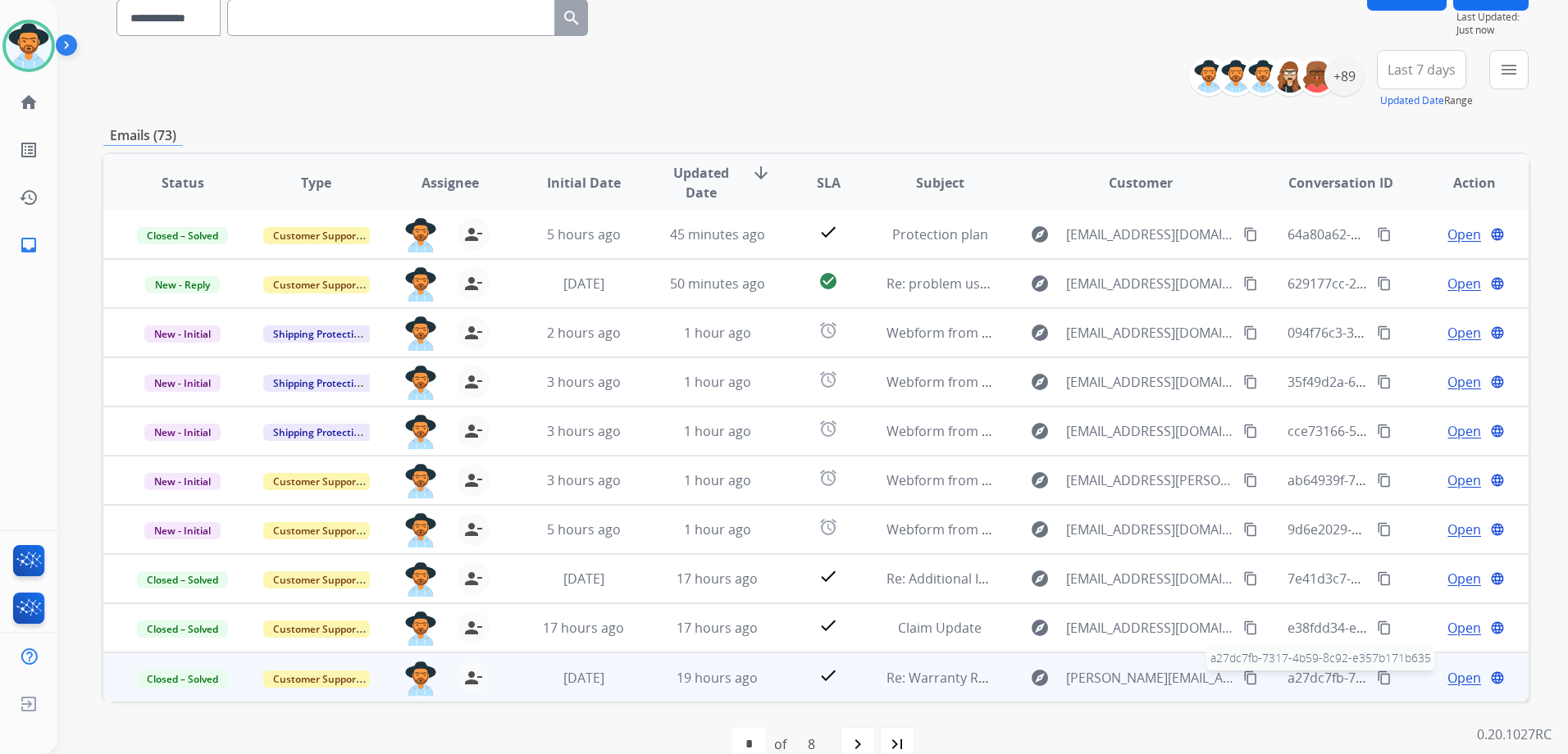
scroll to position [164, 0]
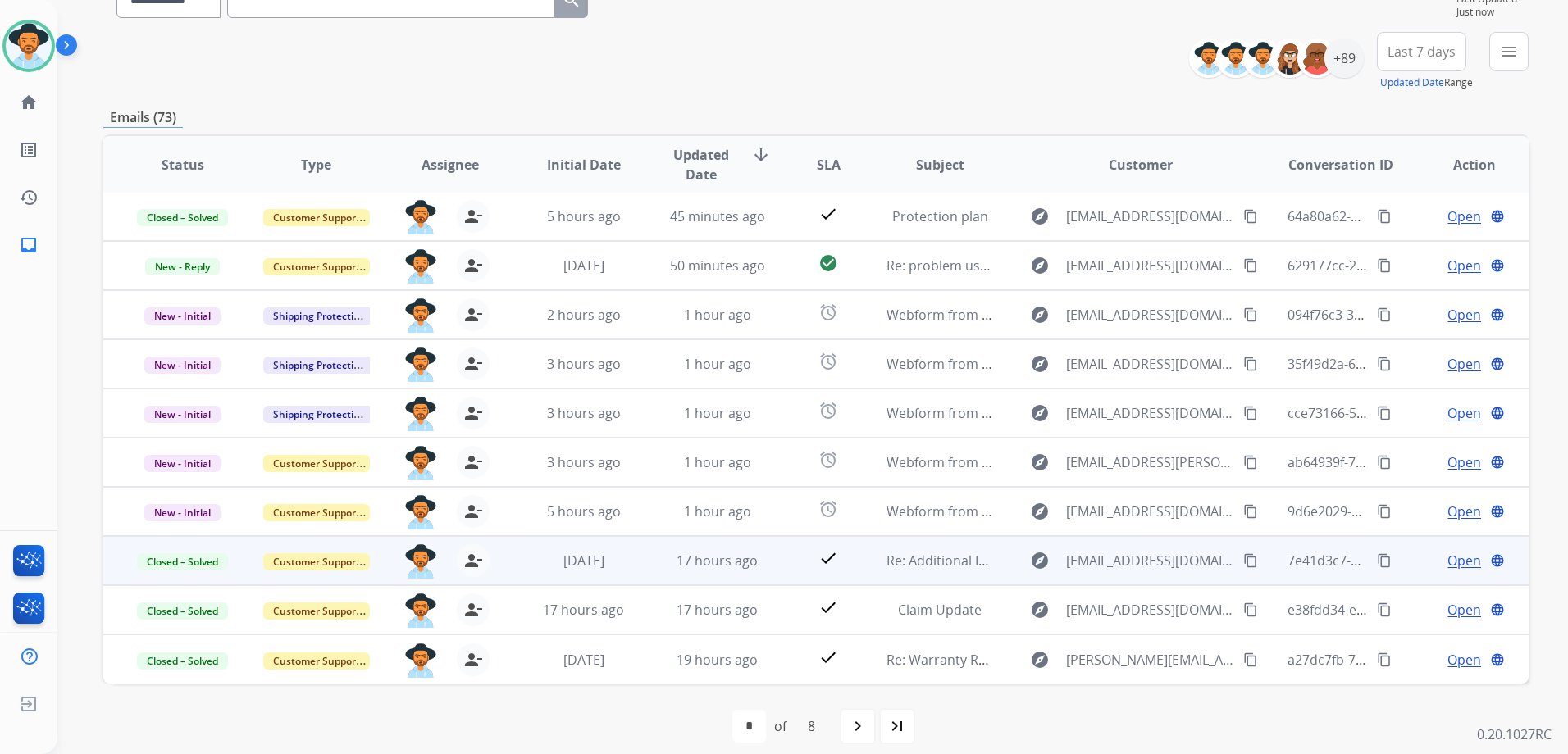
click at [1403, 559] on td "Open language" at bounding box center [1461, 561] width 133 height 49
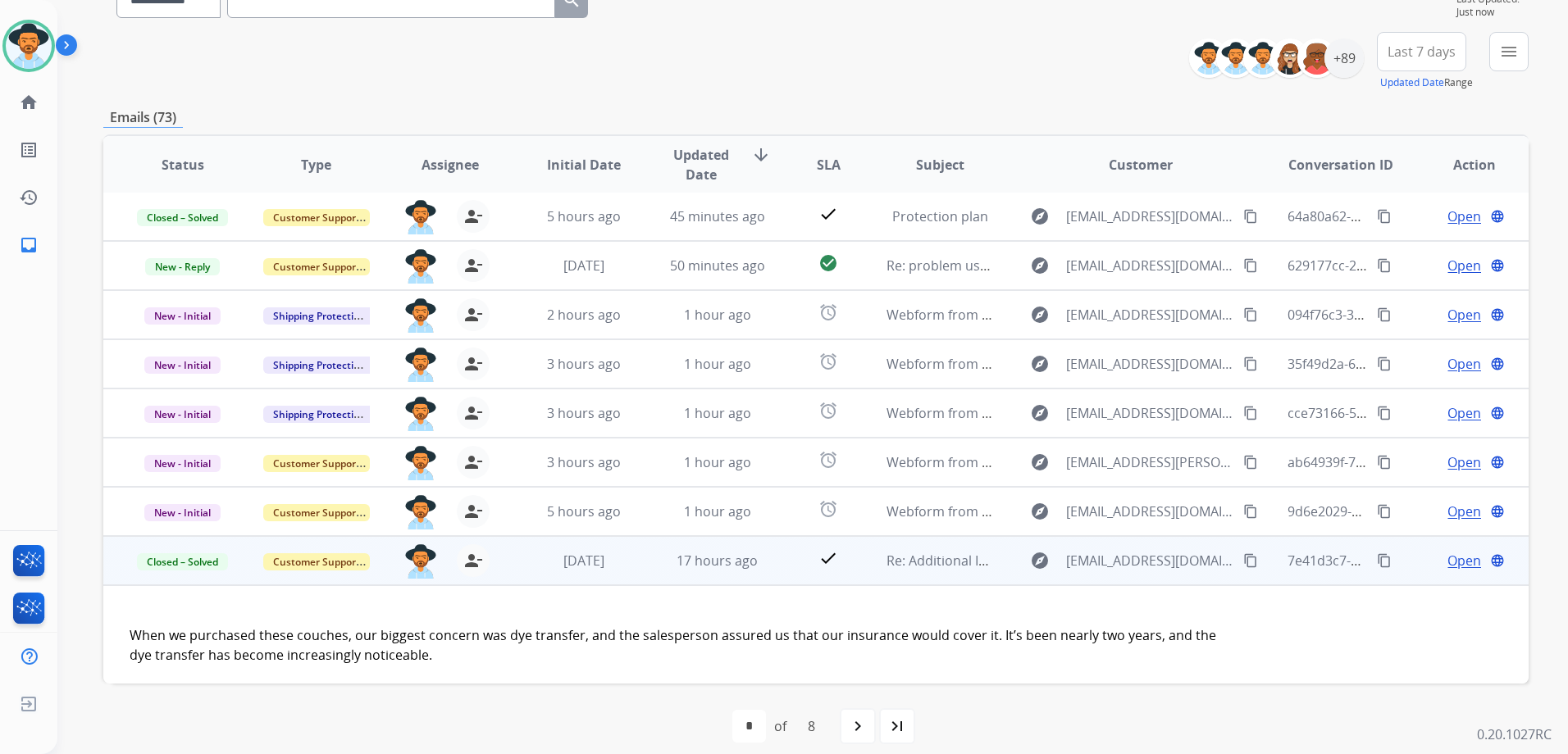
scroll to position [161, 0]
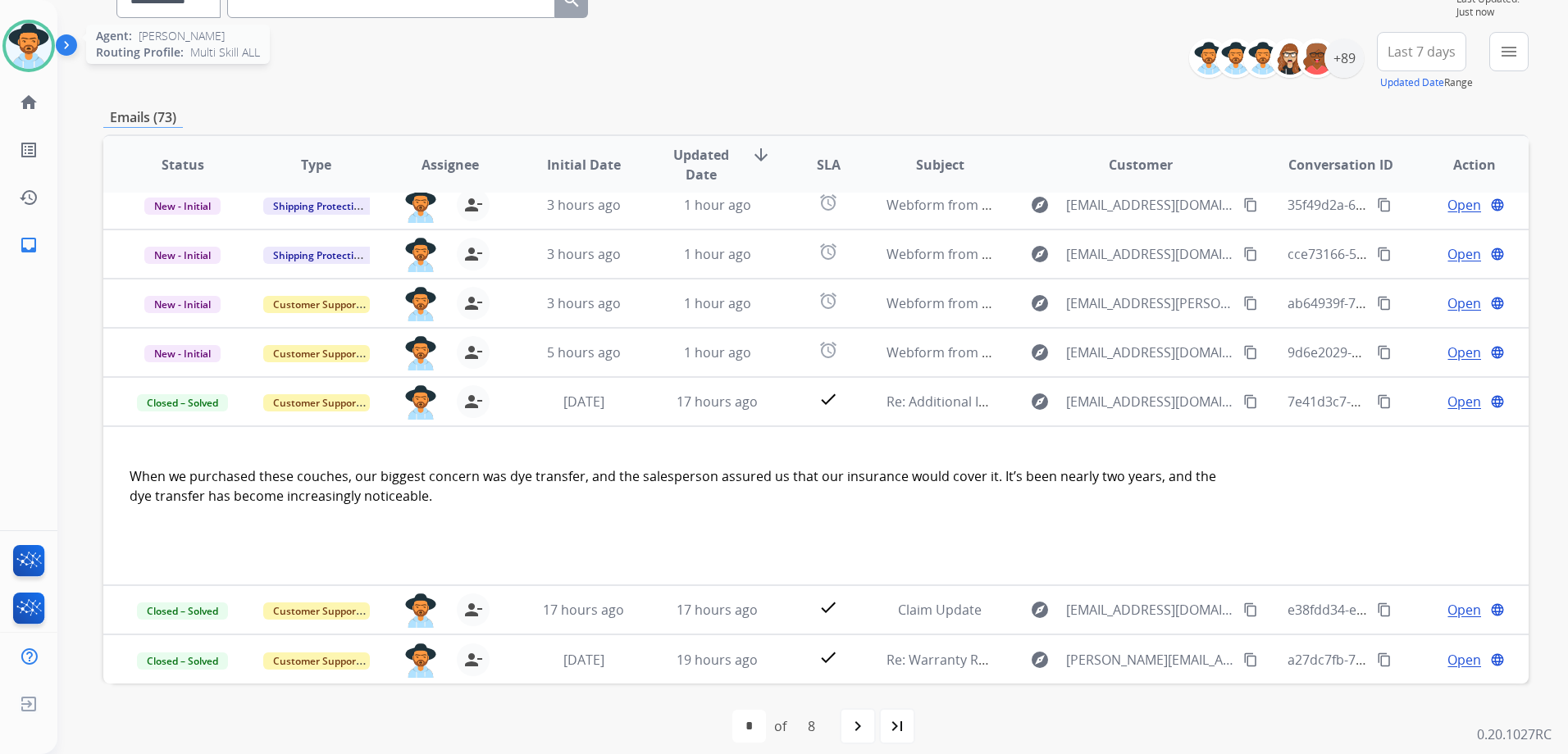
click at [22, 41] on img at bounding box center [28, 46] width 46 height 46
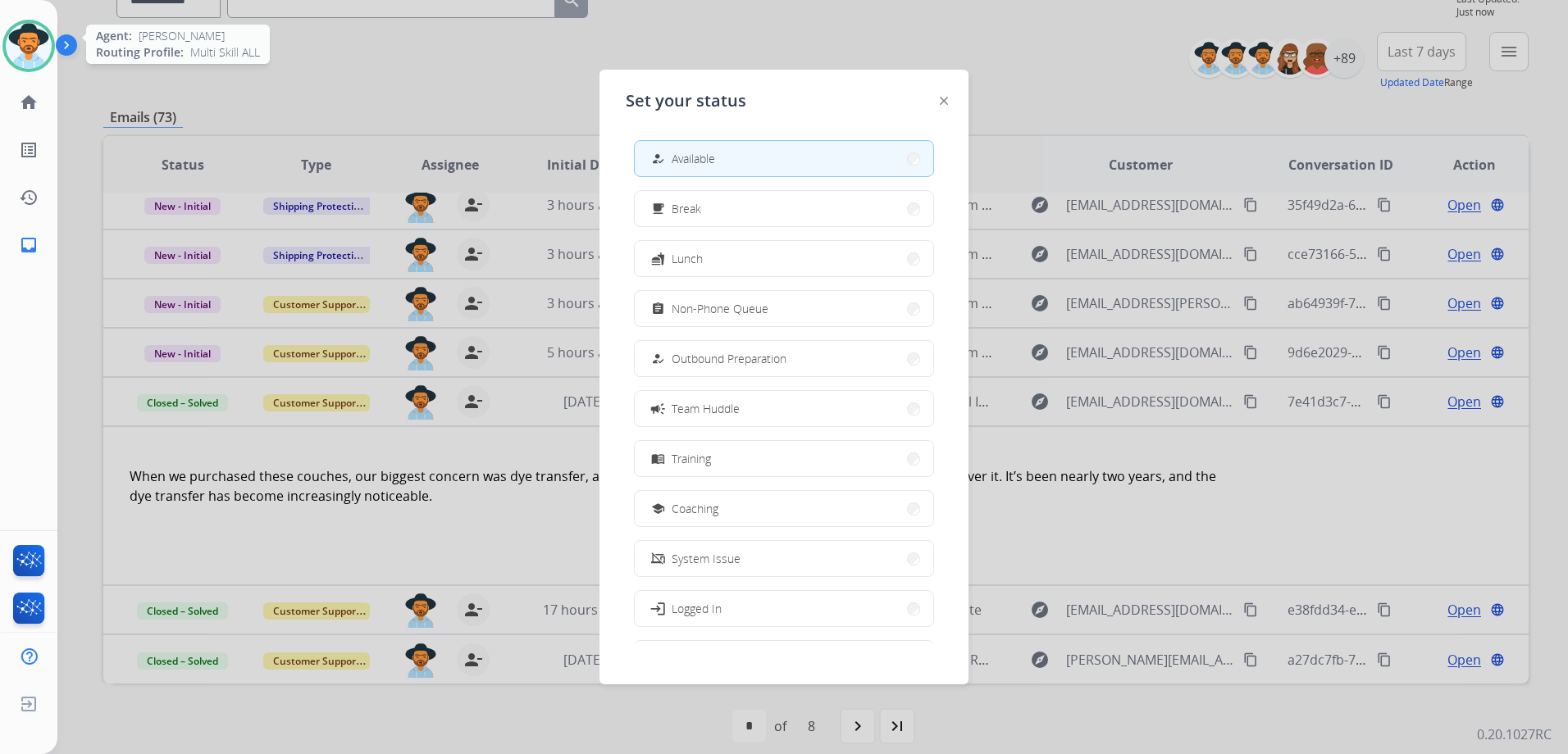
click at [22, 41] on img at bounding box center [28, 46] width 46 height 46
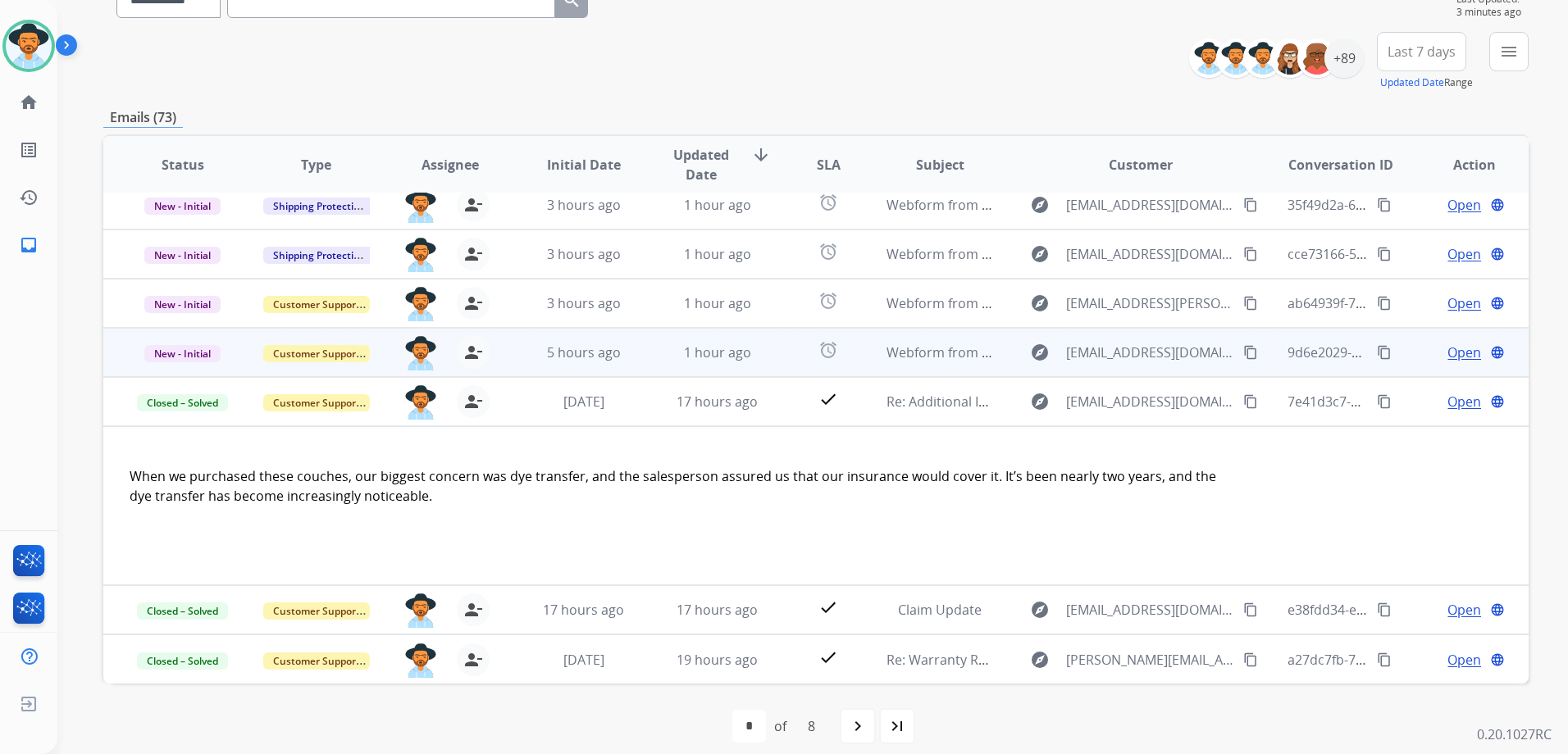
click at [1394, 354] on td "Open language" at bounding box center [1461, 352] width 133 height 49
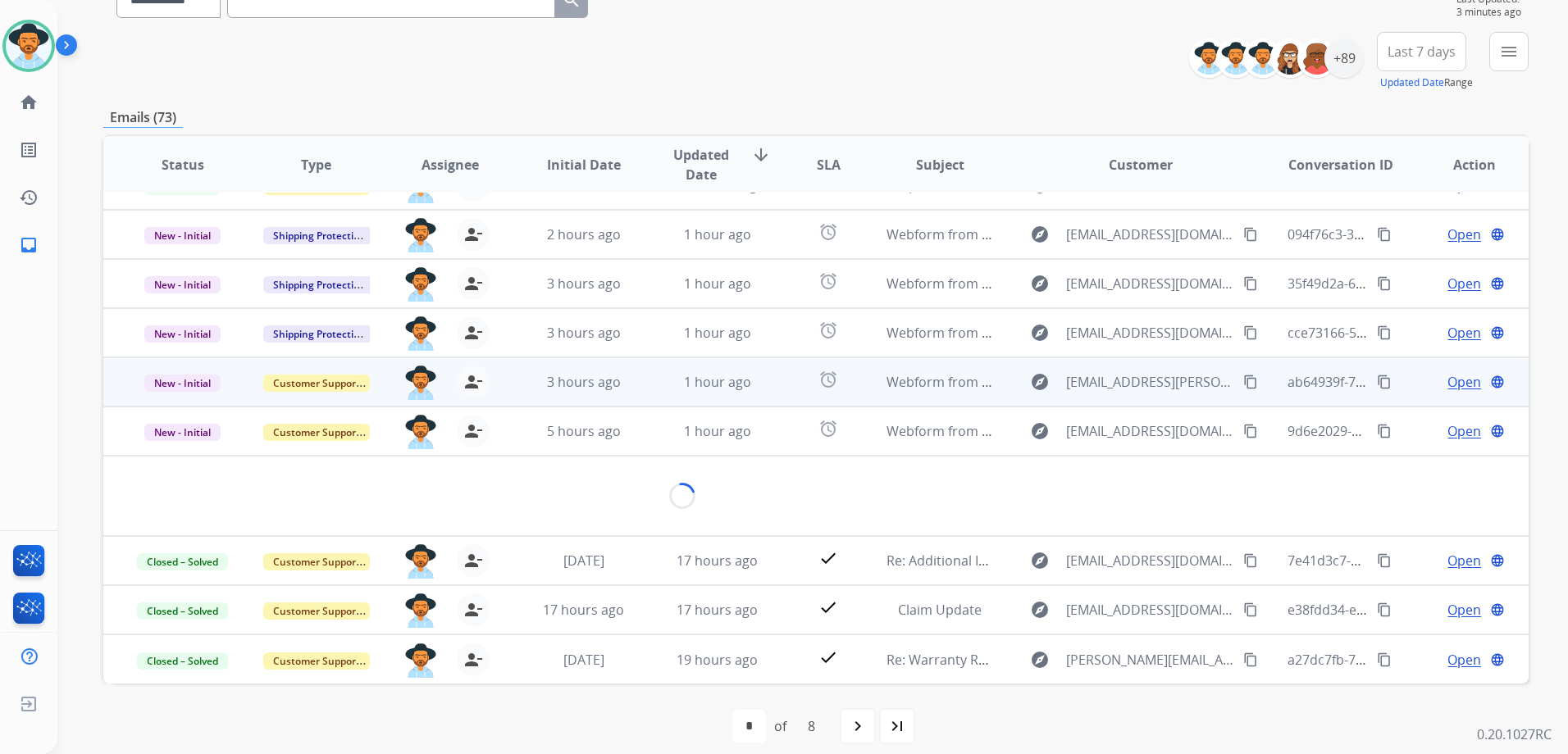
scroll to position [76, 0]
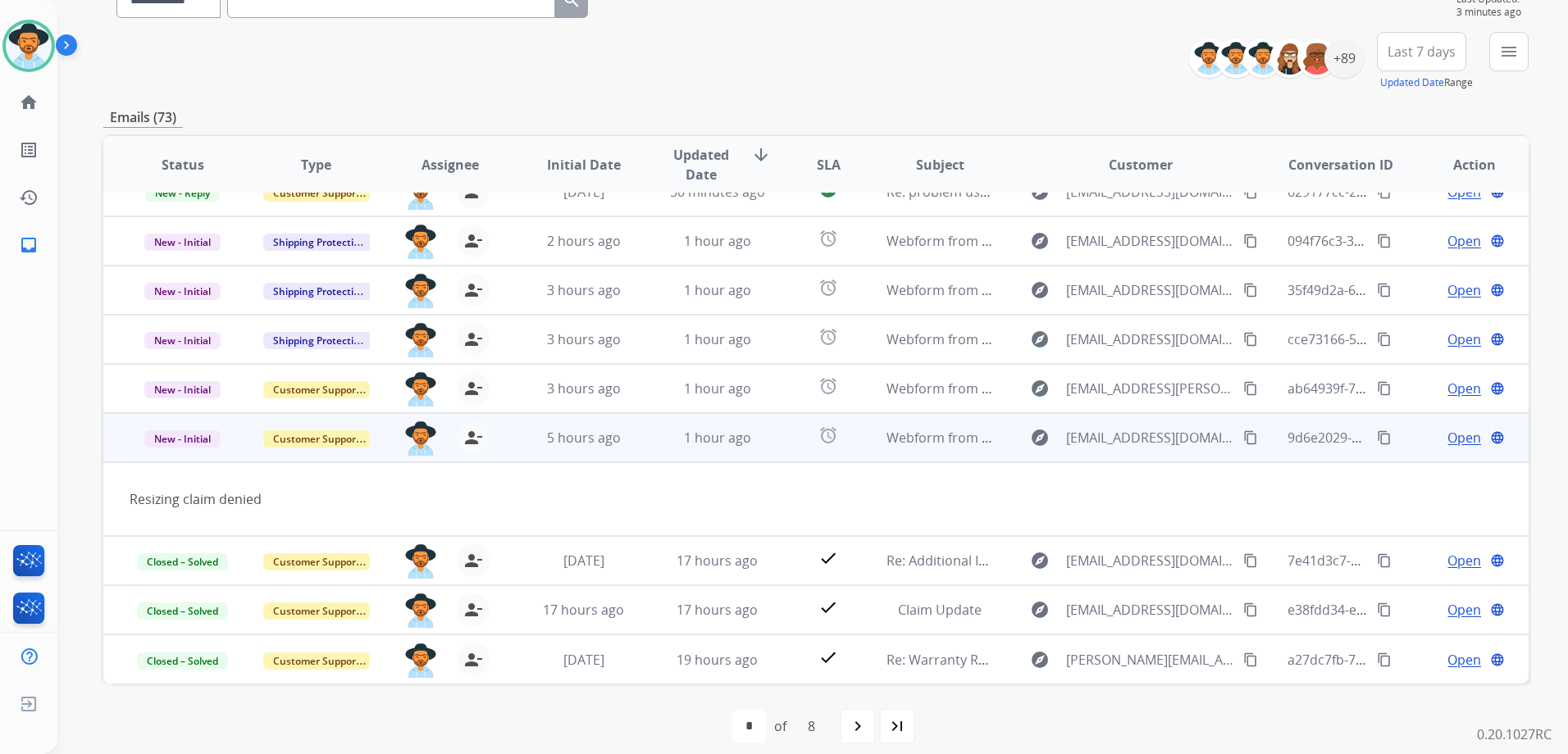
click at [1240, 445] on button "content_copy" at bounding box center [1250, 438] width 20 height 20
click at [1460, 440] on span "Open" at bounding box center [1463, 438] width 34 height 20
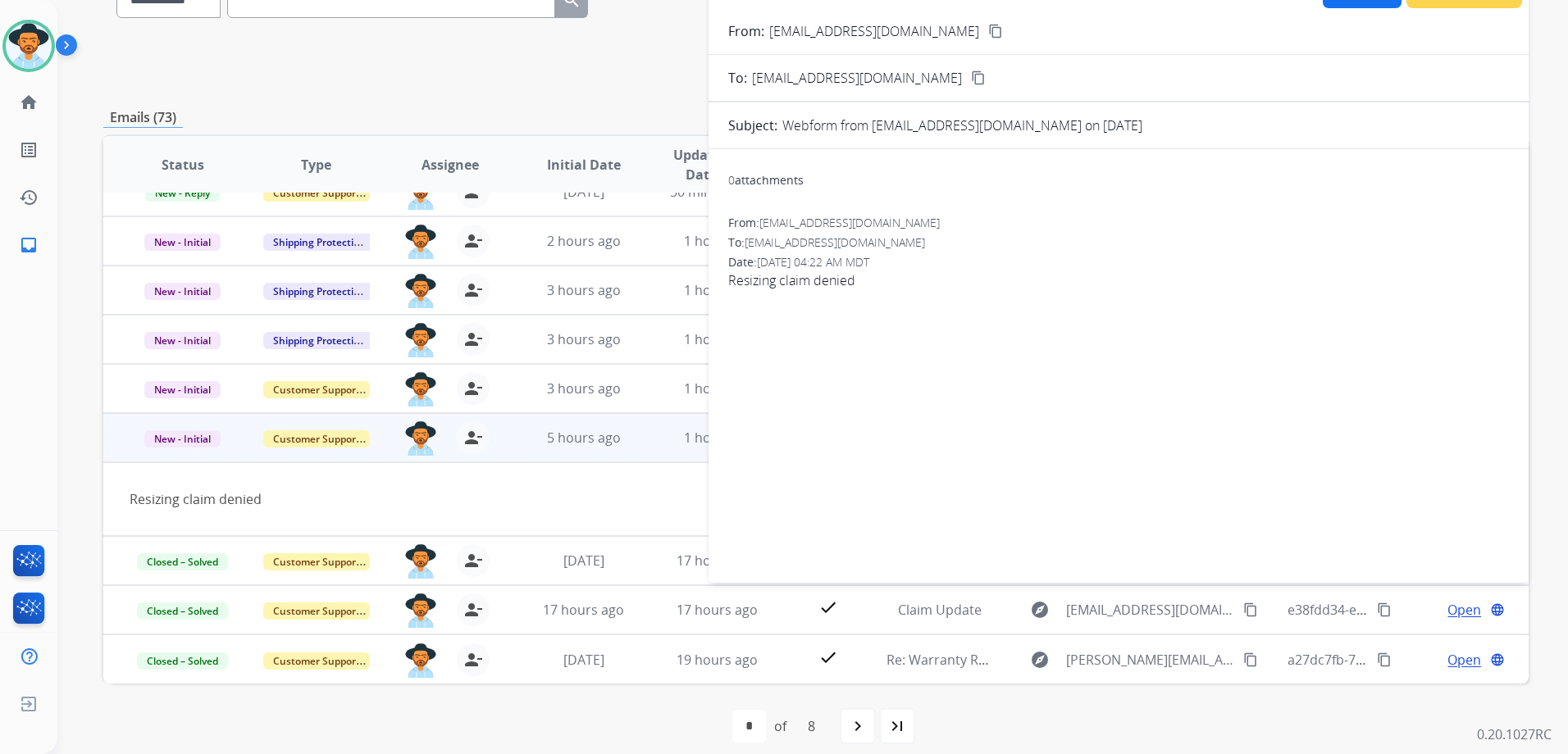
scroll to position [0, 0]
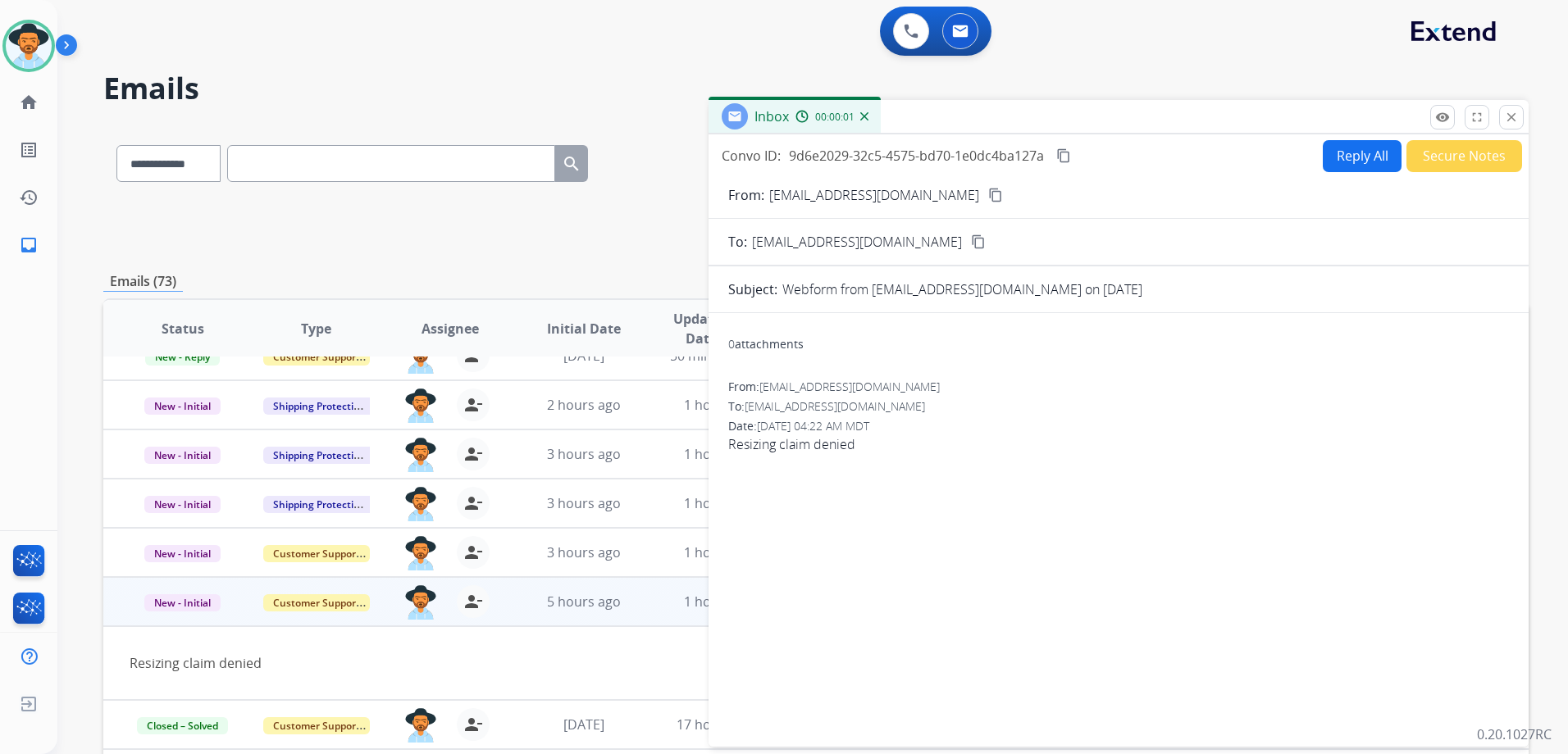
click at [1363, 164] on button "Reply All" at bounding box center [1362, 156] width 79 height 32
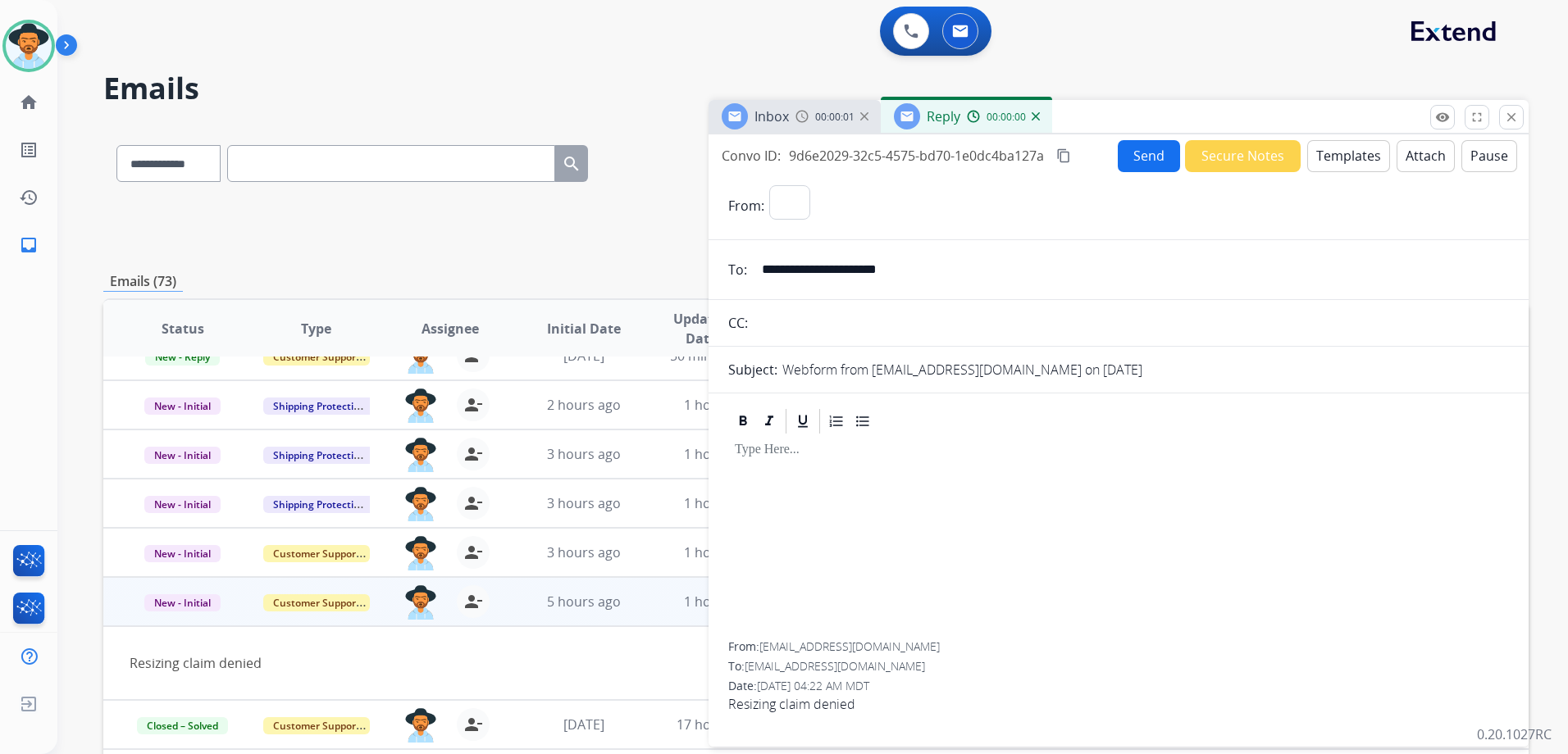
select select "**********"
click at [1355, 162] on button "Templates" at bounding box center [1348, 156] width 83 height 32
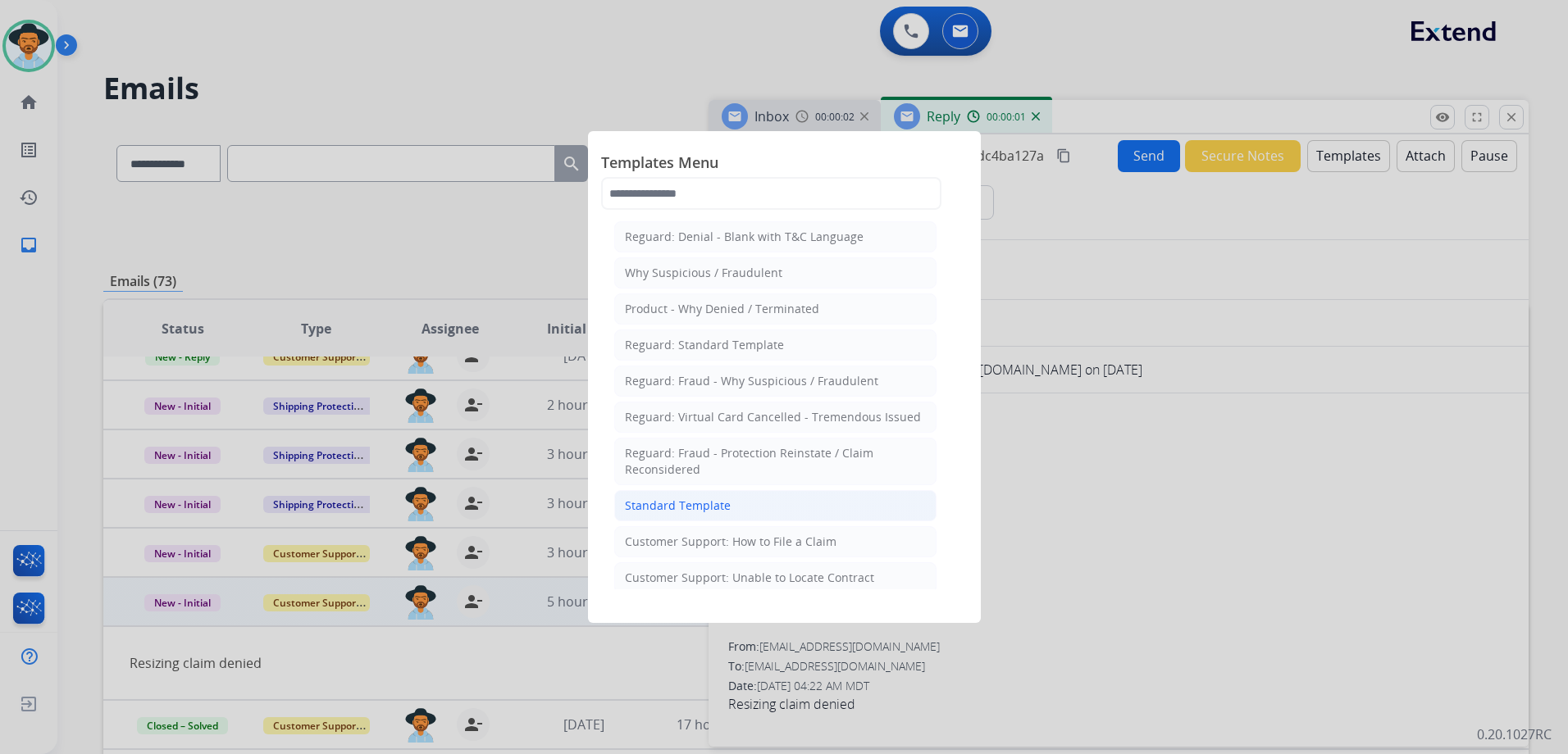
drag, startPoint x: 725, startPoint y: 496, endPoint x: 917, endPoint y: 512, distance: 192.7
click at [726, 496] on li "Standard Template" at bounding box center [775, 506] width 322 height 31
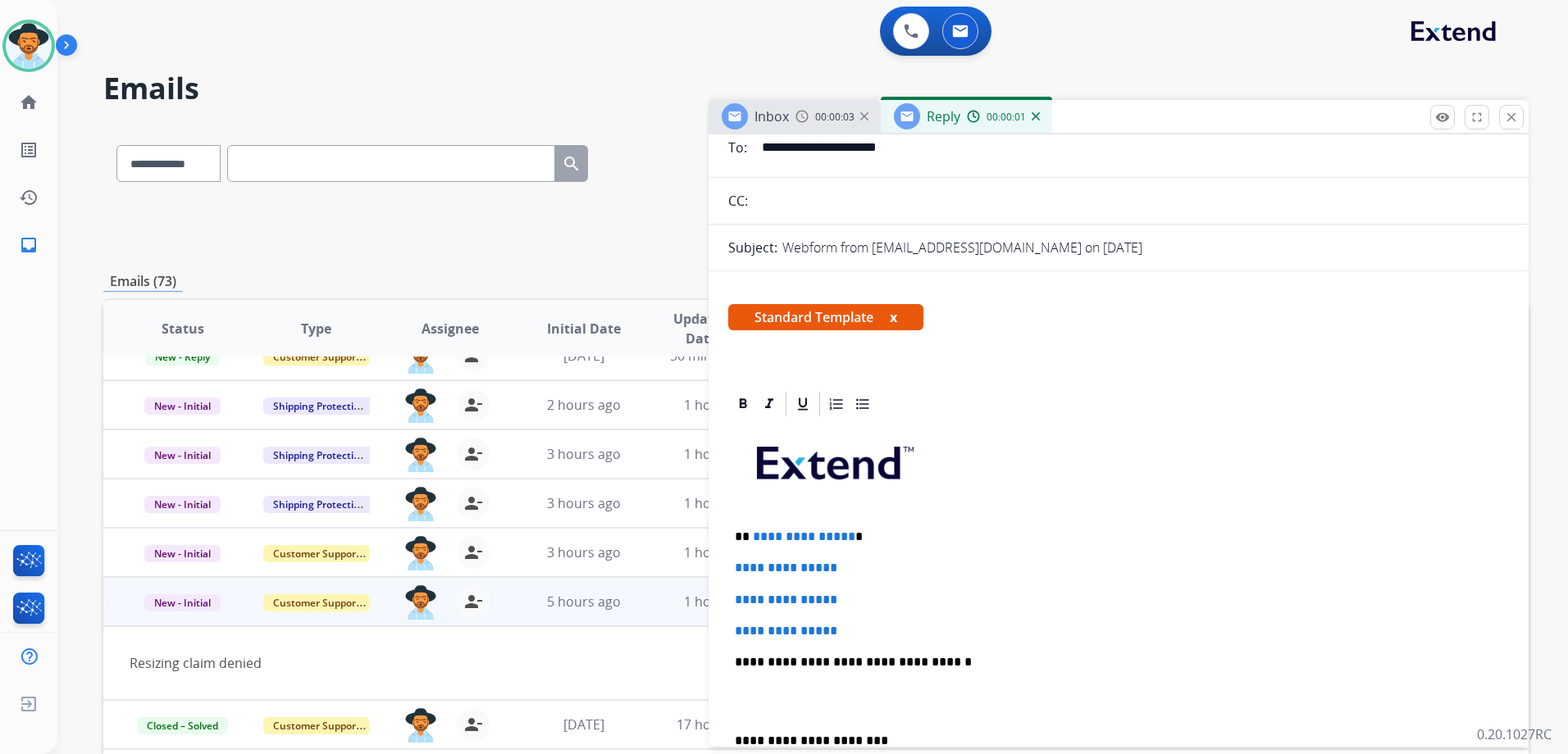
scroll to position [246, 0]
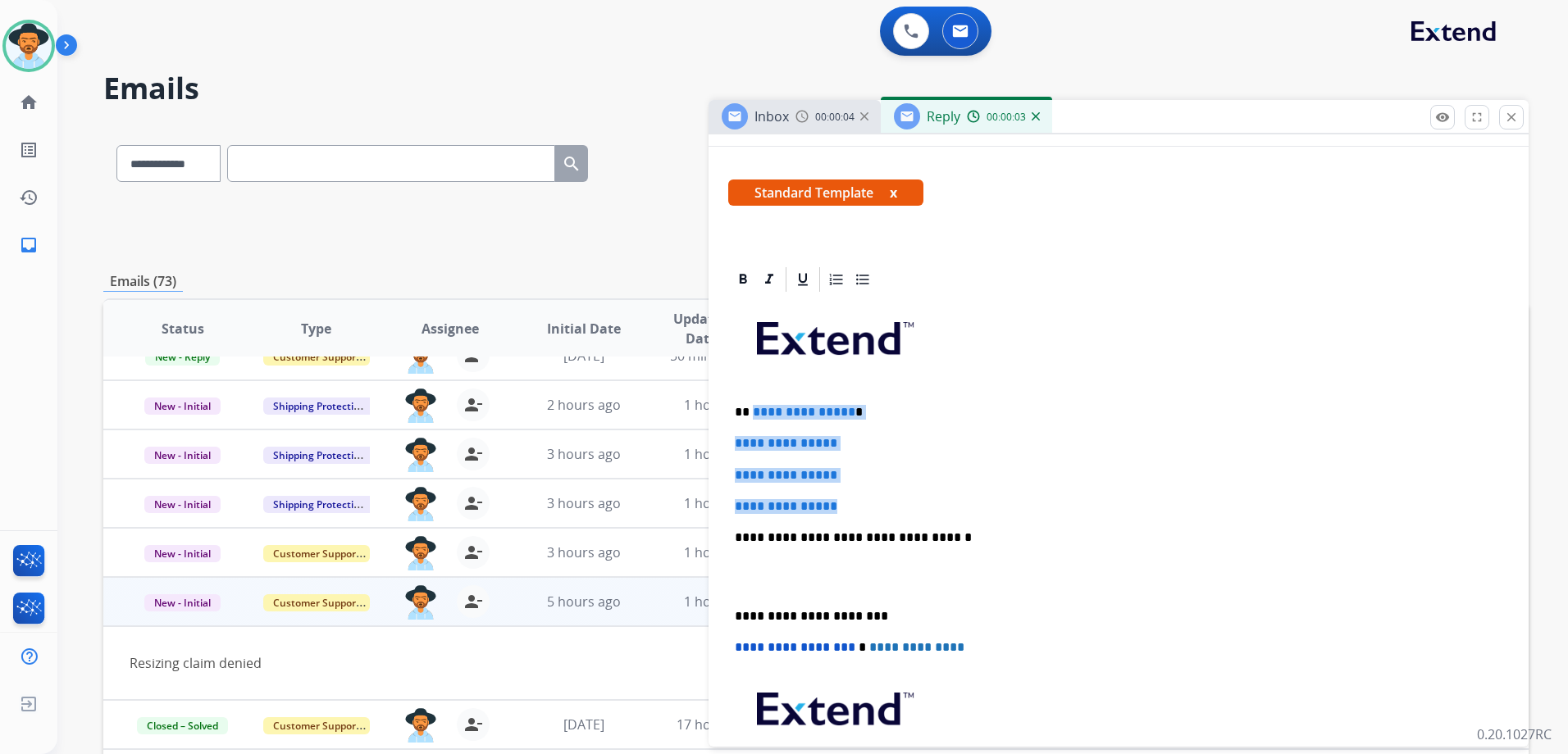
drag, startPoint x: 751, startPoint y: 412, endPoint x: 872, endPoint y: 489, distance: 143.4
click at [872, 489] on div "**********" at bounding box center [1118, 576] width 781 height 564
click at [897, 503] on p "**********" at bounding box center [1118, 506] width 768 height 15
drag, startPoint x: 750, startPoint y: 411, endPoint x: 890, endPoint y: 487, distance: 159.3
click at [890, 487] on div "**********" at bounding box center [1118, 576] width 781 height 564
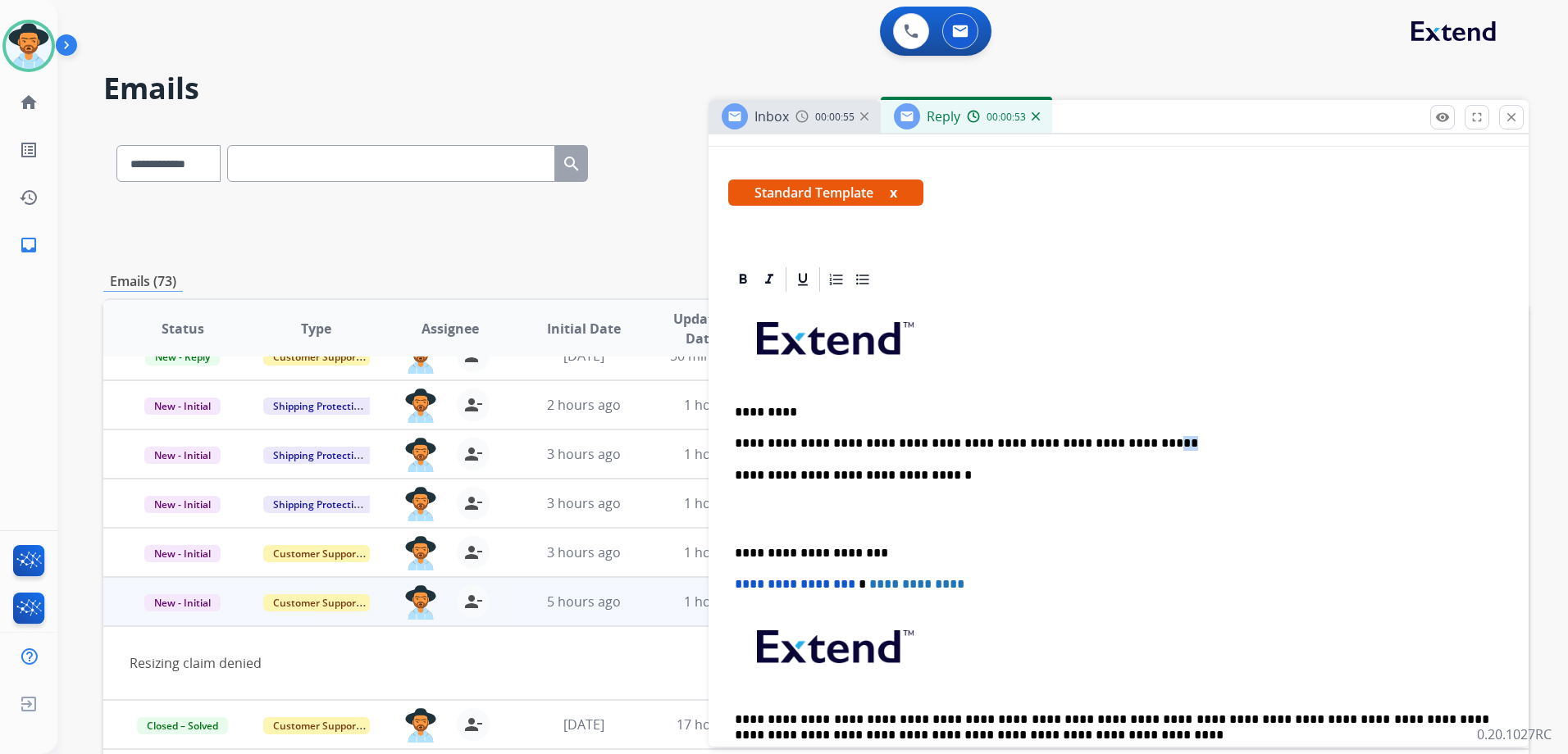
drag, startPoint x: 1110, startPoint y: 443, endPoint x: 1099, endPoint y: 443, distance: 11.0
click at [1099, 443] on p "**********" at bounding box center [1112, 443] width 754 height 15
click at [1169, 444] on p "**********" at bounding box center [1112, 443] width 754 height 15
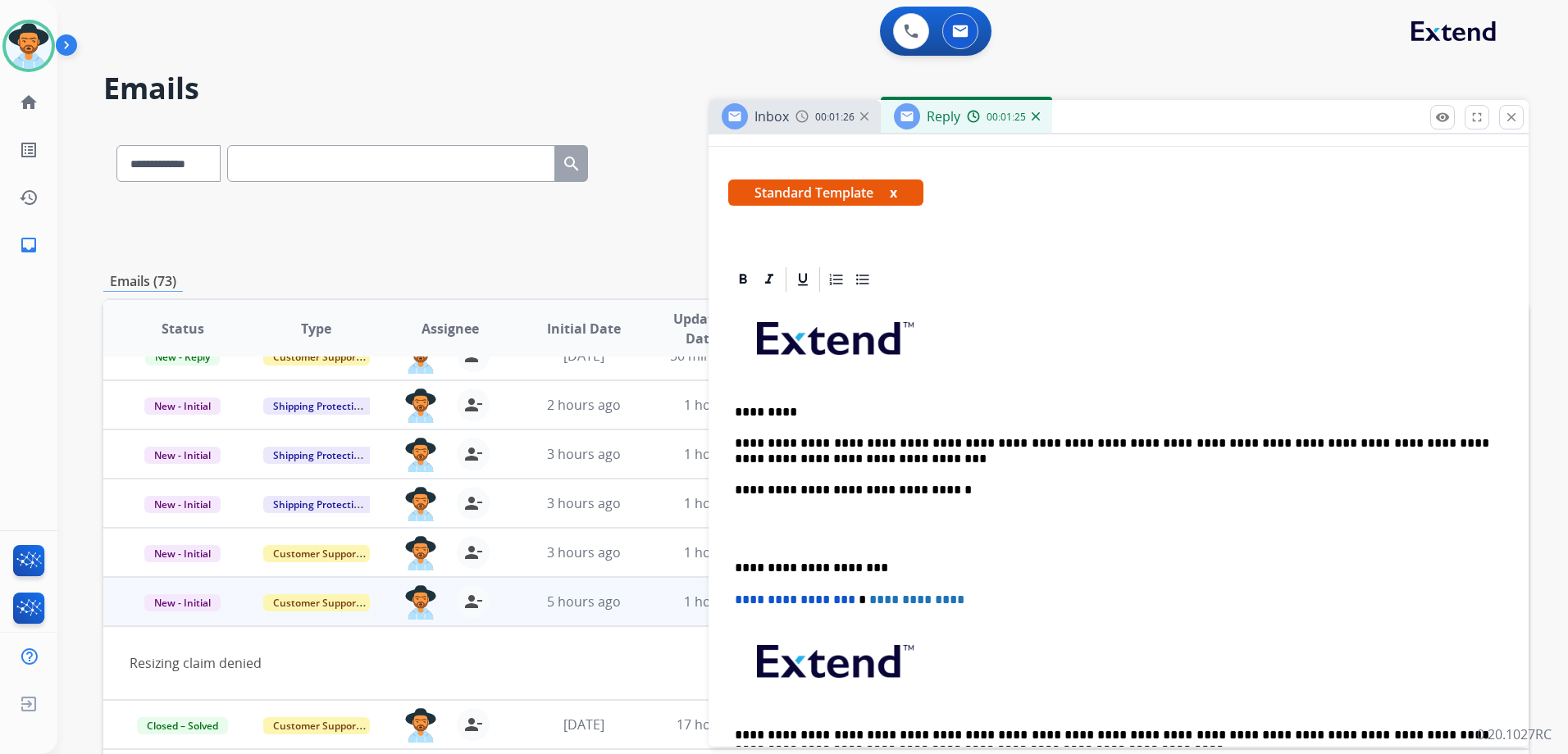
click at [836, 459] on p "**********" at bounding box center [1112, 451] width 754 height 30
click at [1187, 446] on p "**********" at bounding box center [1112, 451] width 754 height 30
click at [1197, 440] on p "**********" at bounding box center [1112, 451] width 754 height 30
click at [928, 442] on p "**********" at bounding box center [1112, 451] width 754 height 30
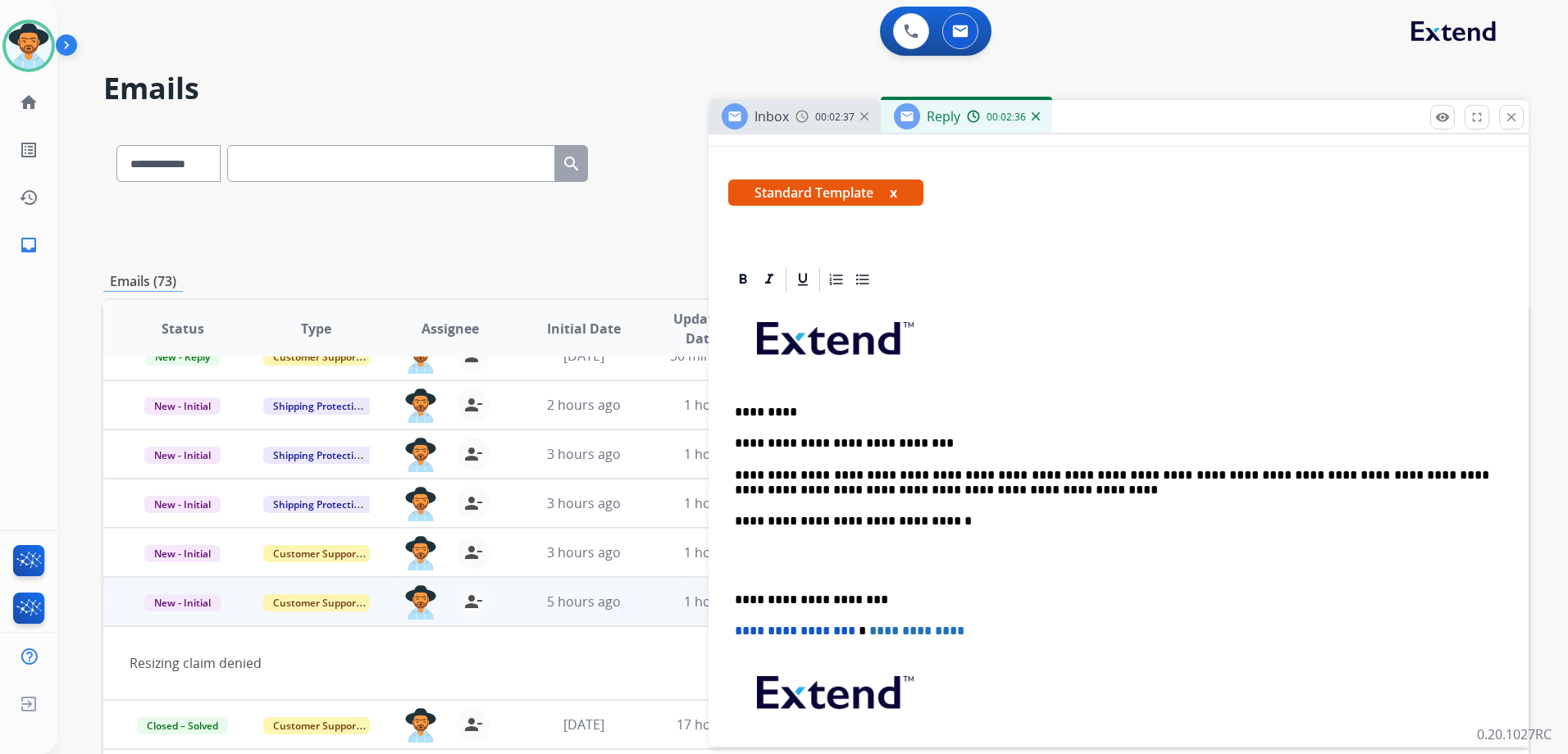
click at [1373, 472] on p "**********" at bounding box center [1112, 483] width 754 height 30
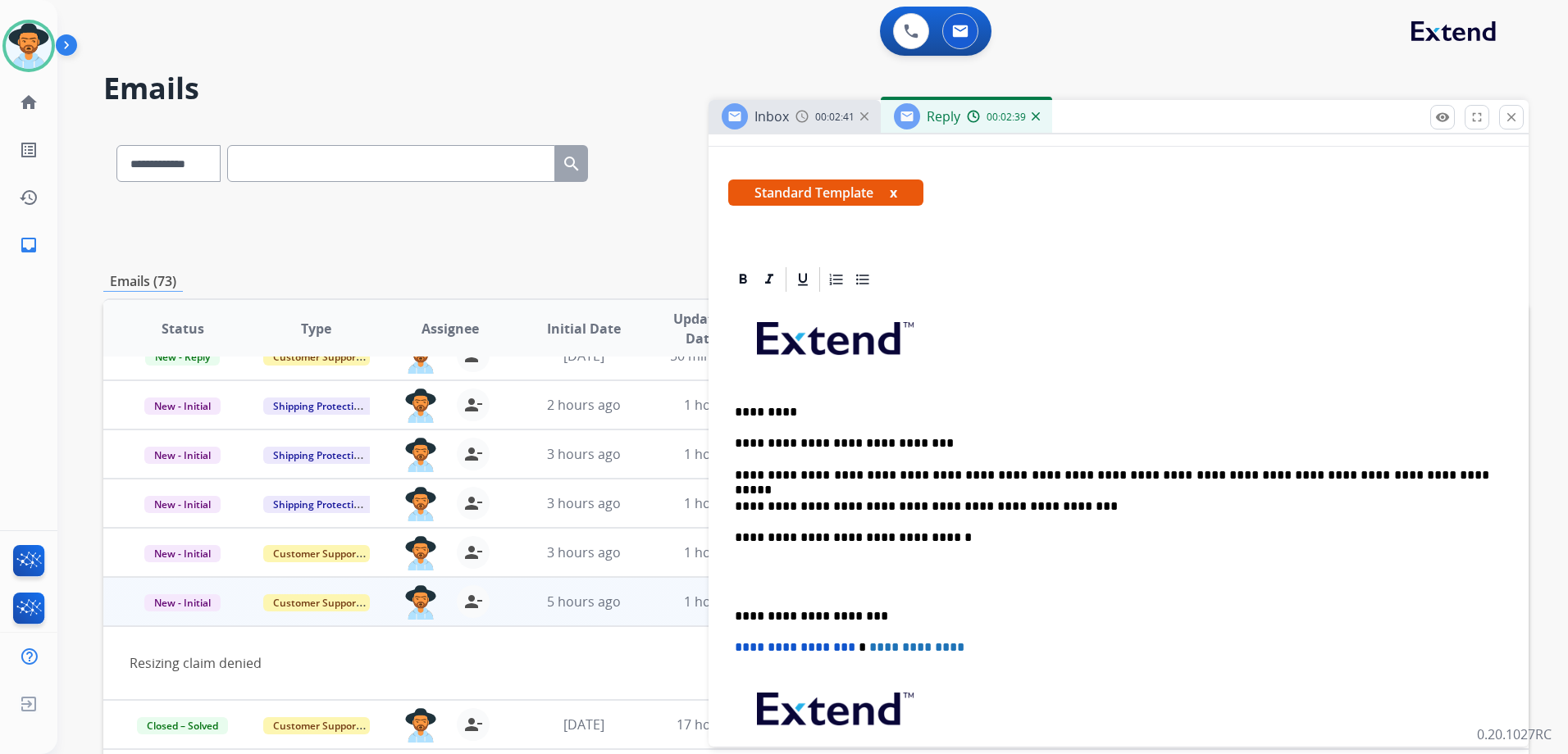
click at [963, 422] on div "**********" at bounding box center [1118, 576] width 781 height 564
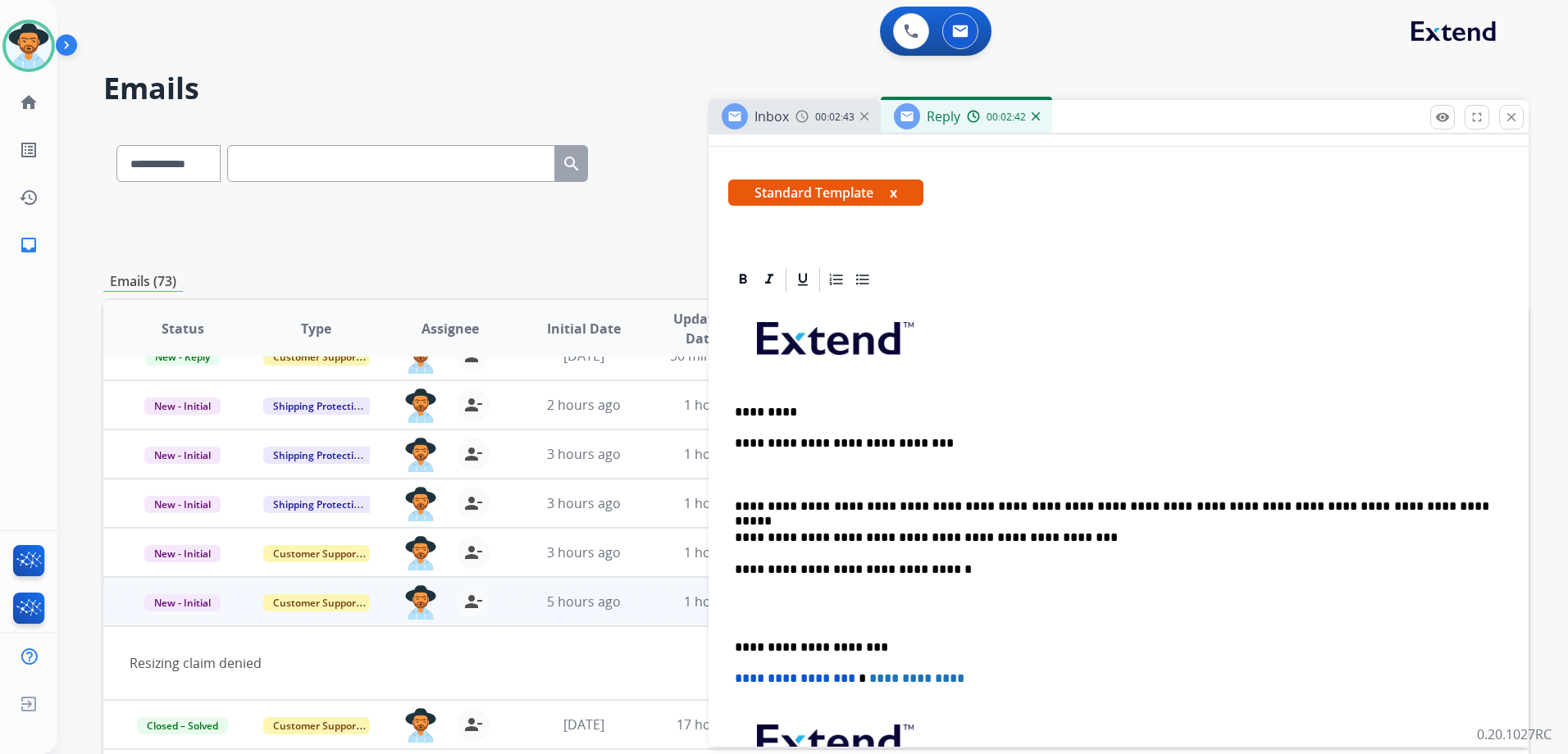
click at [1386, 501] on p "**********" at bounding box center [1112, 506] width 754 height 15
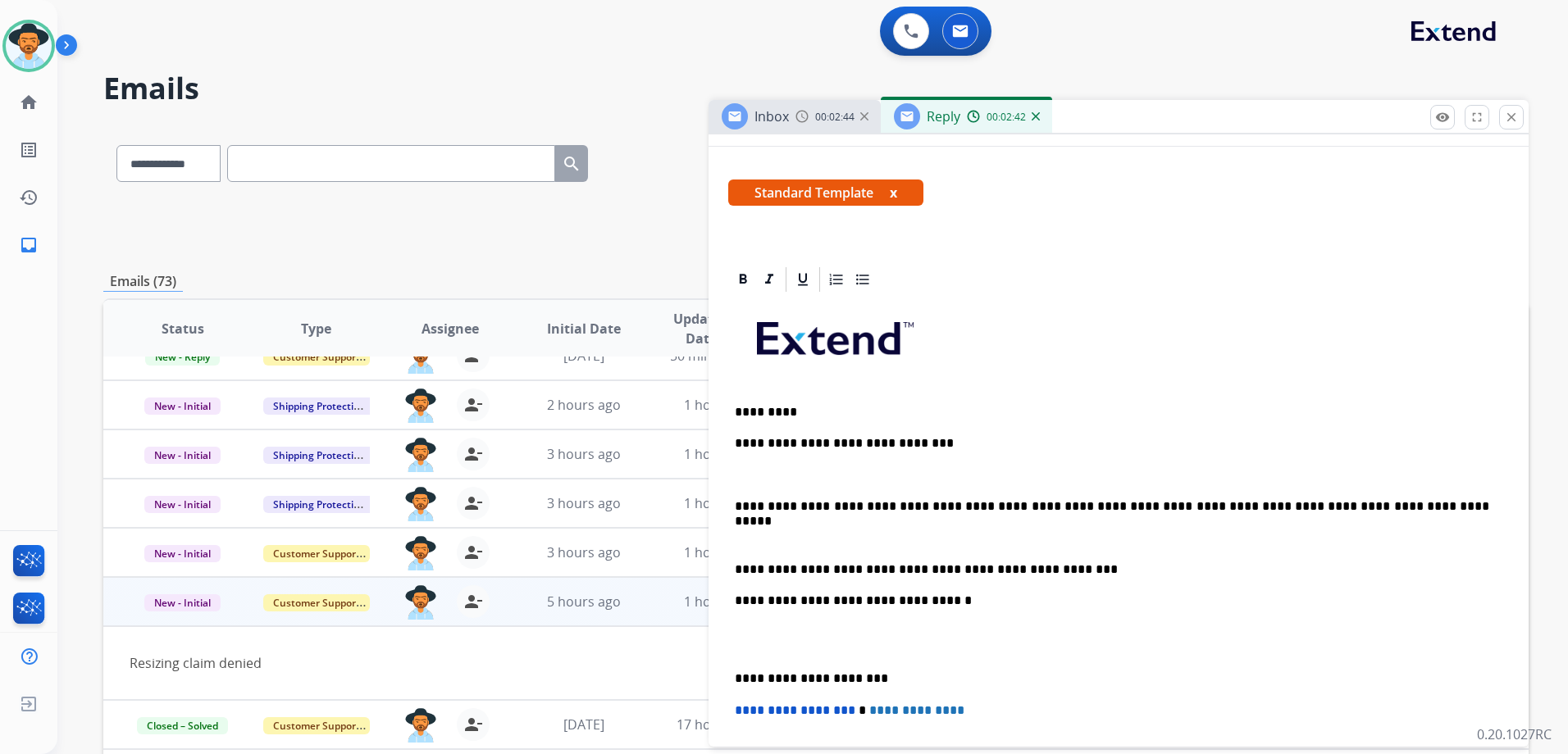
click at [1071, 573] on p "**********" at bounding box center [1112, 569] width 754 height 15
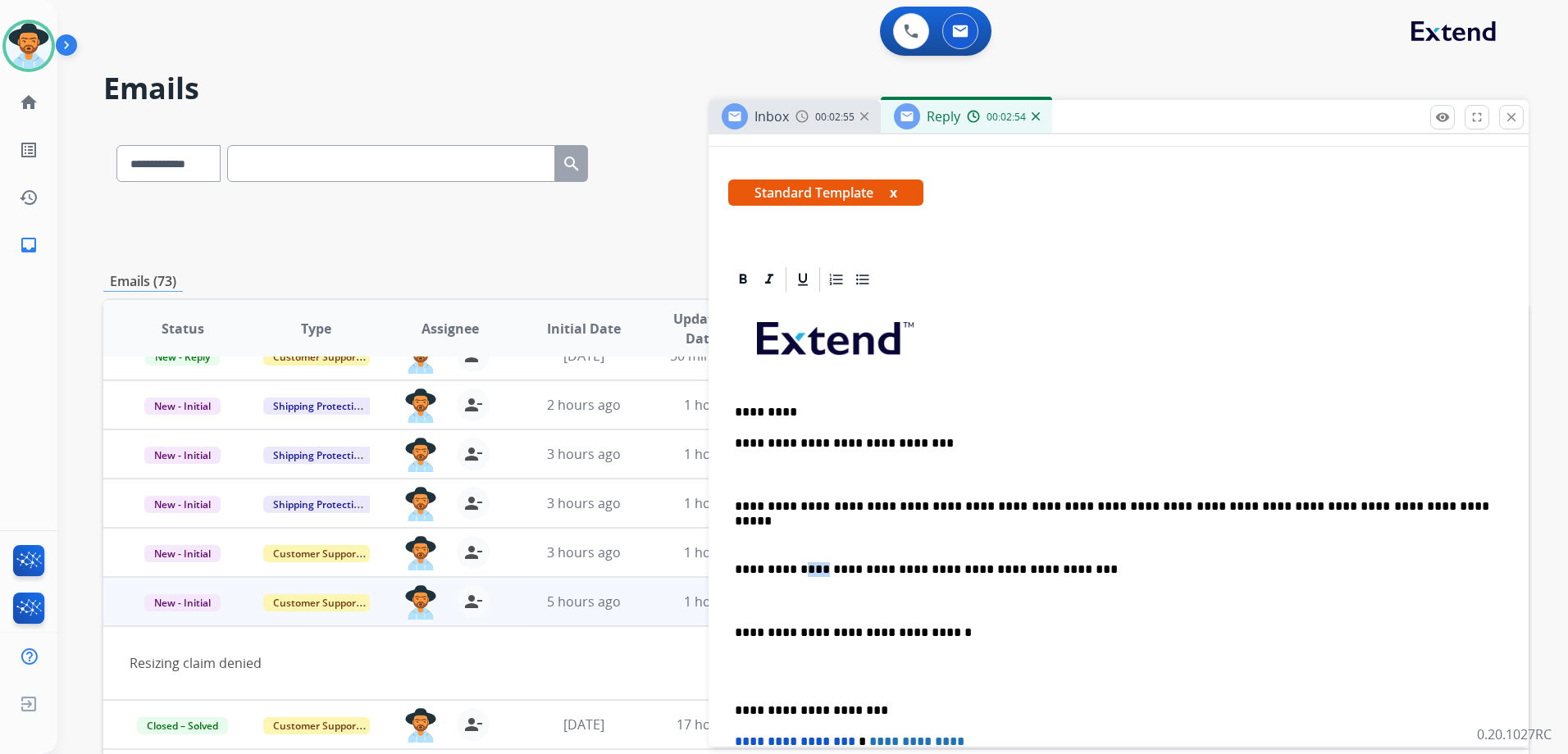
drag, startPoint x: 798, startPoint y: 571, endPoint x: 782, endPoint y: 567, distance: 16.5
click at [782, 567] on p "**********" at bounding box center [1112, 569] width 754 height 15
drag, startPoint x: 856, startPoint y: 571, endPoint x: 844, endPoint y: 570, distance: 12.0
click at [844, 570] on p "**********" at bounding box center [1112, 569] width 754 height 15
click at [936, 571] on p "**********" at bounding box center [1112, 569] width 754 height 15
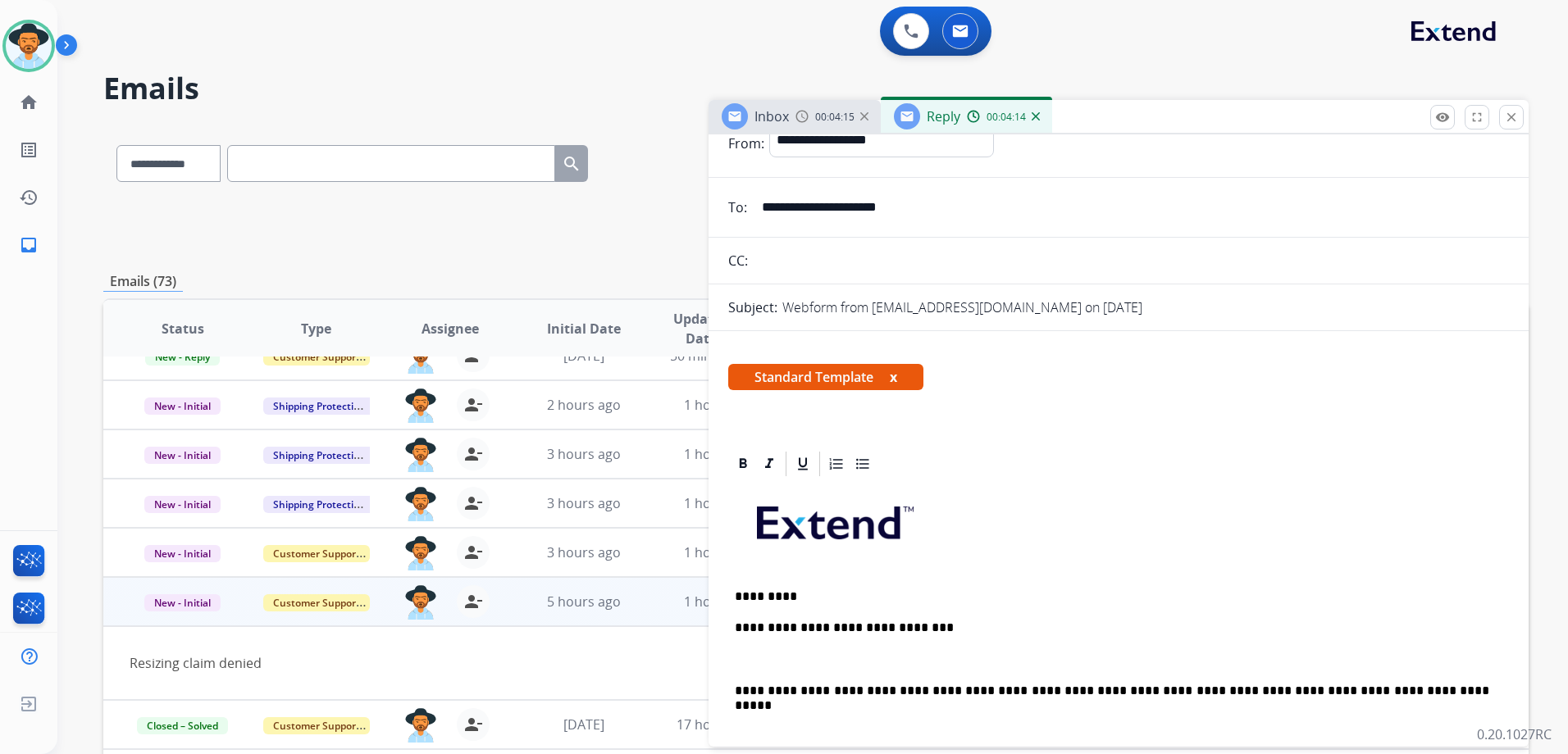
scroll to position [0, 0]
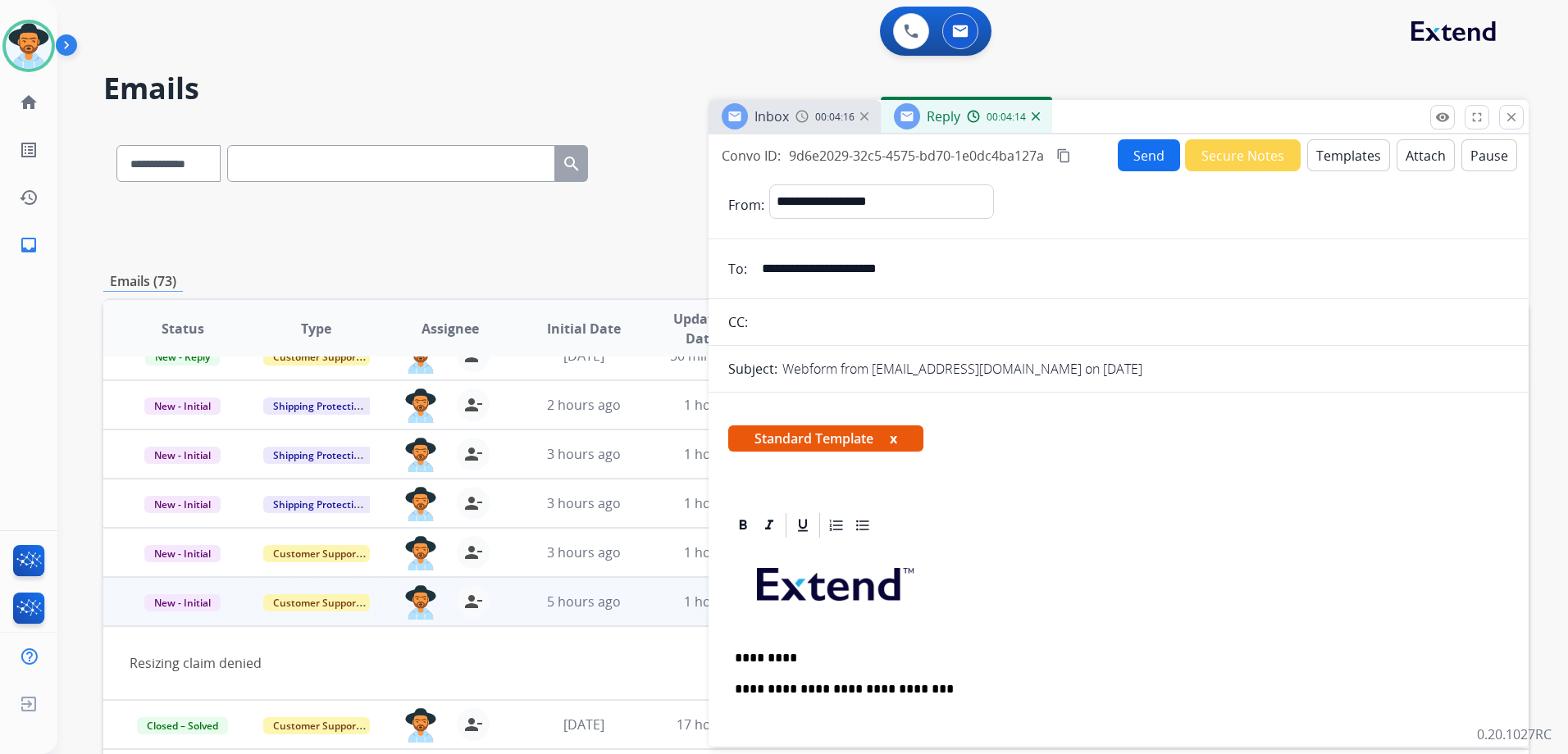
click at [1130, 154] on button "Send" at bounding box center [1148, 155] width 62 height 32
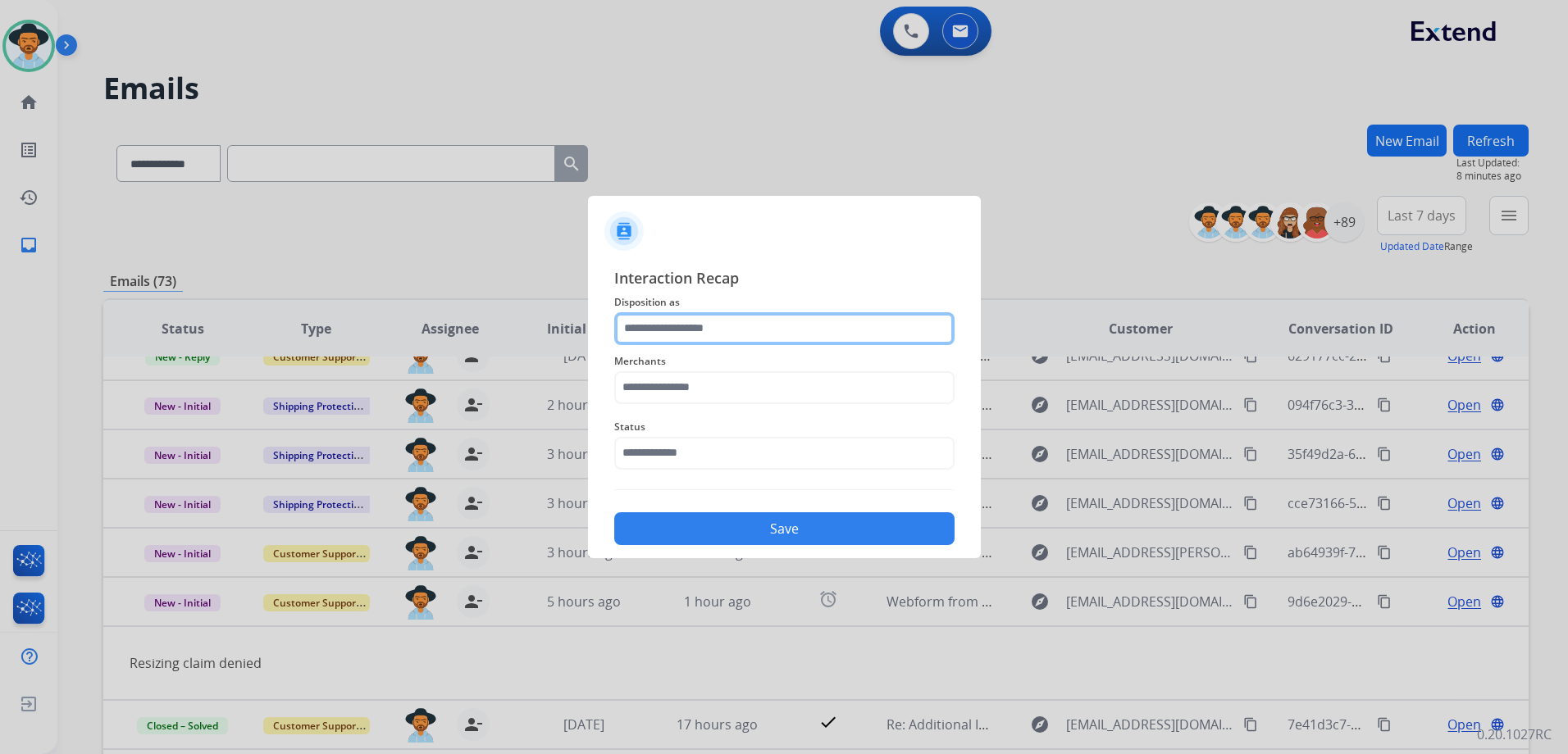
click at [671, 328] on input "text" at bounding box center [784, 328] width 340 height 33
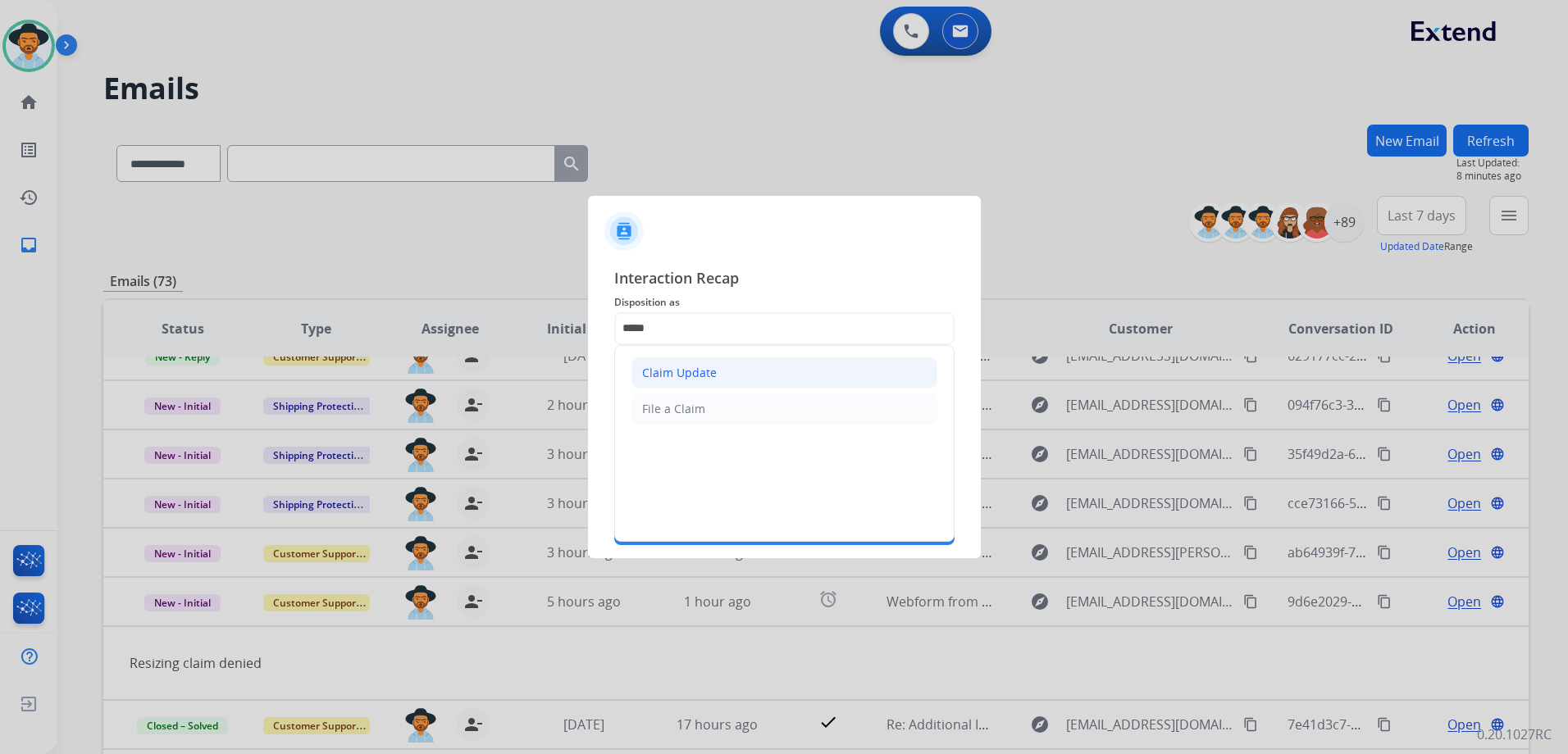
click at [713, 363] on li "Claim Update" at bounding box center [784, 373] width 306 height 31
type input "**********"
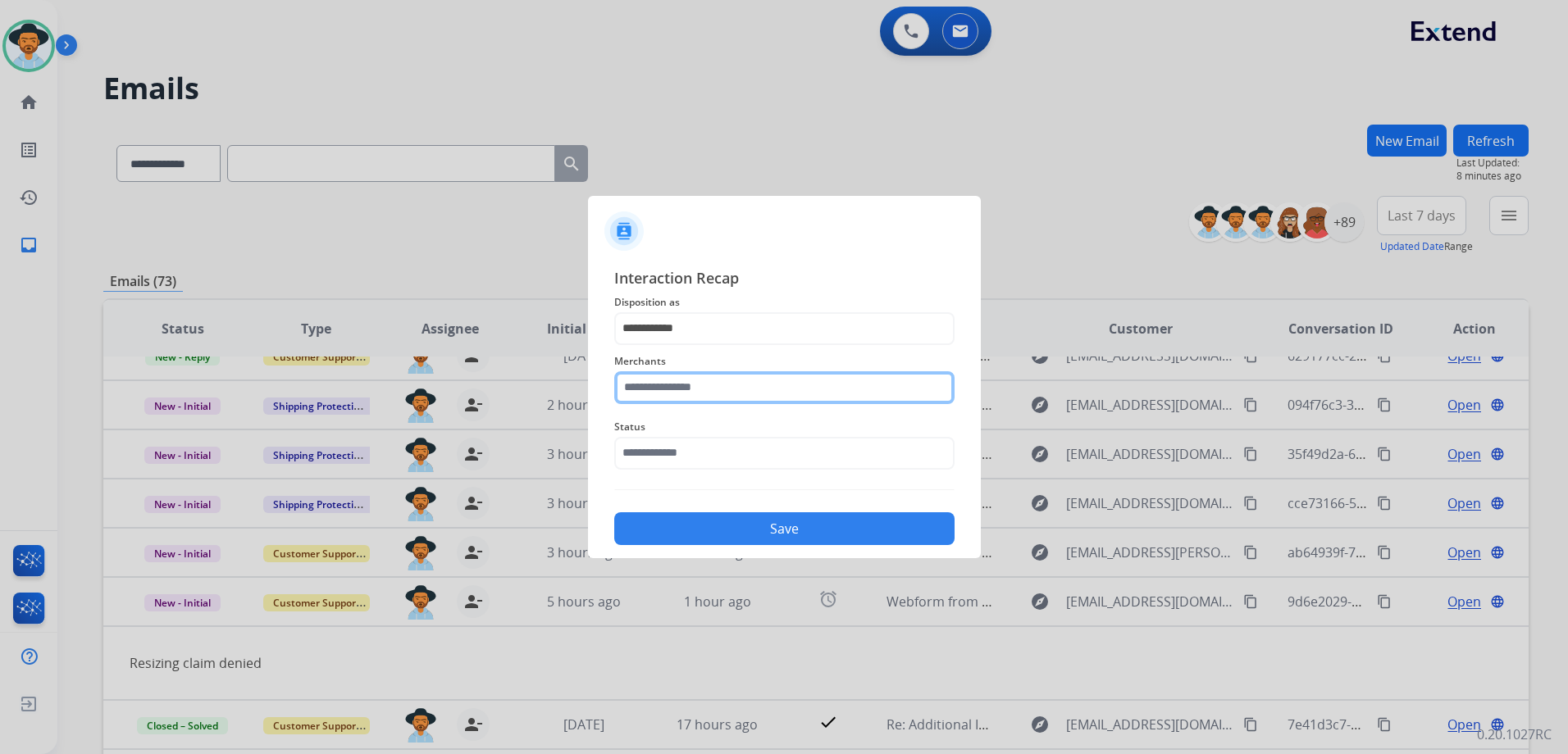
click at [693, 384] on input "text" at bounding box center [784, 388] width 340 height 33
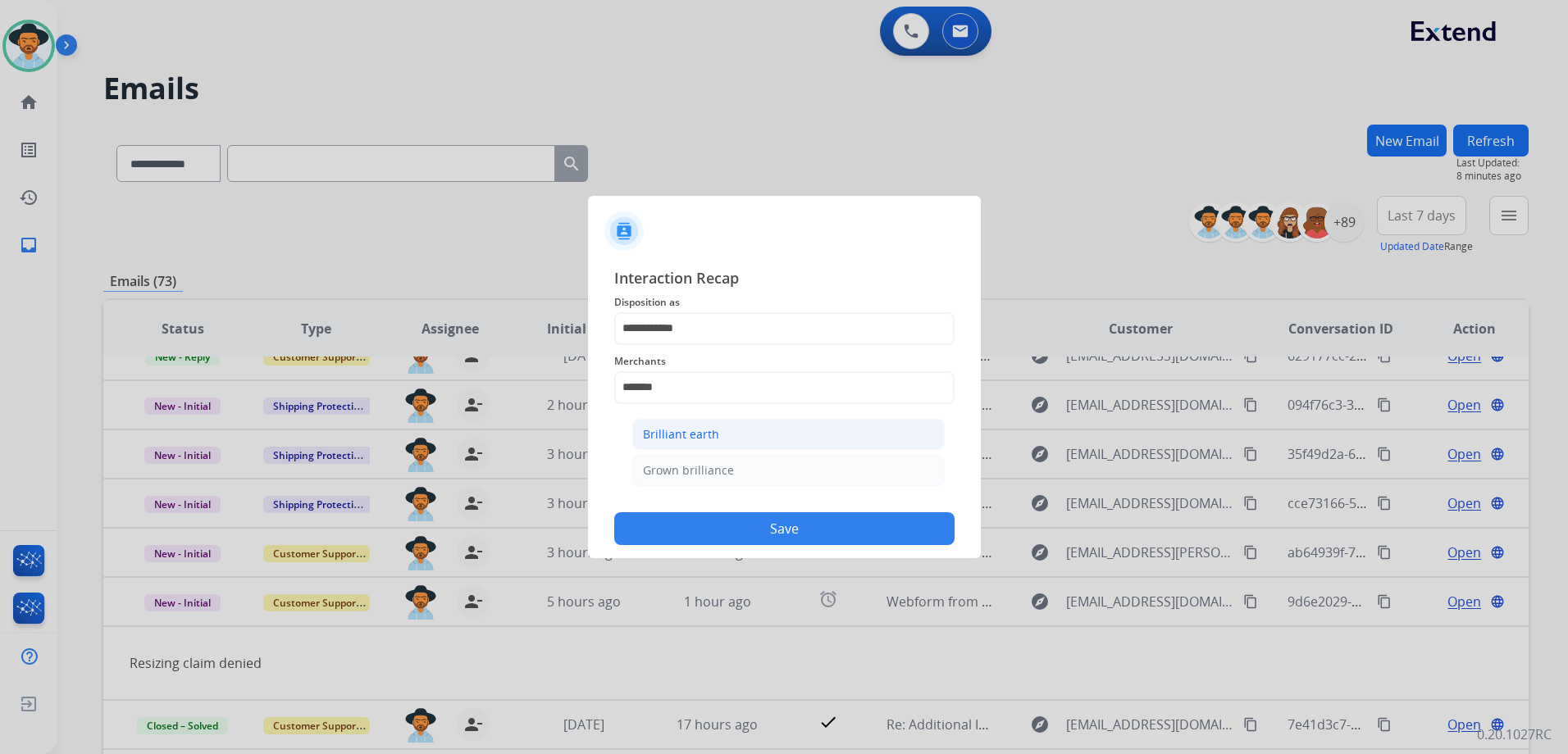
click at [721, 426] on li "Brilliant earth" at bounding box center [787, 434] width 312 height 31
type input "**********"
click at [712, 449] on input "text" at bounding box center [784, 453] width 340 height 33
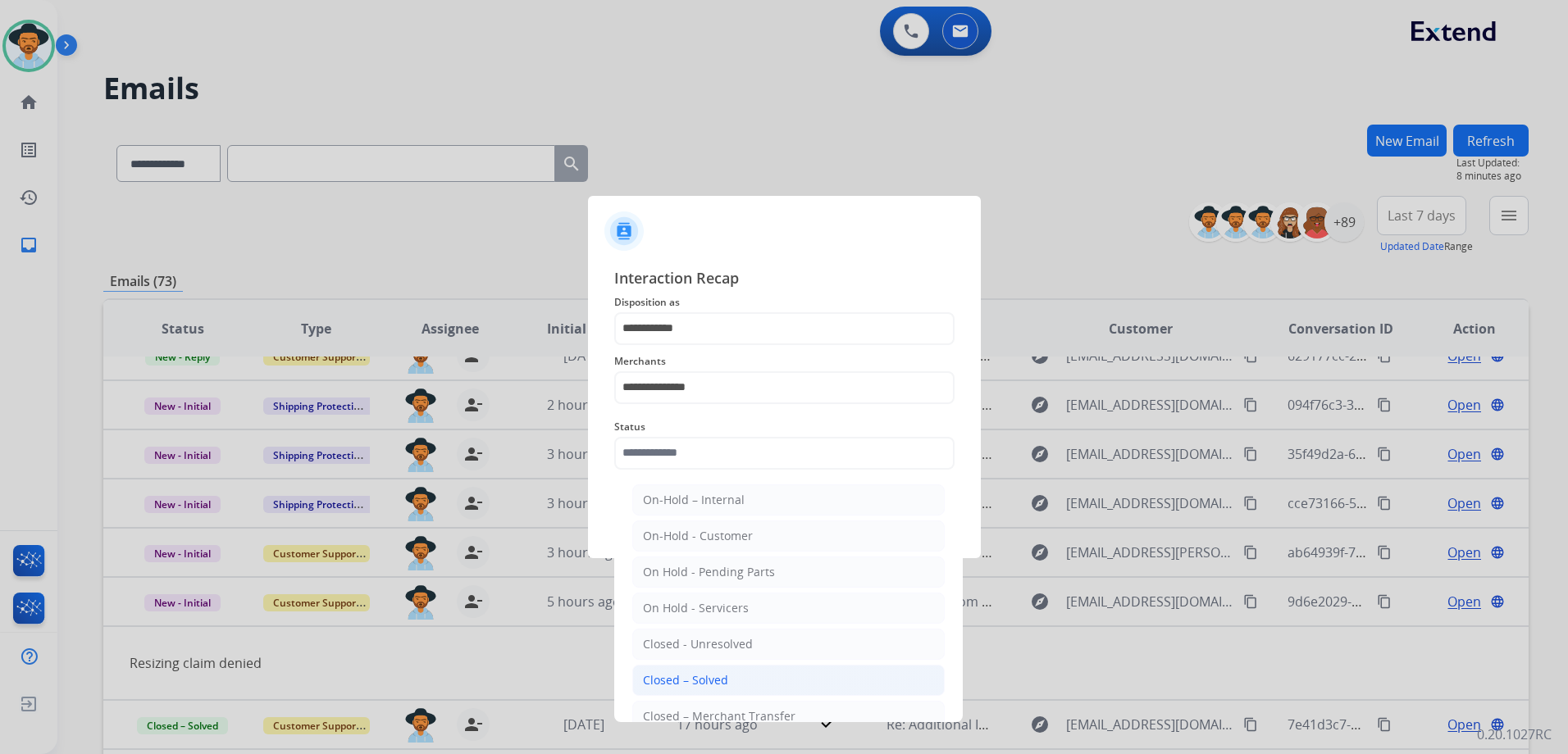
click at [770, 675] on li "Closed – Solved" at bounding box center [787, 680] width 312 height 31
type input "**********"
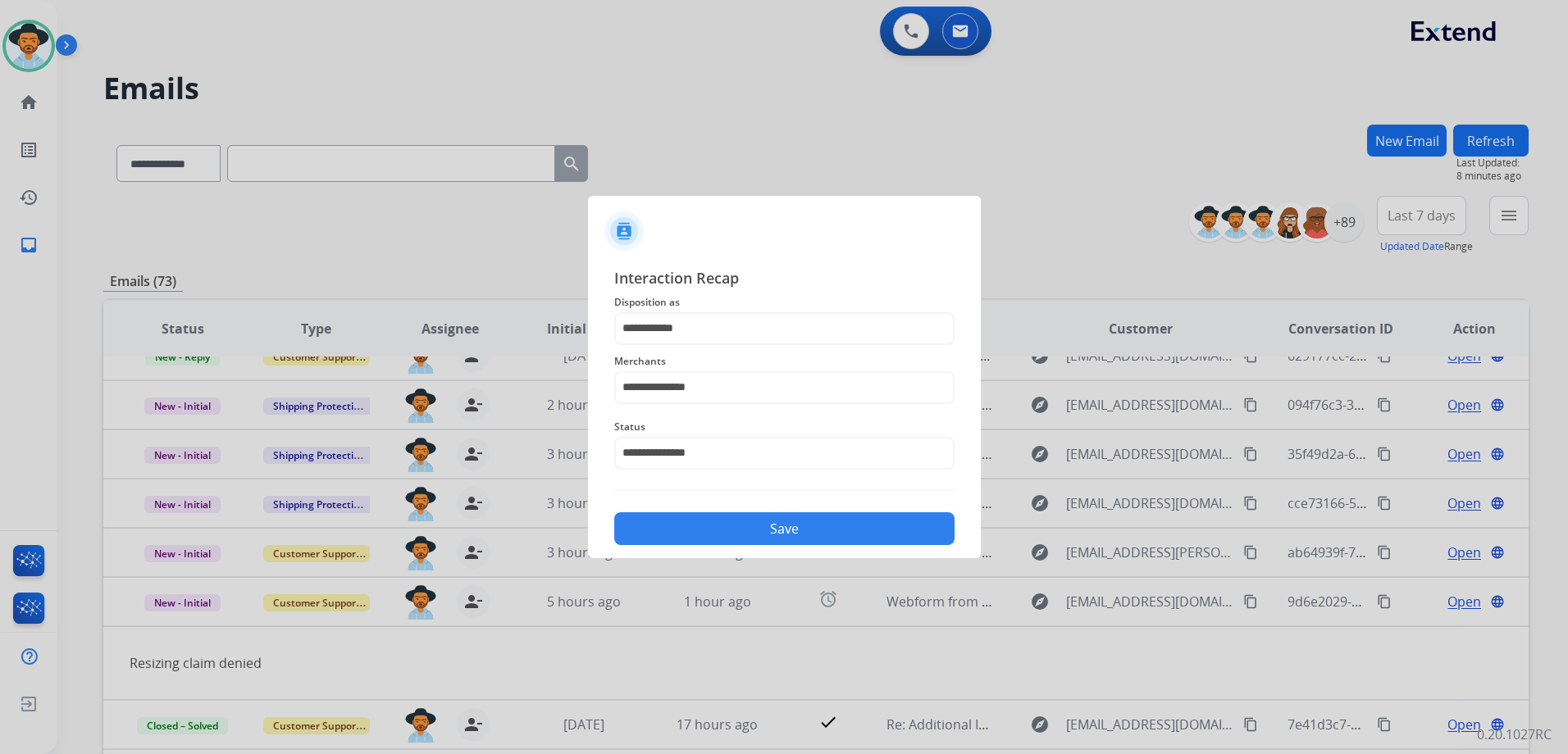
click at [806, 530] on button "Save" at bounding box center [784, 529] width 340 height 33
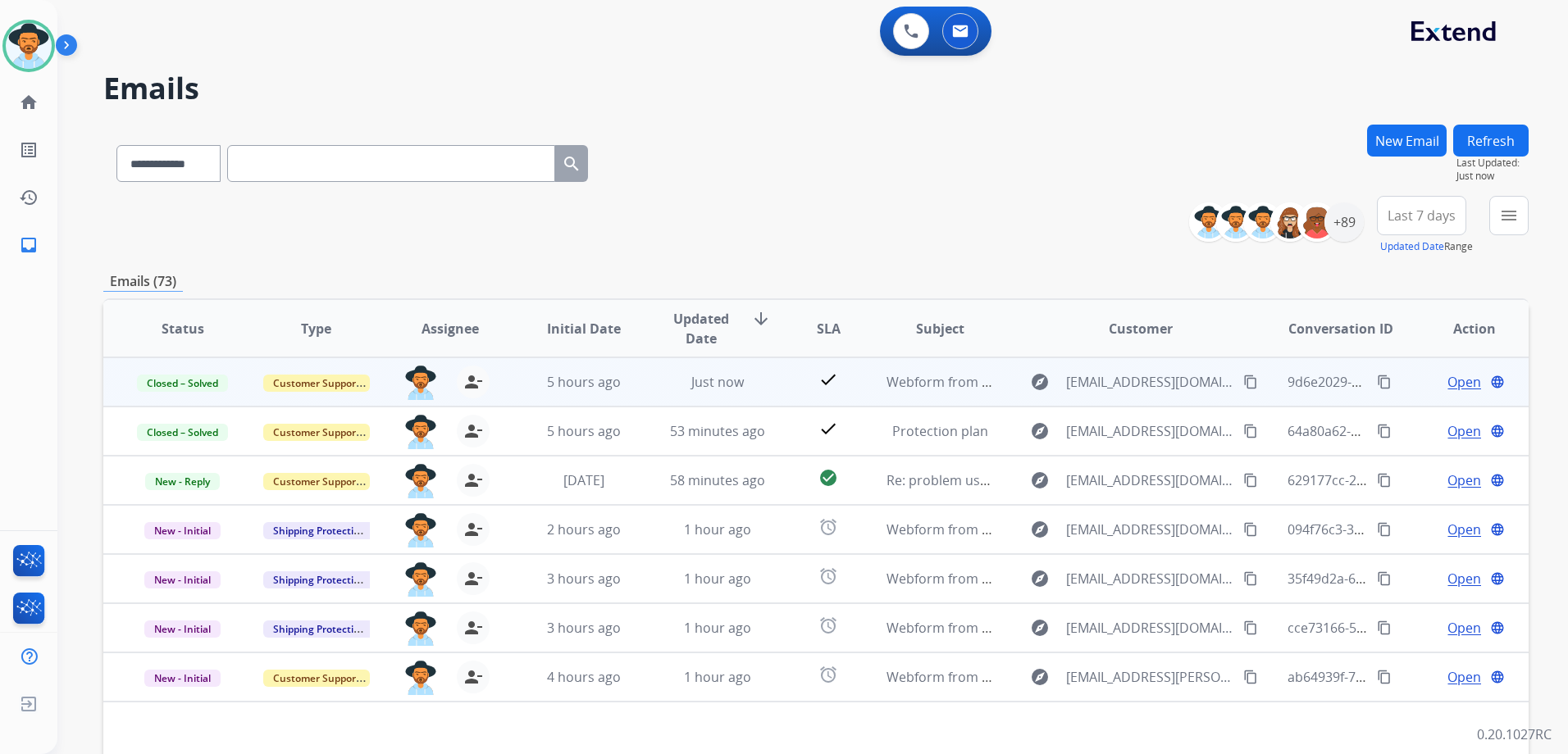
click at [1447, 381] on span "Open" at bounding box center [1463, 382] width 34 height 20
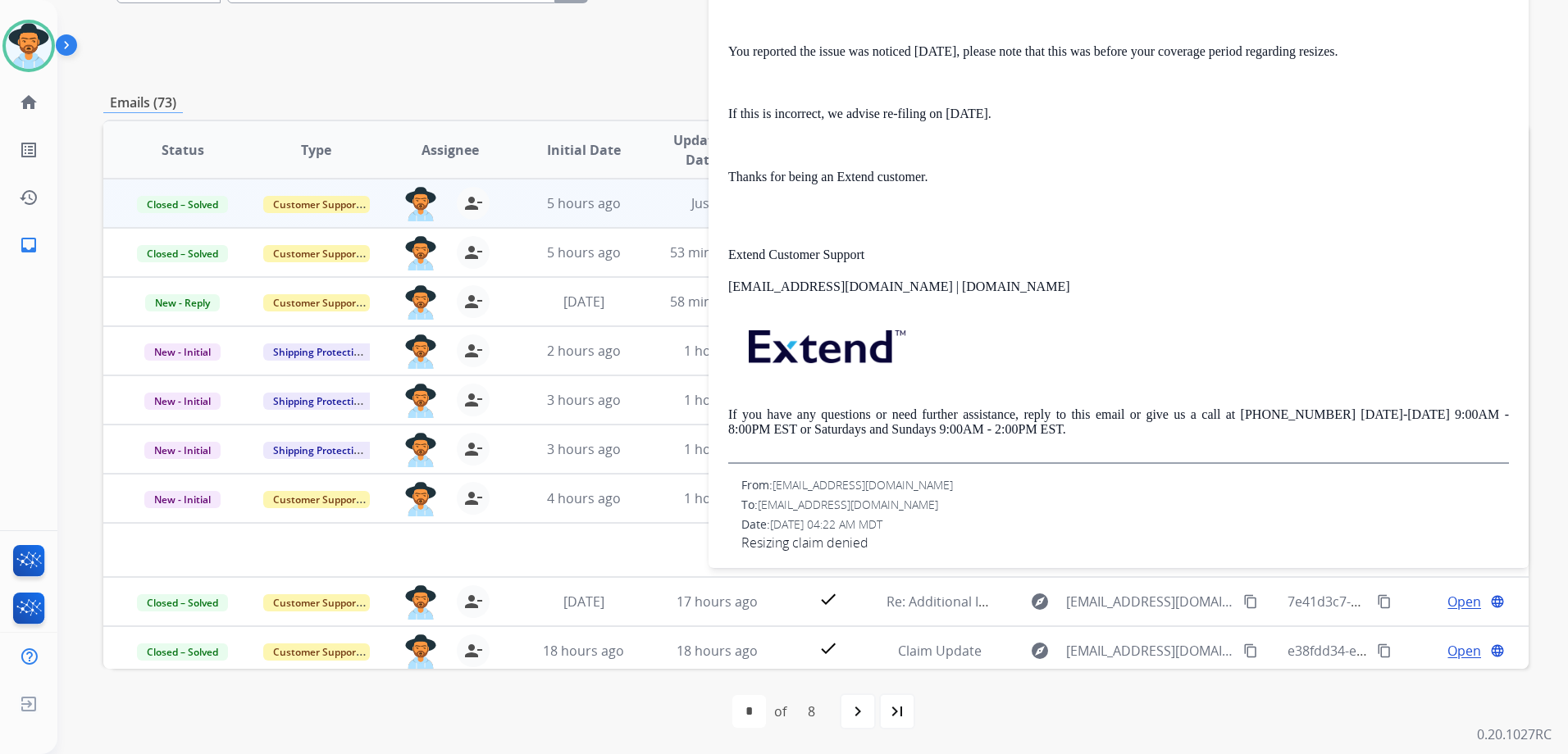
scroll to position [420, 0]
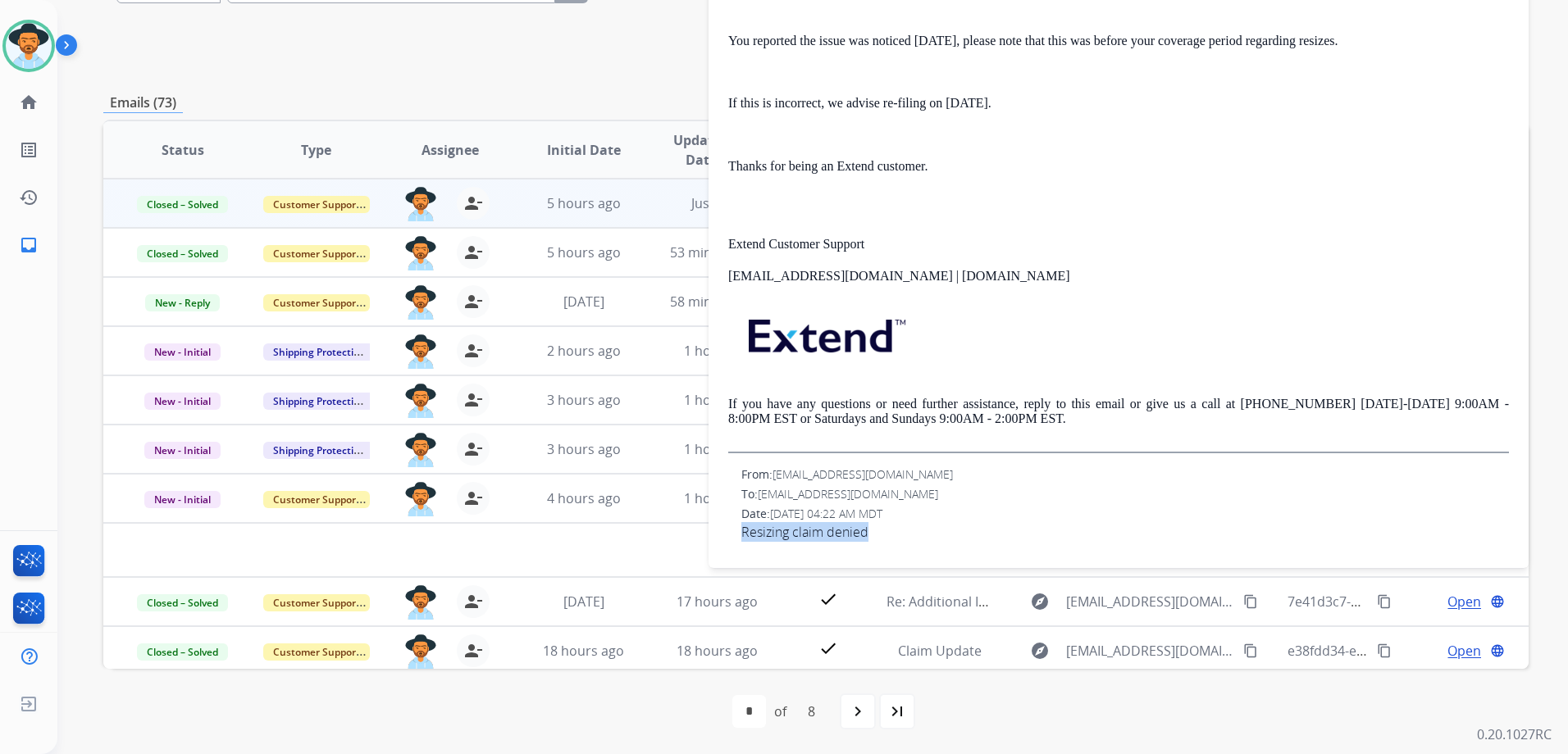
drag, startPoint x: 884, startPoint y: 533, endPoint x: 741, endPoint y: 530, distance: 143.0
click at [741, 530] on span "Resizing claim denied" at bounding box center [1124, 532] width 768 height 20
drag, startPoint x: 741, startPoint y: 530, endPoint x: 788, endPoint y: 534, distance: 47.2
copy span "Resizing claim denied"
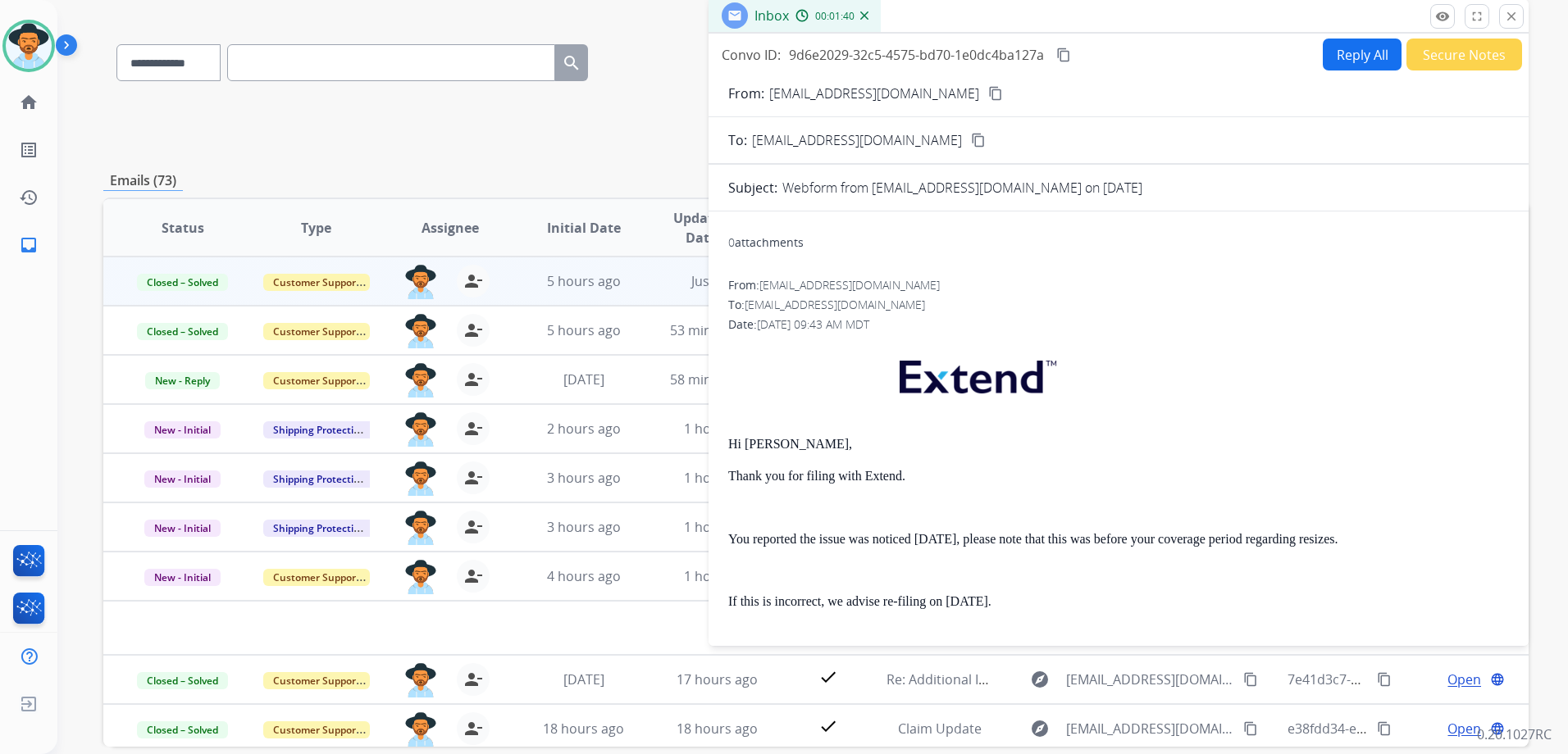
scroll to position [0, 0]
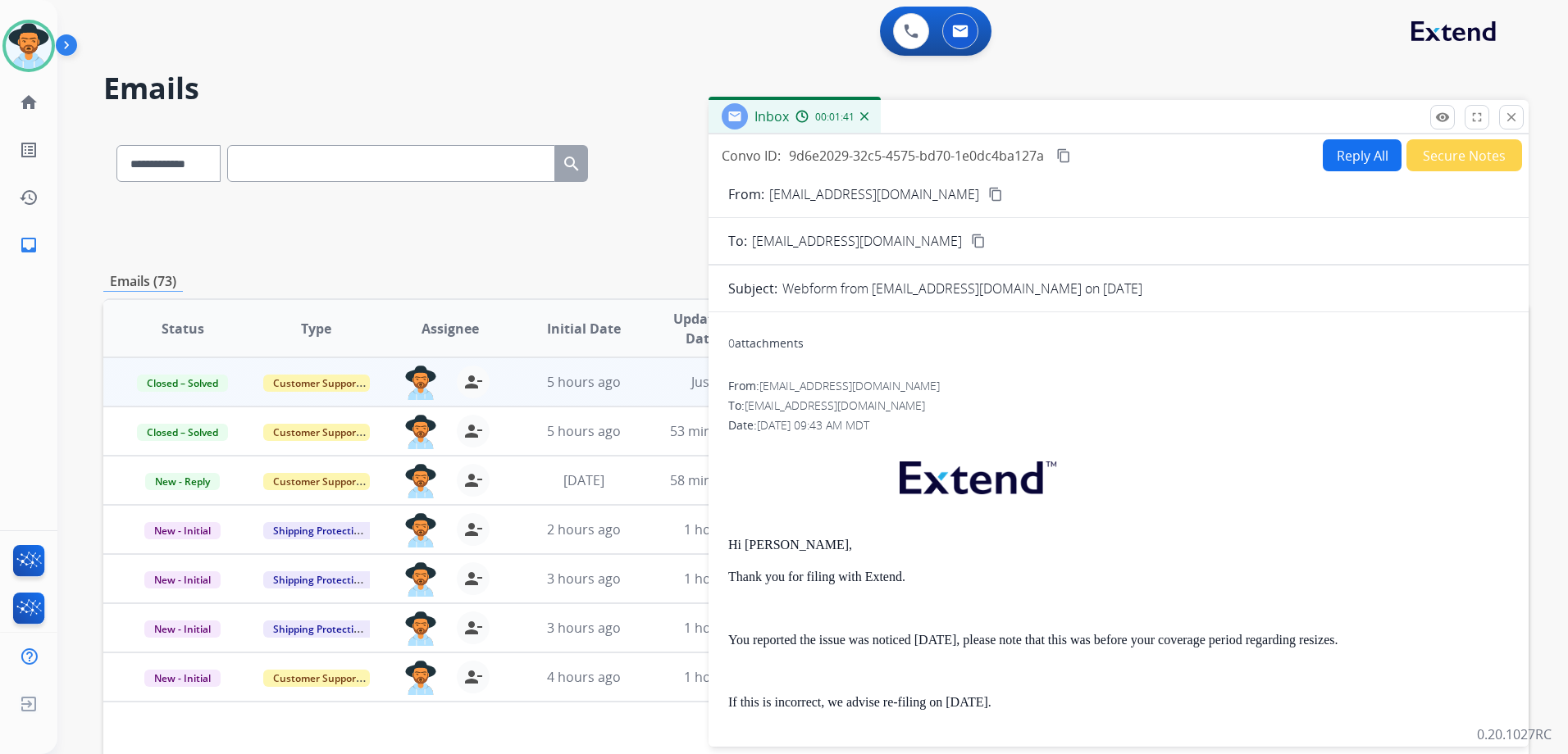
click at [1069, 160] on mat-icon "content_copy" at bounding box center [1063, 156] width 15 height 15
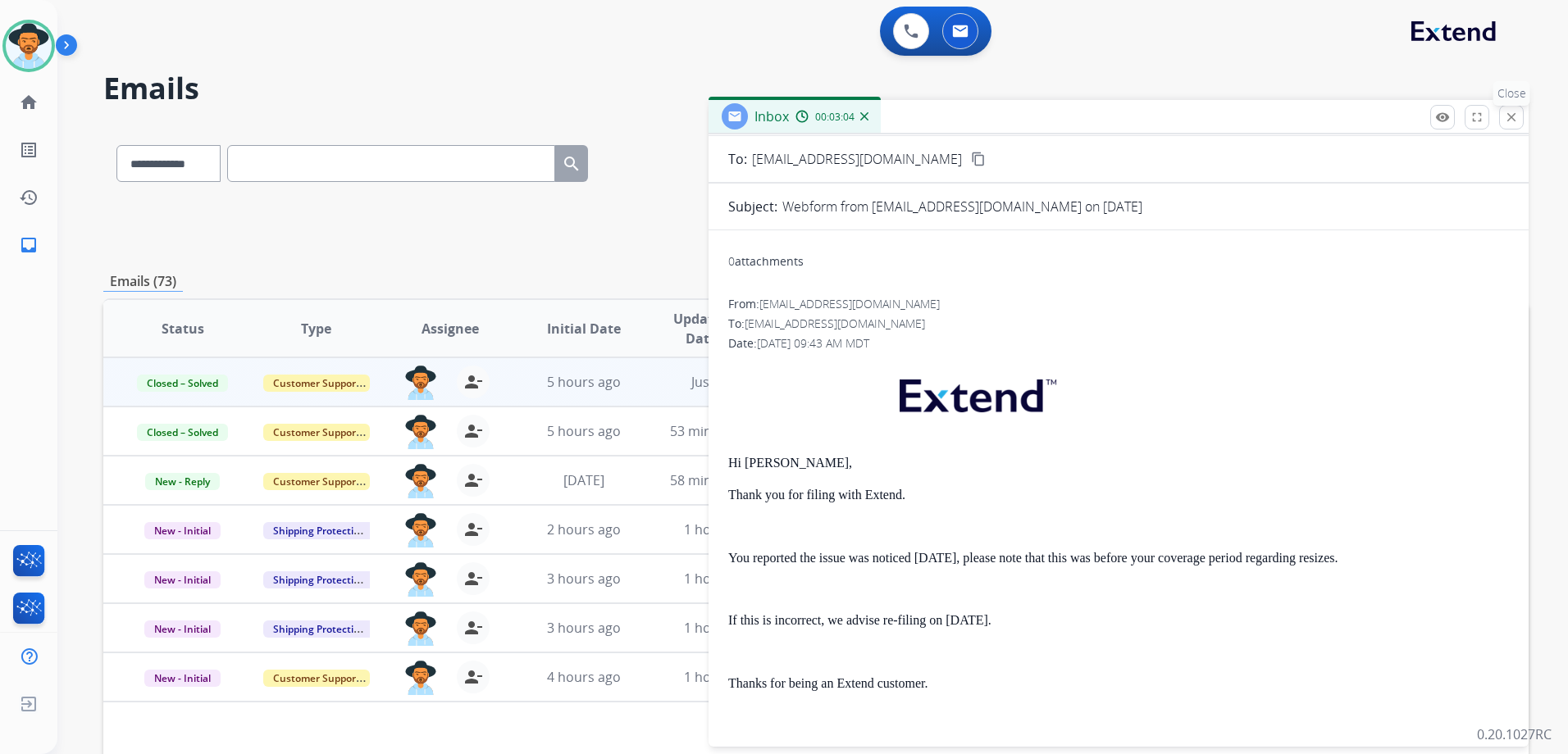
click at [1514, 122] on mat-icon "close" at bounding box center [1510, 117] width 15 height 15
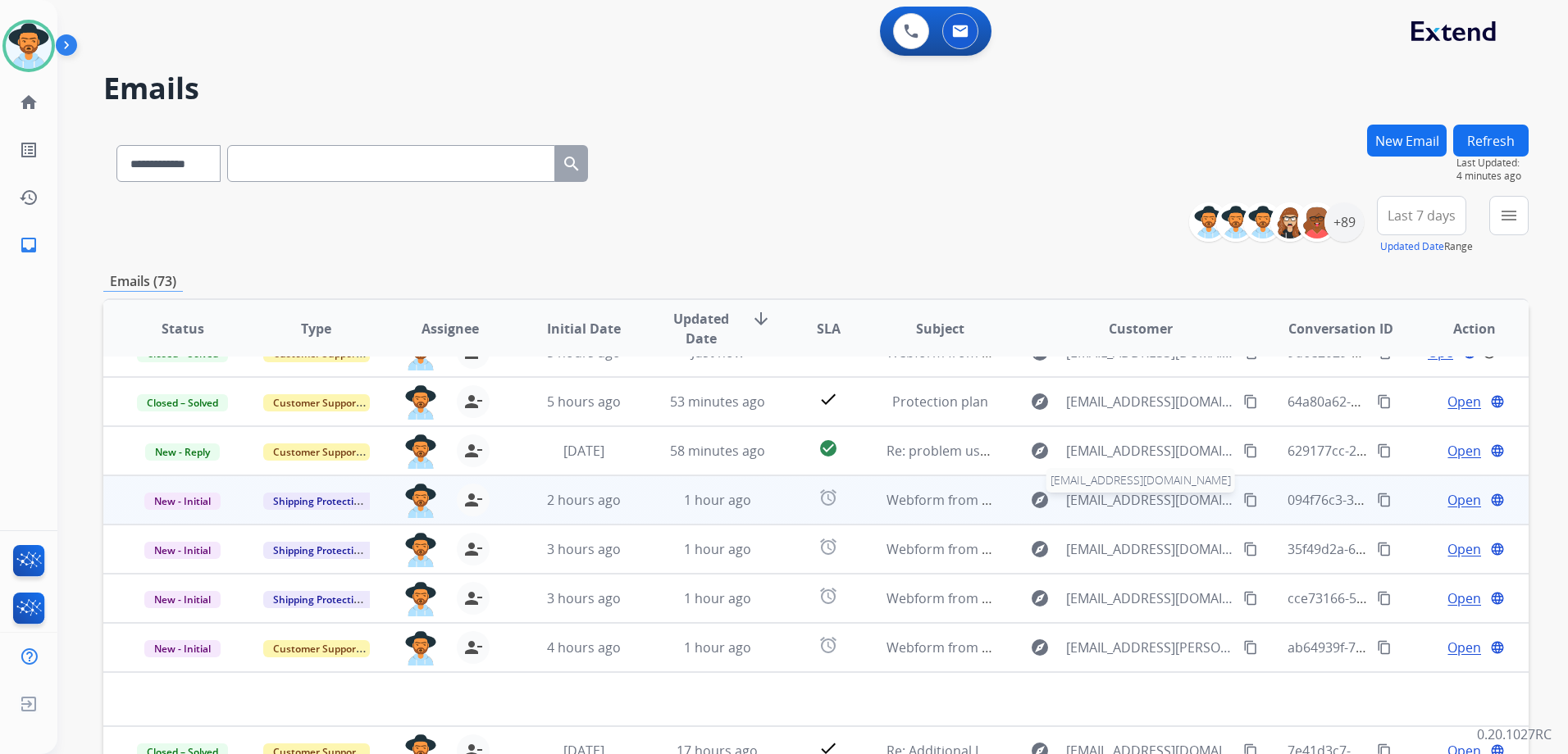
scroll to position [56, 0]
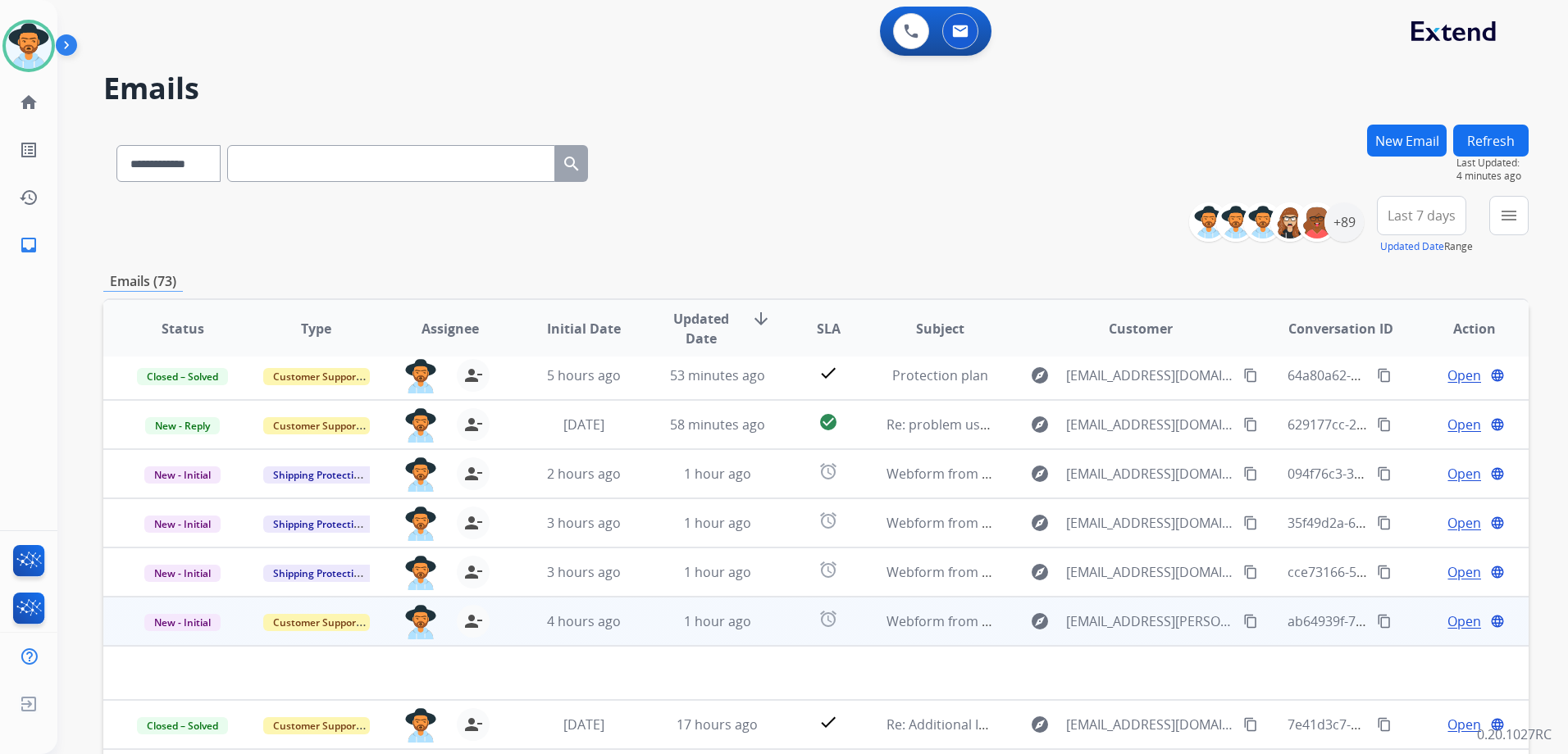
click at [1447, 621] on span "Open" at bounding box center [1463, 621] width 34 height 20
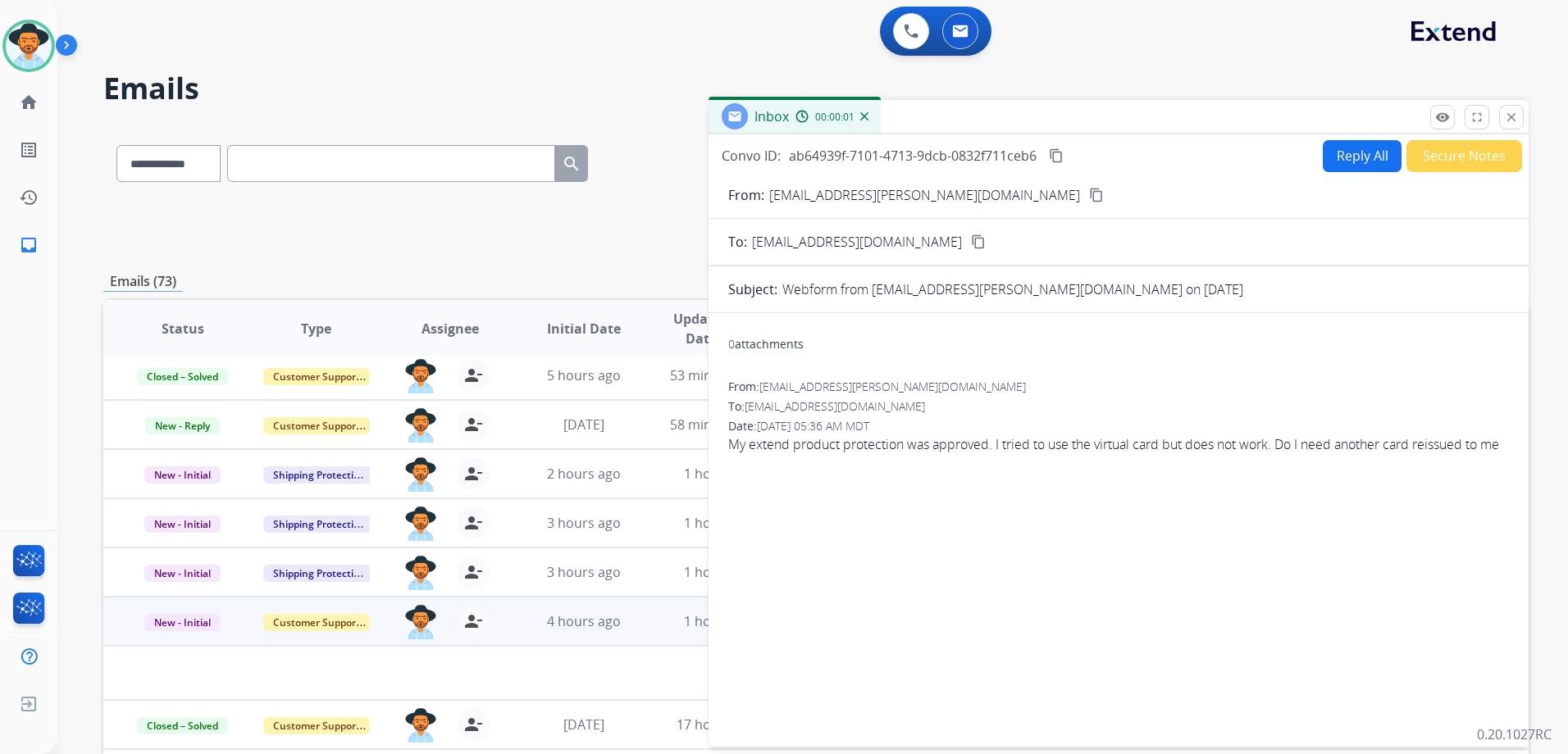
click at [1089, 197] on mat-icon "content_copy" at bounding box center [1096, 194] width 15 height 15
click at [1322, 154] on button "Reply All" at bounding box center [1362, 156] width 79 height 32
select select "**********"
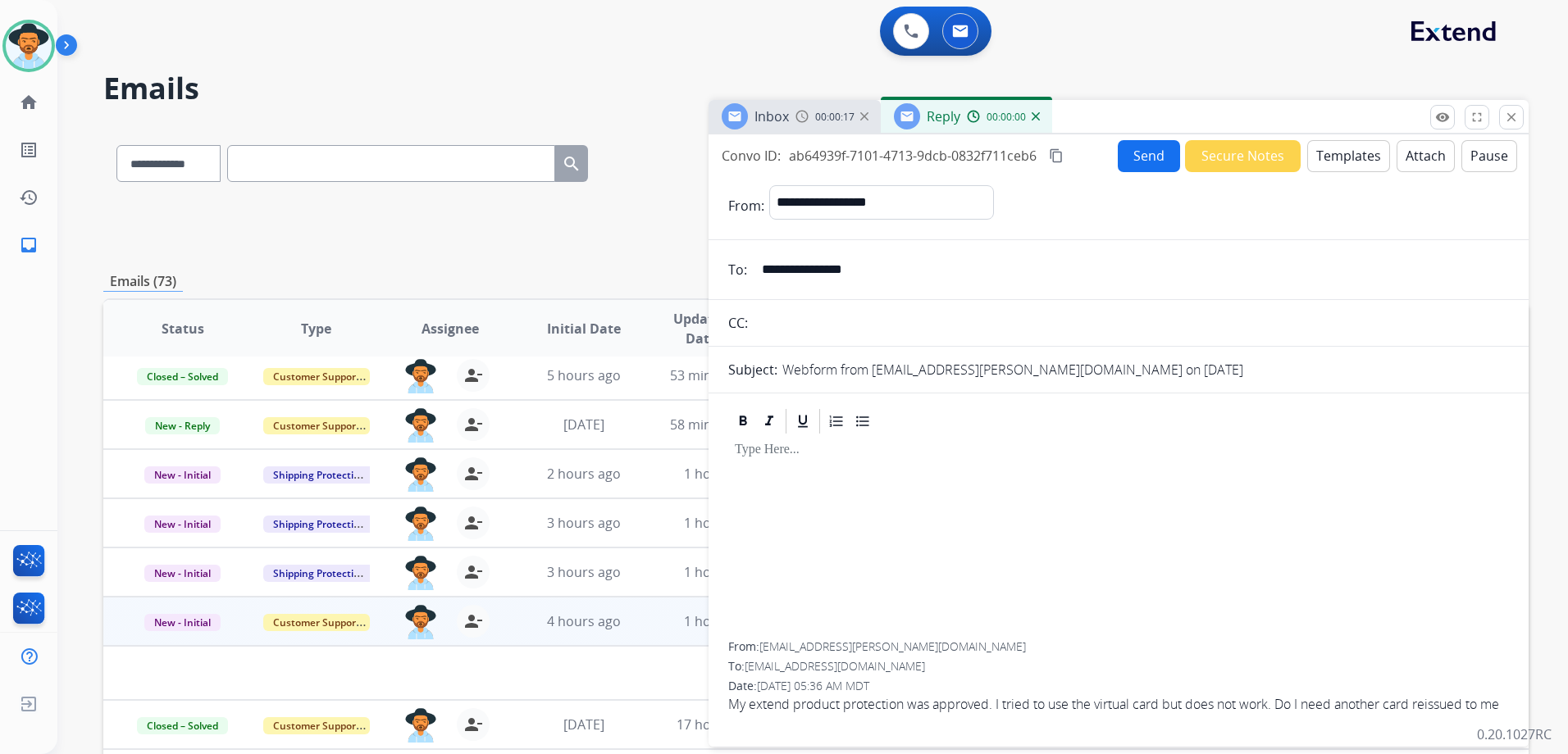
click at [1348, 155] on button "Templates" at bounding box center [1348, 156] width 83 height 32
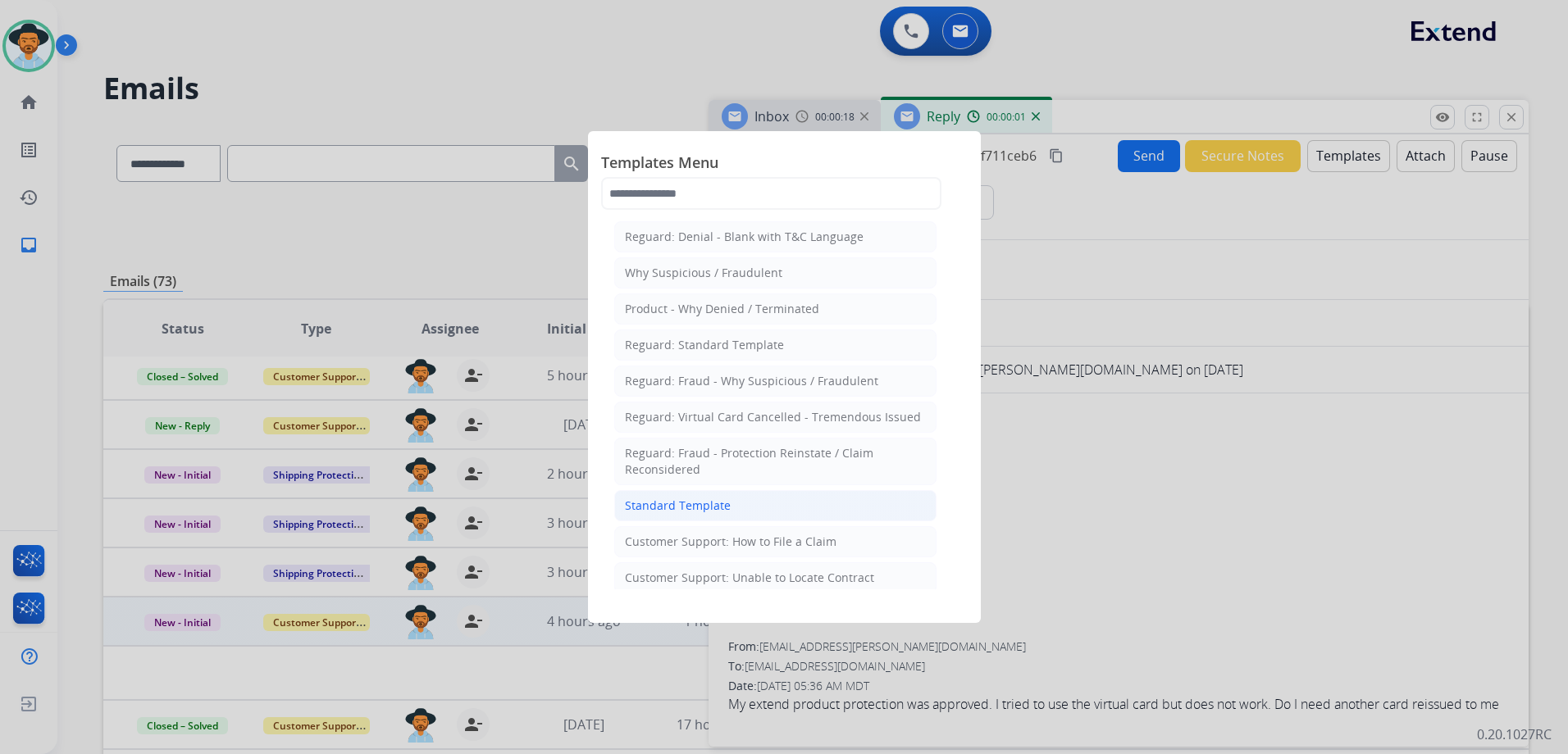
click at [773, 504] on li "Standard Template" at bounding box center [775, 506] width 322 height 31
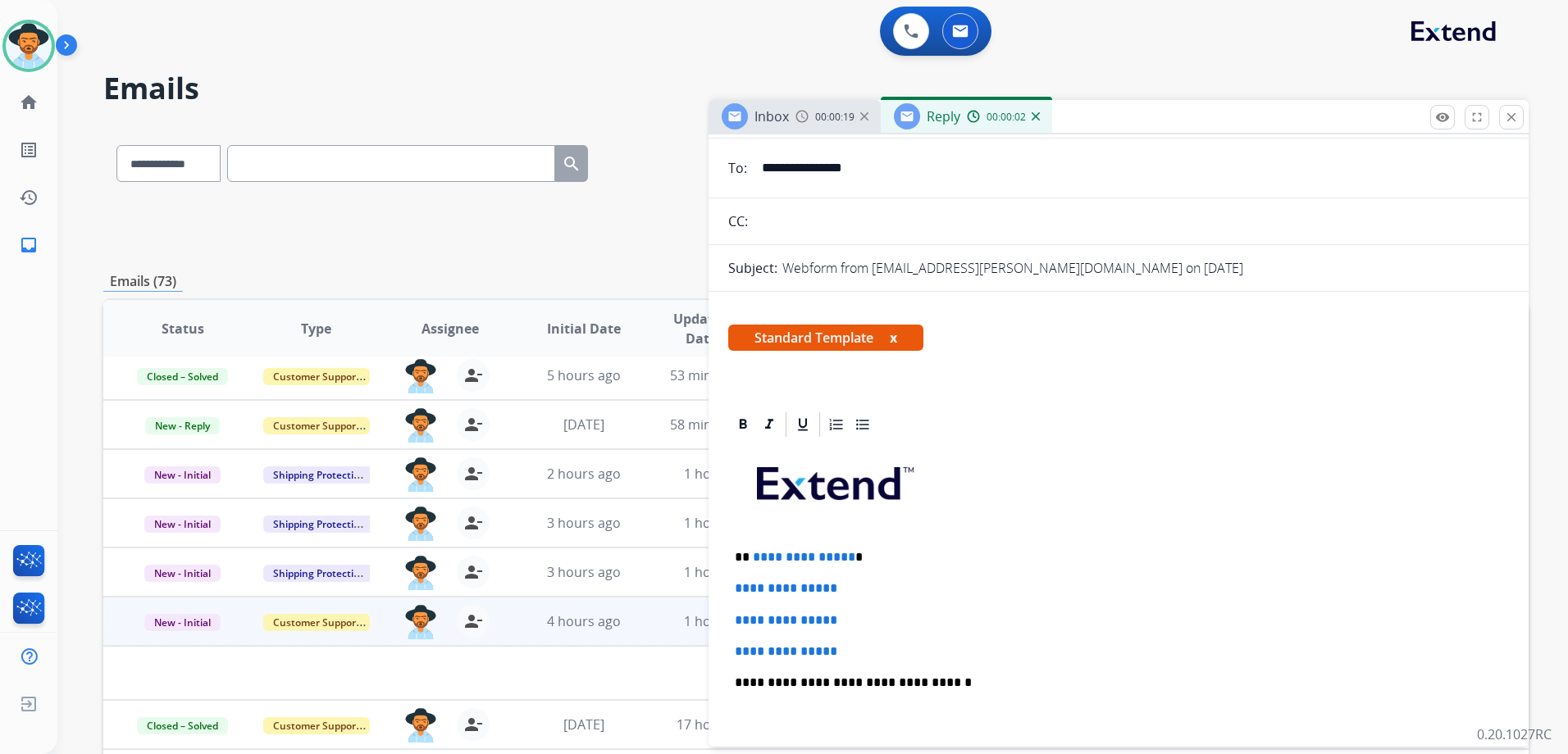
scroll to position [0, 0]
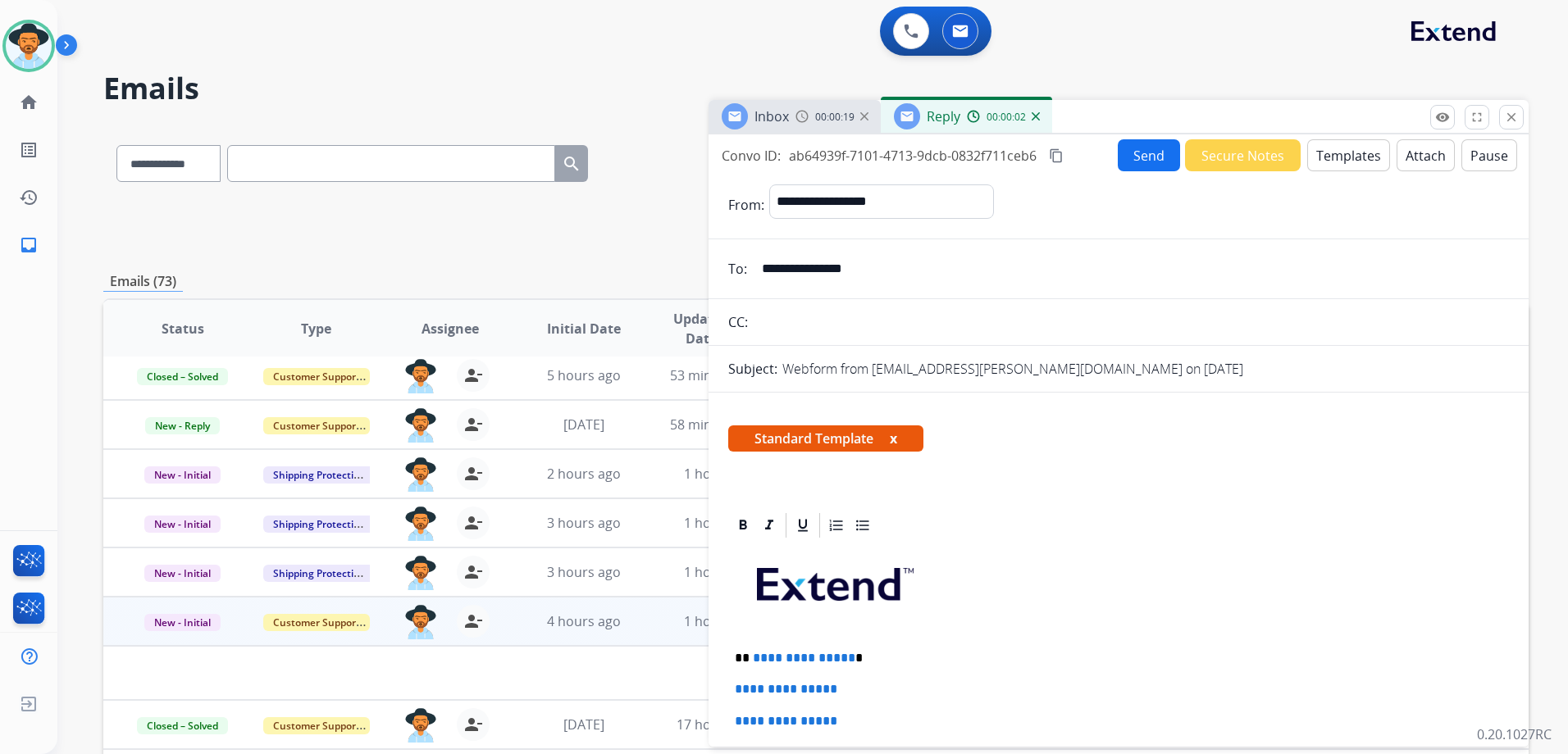
click at [1365, 162] on button "Templates" at bounding box center [1348, 155] width 83 height 32
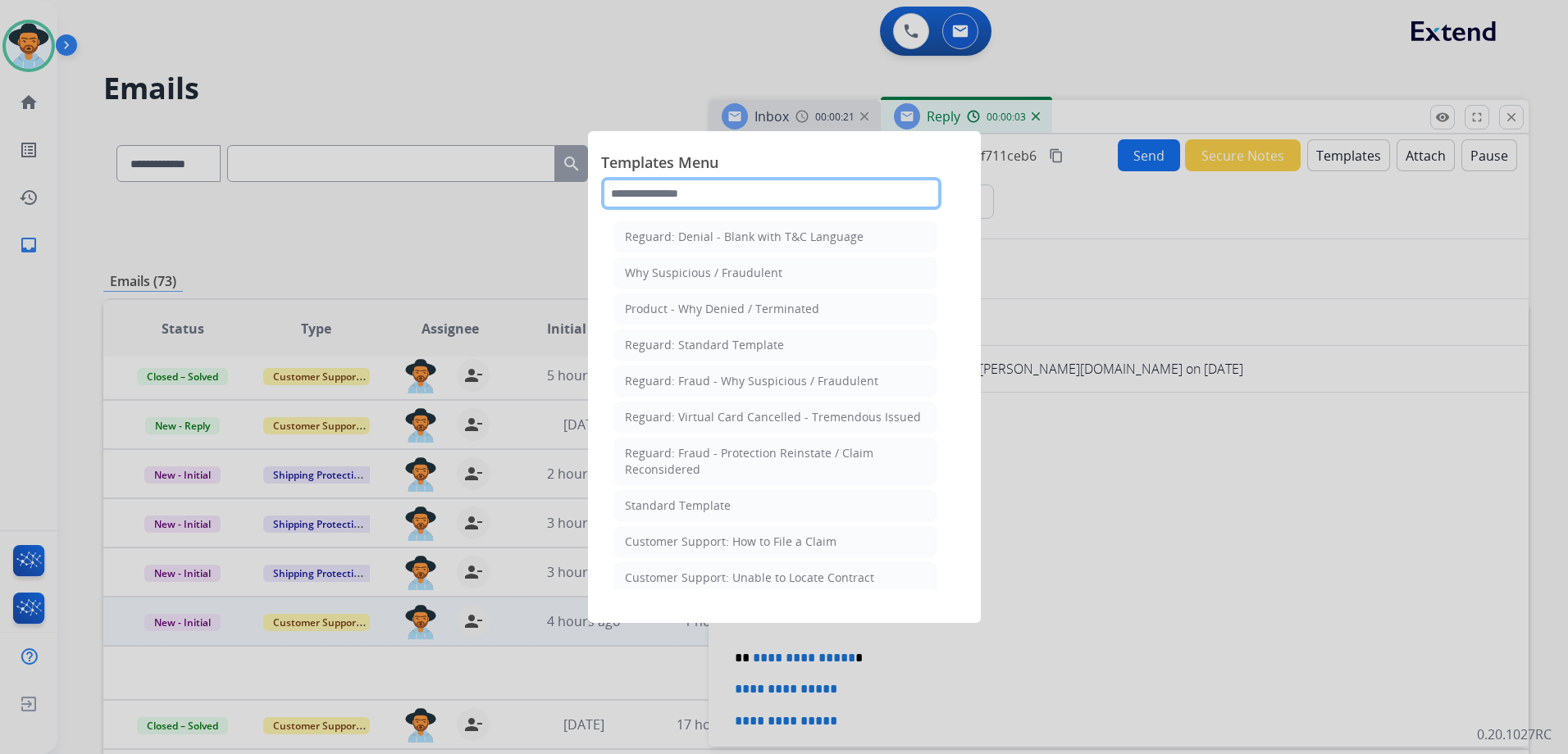
click at [792, 183] on input "text" at bounding box center [771, 193] width 340 height 33
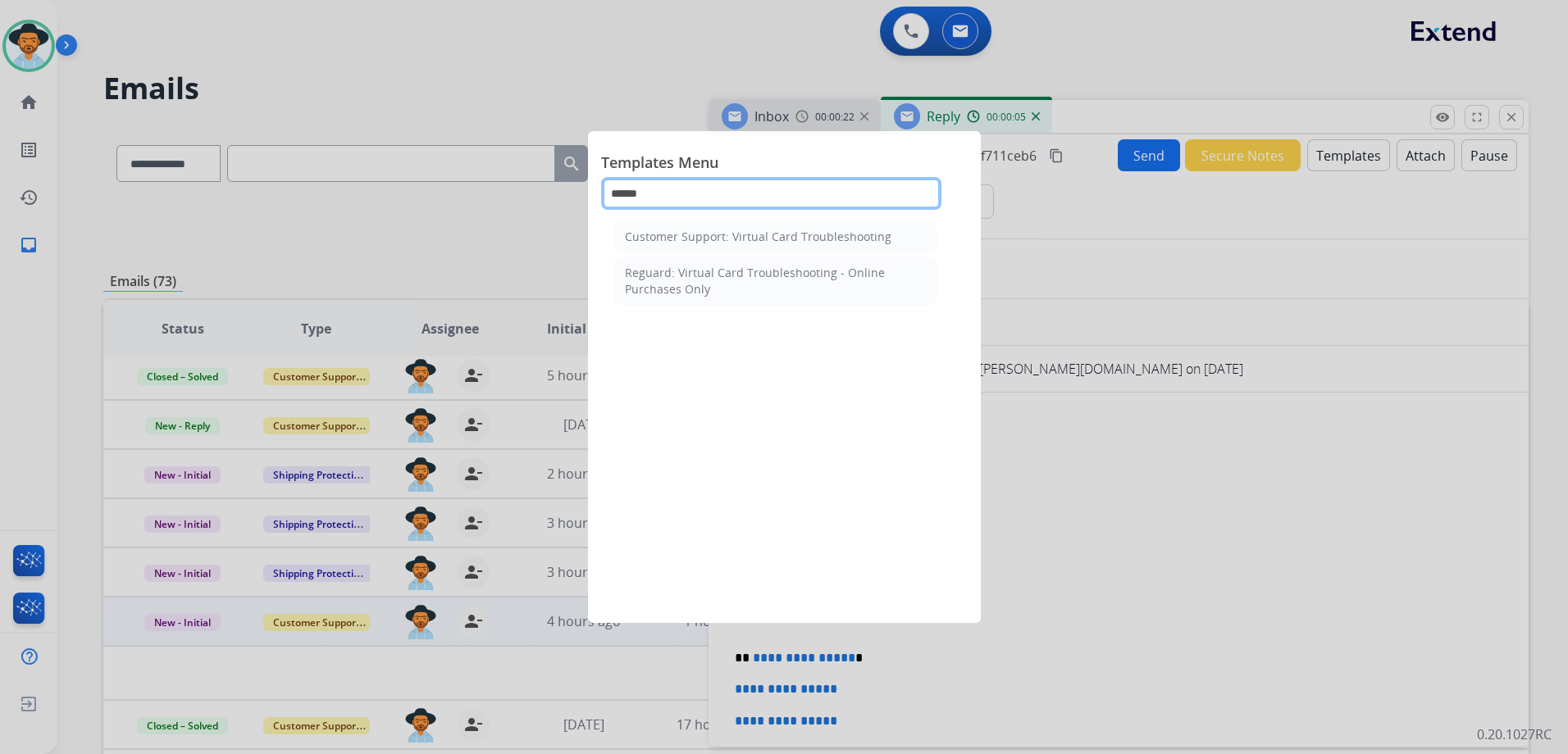
type input "*******"
click at [787, 229] on div "Customer Support: Virtual Card Troubleshooting" at bounding box center [758, 236] width 266 height 16
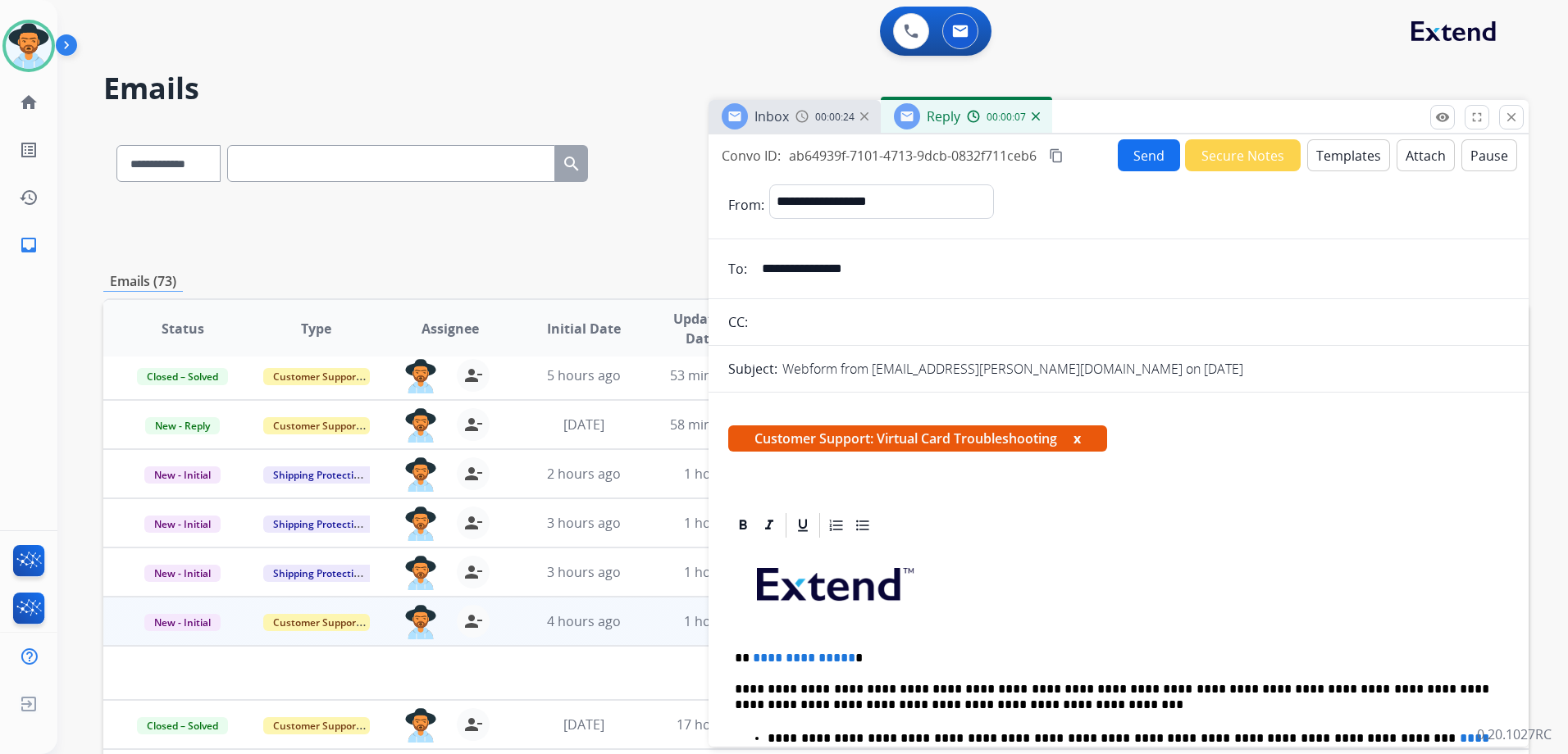
scroll to position [246, 0]
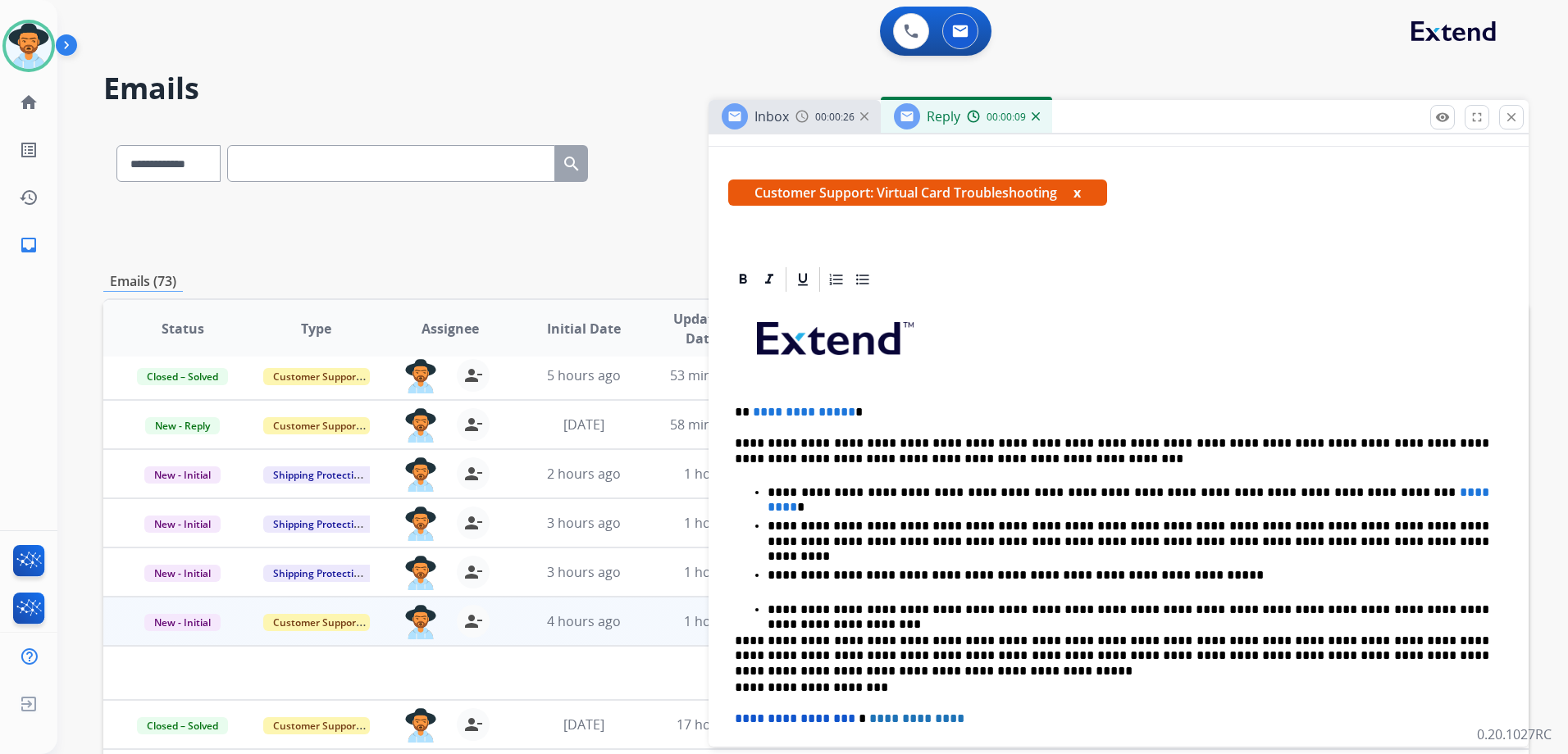
click at [913, 443] on p "**********" at bounding box center [1112, 451] width 754 height 30
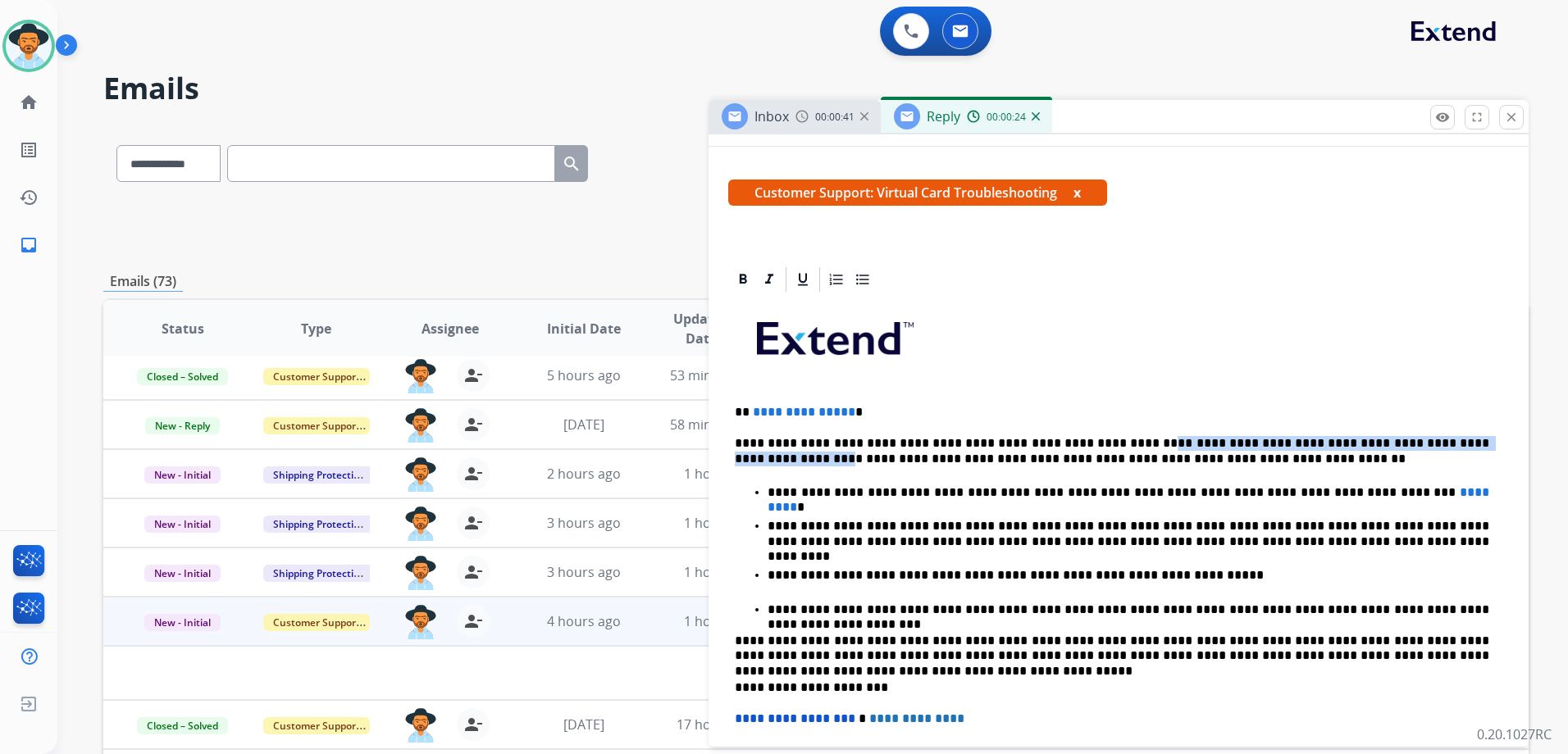
drag, startPoint x: 1438, startPoint y: 444, endPoint x: 1096, endPoint y: 438, distance: 342.1
click at [1096, 438] on p "**********" at bounding box center [1112, 451] width 754 height 30
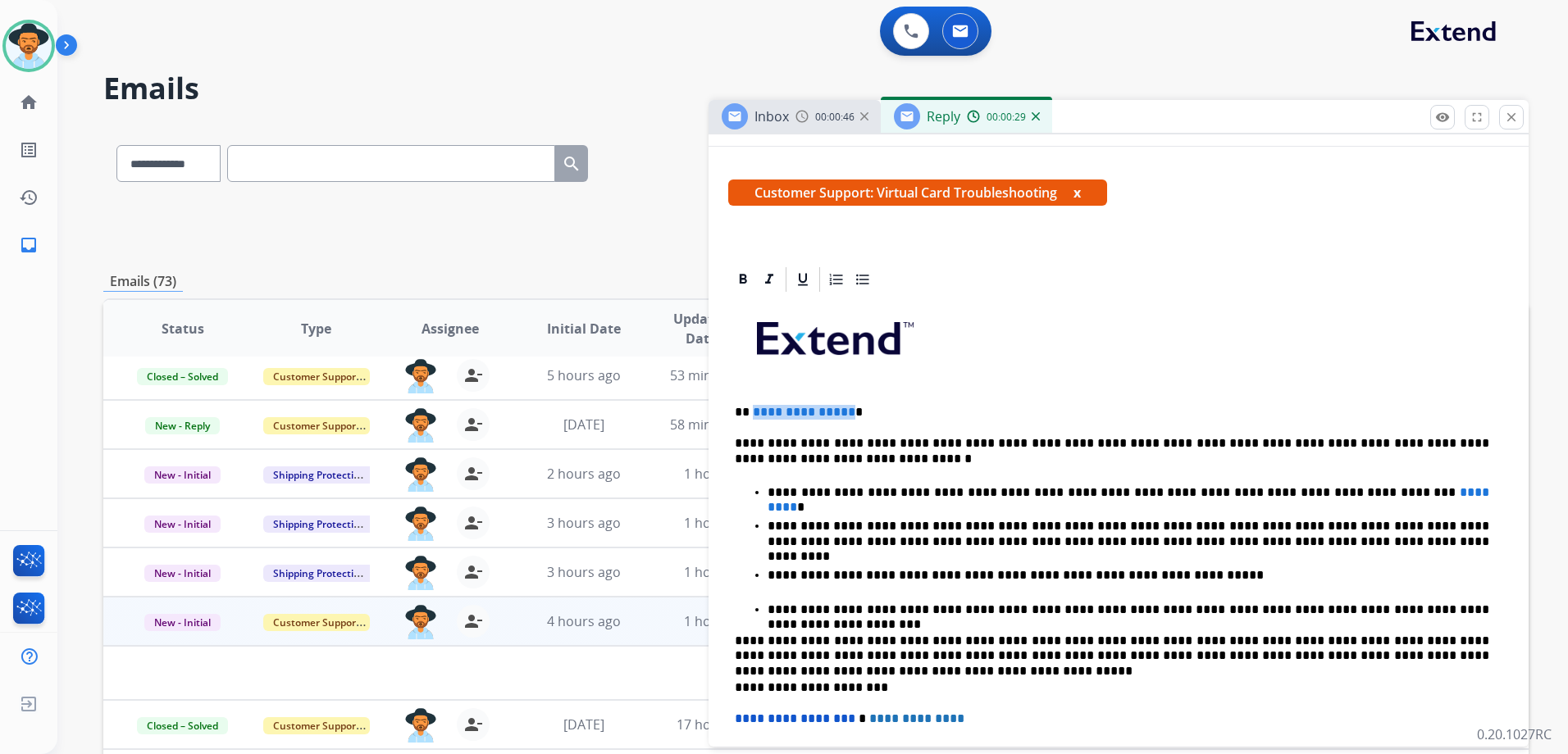
drag, startPoint x: 847, startPoint y: 408, endPoint x: 753, endPoint y: 402, distance: 94.2
click at [753, 402] on div "**********" at bounding box center [1118, 611] width 781 height 635
click at [769, 413] on span "**********" at bounding box center [804, 412] width 102 height 12
drag, startPoint x: 844, startPoint y: 411, endPoint x: 753, endPoint y: 406, distance: 91.1
click at [753, 406] on span "**********" at bounding box center [804, 412] width 102 height 12
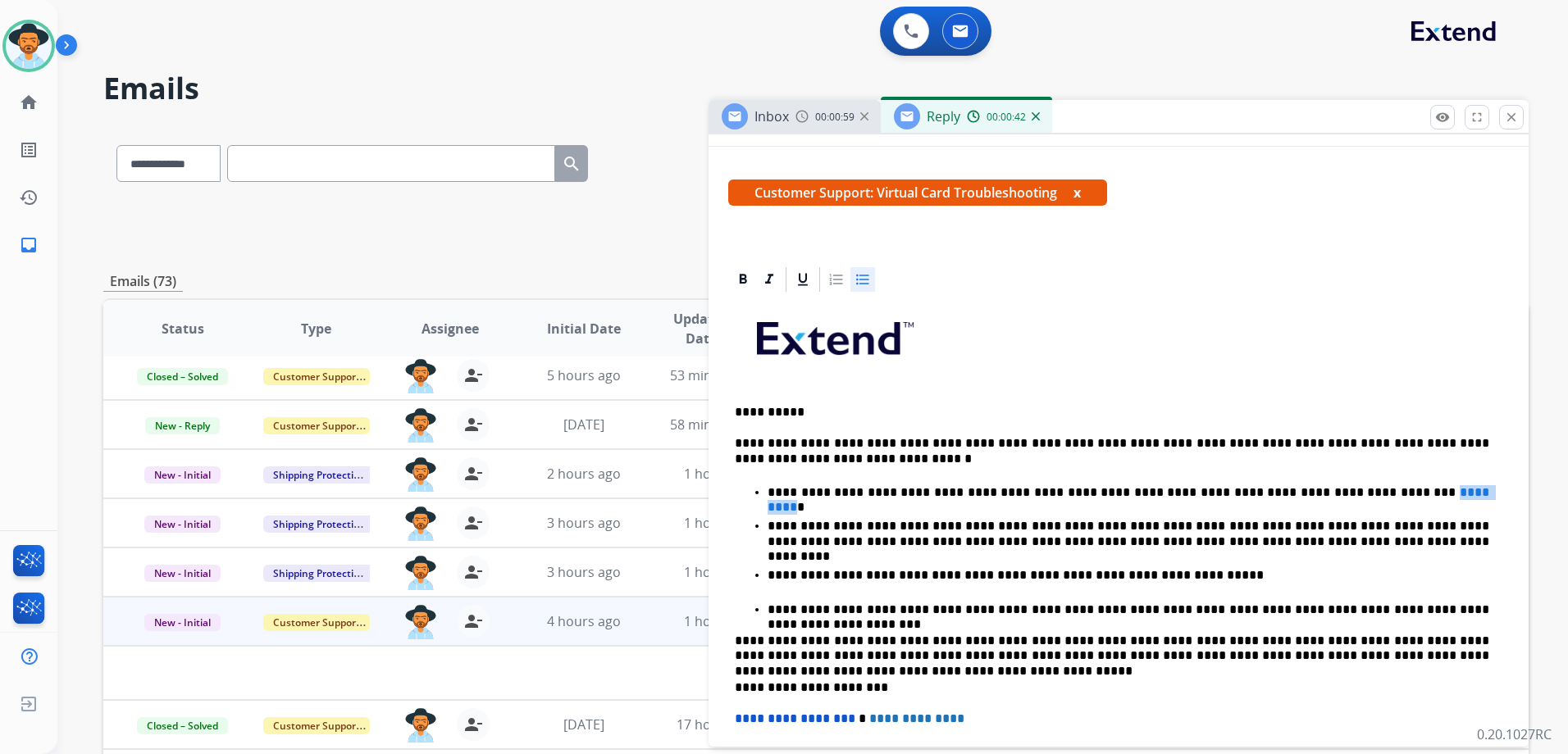
drag, startPoint x: 1356, startPoint y: 494, endPoint x: 1304, endPoint y: 494, distance: 52.0
click at [1304, 494] on span "*********" at bounding box center [1130, 500] width 725 height 27
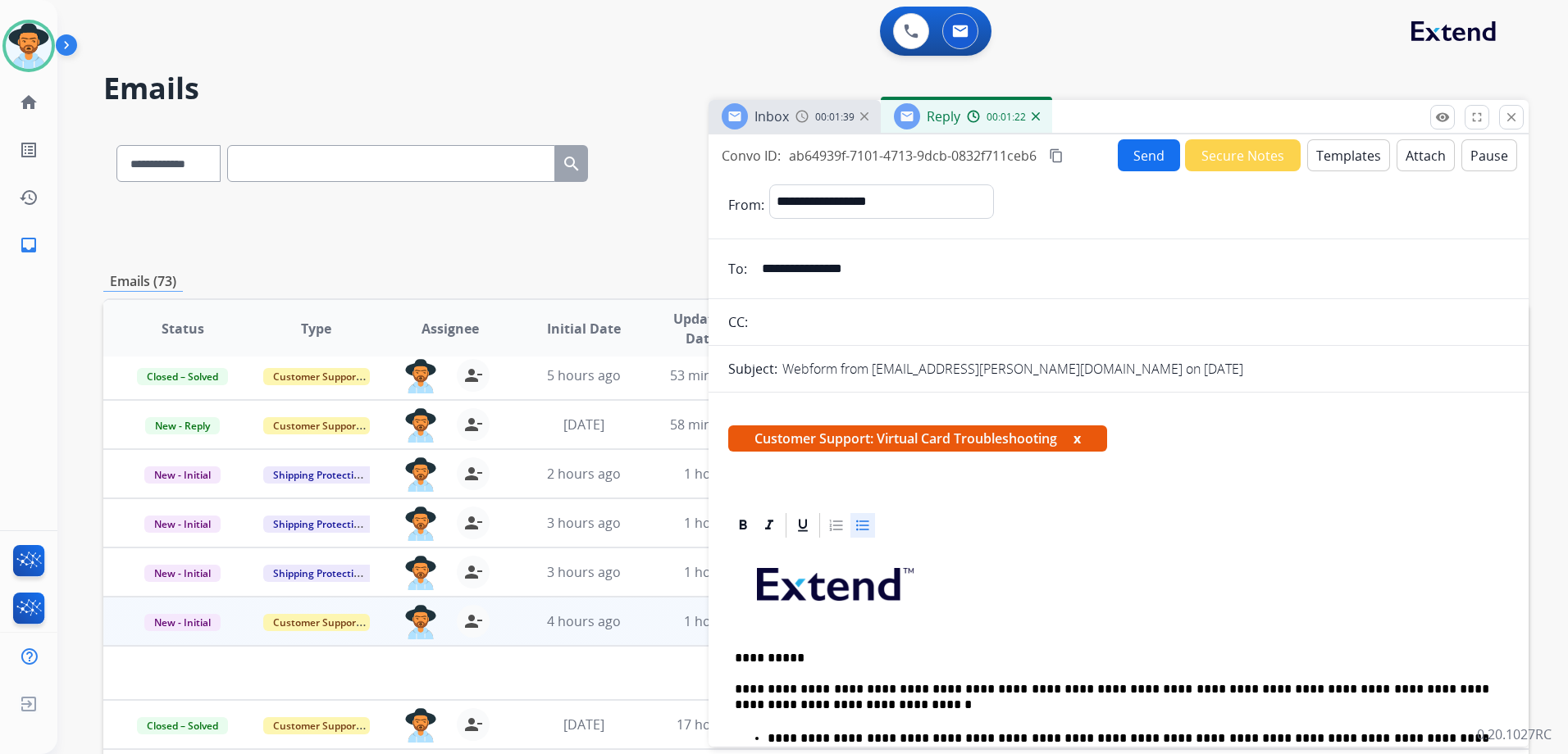
click at [1142, 161] on button "Send" at bounding box center [1148, 155] width 62 height 32
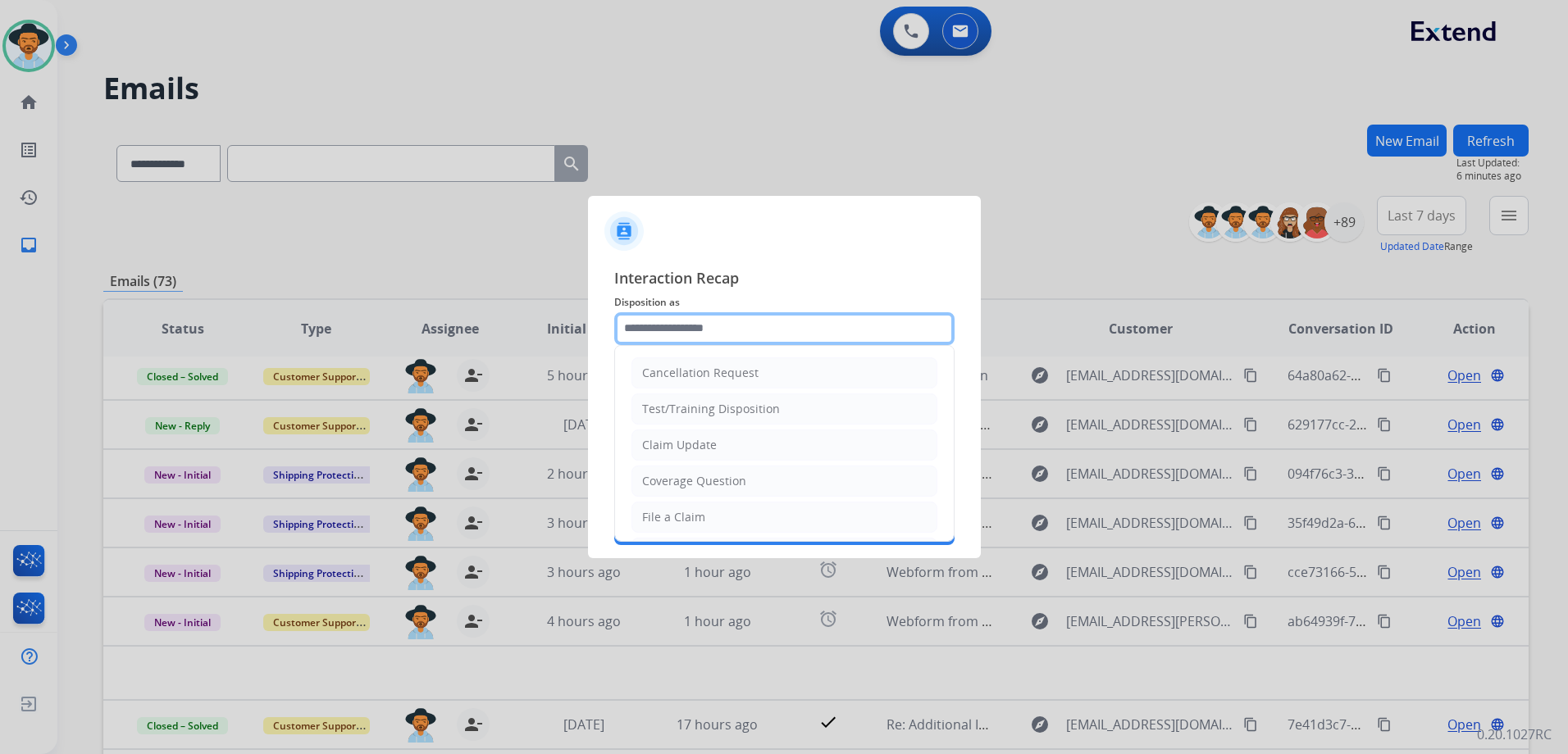
click at [727, 336] on input "text" at bounding box center [784, 328] width 340 height 33
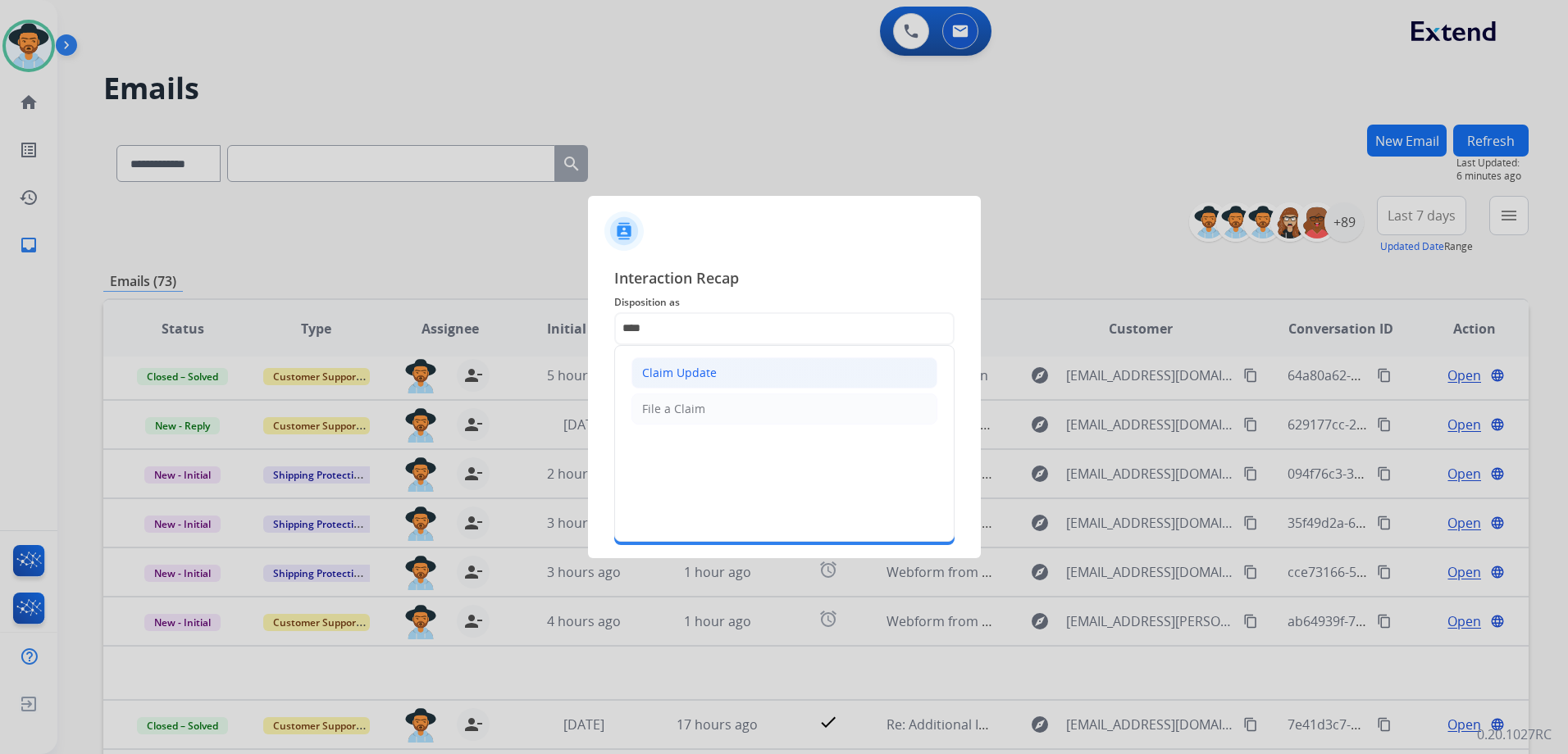
click at [784, 366] on li "Claim Update" at bounding box center [784, 373] width 306 height 31
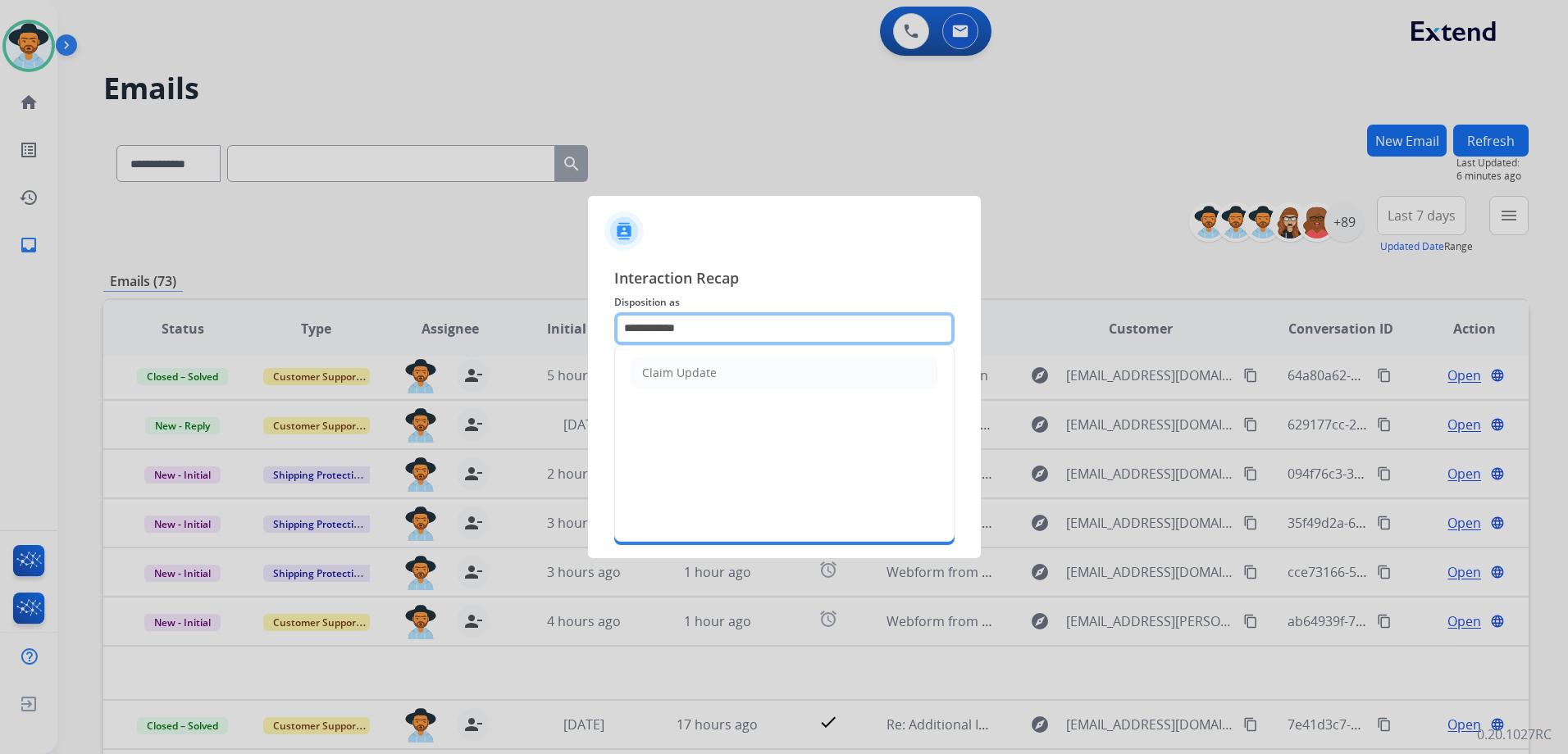
drag, startPoint x: 702, startPoint y: 329, endPoint x: 627, endPoint y: 322, distance: 75.3
click at [628, 338] on input "**********" at bounding box center [784, 328] width 340 height 33
click at [836, 312] on input "**********" at bounding box center [784, 328] width 340 height 33
drag, startPoint x: 731, startPoint y: 323, endPoint x: 523, endPoint y: 312, distance: 208.3
click at [0, 312] on app-contact-recap-modal "**********" at bounding box center [0, 377] width 0 height 754
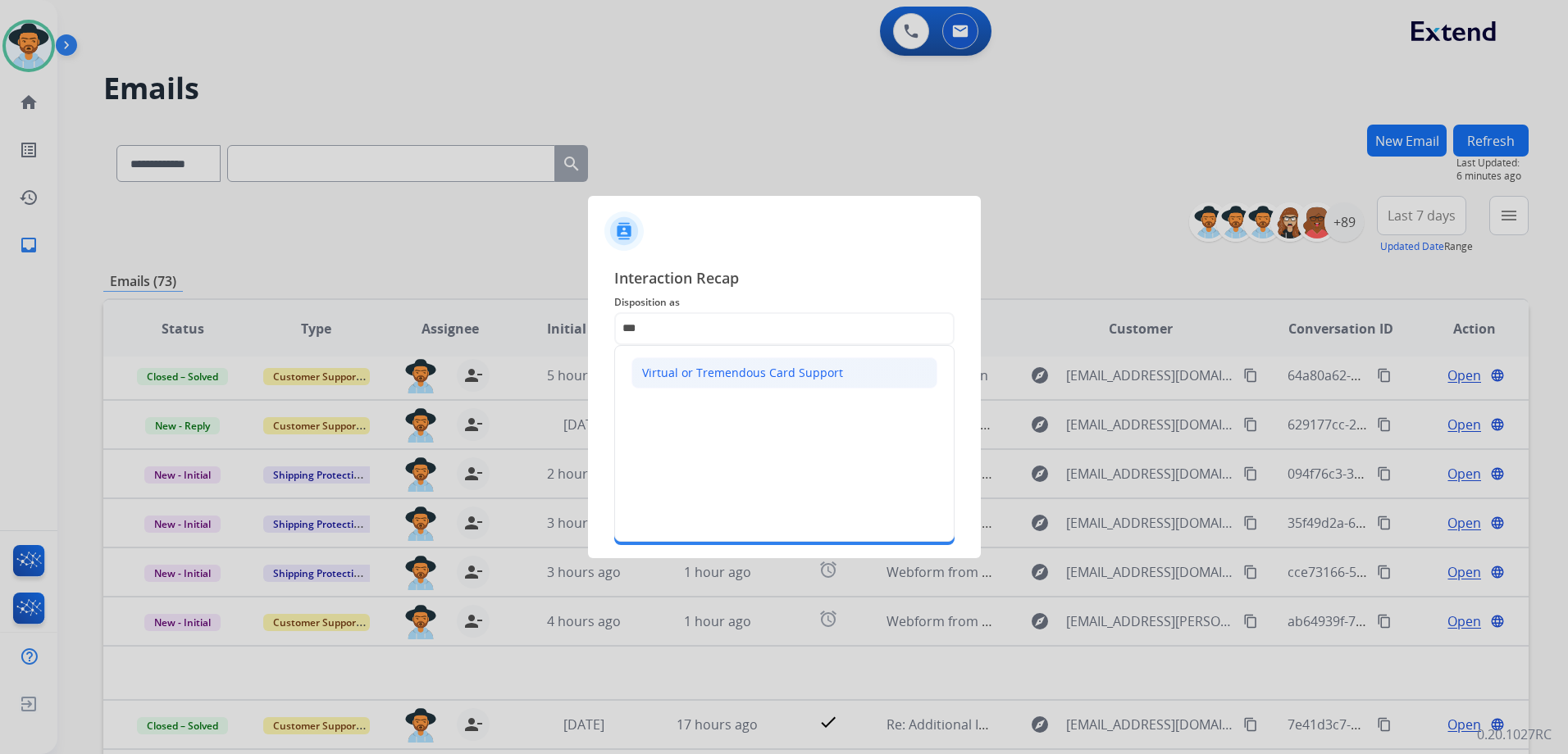
click at [710, 378] on div "Virtual or Tremendous Card Support" at bounding box center [743, 372] width 201 height 16
type input "**********"
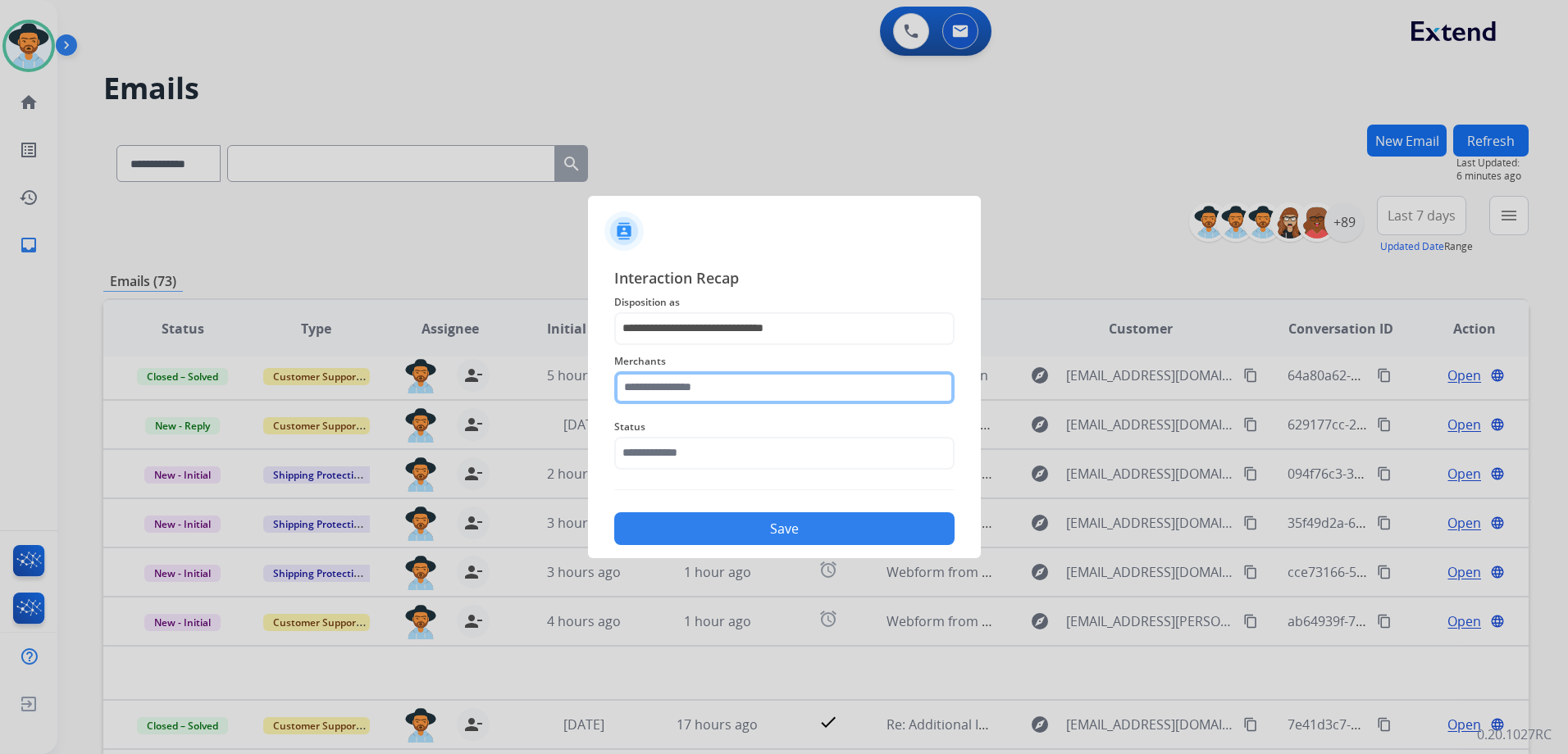
click at [705, 385] on input "text" at bounding box center [784, 388] width 340 height 33
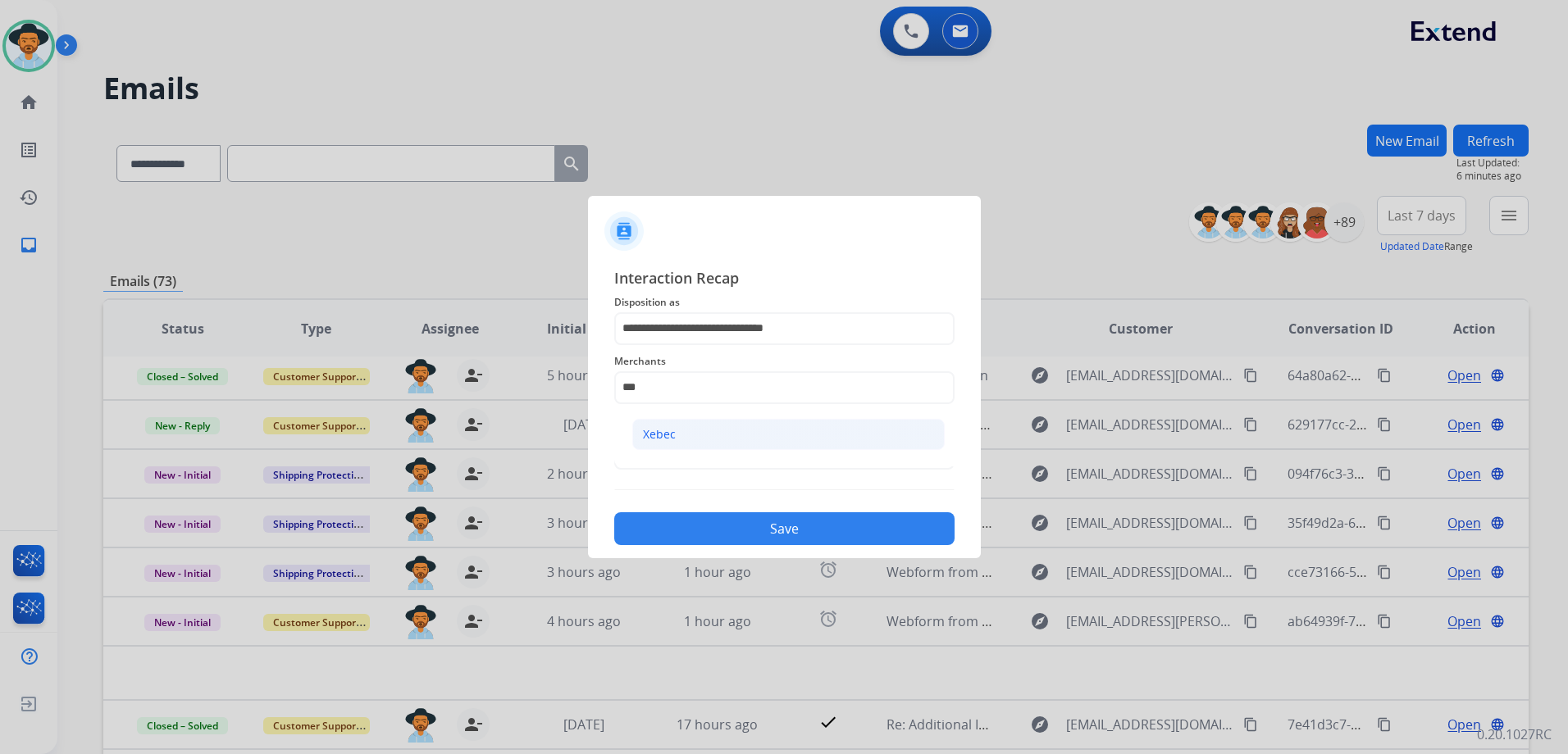
click at [773, 433] on li "Xebec" at bounding box center [787, 434] width 312 height 31
type input "*****"
click at [691, 450] on input "text" at bounding box center [784, 453] width 340 height 33
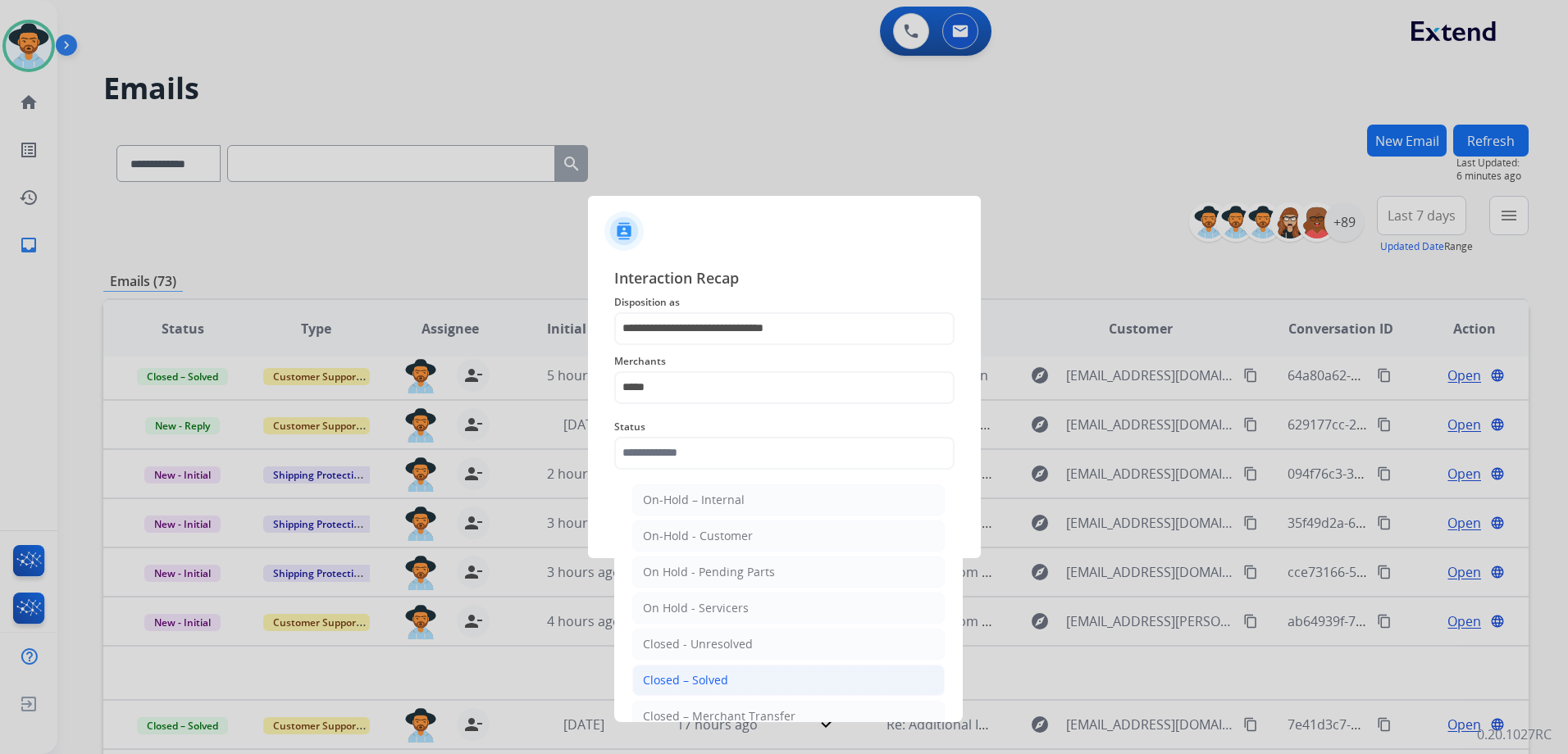
click at [763, 679] on li "Closed – Solved" at bounding box center [787, 680] width 312 height 31
type input "**********"
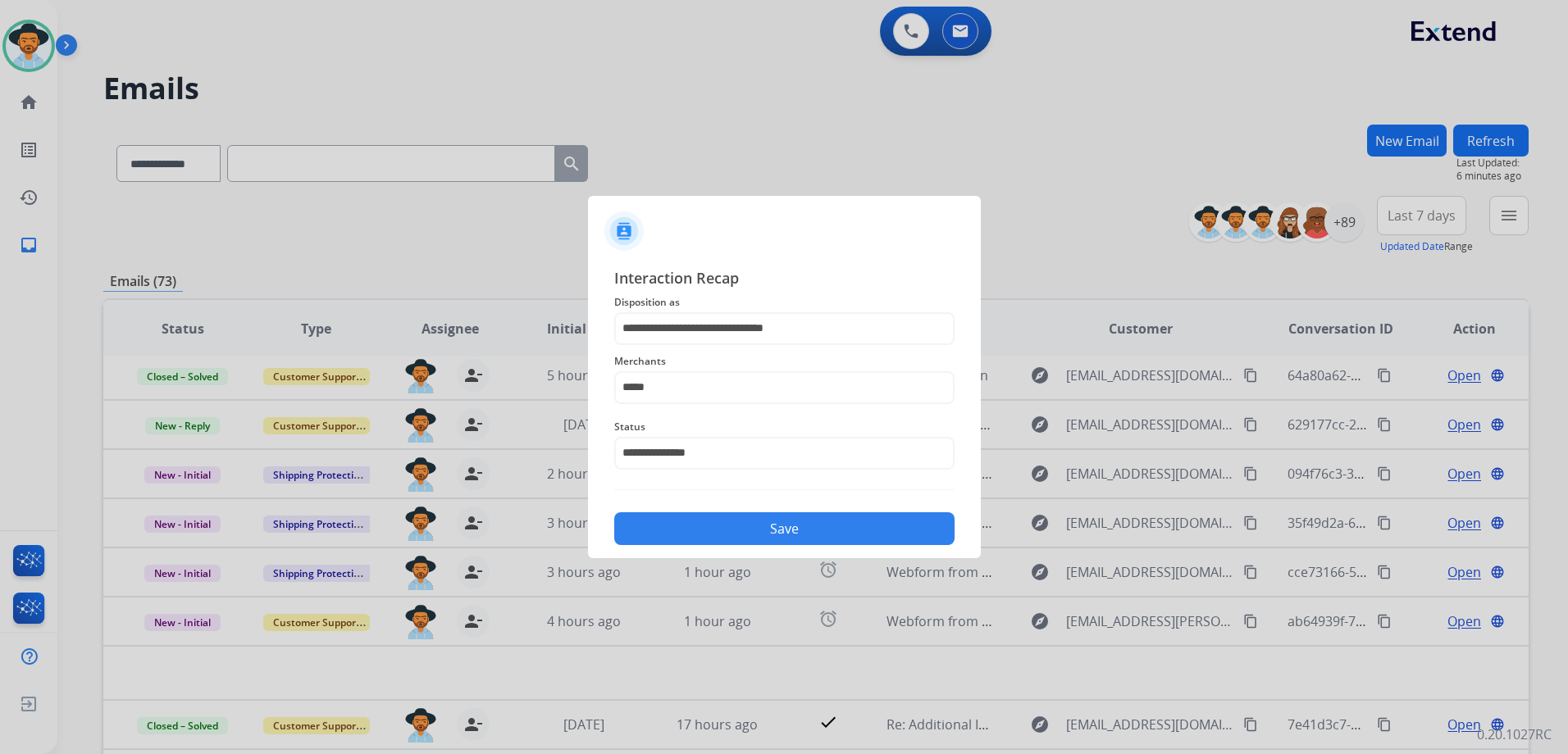
click at [767, 534] on button "Save" at bounding box center [784, 529] width 340 height 33
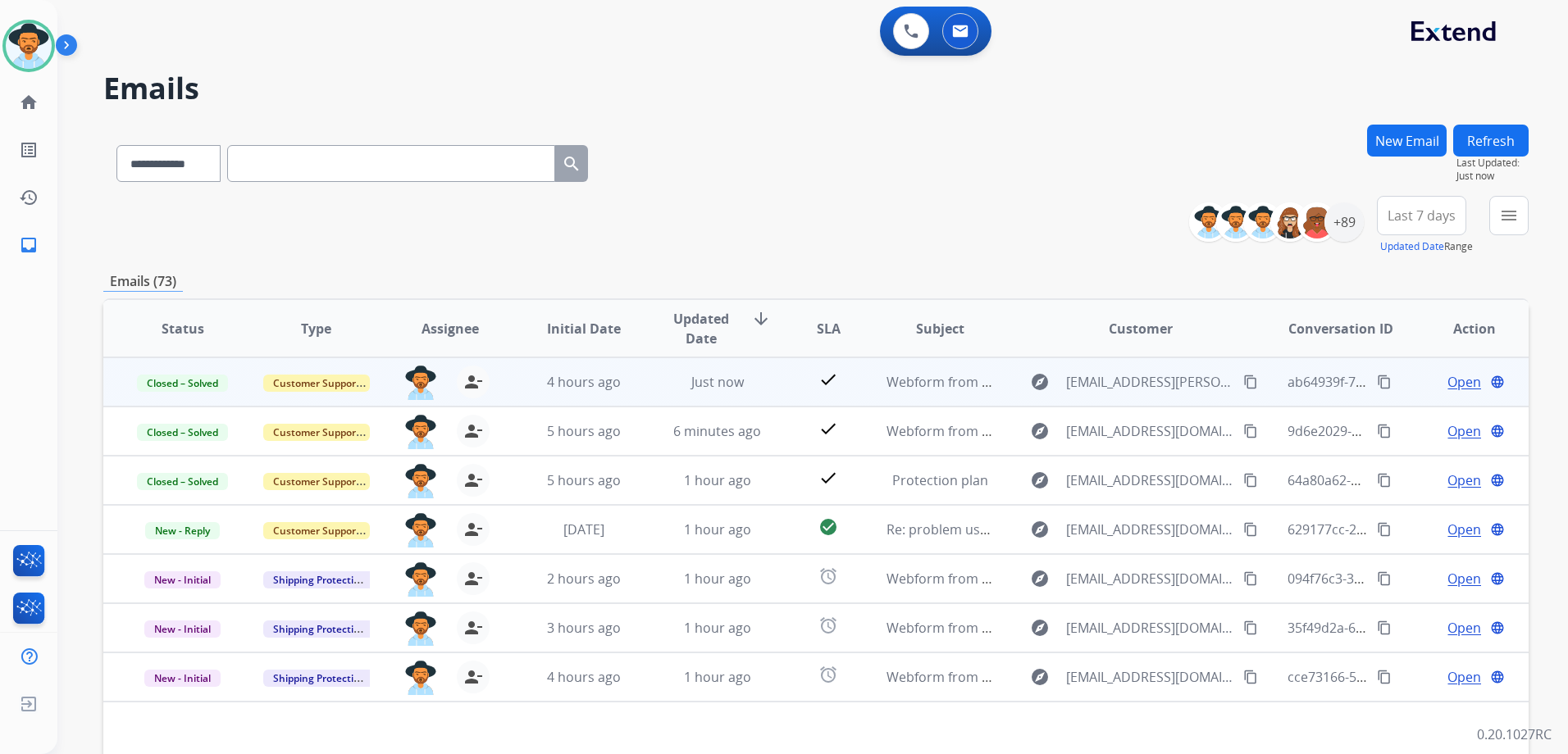
click at [1455, 375] on span "Open" at bounding box center [1463, 382] width 34 height 20
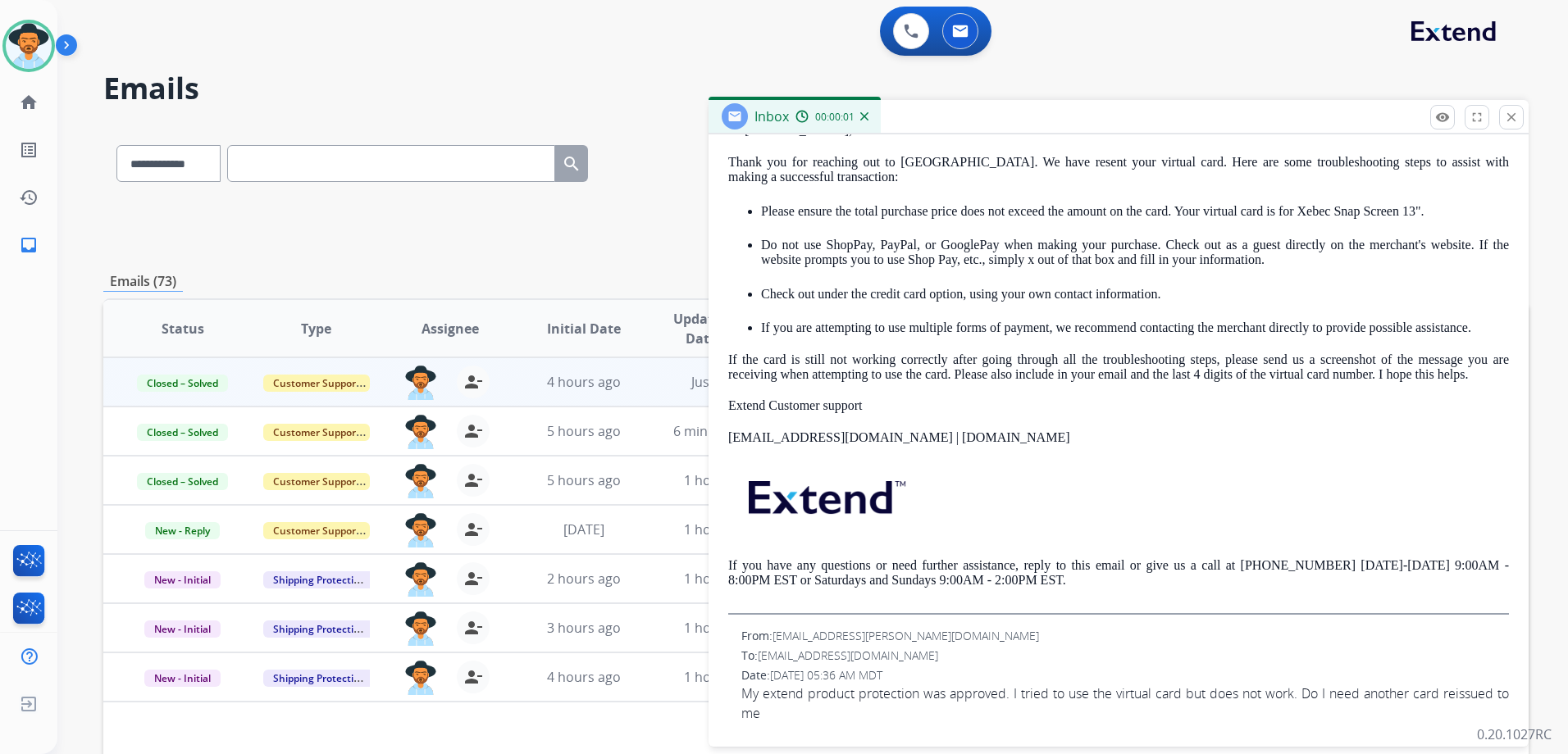
scroll to position [417, 0]
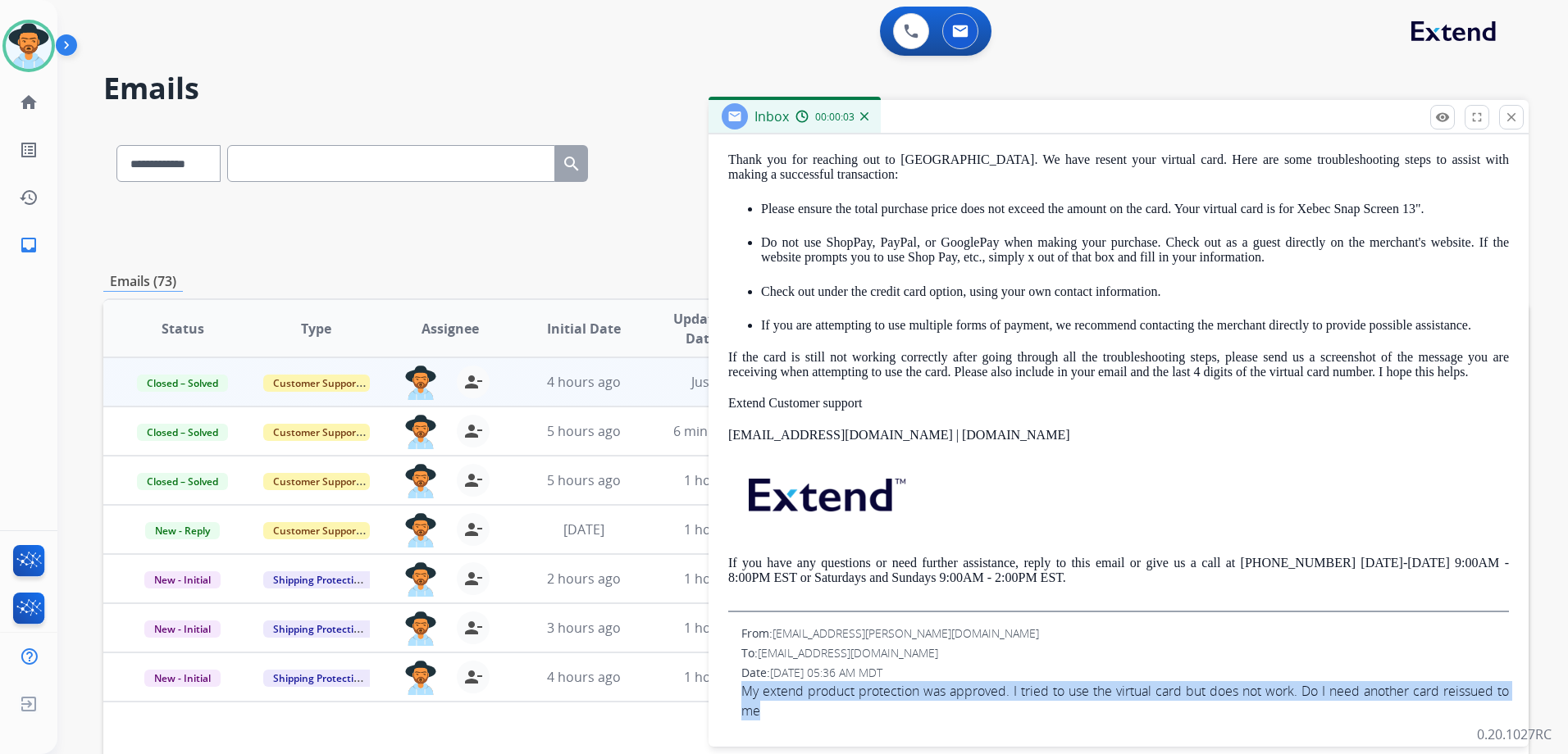
drag, startPoint x: 732, startPoint y: 691, endPoint x: 774, endPoint y: 710, distance: 46.1
click at [774, 710] on div "From: mpseames@cox.net To: support@extend.com Date: 08/14/2025 - 05:36 AM MDT M…" at bounding box center [1118, 673] width 781 height 95
drag, startPoint x: 774, startPoint y: 710, endPoint x: 750, endPoint y: 707, distance: 24.2
copy span "My extend product protection was approved. I tried to use the virtual card but …"
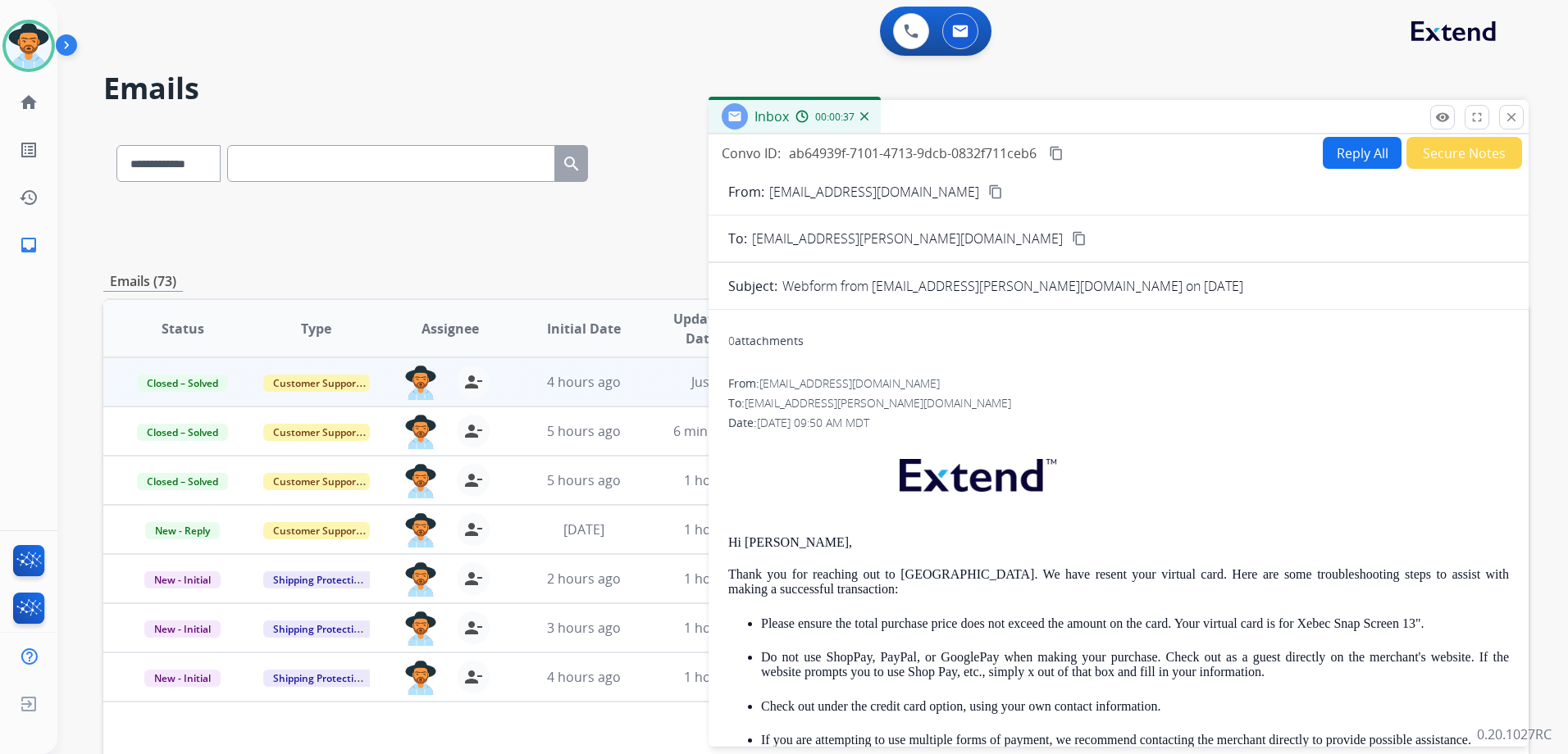
scroll to position [0, 0]
click at [1072, 240] on mat-icon "content_copy" at bounding box center [1079, 241] width 15 height 15
click at [1058, 161] on mat-icon "content_copy" at bounding box center [1056, 156] width 15 height 15
click at [1058, 160] on mat-icon "content_copy" at bounding box center [1056, 156] width 15 height 15
click at [1516, 118] on mat-icon "close" at bounding box center [1510, 117] width 15 height 15
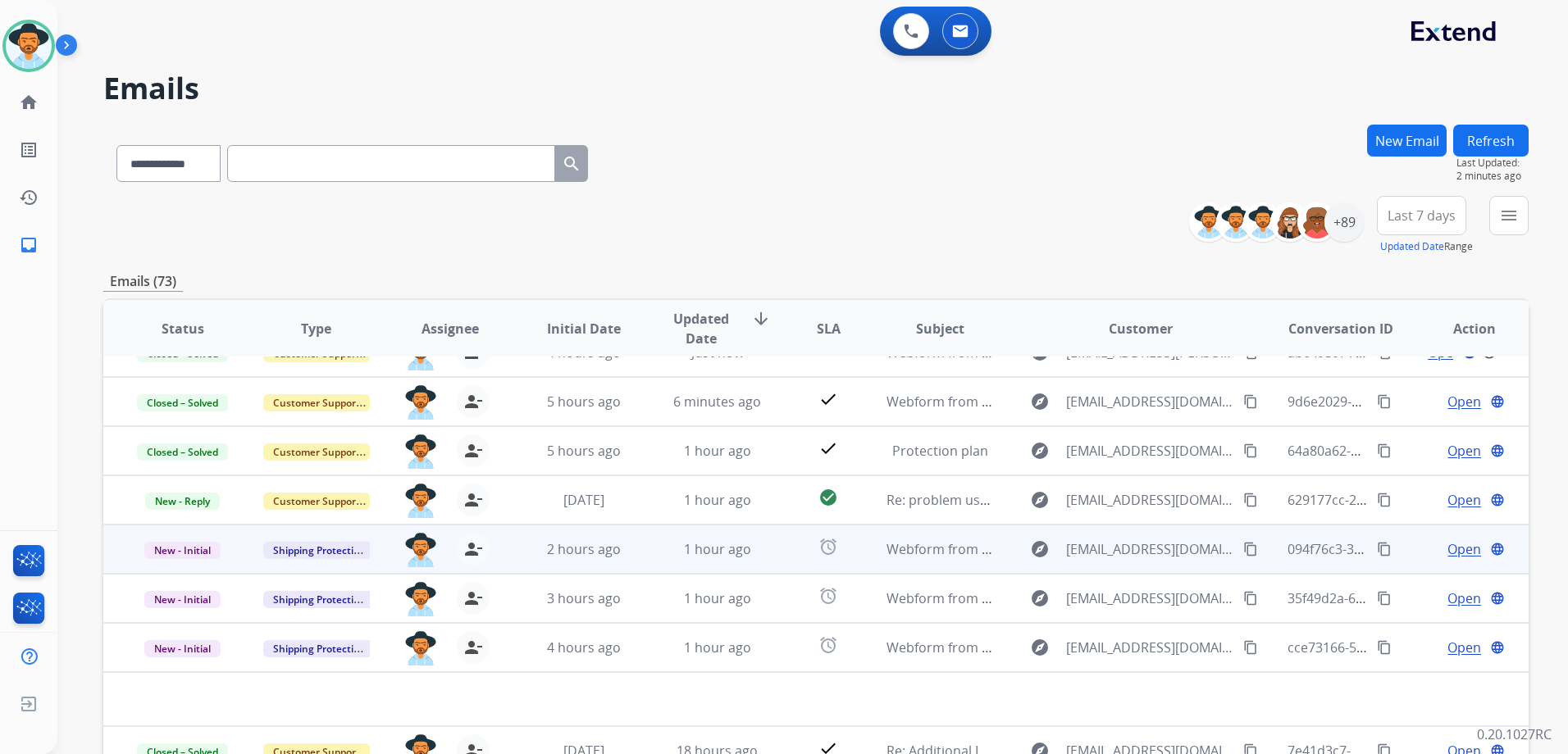
scroll to position [56, 0]
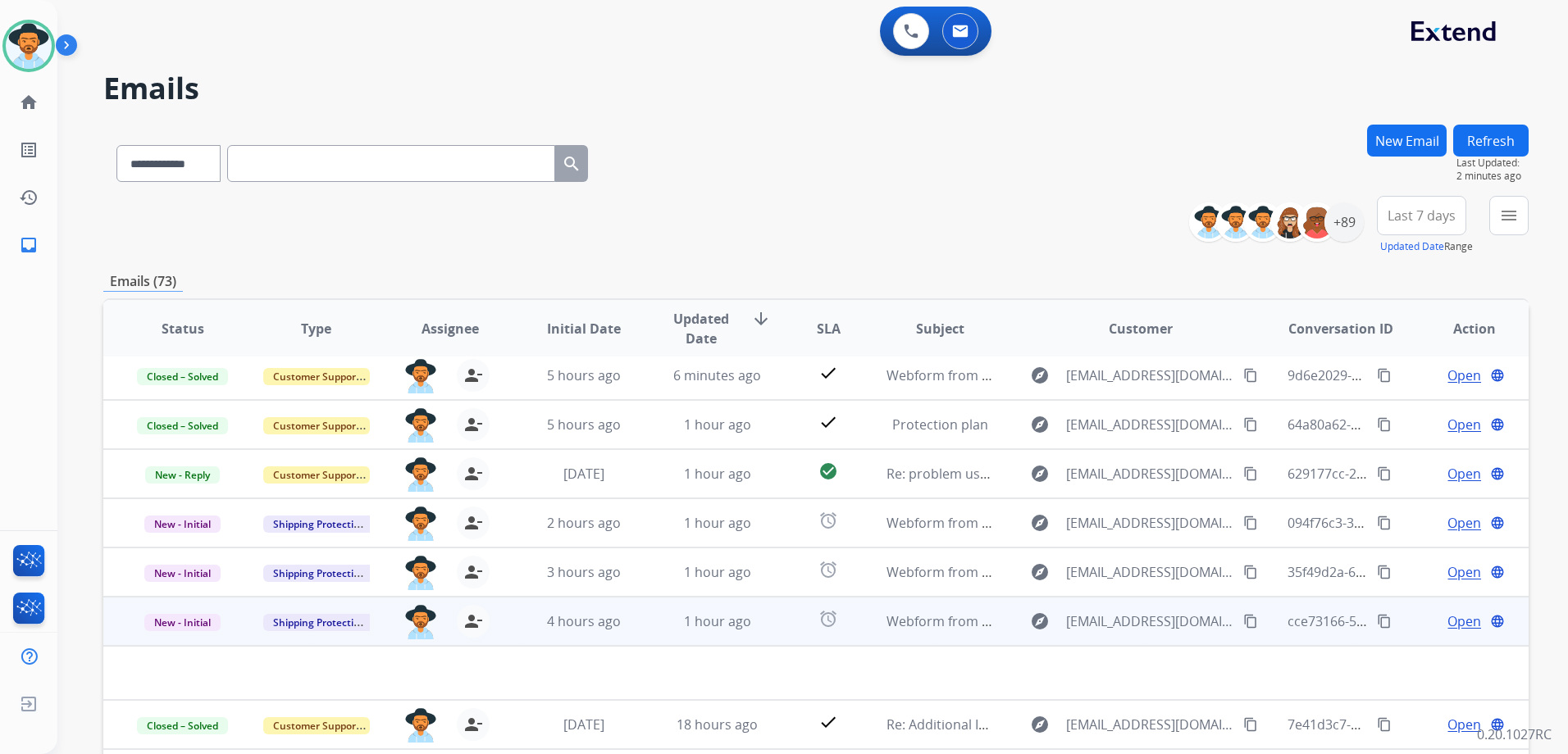
click at [1447, 622] on span "Open" at bounding box center [1463, 621] width 34 height 20
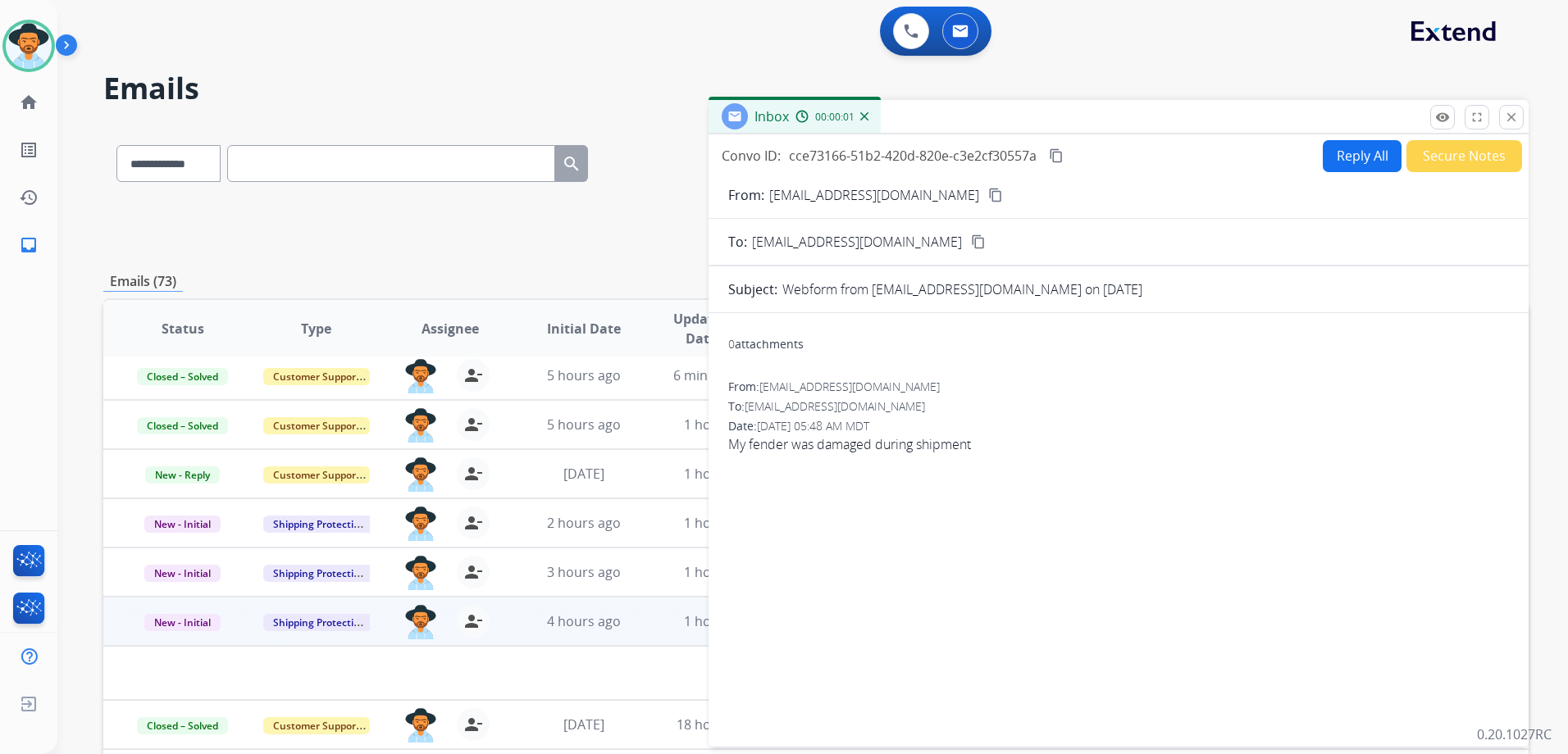
click at [1523, 117] on div "Inbox 00:00:01" at bounding box center [1118, 117] width 820 height 34
click at [1514, 118] on mat-icon "close" at bounding box center [1510, 117] width 15 height 15
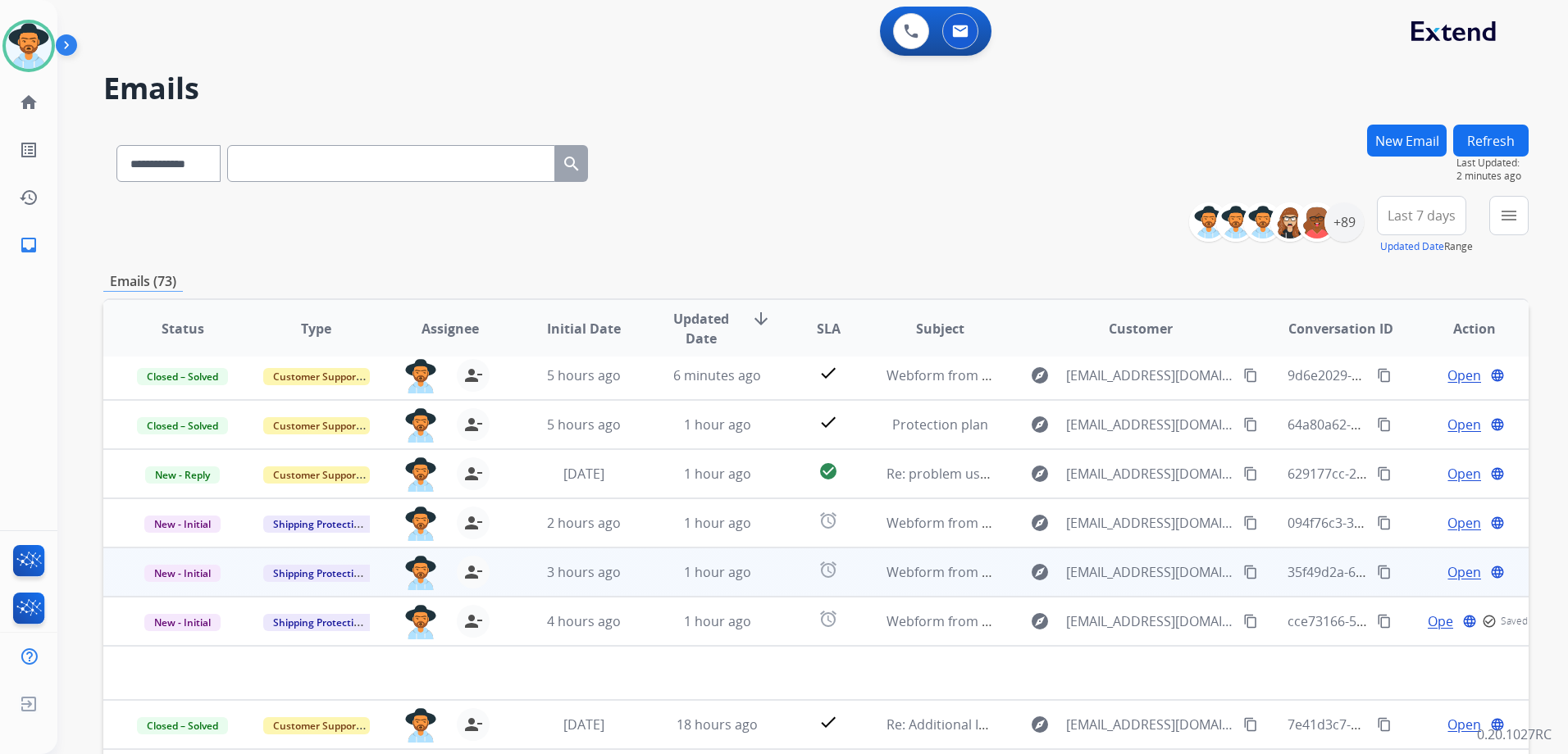
click at [1447, 573] on span "Open" at bounding box center [1463, 572] width 34 height 20
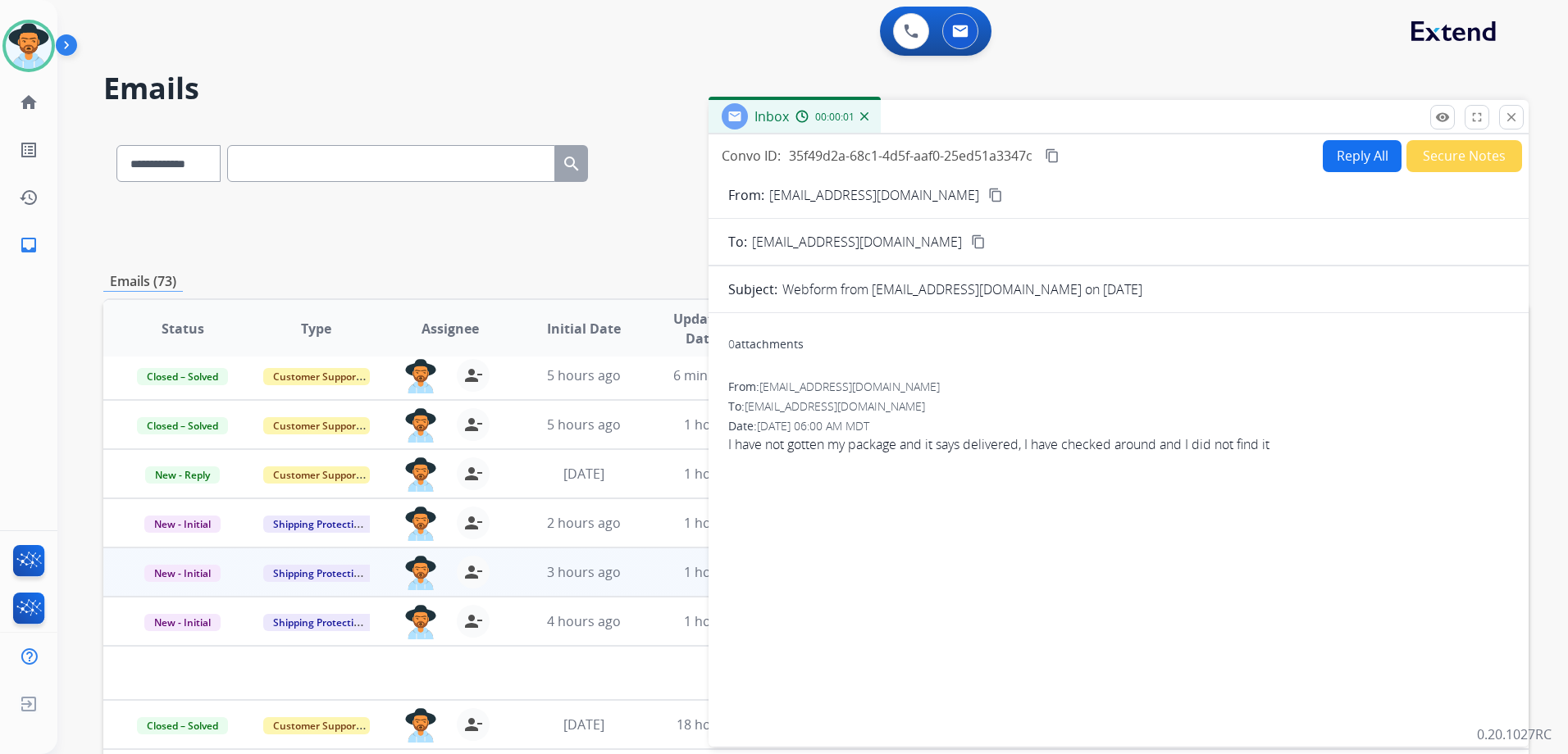
click at [988, 199] on mat-icon "content_copy" at bounding box center [995, 194] width 15 height 15
click at [1518, 114] on button "close Close" at bounding box center [1510, 117] width 25 height 25
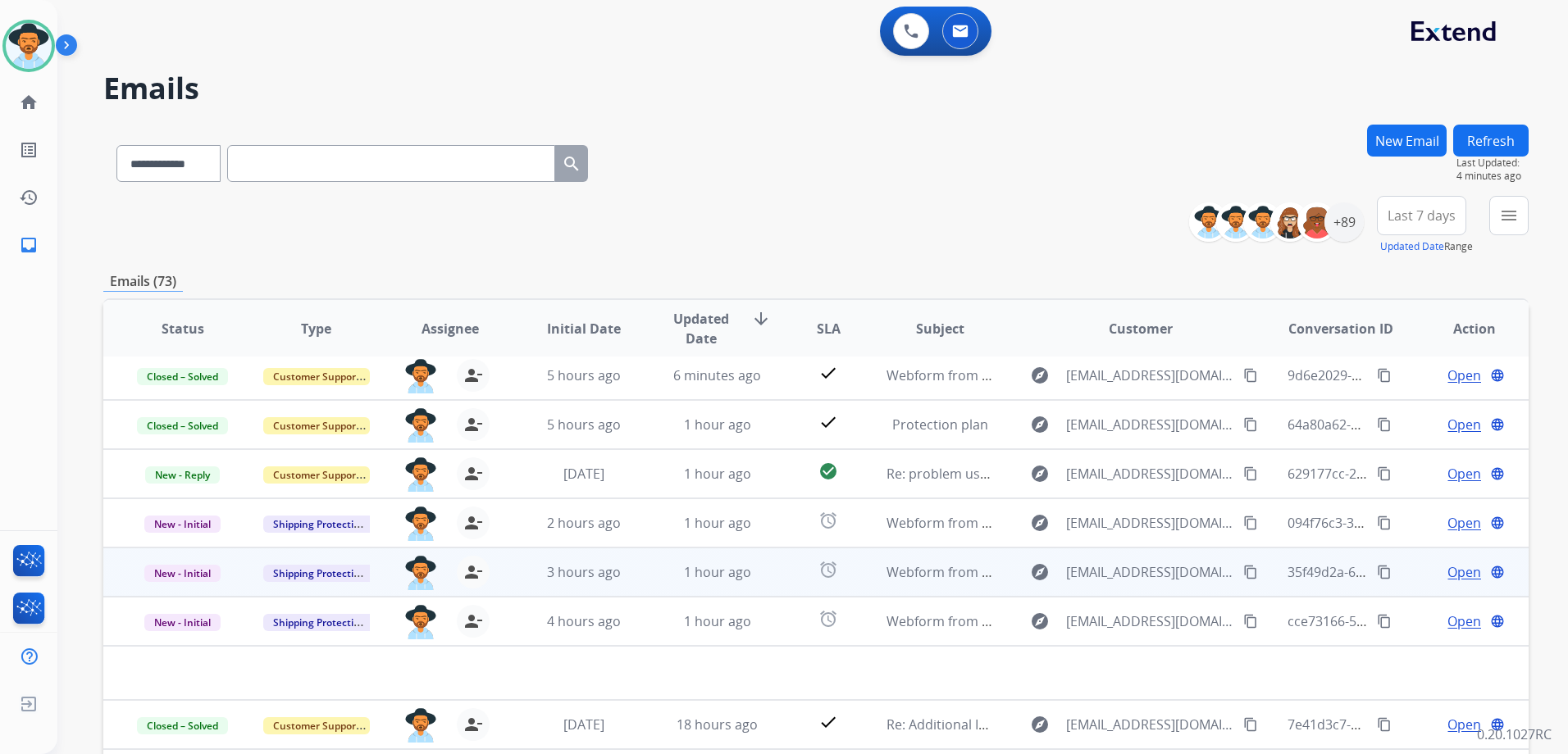
click at [1394, 576] on td "Open language" at bounding box center [1461, 572] width 133 height 49
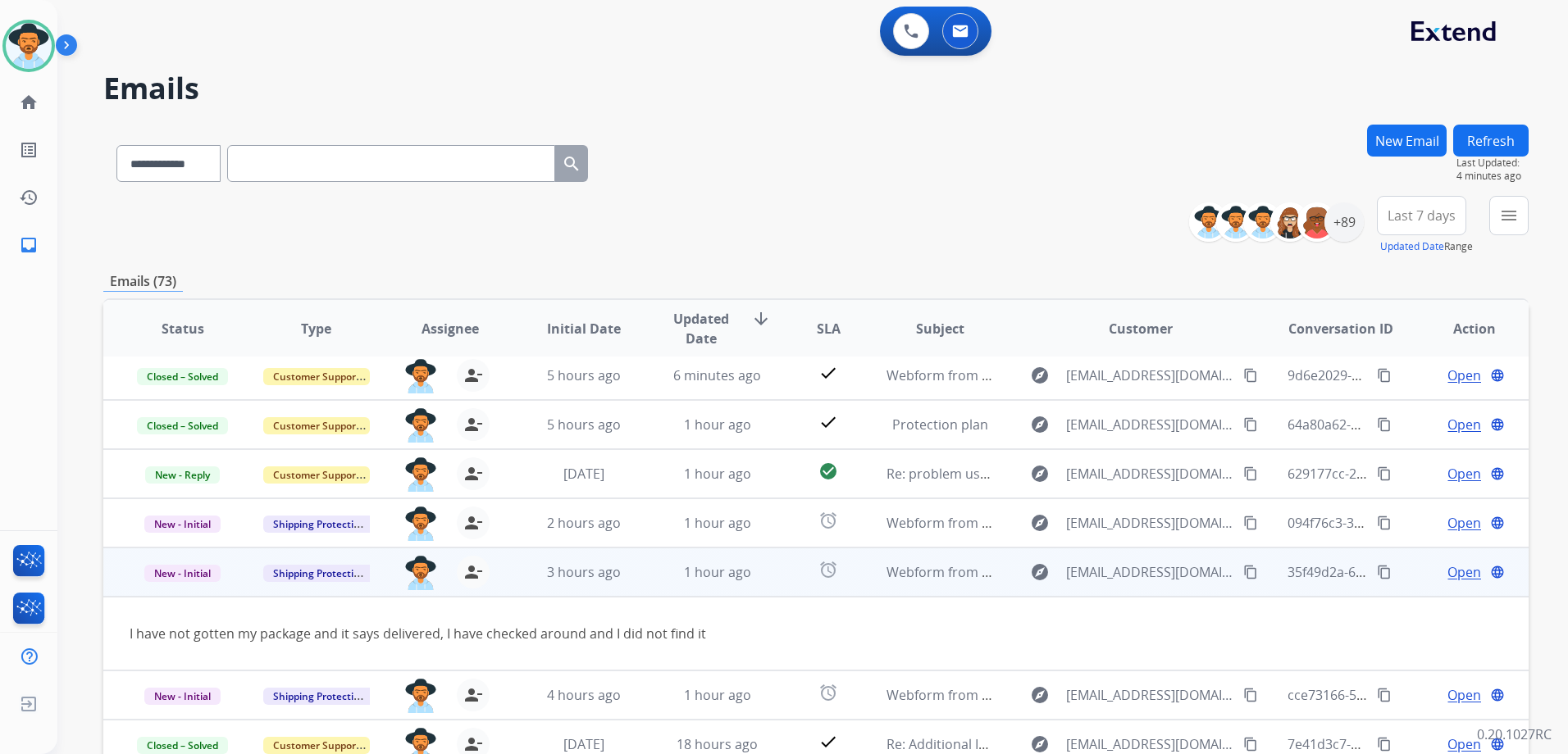
scroll to position [76, 0]
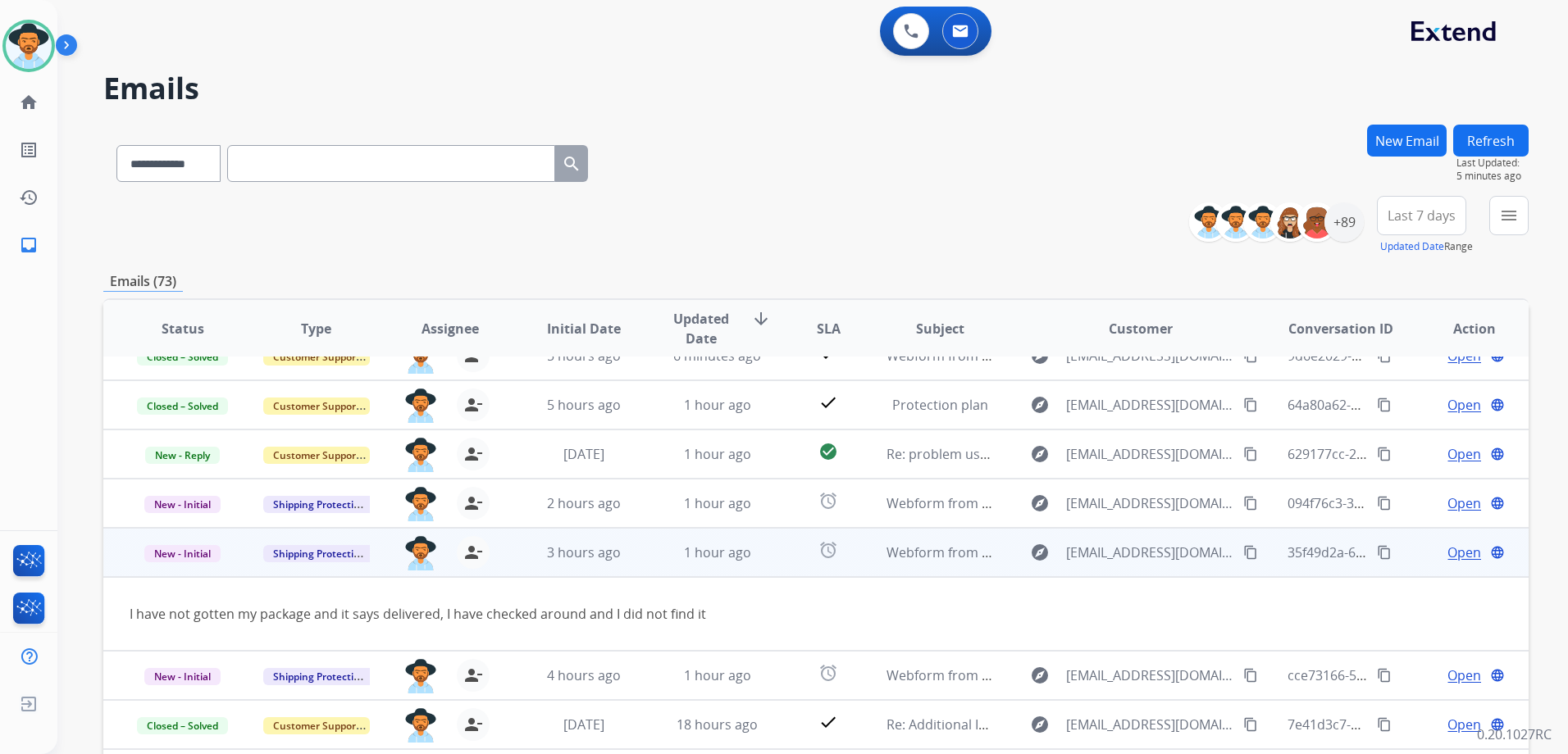
click at [1191, 604] on td "I have not gotten my package and it says delivered, I have checked around and I…" at bounding box center [682, 614] width 1158 height 74
click at [1458, 555] on span "Open" at bounding box center [1463, 552] width 34 height 20
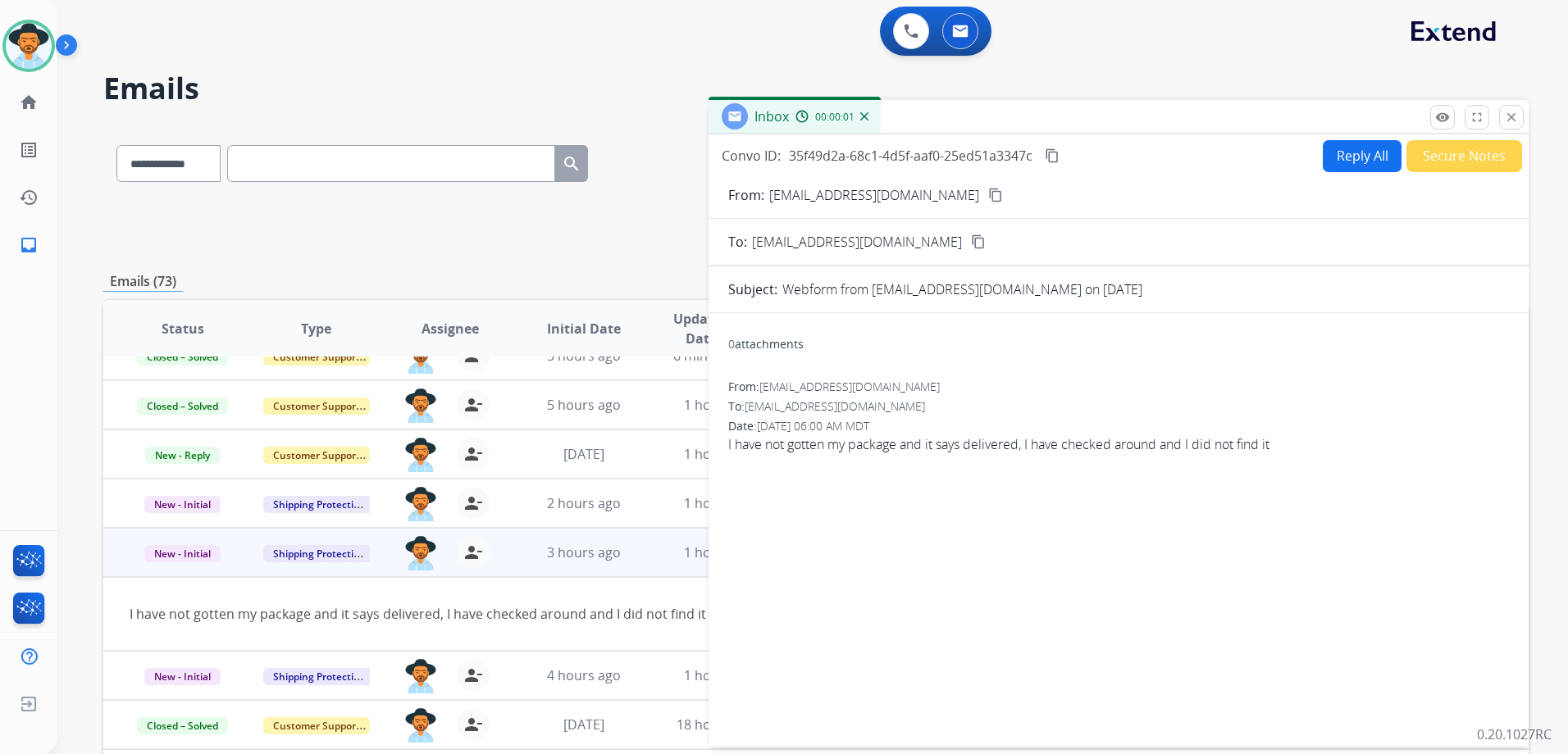
click at [1354, 162] on button "Reply All" at bounding box center [1362, 156] width 79 height 32
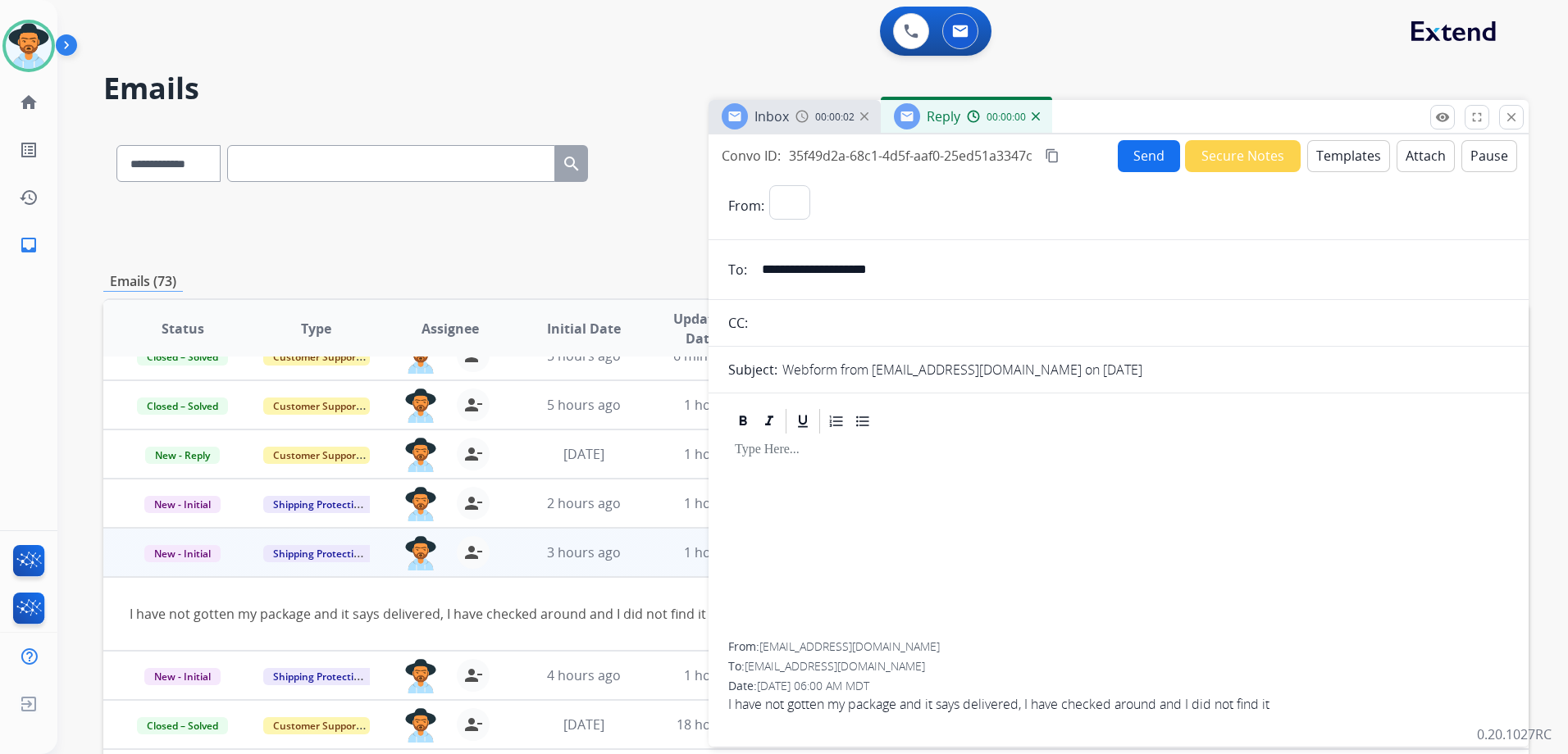
select select "**********"
click at [1314, 162] on button "Templates" at bounding box center [1348, 156] width 83 height 32
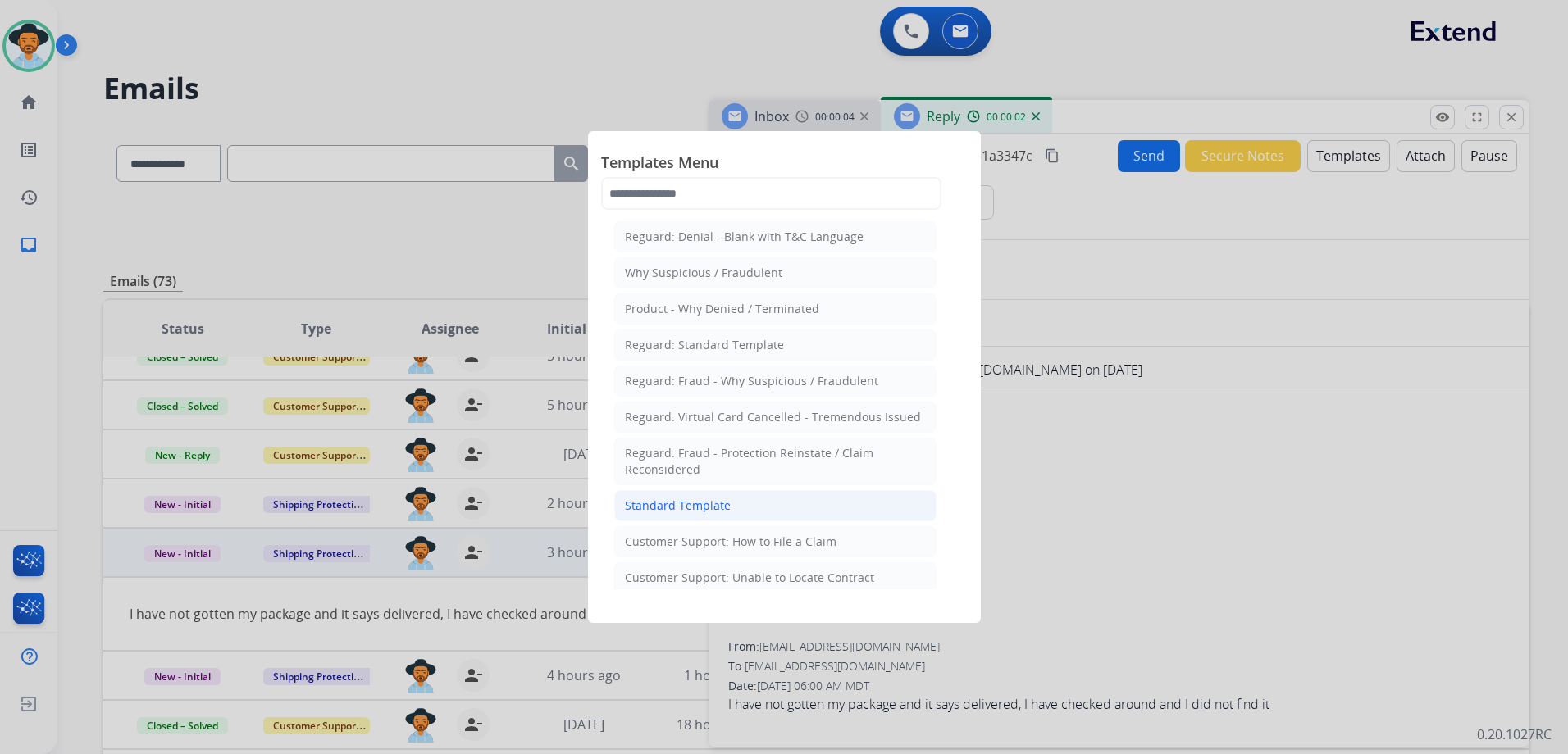
click at [811, 510] on li "Standard Template" at bounding box center [775, 506] width 322 height 31
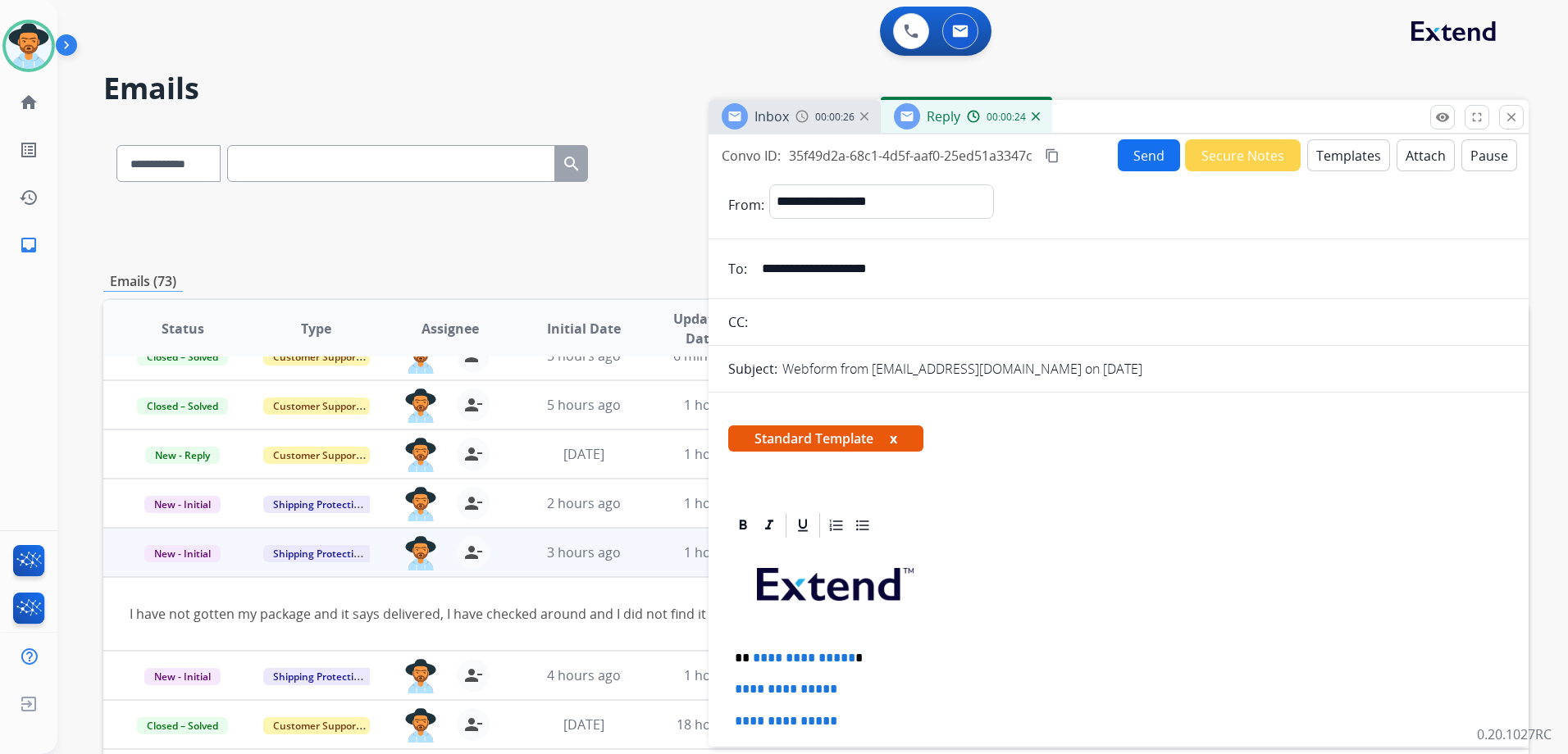
scroll to position [246, 0]
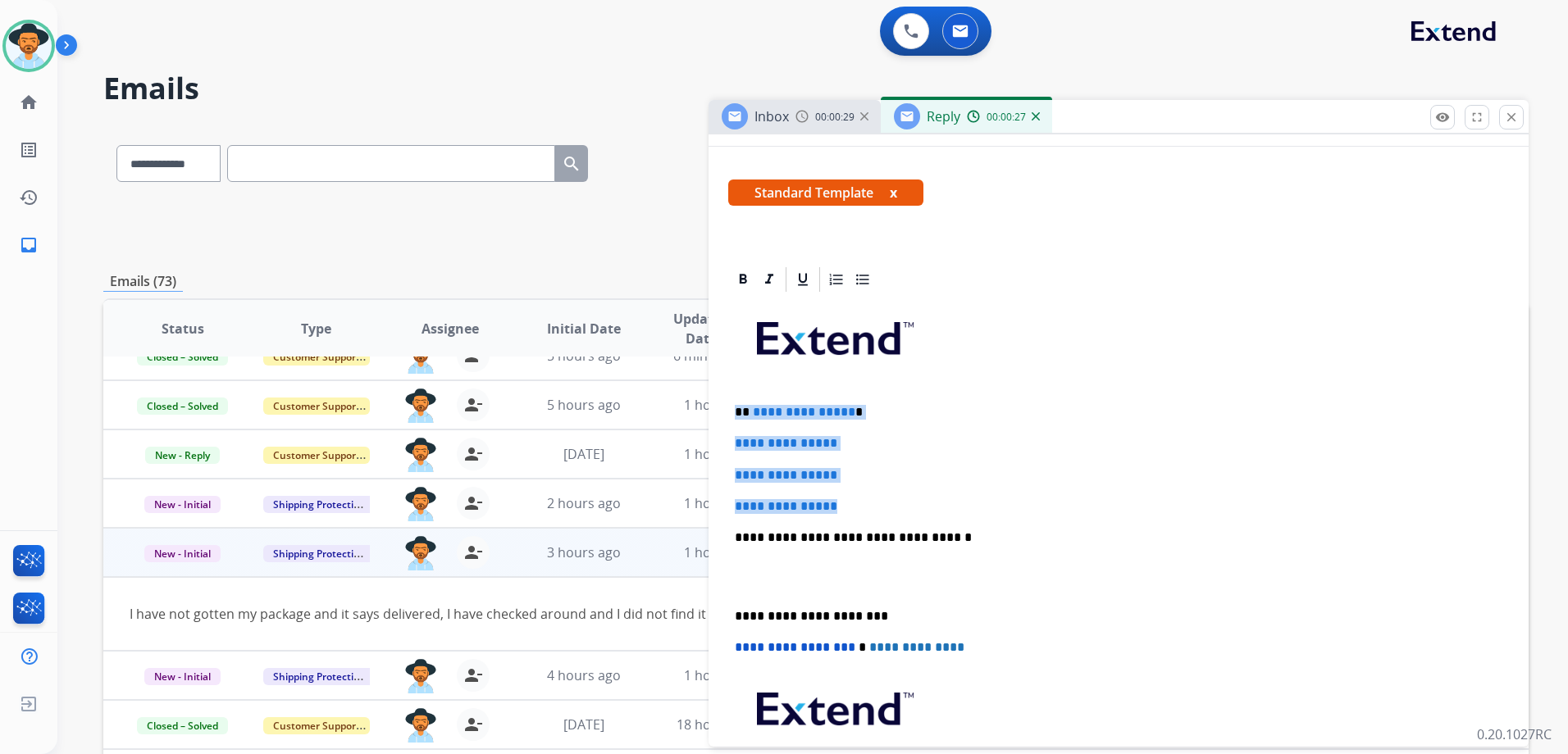
drag, startPoint x: 731, startPoint y: 406, endPoint x: 887, endPoint y: 494, distance: 179.1
click at [887, 494] on div "**********" at bounding box center [1118, 576] width 781 height 564
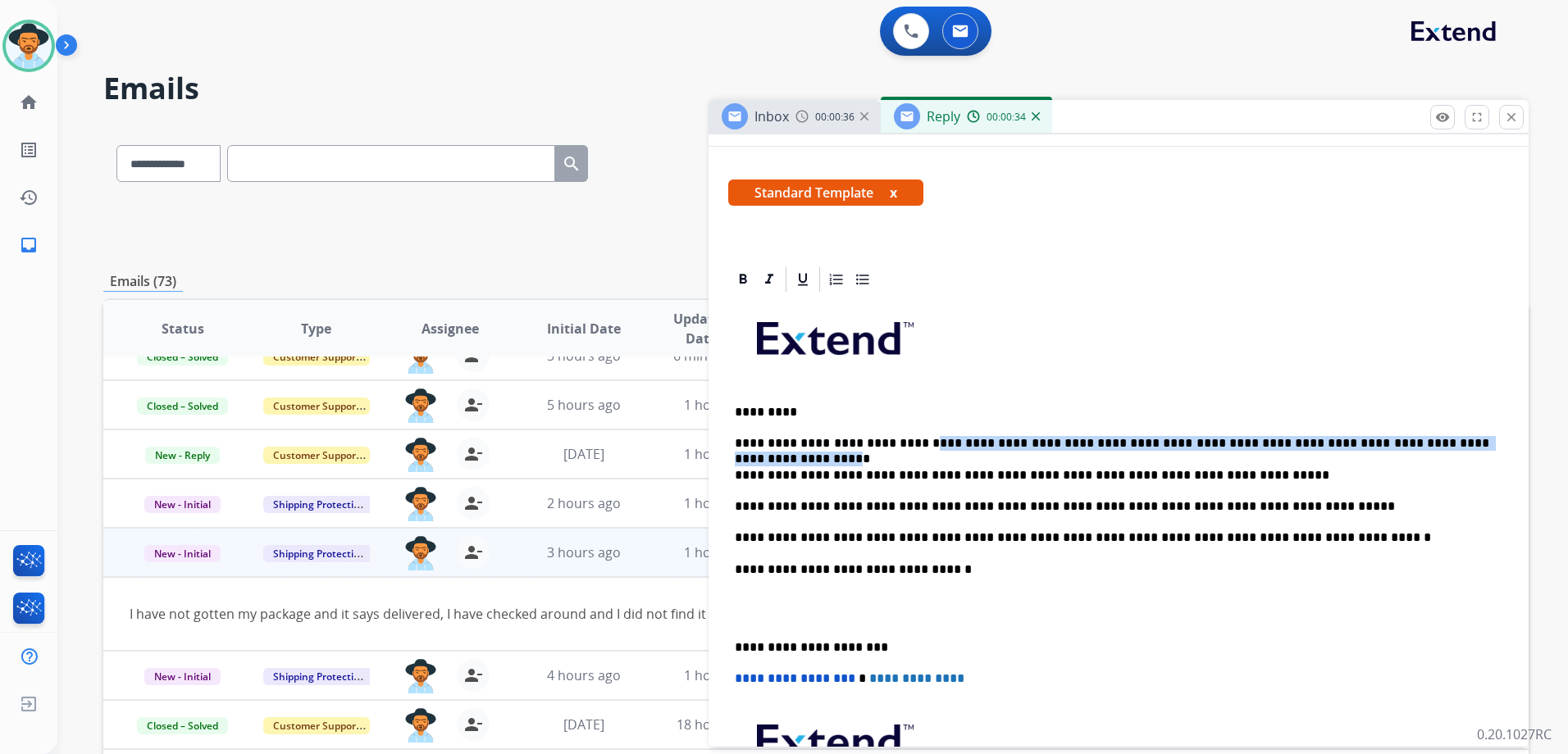
drag, startPoint x: 1459, startPoint y: 443, endPoint x: 909, endPoint y: 436, distance: 550.0
click at [909, 436] on p "**********" at bounding box center [1112, 443] width 754 height 15
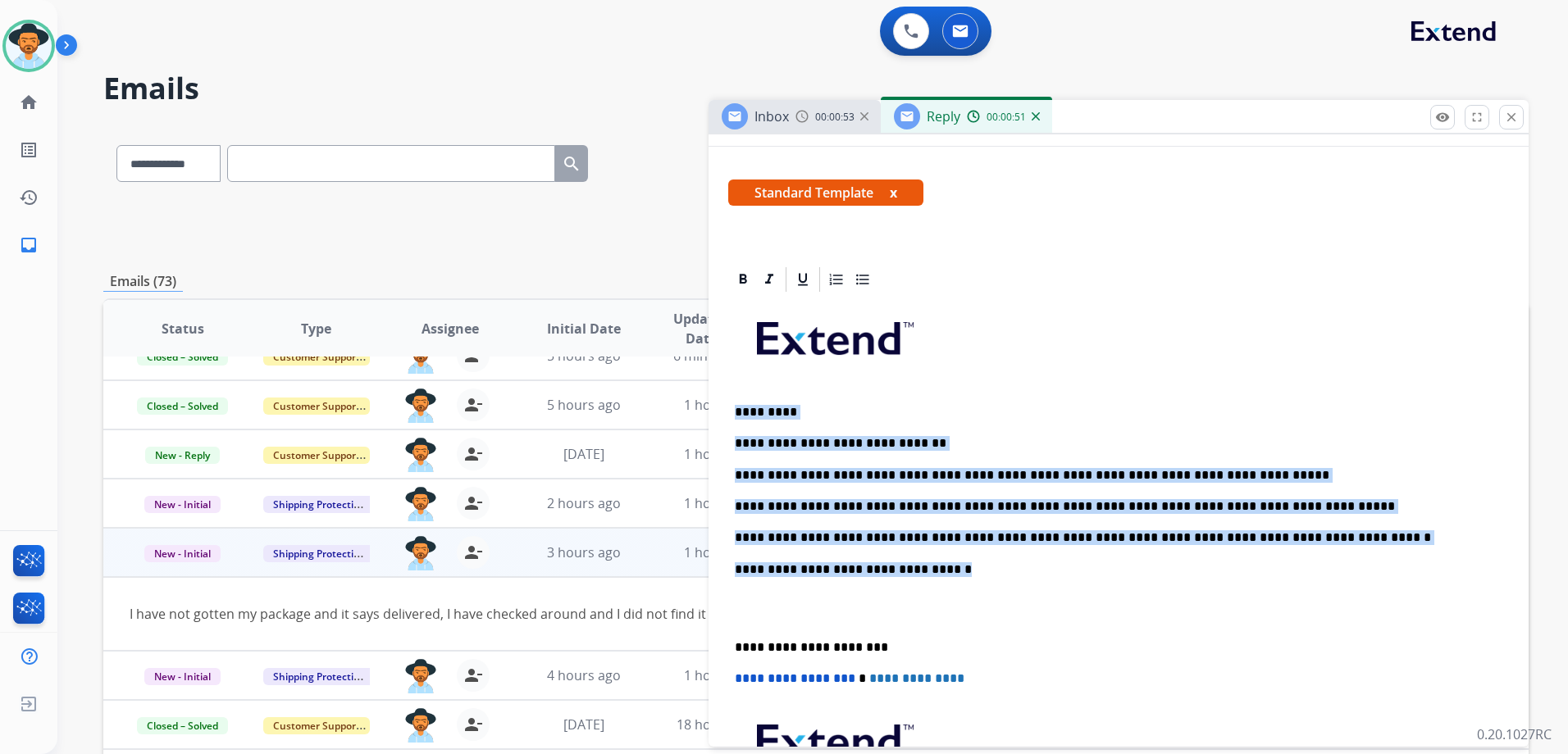
drag, startPoint x: 973, startPoint y: 564, endPoint x: 720, endPoint y: 400, distance: 301.5
click at [720, 400] on div "**********" at bounding box center [1118, 620] width 820 height 711
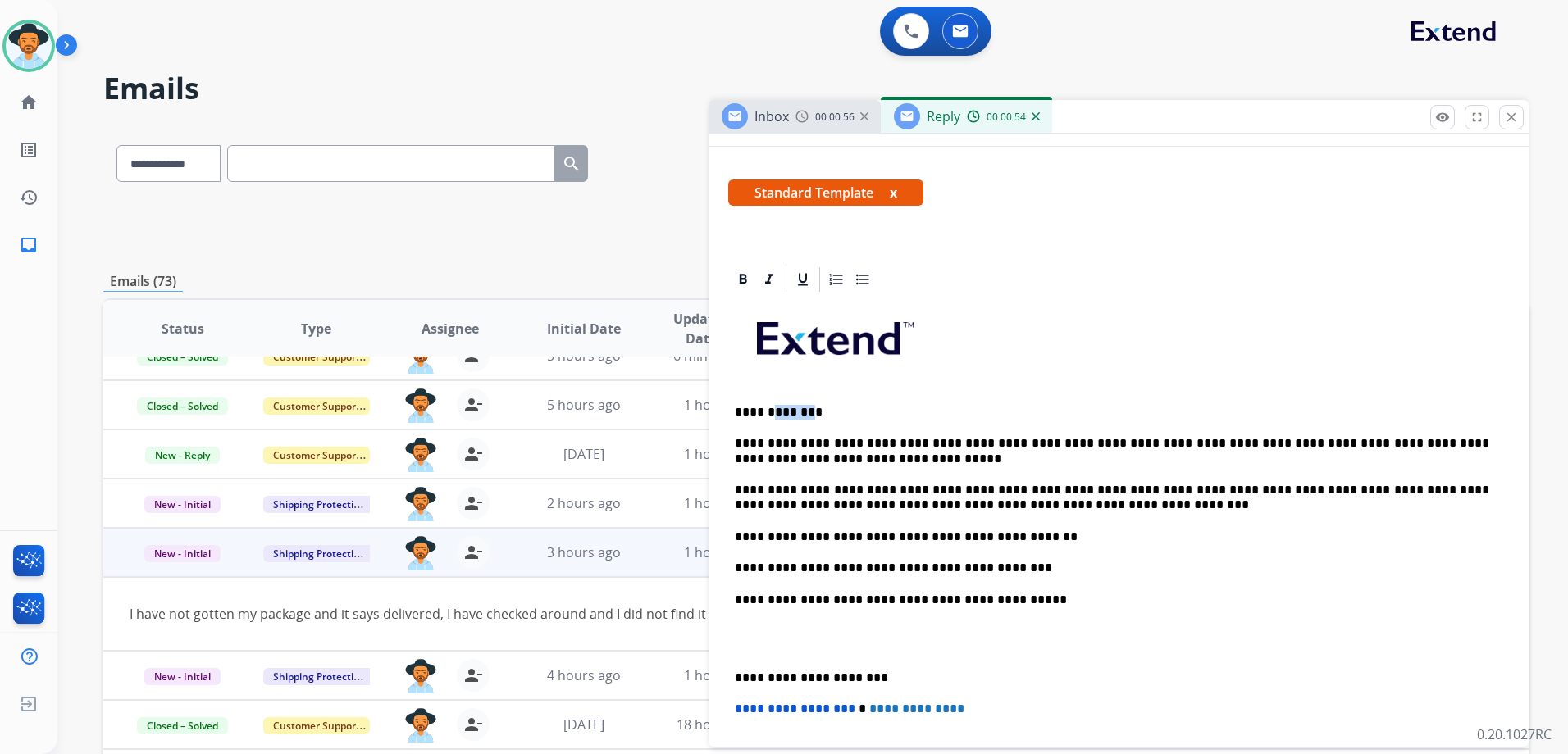
drag, startPoint x: 799, startPoint y: 413, endPoint x: 767, endPoint y: 409, distance: 32.2
click at [767, 409] on p "**********" at bounding box center [1112, 412] width 754 height 15
click at [788, 421] on div "**********" at bounding box center [1118, 607] width 781 height 626
drag, startPoint x: 799, startPoint y: 413, endPoint x: 769, endPoint y: 411, distance: 30.1
click at [769, 411] on p "**********" at bounding box center [1112, 412] width 754 height 15
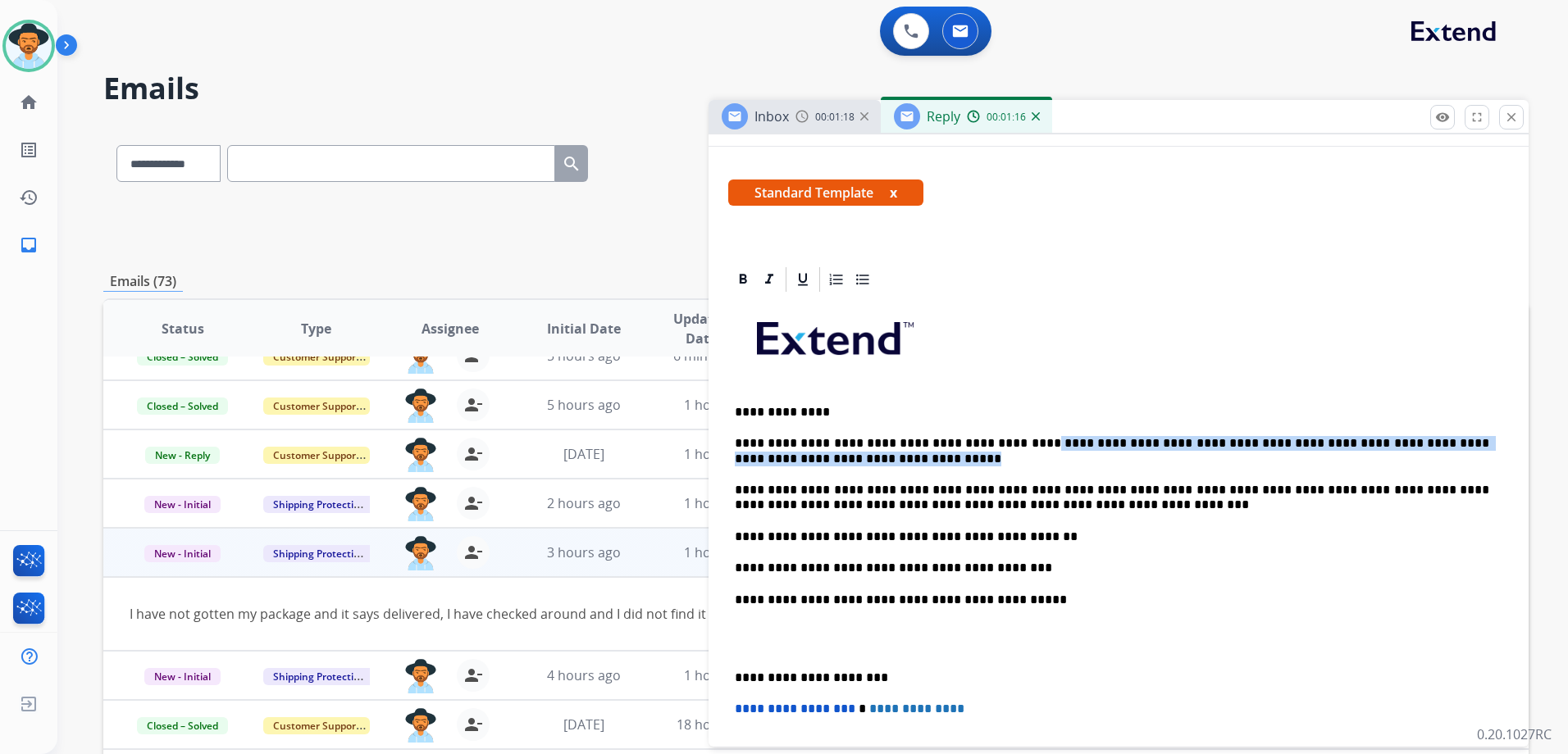
drag, startPoint x: 1007, startPoint y: 439, endPoint x: 1031, endPoint y: 466, distance: 36.1
click at [1031, 466] on p "**********" at bounding box center [1112, 451] width 754 height 30
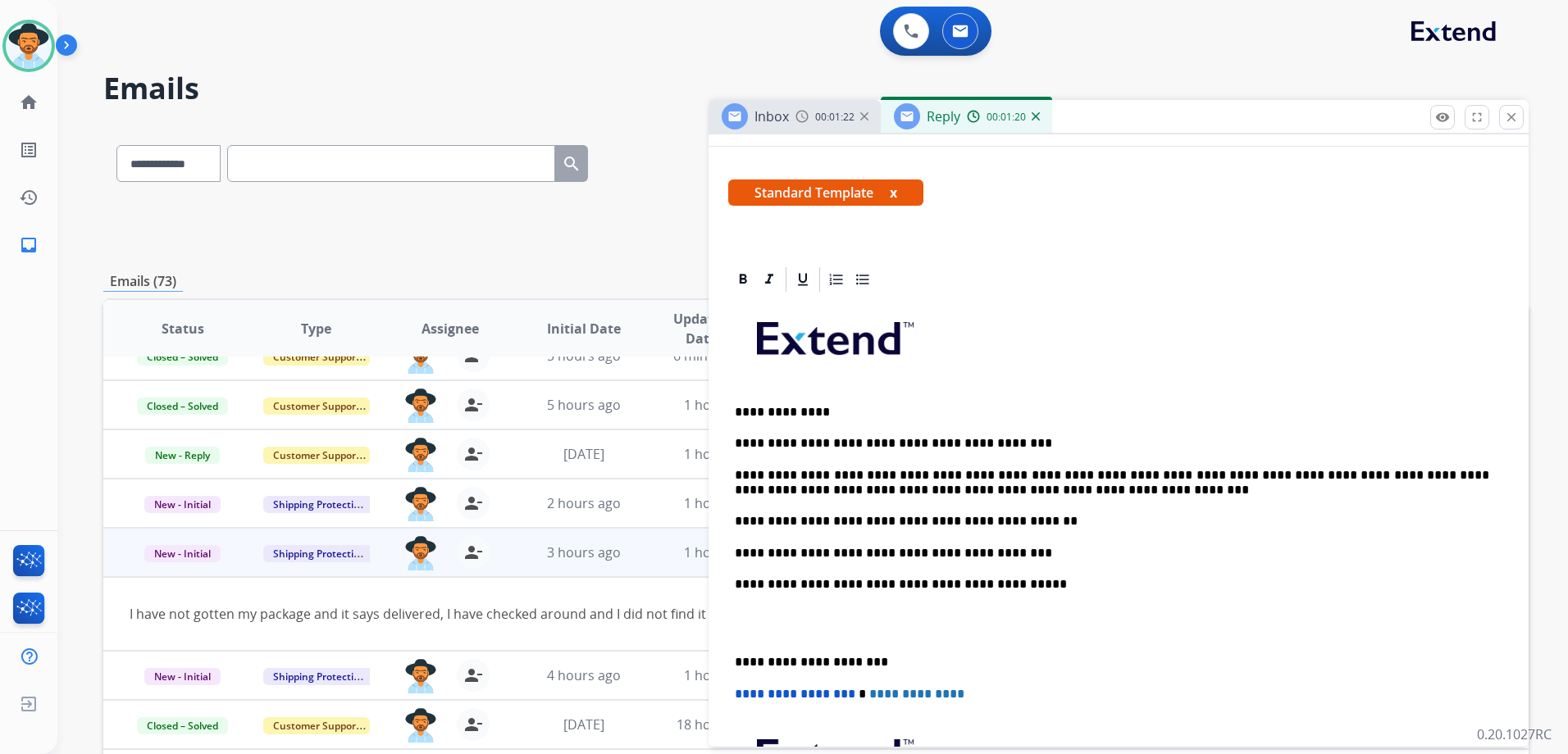
click at [1147, 474] on p "**********" at bounding box center [1112, 483] width 754 height 30
drag, startPoint x: 1072, startPoint y: 583, endPoint x: 959, endPoint y: 579, distance: 113.1
click at [959, 579] on p "**********" at bounding box center [1112, 584] width 754 height 15
click at [989, 583] on p "**********" at bounding box center [1112, 584] width 754 height 15
click at [985, 581] on p "**********" at bounding box center [1112, 584] width 754 height 15
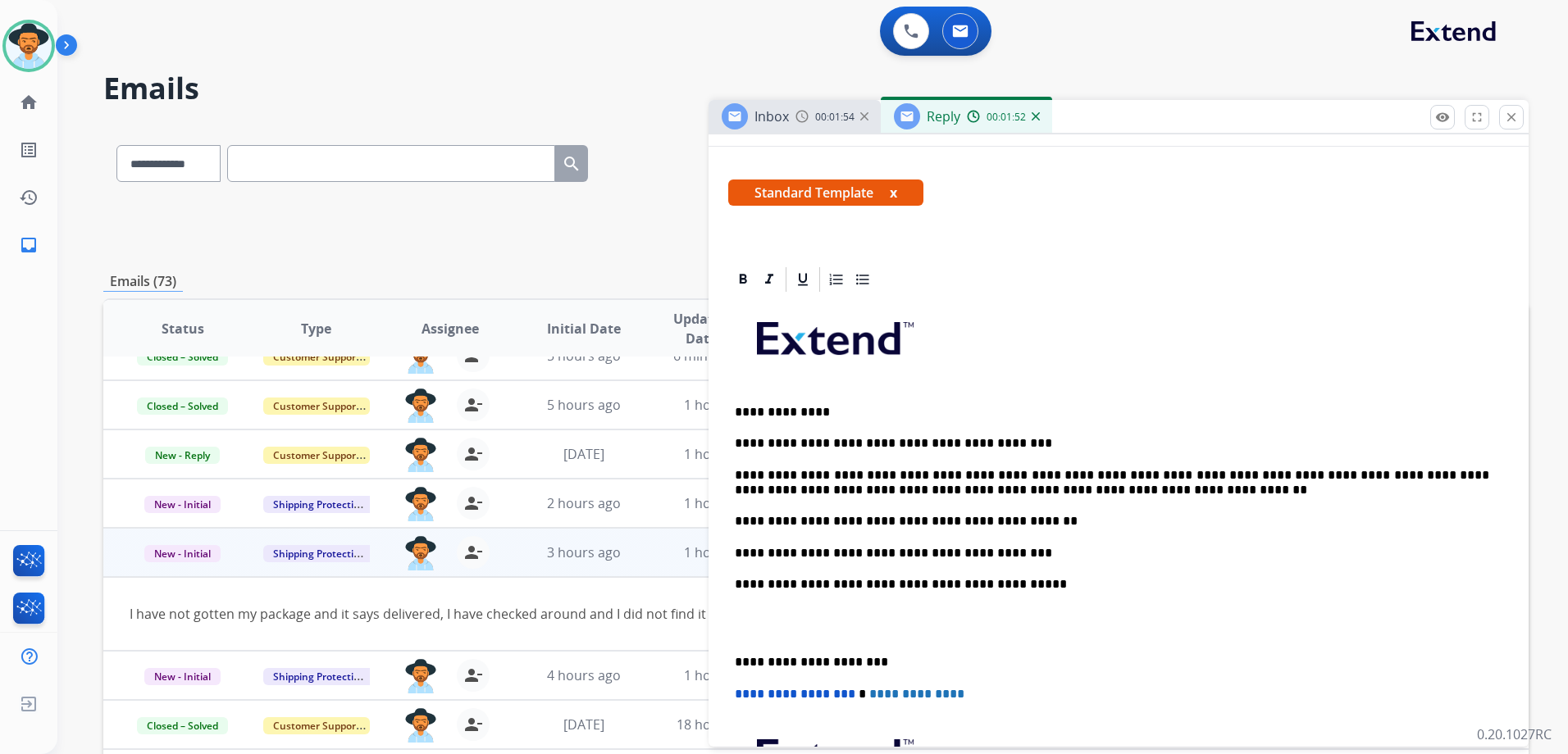
drag, startPoint x: 946, startPoint y: 582, endPoint x: 974, endPoint y: 558, distance: 36.9
click at [947, 582] on p "**********" at bounding box center [1112, 584] width 754 height 15
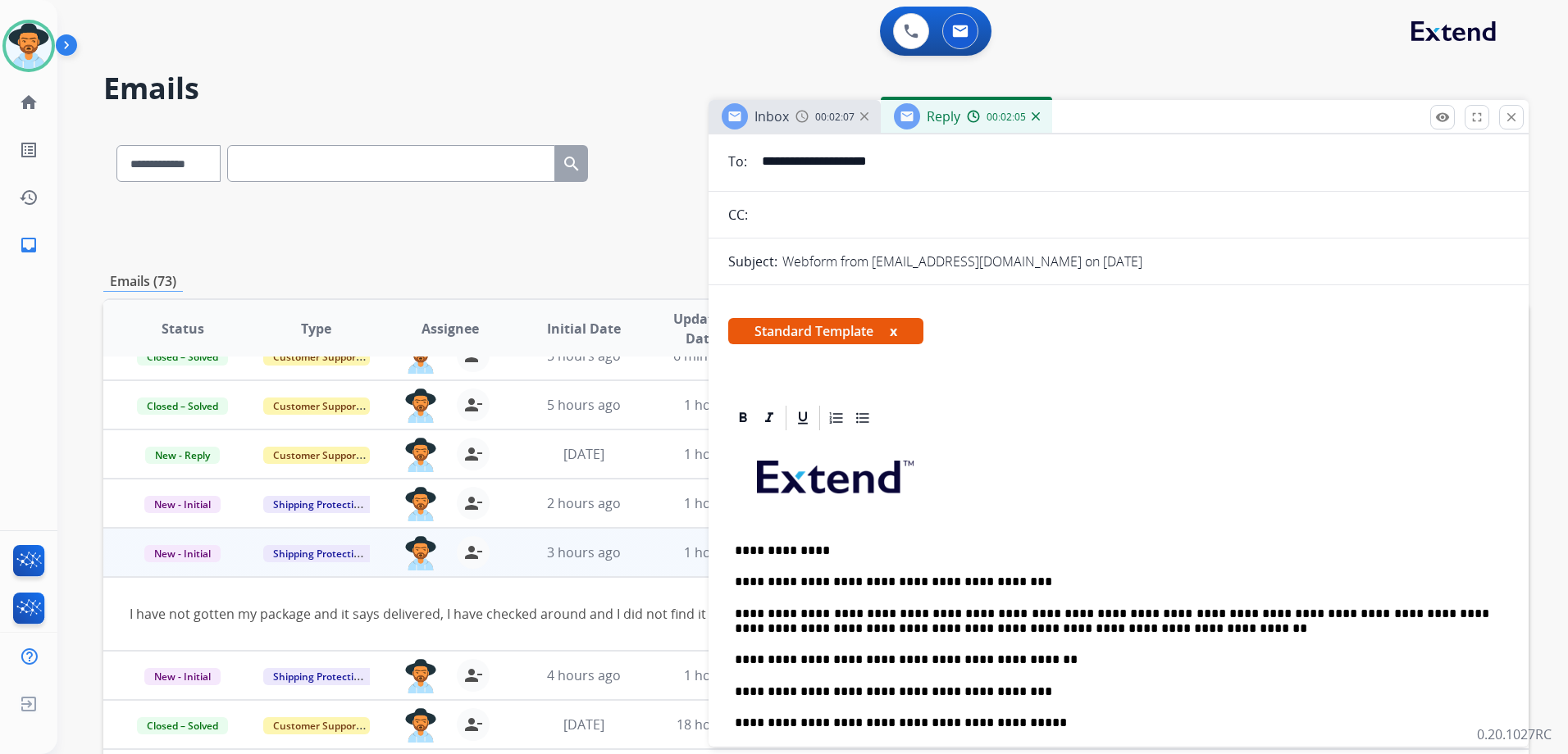
scroll to position [0, 0]
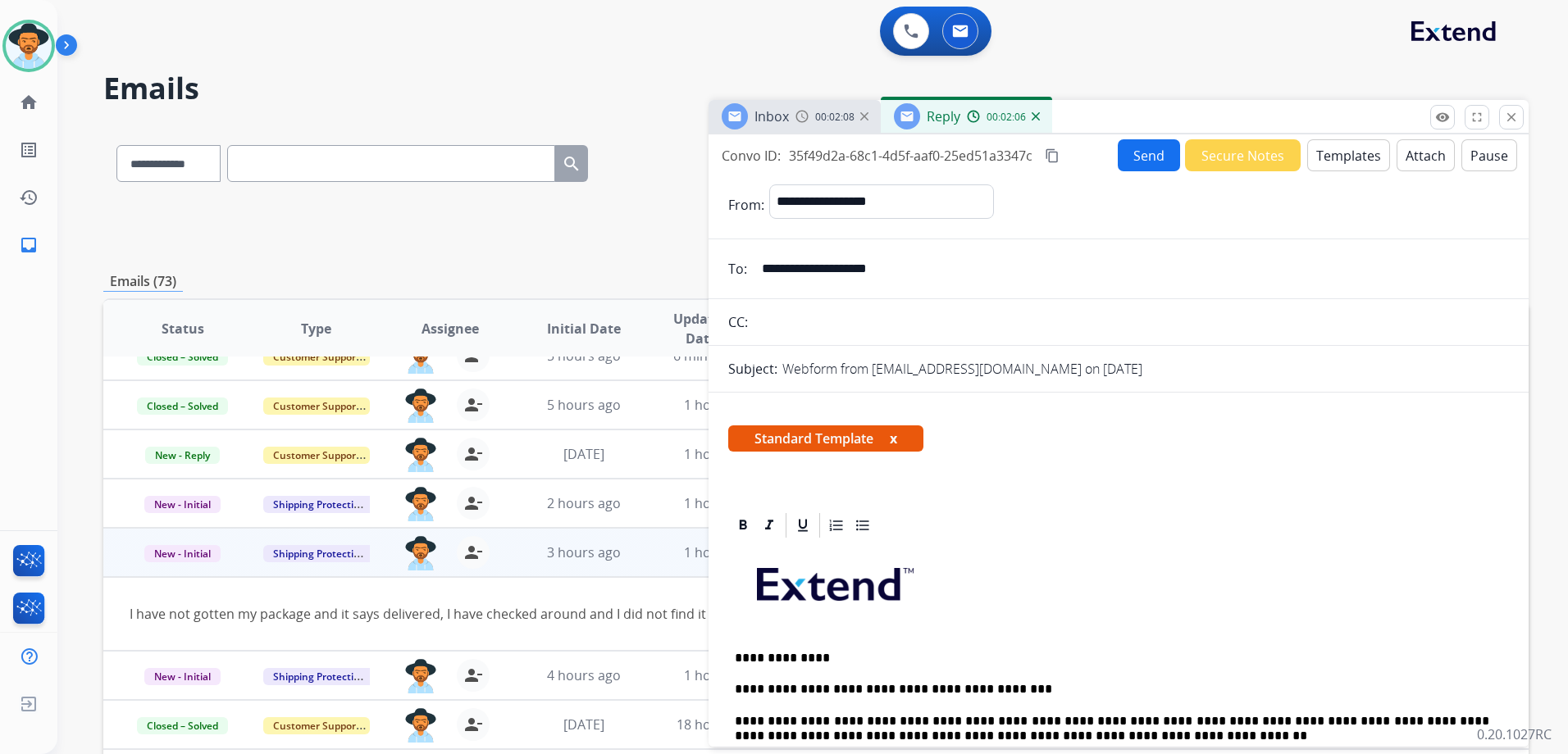
click at [1140, 155] on button "Send" at bounding box center [1148, 155] width 62 height 32
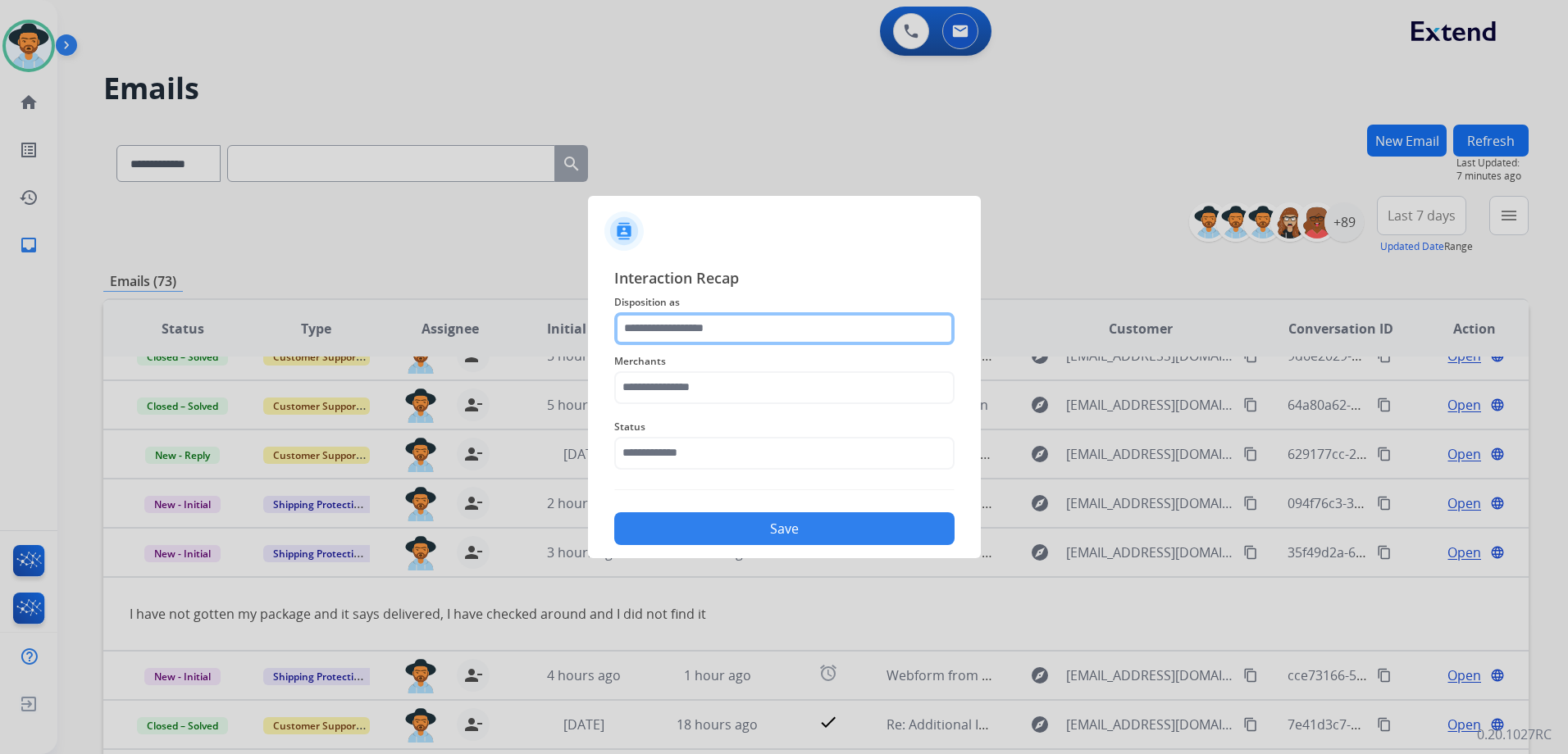
drag, startPoint x: 748, startPoint y: 334, endPoint x: 744, endPoint y: 325, distance: 9.8
click at [748, 334] on input "text" at bounding box center [784, 328] width 340 height 33
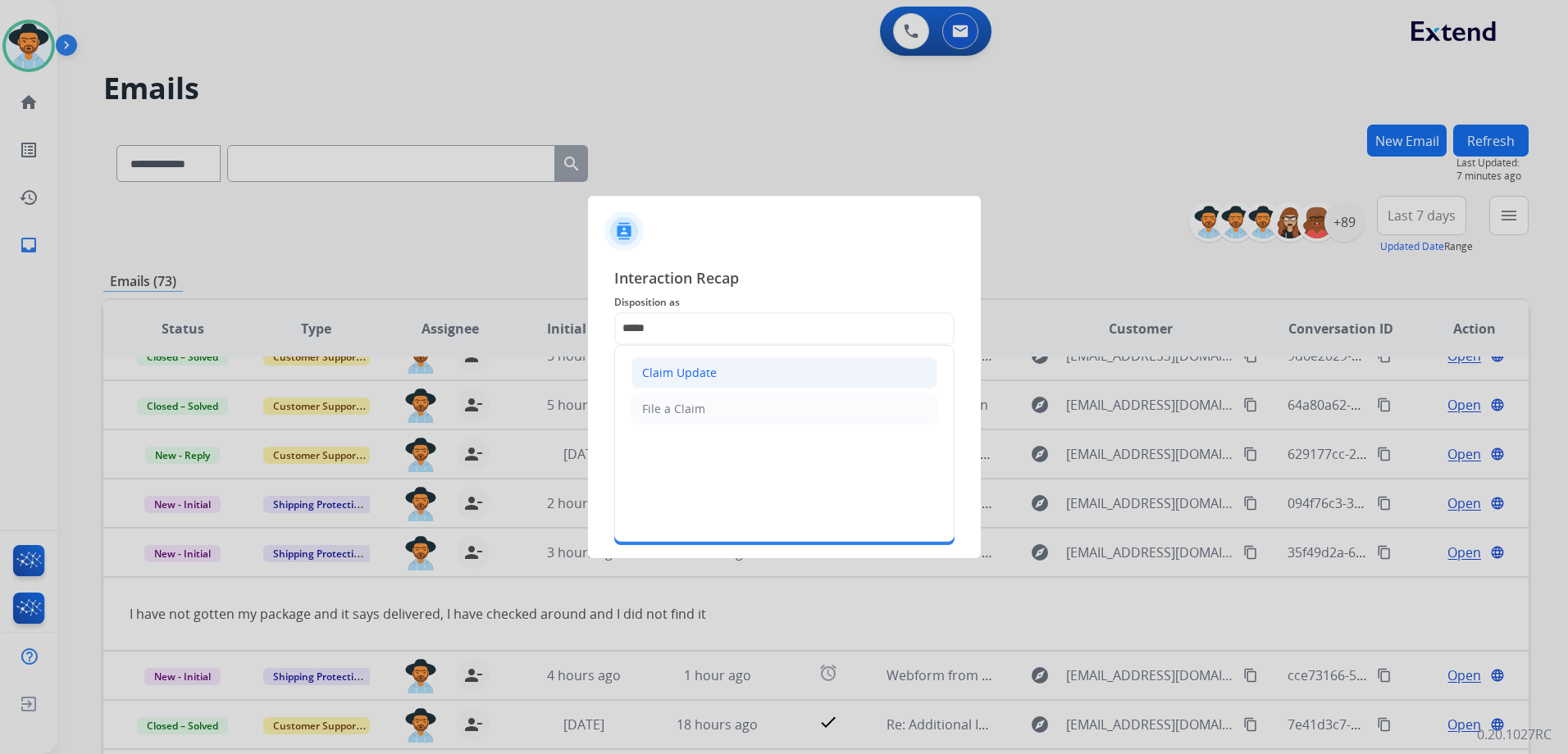
click at [728, 370] on li "Claim Update" at bounding box center [784, 373] width 306 height 31
type input "**********"
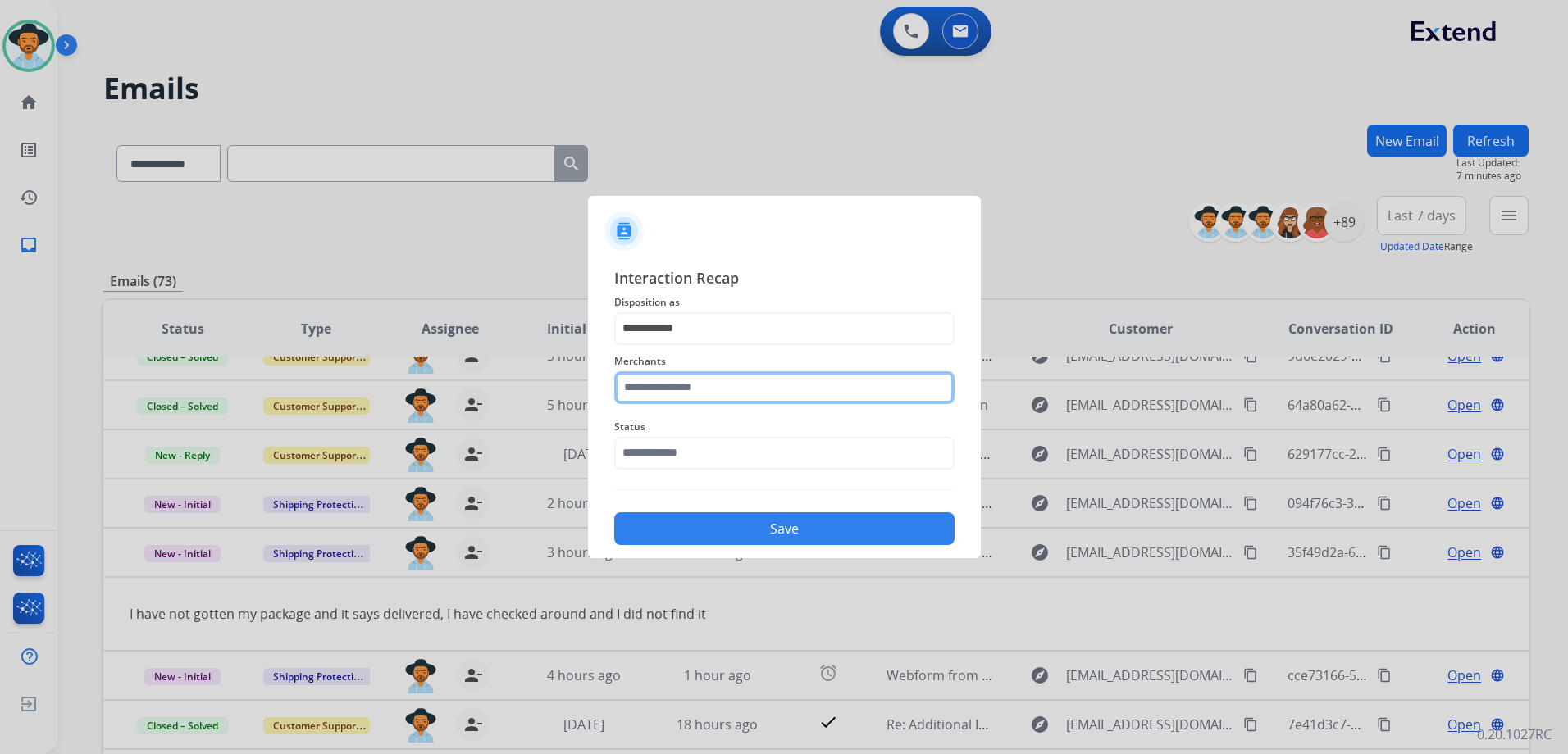
click at [693, 383] on input "text" at bounding box center [784, 388] width 340 height 33
click at [694, 386] on input "text" at bounding box center [784, 388] width 340 height 33
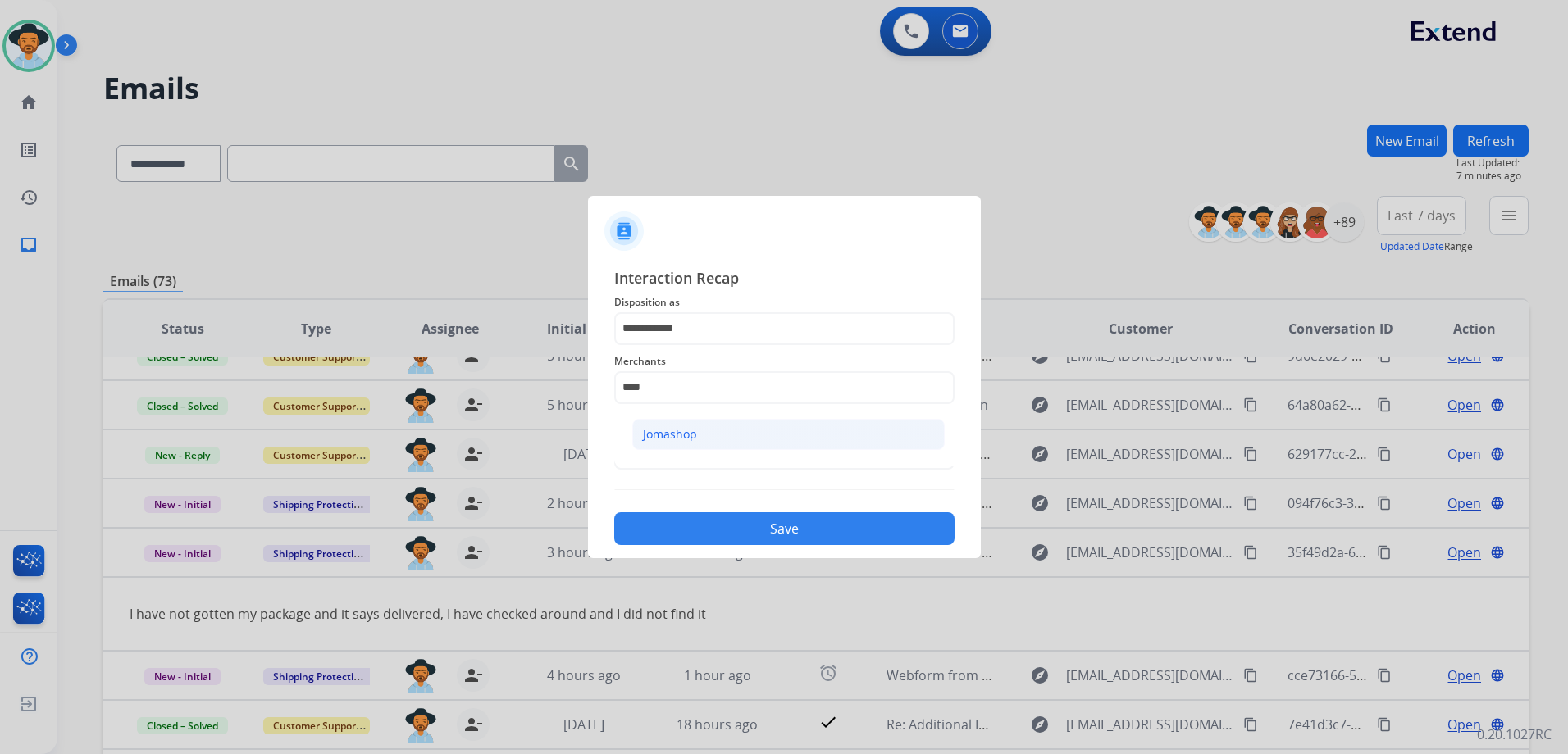
click at [691, 438] on div "Jomashop" at bounding box center [670, 434] width 54 height 16
type input "********"
click at [682, 454] on input "text" at bounding box center [784, 453] width 340 height 33
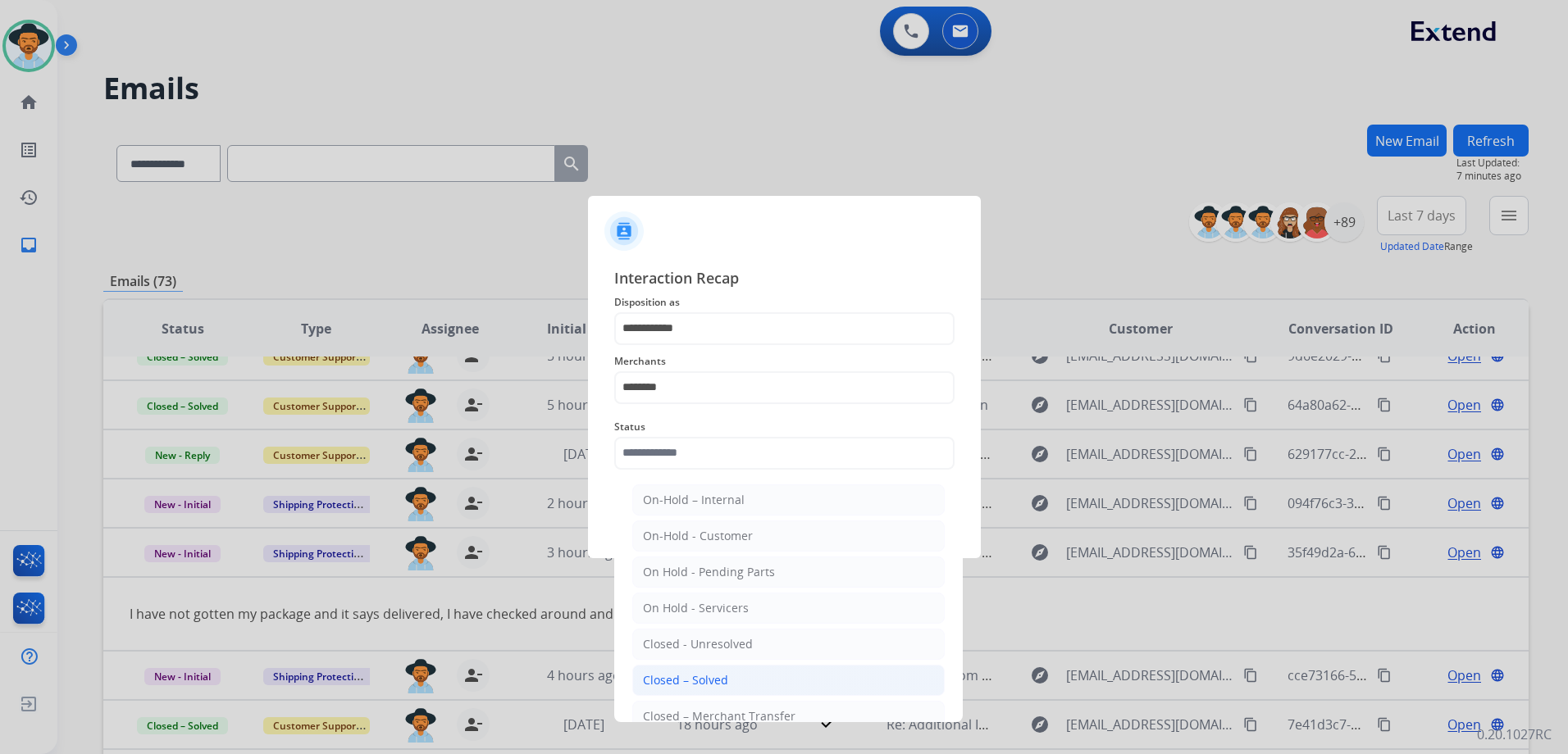
click at [753, 669] on li "Closed – Solved" at bounding box center [787, 680] width 312 height 31
type input "**********"
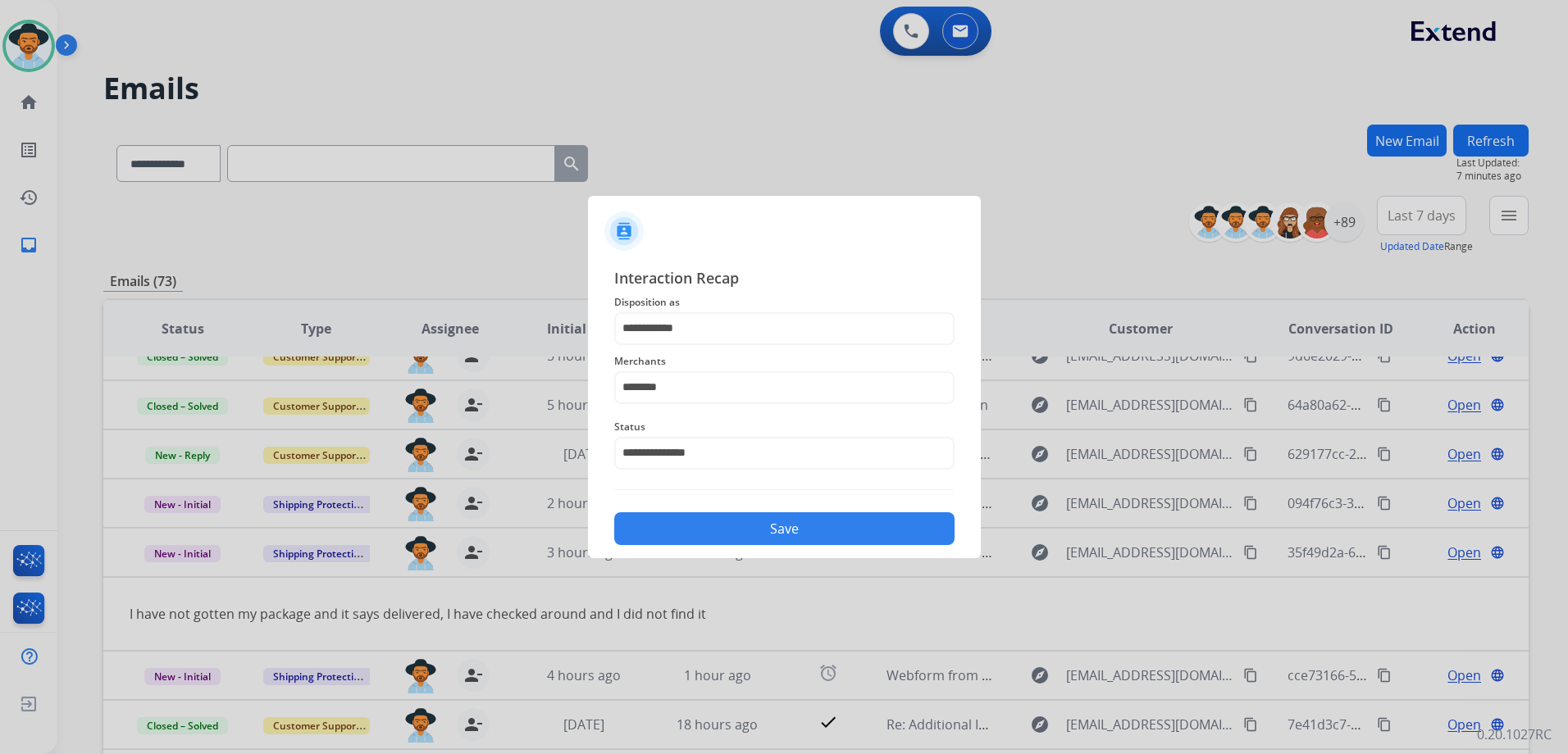
click at [829, 535] on button "Save" at bounding box center [784, 529] width 340 height 33
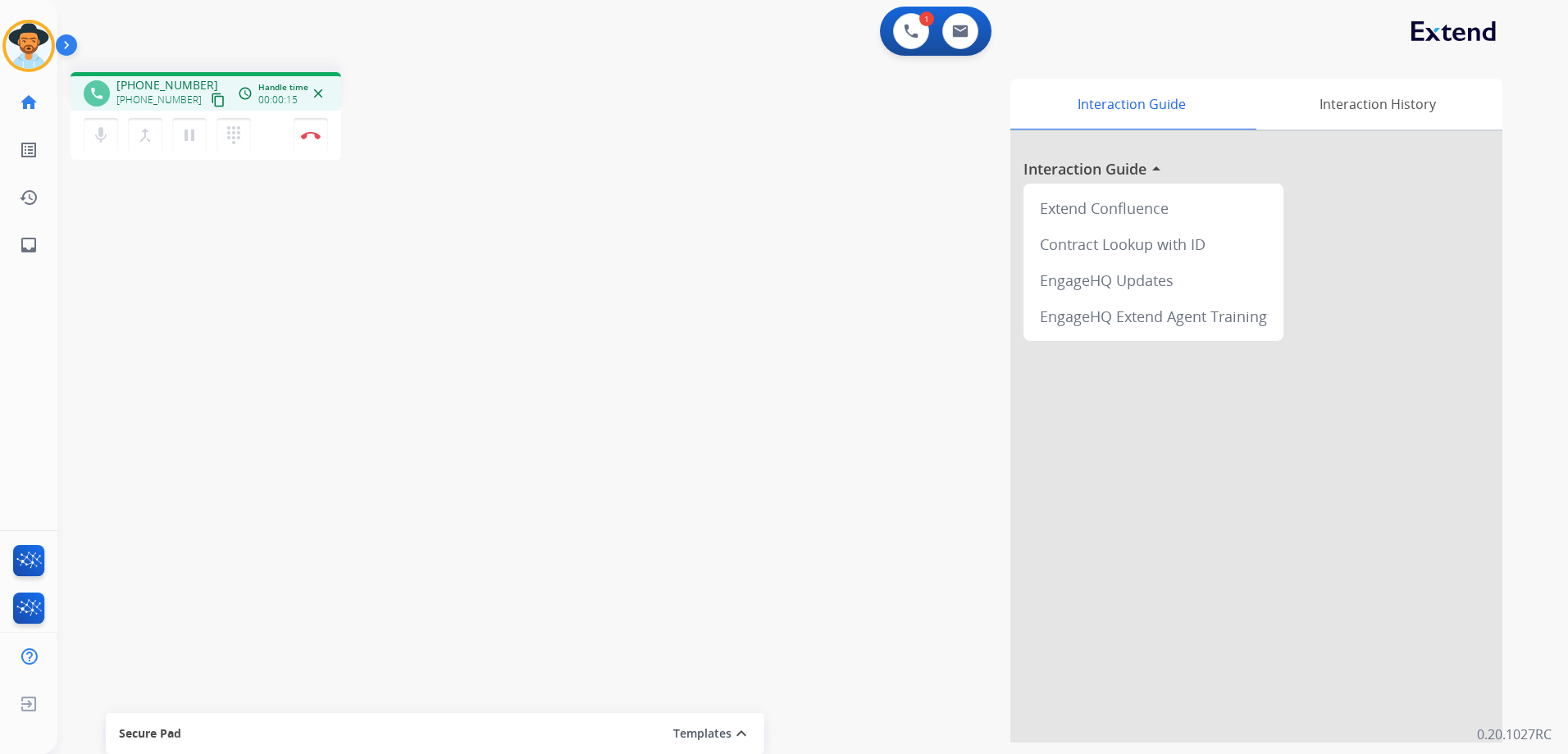
drag, startPoint x: 199, startPoint y: 95, endPoint x: 311, endPoint y: 91, distance: 112.1
click at [211, 95] on mat-icon "content_copy" at bounding box center [217, 100] width 15 height 15
click at [300, 138] on button "Disconnect" at bounding box center [310, 135] width 34 height 34
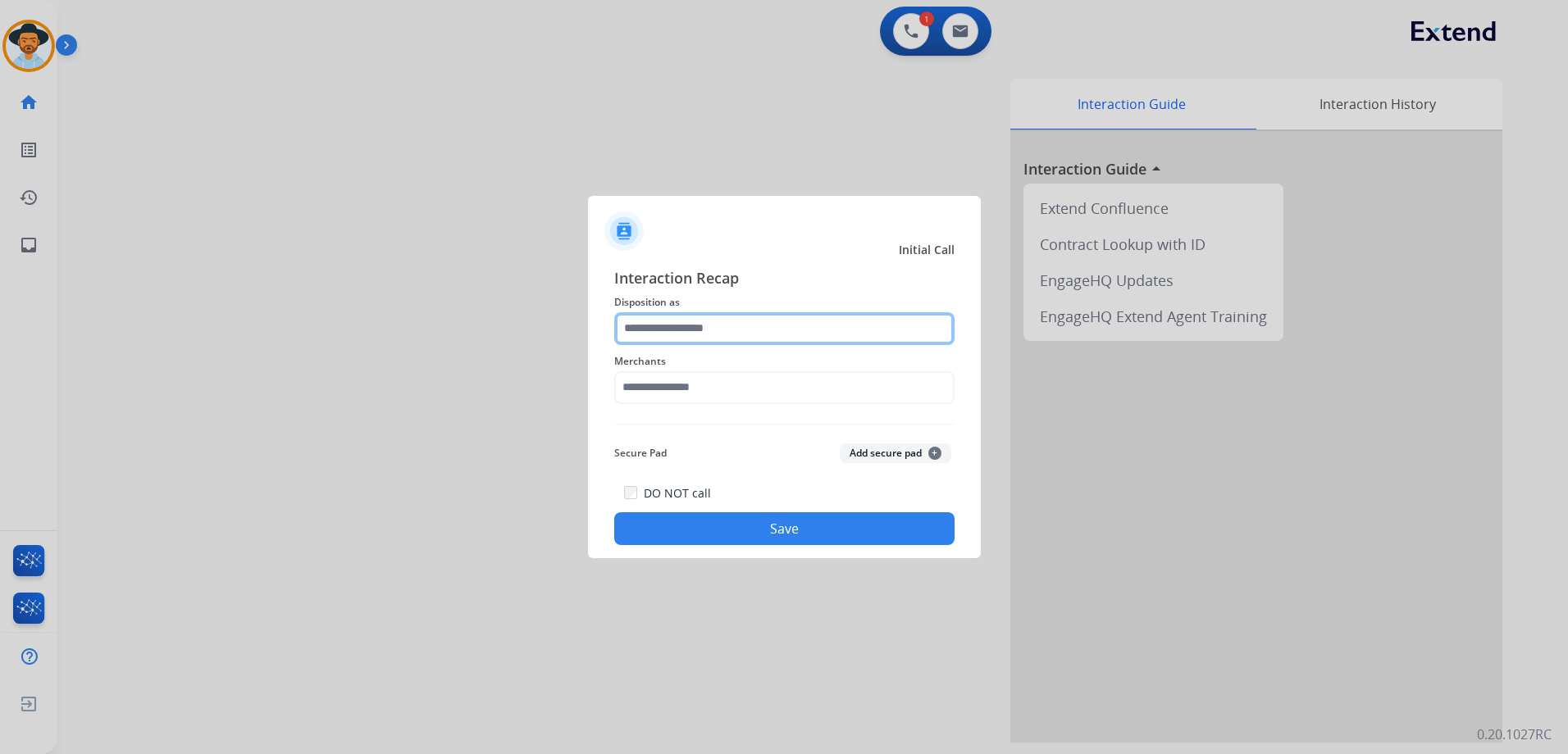
drag, startPoint x: 723, startPoint y: 326, endPoint x: 753, endPoint y: 317, distance: 31.3
click at [732, 328] on input "text" at bounding box center [784, 328] width 340 height 33
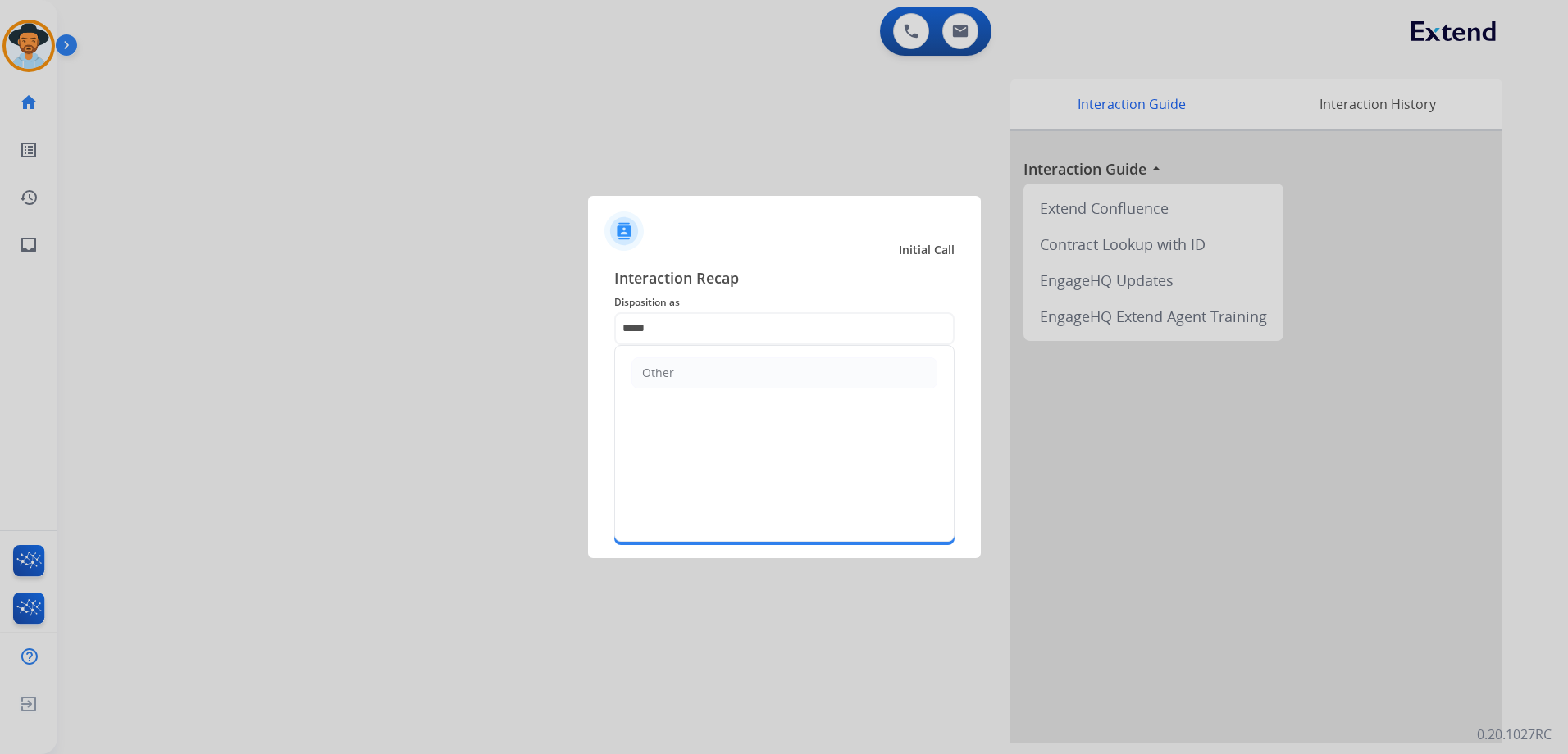
click at [707, 371] on li "Other" at bounding box center [784, 373] width 306 height 31
type input "*****"
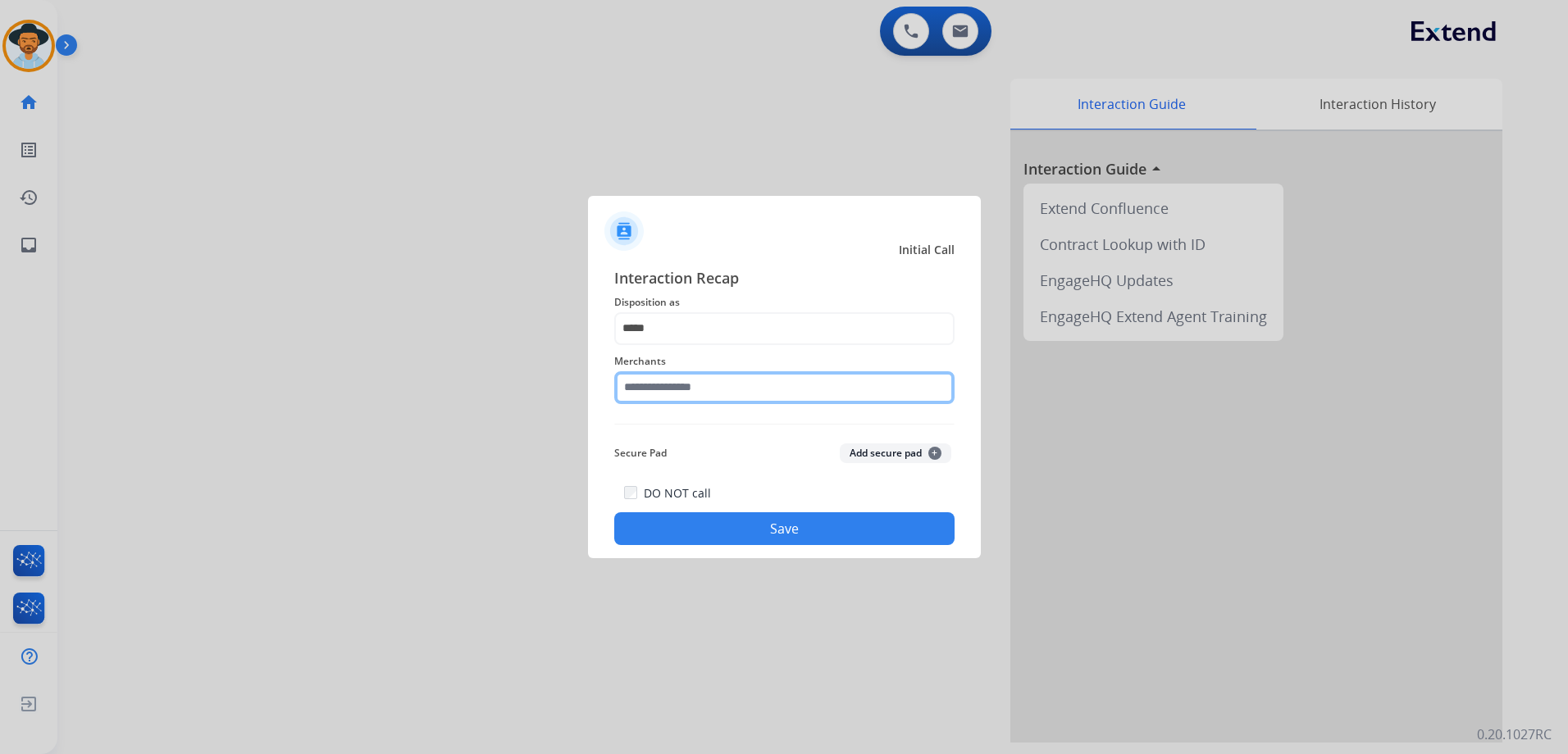
click at [714, 386] on input "text" at bounding box center [784, 388] width 340 height 33
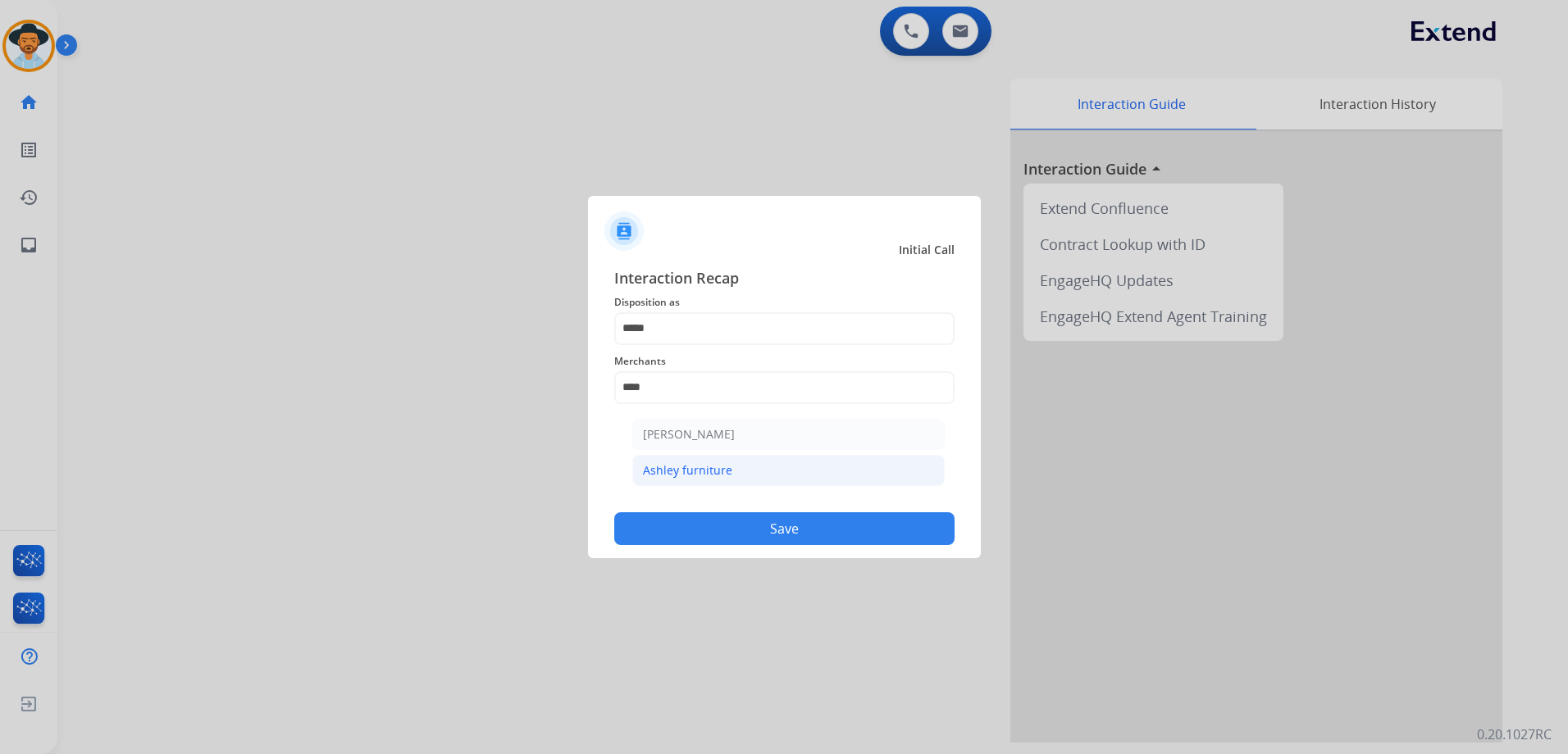
click at [761, 475] on li "Ashley furniture" at bounding box center [787, 470] width 312 height 31
type input "**********"
click at [786, 533] on button "Save" at bounding box center [784, 529] width 340 height 33
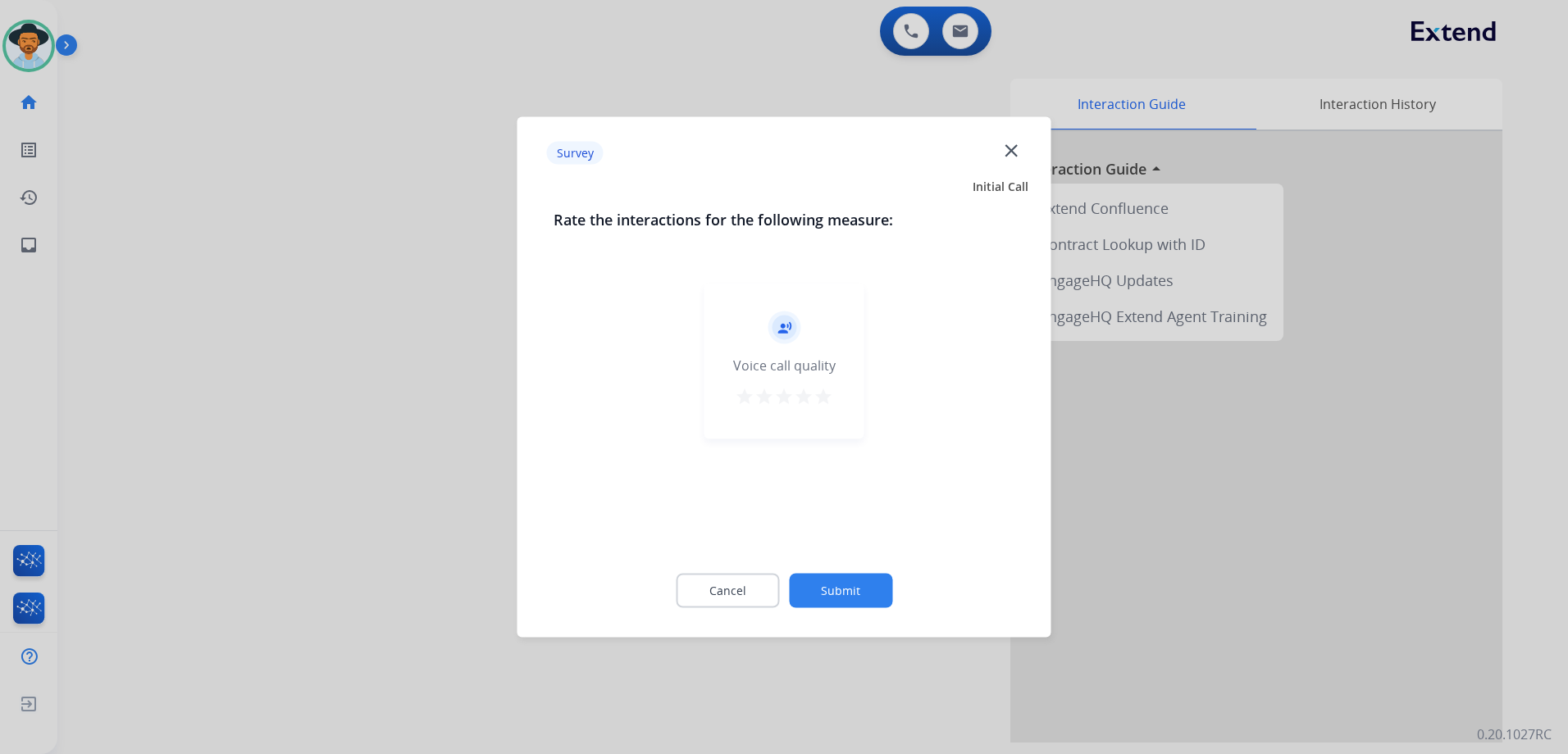
click at [816, 396] on mat-icon "star" at bounding box center [823, 396] width 20 height 20
click at [869, 598] on button "Submit" at bounding box center [840, 592] width 103 height 34
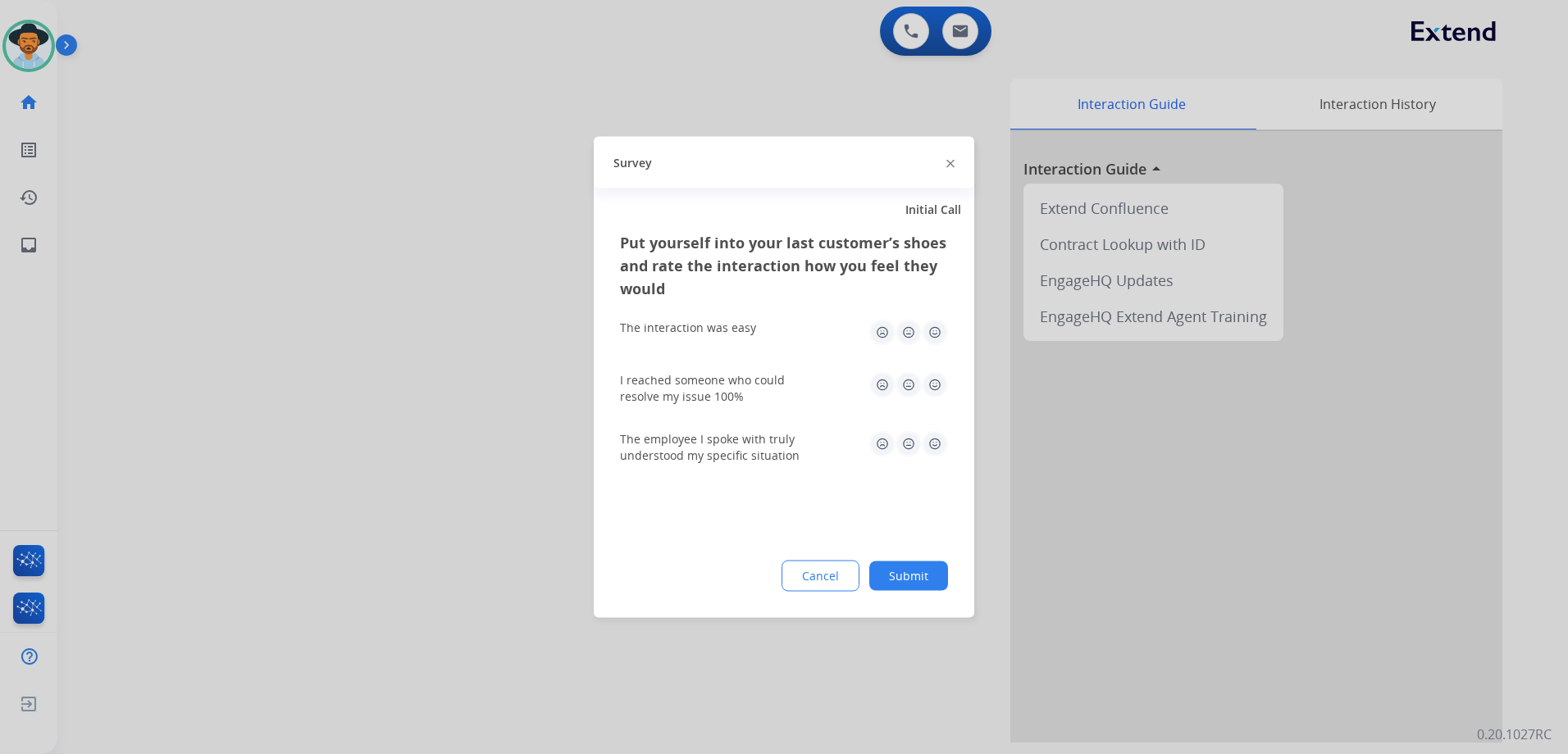
click at [934, 334] on img at bounding box center [934, 333] width 27 height 27
click at [934, 369] on div "I reached someone who could resolve my issue 100%" at bounding box center [783, 389] width 328 height 59
drag, startPoint x: 934, startPoint y: 388, endPoint x: 934, endPoint y: 449, distance: 61.0
click at [934, 389] on img at bounding box center [934, 385] width 27 height 27
click at [940, 457] on div "The employee I spoke with truly understood my specific situation" at bounding box center [783, 448] width 328 height 33
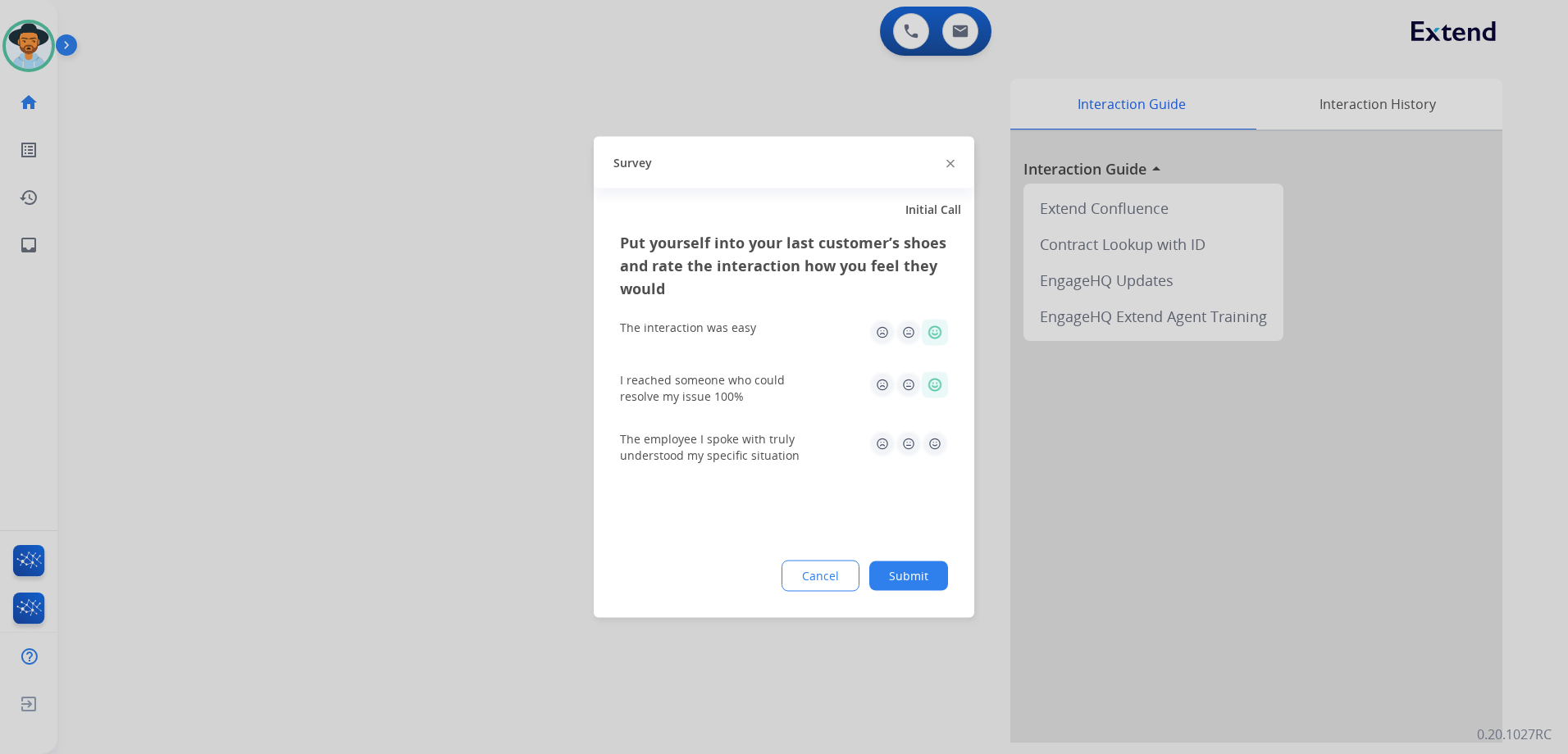
click at [936, 438] on img at bounding box center [934, 444] width 27 height 27
click at [924, 577] on button "Submit" at bounding box center [909, 576] width 79 height 29
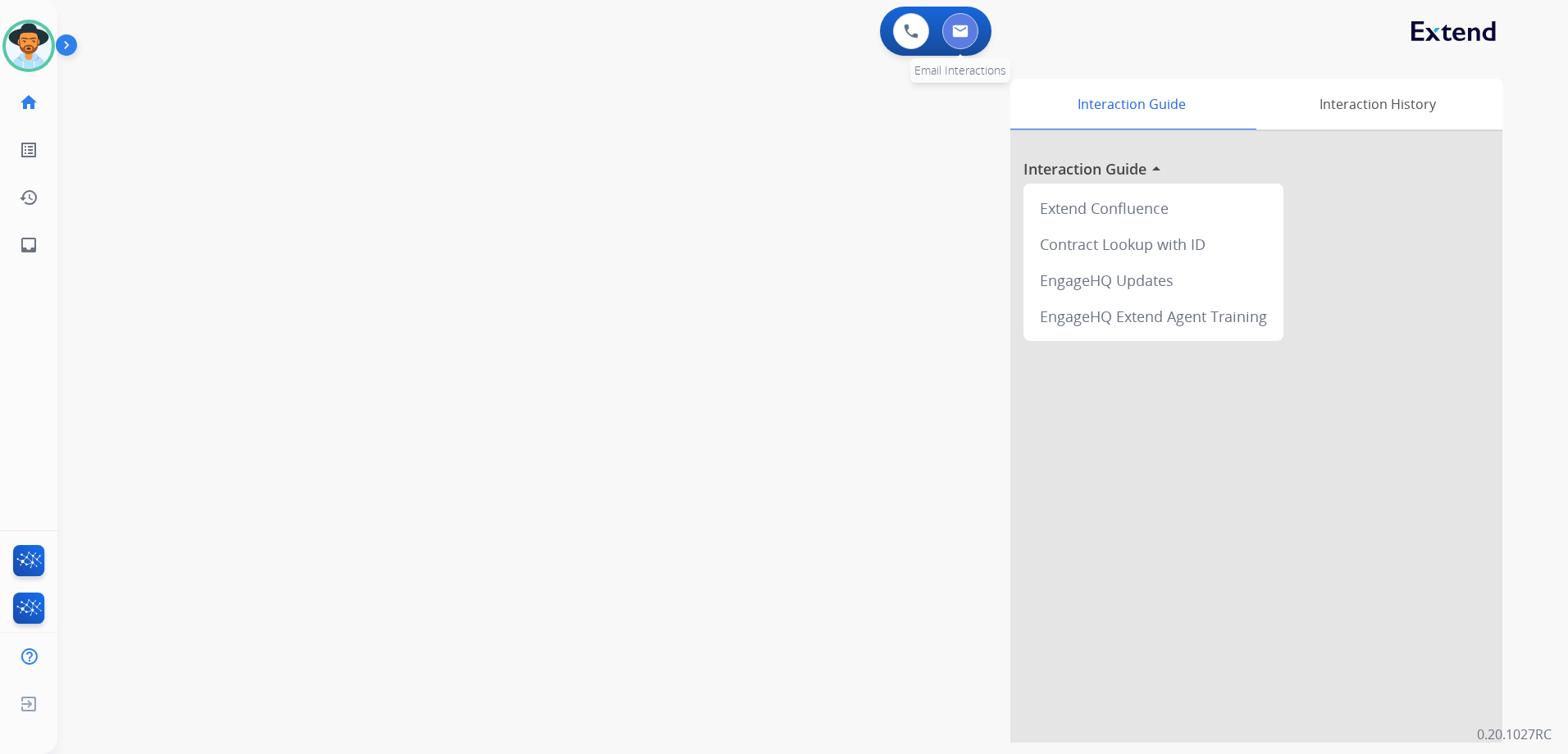
click at [958, 34] on img at bounding box center [959, 31] width 16 height 13
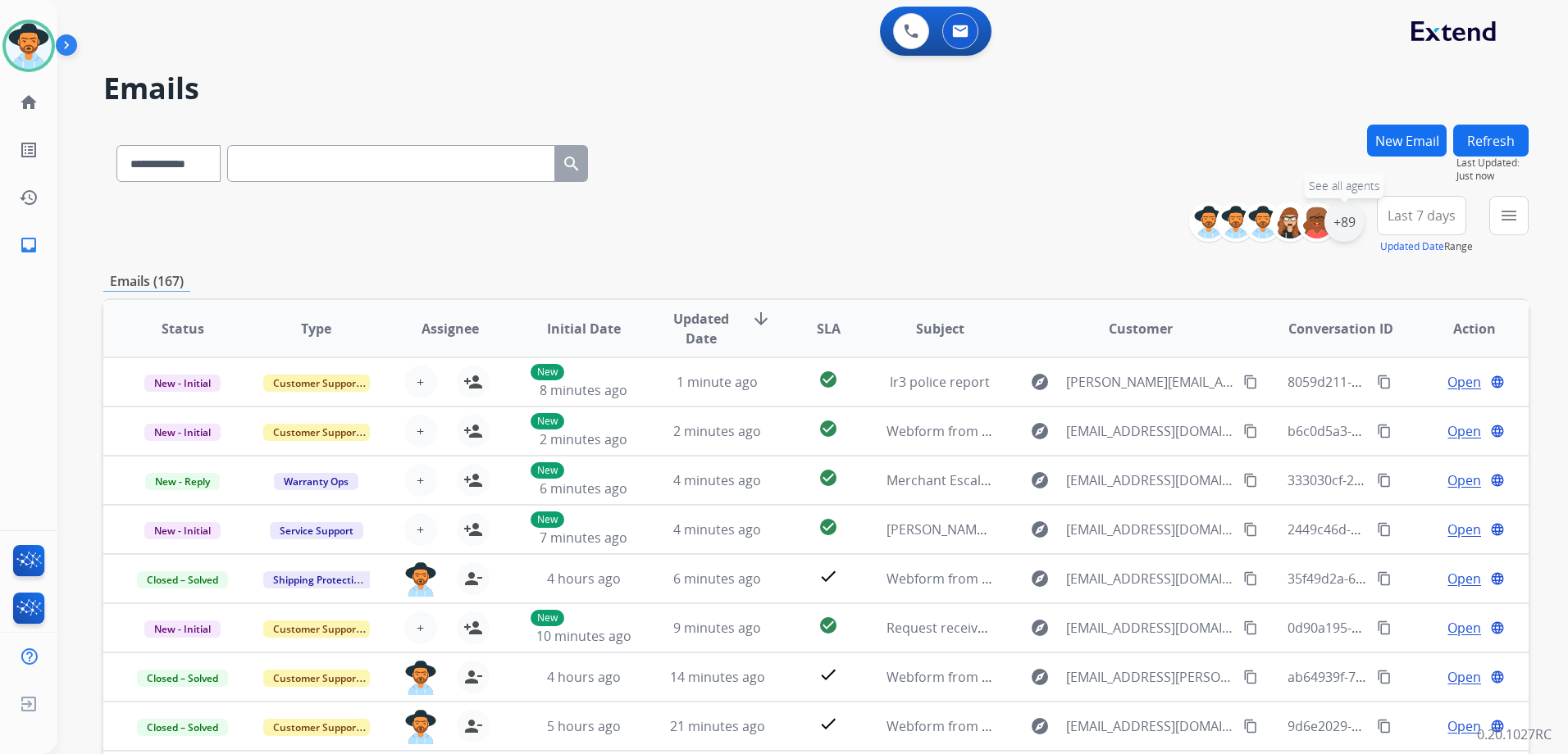
click at [1343, 222] on div "+89" at bounding box center [1344, 223] width 40 height 40
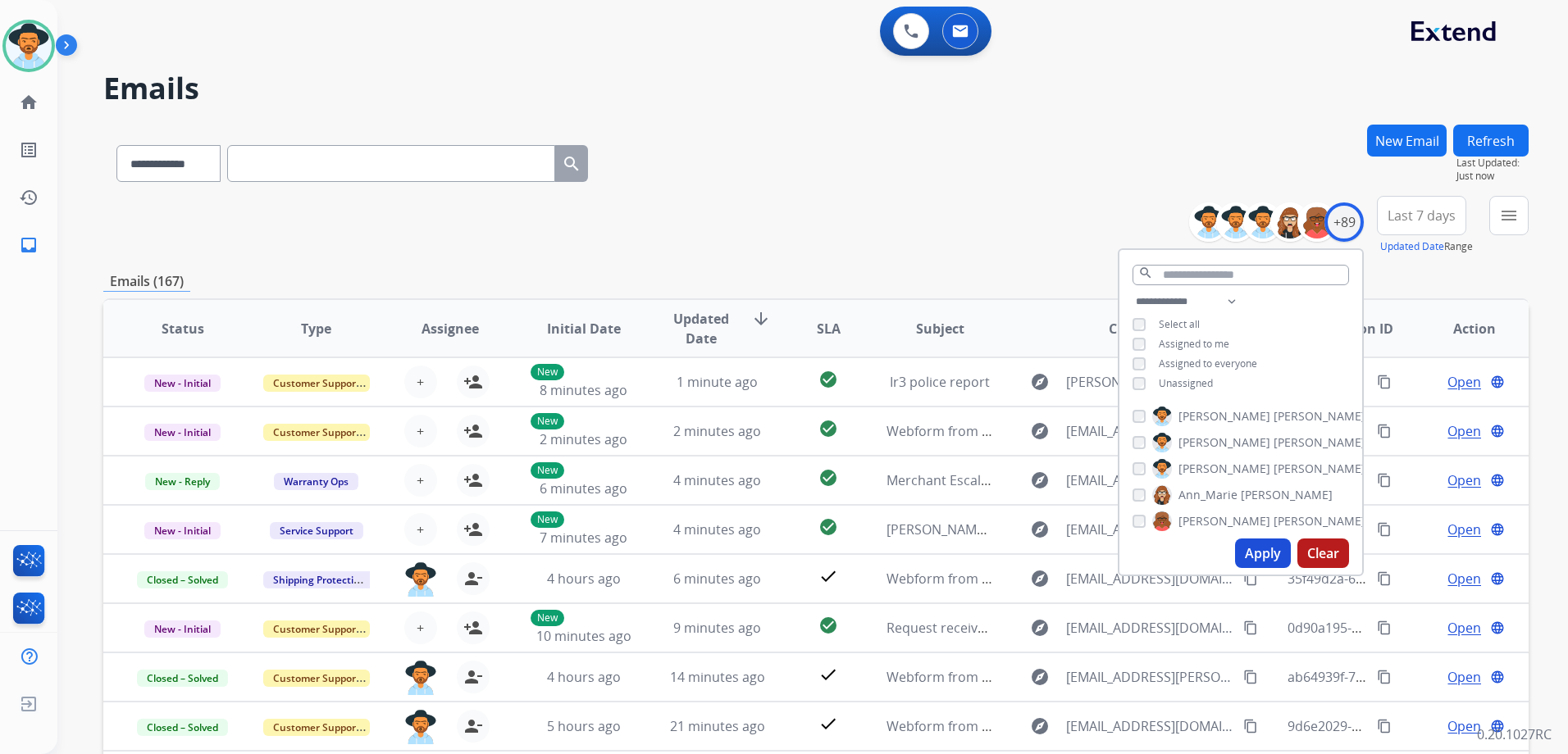
click at [1181, 385] on span "Unassigned" at bounding box center [1185, 383] width 54 height 14
click at [1270, 555] on button "Apply" at bounding box center [1262, 554] width 56 height 29
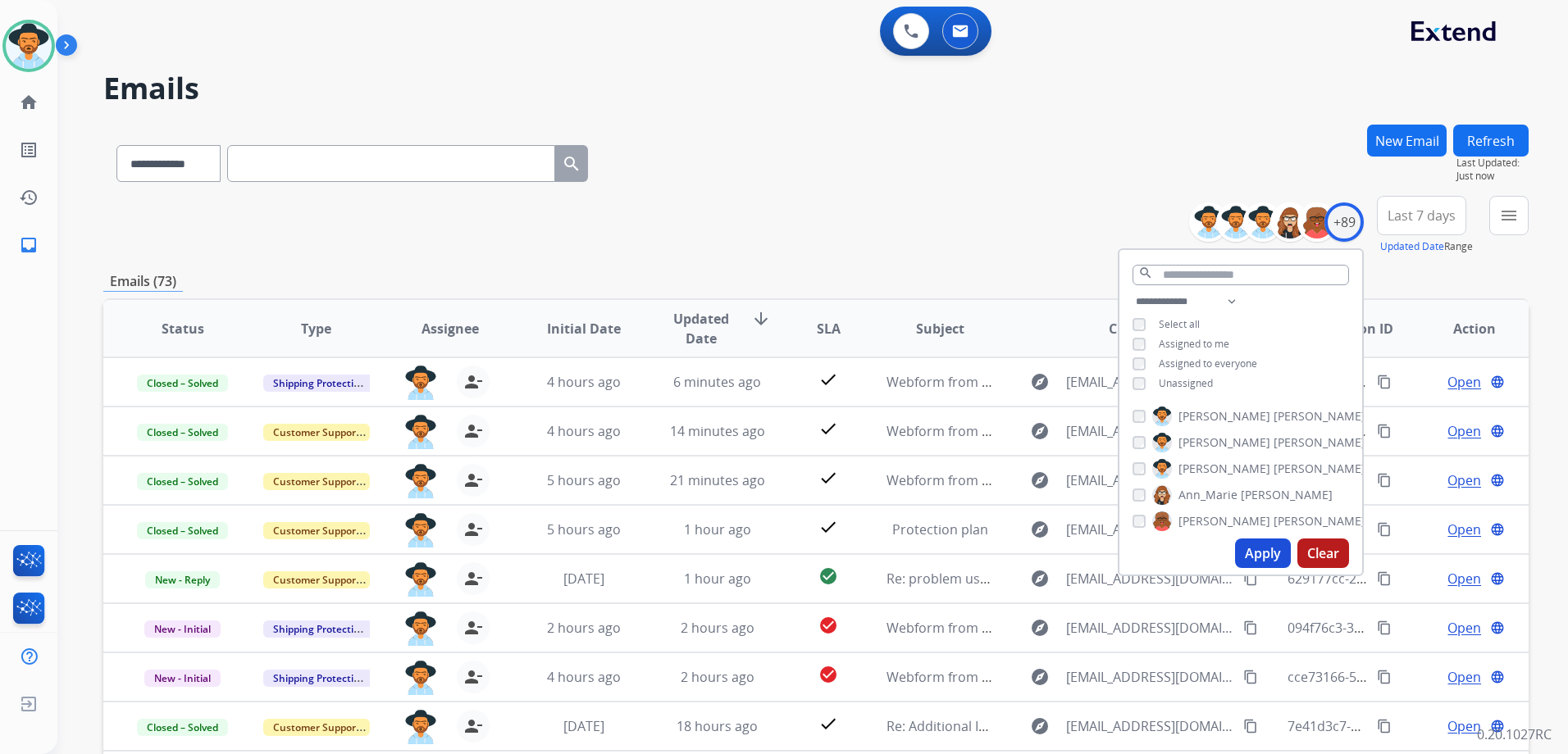
click at [909, 271] on div "**********" at bounding box center [816, 529] width 1425 height 808
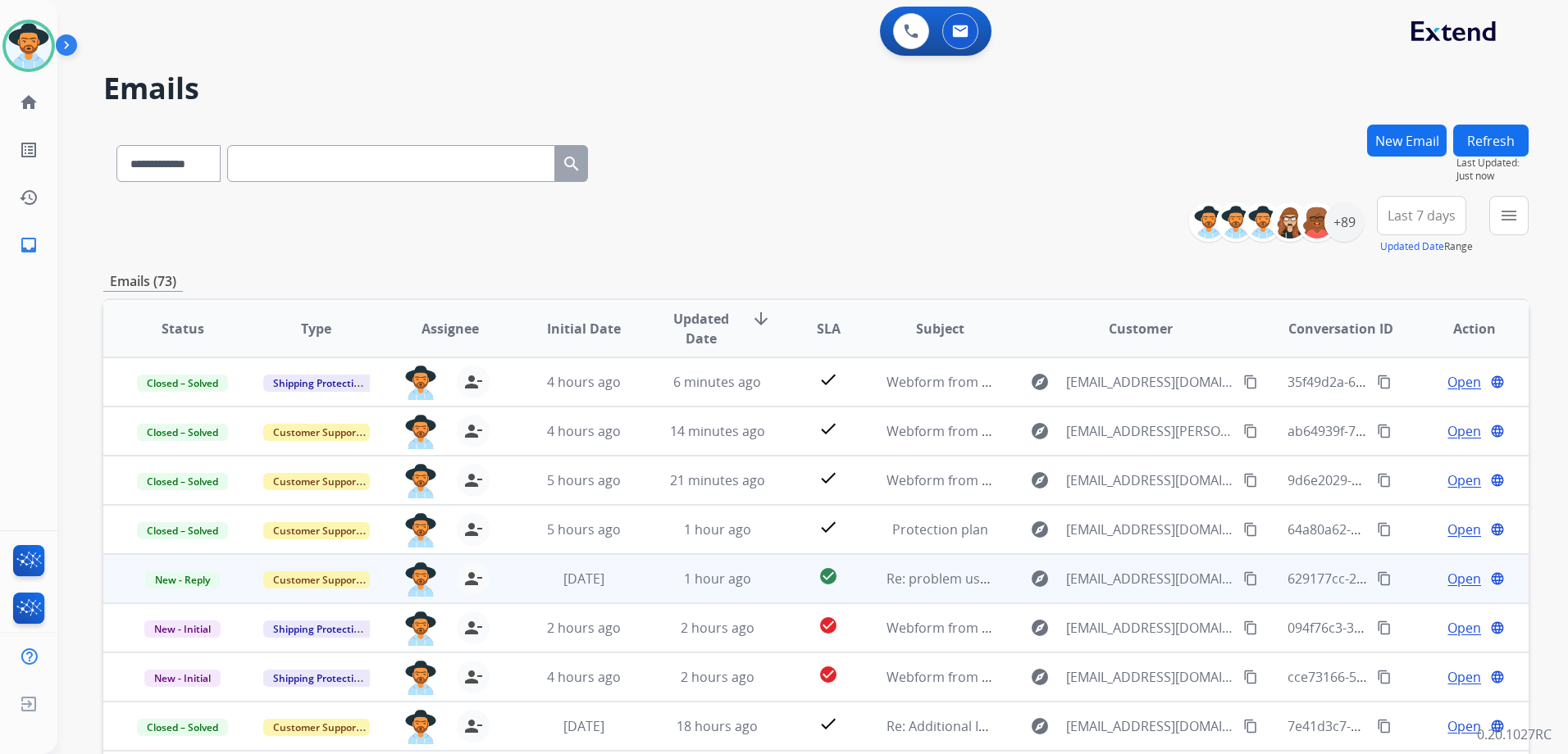
scroll to position [2, 0]
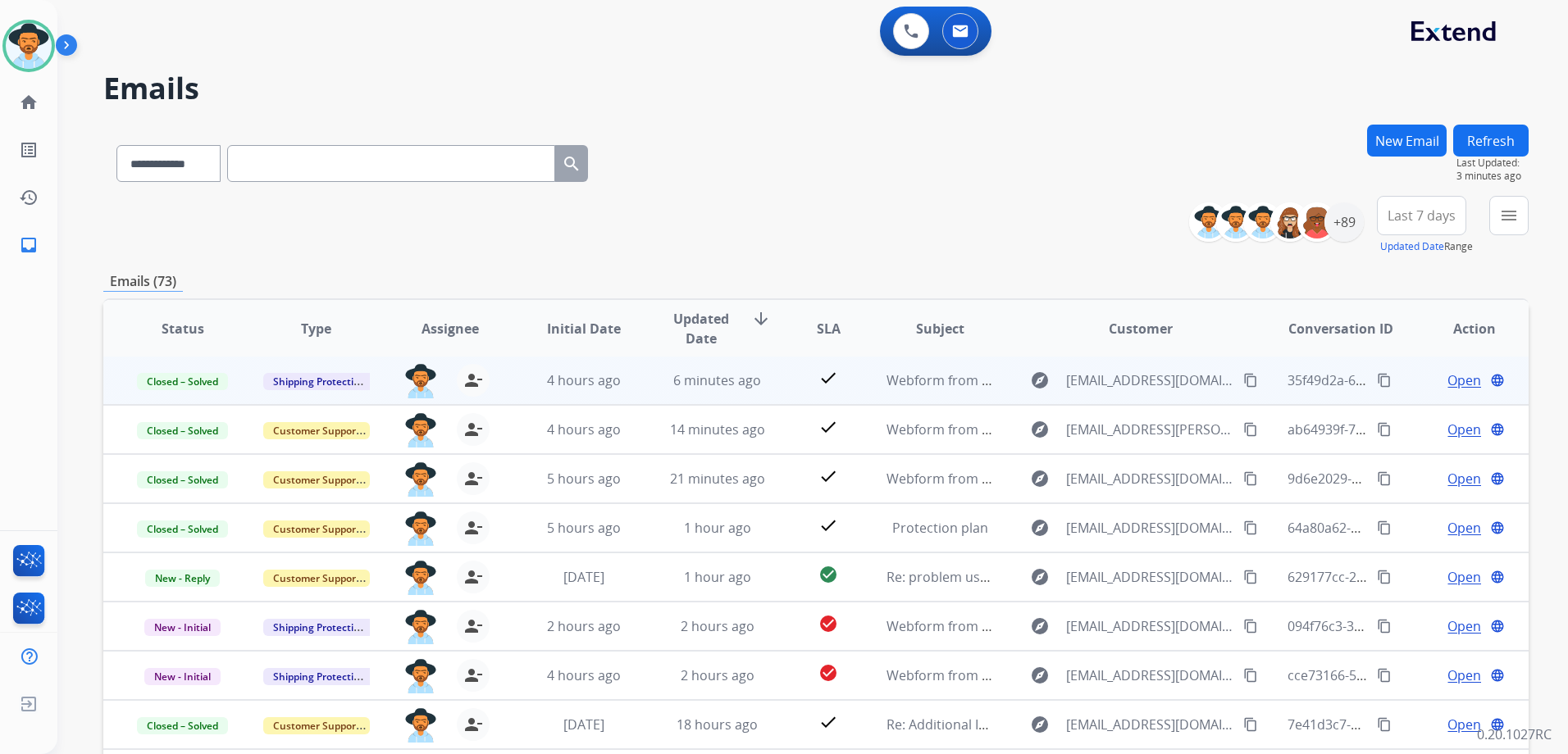
click at [1458, 379] on span "Open" at bounding box center [1463, 380] width 34 height 20
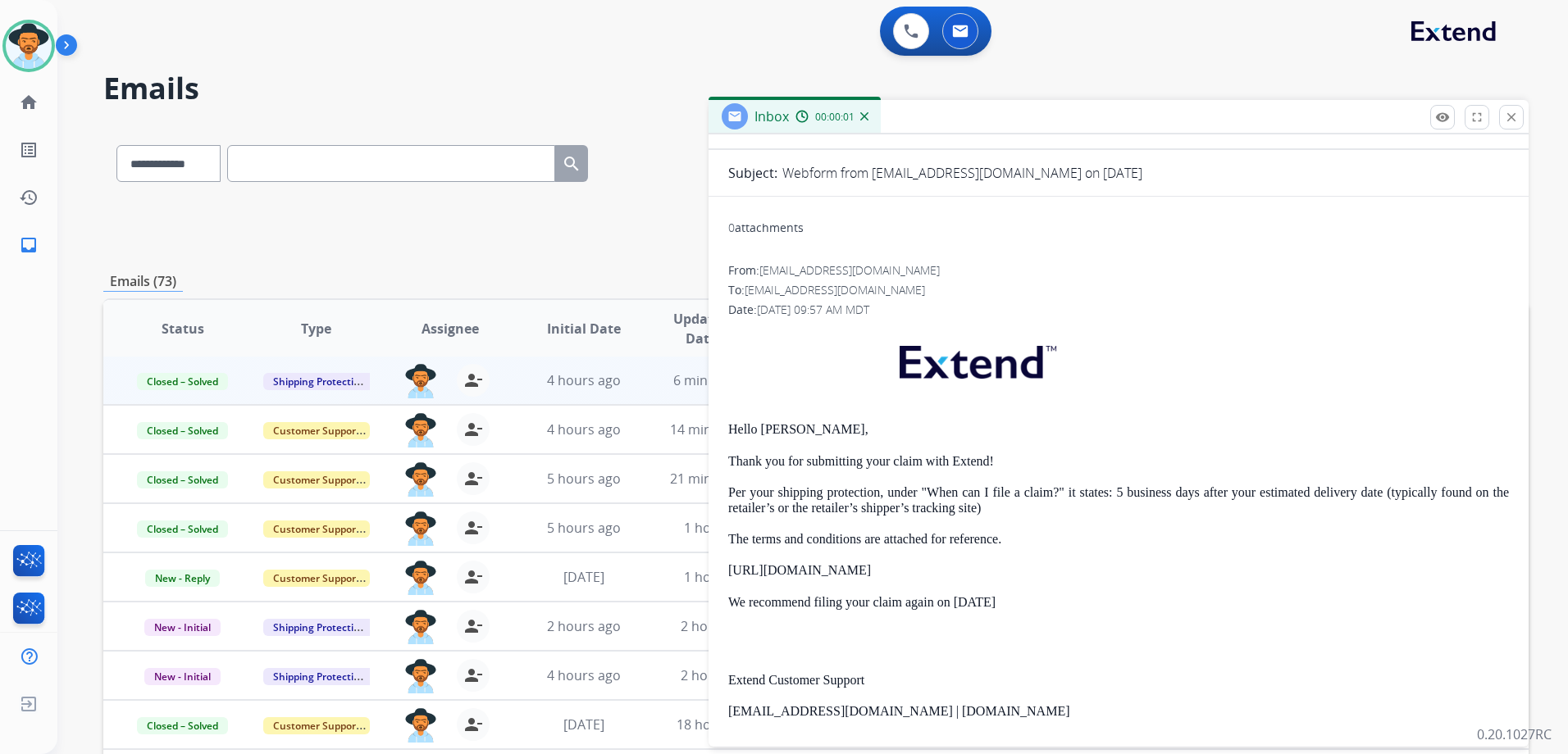
scroll to position [372, 0]
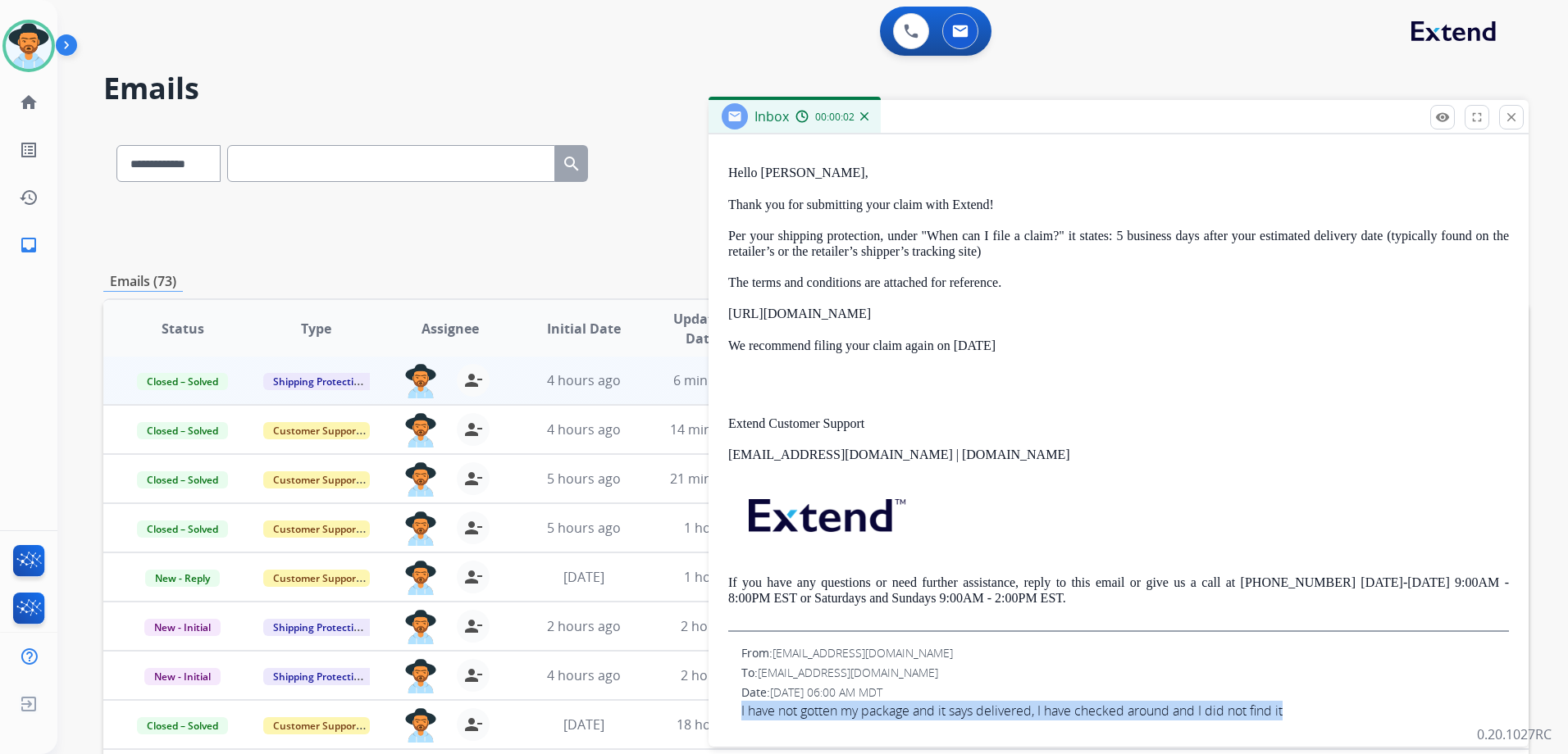
drag, startPoint x: 758, startPoint y: 708, endPoint x: 1294, endPoint y: 720, distance: 536.1
click at [1294, 720] on div "From: Freshmen937@gmail.com To: support@extend.com Date: 08/14/2025 - 06:00 AM …" at bounding box center [1118, 684] width 781 height 76
drag, startPoint x: 1294, startPoint y: 720, endPoint x: 1247, endPoint y: 719, distance: 47.0
copy span "I have not gotten my package and it says delivered, I have checked around and I…"
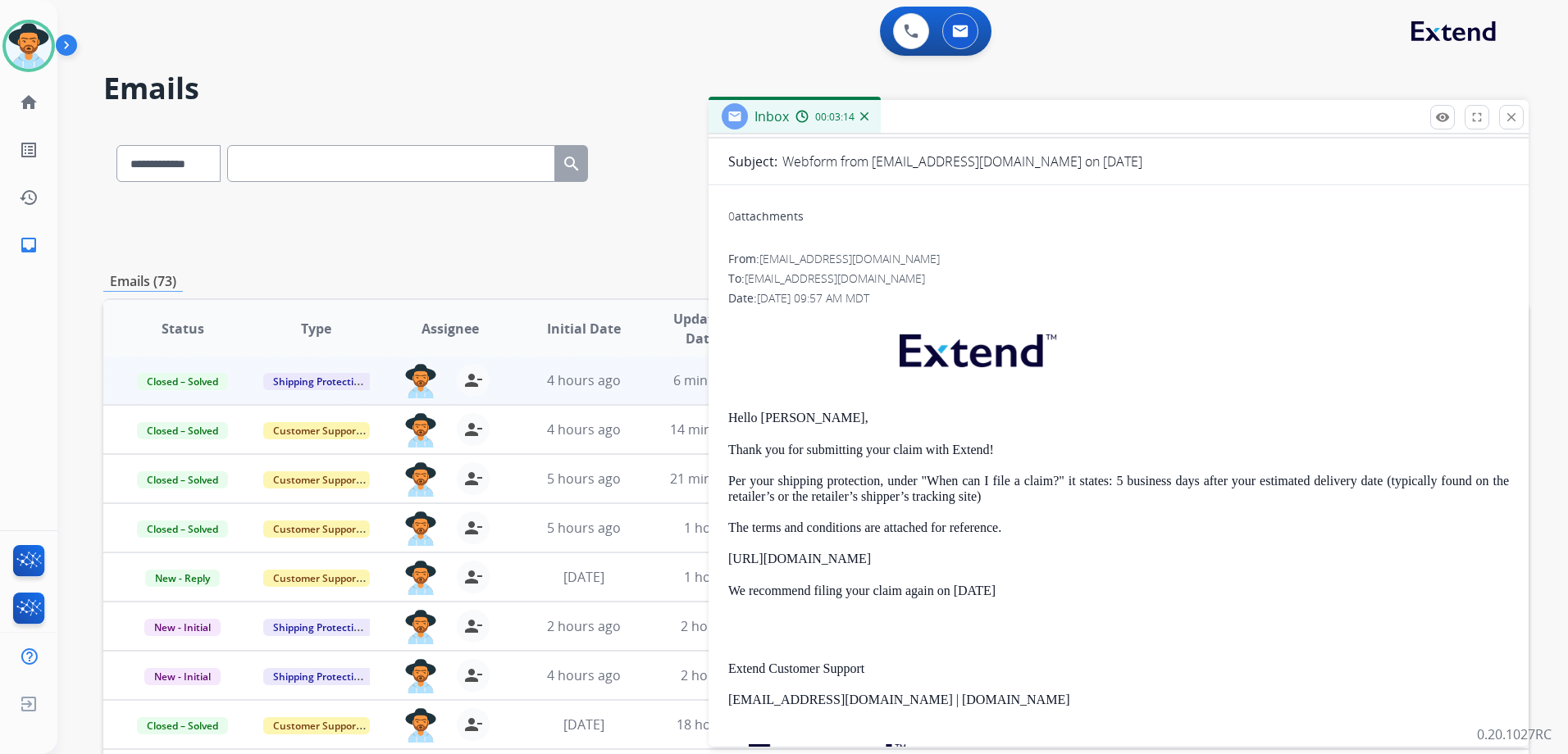
scroll to position [0, 0]
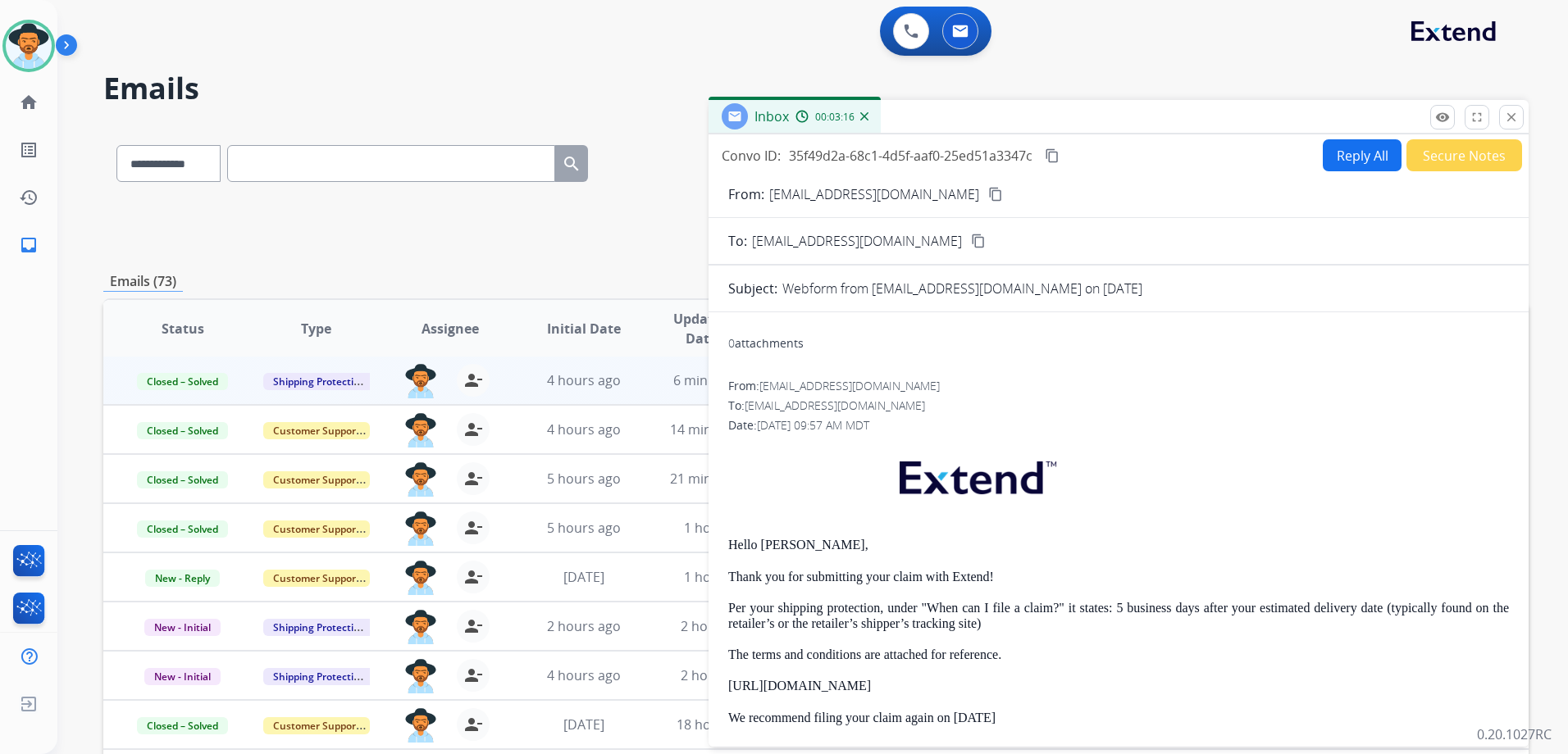
click at [1059, 159] on mat-icon "content_copy" at bounding box center [1051, 156] width 15 height 15
click at [1512, 120] on mat-icon "close" at bounding box center [1510, 117] width 15 height 15
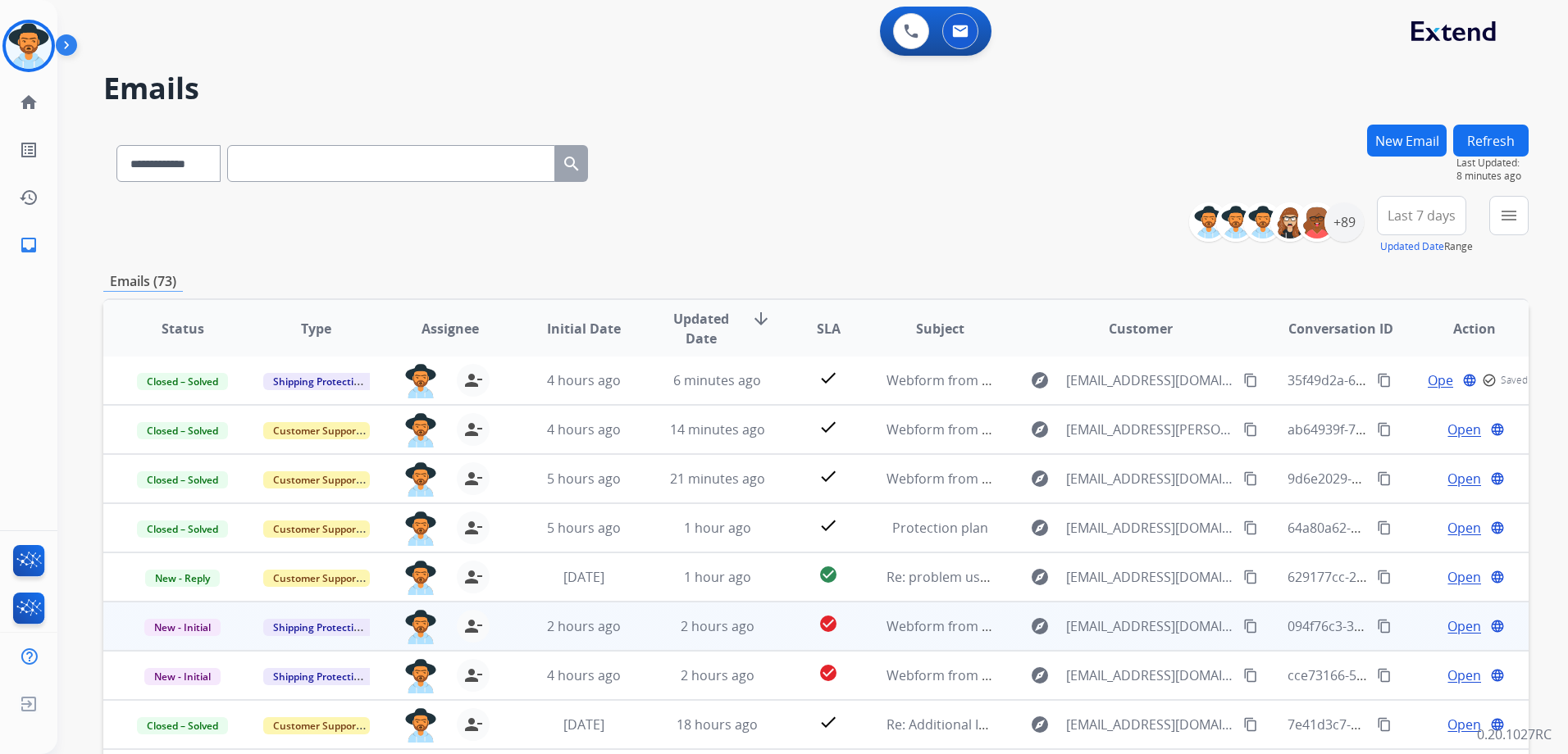
scroll to position [179, 0]
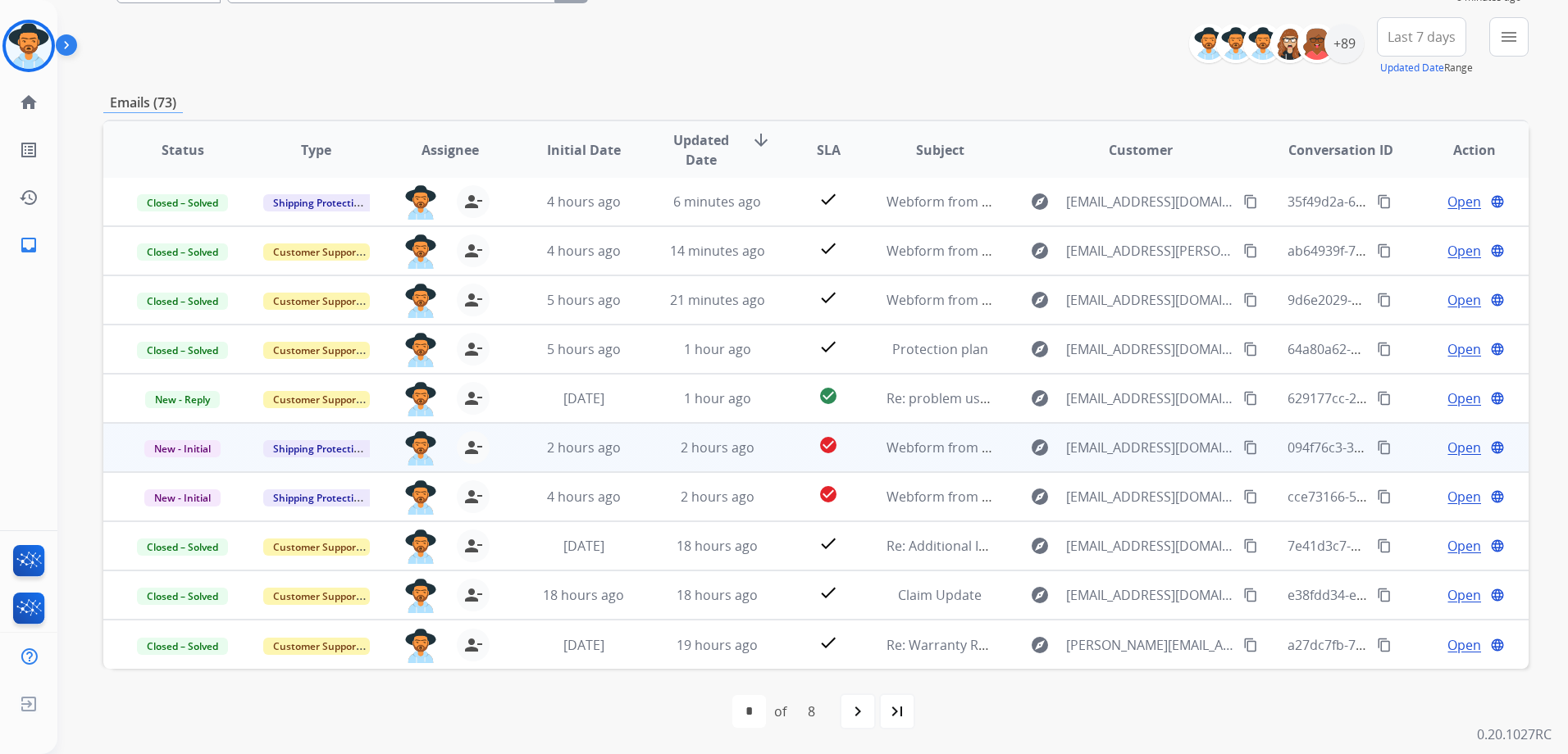
click at [1421, 449] on div "Open language" at bounding box center [1474, 447] width 107 height 20
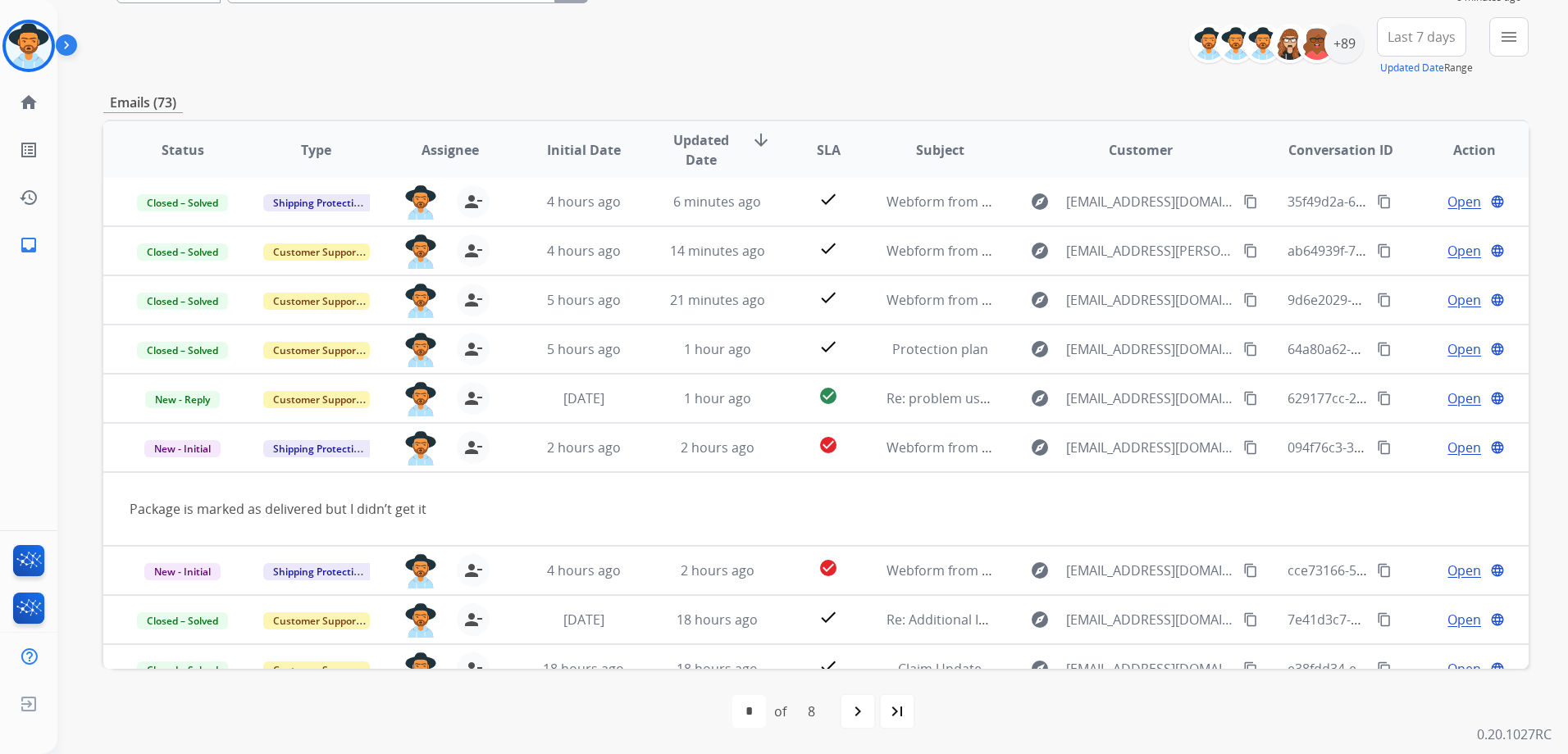
scroll to position [76, 0]
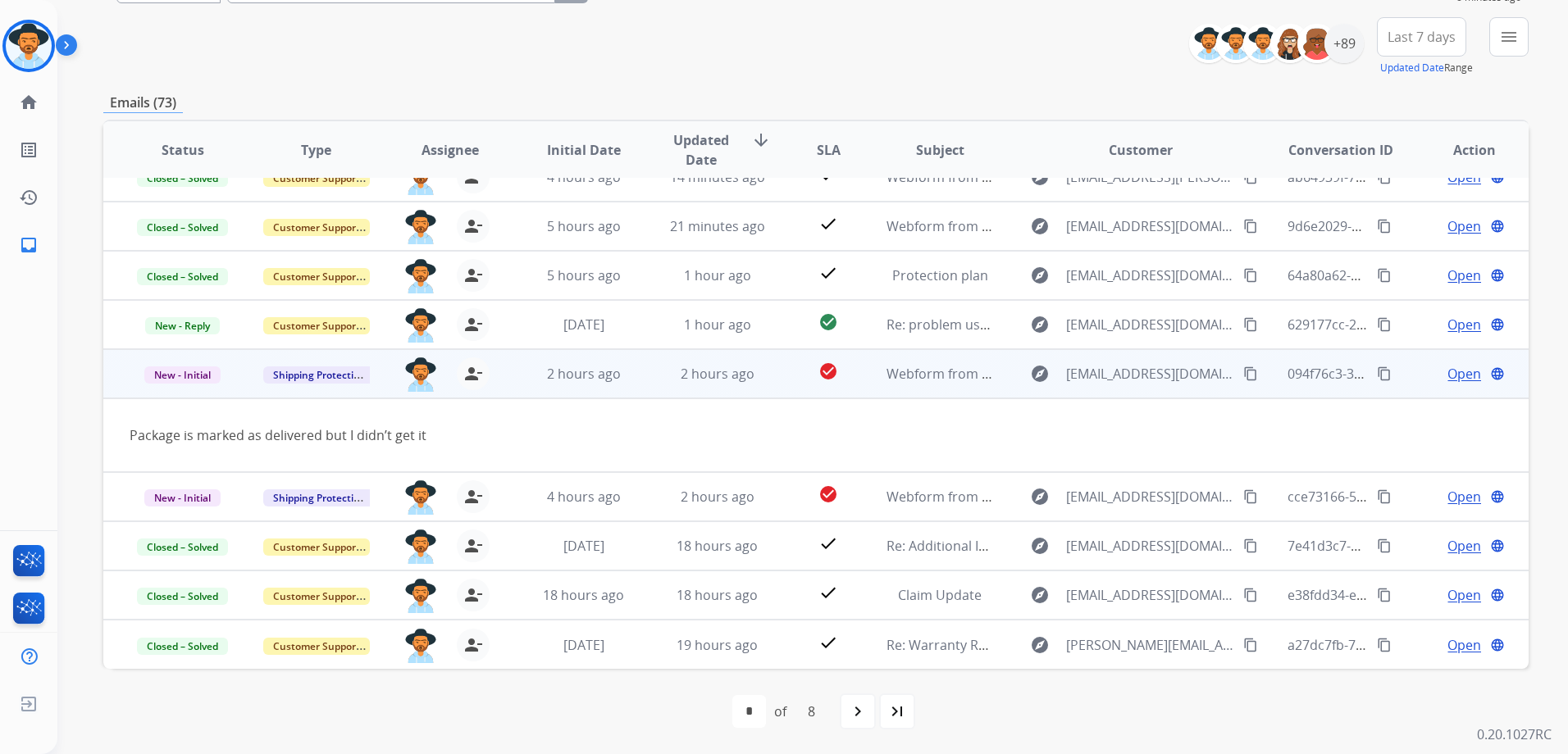
click at [1243, 376] on mat-icon "content_copy" at bounding box center [1250, 373] width 15 height 15
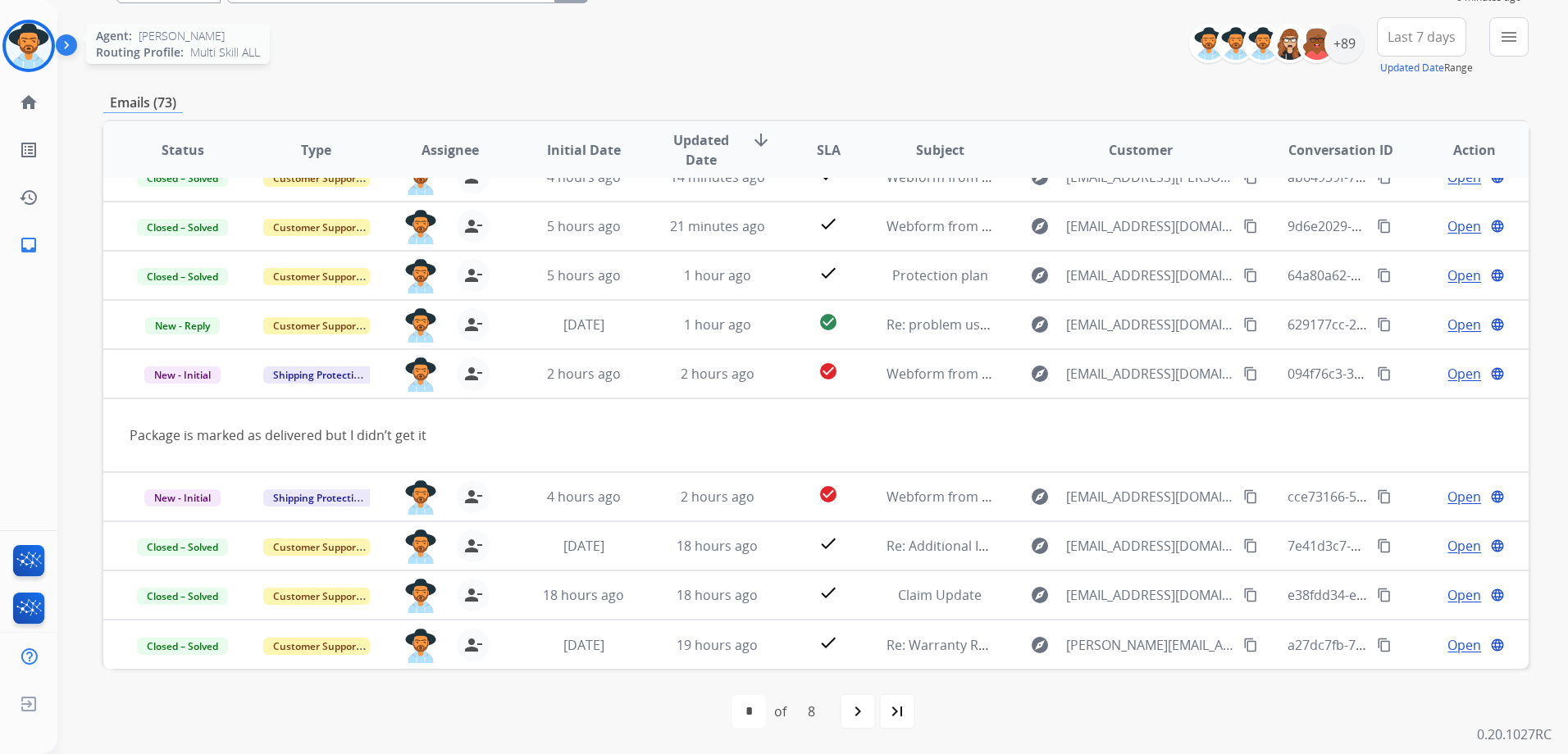
click at [19, 55] on img at bounding box center [28, 46] width 46 height 46
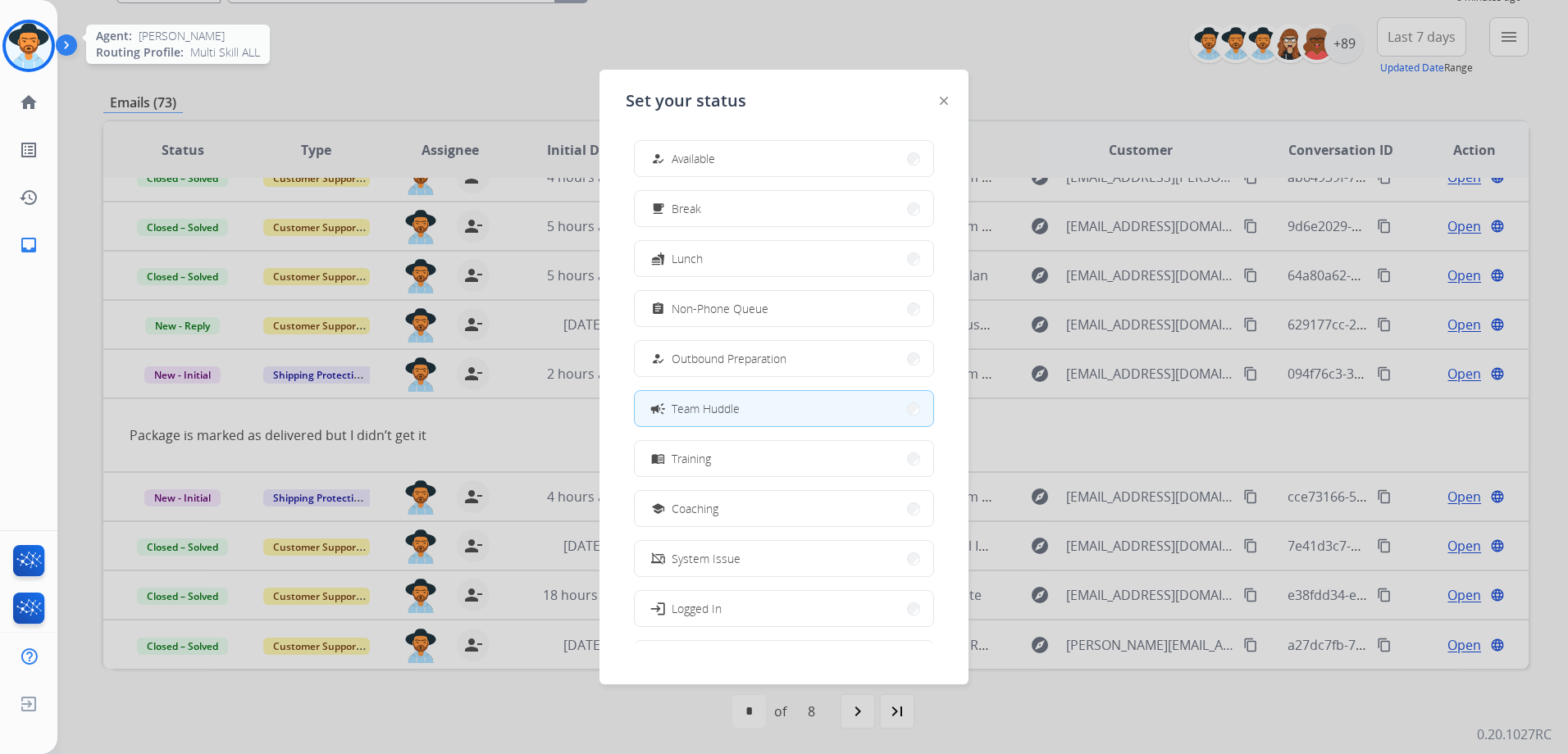
click at [19, 55] on img at bounding box center [28, 46] width 46 height 46
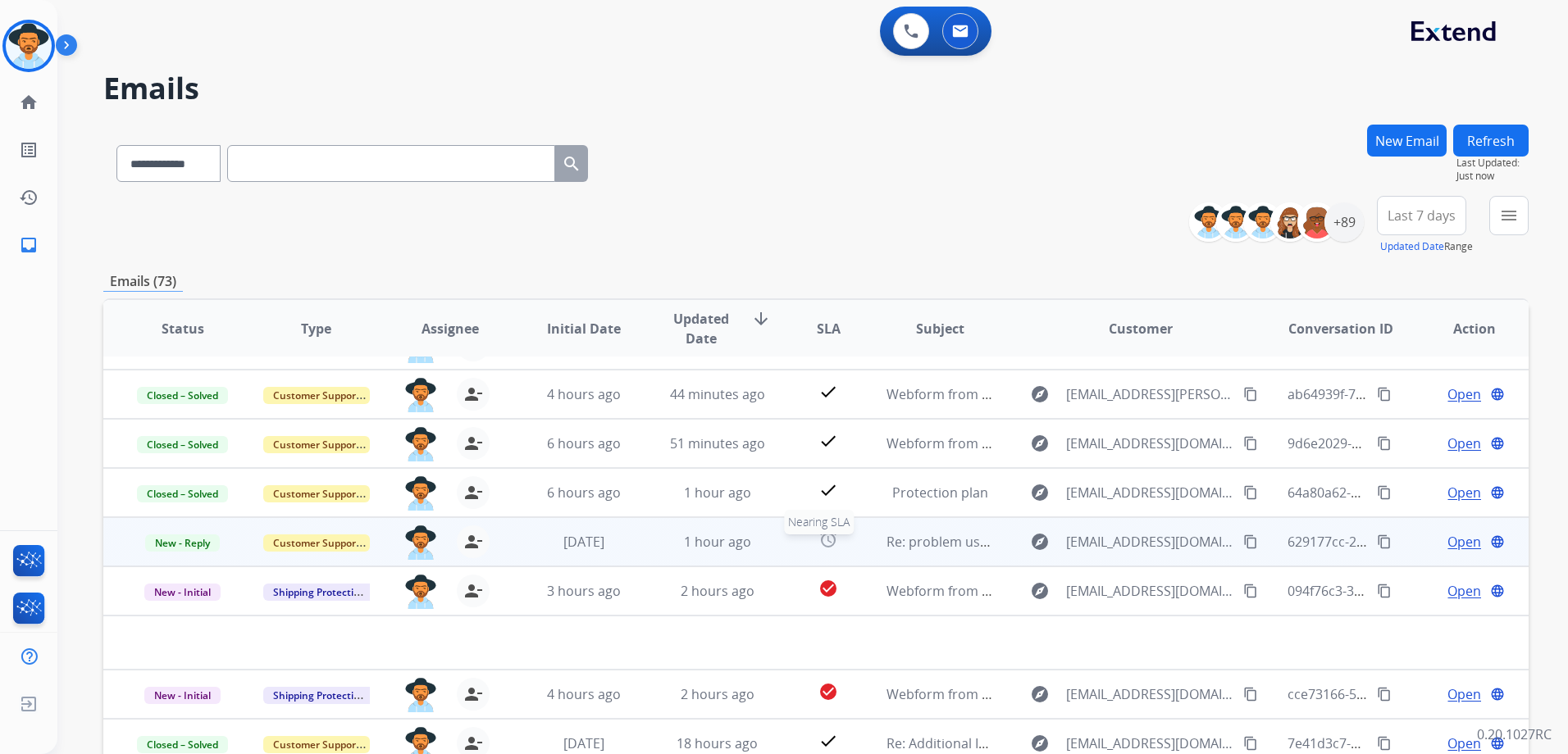
scroll to position [56, 0]
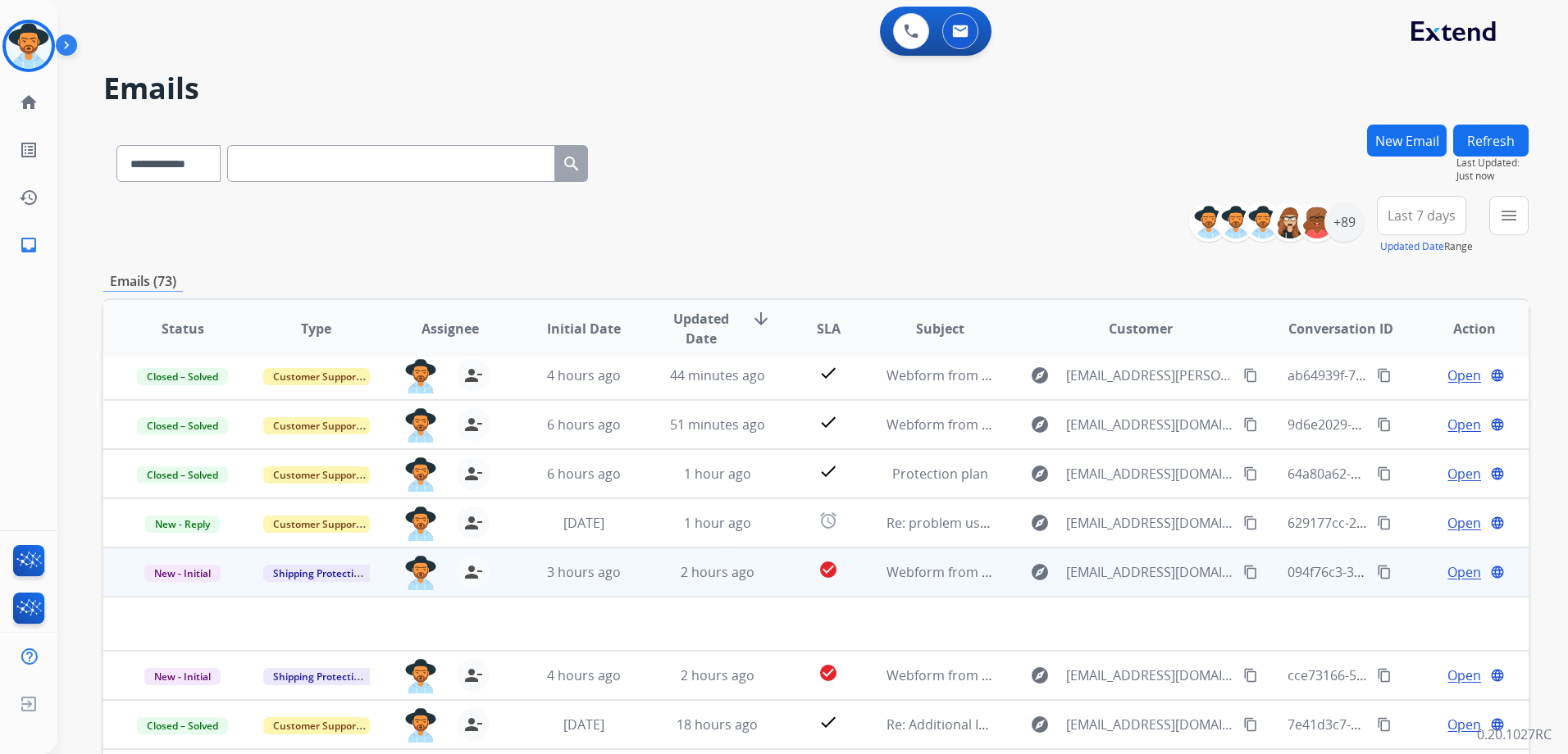
click at [1451, 571] on span "Open" at bounding box center [1463, 572] width 34 height 20
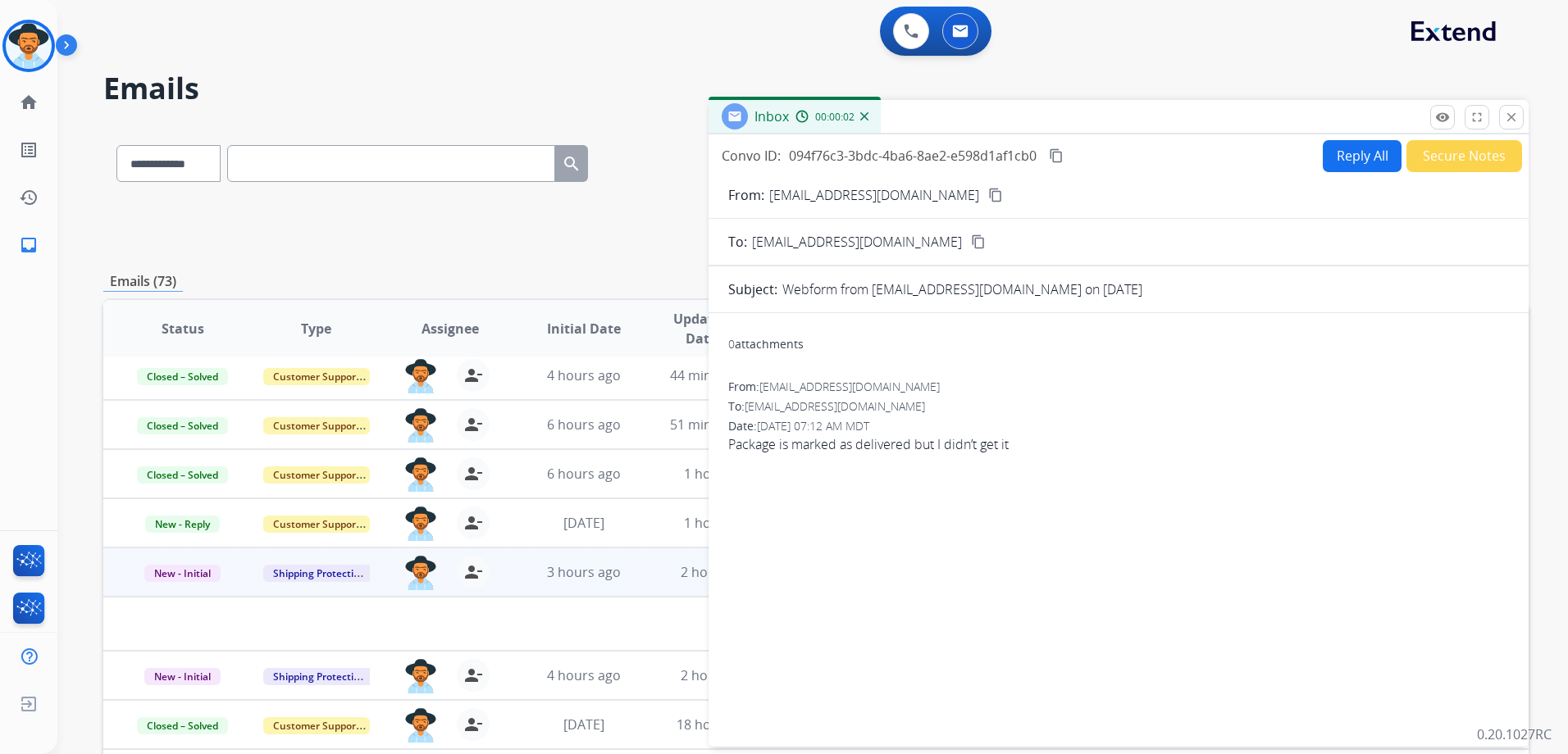
click at [988, 193] on mat-icon "content_copy" at bounding box center [995, 194] width 15 height 15
click at [627, 377] on div "4 hours ago" at bounding box center [584, 375] width 107 height 20
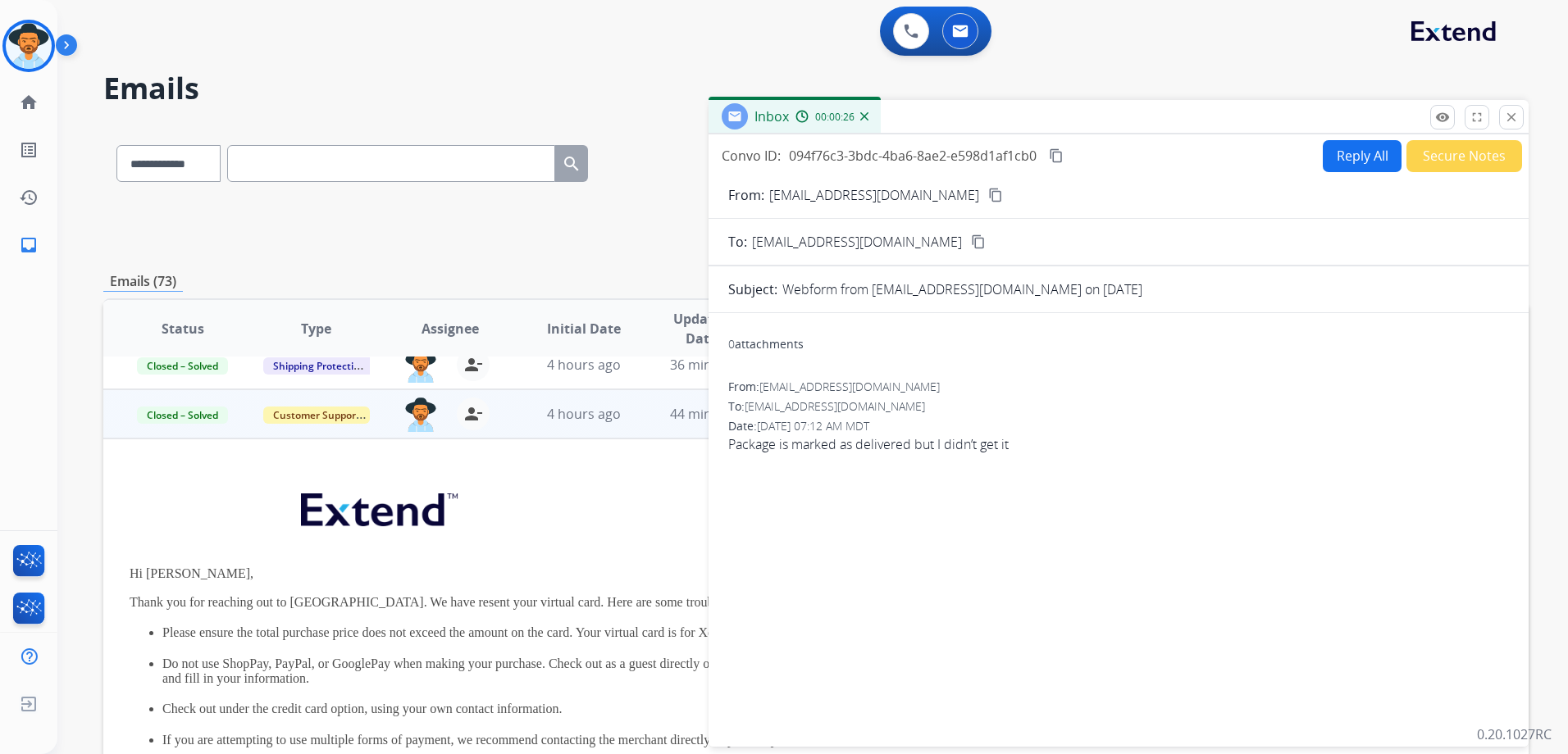
scroll to position [0, 0]
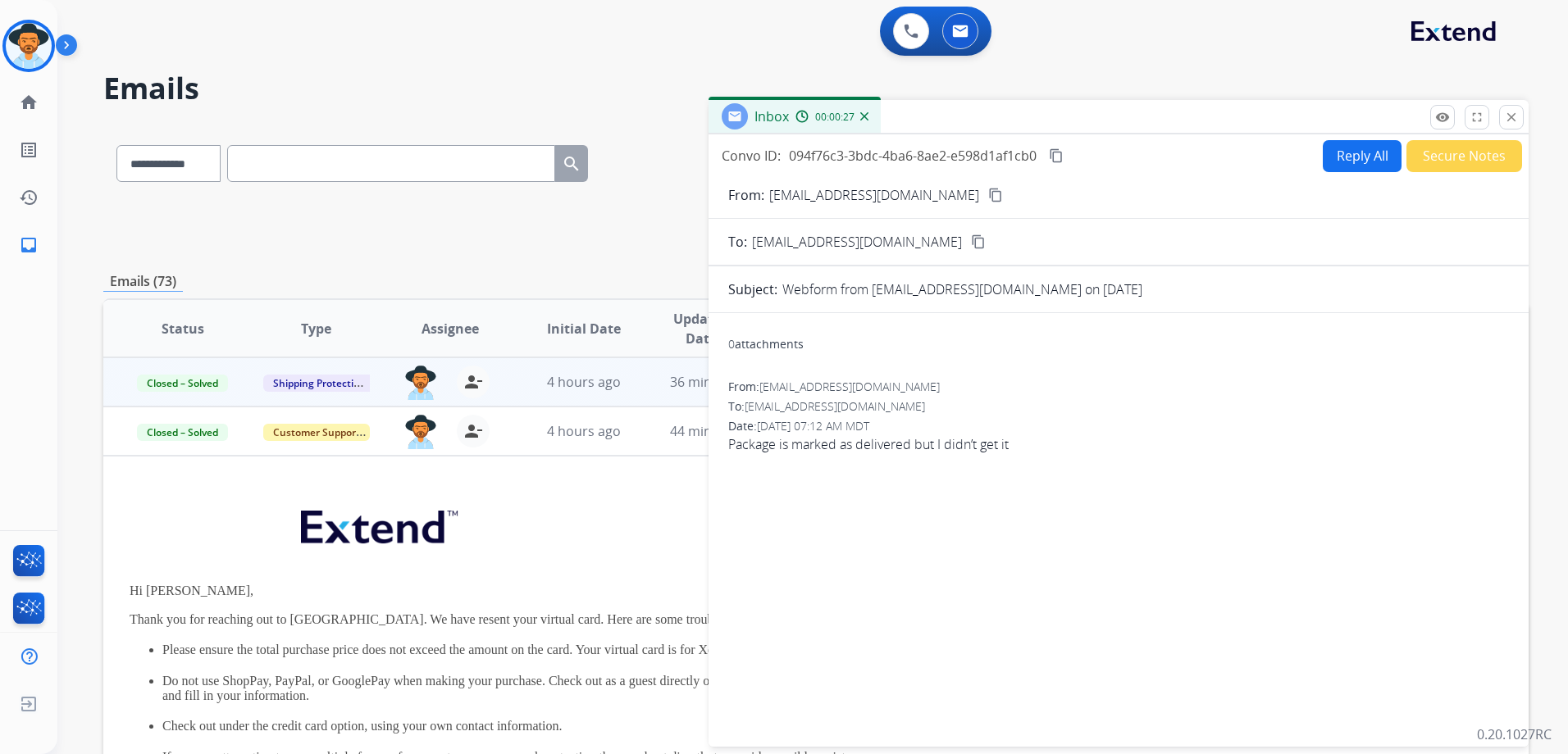
click at [644, 372] on td "36 minutes ago" at bounding box center [704, 382] width 133 height 49
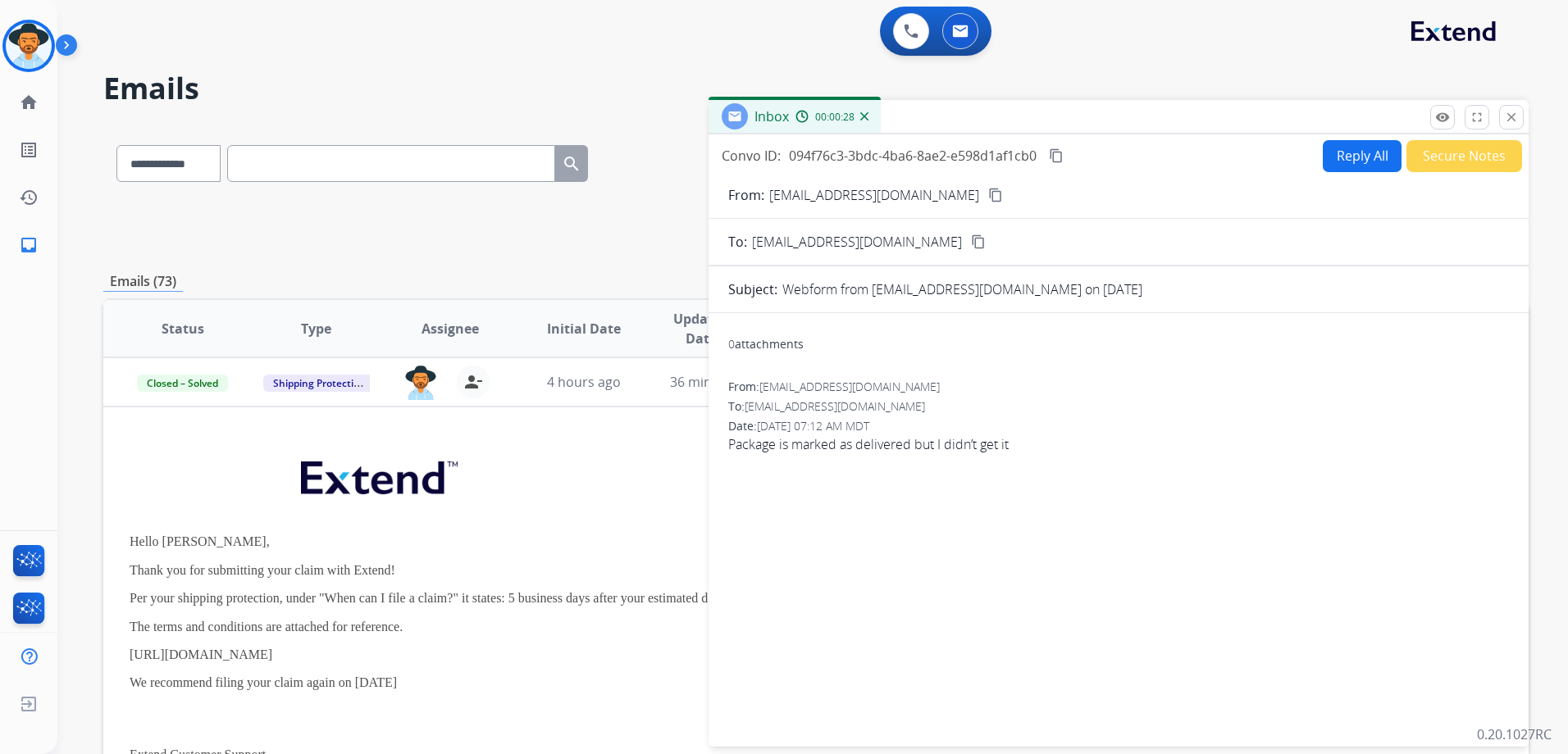
click at [1351, 149] on button "Reply All" at bounding box center [1362, 156] width 79 height 32
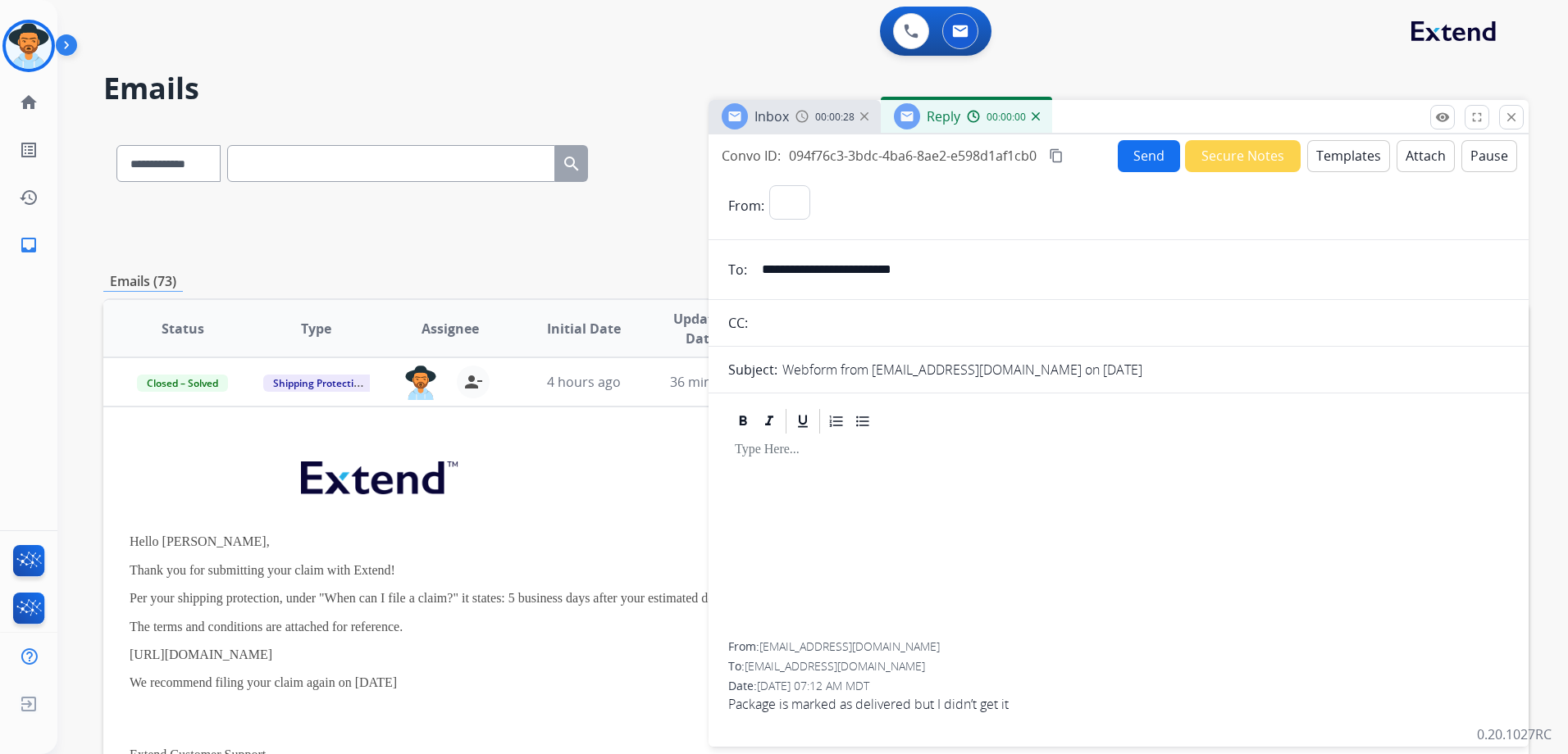
select select "**********"
click at [1351, 149] on button "Templates" at bounding box center [1348, 156] width 83 height 32
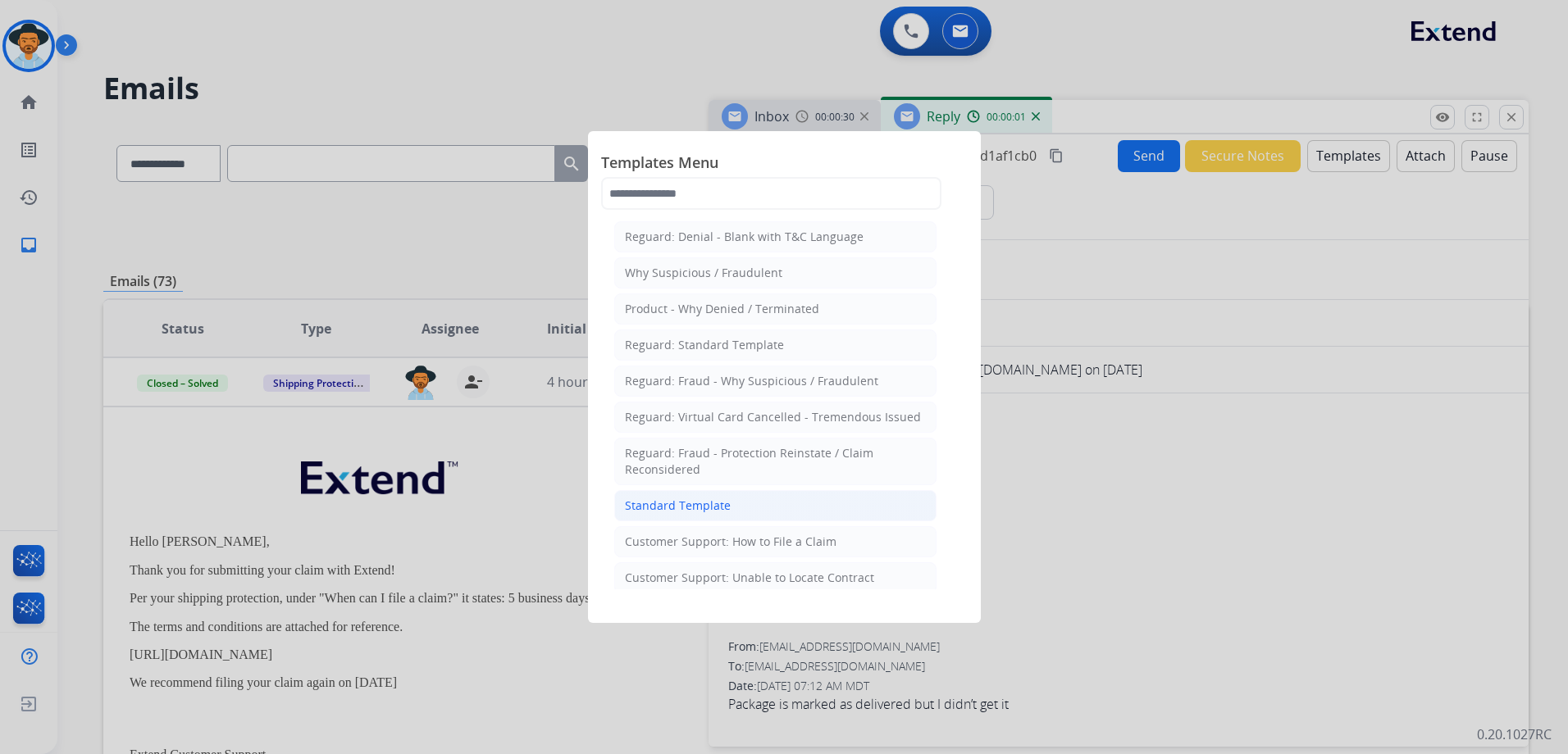
click at [704, 512] on div "Standard Template" at bounding box center [677, 506] width 106 height 16
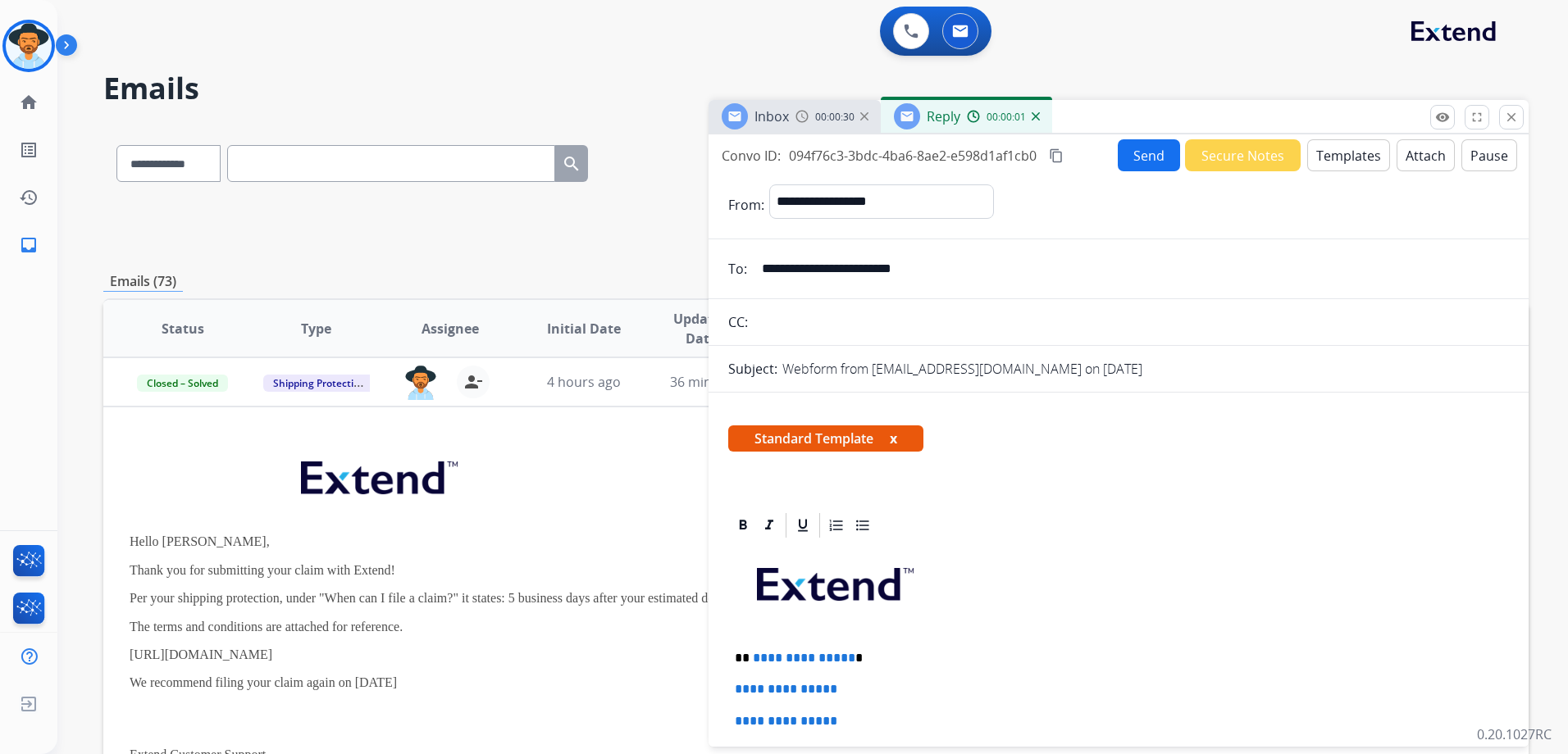
scroll to position [246, 0]
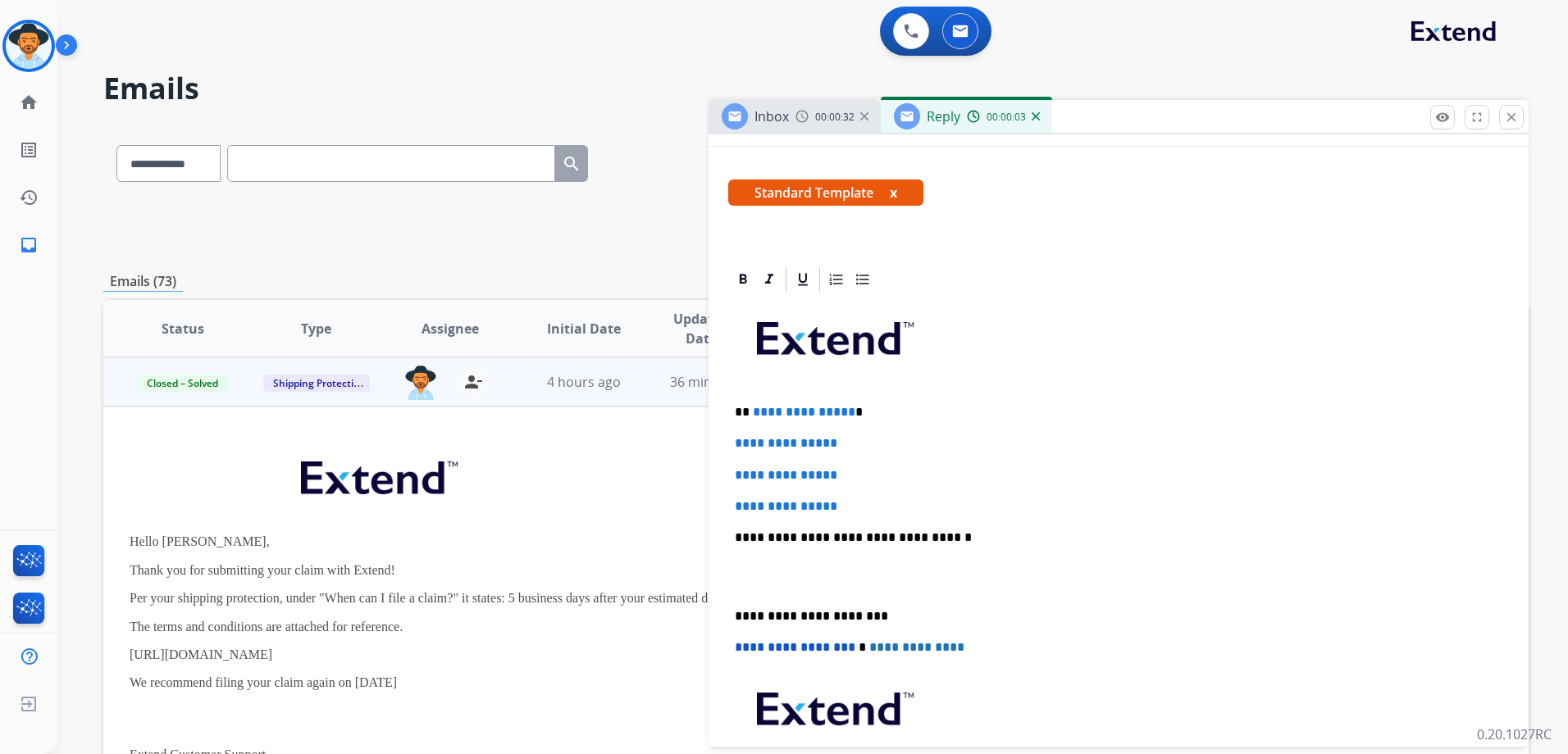
drag, startPoint x: 126, startPoint y: 538, endPoint x: 427, endPoint y: 681, distance: 333.2
click at [427, 681] on td "Hello Afolabi, Thank you for submitting your claim with Extend! Per your shippi…" at bounding box center [682, 688] width 1158 height 563
drag, startPoint x: 427, startPoint y: 681, endPoint x: 354, endPoint y: 622, distance: 93.9
copy div "Hello Afolabi, Thank you for submitting your claim with Extend! Per your shippi…"
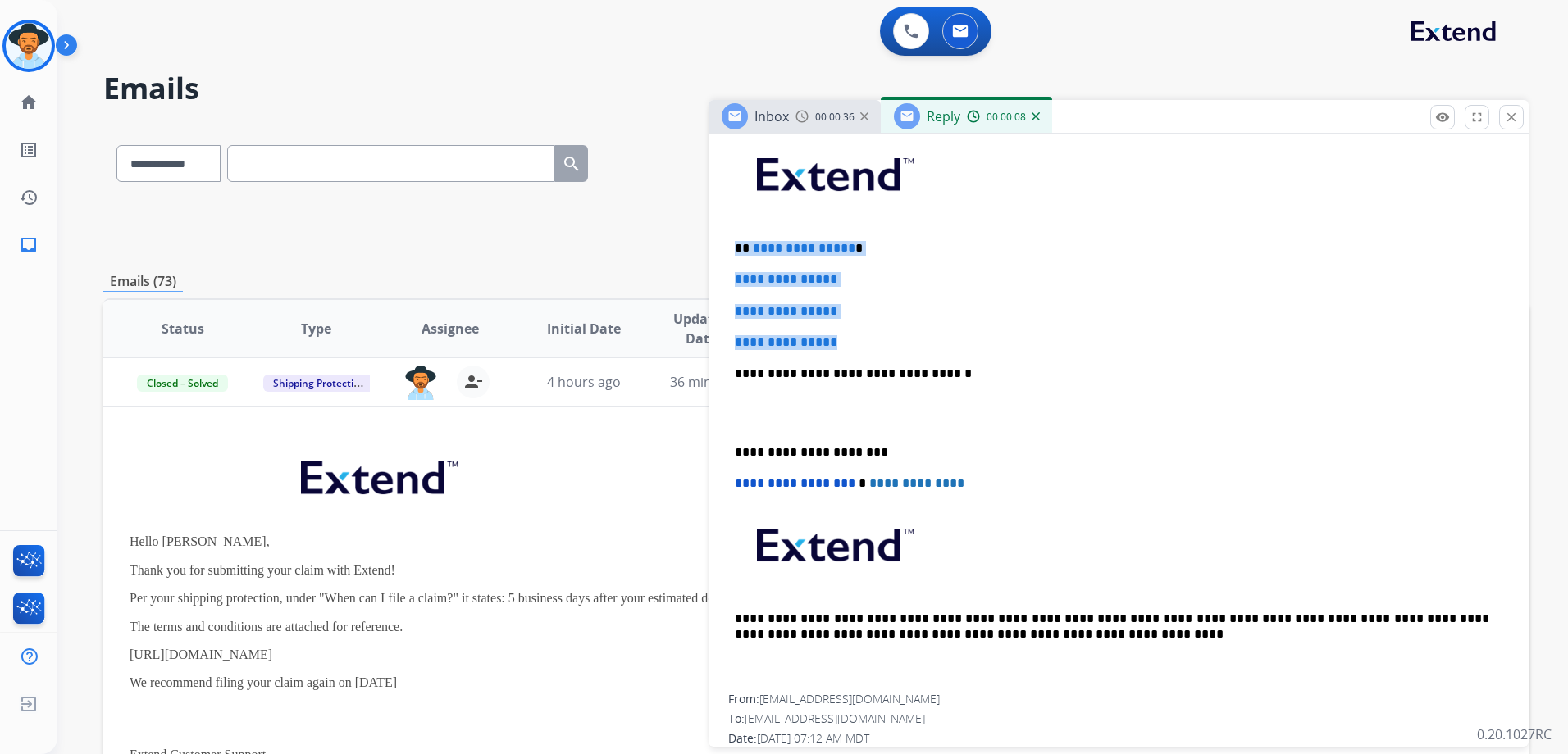
drag, startPoint x: 863, startPoint y: 338, endPoint x: 735, endPoint y: 235, distance: 164.3
click at [733, 235] on div "**********" at bounding box center [1118, 413] width 781 height 564
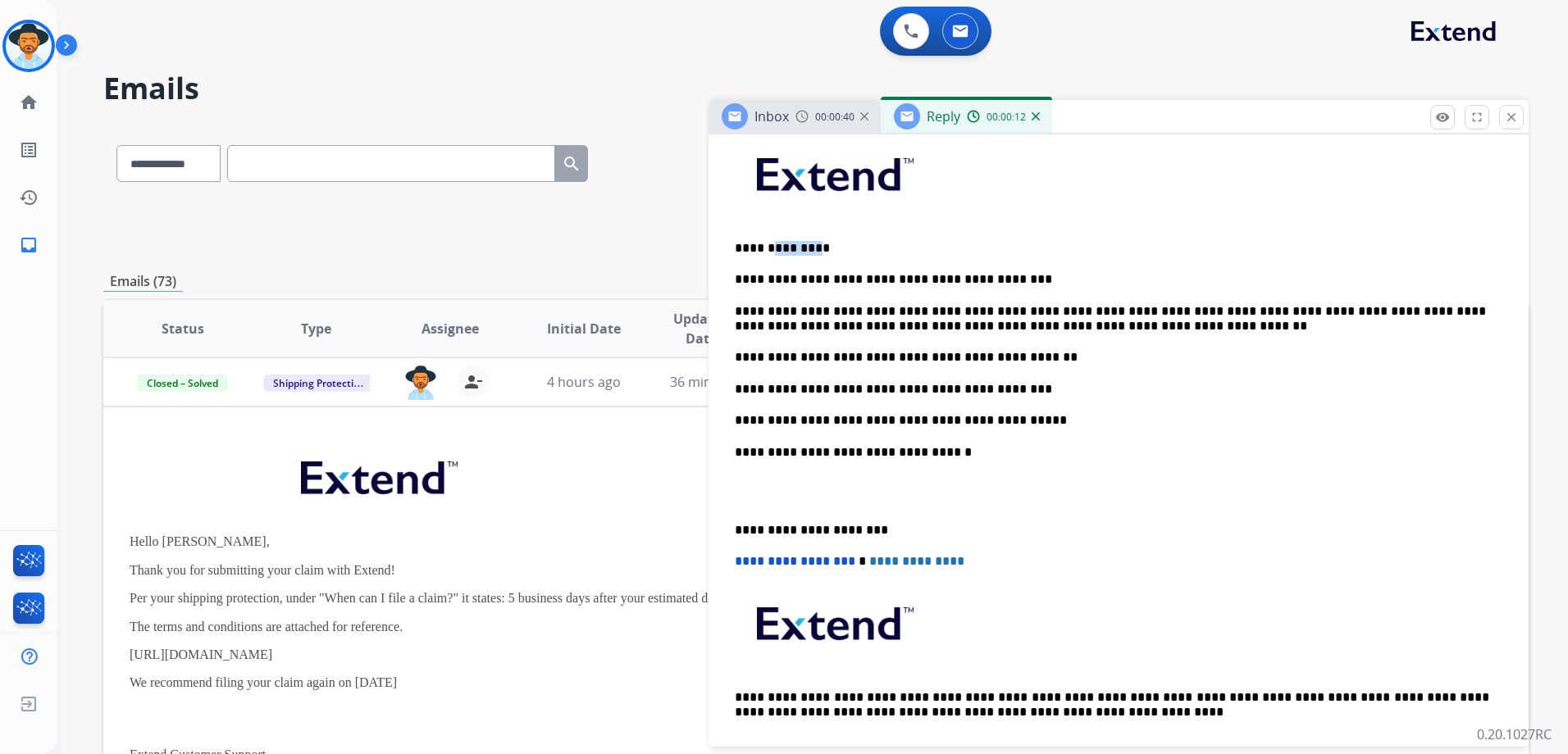
drag, startPoint x: 806, startPoint y: 245, endPoint x: 767, endPoint y: 241, distance: 39.2
click at [767, 241] on p "**********" at bounding box center [1112, 248] width 754 height 15
click at [805, 245] on p "**********" at bounding box center [1112, 248] width 754 height 15
drag, startPoint x: 805, startPoint y: 248, endPoint x: 784, endPoint y: 248, distance: 21.0
click at [784, 248] on p "**********" at bounding box center [1112, 248] width 754 height 15
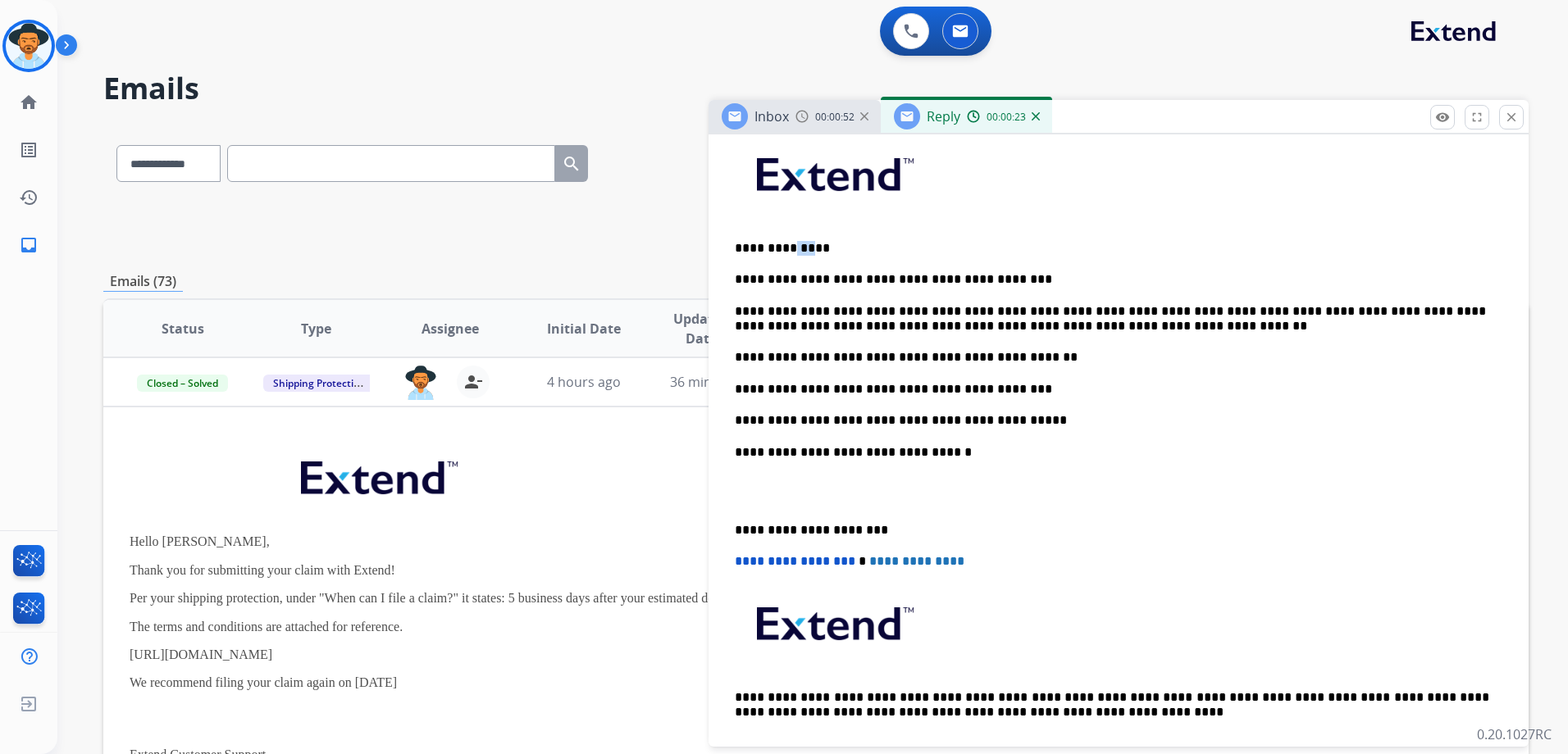
click at [801, 248] on p "**********" at bounding box center [1112, 248] width 754 height 15
drag, startPoint x: 805, startPoint y: 248, endPoint x: 768, endPoint y: 247, distance: 37.0
click at [768, 247] on p "**********" at bounding box center [1112, 248] width 754 height 15
click at [985, 416] on p "**********" at bounding box center [1112, 420] width 754 height 15
drag, startPoint x: 987, startPoint y: 416, endPoint x: 977, endPoint y: 414, distance: 10.2
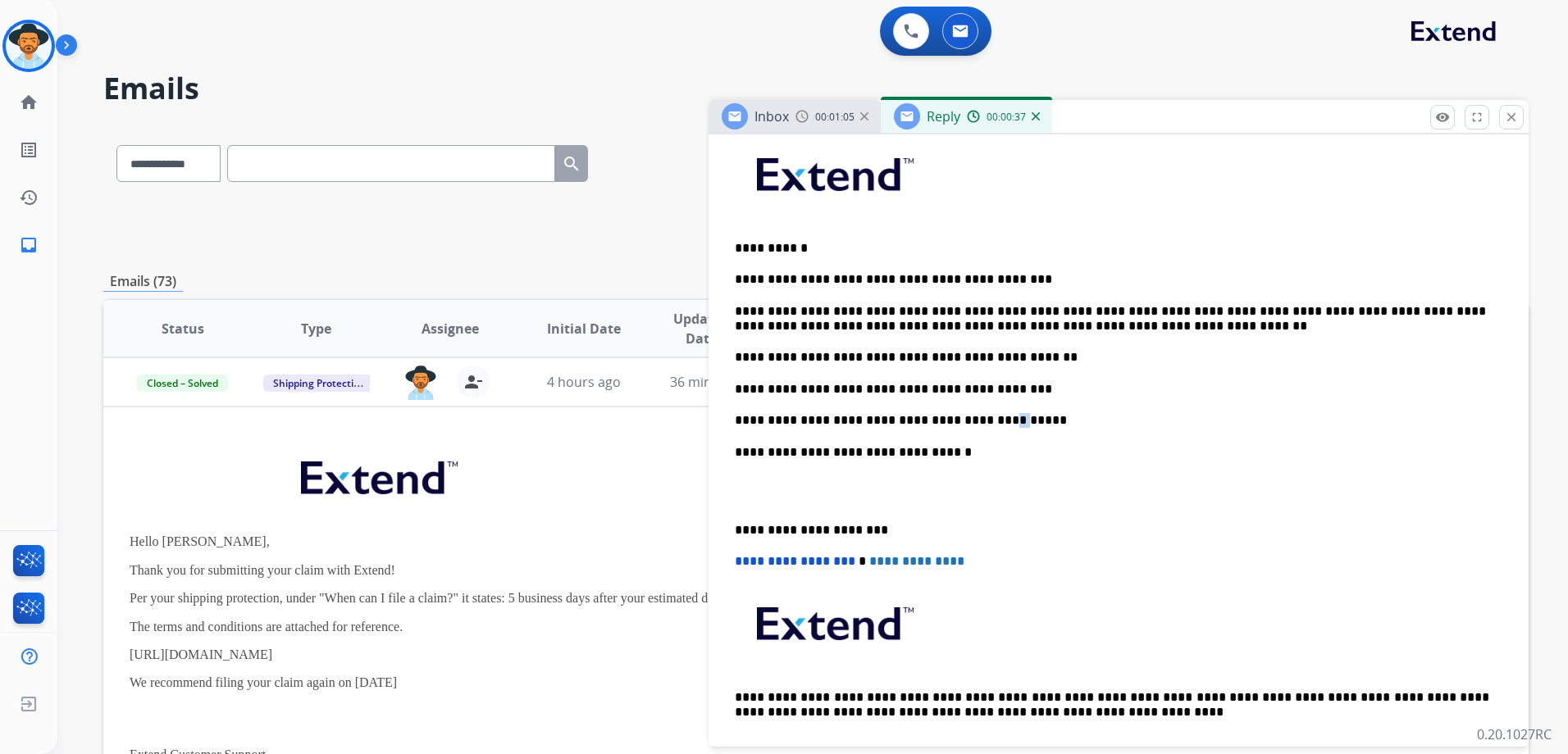
click at [977, 414] on p "**********" at bounding box center [1112, 420] width 754 height 15
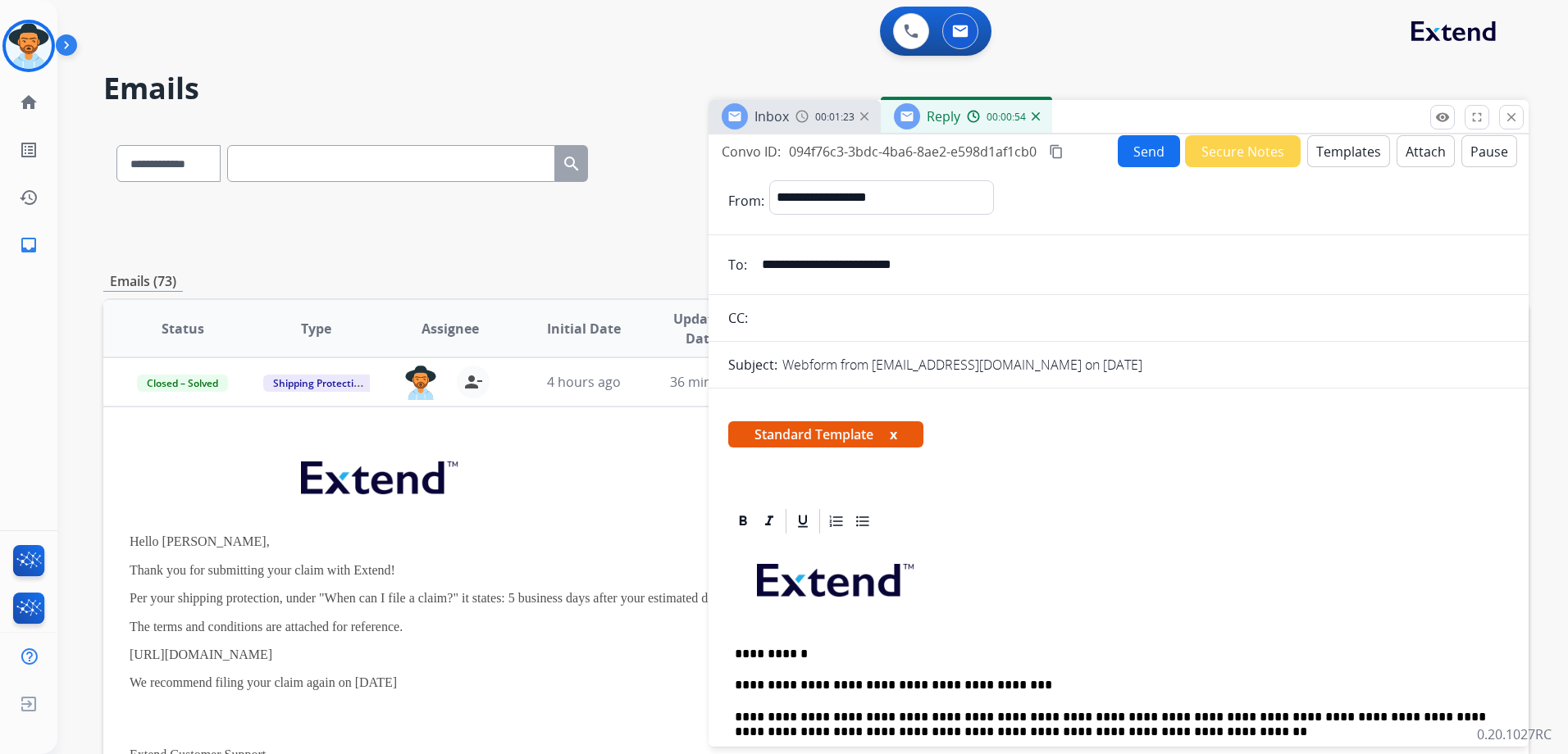
scroll to position [0, 0]
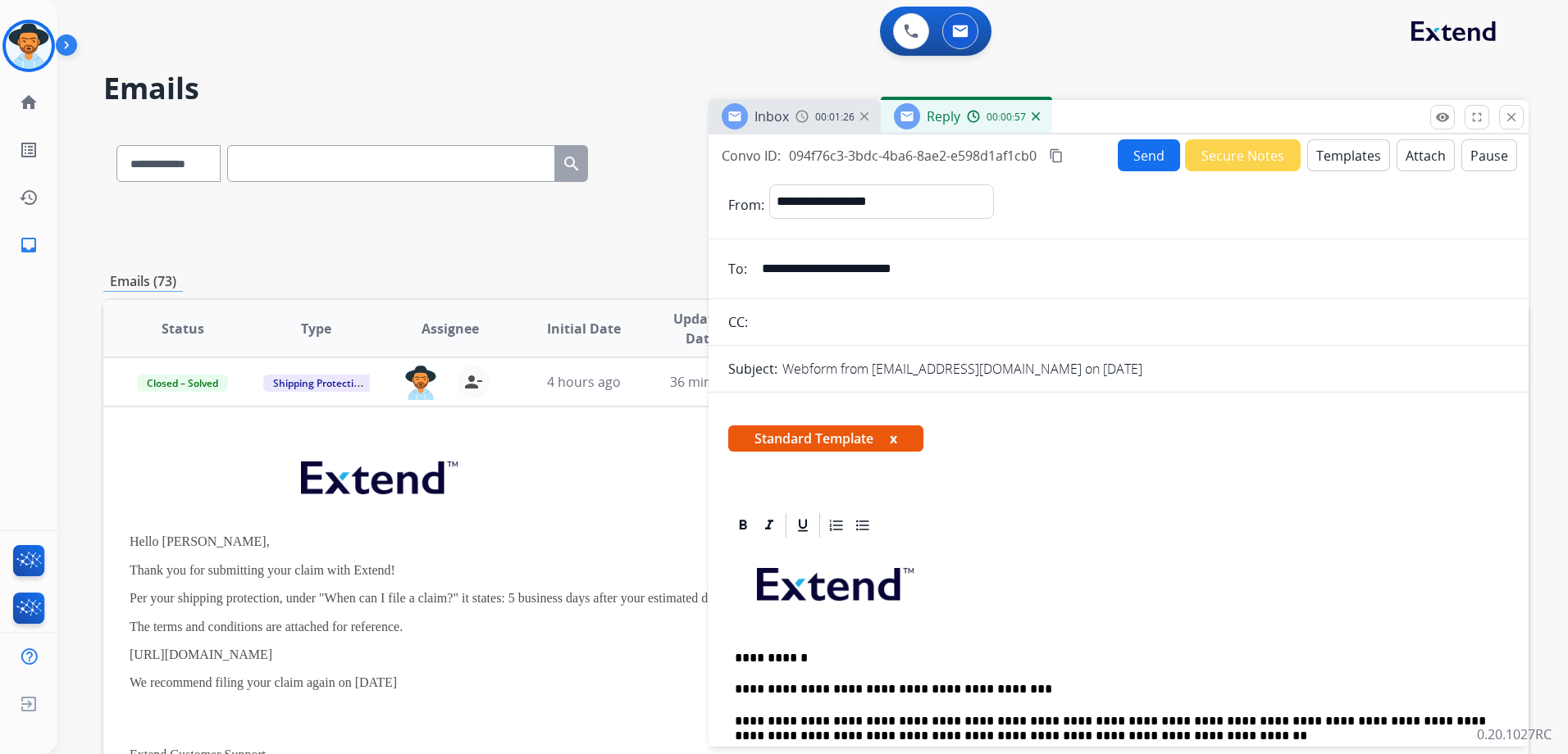
click at [1146, 163] on button "Send" at bounding box center [1148, 155] width 62 height 32
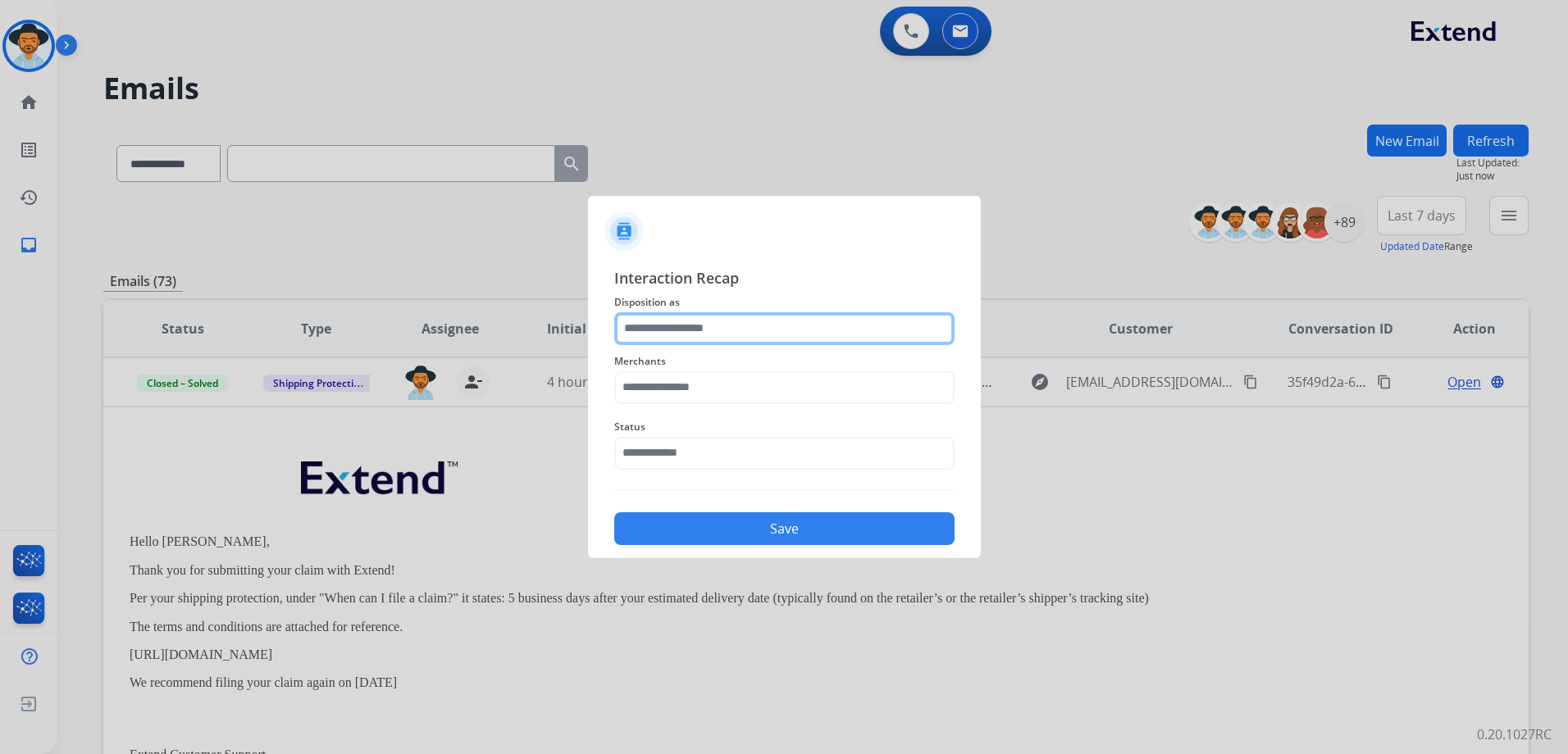
click at [759, 328] on input "text" at bounding box center [784, 328] width 340 height 33
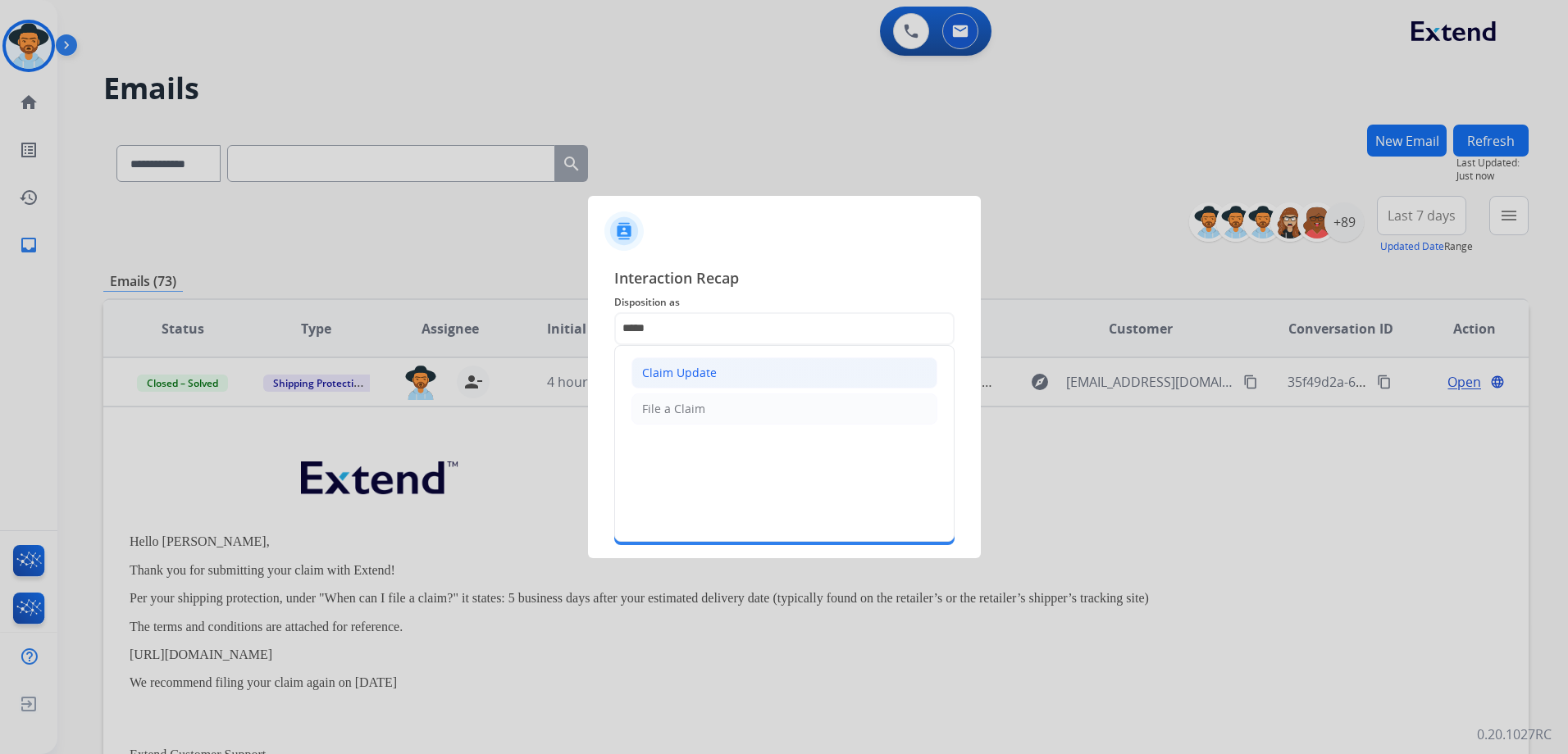
click at [713, 370] on div "Claim Update" at bounding box center [679, 372] width 75 height 16
type input "**********"
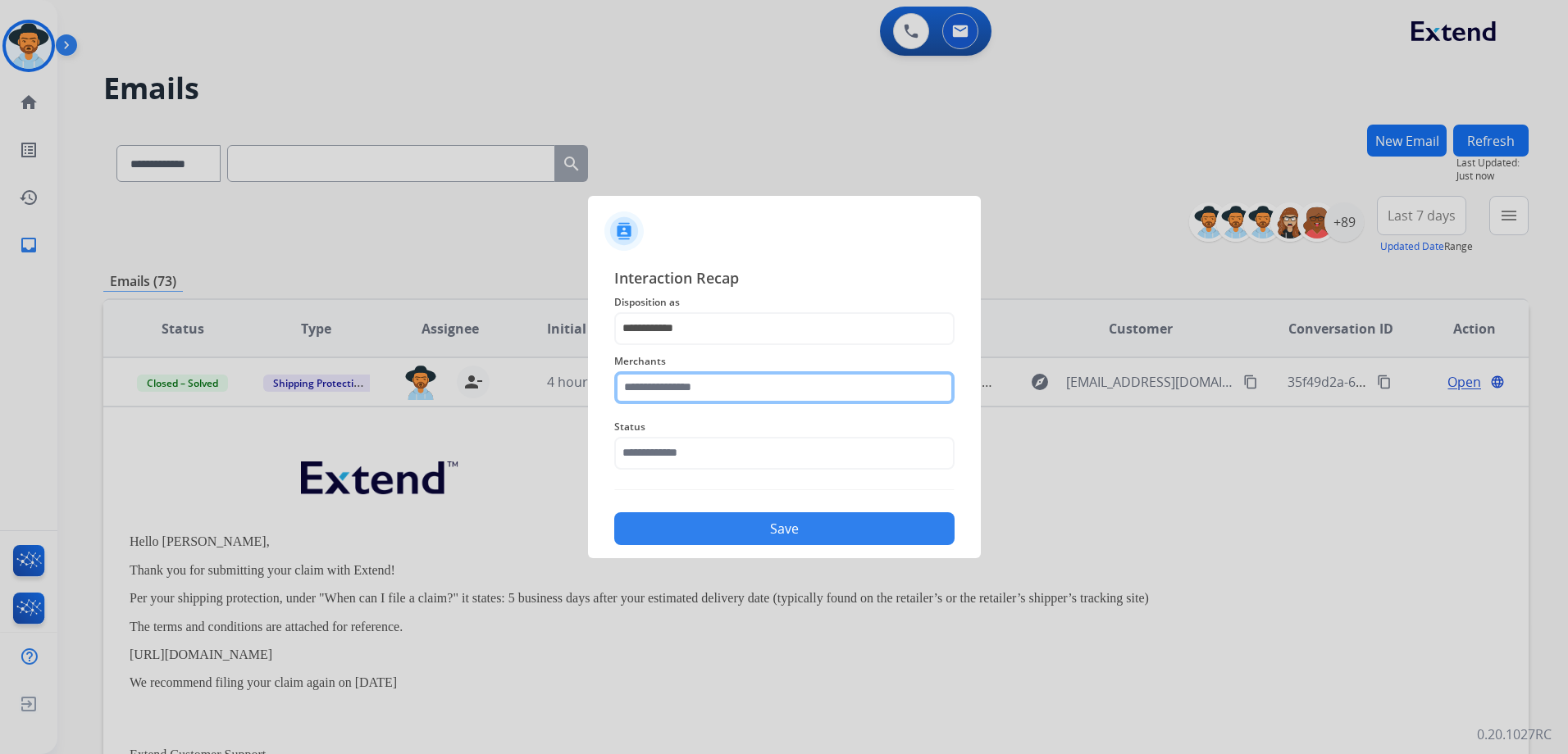
click at [693, 383] on input "text" at bounding box center [784, 388] width 340 height 33
click at [756, 374] on input "text" at bounding box center [784, 388] width 340 height 33
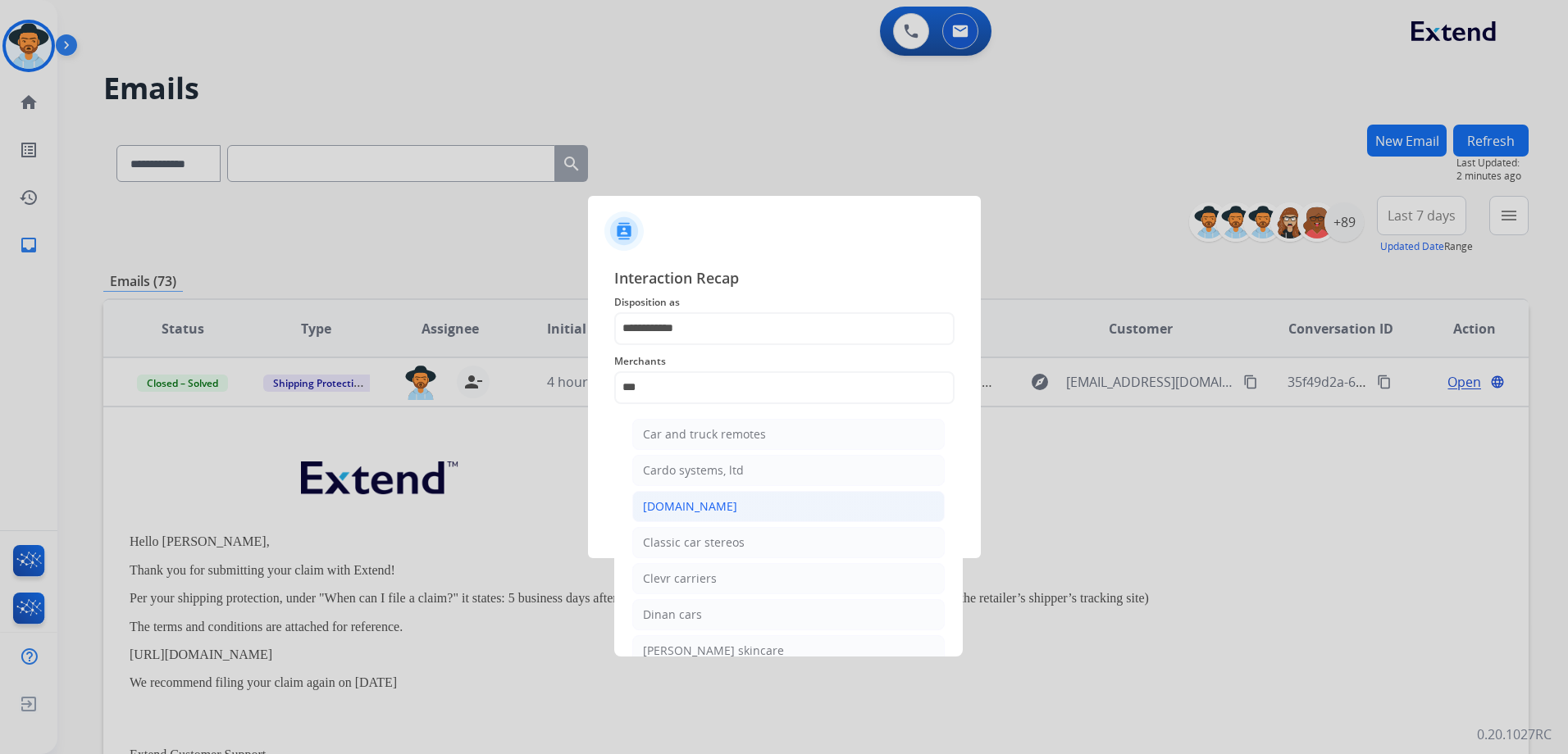
click at [701, 505] on div "[DOMAIN_NAME]" at bounding box center [690, 506] width 95 height 16
type input "**********"
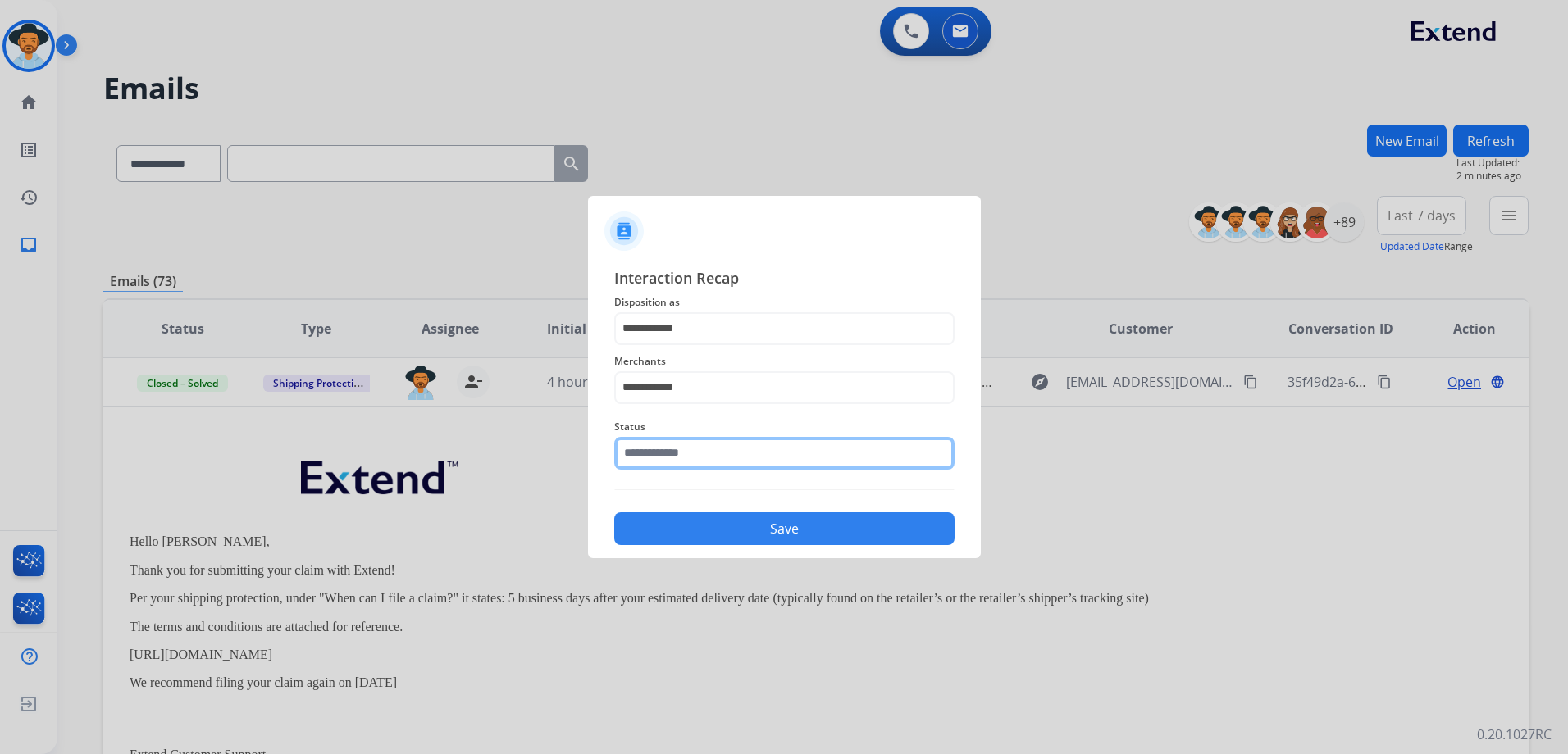
click at [715, 458] on input "text" at bounding box center [784, 453] width 340 height 33
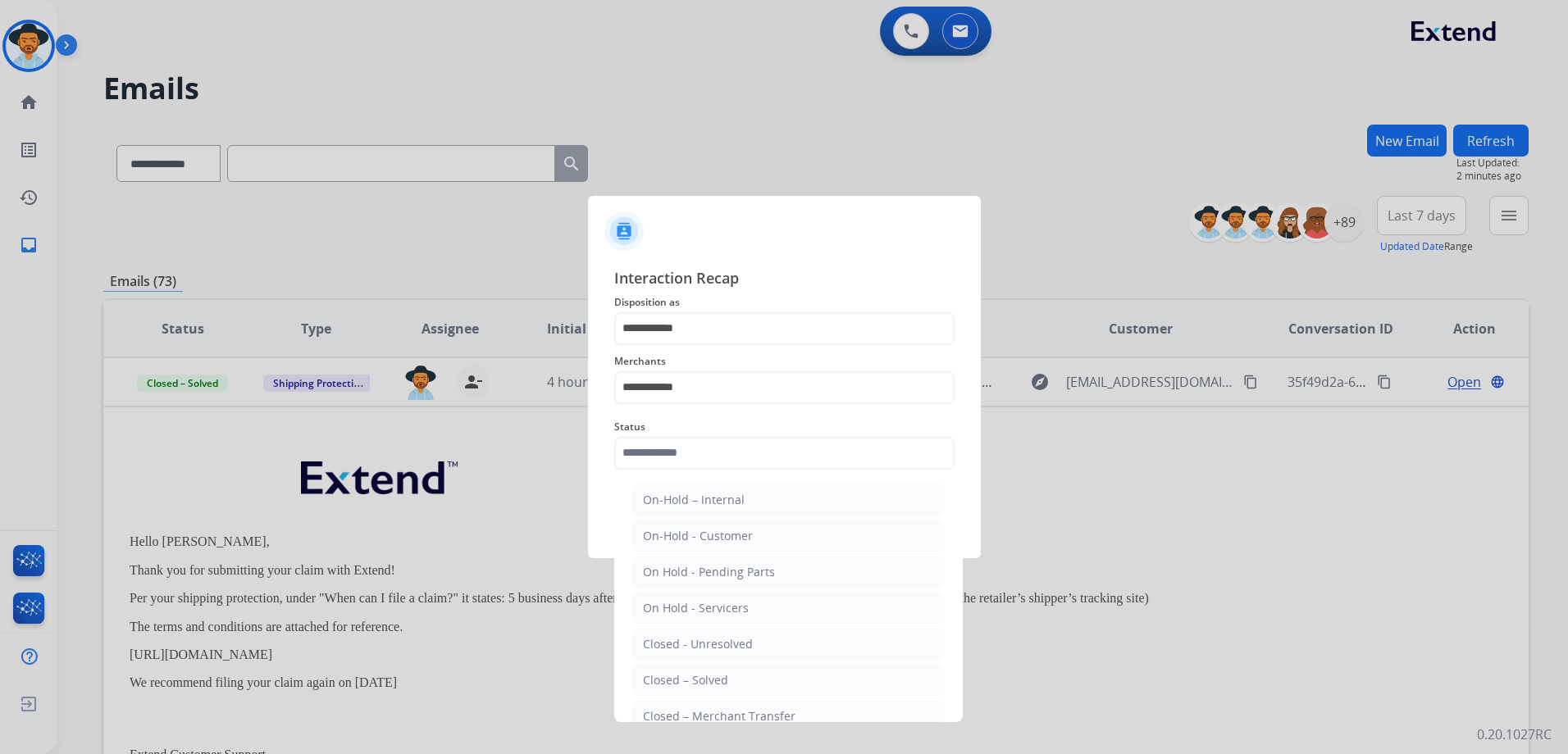
drag, startPoint x: 760, startPoint y: 671, endPoint x: 773, endPoint y: 593, distance: 79.1
click at [759, 670] on li "Closed – Solved" at bounding box center [787, 680] width 312 height 31
type input "**********"
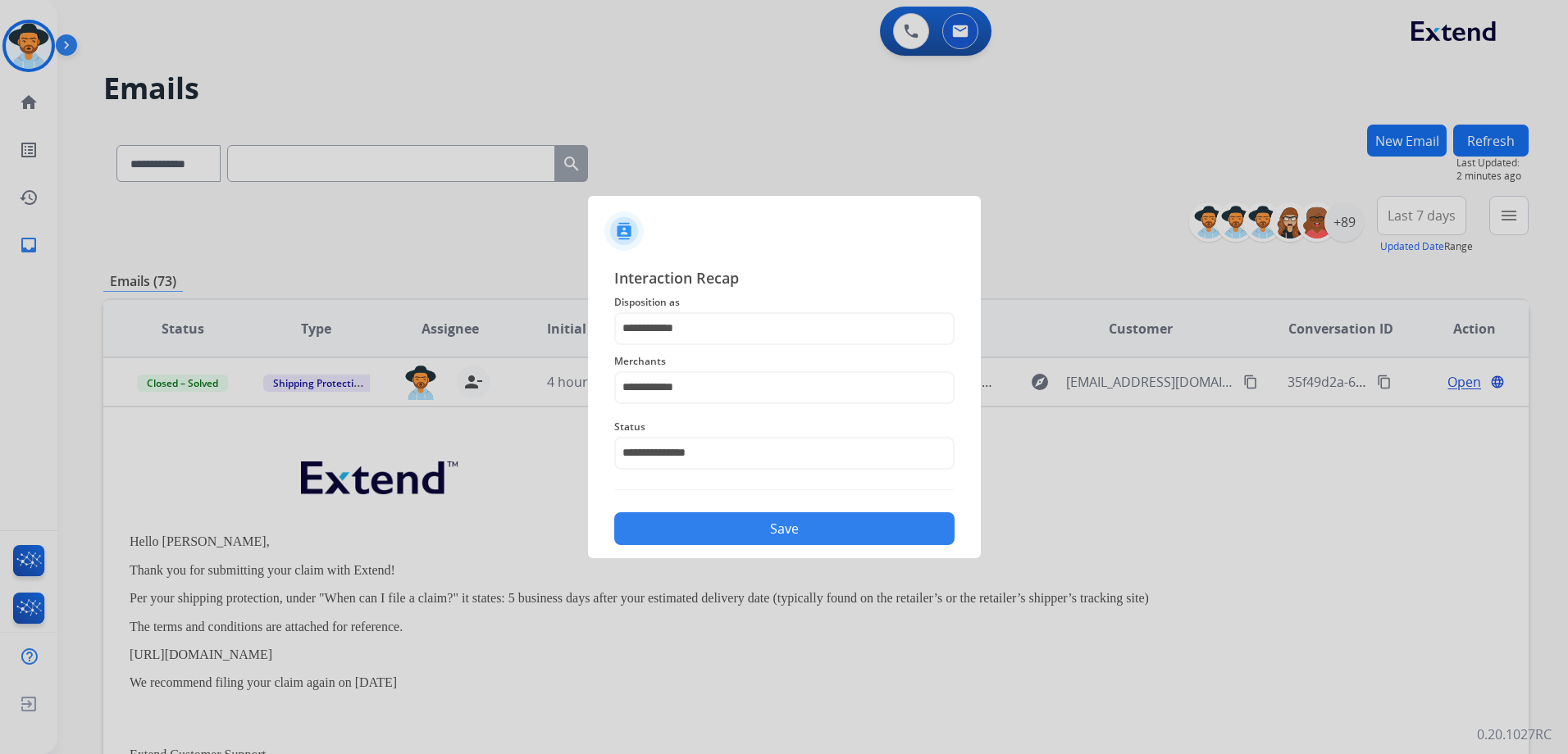
click at [793, 530] on button "Save" at bounding box center [784, 529] width 340 height 33
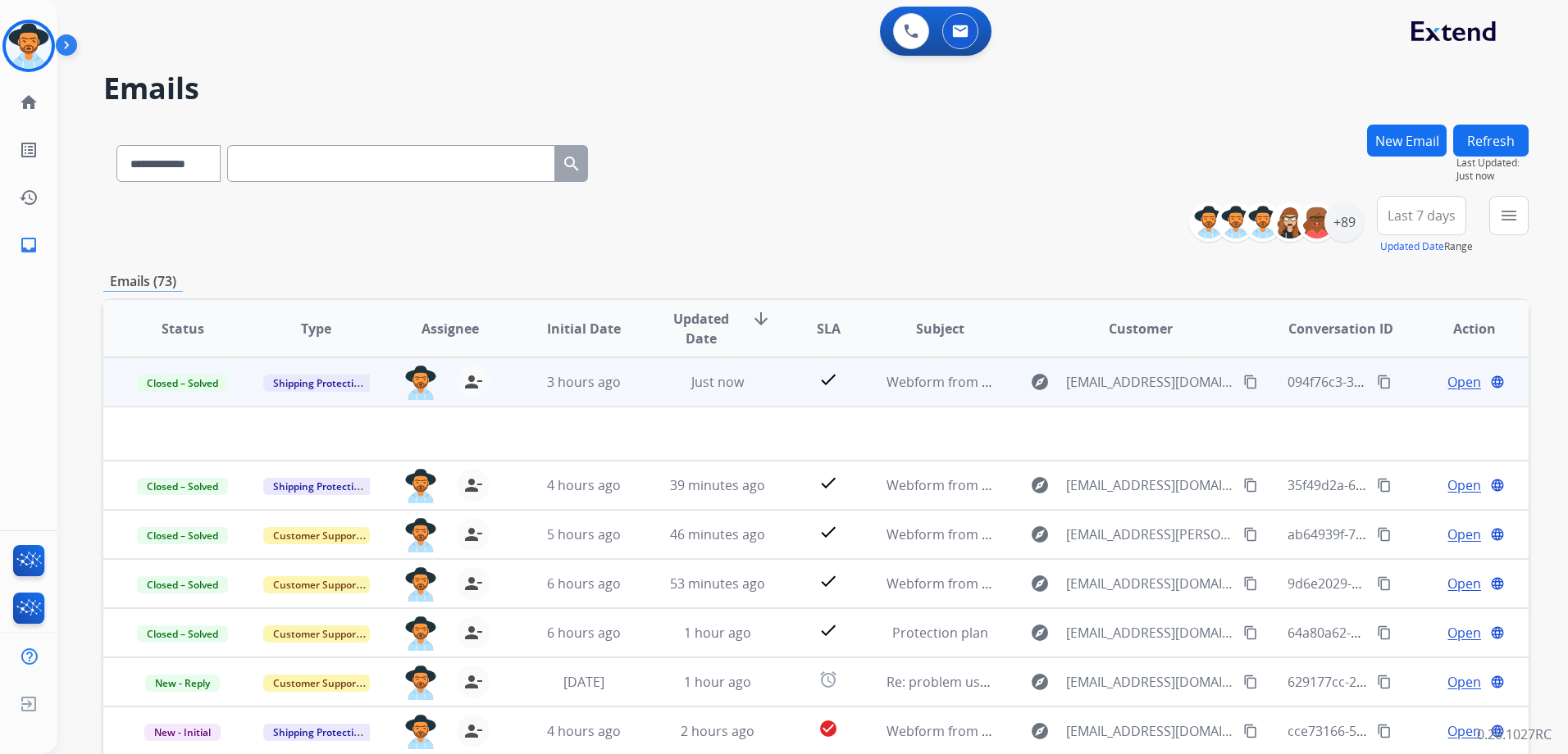
click at [1421, 381] on div "Open language" at bounding box center [1474, 382] width 107 height 20
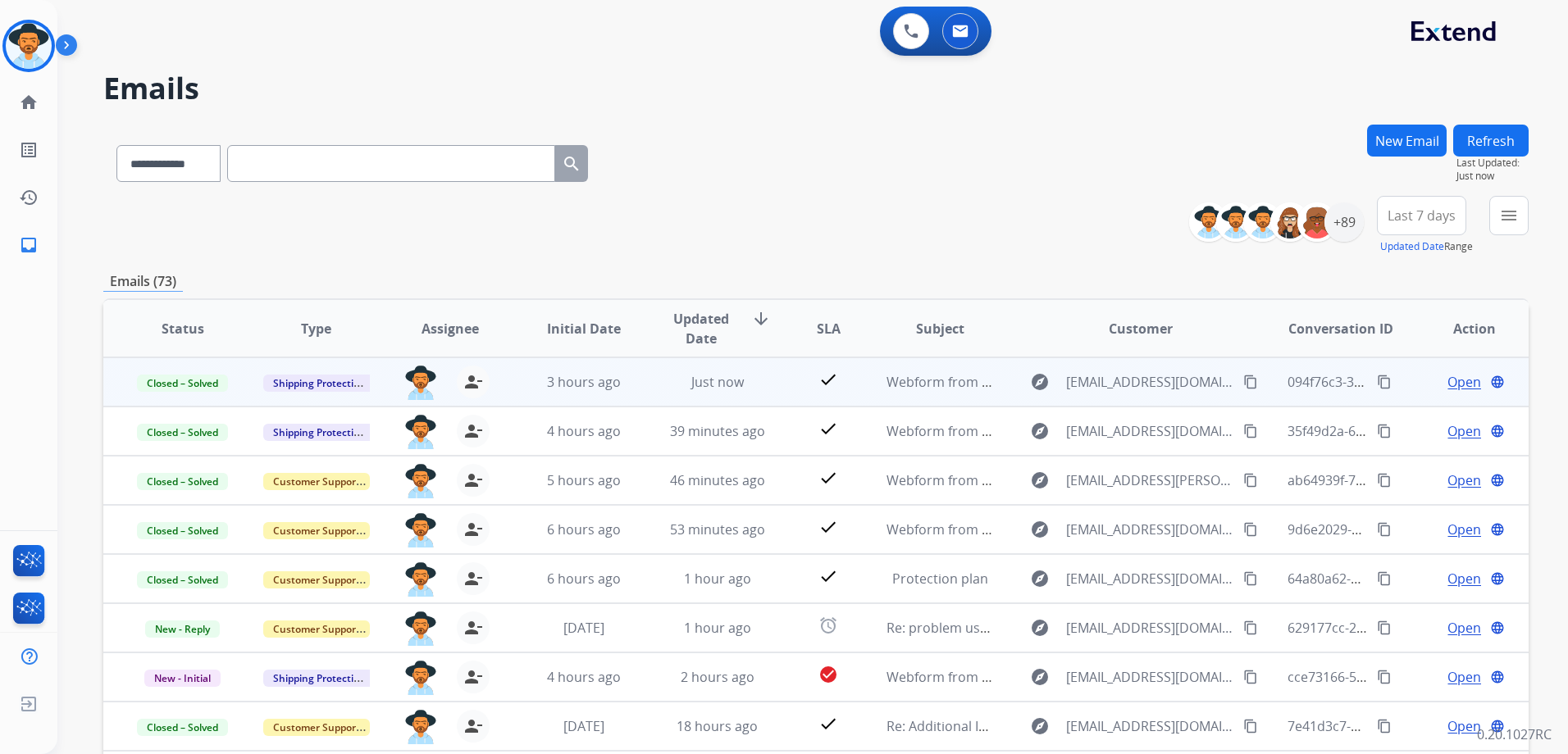
click at [1462, 380] on span "Open" at bounding box center [1463, 382] width 34 height 20
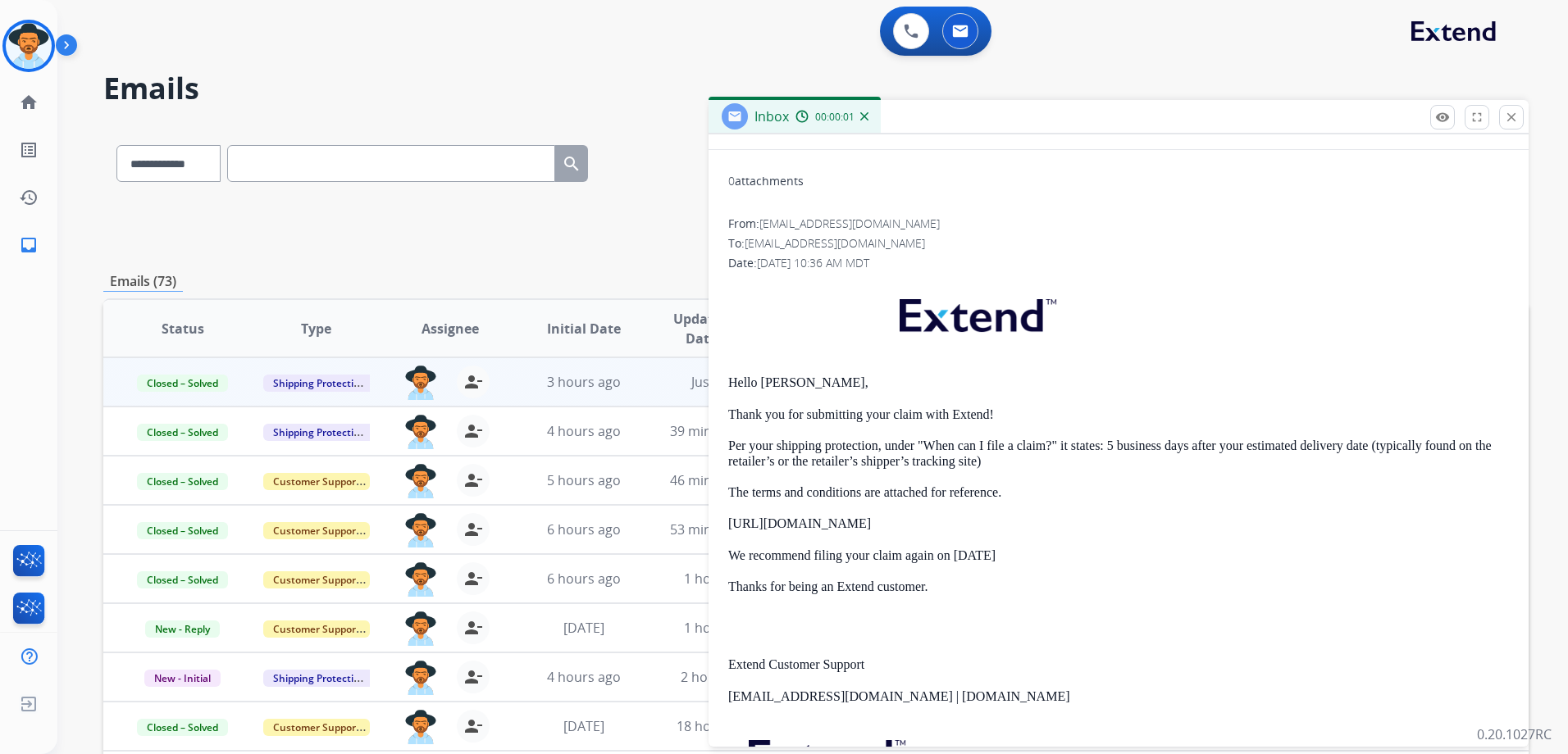
scroll to position [164, 0]
click at [1513, 115] on mat-icon "close" at bounding box center [1510, 117] width 15 height 15
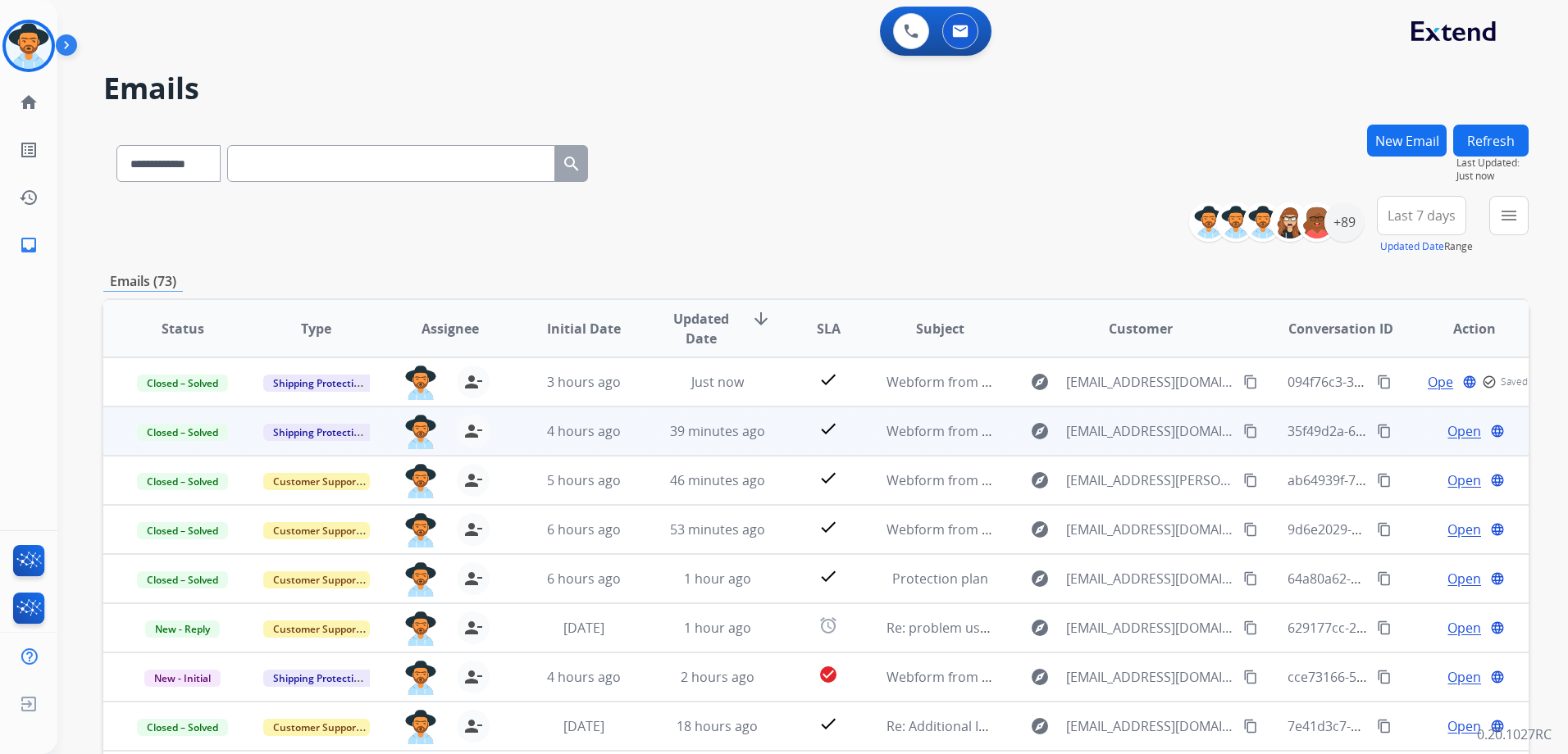
click at [1449, 434] on span "Open" at bounding box center [1463, 431] width 34 height 20
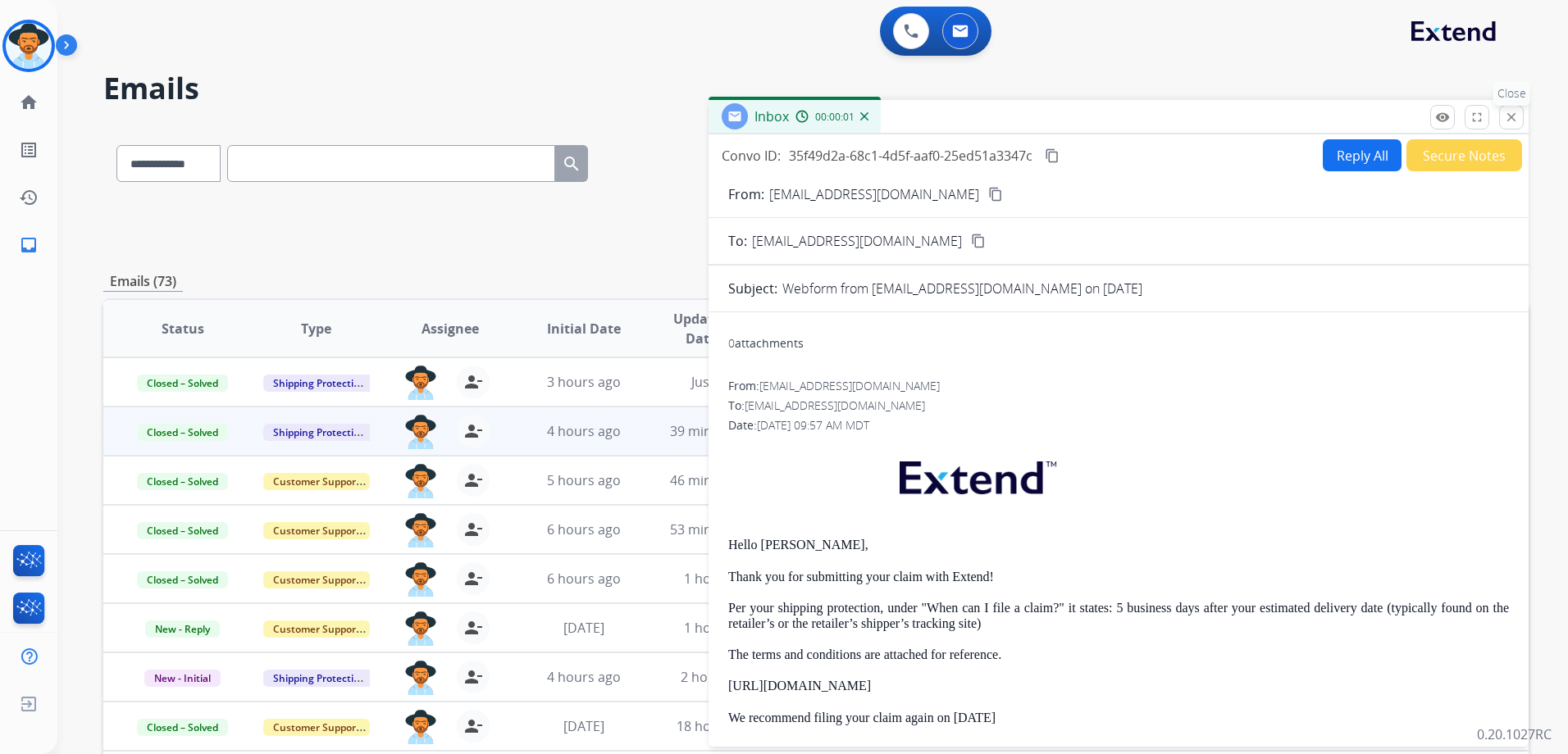
click at [1515, 111] on mat-icon "close" at bounding box center [1510, 117] width 15 height 15
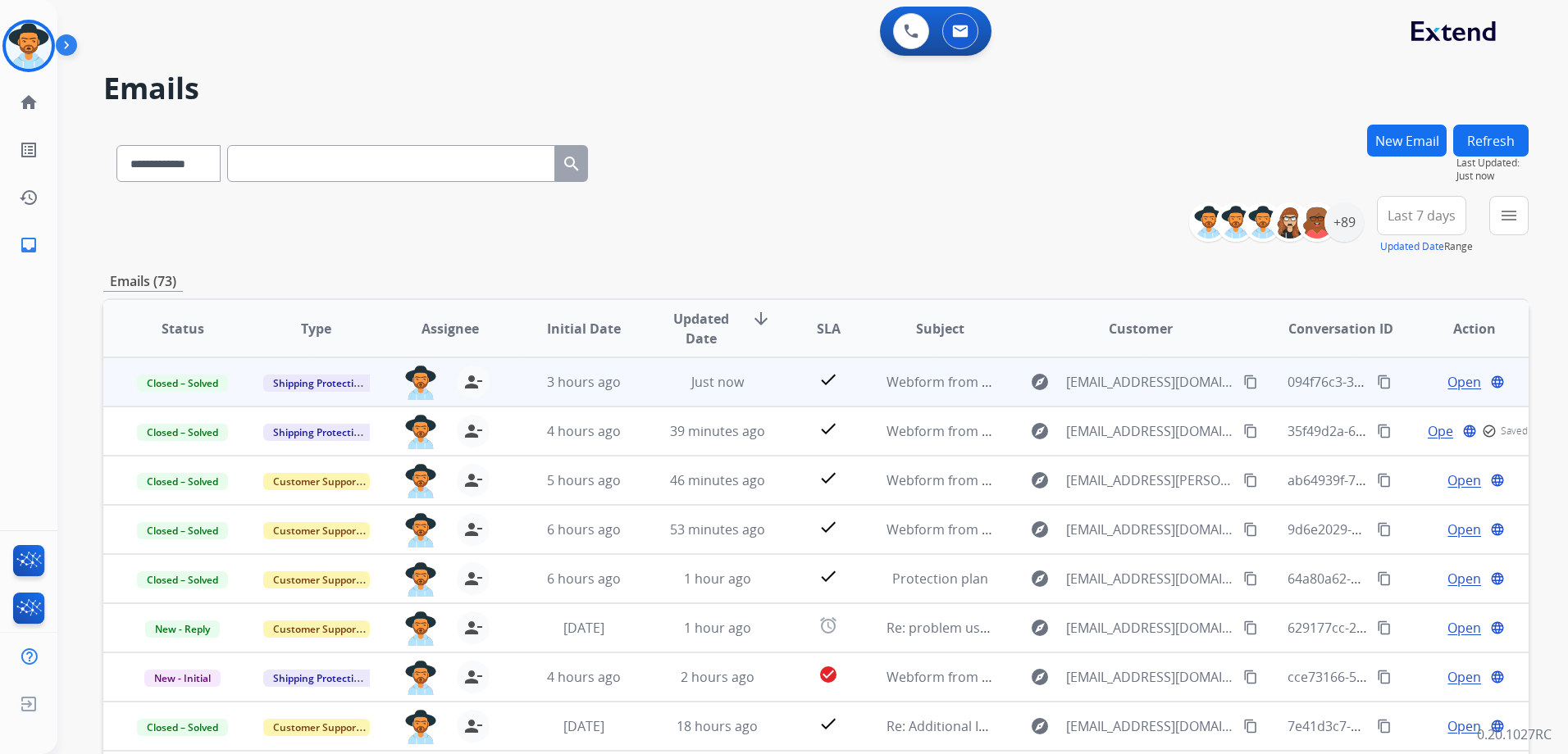
click at [1458, 381] on span "Open" at bounding box center [1463, 382] width 34 height 20
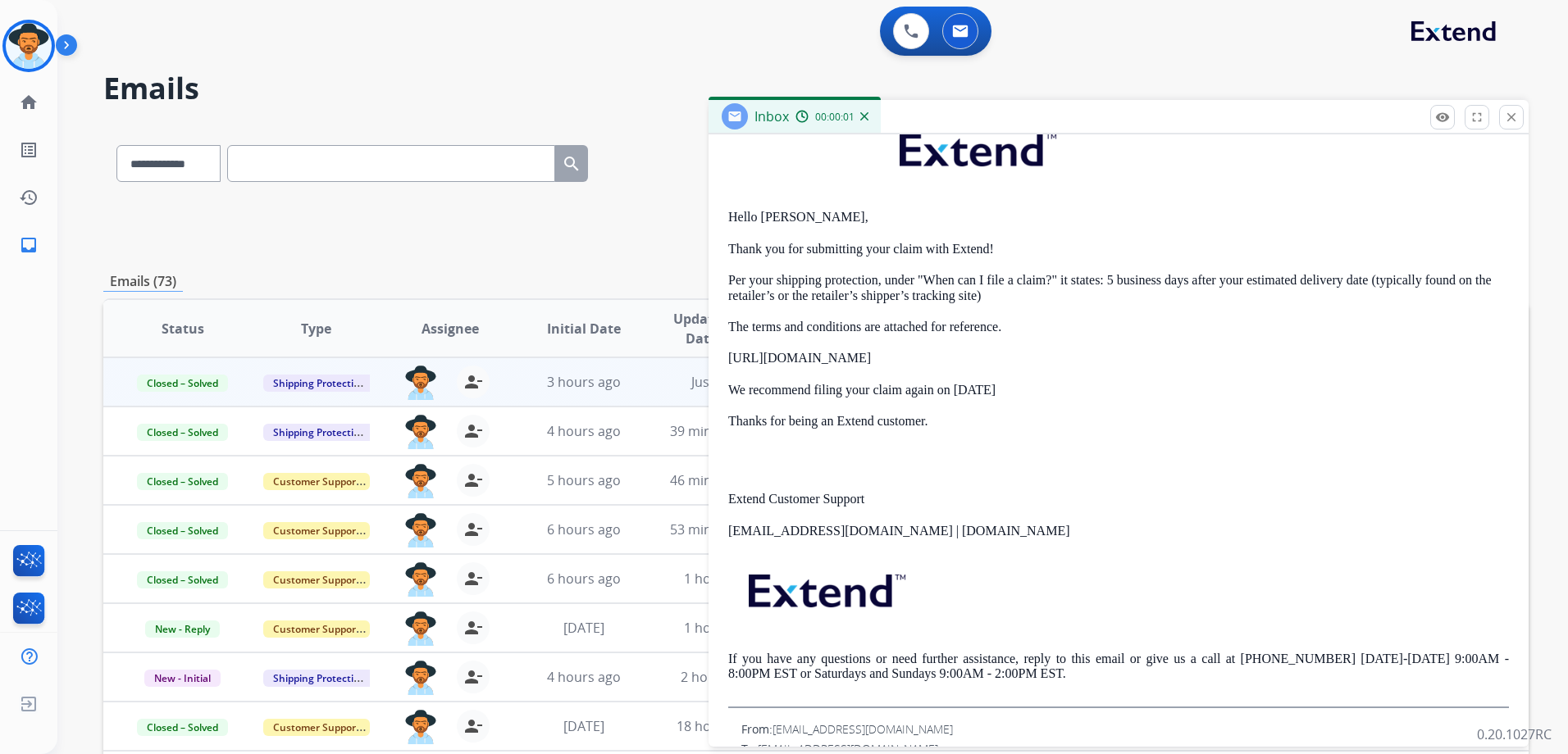
scroll to position [404, 0]
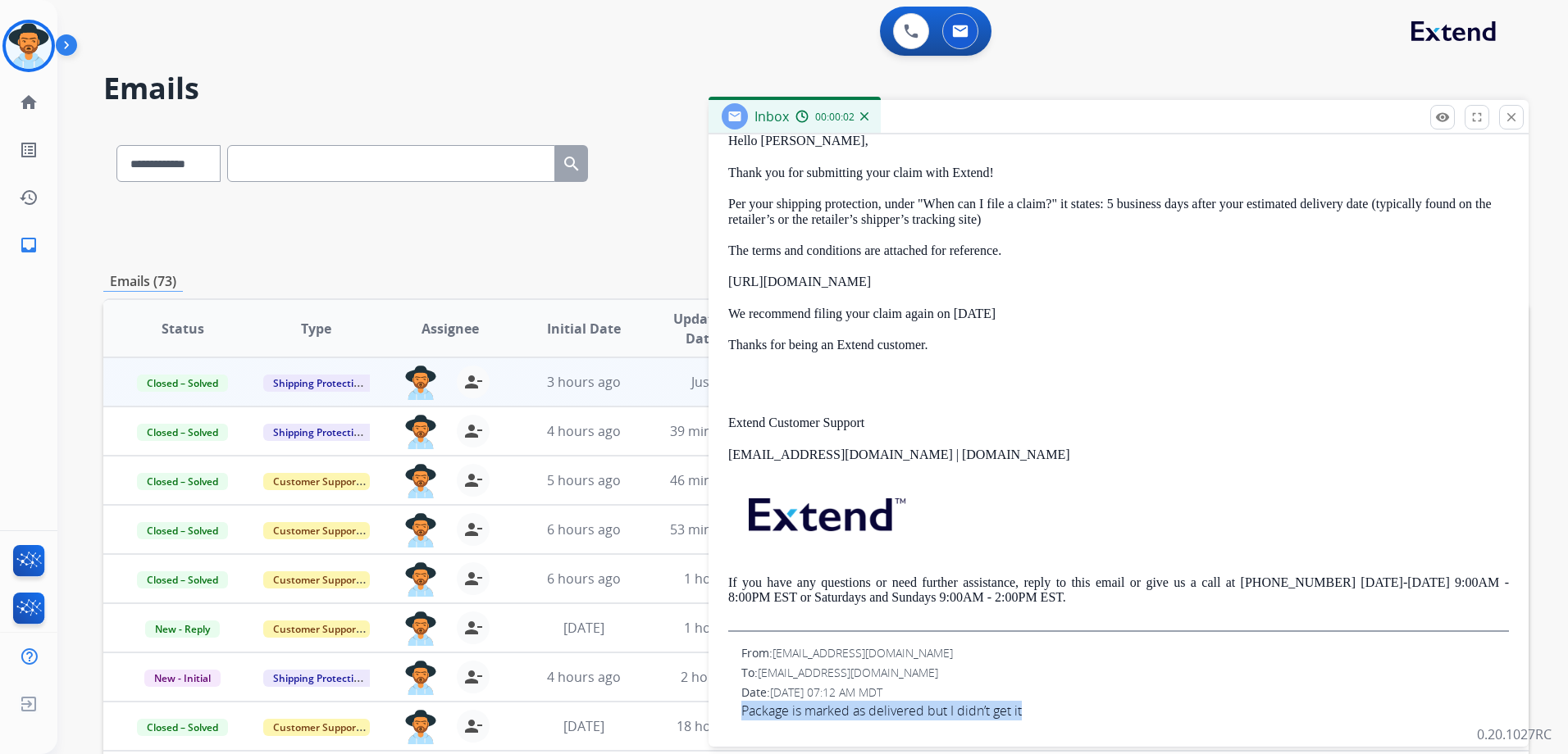
drag, startPoint x: 1001, startPoint y: 712, endPoint x: 734, endPoint y: 723, distance: 267.2
click at [734, 723] on div "From: support@extend.com To: Dejajohnsonbell1@gmail.com Date: 08/14/2025 - 10:3…" at bounding box center [1118, 353] width 781 height 760
drag, startPoint x: 734, startPoint y: 723, endPoint x: 854, endPoint y: 717, distance: 120.1
copy span "Package is marked as delivered but I didn’t get it"
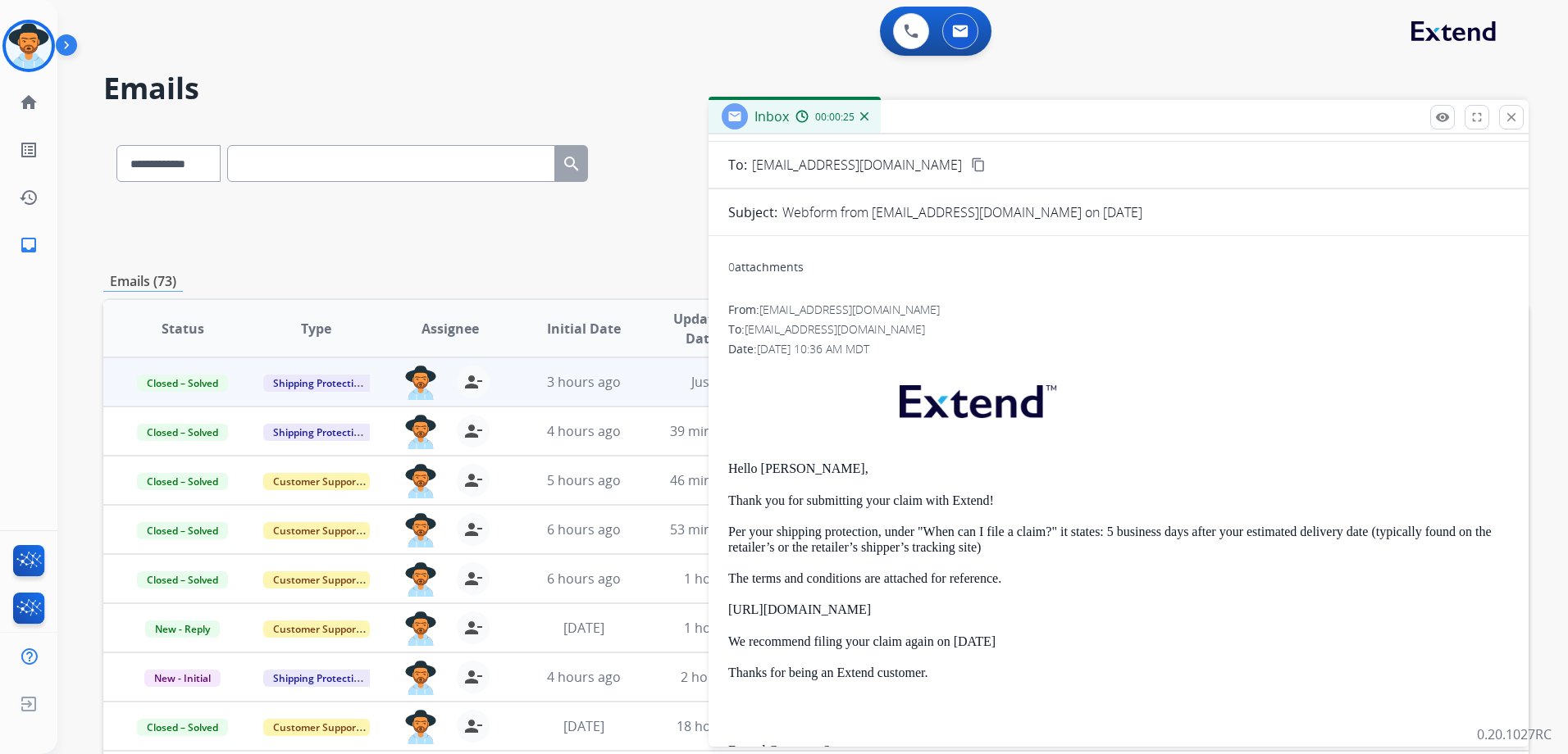
scroll to position [0, 0]
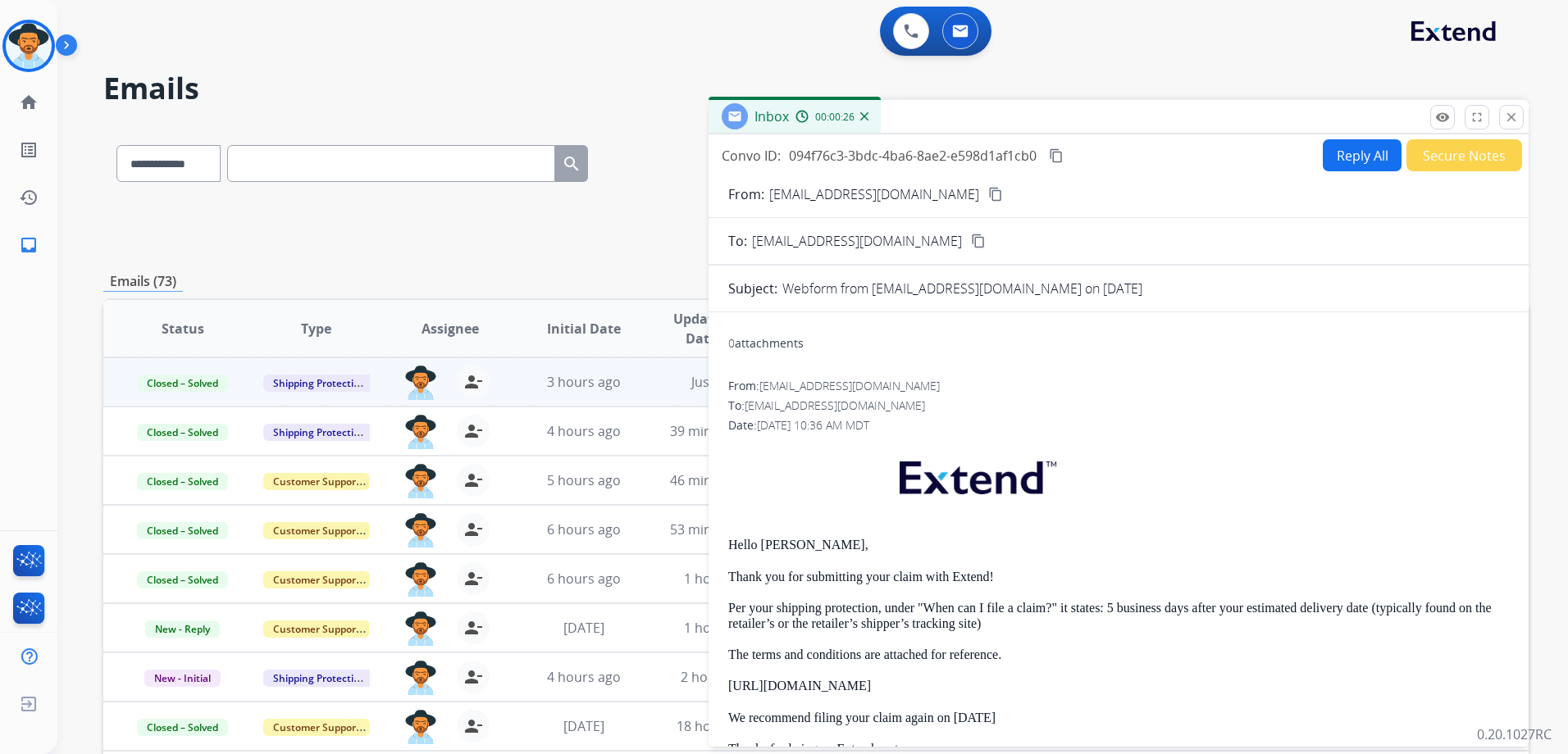
click at [1064, 154] on button "content_copy" at bounding box center [1056, 156] width 20 height 20
click at [1510, 120] on mat-icon "close" at bounding box center [1510, 117] width 15 height 15
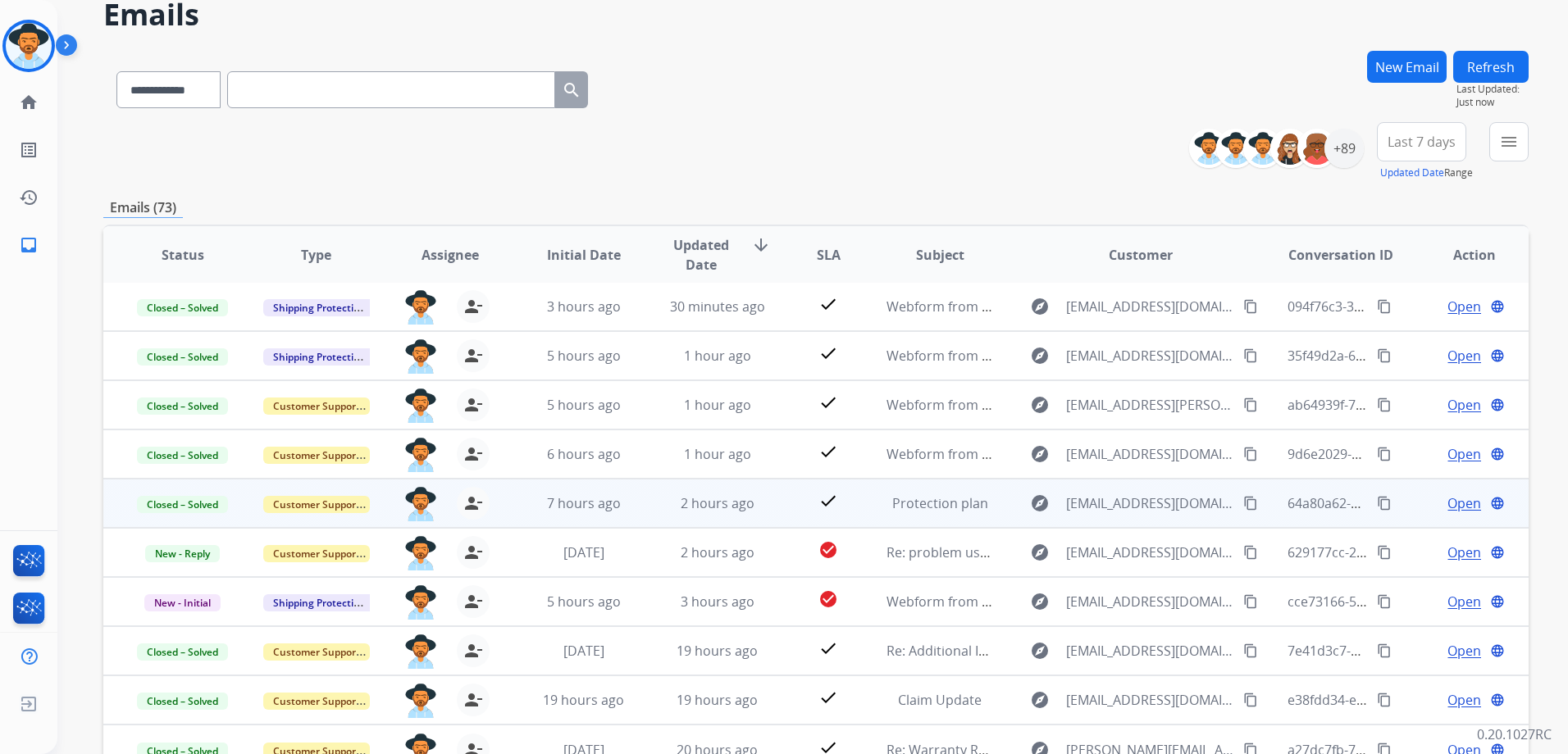
scroll to position [82, 0]
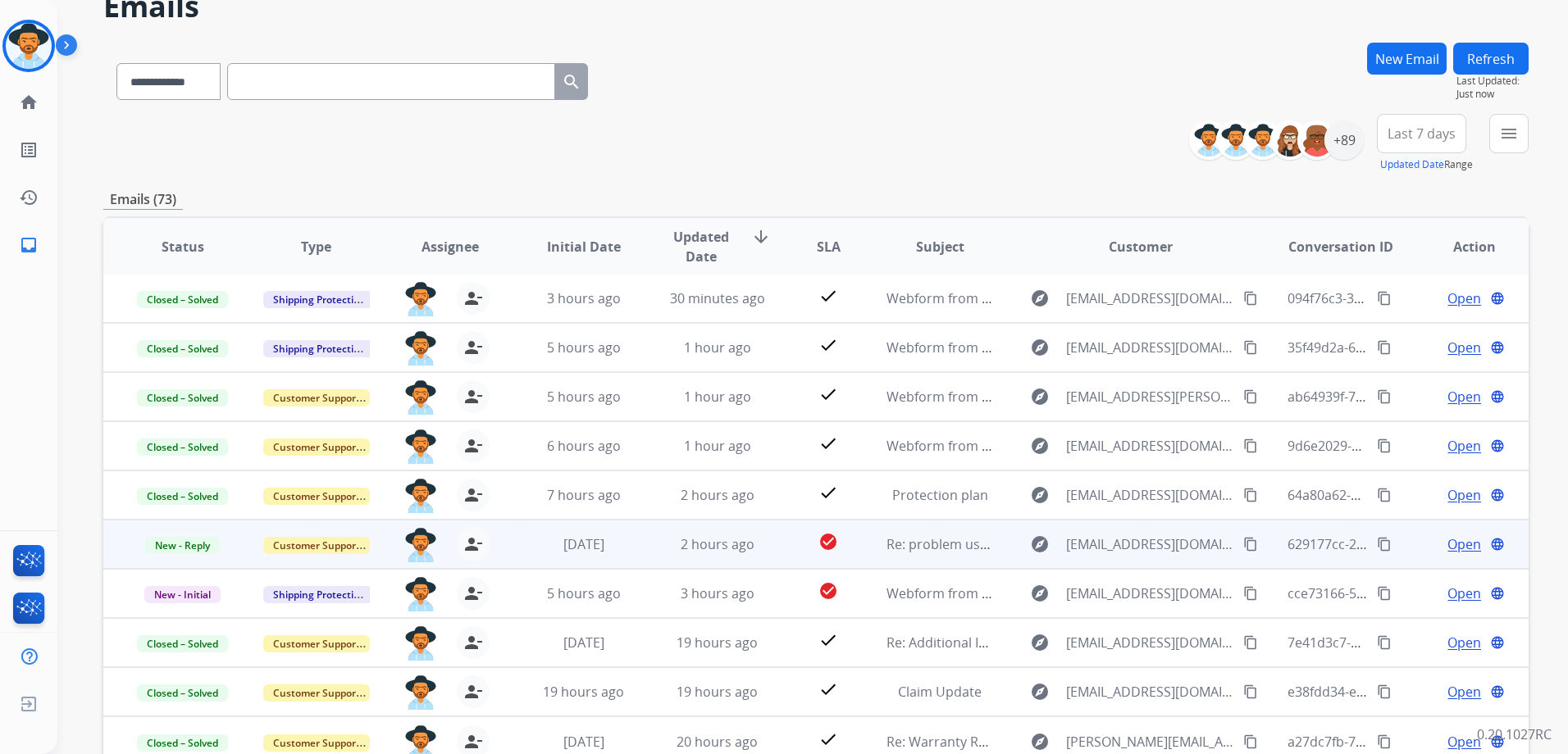
click at [1395, 553] on td "Open language" at bounding box center [1461, 544] width 133 height 49
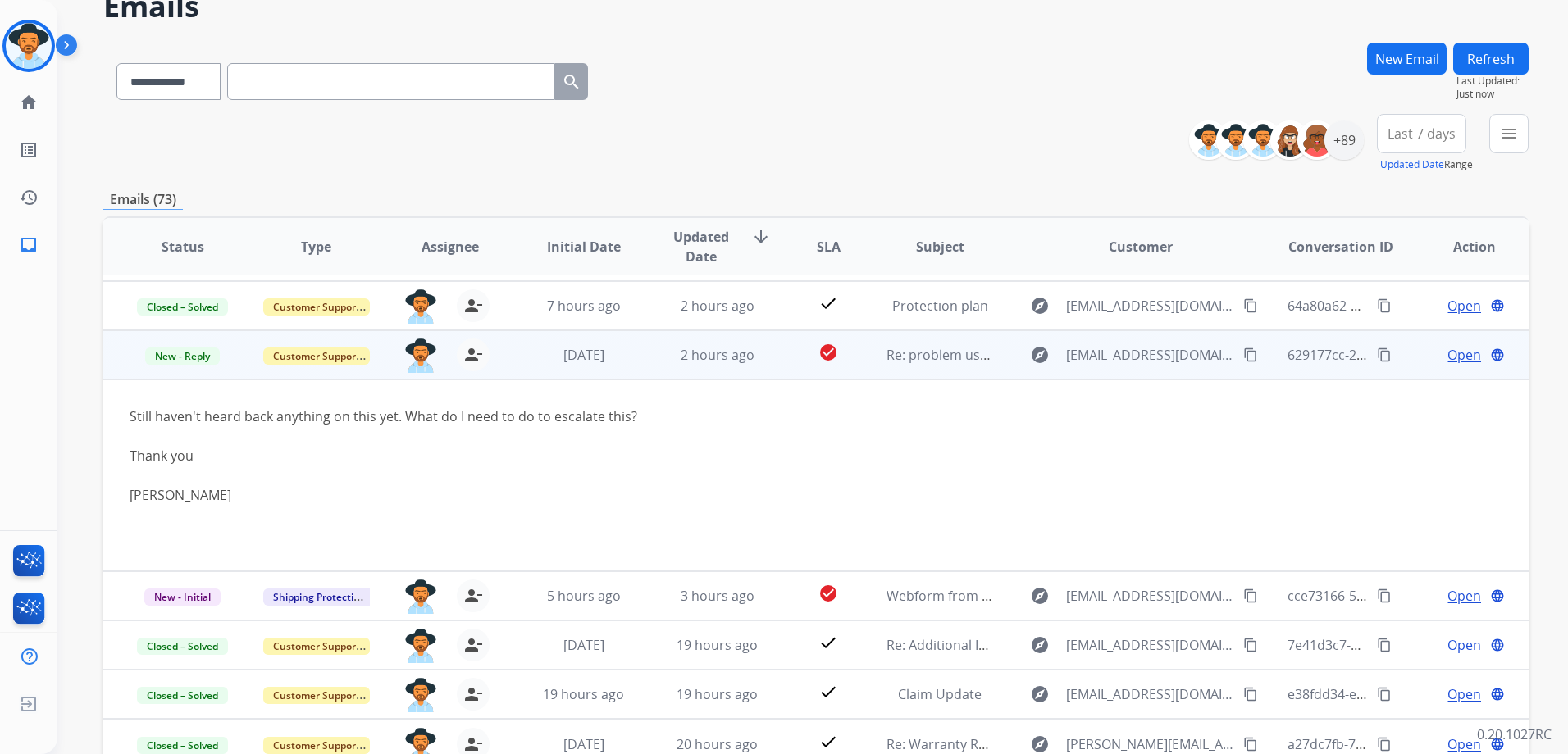
scroll to position [193, 0]
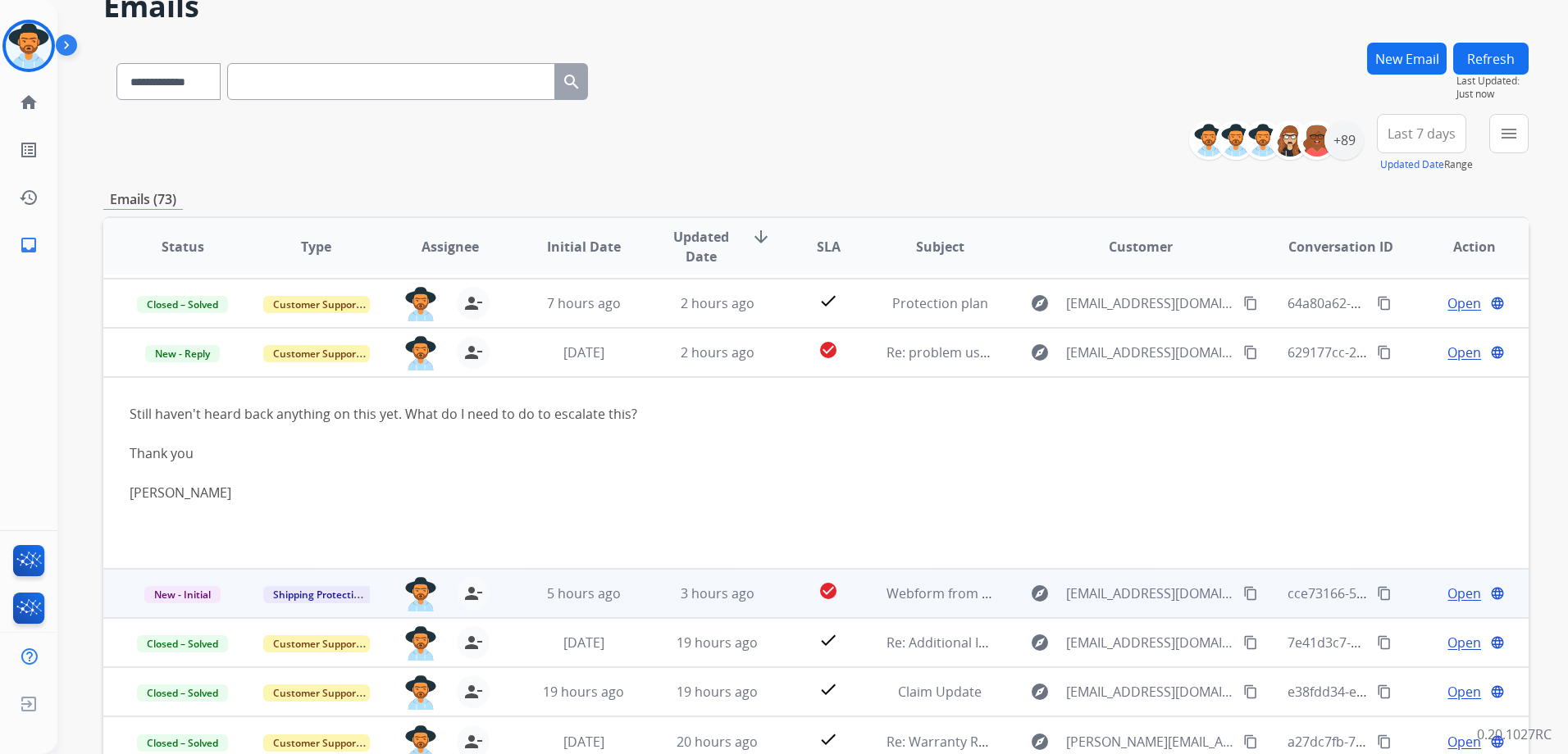
click at [1461, 596] on span "Open" at bounding box center [1463, 593] width 34 height 20
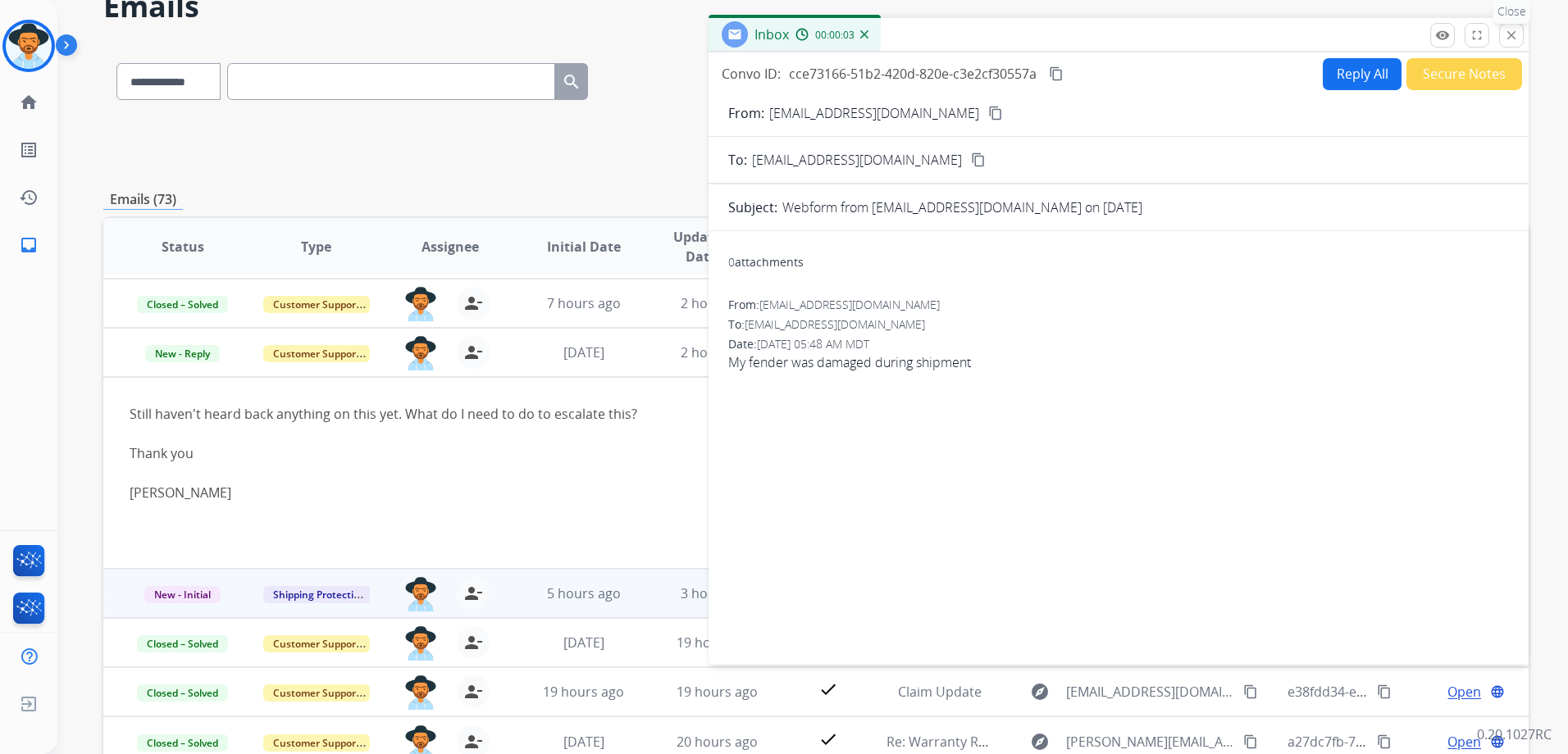
click at [1513, 30] on mat-icon "close" at bounding box center [1510, 34] width 15 height 15
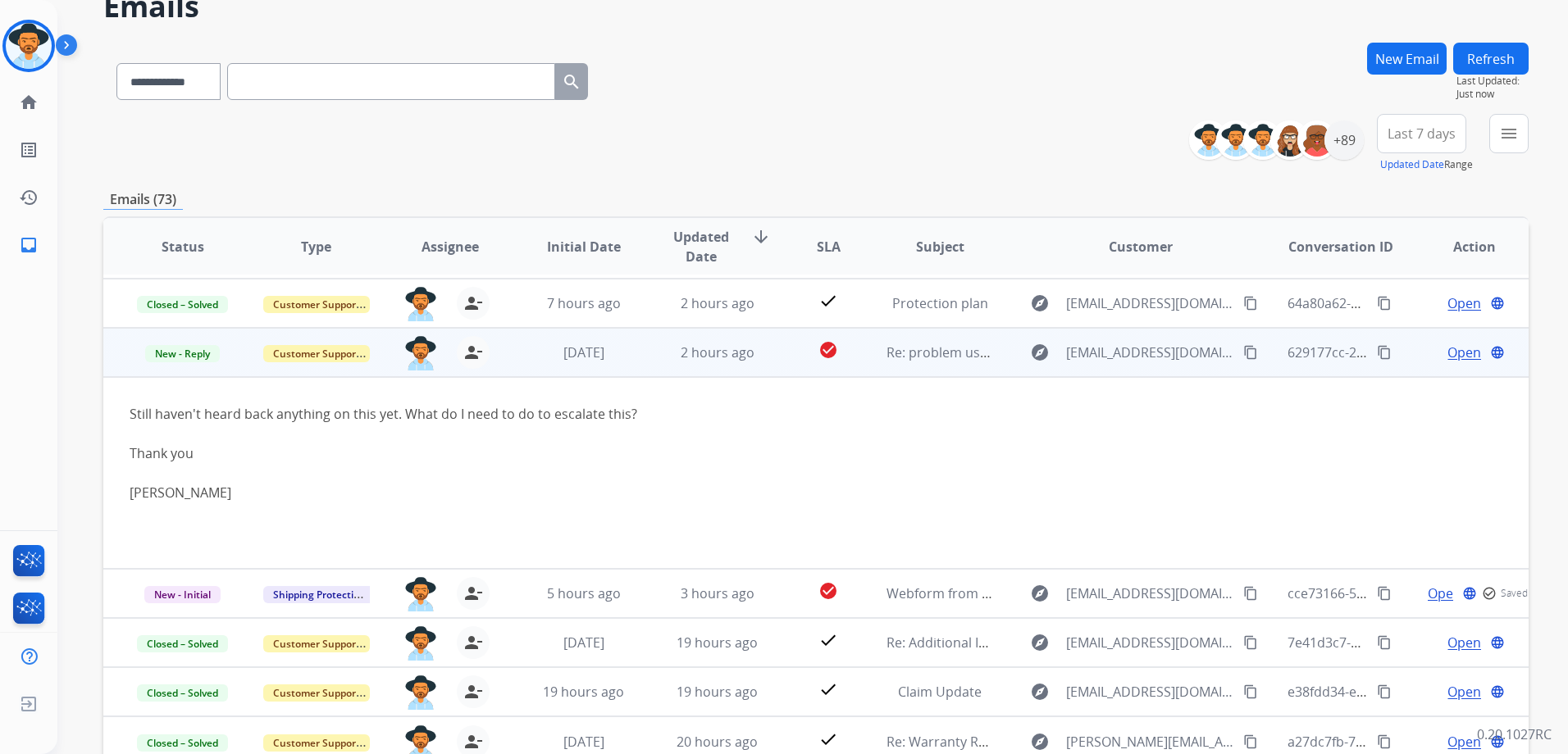
click at [1447, 351] on span "Open" at bounding box center [1463, 352] width 34 height 20
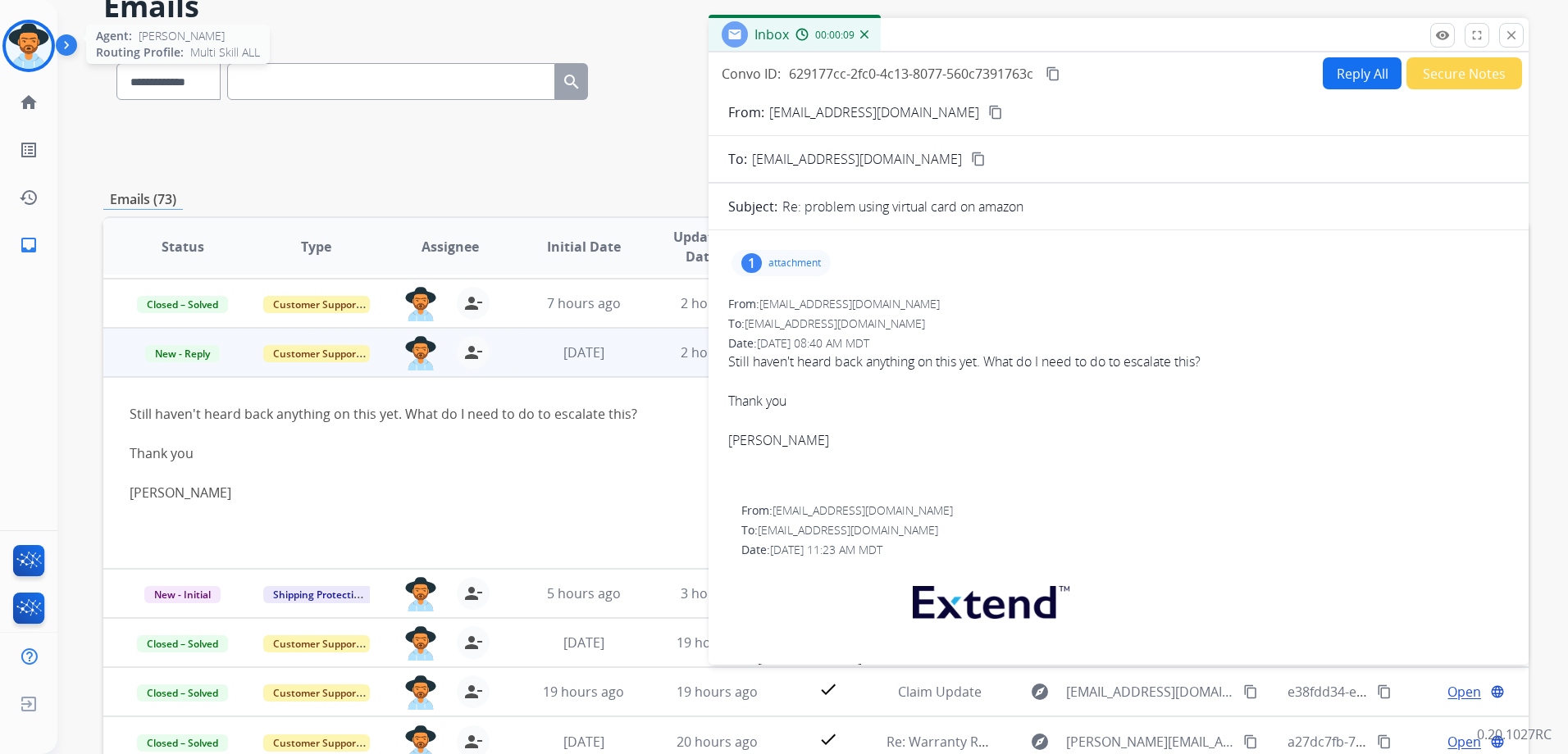
click at [24, 48] on img at bounding box center [28, 46] width 46 height 46
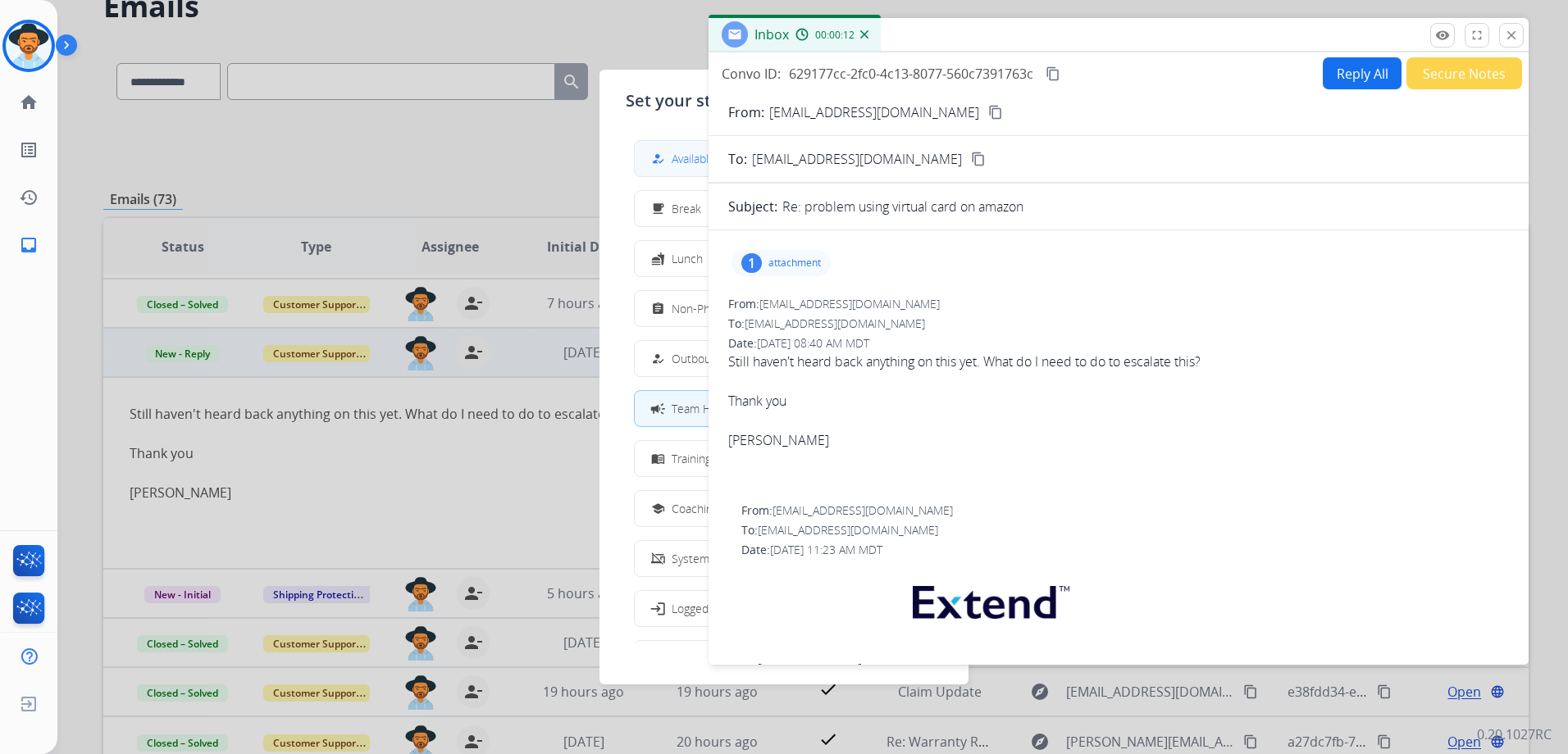
click at [689, 153] on span "Available" at bounding box center [693, 159] width 44 height 17
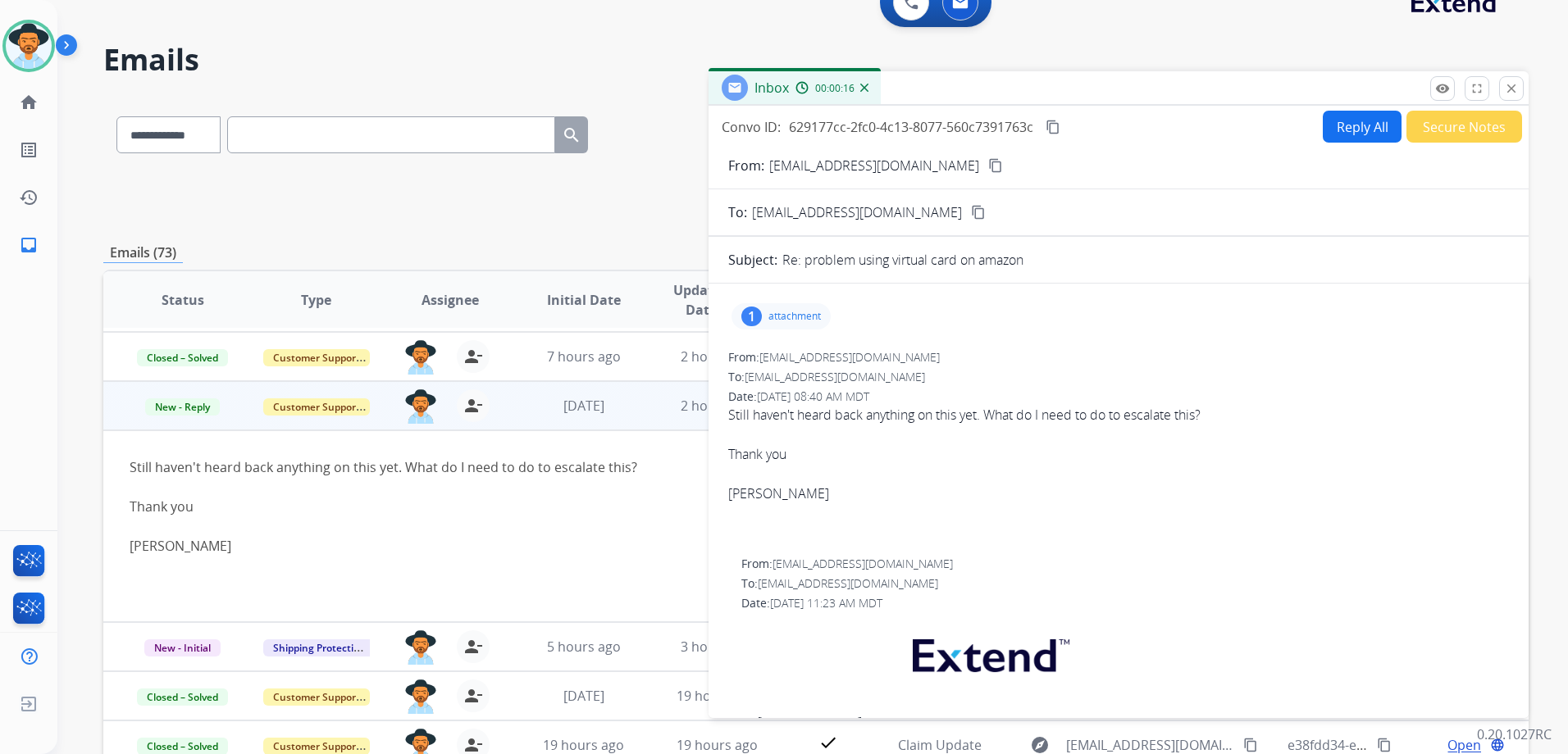
scroll to position [0, 0]
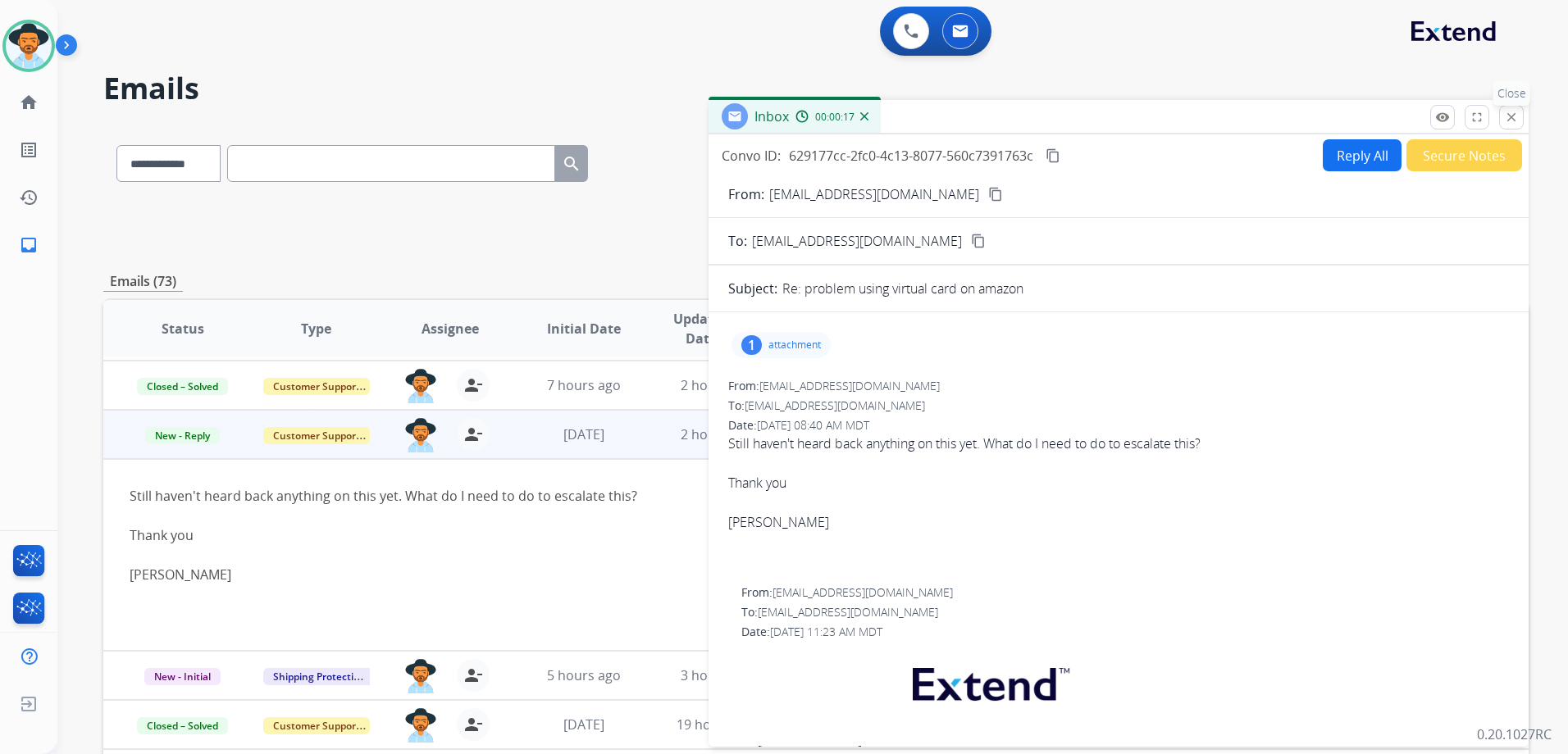
click at [1508, 120] on mat-icon "close" at bounding box center [1510, 117] width 15 height 15
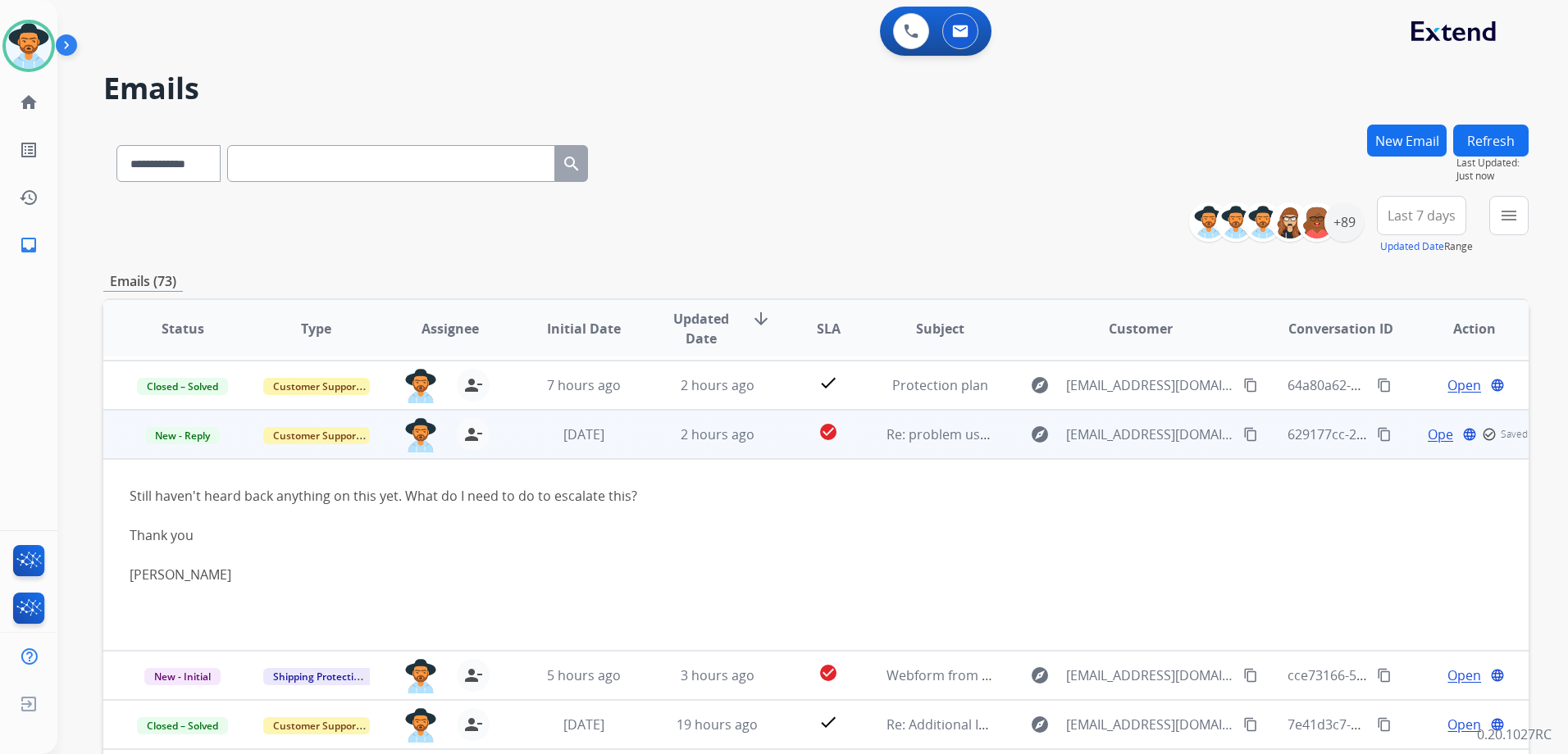
click at [1261, 456] on td "629177cc-2fc0-4c13-8077-560c7391763c content_copy" at bounding box center [1327, 434] width 133 height 49
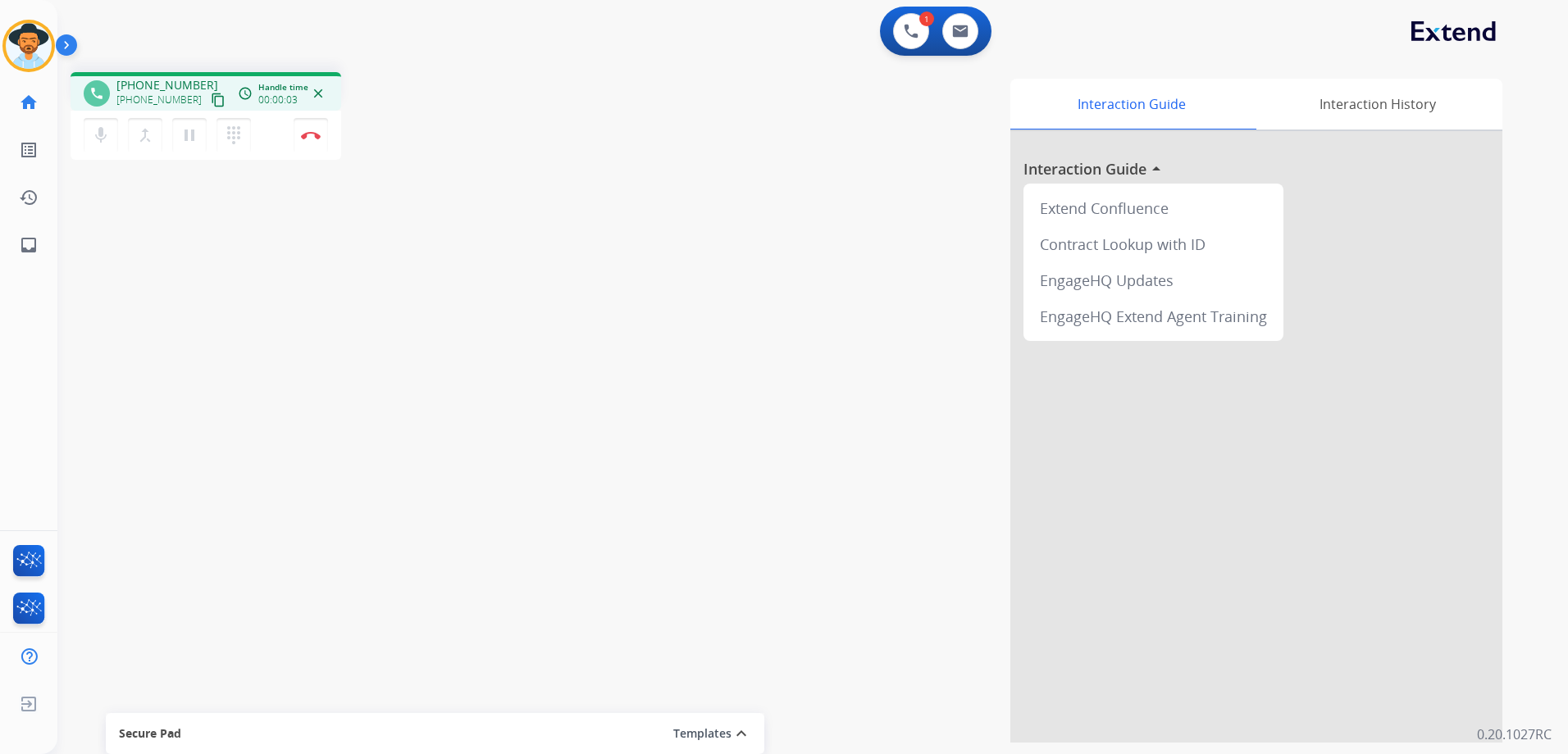
click at [211, 101] on mat-icon "content_copy" at bounding box center [217, 100] width 15 height 15
click at [195, 146] on button "pause Hold" at bounding box center [189, 135] width 34 height 34
drag, startPoint x: 192, startPoint y: 139, endPoint x: 247, endPoint y: 206, distance: 86.7
click at [192, 139] on mat-icon "play_arrow" at bounding box center [189, 135] width 20 height 20
click at [965, 27] on img at bounding box center [959, 31] width 16 height 13
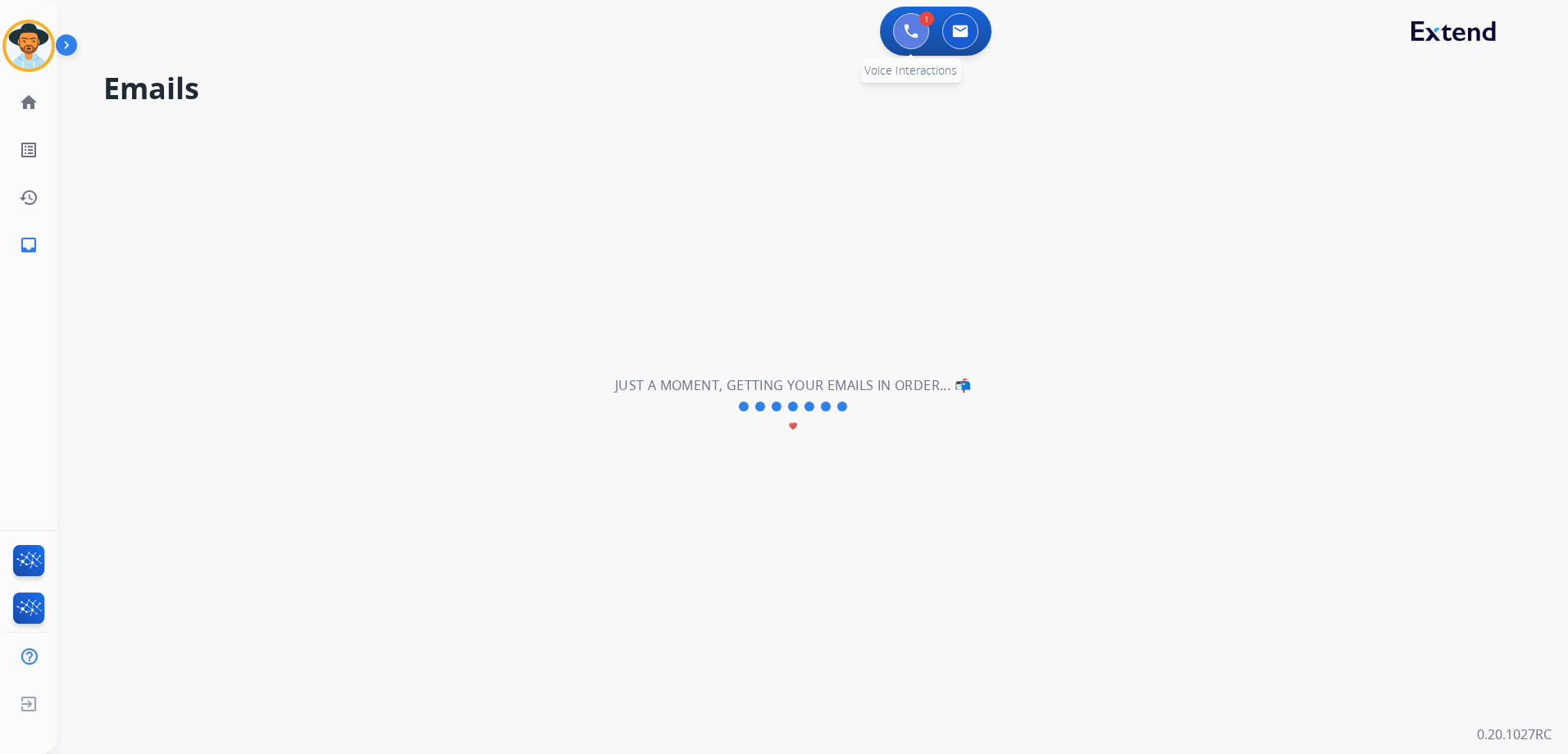
click at [912, 38] on img at bounding box center [910, 31] width 15 height 15
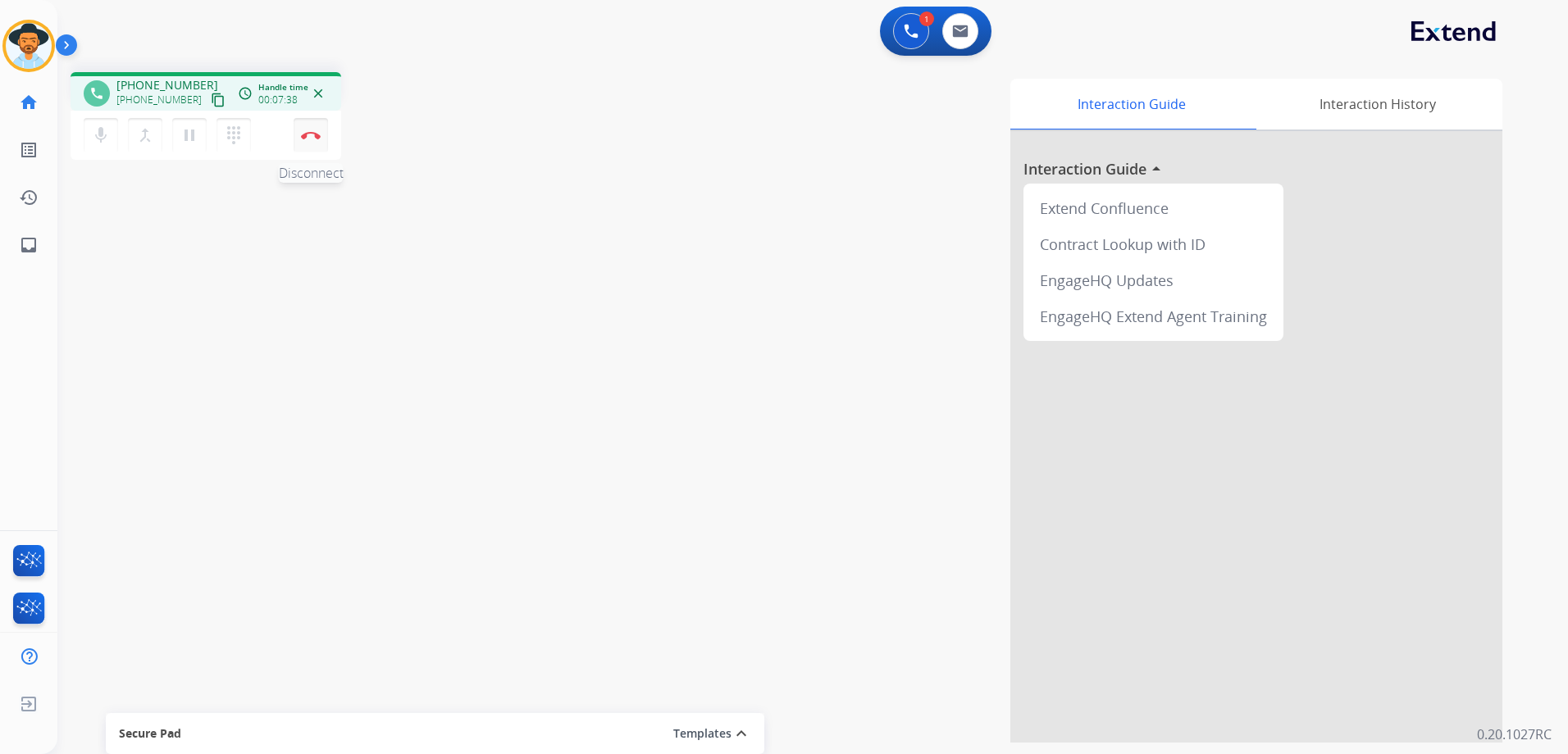
click at [301, 141] on button "Disconnect" at bounding box center [310, 135] width 34 height 34
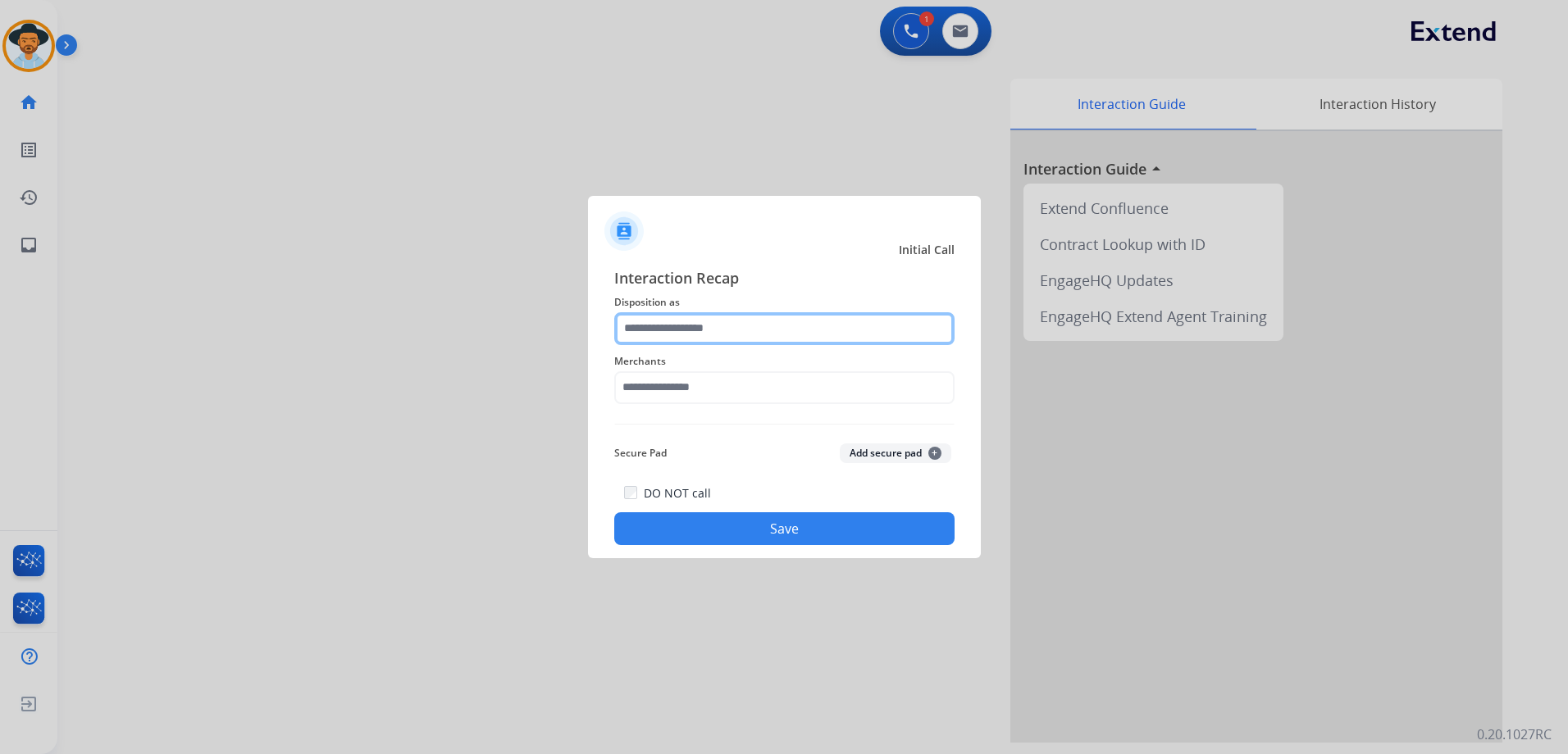
click at [745, 329] on input "text" at bounding box center [784, 328] width 340 height 33
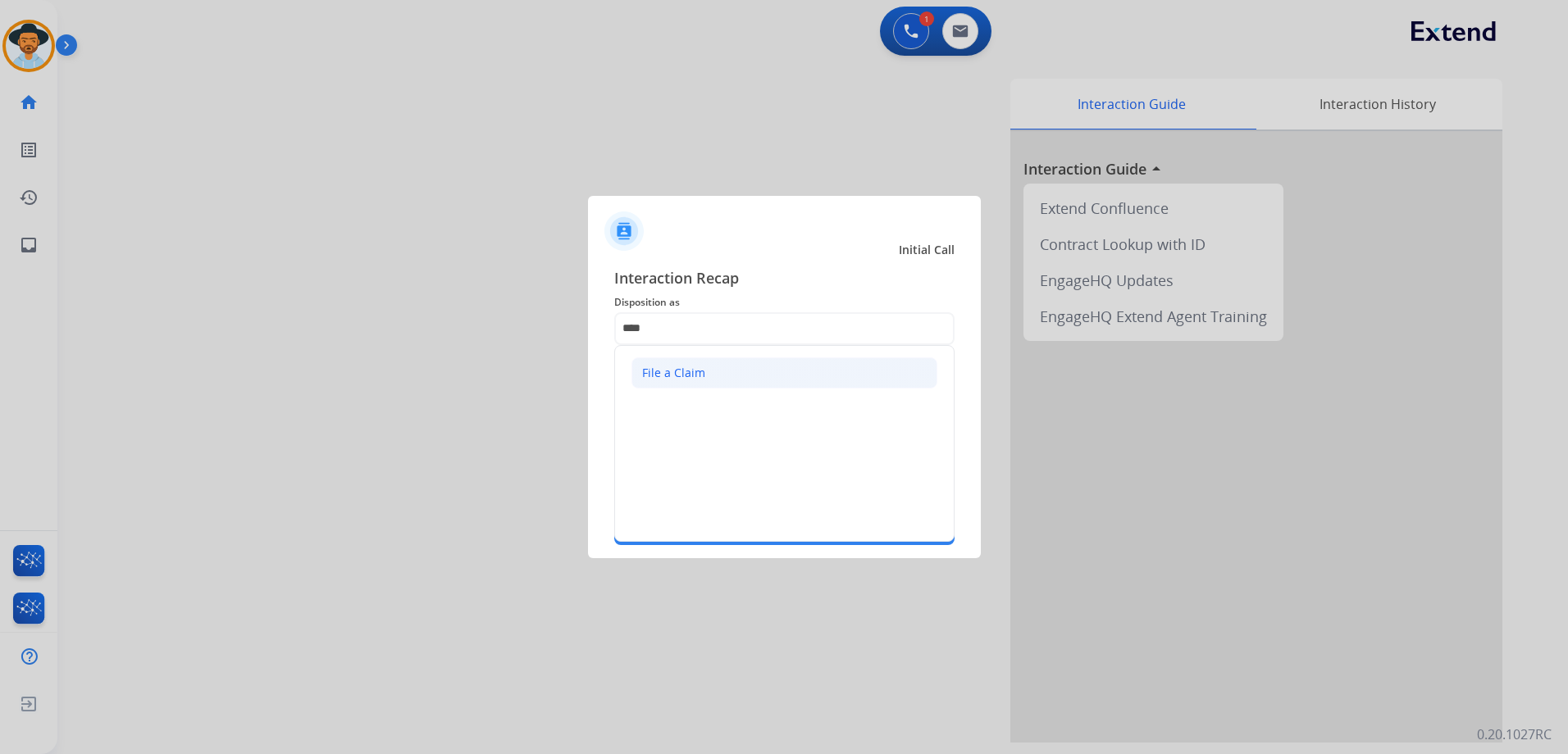
click at [695, 366] on div "File a Claim" at bounding box center [673, 372] width 63 height 16
type input "**********"
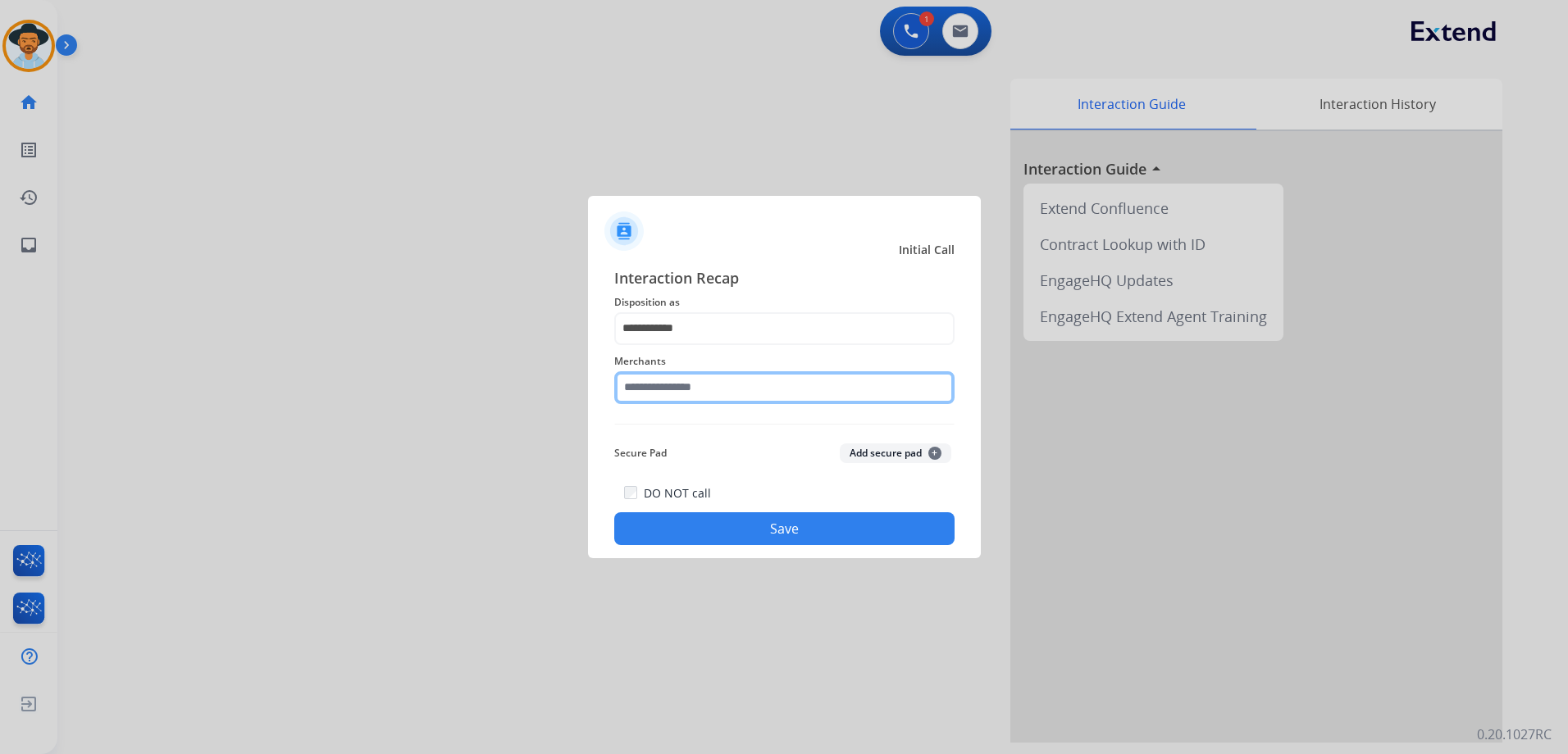
click at [705, 389] on input "text" at bounding box center [784, 388] width 340 height 33
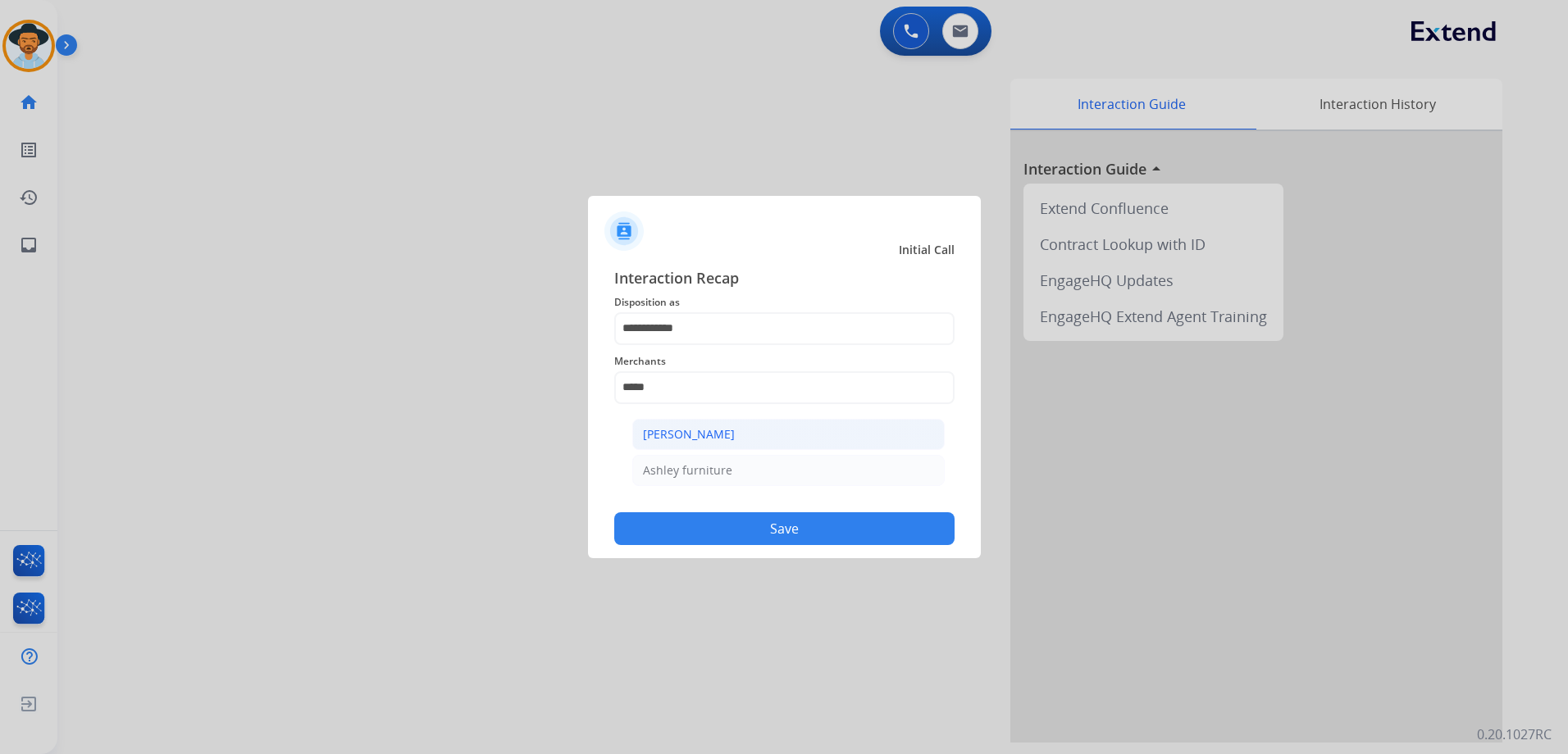
click at [750, 438] on li "[PERSON_NAME]" at bounding box center [787, 434] width 312 height 31
type input "**********"
click at [824, 543] on button "Save" at bounding box center [784, 529] width 340 height 33
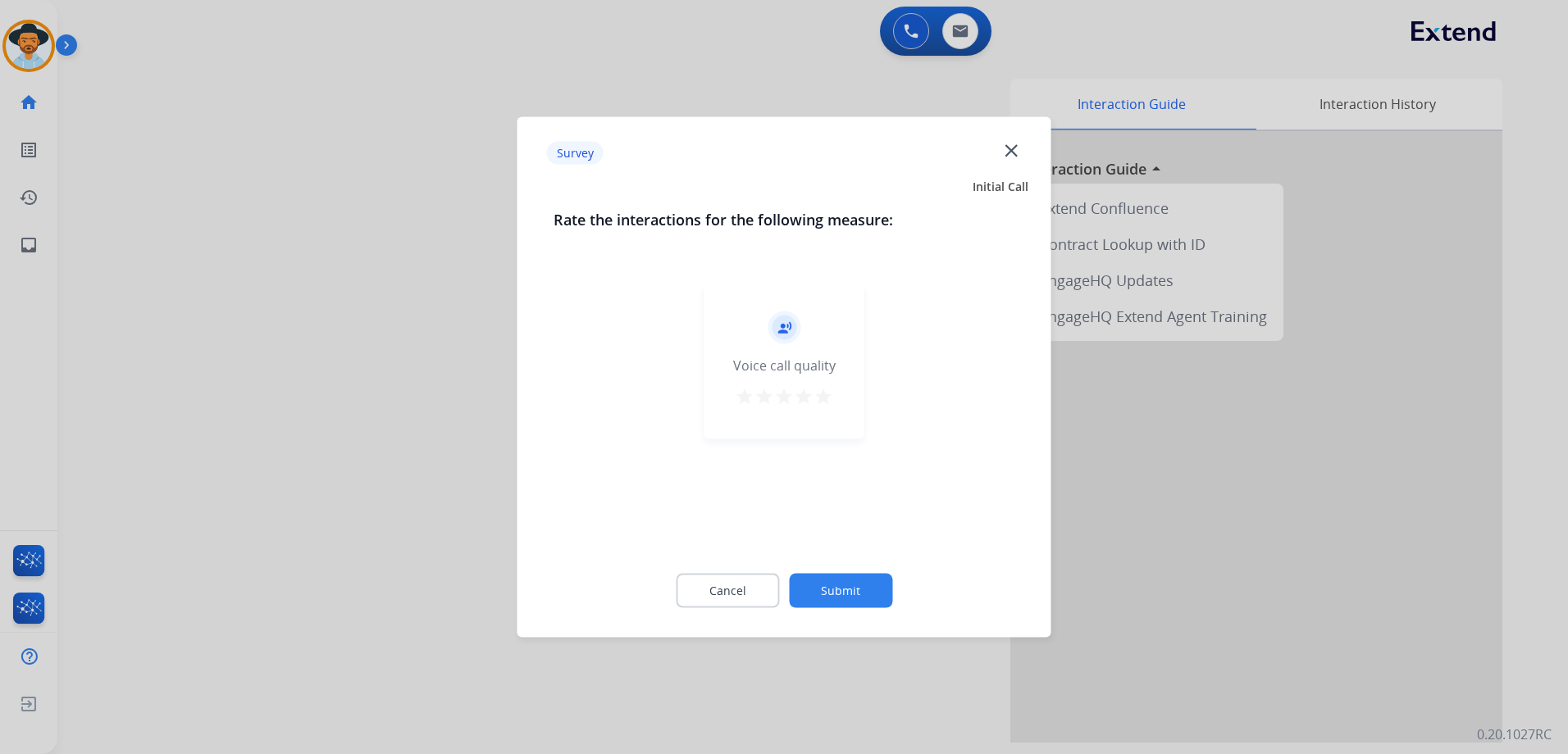
click at [826, 397] on mat-icon "star" at bounding box center [823, 396] width 20 height 20
click at [869, 606] on button "Submit" at bounding box center [840, 592] width 103 height 34
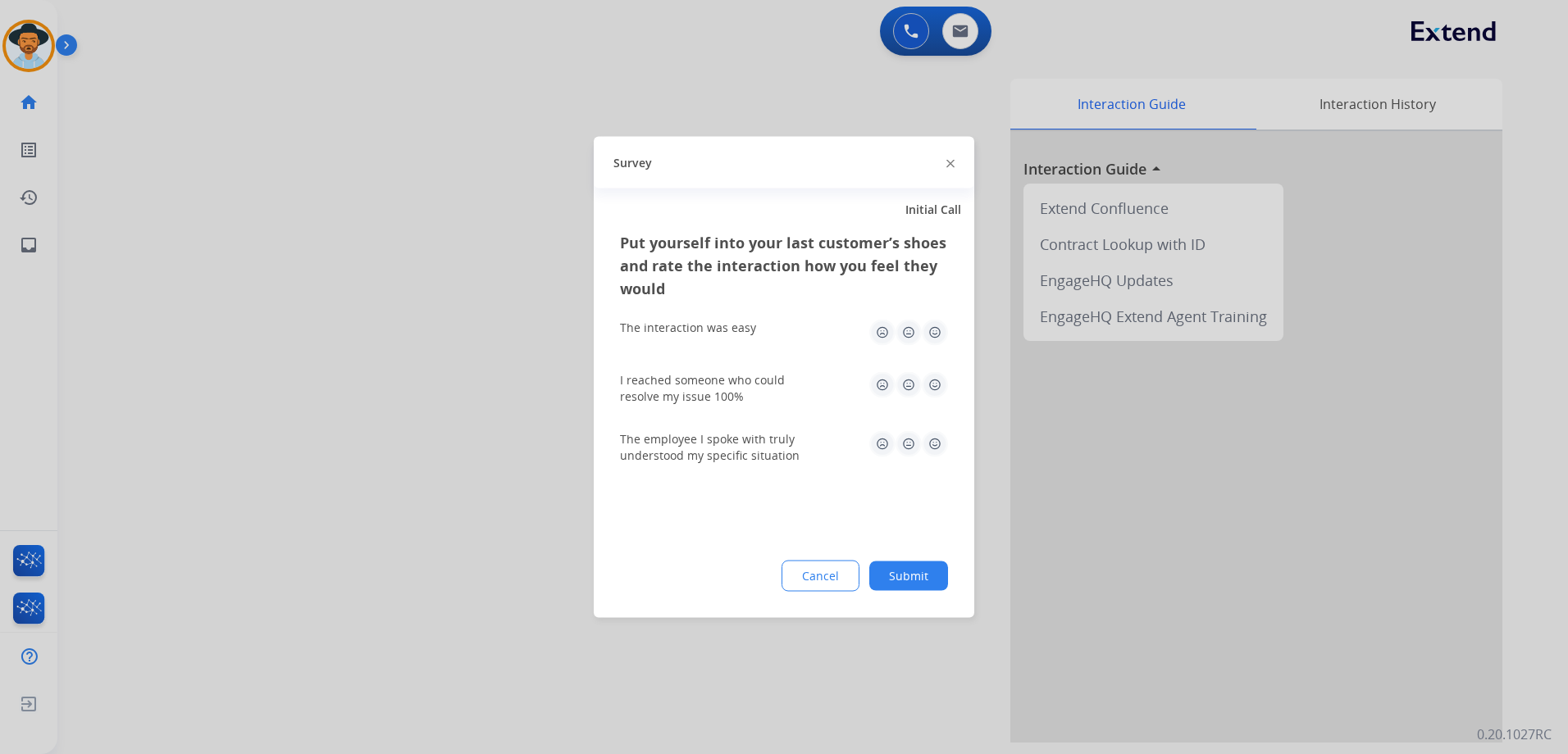
click at [940, 329] on img at bounding box center [934, 333] width 27 height 27
click at [932, 402] on div "I reached someone who could resolve my issue 100%" at bounding box center [783, 389] width 328 height 33
click at [941, 388] on img at bounding box center [934, 385] width 27 height 27
click at [933, 450] on img at bounding box center [934, 444] width 27 height 27
click at [920, 573] on button "Submit" at bounding box center [909, 576] width 79 height 29
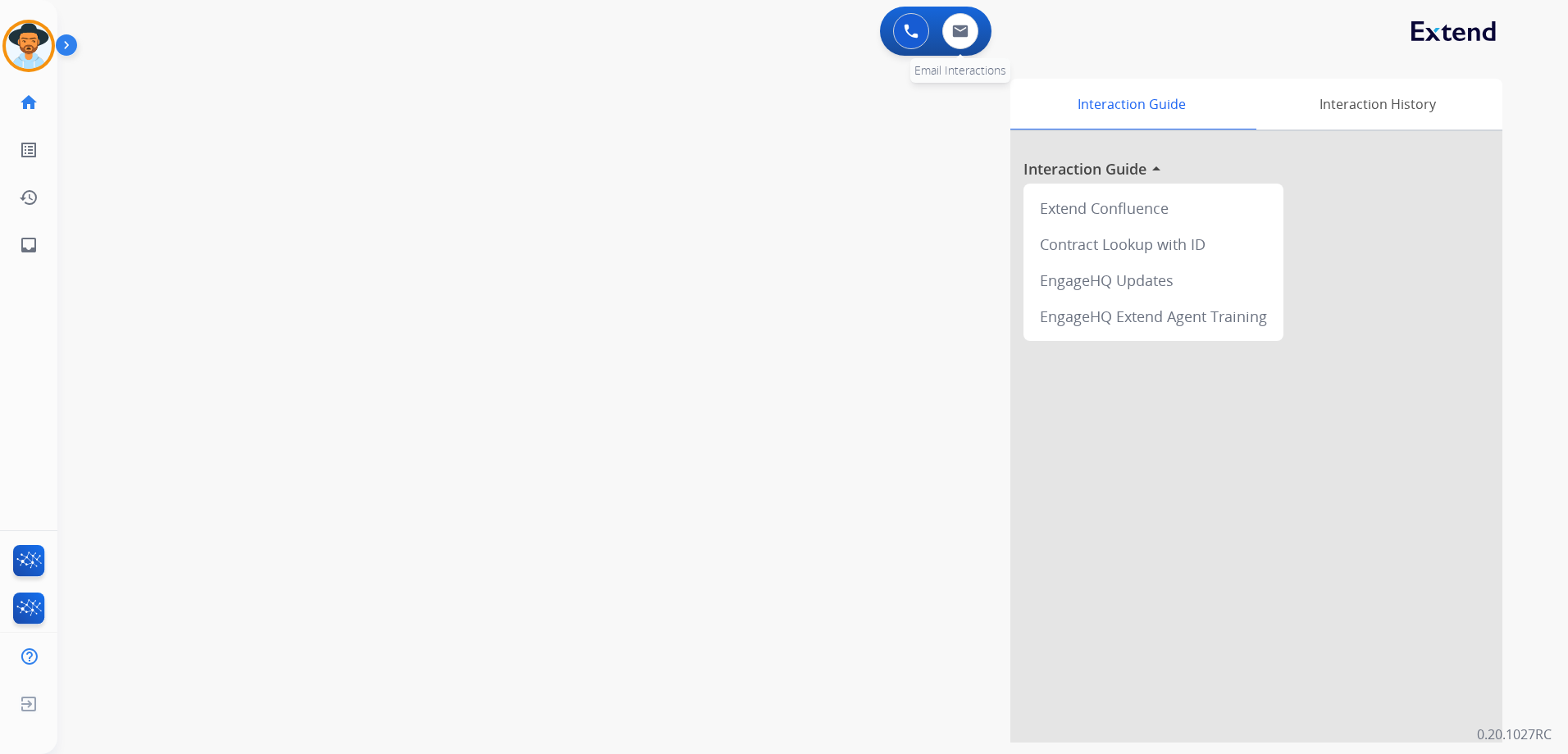
click at [965, 13] on div "0 Email Interactions" at bounding box center [959, 31] width 49 height 36
click at [965, 28] on img at bounding box center [959, 31] width 16 height 13
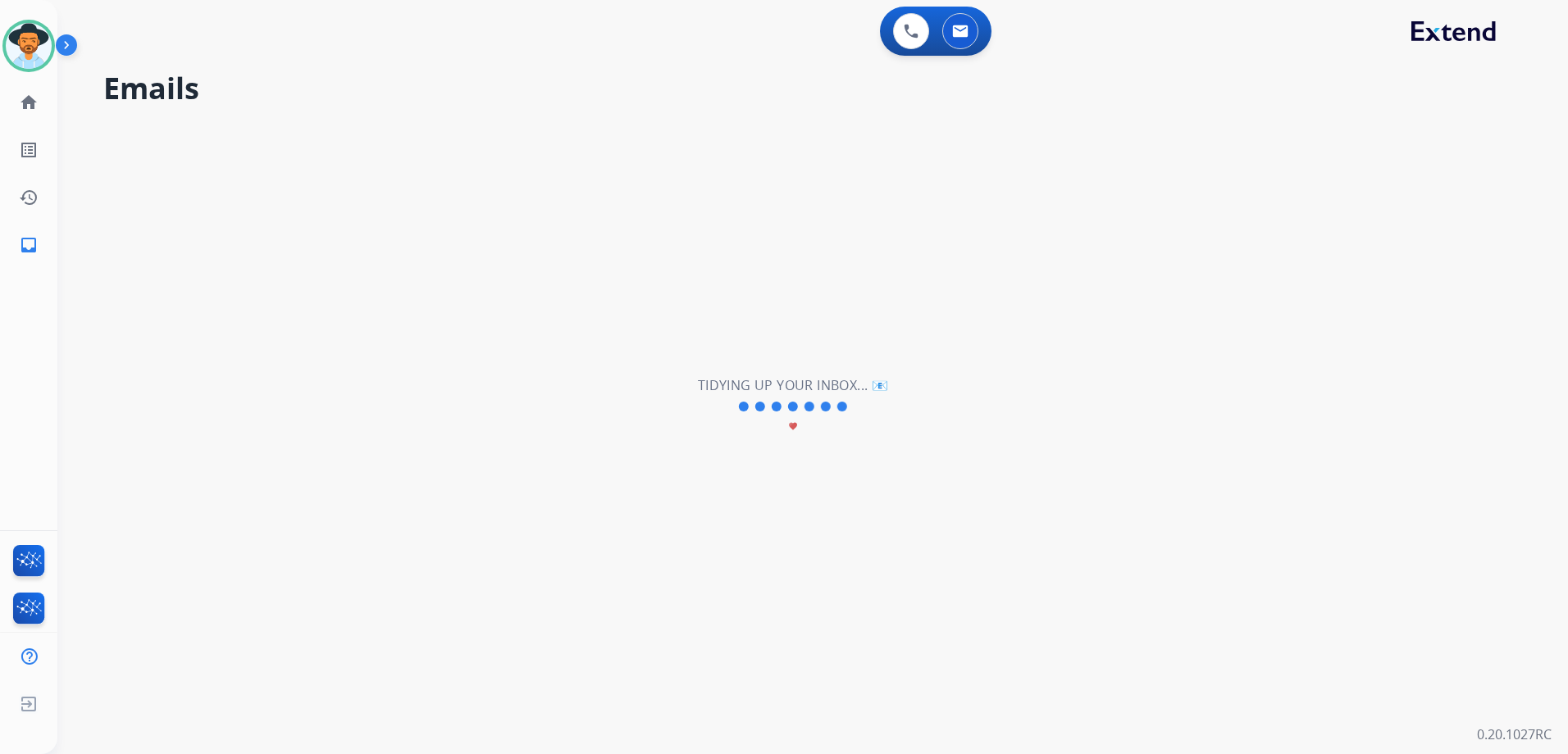
click at [740, 386] on h2 "Tidying up your inbox... 📧" at bounding box center [793, 385] width 190 height 20
click at [26, 35] on img at bounding box center [28, 46] width 46 height 46
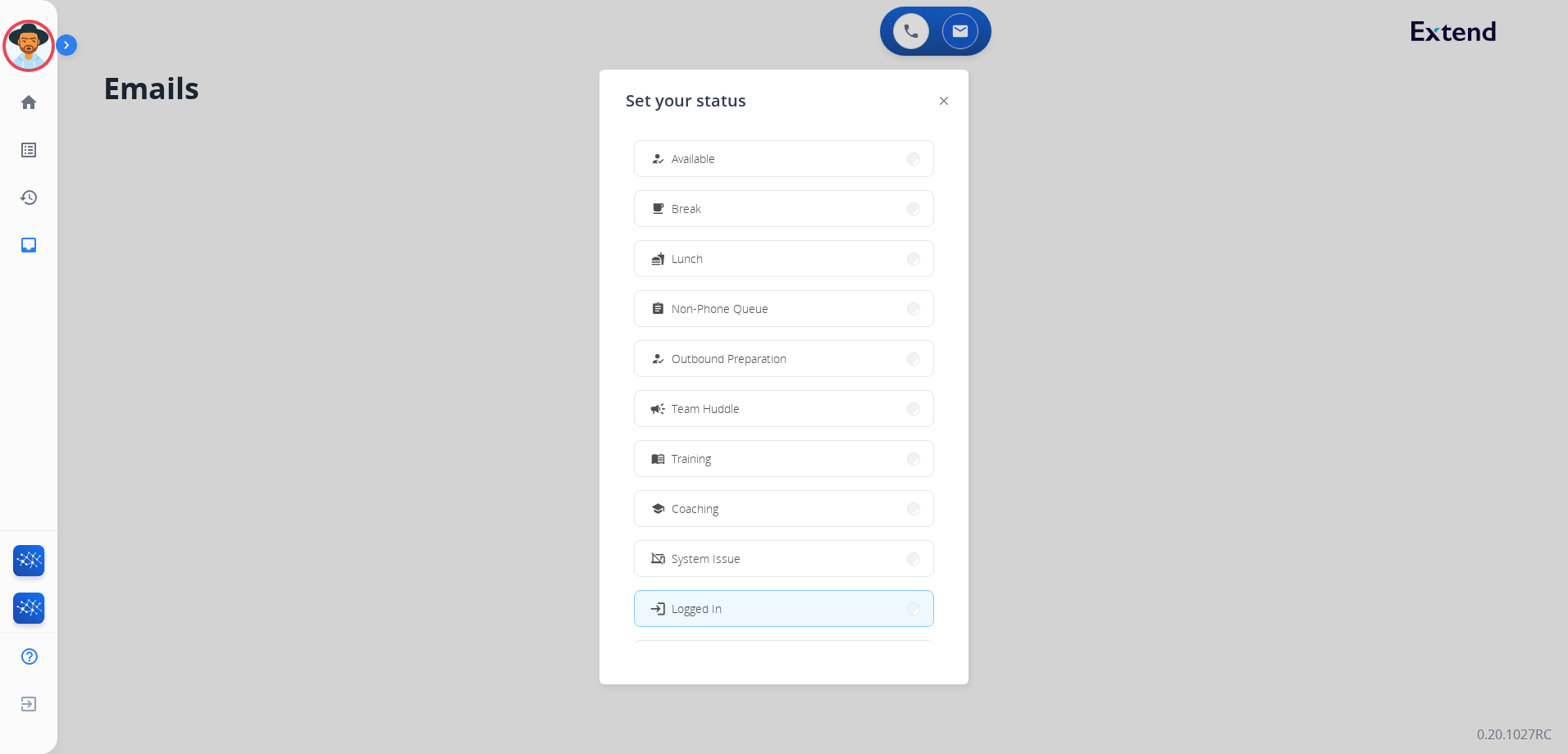
click at [244, 74] on div at bounding box center [784, 377] width 1568 height 754
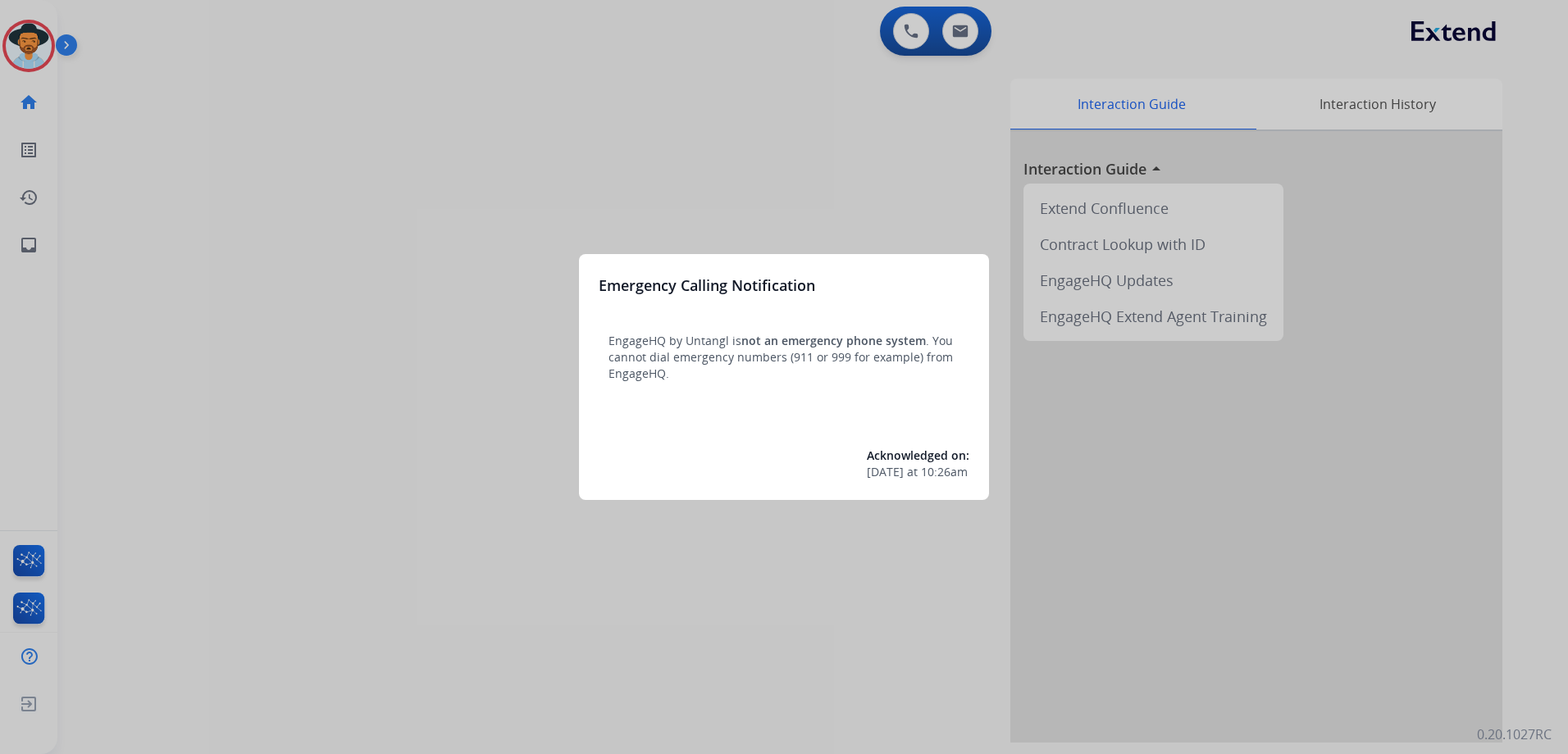
click at [727, 175] on div at bounding box center [784, 377] width 1568 height 754
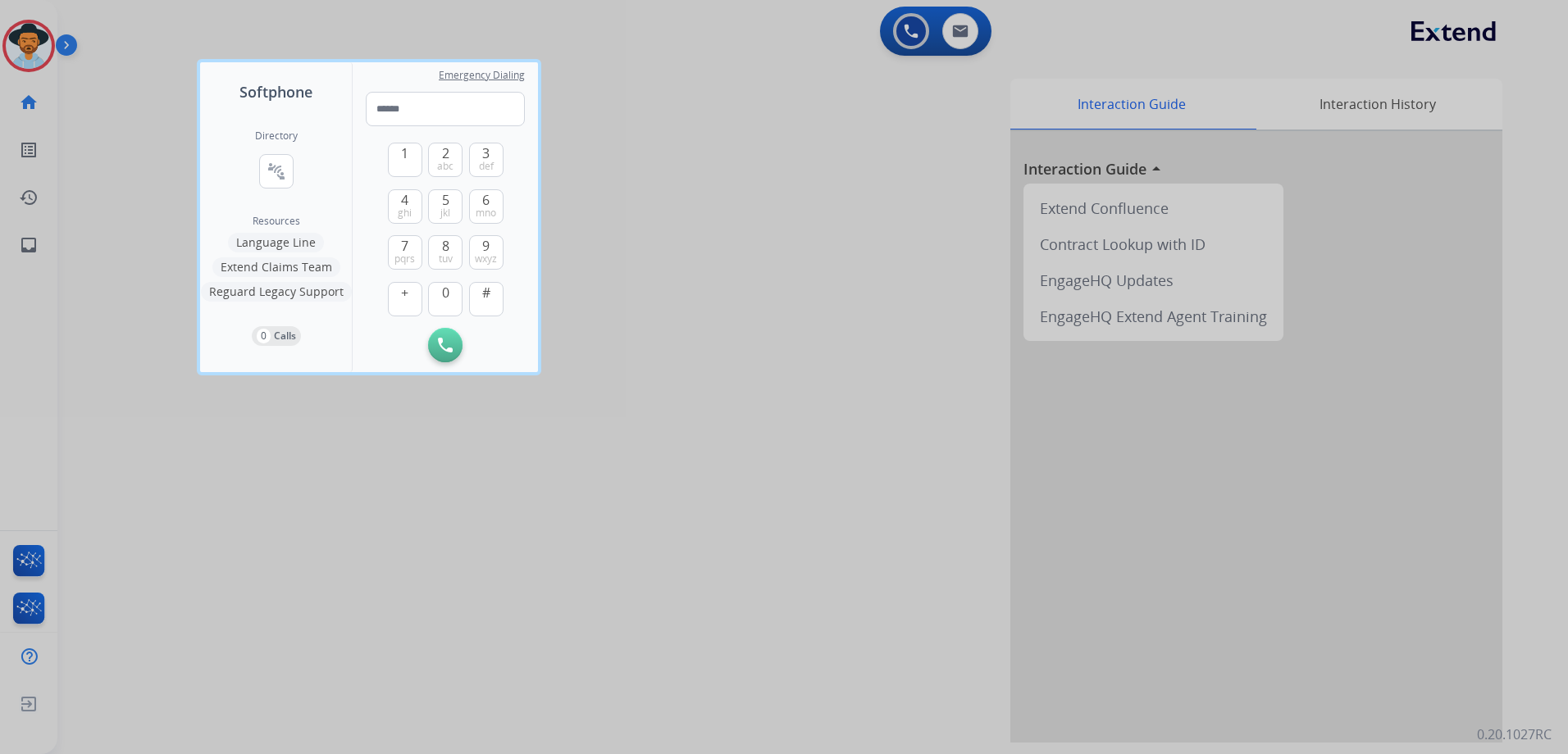
click at [820, 175] on div at bounding box center [784, 377] width 1568 height 754
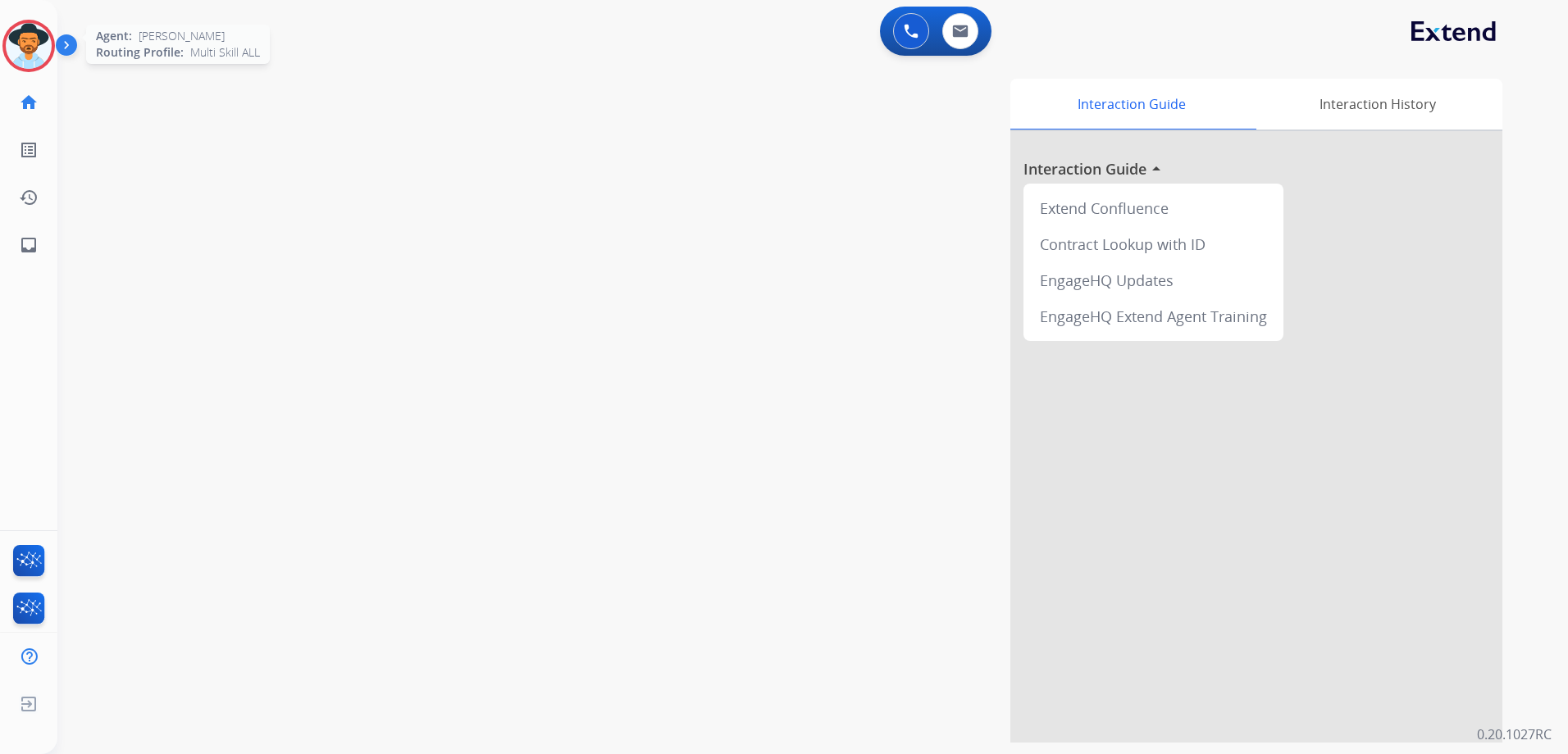
click at [27, 51] on img at bounding box center [28, 46] width 46 height 46
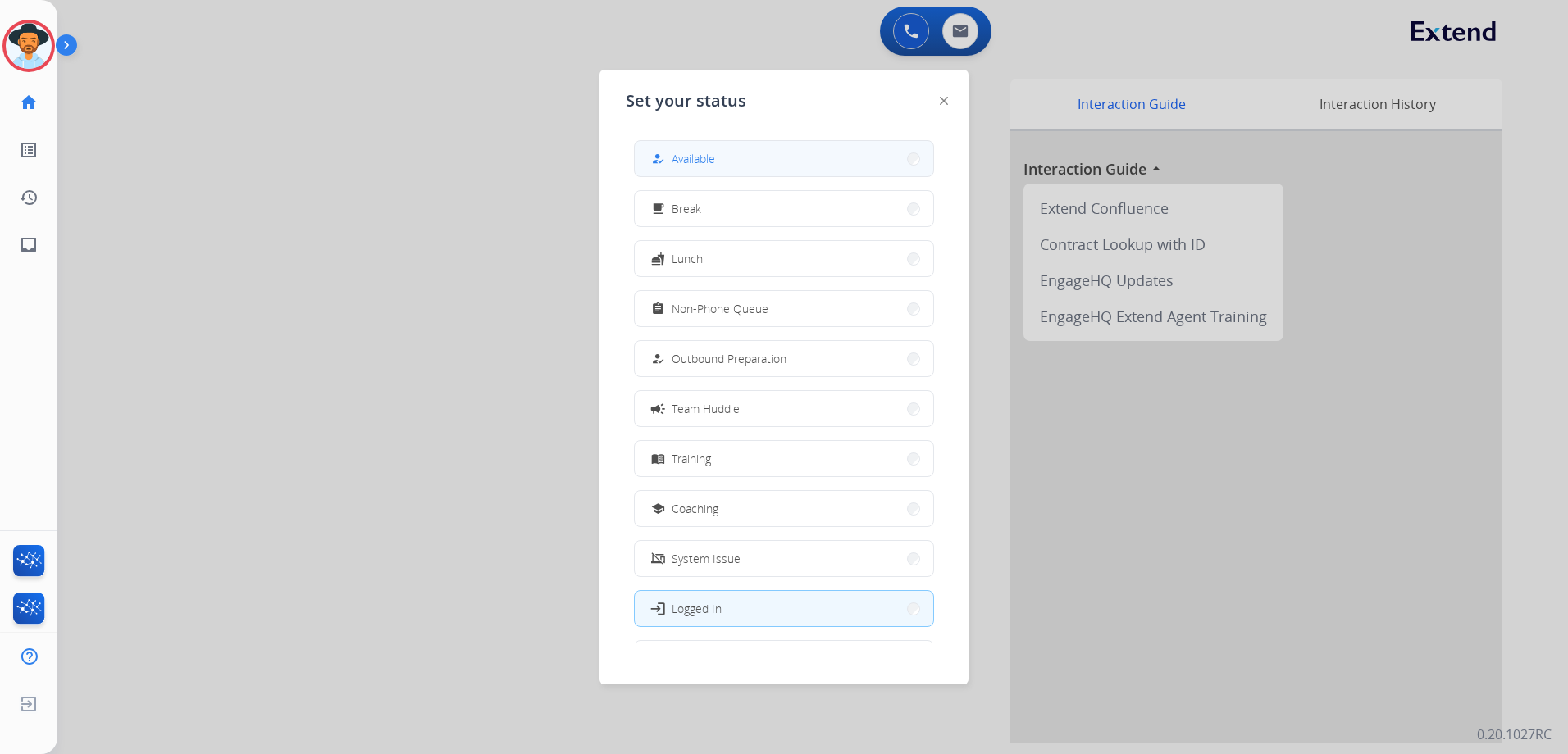
click at [735, 154] on button "how_to_reg Available" at bounding box center [783, 158] width 298 height 35
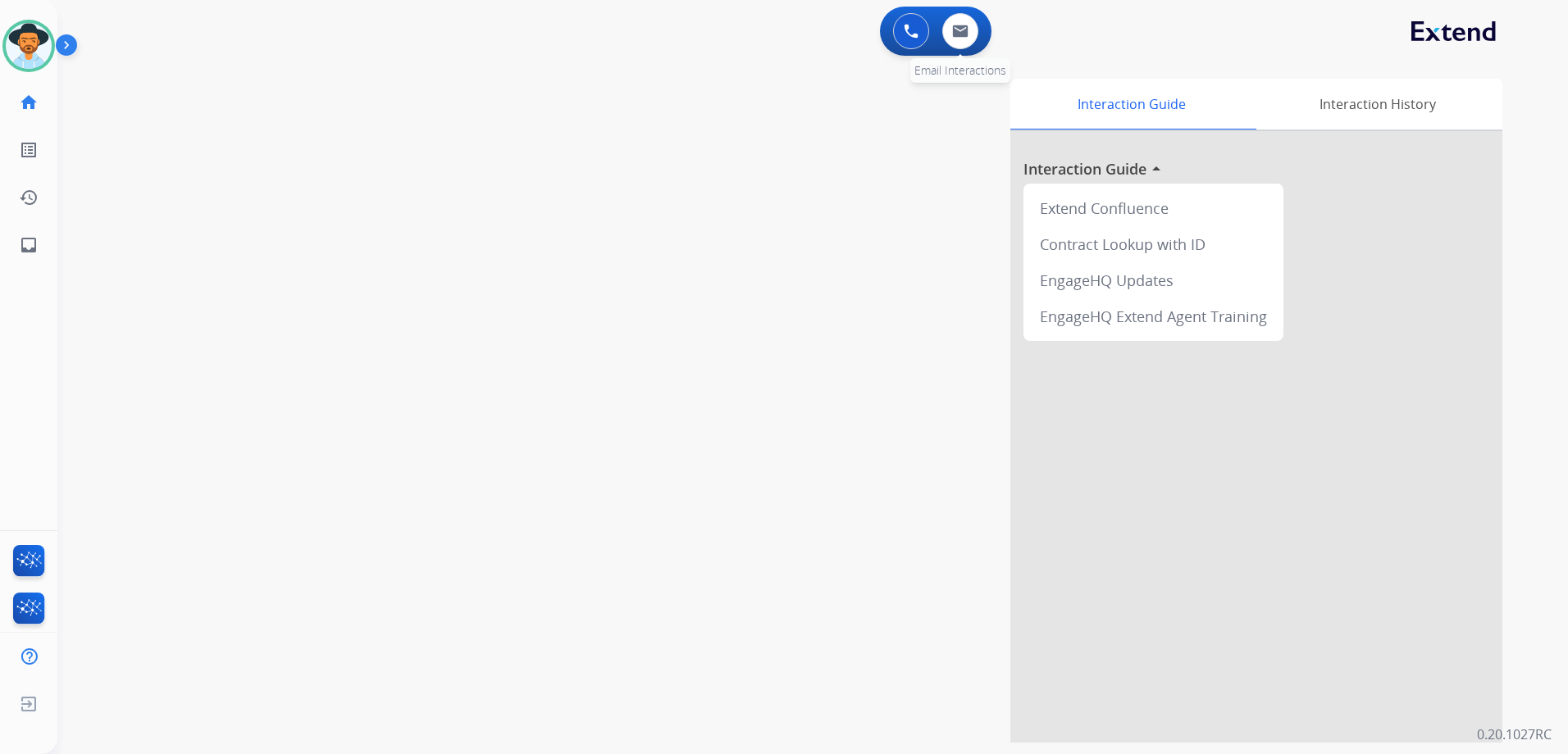
click at [983, 27] on div "0 Email Interactions" at bounding box center [959, 31] width 49 height 36
click at [971, 34] on button at bounding box center [960, 31] width 36 height 36
select select "**********"
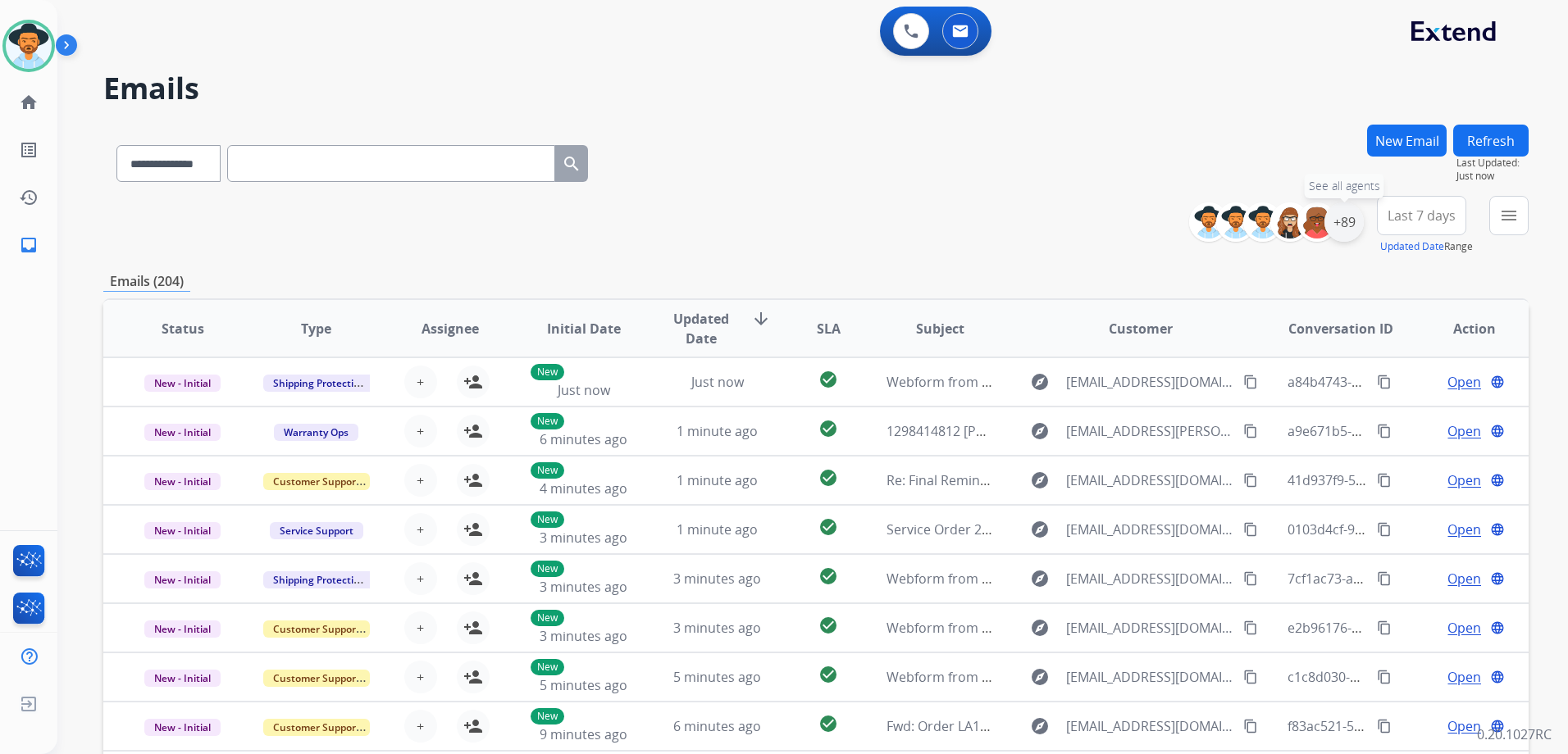
click at [1345, 220] on div "+89" at bounding box center [1344, 223] width 40 height 40
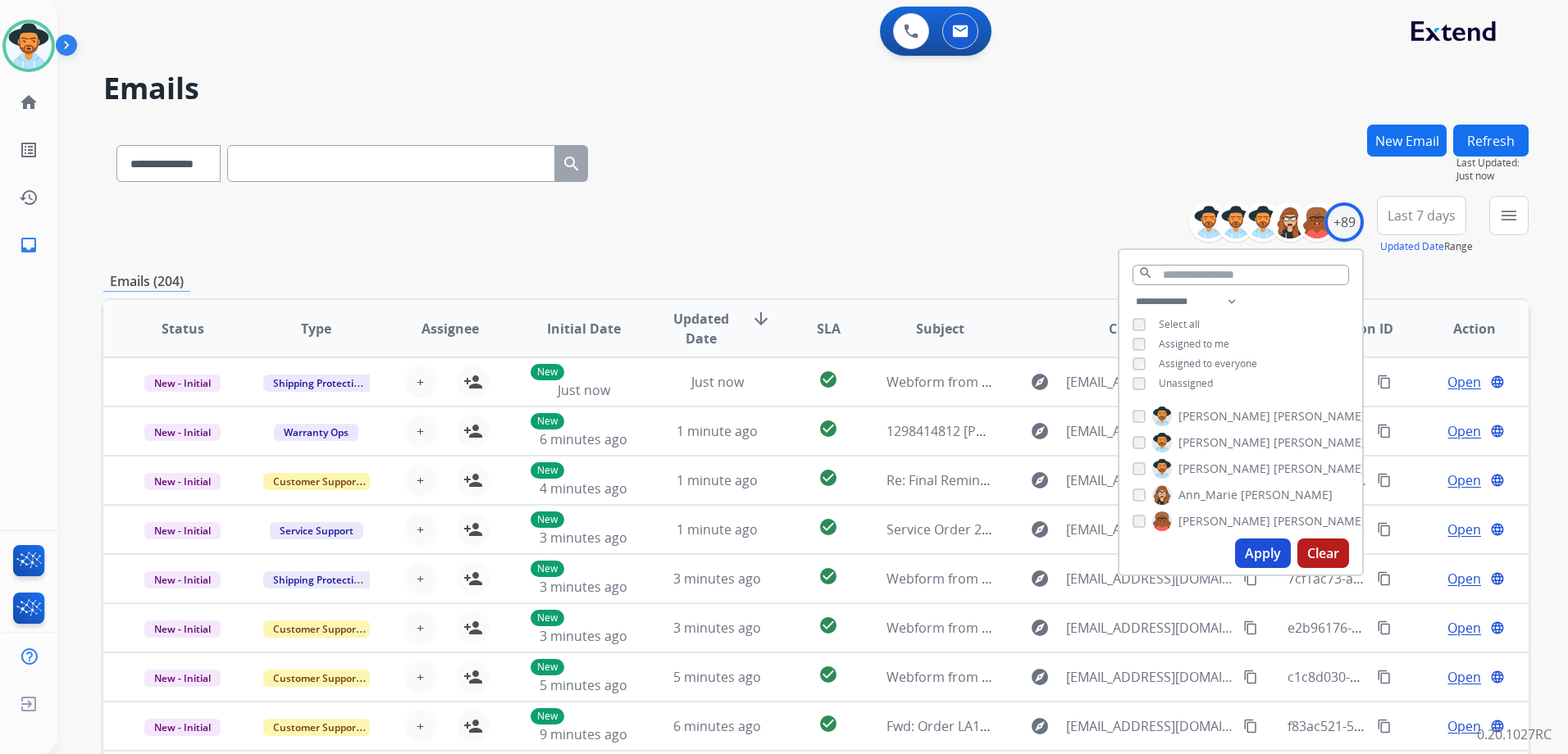
click at [1181, 381] on span "Unassigned" at bounding box center [1185, 383] width 54 height 14
click at [1270, 554] on button "Apply" at bounding box center [1262, 554] width 56 height 29
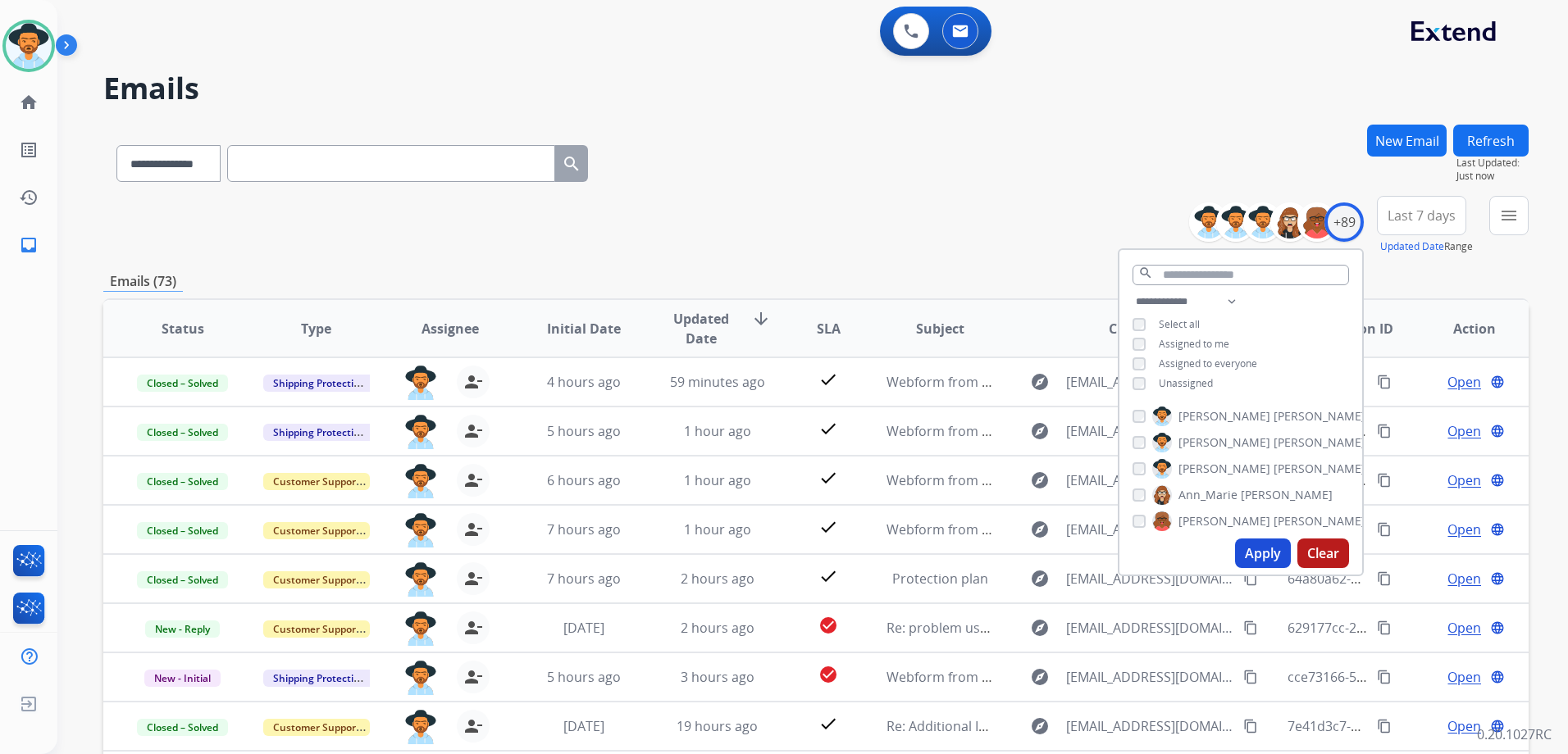
click at [982, 199] on div "**********" at bounding box center [816, 225] width 1425 height 59
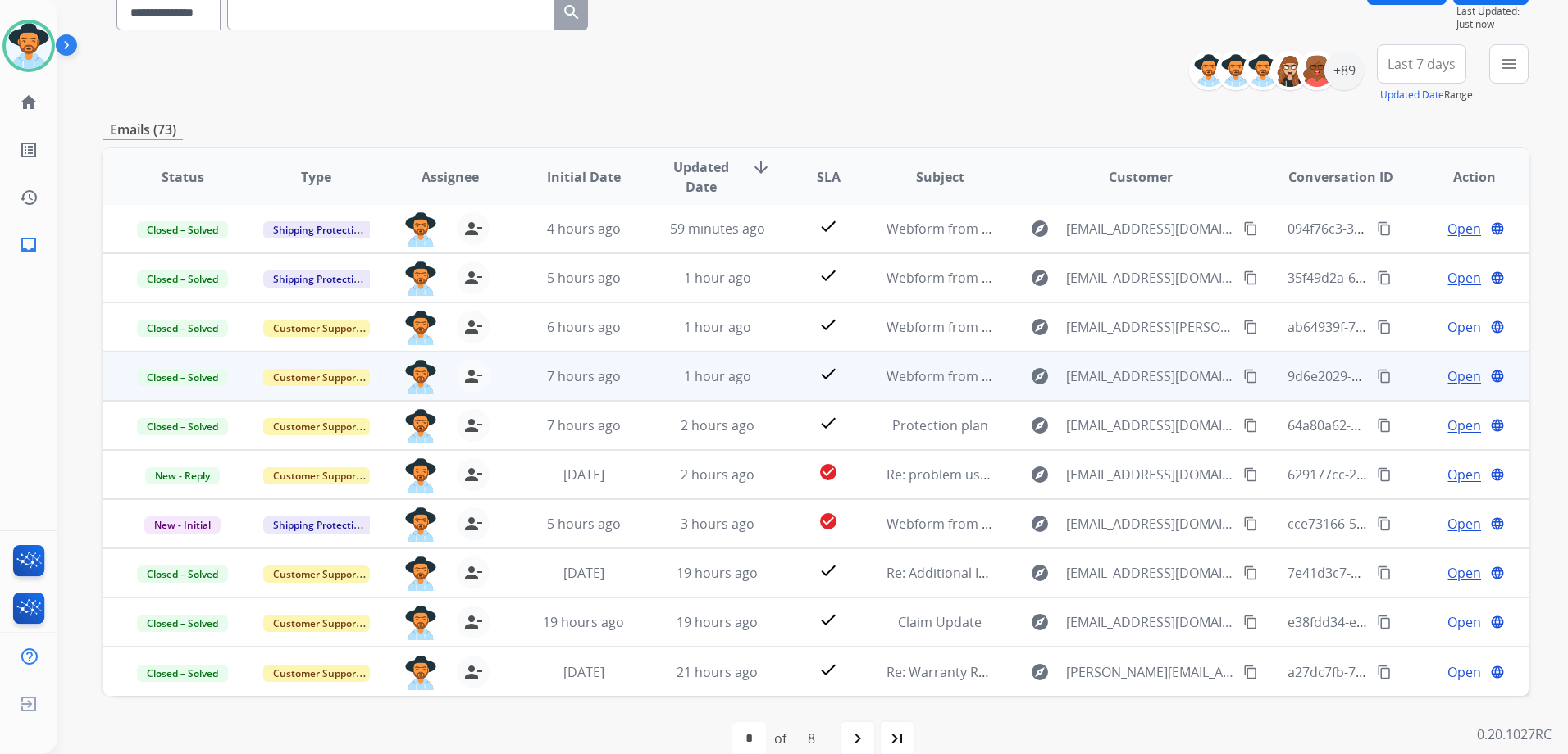
scroll to position [164, 0]
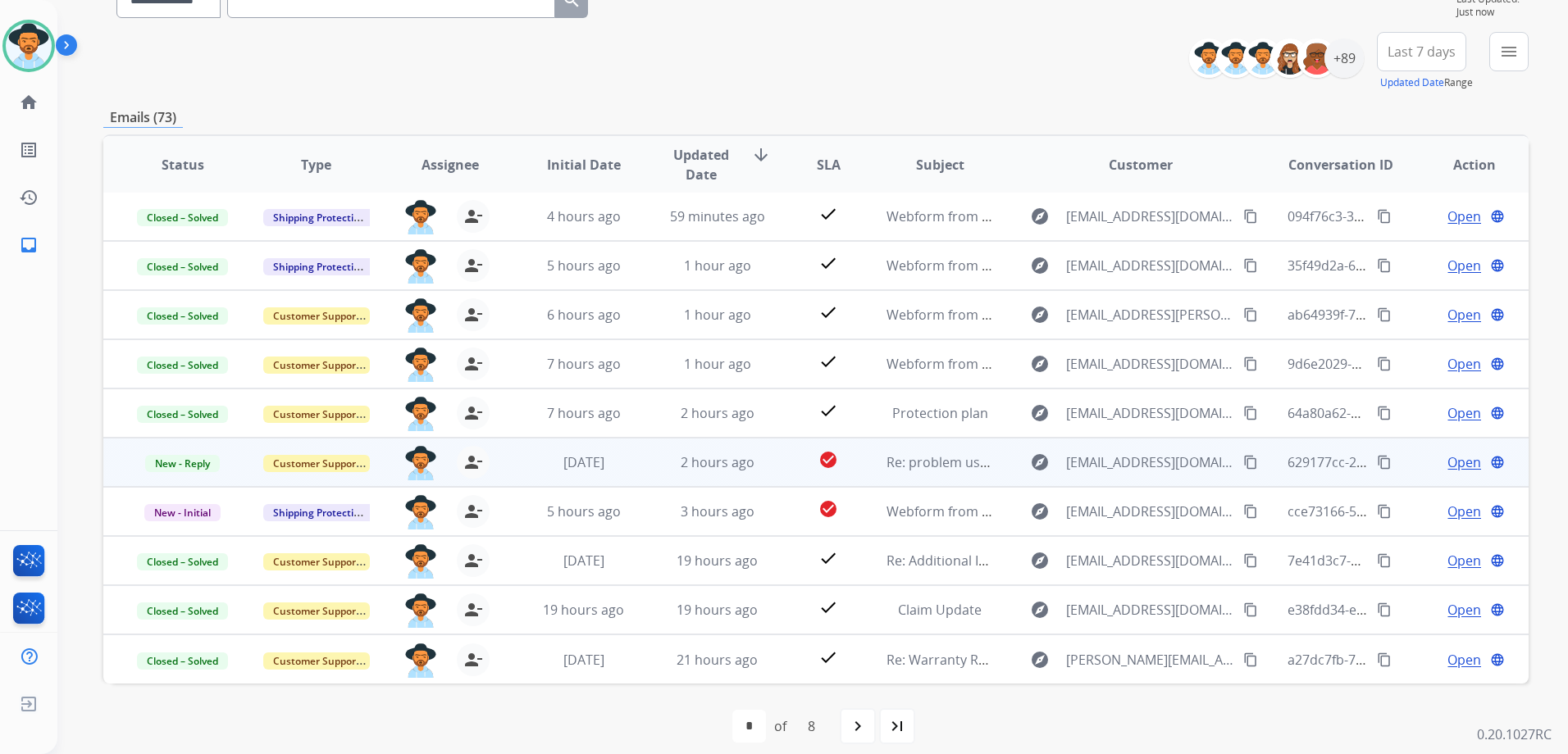
click at [1403, 469] on td "Open language" at bounding box center [1461, 462] width 133 height 49
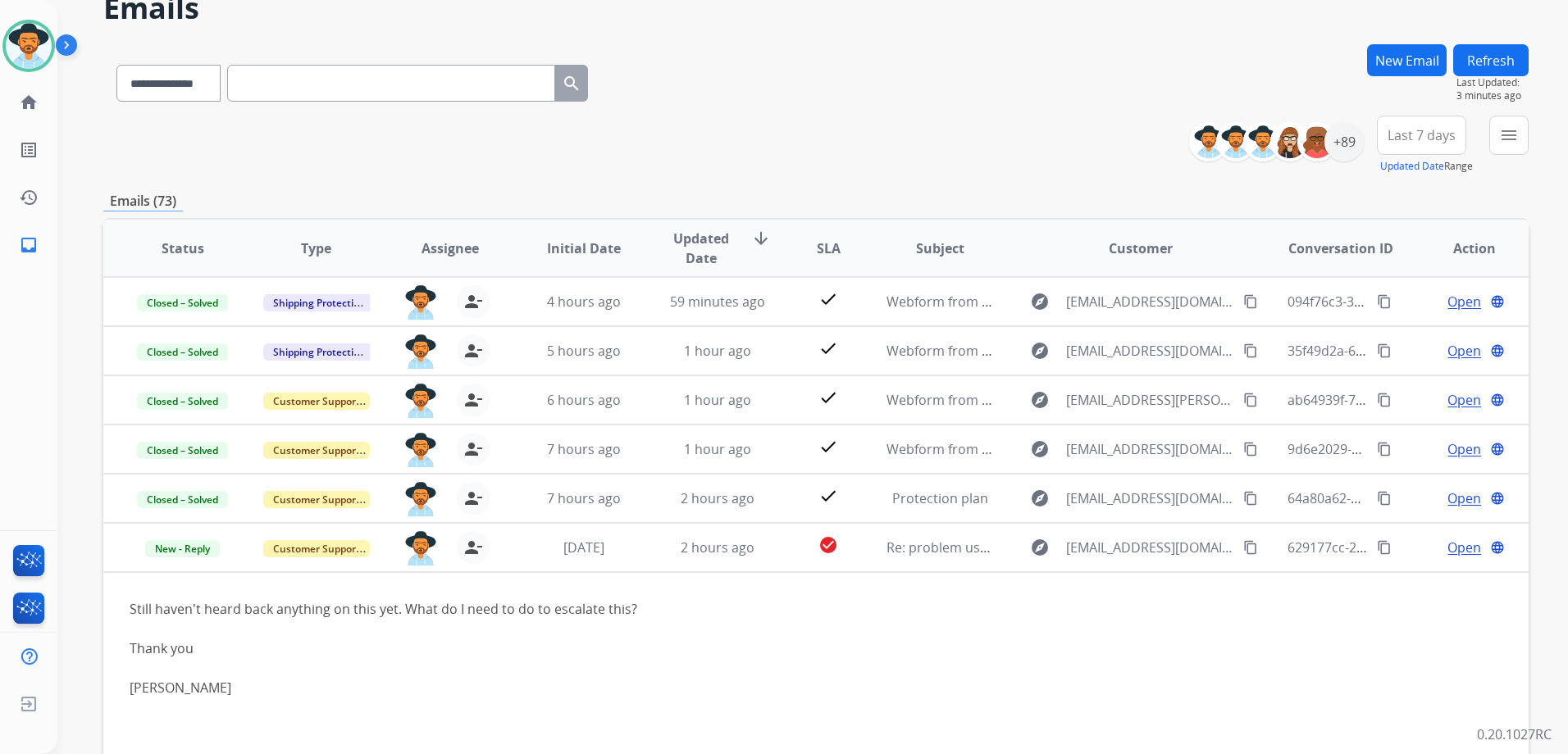
scroll to position [0, 0]
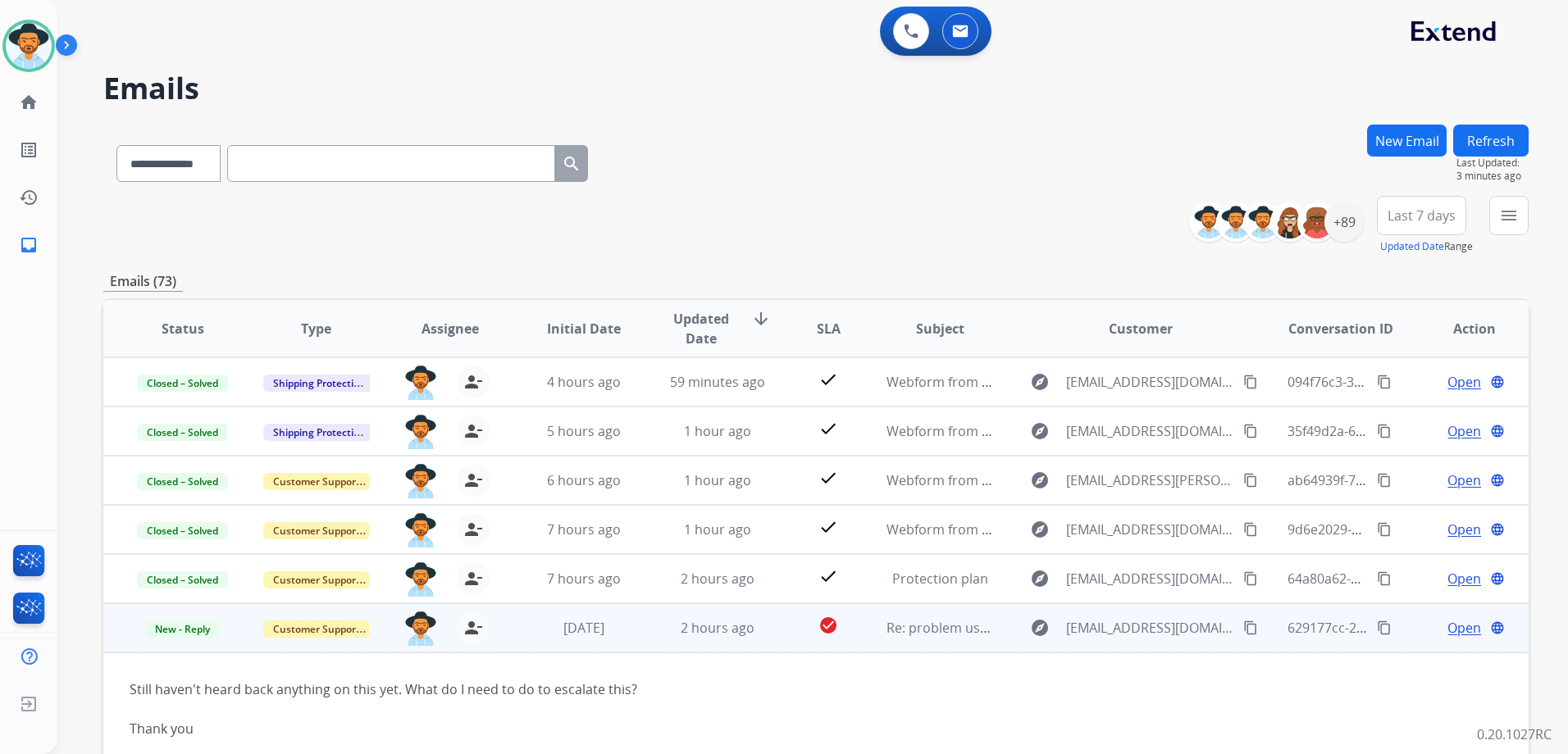
click at [1407, 631] on td "Open language" at bounding box center [1461, 628] width 133 height 49
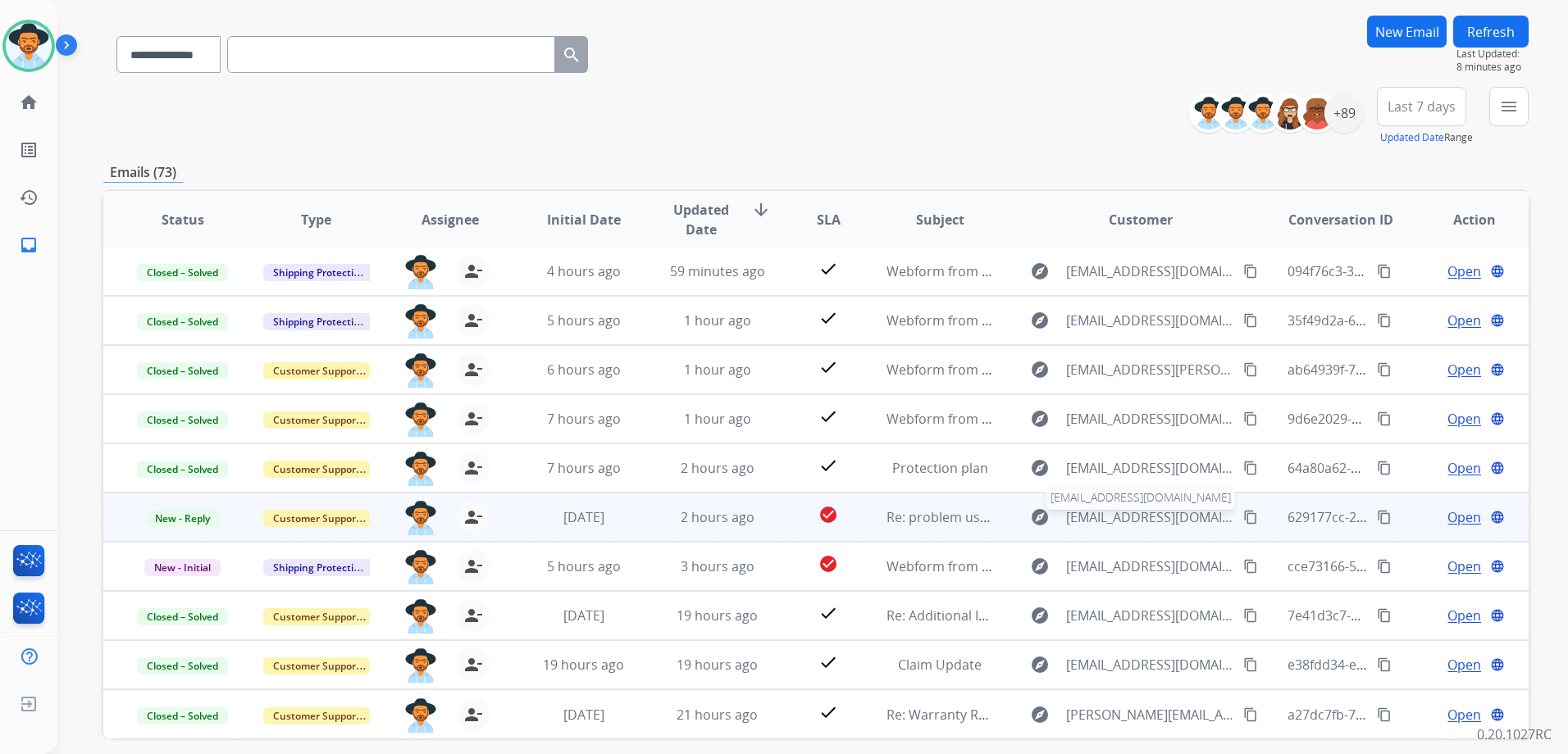
scroll to position [164, 0]
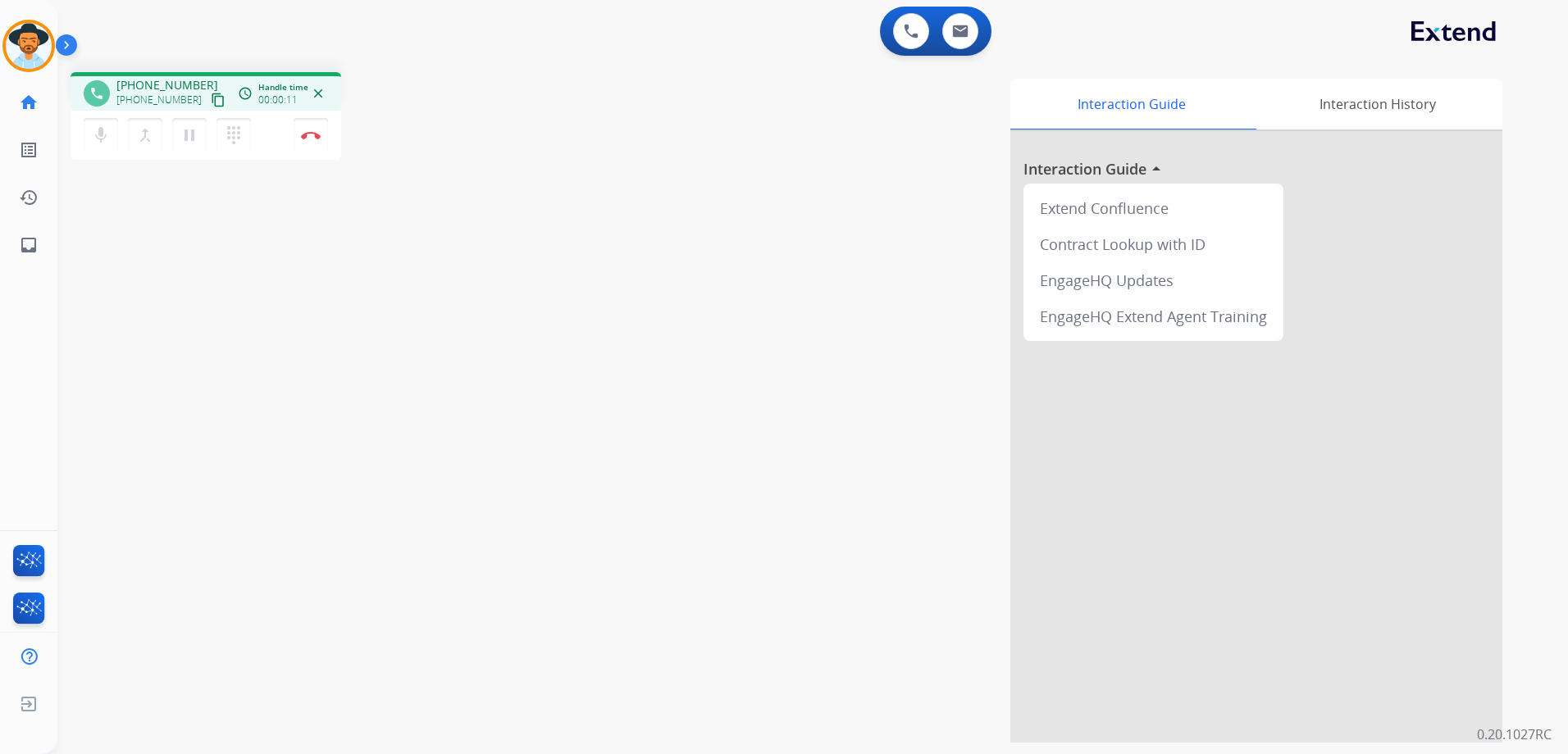
click at [211, 103] on mat-icon "content_copy" at bounding box center [217, 100] width 15 height 15
click at [951, 25] on button at bounding box center [960, 31] width 36 height 36
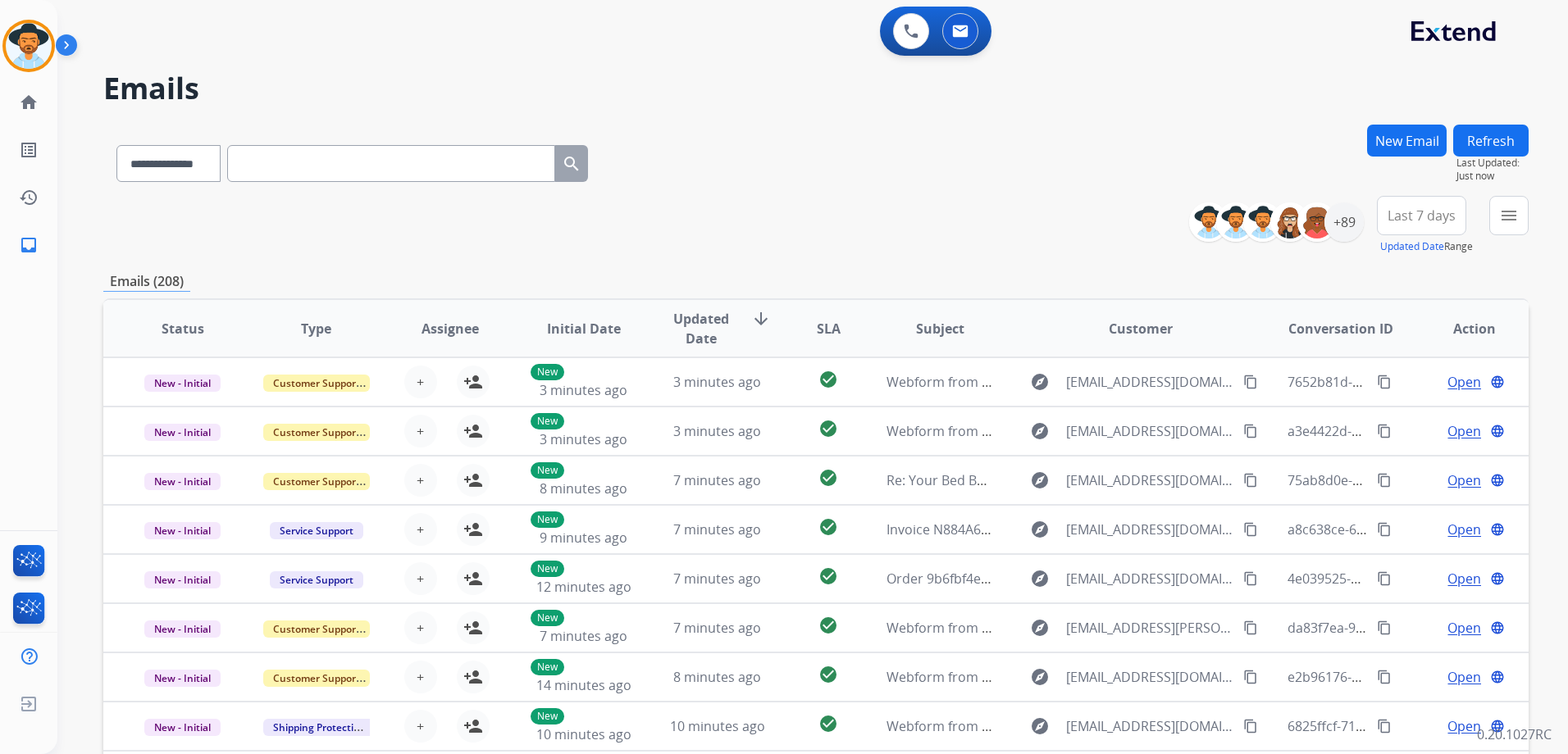
click at [1418, 138] on button "New Email" at bounding box center [1406, 140] width 80 height 32
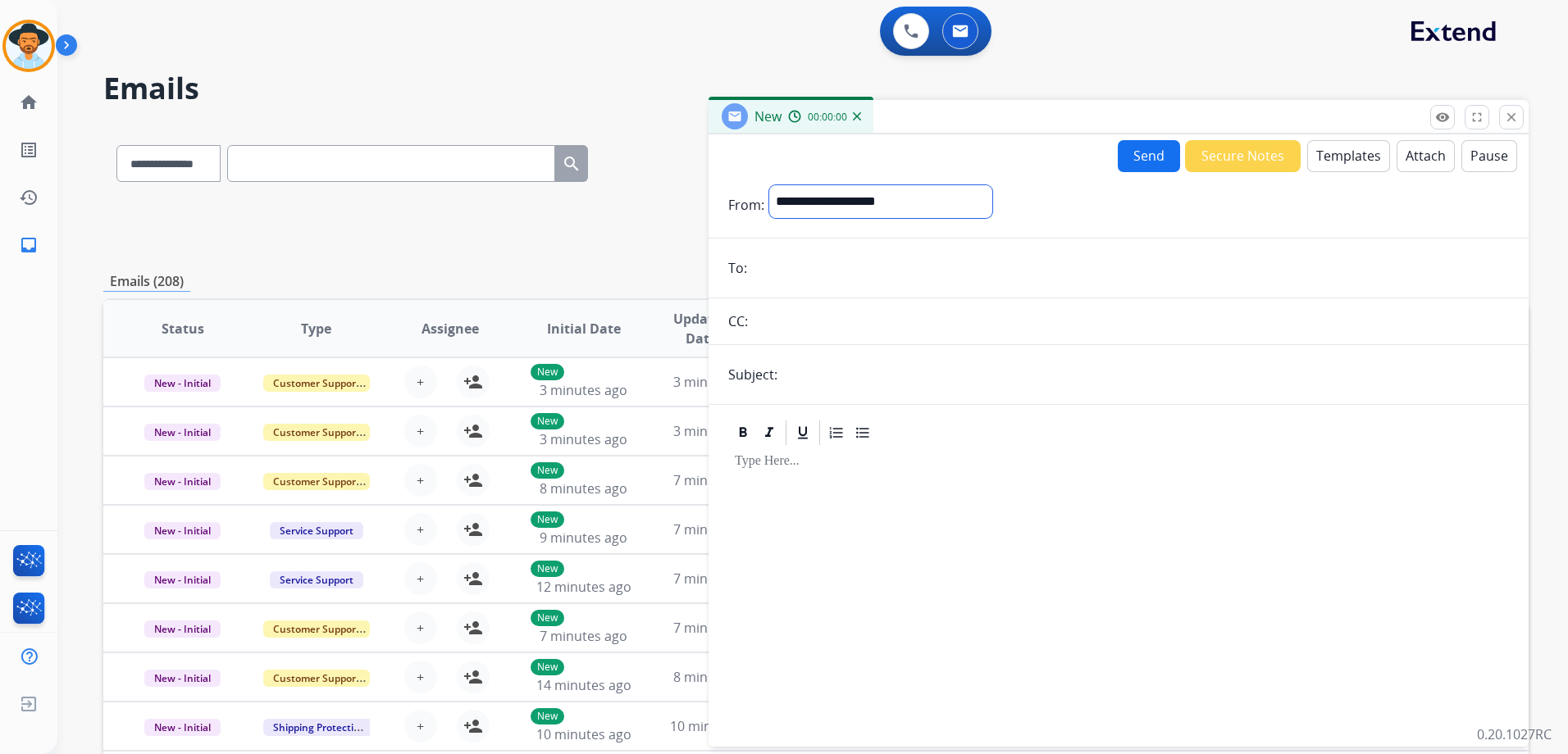
drag, startPoint x: 885, startPoint y: 207, endPoint x: 885, endPoint y: 218, distance: 11.0
click at [885, 207] on select "**********" at bounding box center [880, 202] width 223 height 33
select select "**********"
click at [769, 186] on select "**********" at bounding box center [880, 202] width 223 height 33
paste input "**********"
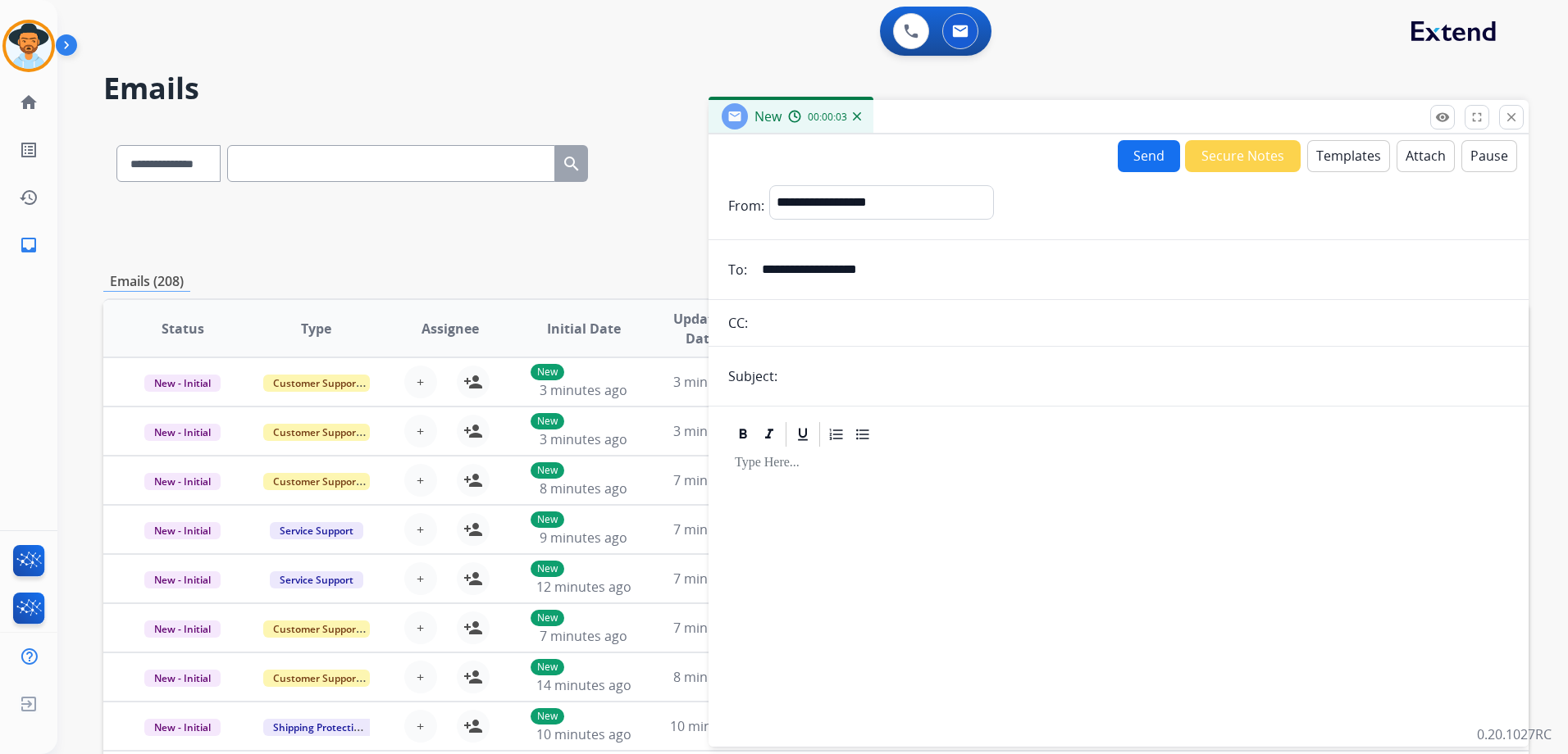
type input "**********"
click at [828, 384] on input "text" at bounding box center [1145, 377] width 726 height 33
drag, startPoint x: 881, startPoint y: 376, endPoint x: 685, endPoint y: 371, distance: 196.1
click at [685, 371] on div "**********" at bounding box center [816, 529] width 1425 height 808
type input "**********"
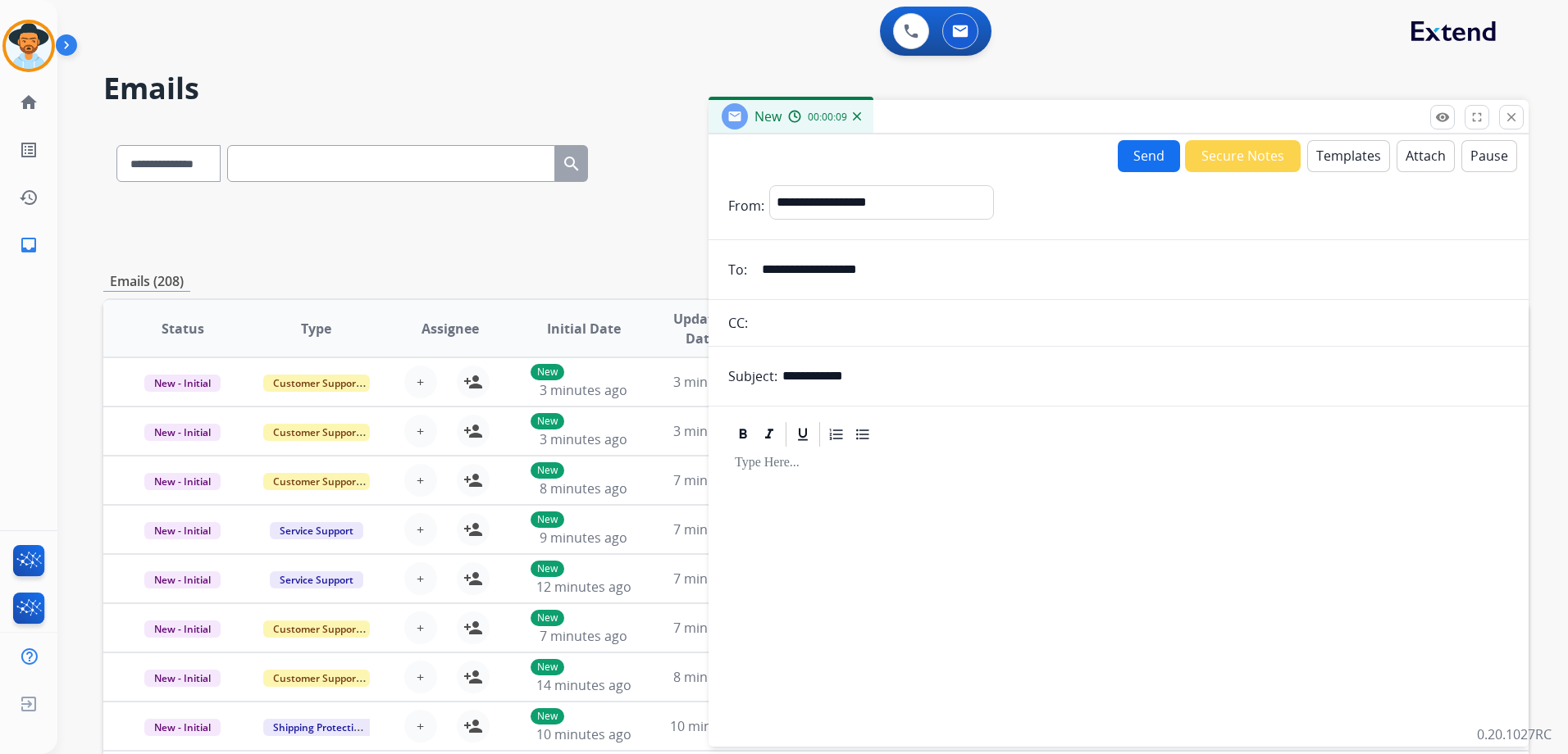
click at [834, 524] on div at bounding box center [1118, 590] width 781 height 281
click at [1342, 159] on button "Templates" at bounding box center [1348, 156] width 83 height 32
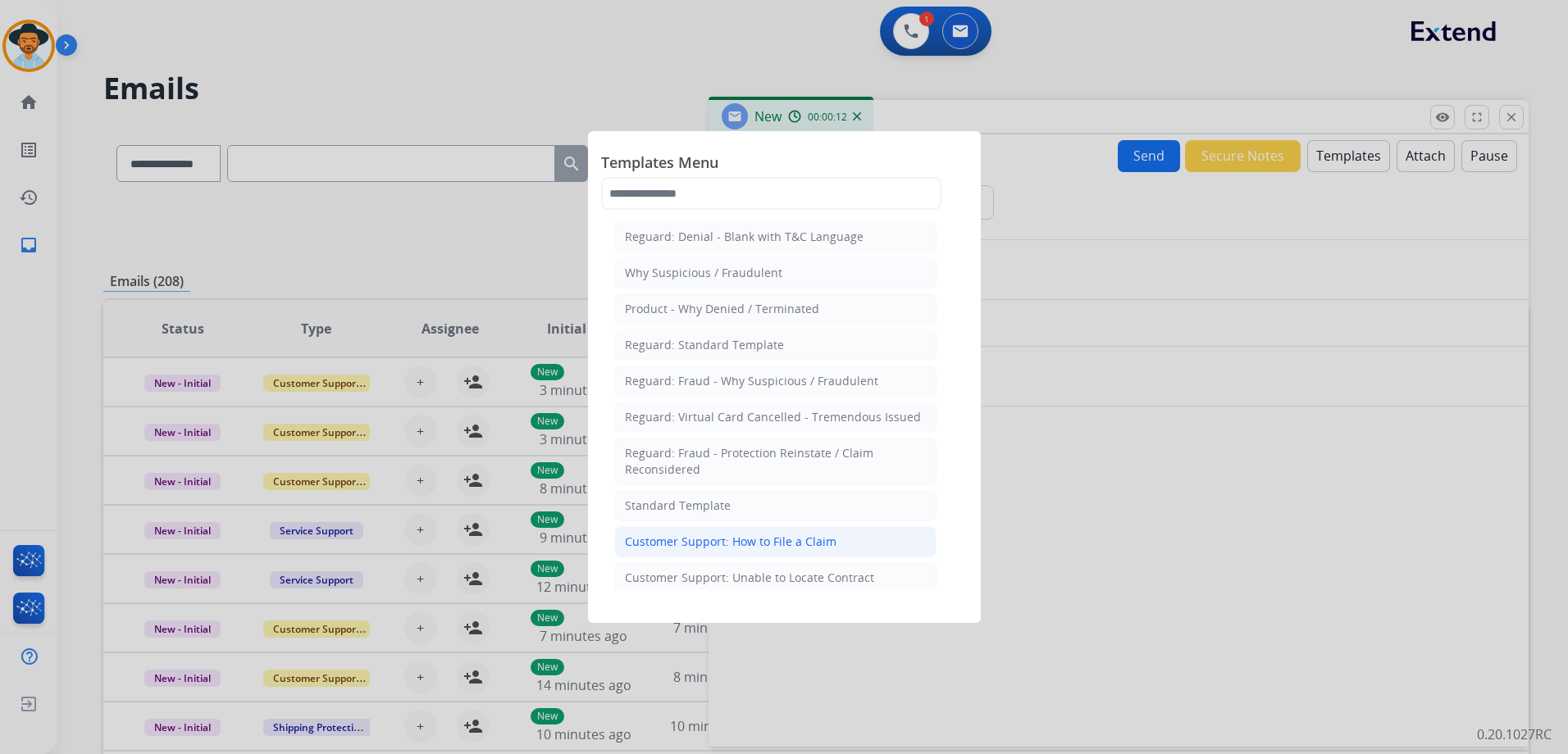
click at [786, 555] on li "Customer Support: How to File a Claim" at bounding box center [775, 542] width 322 height 31
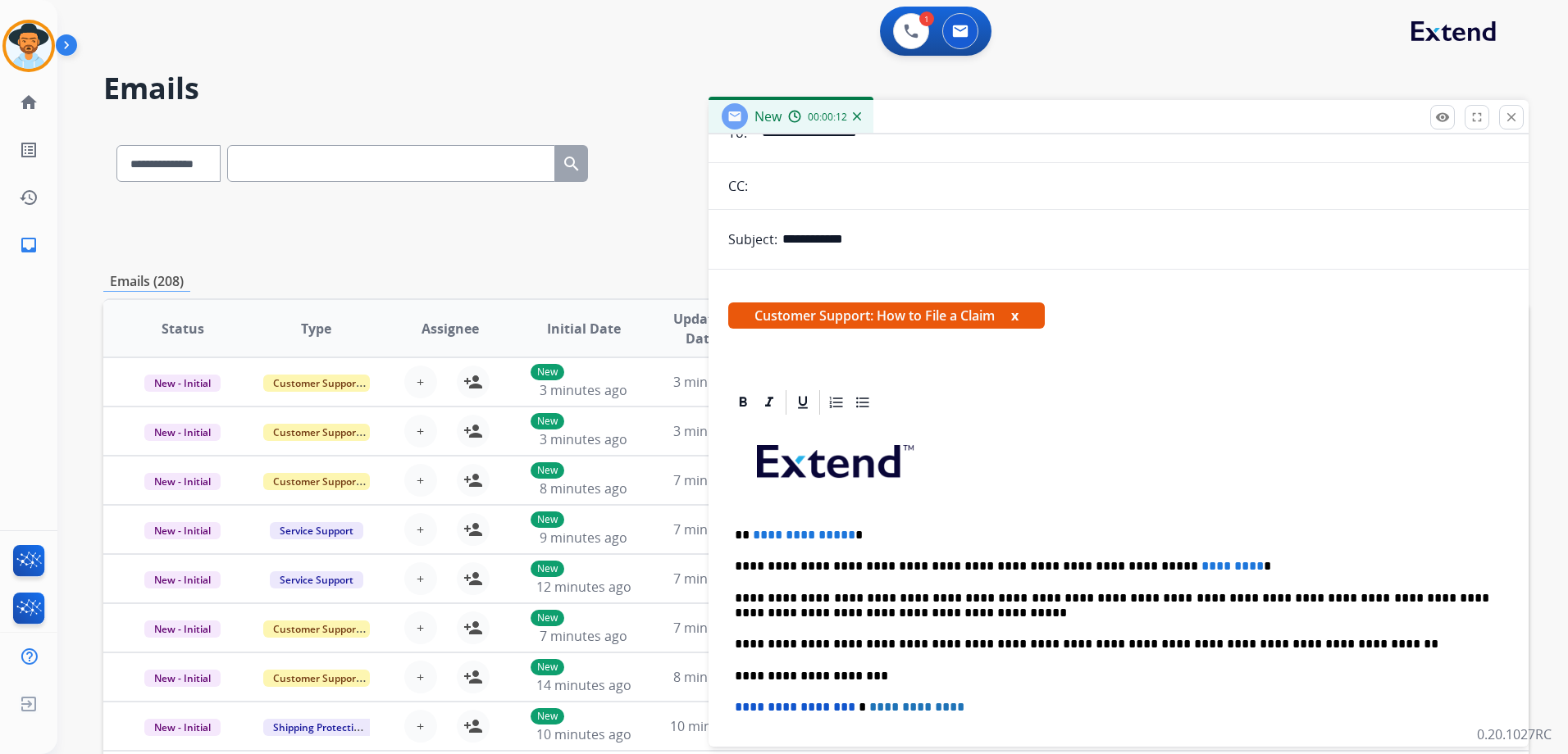
scroll to position [316, 0]
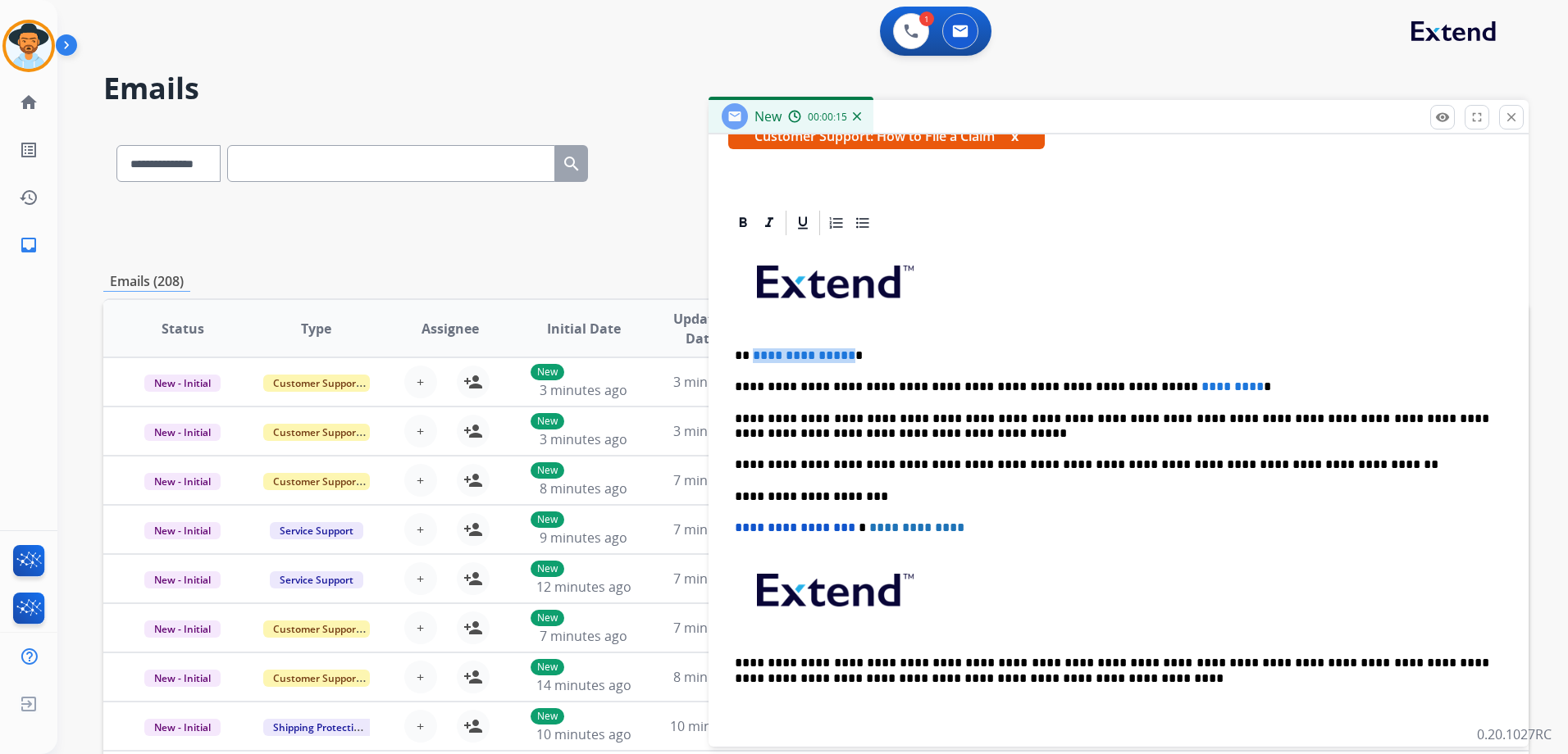
drag, startPoint x: 845, startPoint y: 355, endPoint x: 752, endPoint y: 346, distance: 93.4
click at [752, 348] on p "**********" at bounding box center [1112, 355] width 754 height 15
drag, startPoint x: 1180, startPoint y: 384, endPoint x: 1068, endPoint y: 383, distance: 112.0
click at [1068, 383] on p "**********" at bounding box center [1112, 387] width 754 height 15
click at [910, 28] on img at bounding box center [910, 31] width 15 height 15
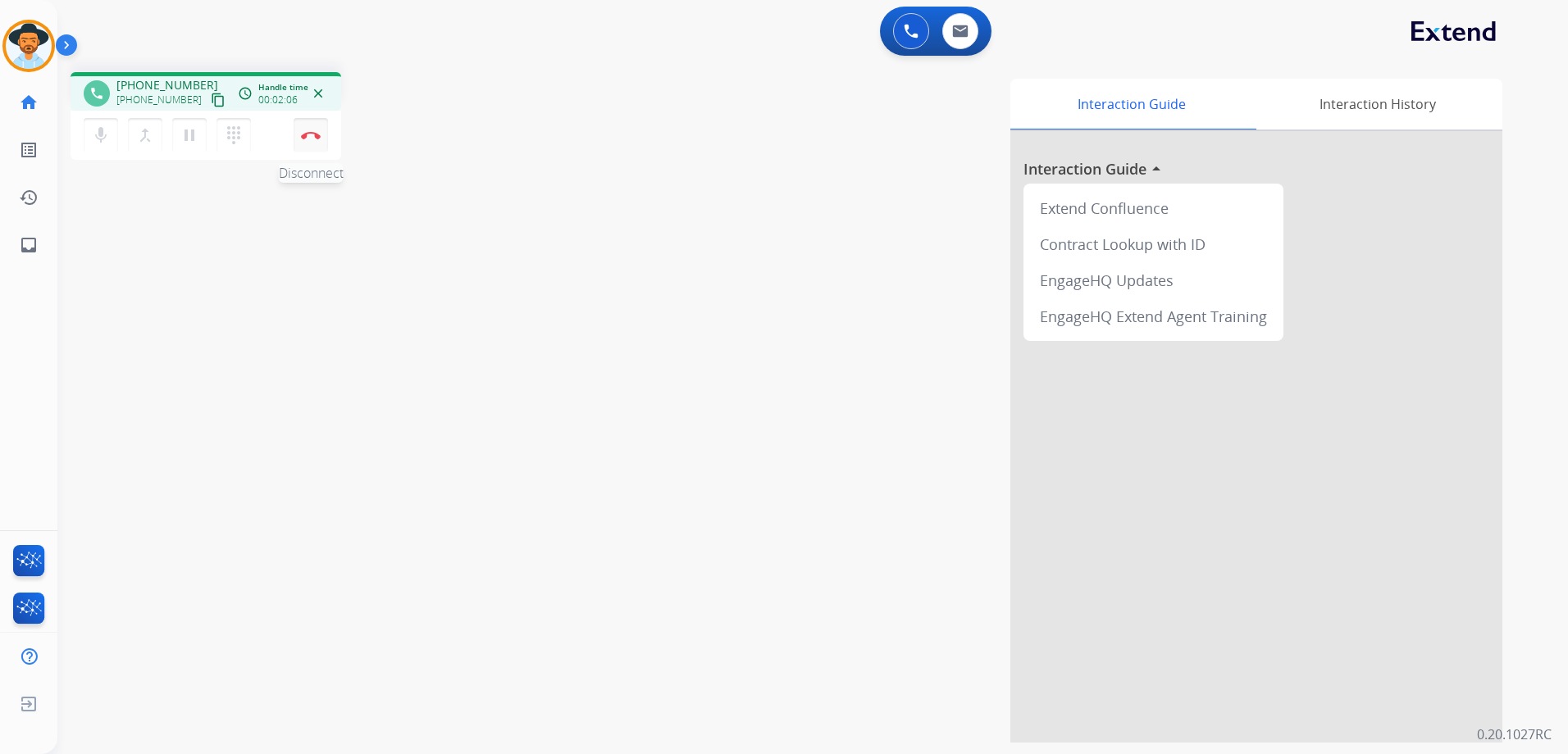
click at [304, 133] on img at bounding box center [310, 136] width 20 height 9
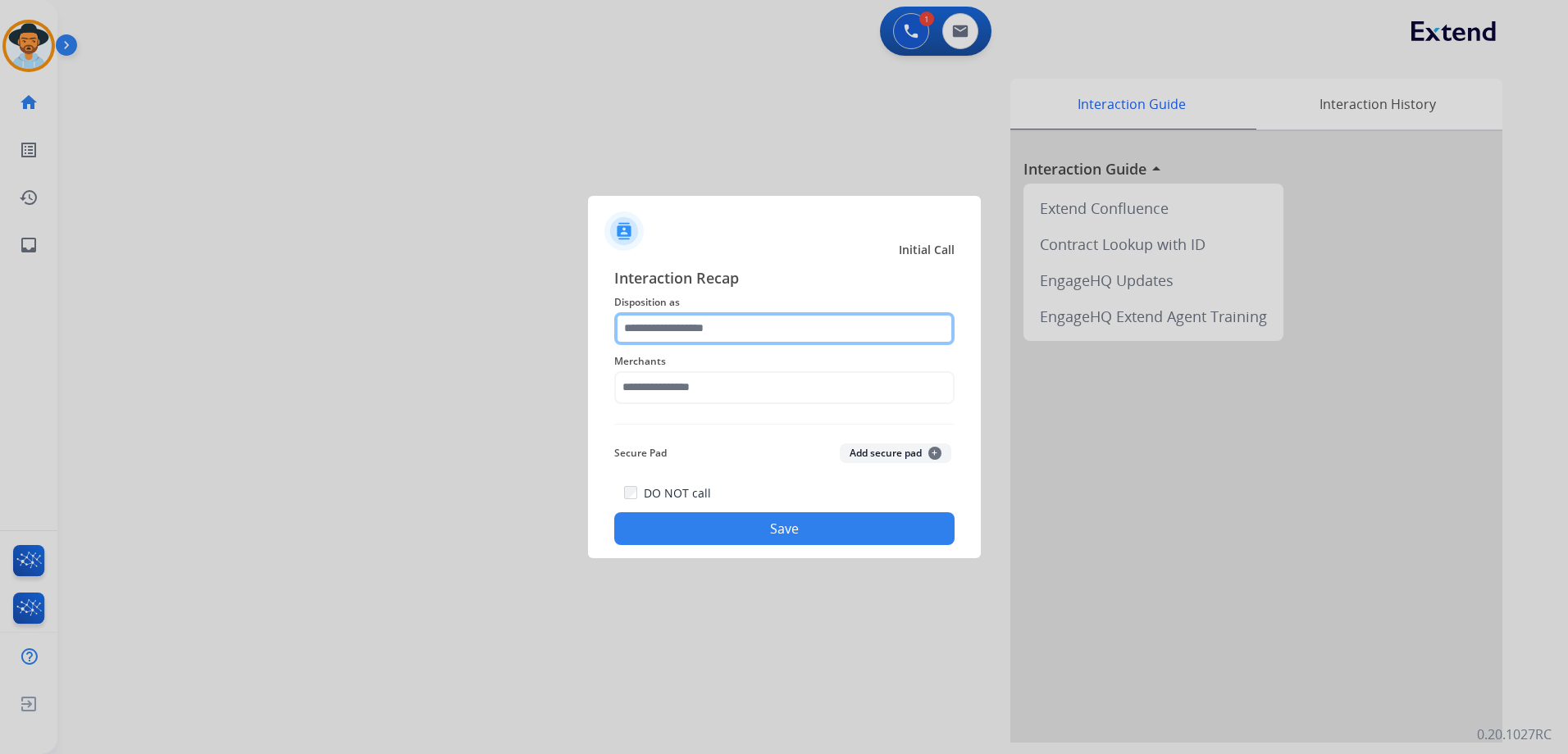
click at [753, 324] on input "text" at bounding box center [784, 328] width 340 height 33
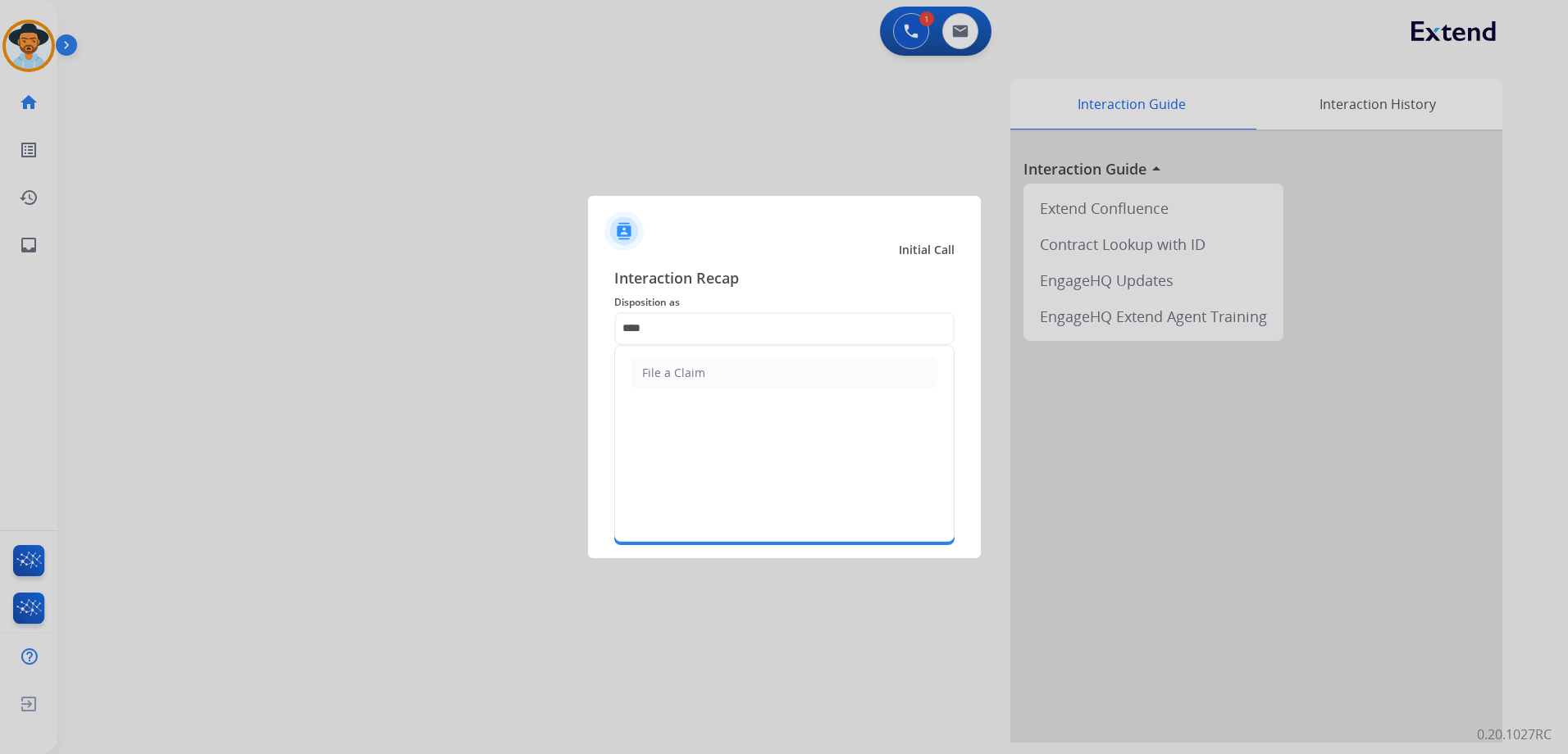
click at [722, 365] on li "File a Claim" at bounding box center [784, 373] width 306 height 31
type input "**********"
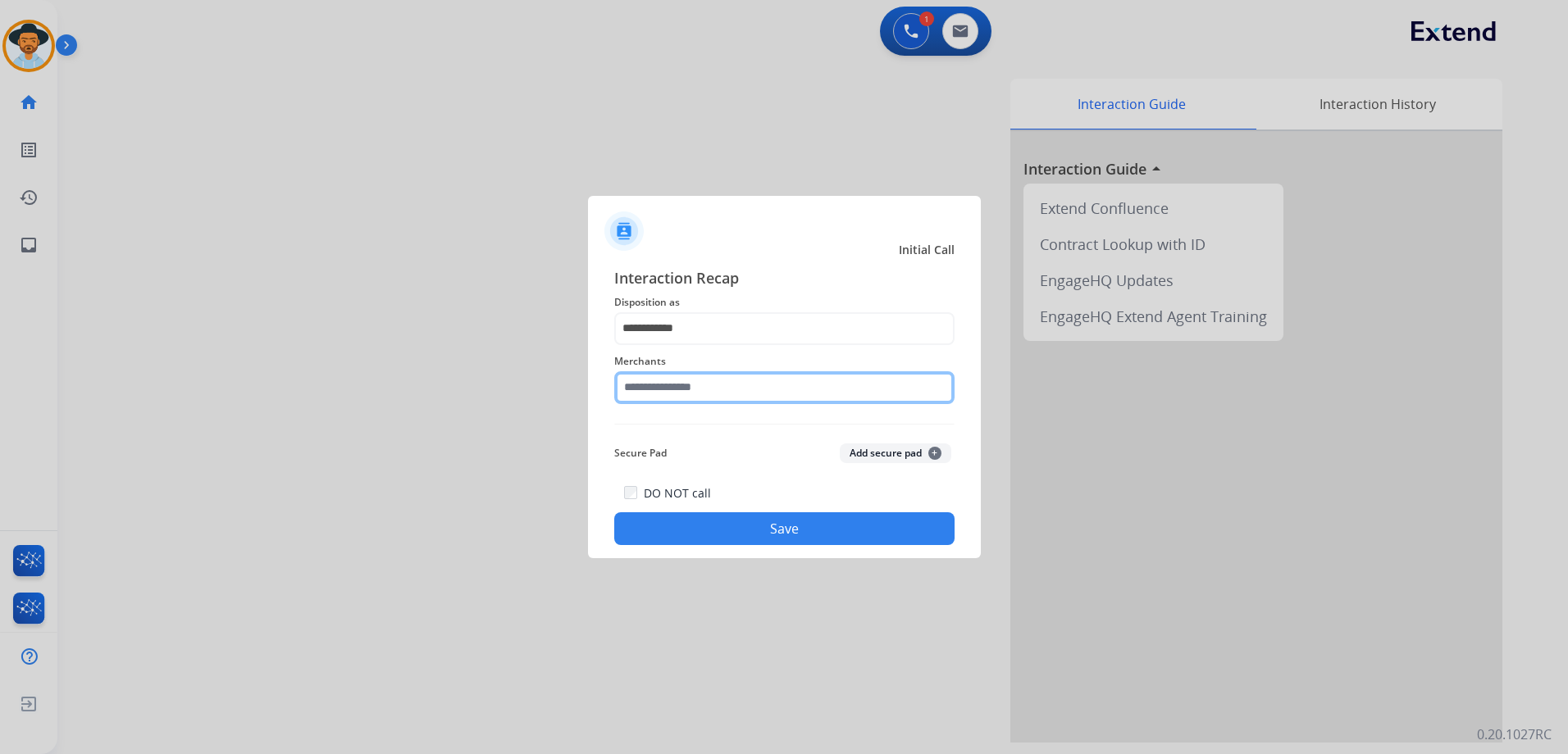
click at [715, 385] on input "text" at bounding box center [784, 388] width 340 height 33
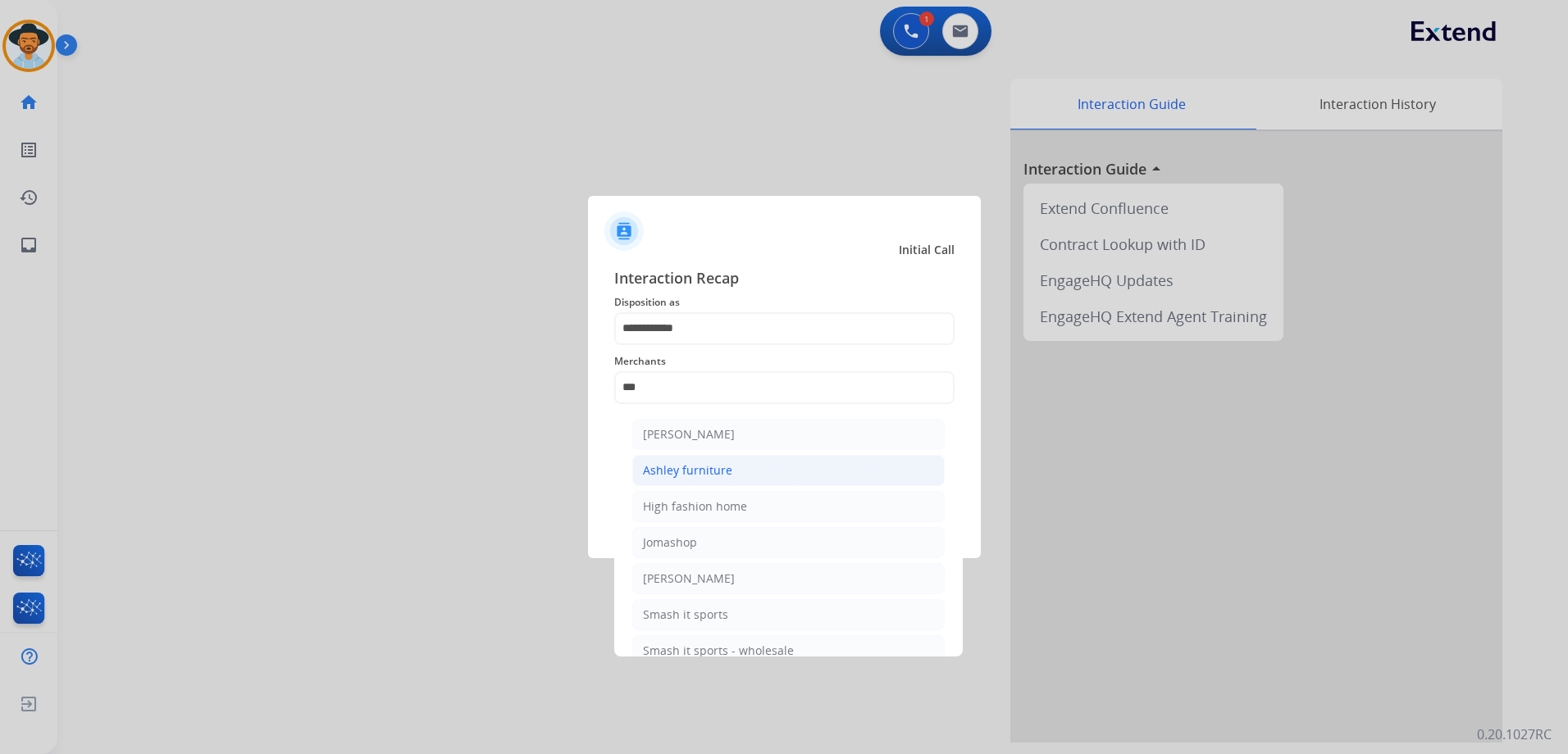
click at [743, 471] on li "Ashley furniture" at bounding box center [787, 470] width 312 height 31
type input "**********"
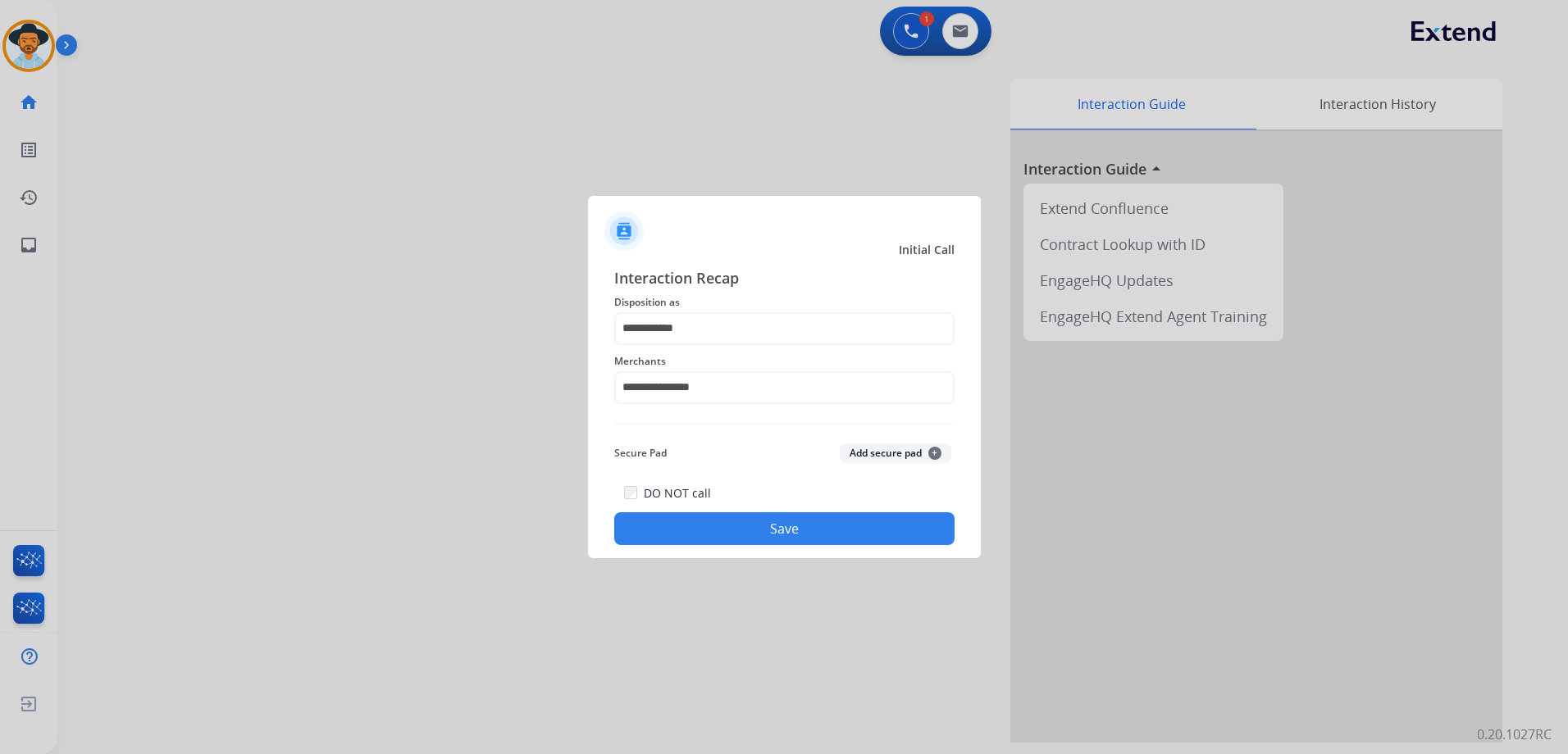
click at [773, 539] on button "Save" at bounding box center [784, 529] width 340 height 33
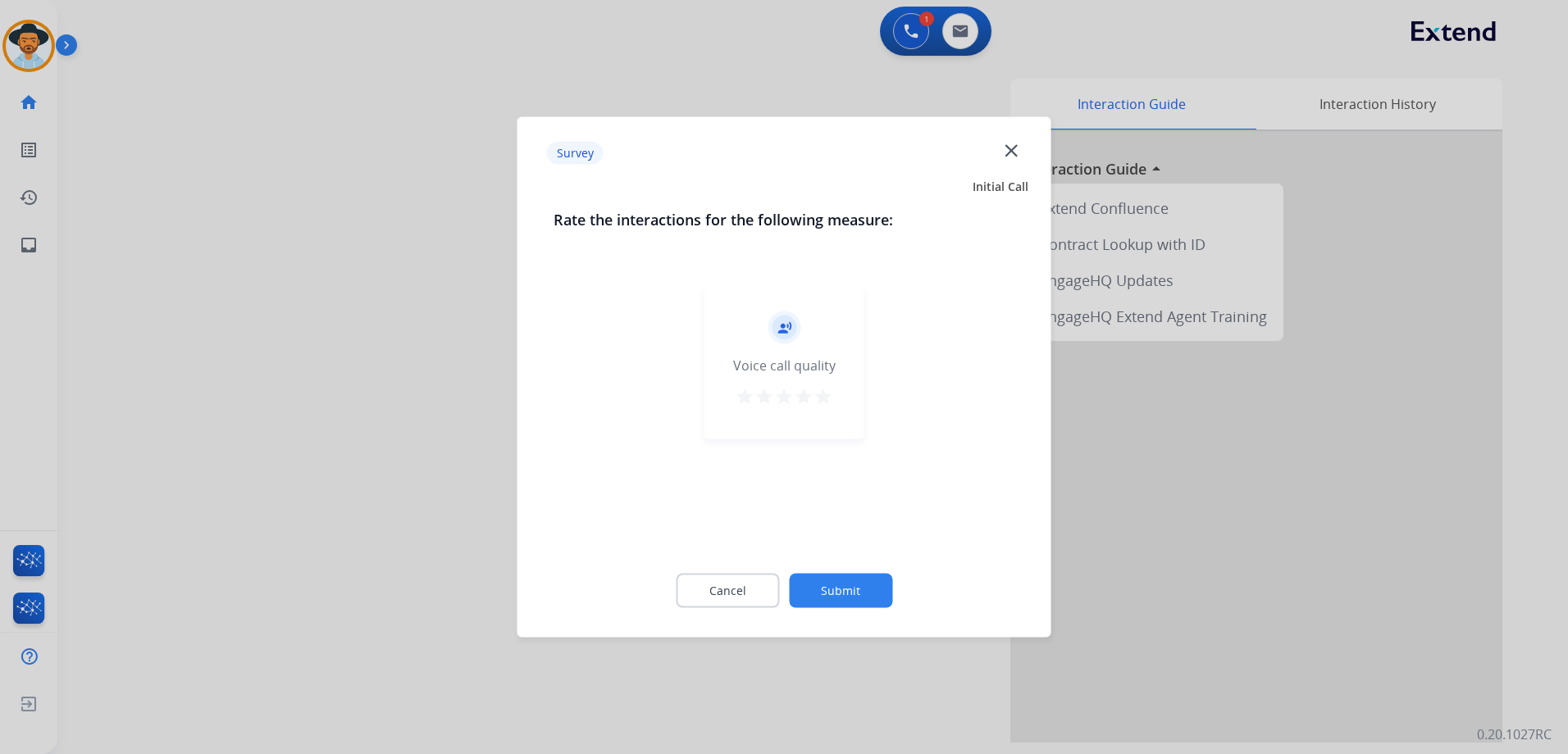
click at [823, 398] on mat-icon "star" at bounding box center [823, 396] width 20 height 20
click at [846, 599] on button "Submit" at bounding box center [840, 592] width 103 height 34
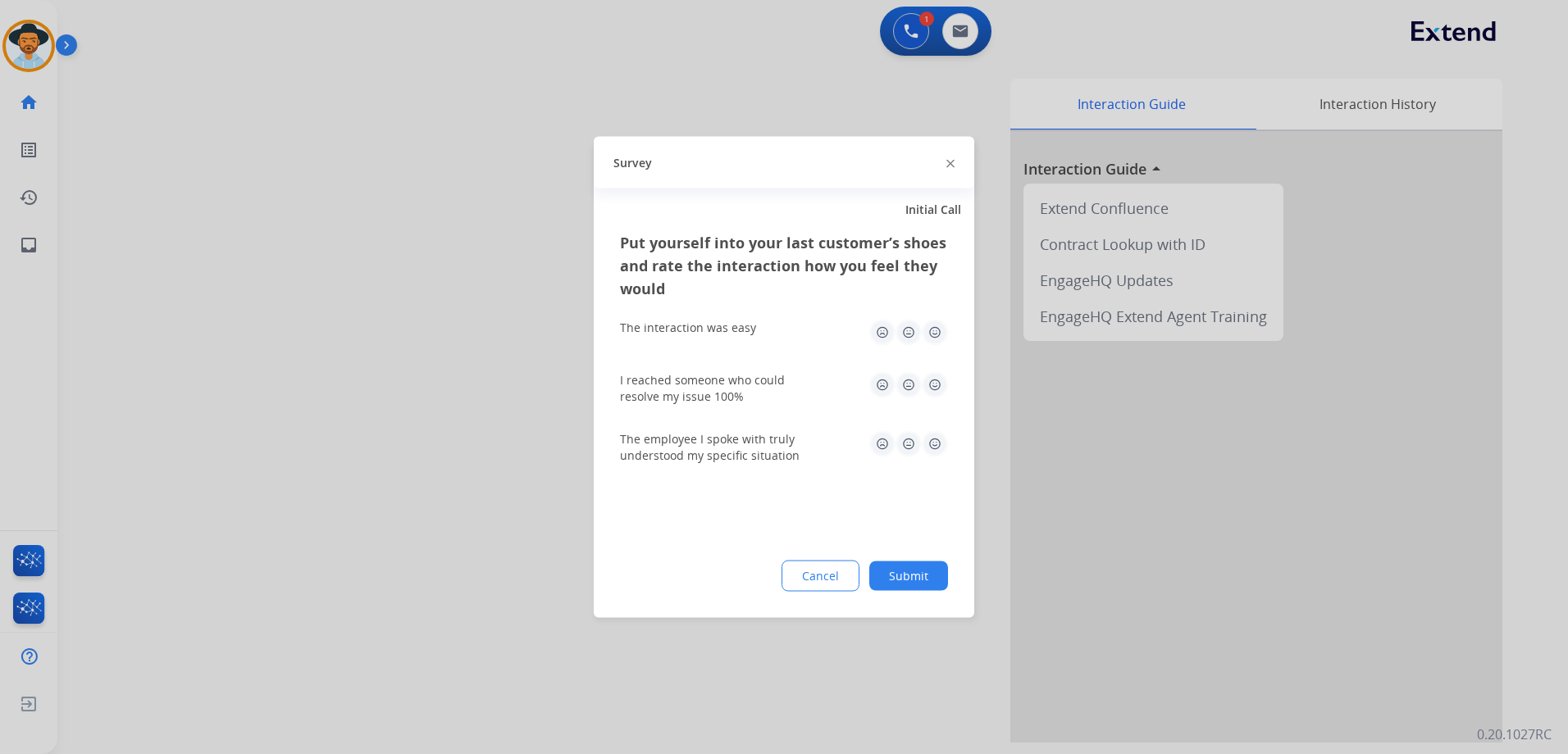
click at [941, 334] on img at bounding box center [934, 333] width 27 height 27
click at [938, 379] on img at bounding box center [934, 385] width 27 height 27
click at [936, 443] on img at bounding box center [934, 444] width 27 height 27
click at [912, 572] on button "Submit" at bounding box center [909, 576] width 79 height 29
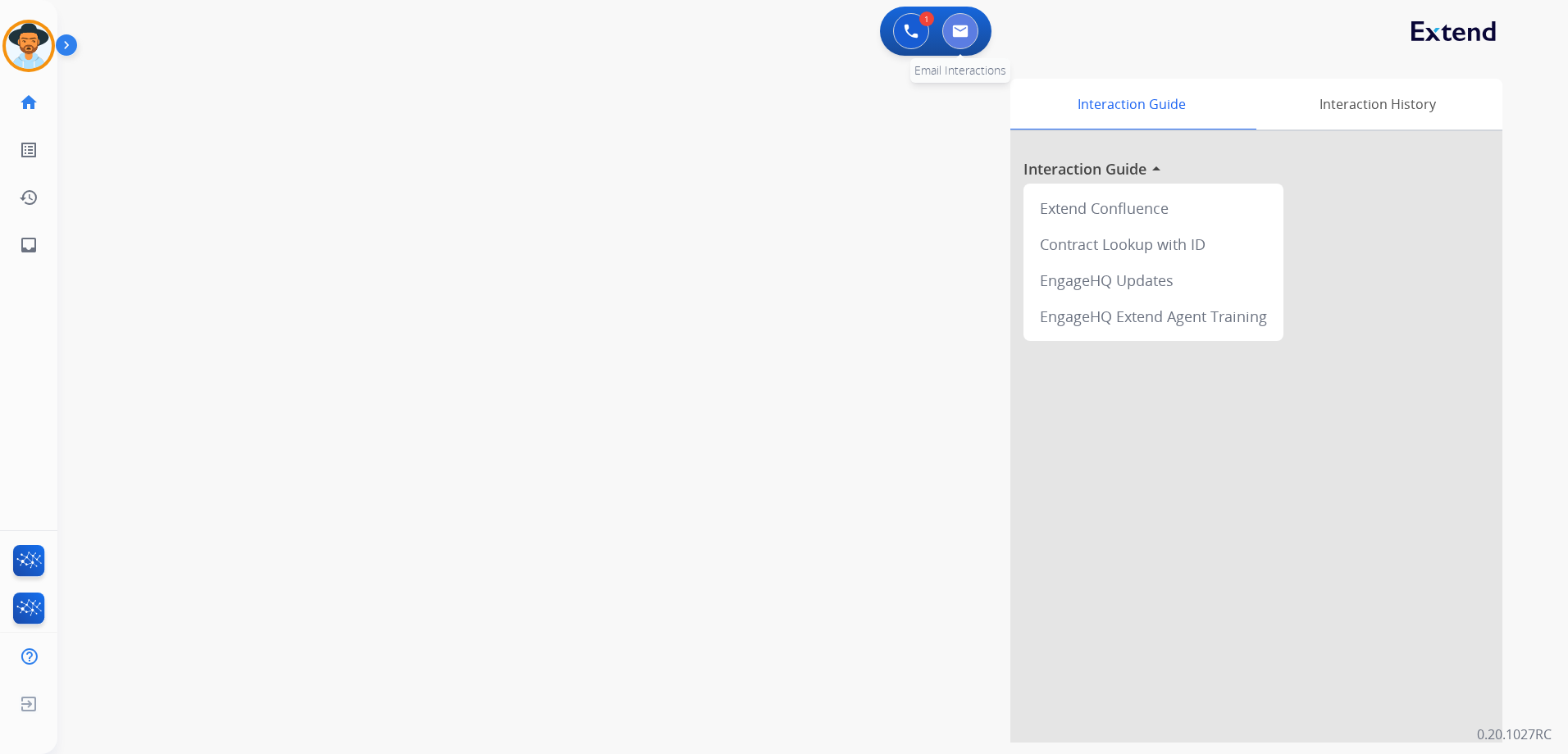
click at [952, 27] on img at bounding box center [959, 31] width 16 height 13
select select "**********"
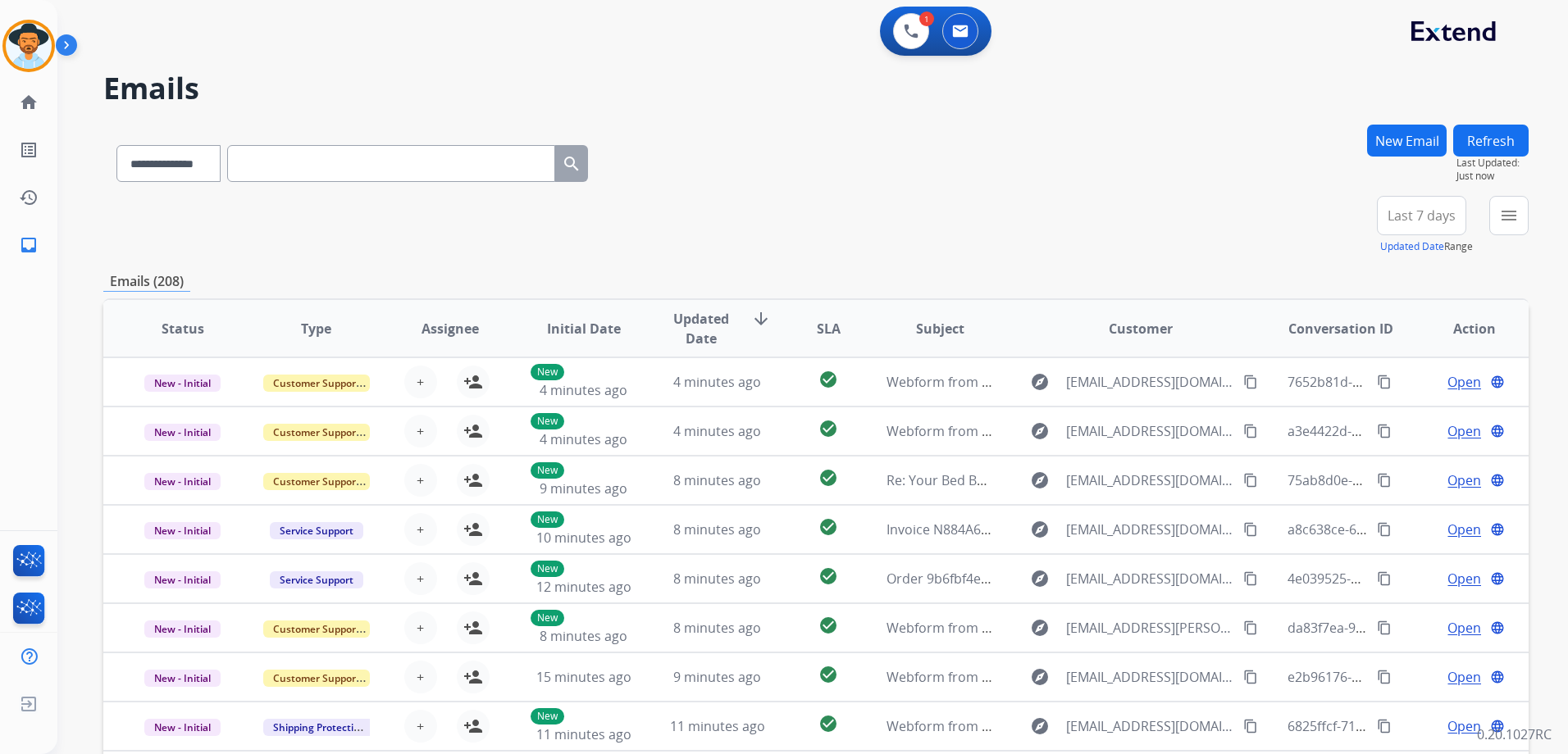
click at [1413, 150] on button "New Email" at bounding box center [1406, 140] width 80 height 32
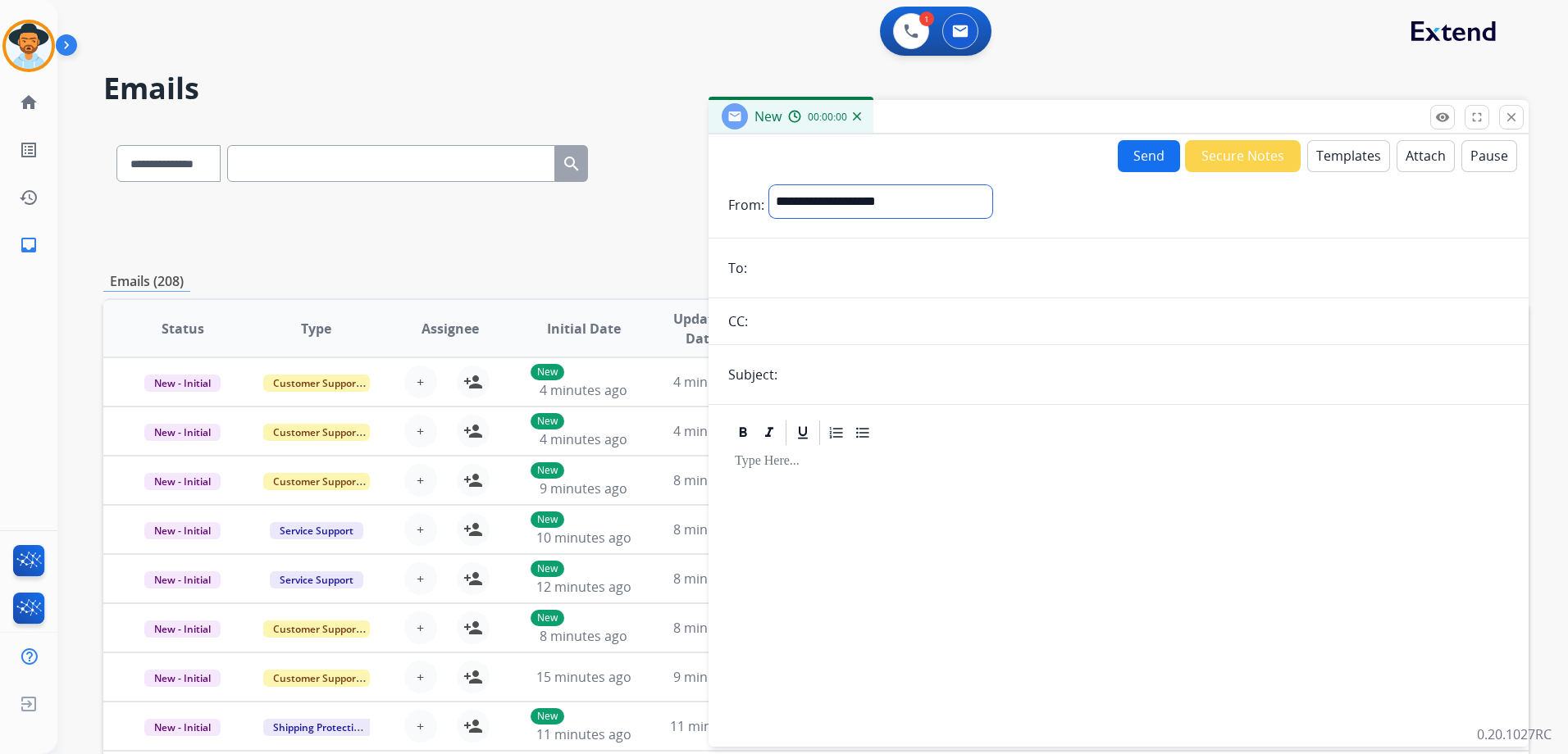
click at [911, 204] on select "**********" at bounding box center [880, 202] width 223 height 33
select select "**********"
click at [769, 186] on select "**********" at bounding box center [880, 202] width 223 height 33
drag, startPoint x: 801, startPoint y: 241, endPoint x: 769, endPoint y: 269, distance: 42.5
click at [769, 269] on input "email" at bounding box center [1130, 270] width 756 height 33
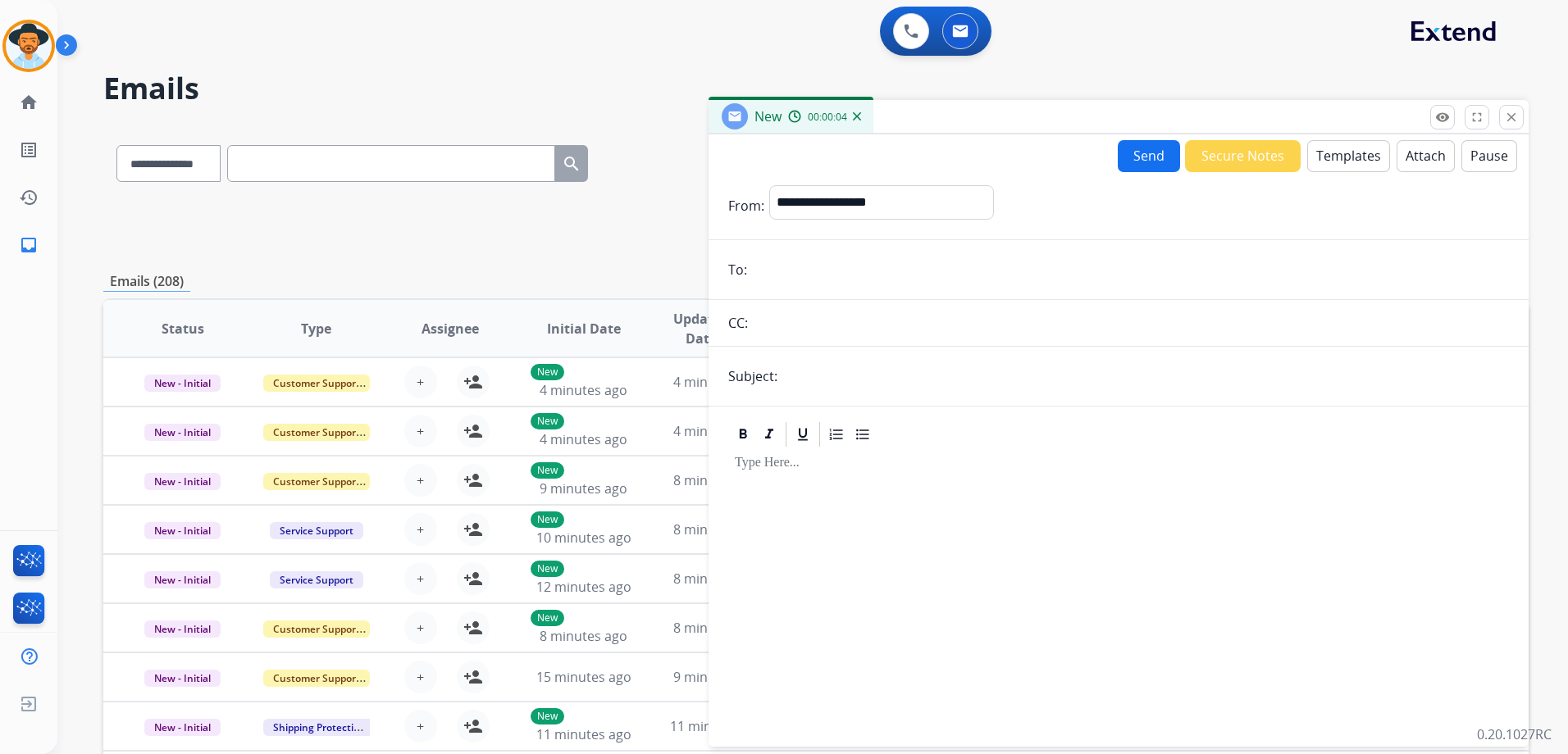
paste input "**********"
type input "**********"
drag, startPoint x: 827, startPoint y: 378, endPoint x: 845, endPoint y: 384, distance: 19.0
click at [827, 378] on input "text" at bounding box center [1145, 377] width 726 height 33
type input "**********"
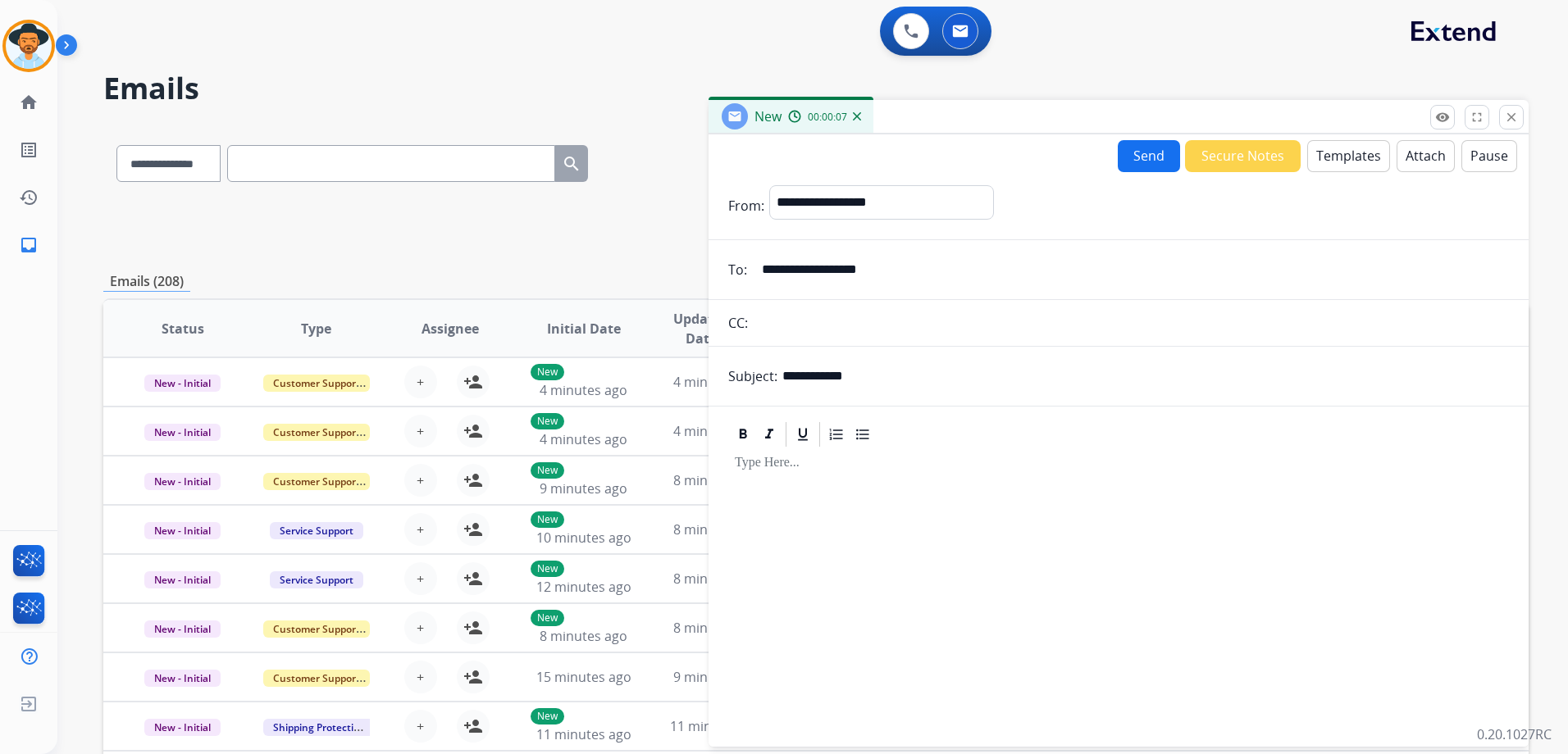
click at [870, 540] on div at bounding box center [1118, 590] width 781 height 281
click at [1356, 146] on button "Templates" at bounding box center [1348, 156] width 83 height 32
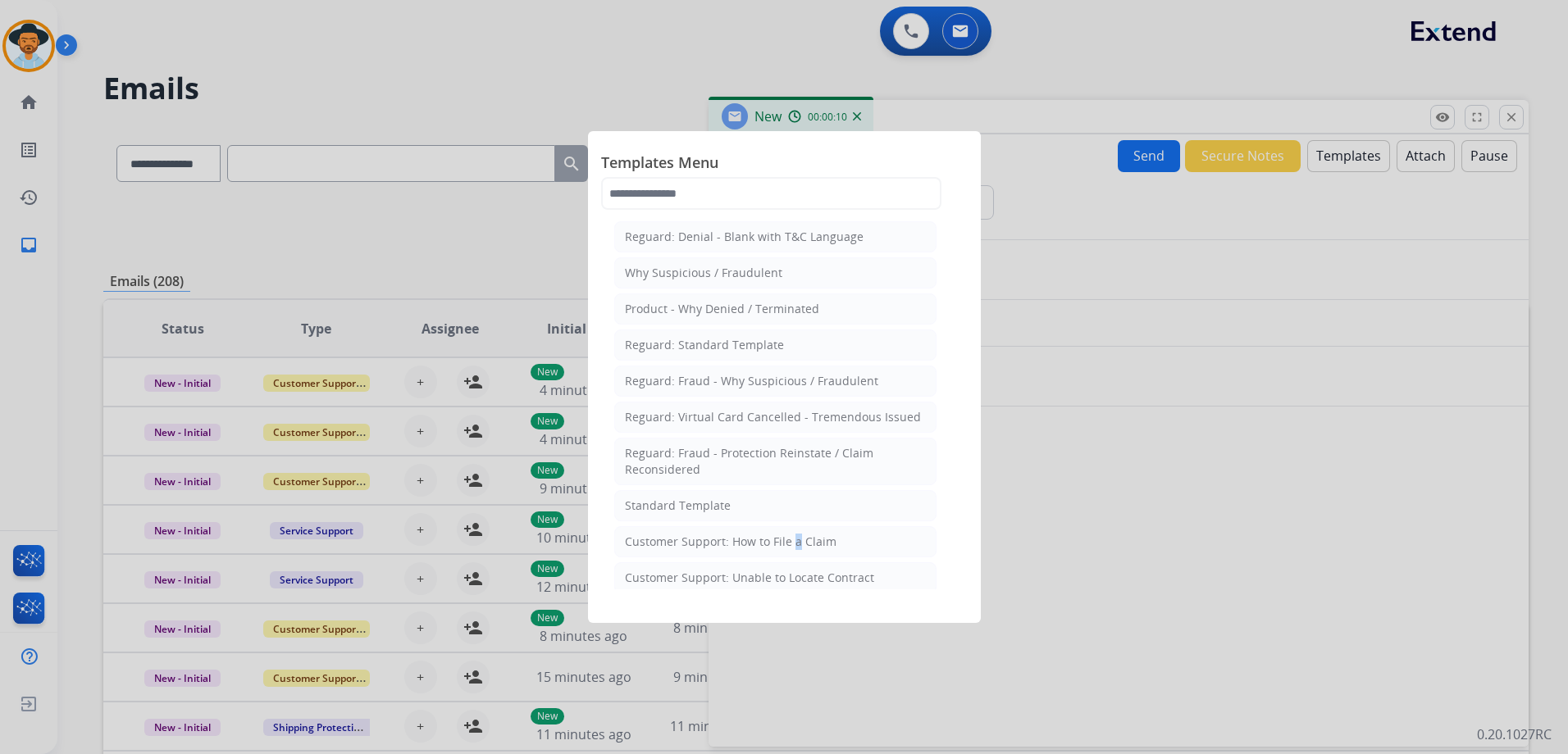
click at [787, 545] on div "Customer Support: How to File a Claim" at bounding box center [731, 542] width 211 height 16
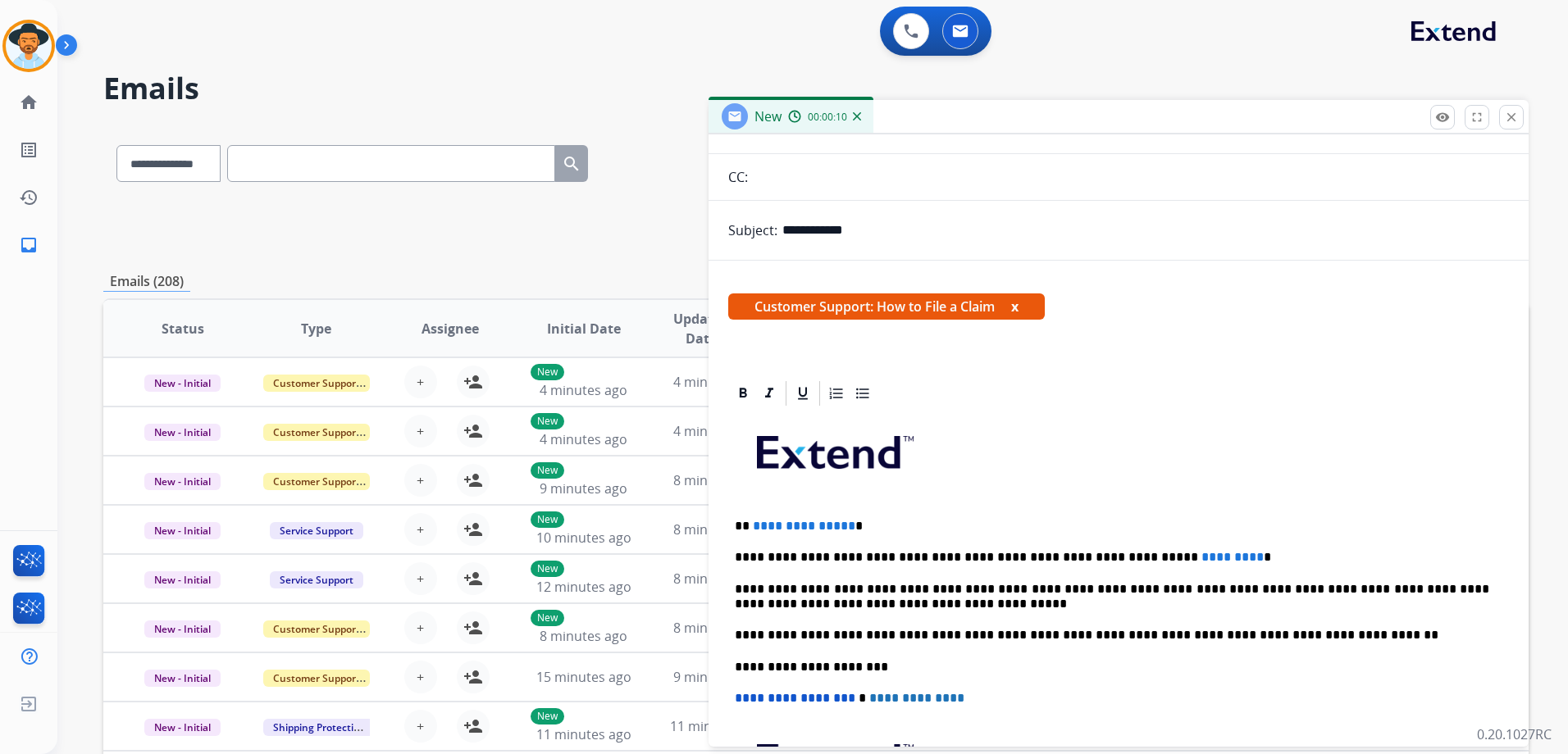
scroll to position [316, 0]
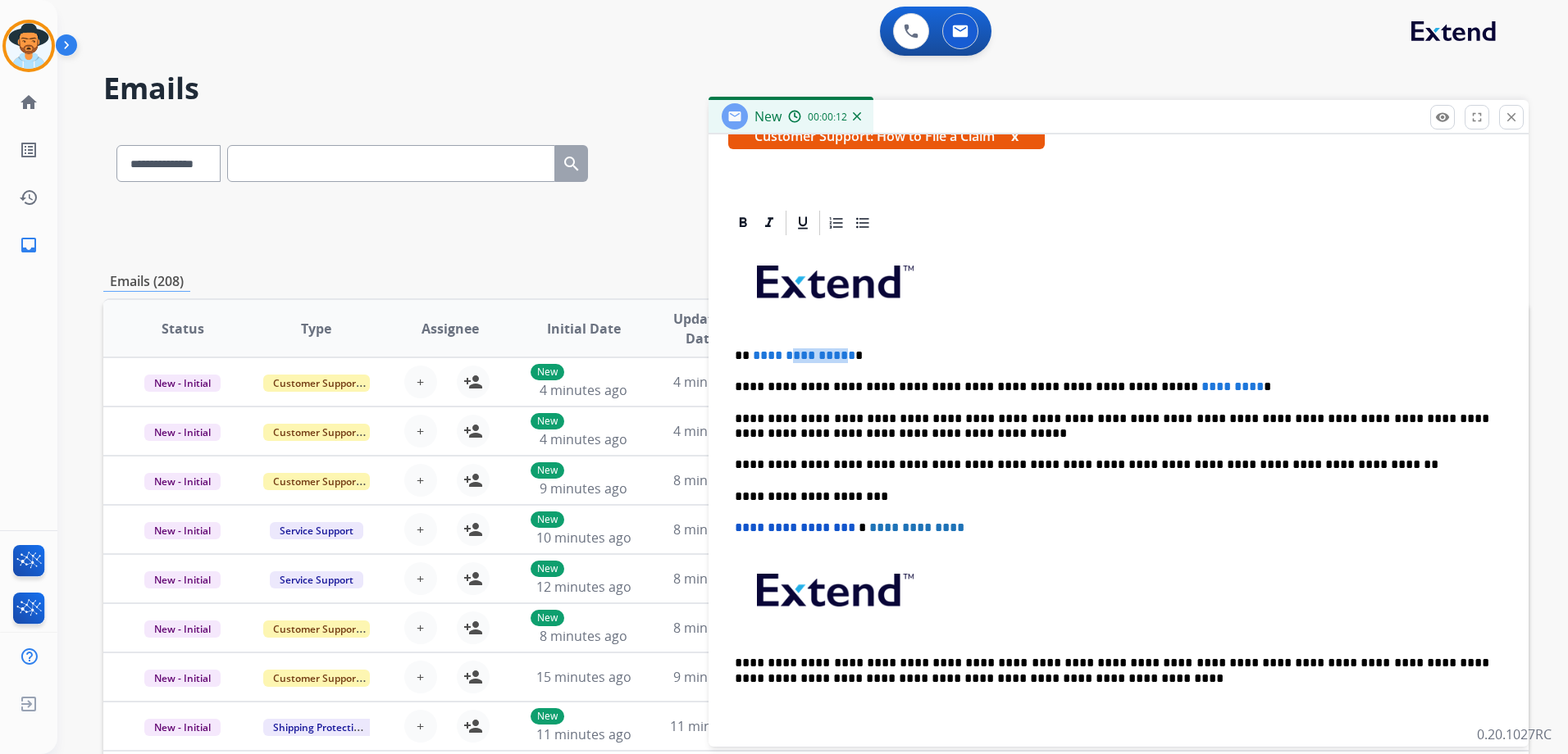
drag, startPoint x: 842, startPoint y: 355, endPoint x: 783, endPoint y: 357, distance: 59.0
click at [783, 357] on span "**********" at bounding box center [804, 355] width 102 height 12
click at [854, 361] on p "**********" at bounding box center [1112, 355] width 754 height 15
drag, startPoint x: 846, startPoint y: 355, endPoint x: 752, endPoint y: 352, distance: 94.0
click at [752, 352] on p "**********" at bounding box center [1112, 355] width 754 height 15
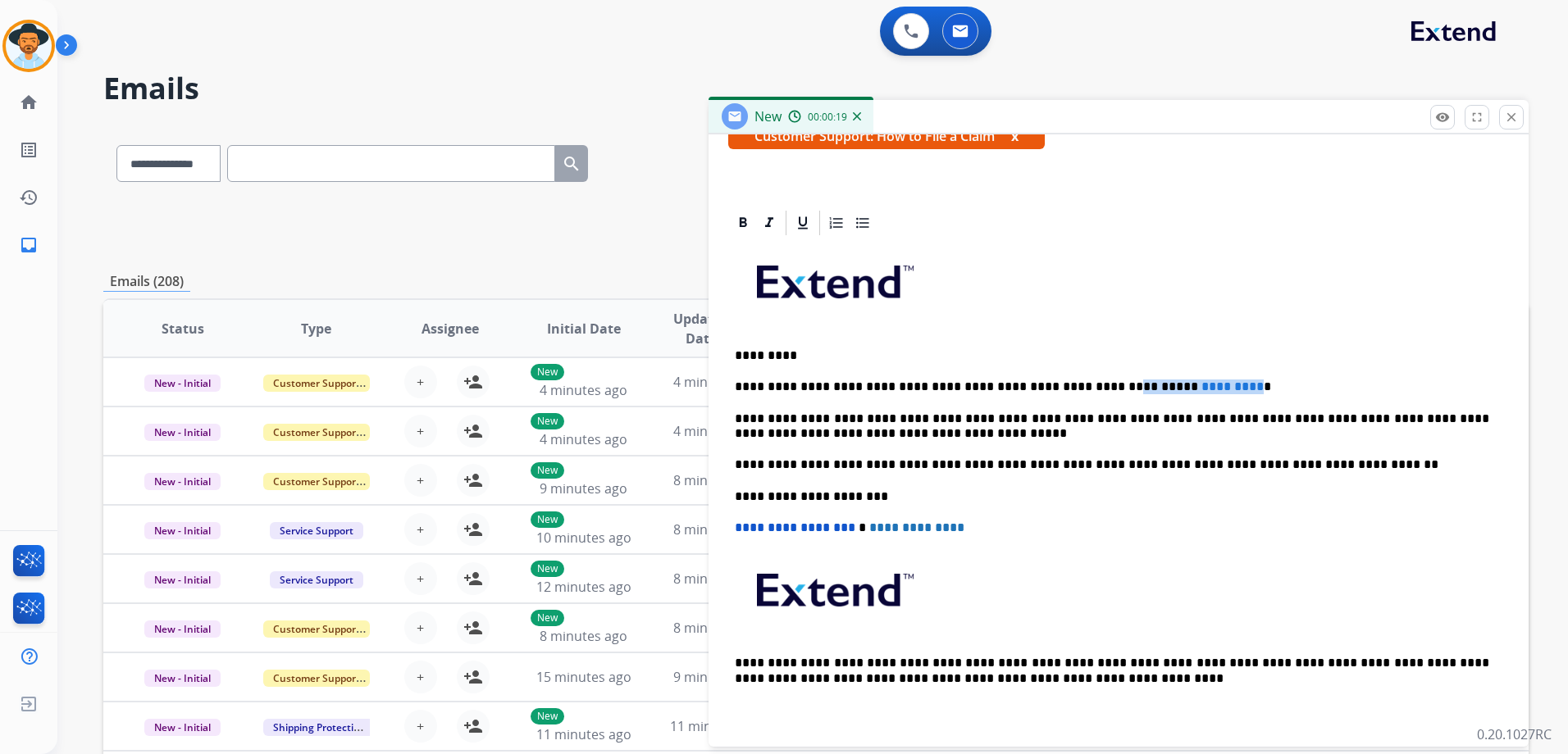
drag, startPoint x: 1181, startPoint y: 384, endPoint x: 1063, endPoint y: 381, distance: 118.0
click at [1063, 381] on p "**********" at bounding box center [1112, 387] width 754 height 15
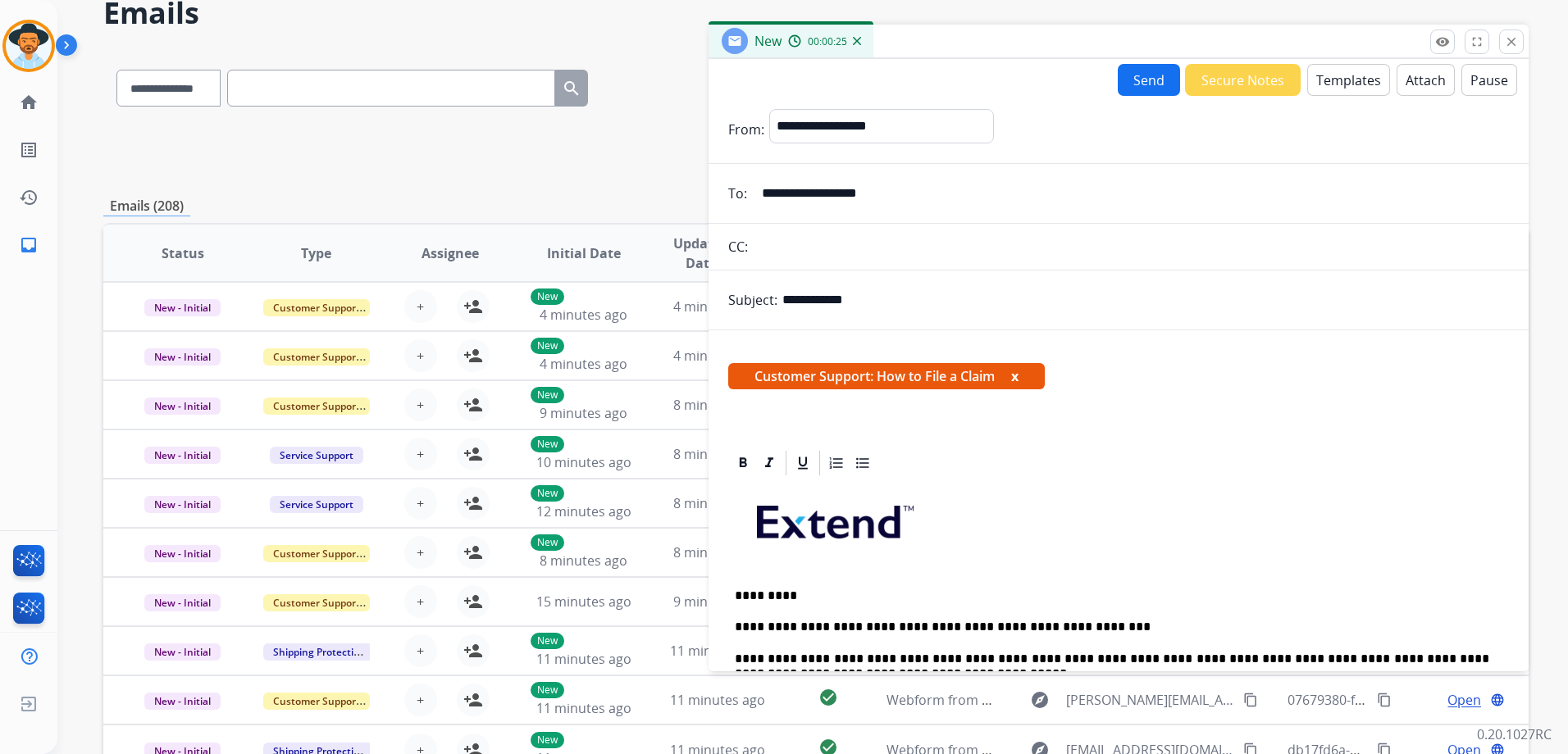
scroll to position [0, 0]
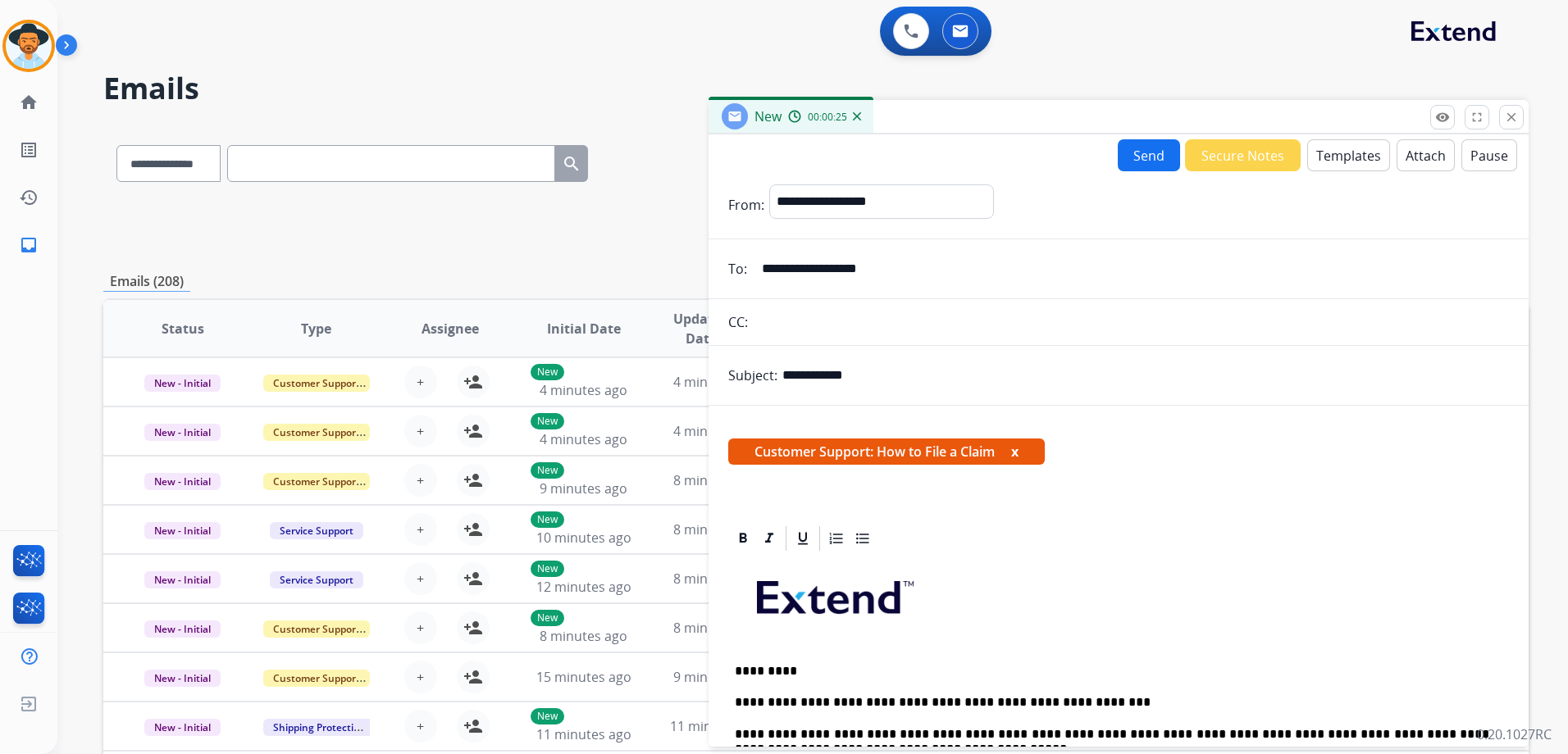
click at [1153, 155] on button "Send" at bounding box center [1148, 155] width 62 height 32
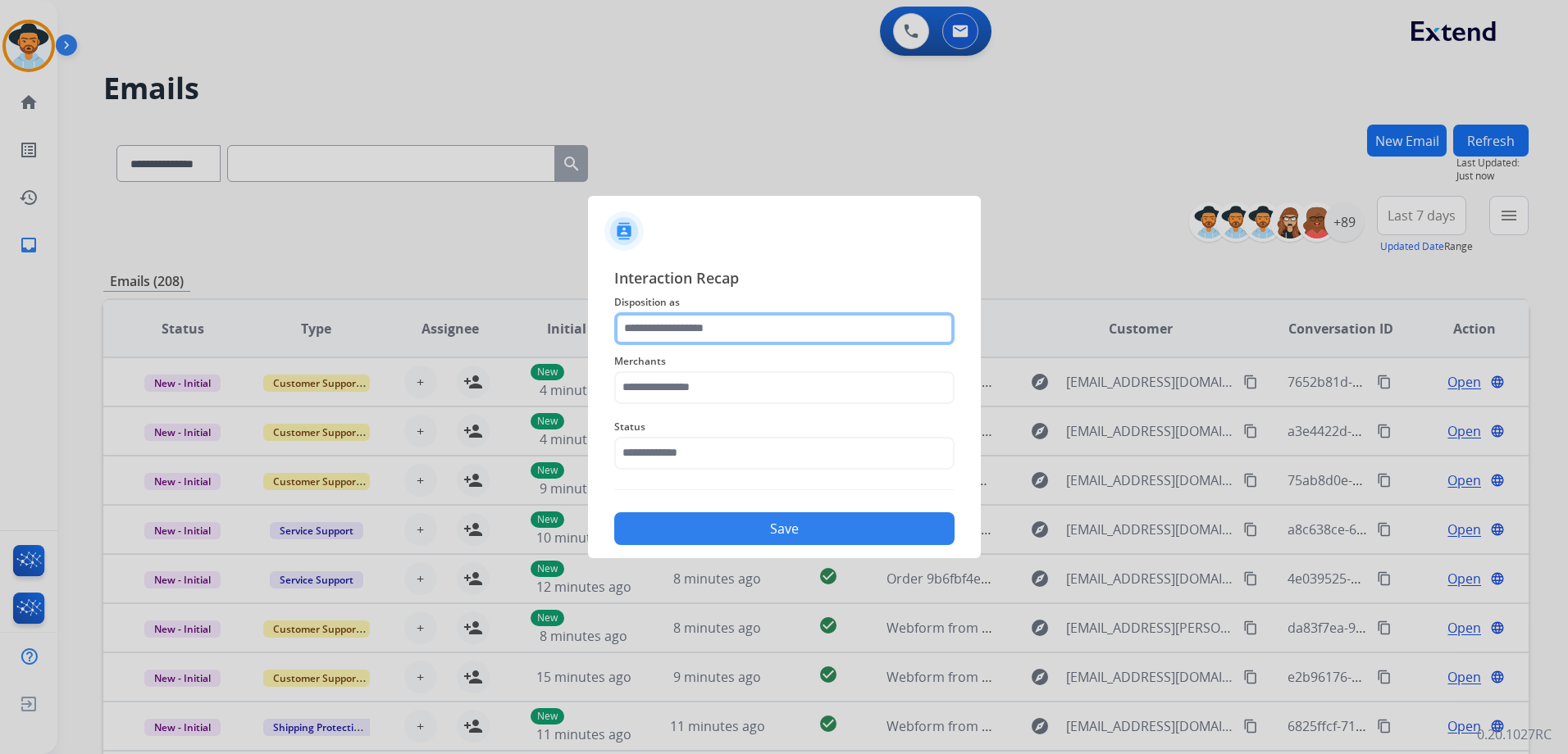
click at [726, 345] on div at bounding box center [784, 328] width 340 height 33
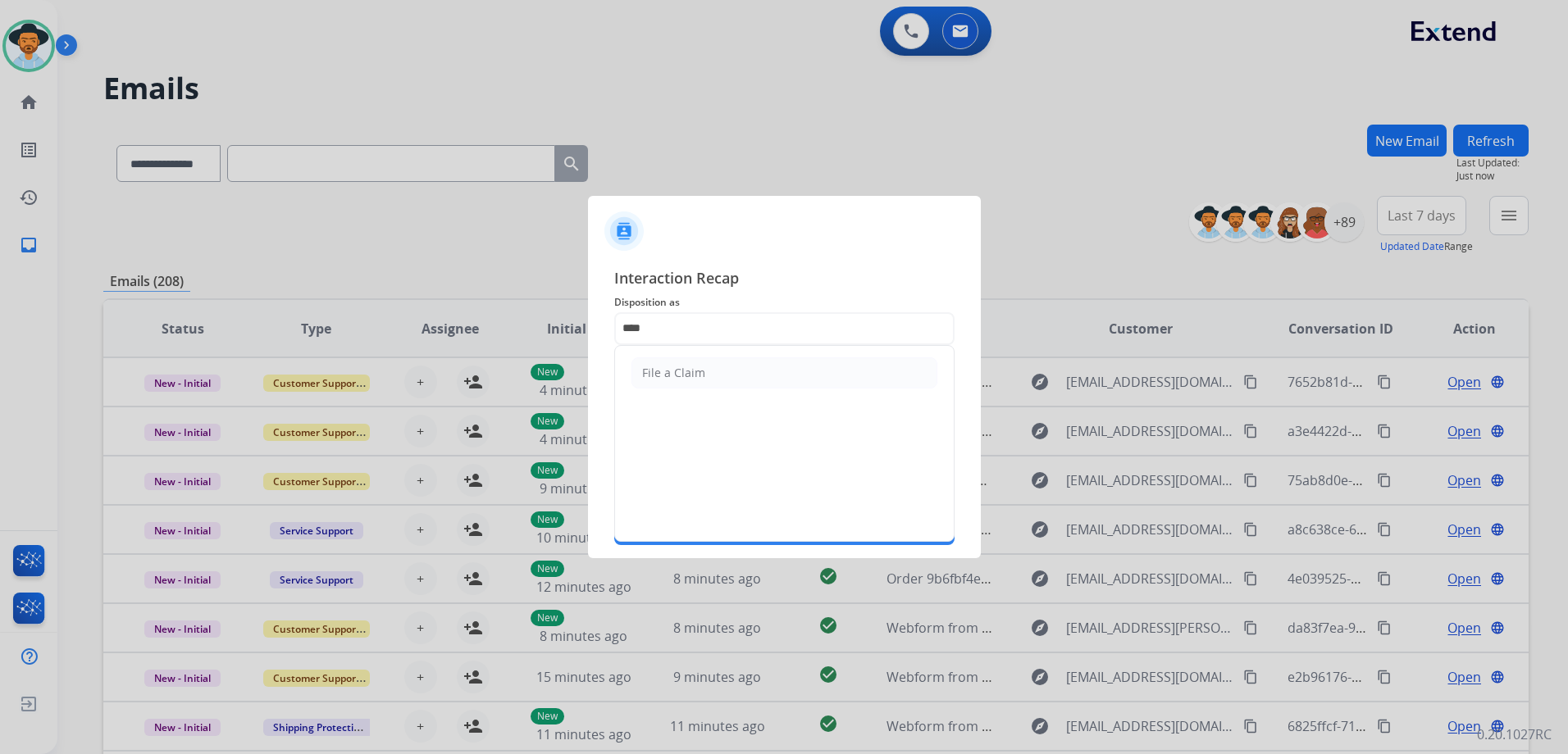
drag, startPoint x: 690, startPoint y: 365, endPoint x: 682, endPoint y: 380, distance: 17.0
click at [690, 366] on div "File a Claim" at bounding box center [673, 372] width 63 height 16
type input "**********"
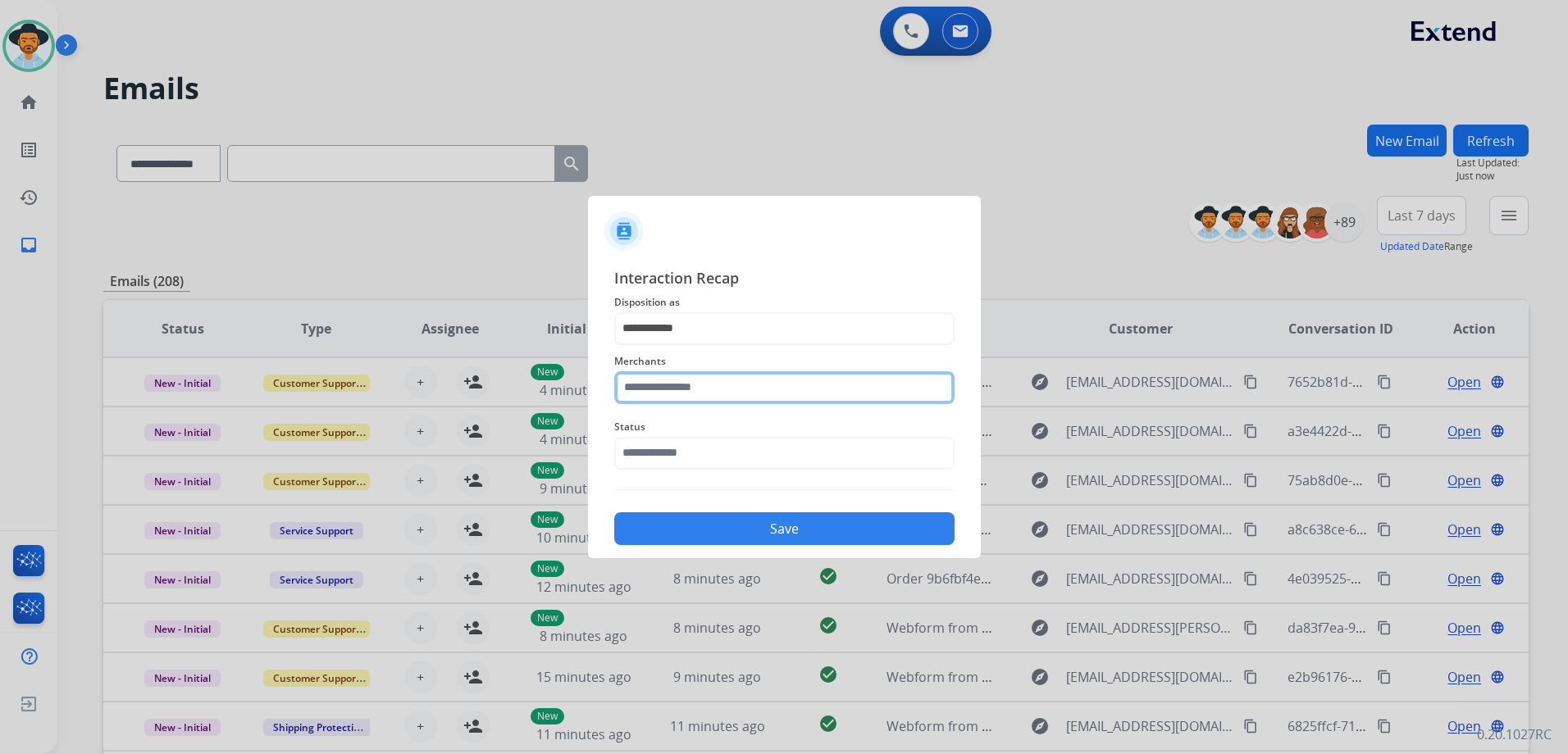
click at [680, 385] on input "text" at bounding box center [784, 388] width 340 height 33
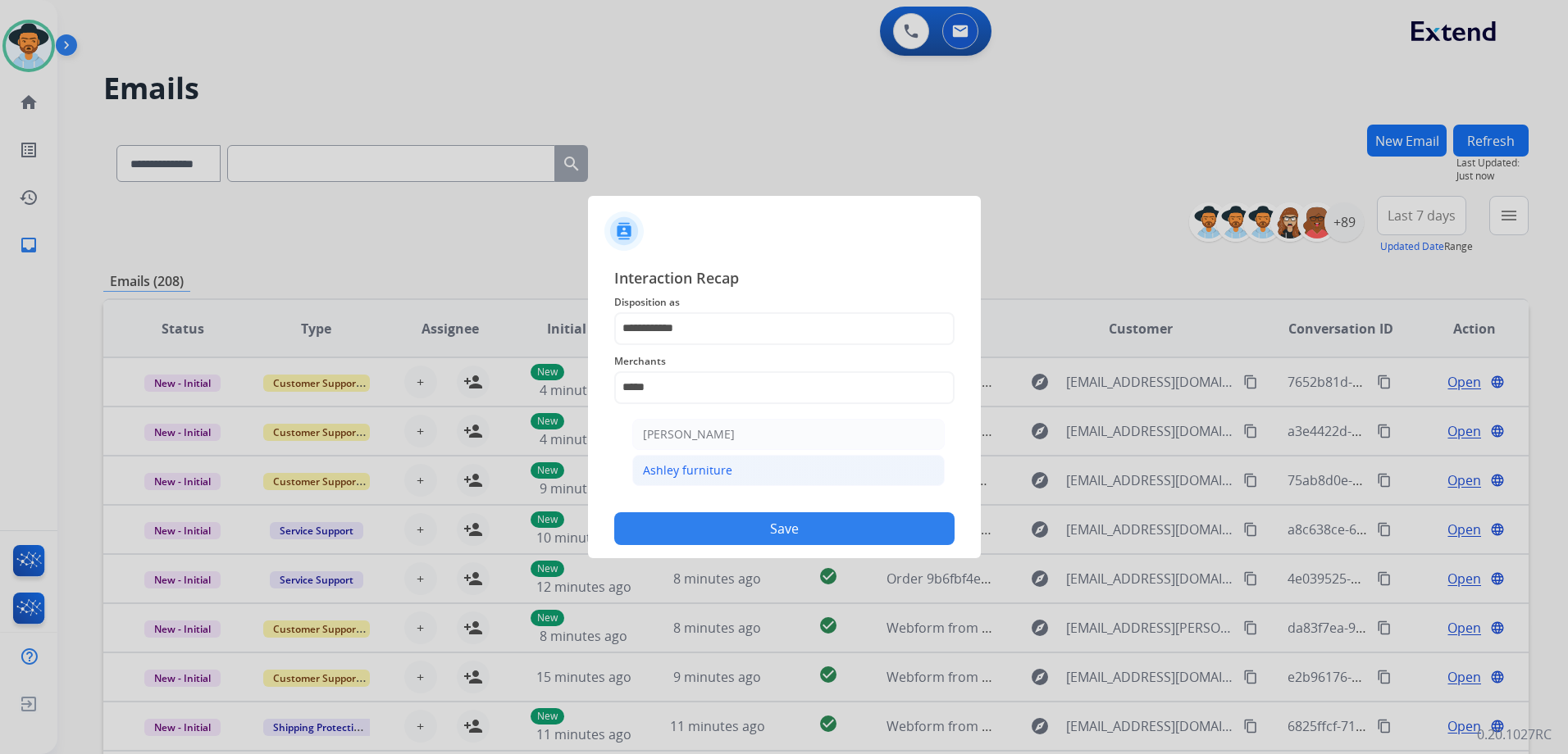
click at [700, 464] on div "Ashley furniture" at bounding box center [688, 470] width 89 height 16
type input "**********"
click at [720, 450] on input "text" at bounding box center [784, 453] width 340 height 33
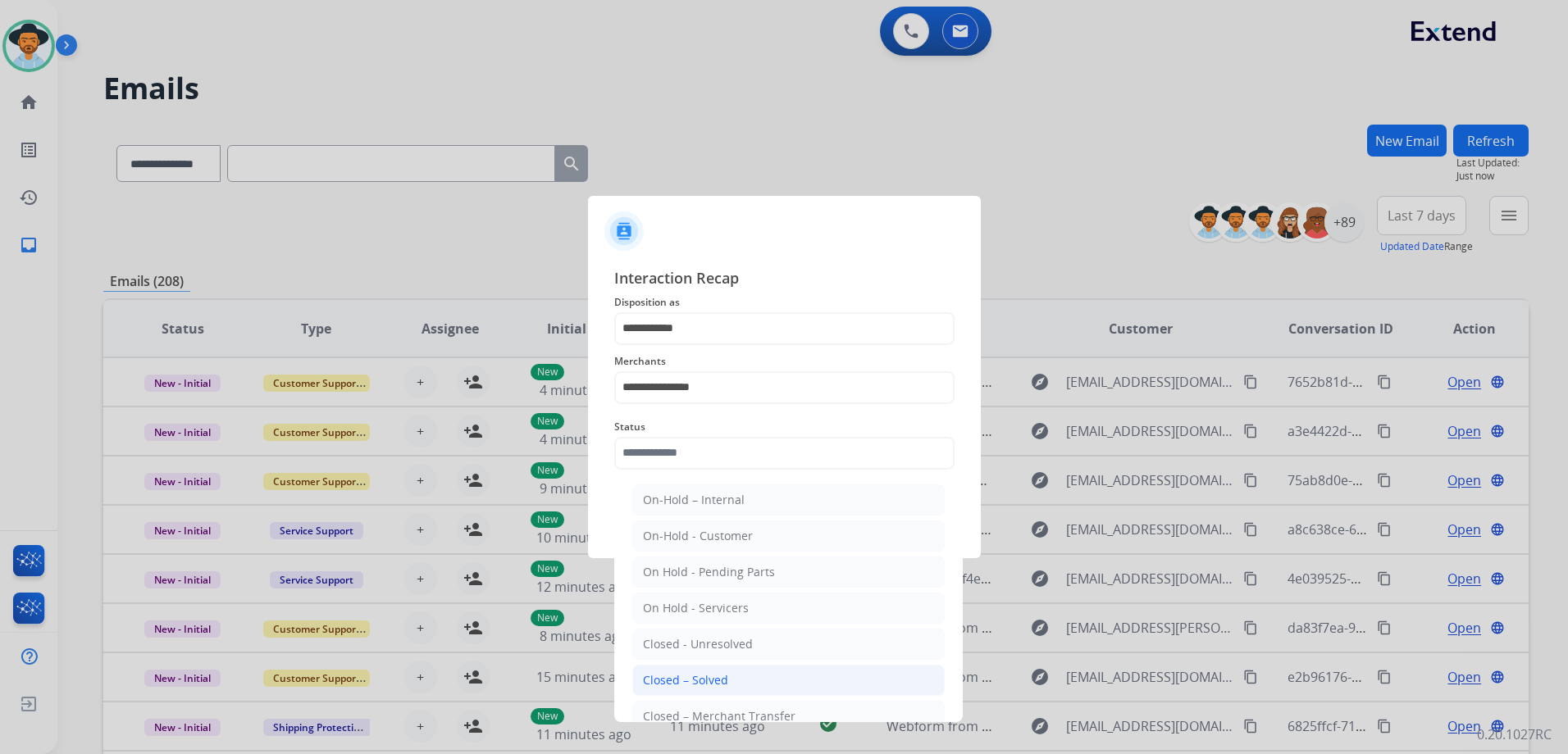
click at [739, 675] on li "Closed – Solved" at bounding box center [787, 680] width 312 height 31
type input "**********"
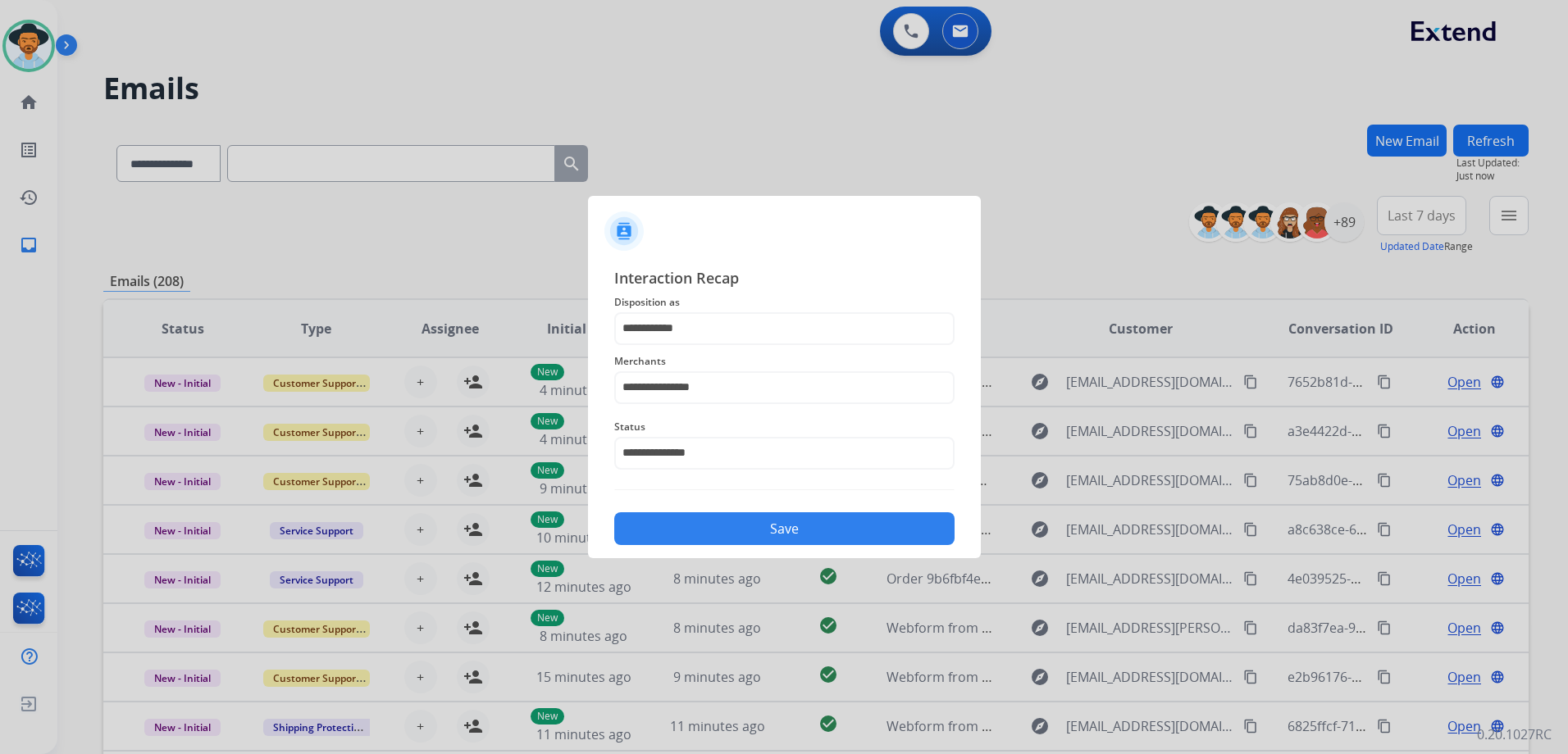
click at [799, 518] on button "Save" at bounding box center [784, 529] width 340 height 33
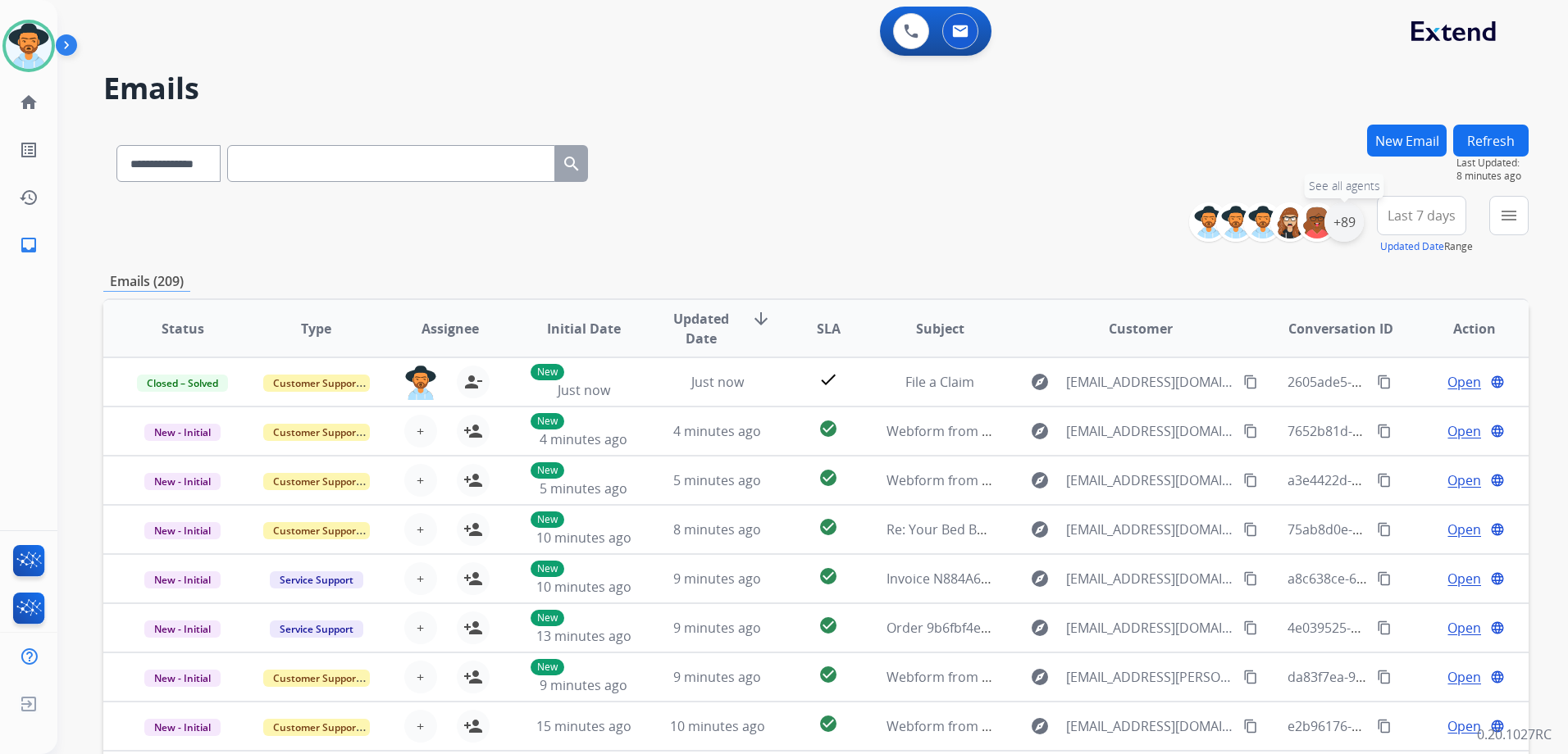
click at [1336, 225] on div "+89" at bounding box center [1344, 223] width 40 height 40
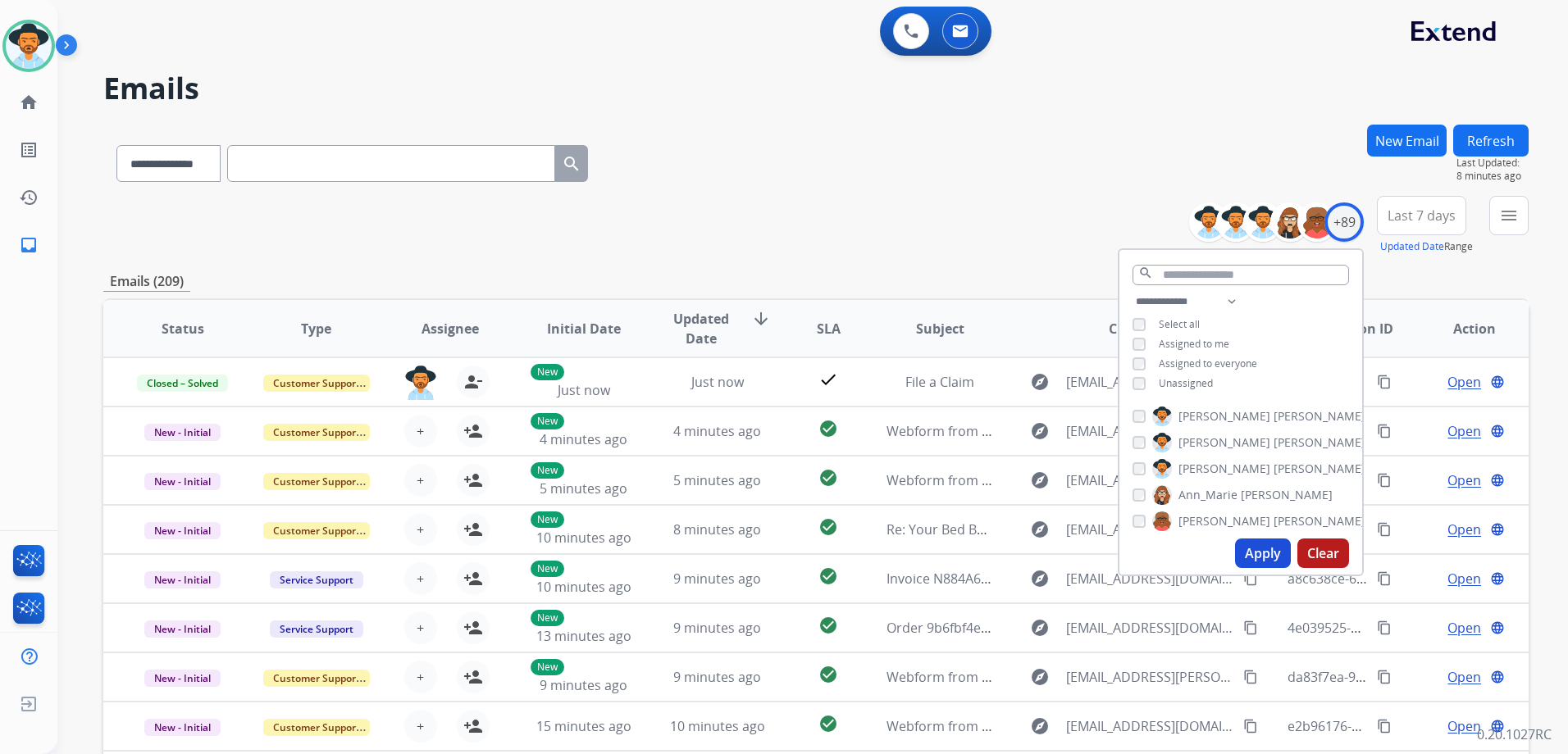
click at [1199, 377] on span "Unassigned" at bounding box center [1185, 383] width 54 height 14
click at [1265, 553] on button "Apply" at bounding box center [1262, 554] width 56 height 29
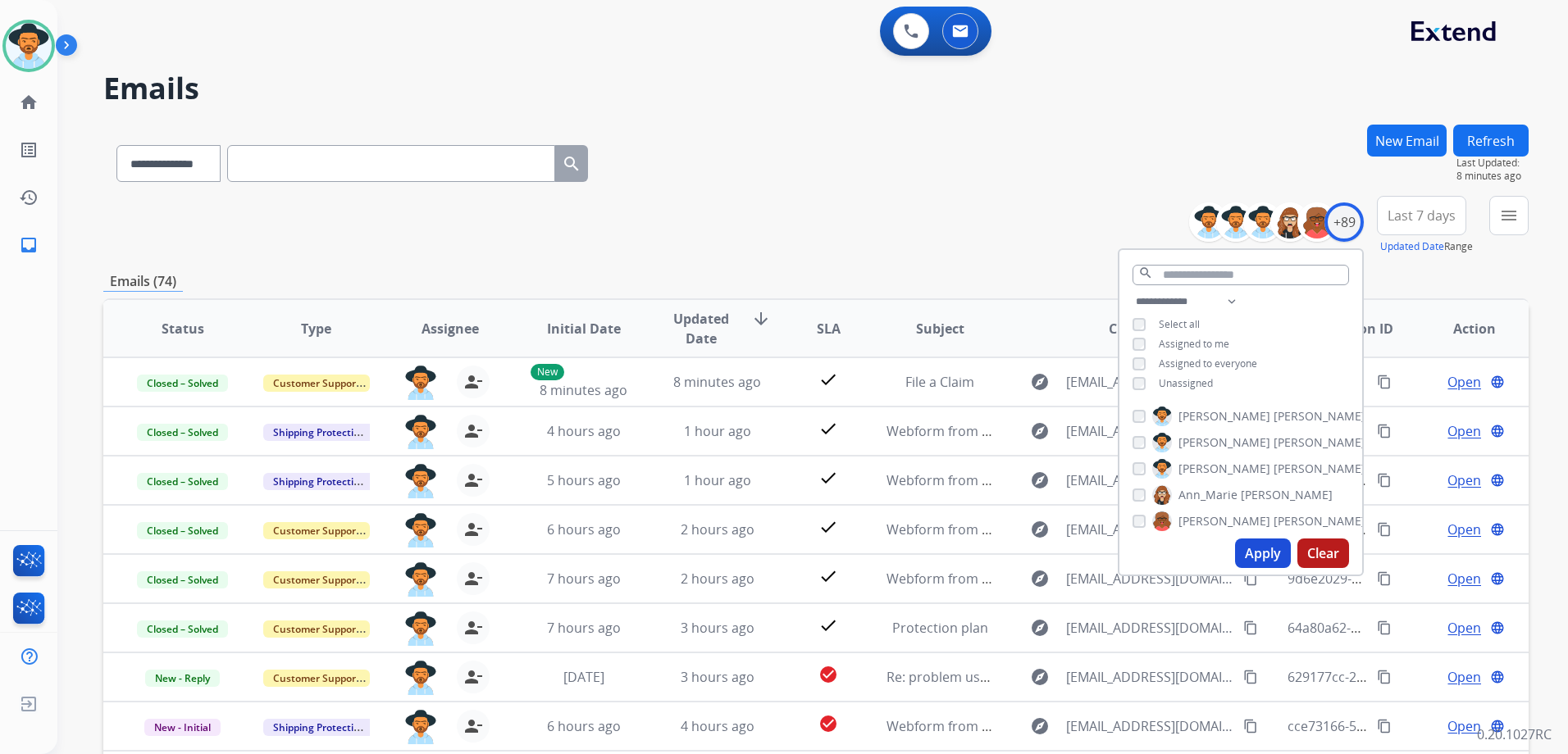
click at [928, 248] on div "**********" at bounding box center [816, 225] width 1425 height 59
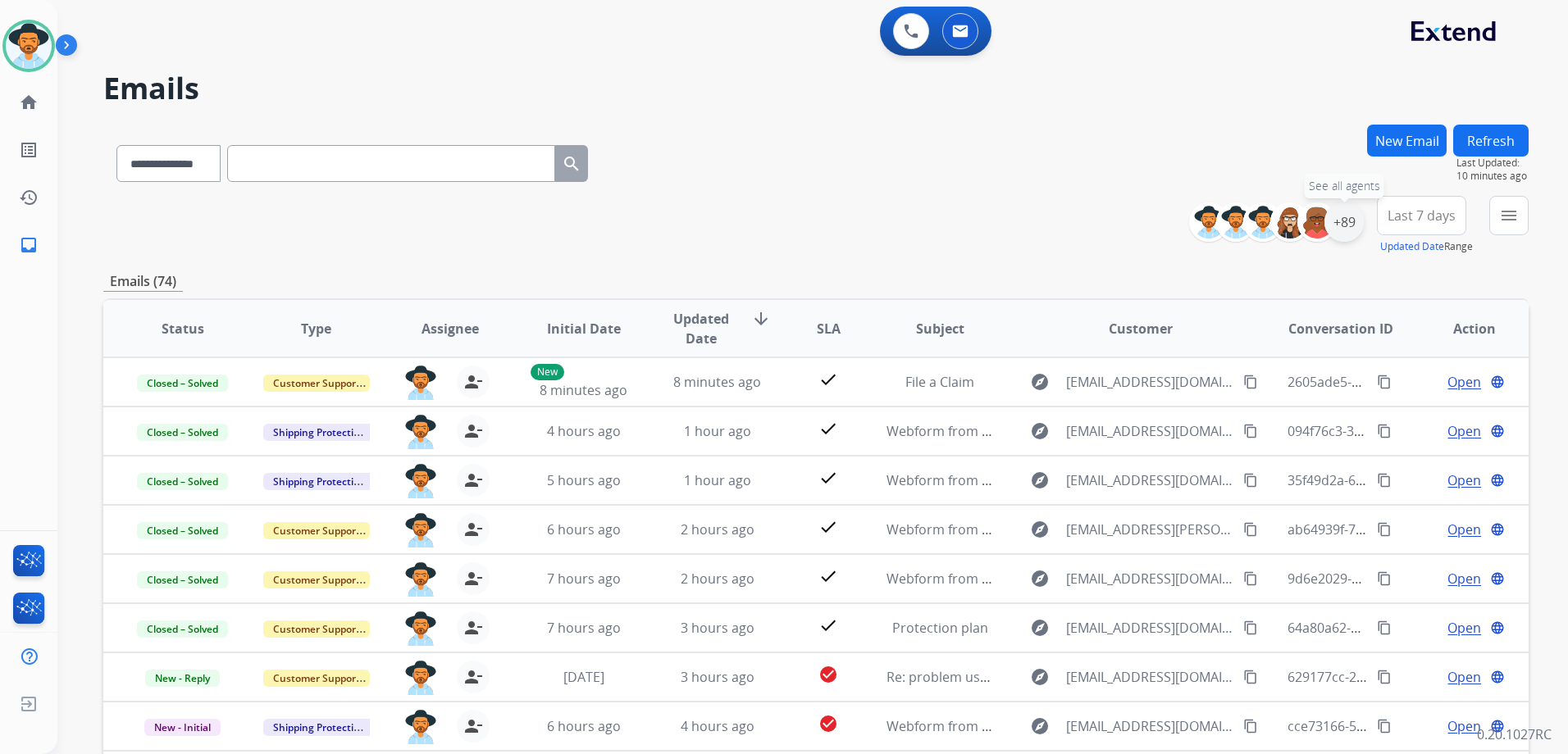
click at [1345, 229] on div "+89" at bounding box center [1344, 223] width 40 height 40
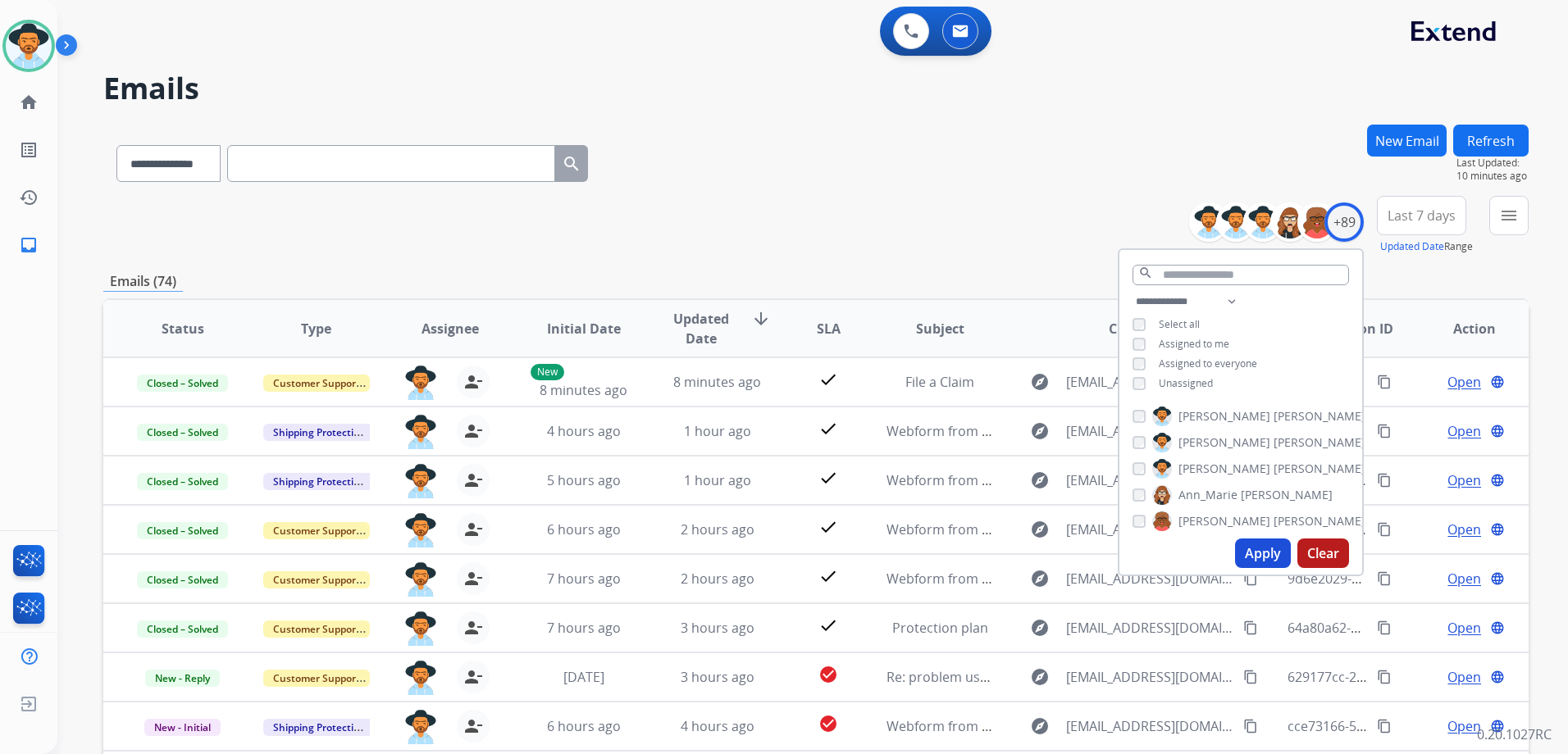
click at [1196, 381] on span "Unassigned" at bounding box center [1185, 383] width 54 height 14
click at [1185, 338] on span "Assigned to me" at bounding box center [1194, 344] width 70 height 14
click at [1273, 557] on button "Apply" at bounding box center [1262, 554] width 56 height 29
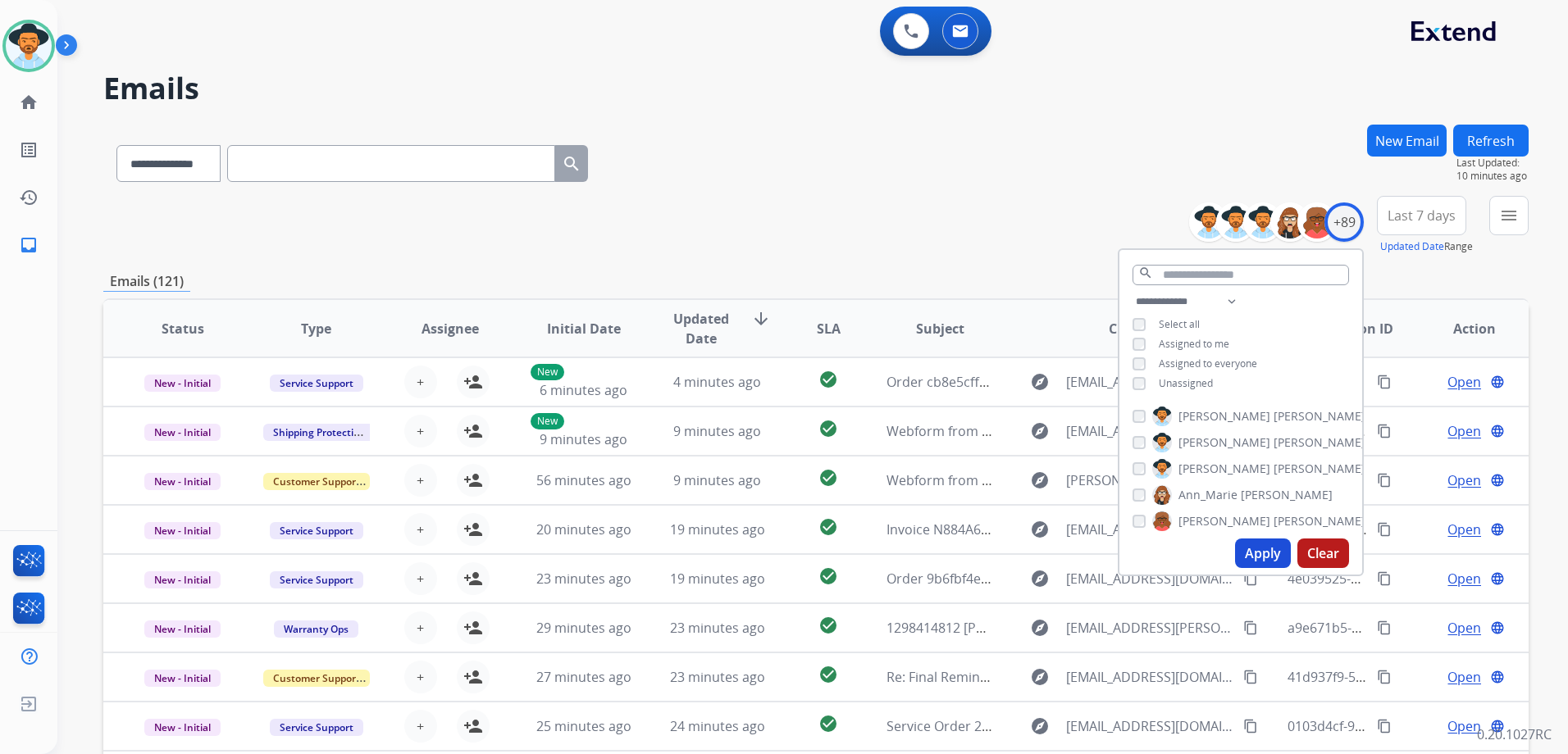
click at [991, 247] on div "**********" at bounding box center [816, 225] width 1425 height 59
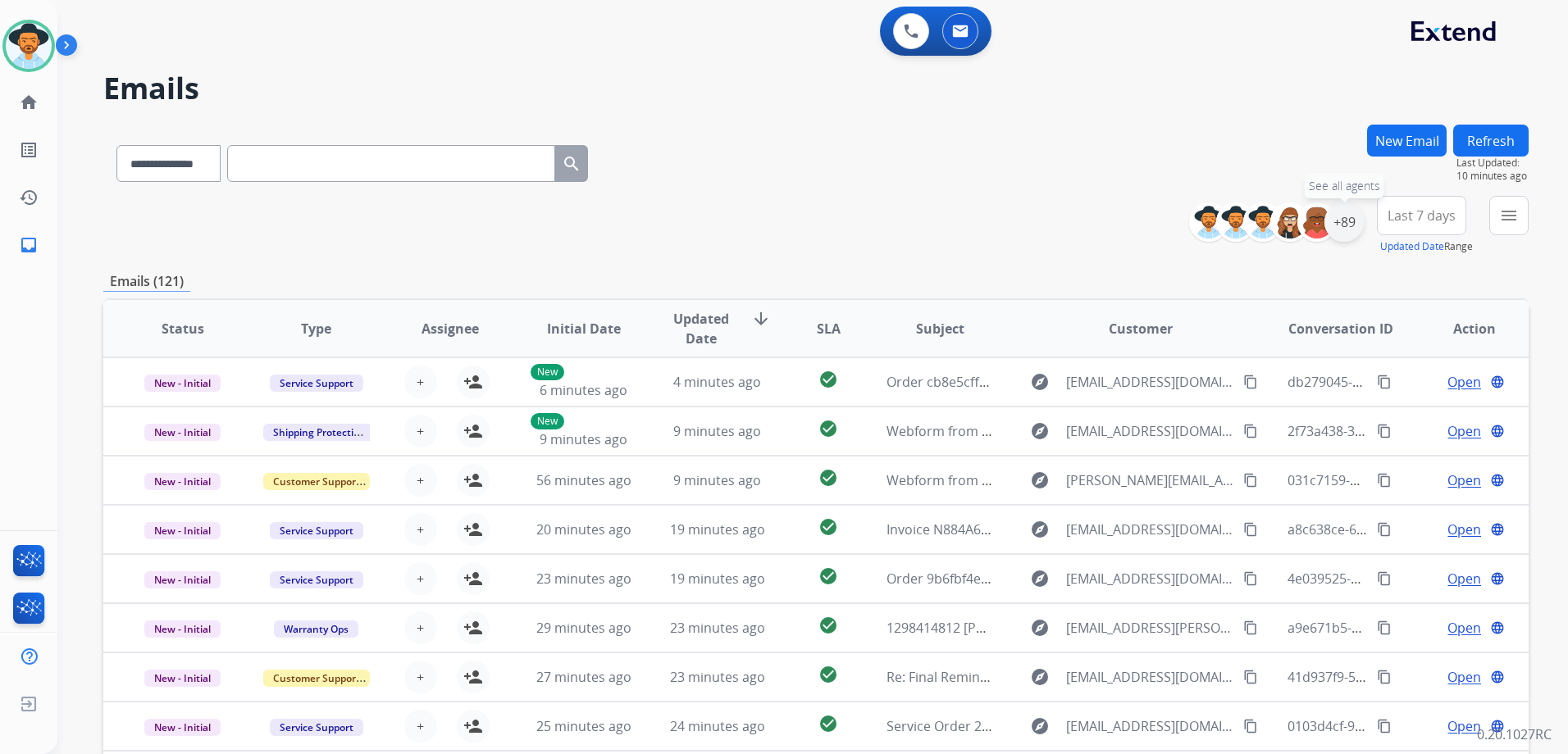
click at [1351, 224] on div "+89" at bounding box center [1344, 223] width 40 height 40
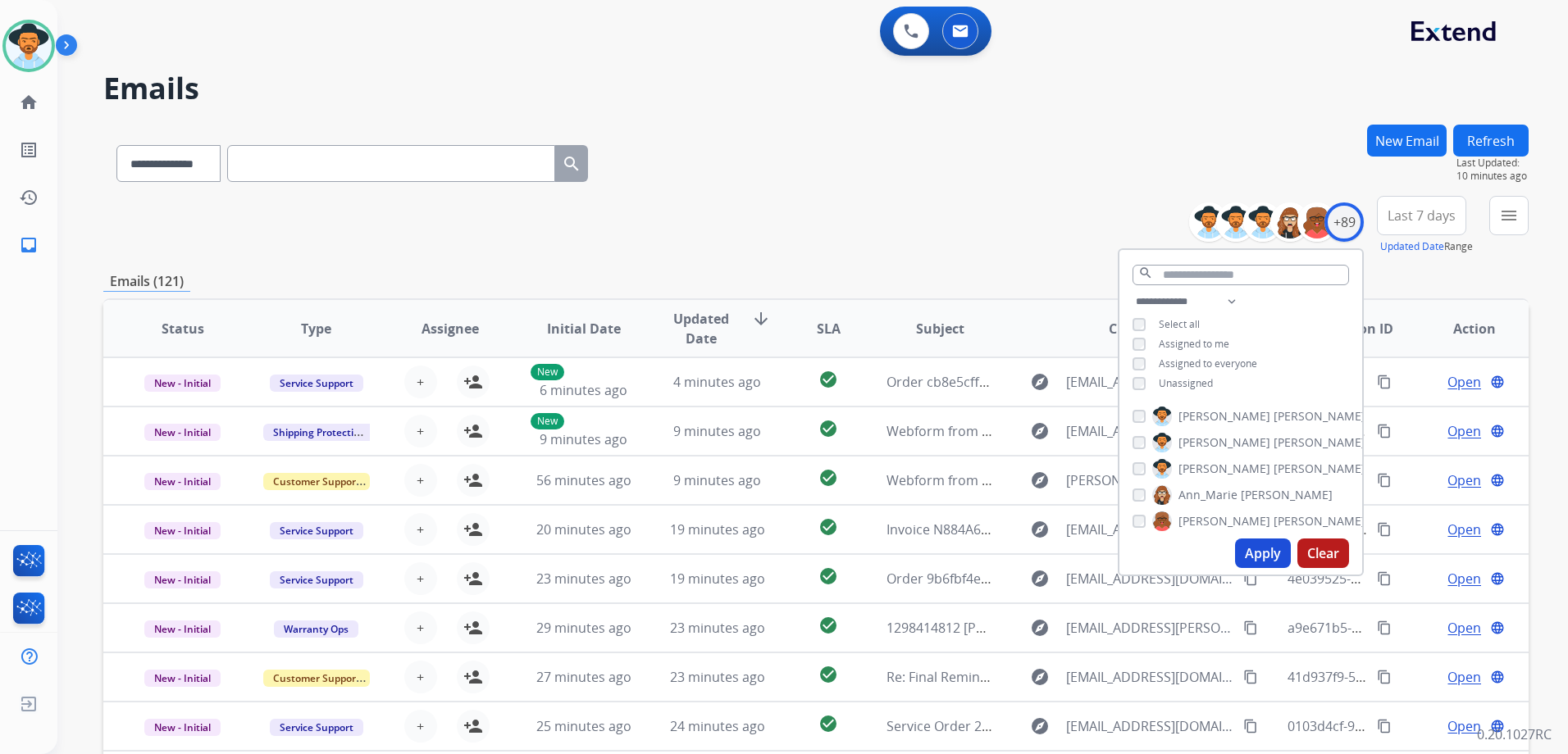
click at [1190, 340] on span "Assigned to me" at bounding box center [1194, 344] width 70 height 14
click at [1180, 381] on span "Unassigned" at bounding box center [1185, 383] width 54 height 14
click at [1265, 557] on button "Apply" at bounding box center [1262, 554] width 56 height 29
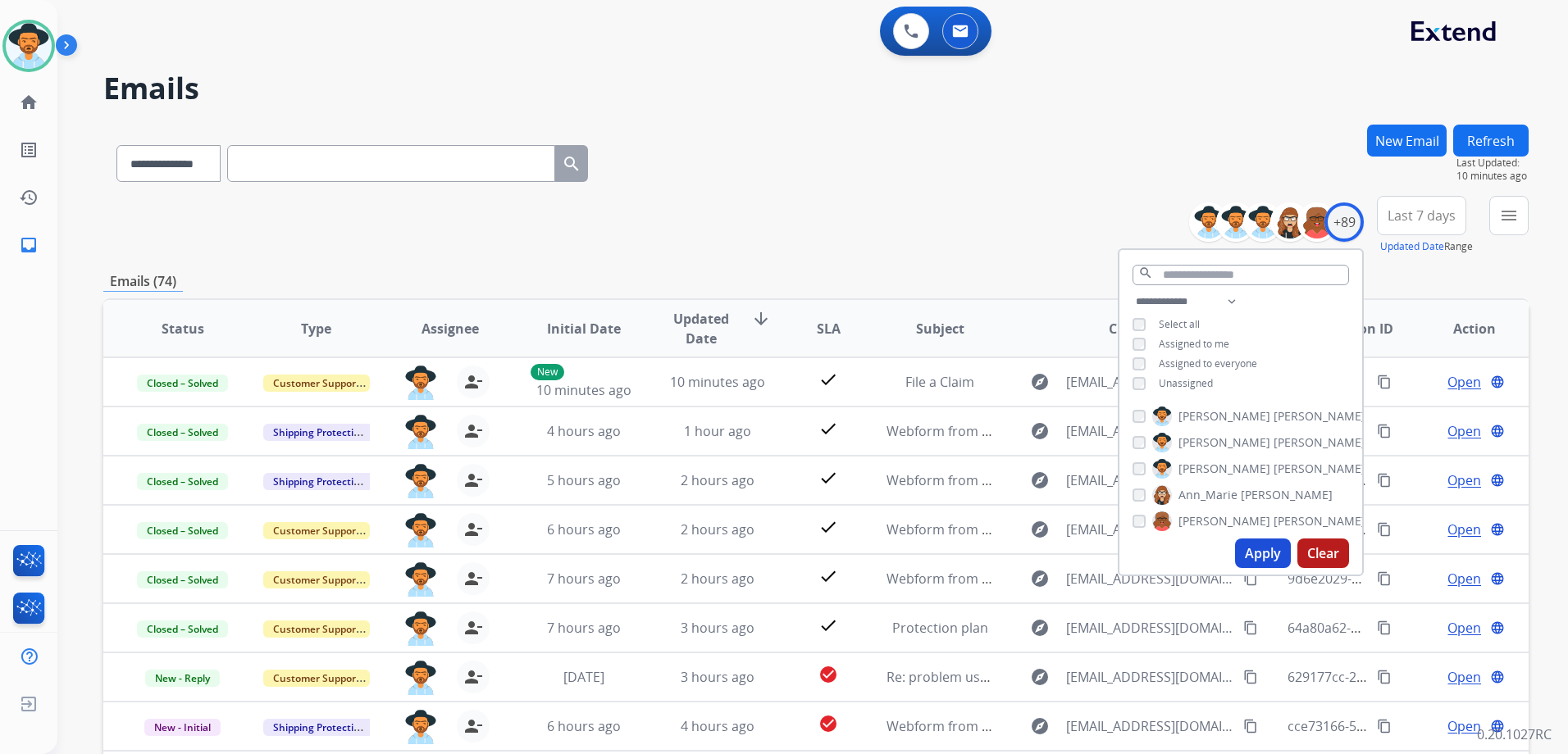
click at [839, 218] on div "**********" at bounding box center [816, 225] width 1425 height 59
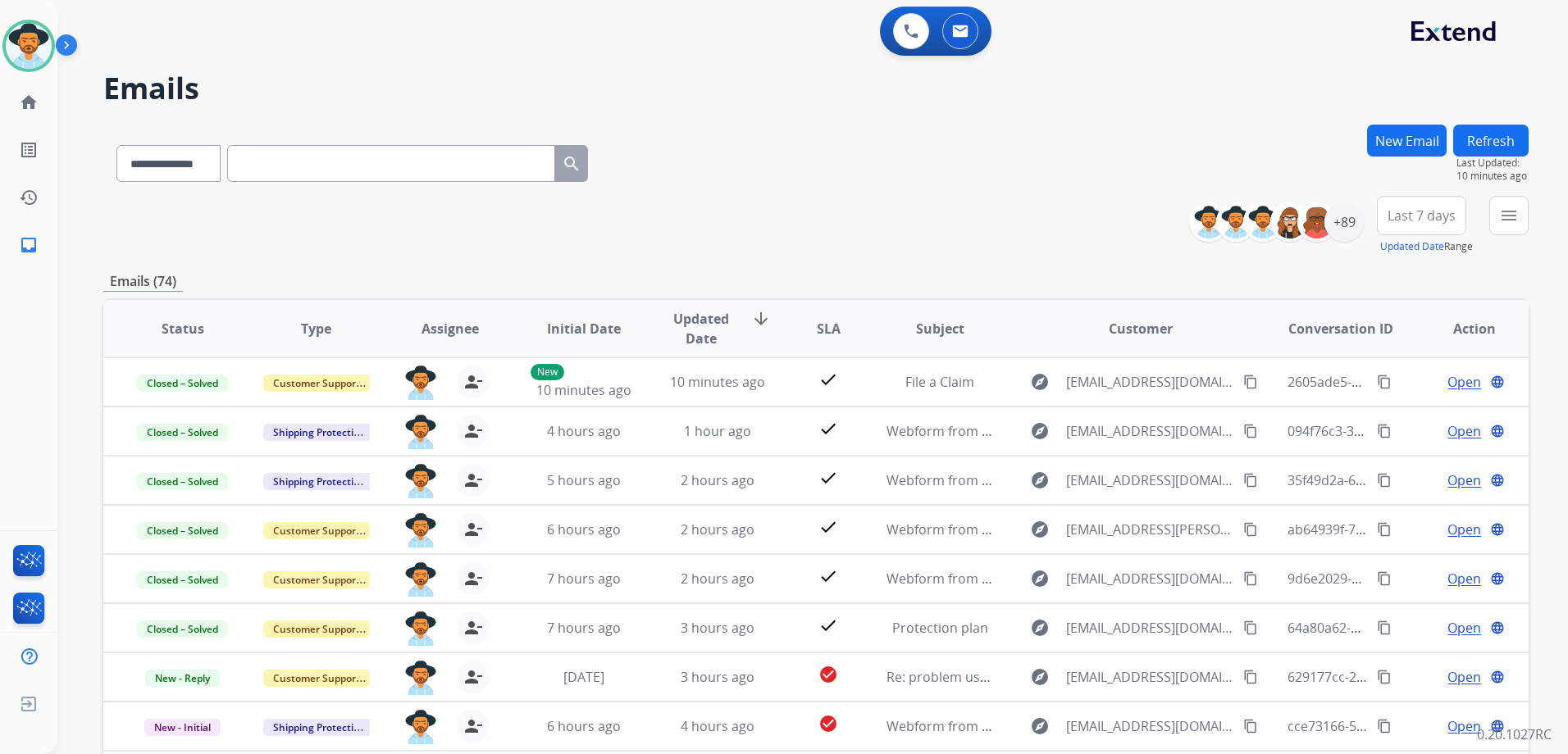
drag, startPoint x: 37, startPoint y: 41, endPoint x: 67, endPoint y: 42, distance: 30.0
click at [37, 41] on img at bounding box center [28, 46] width 46 height 46
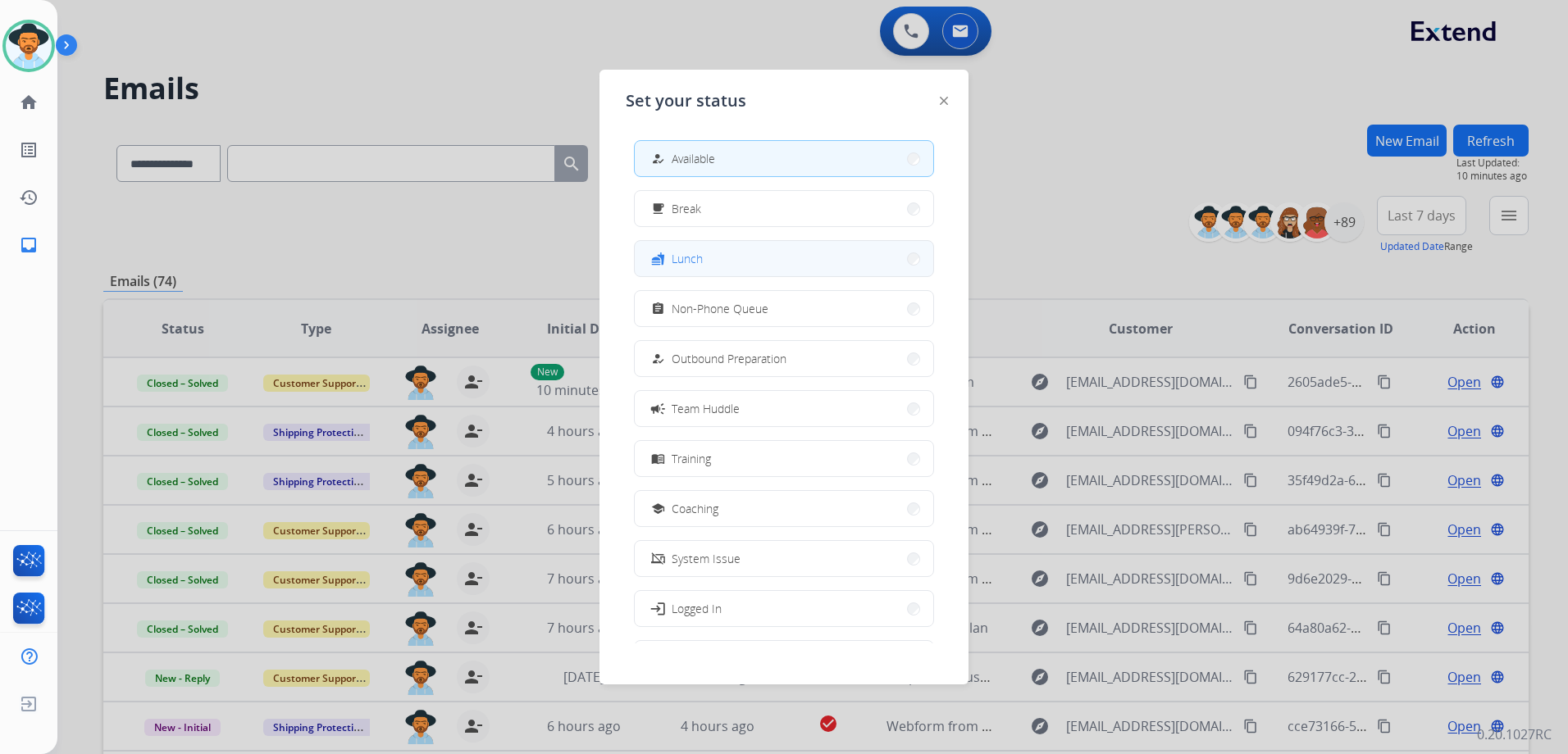
click at [773, 254] on button "fastfood Lunch" at bounding box center [783, 258] width 298 height 35
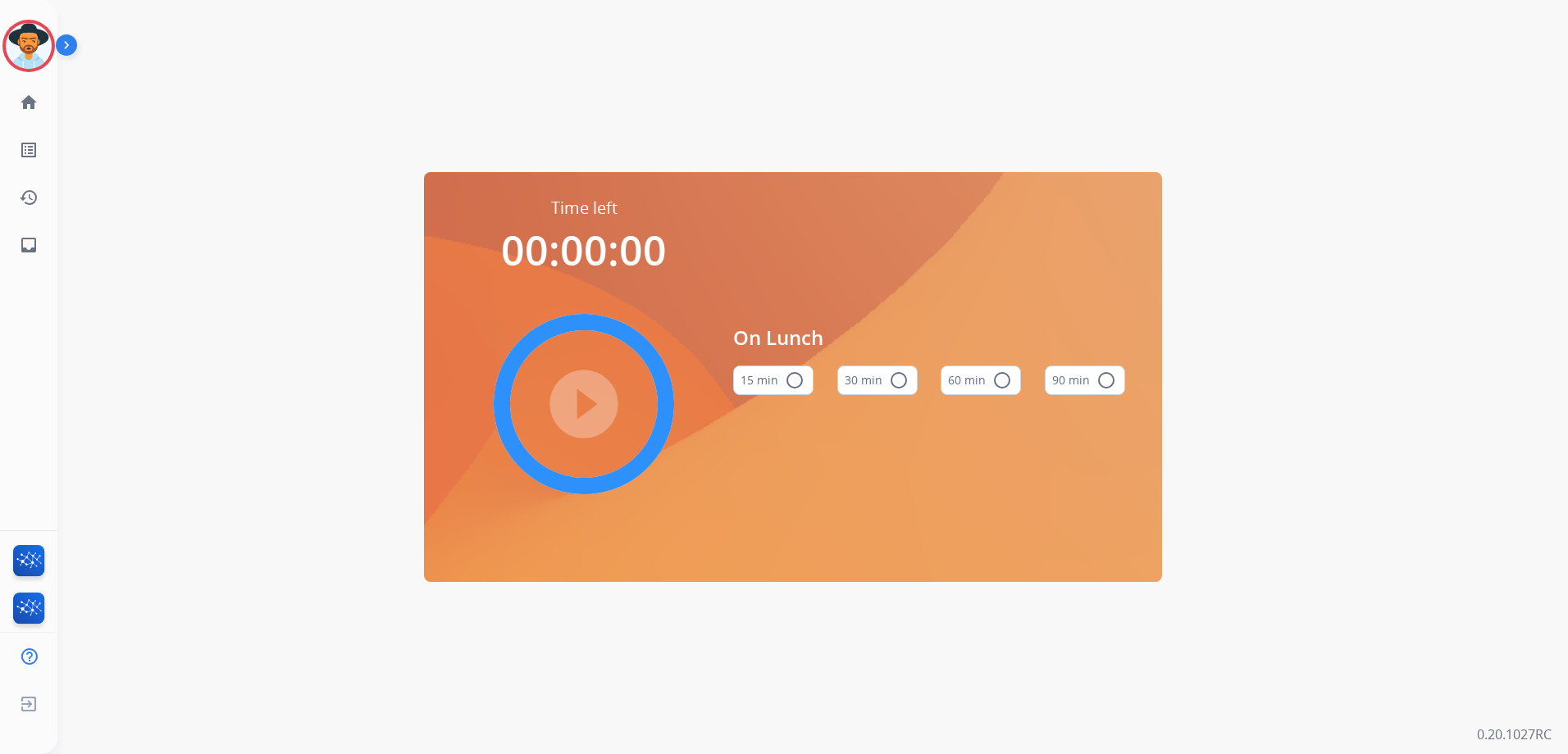
click at [979, 379] on button "60 min radio_button_unchecked" at bounding box center [980, 380] width 80 height 29
click at [17, 41] on img at bounding box center [28, 46] width 46 height 46
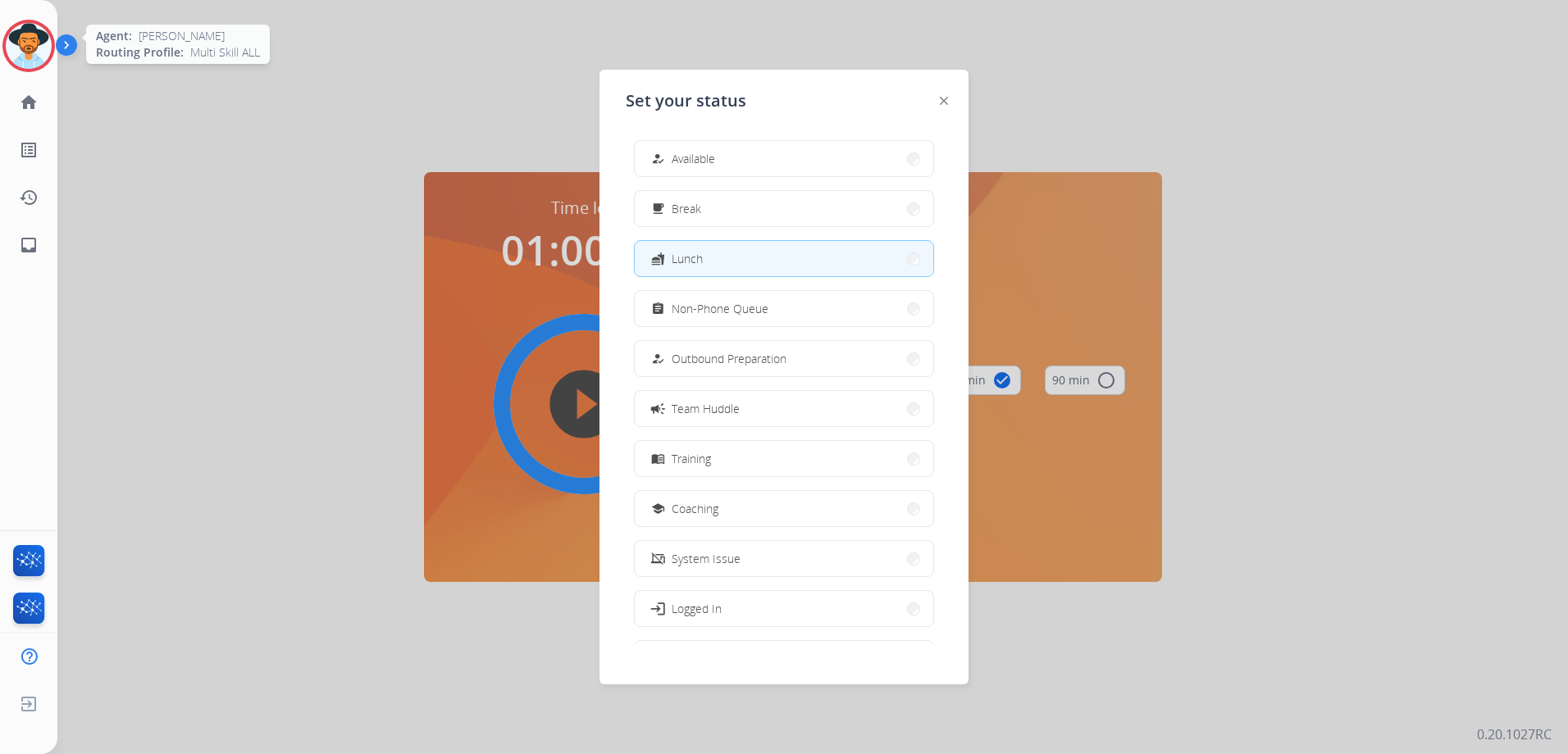
click at [17, 41] on img at bounding box center [28, 46] width 46 height 46
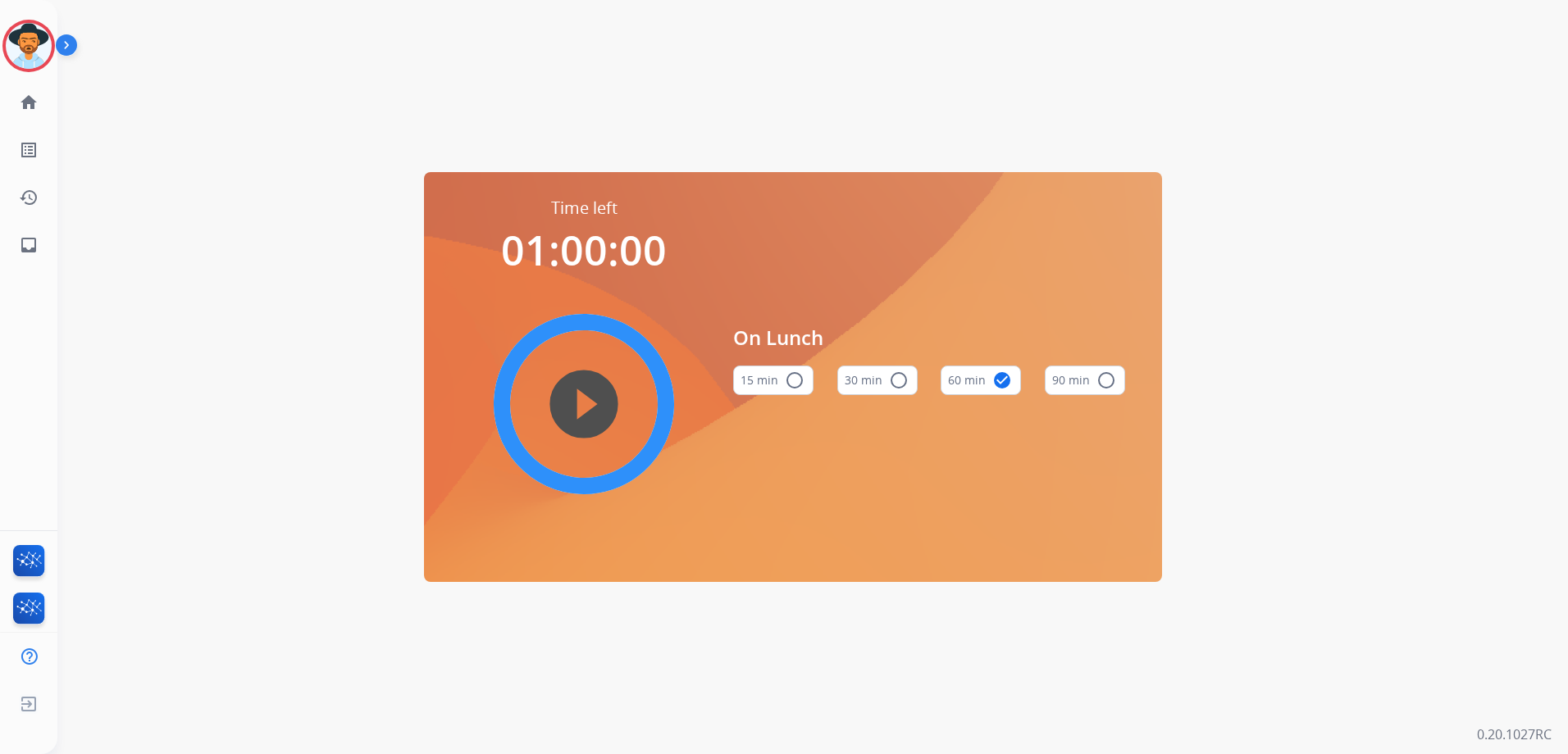
click at [591, 395] on mat-icon "play_circle_filled" at bounding box center [584, 404] width 20 height 20
click at [592, 397] on mat-icon "pause_circle_filled" at bounding box center [584, 404] width 20 height 20
click at [32, 52] on img at bounding box center [28, 46] width 46 height 46
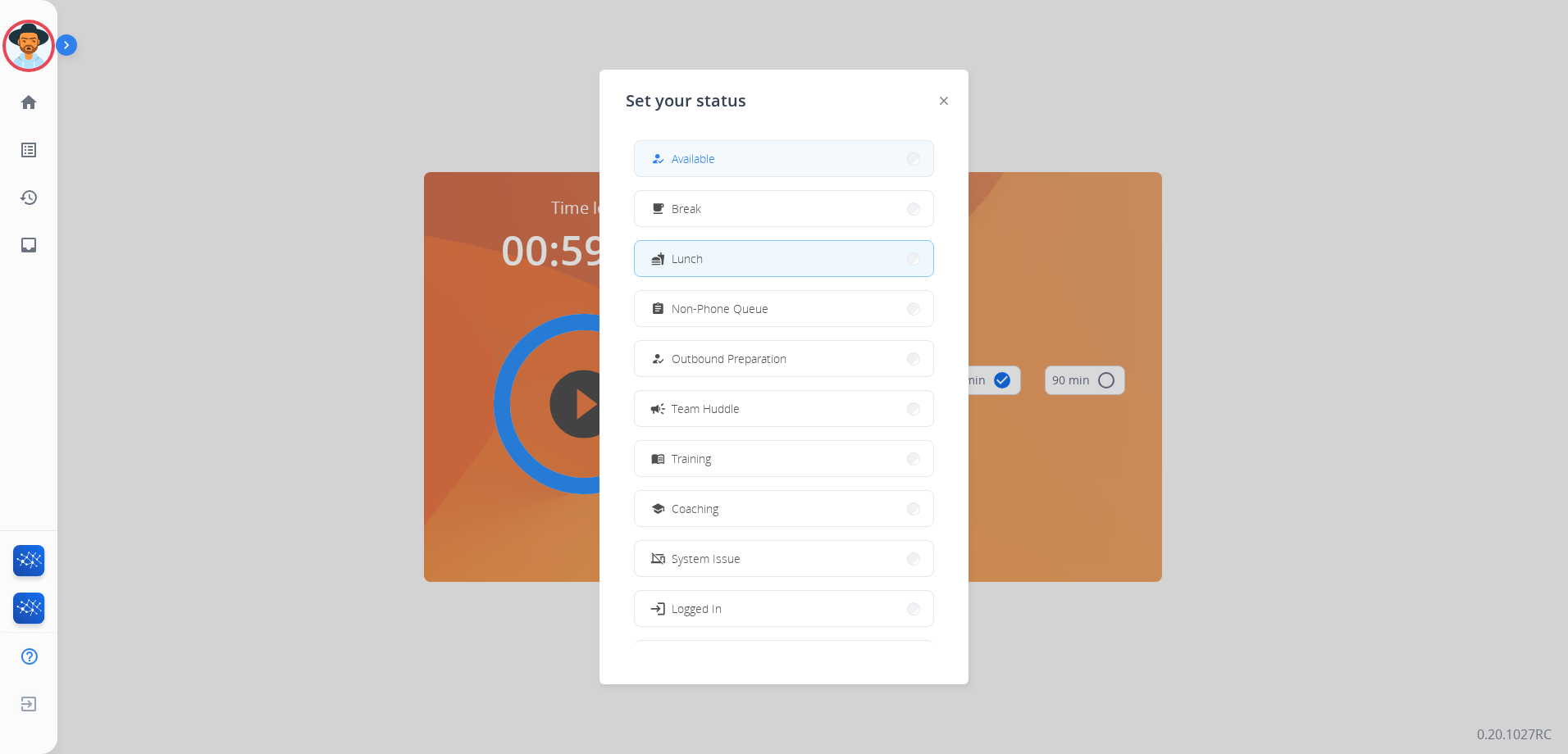
click at [667, 150] on div "how_to_reg" at bounding box center [659, 159] width 24 height 20
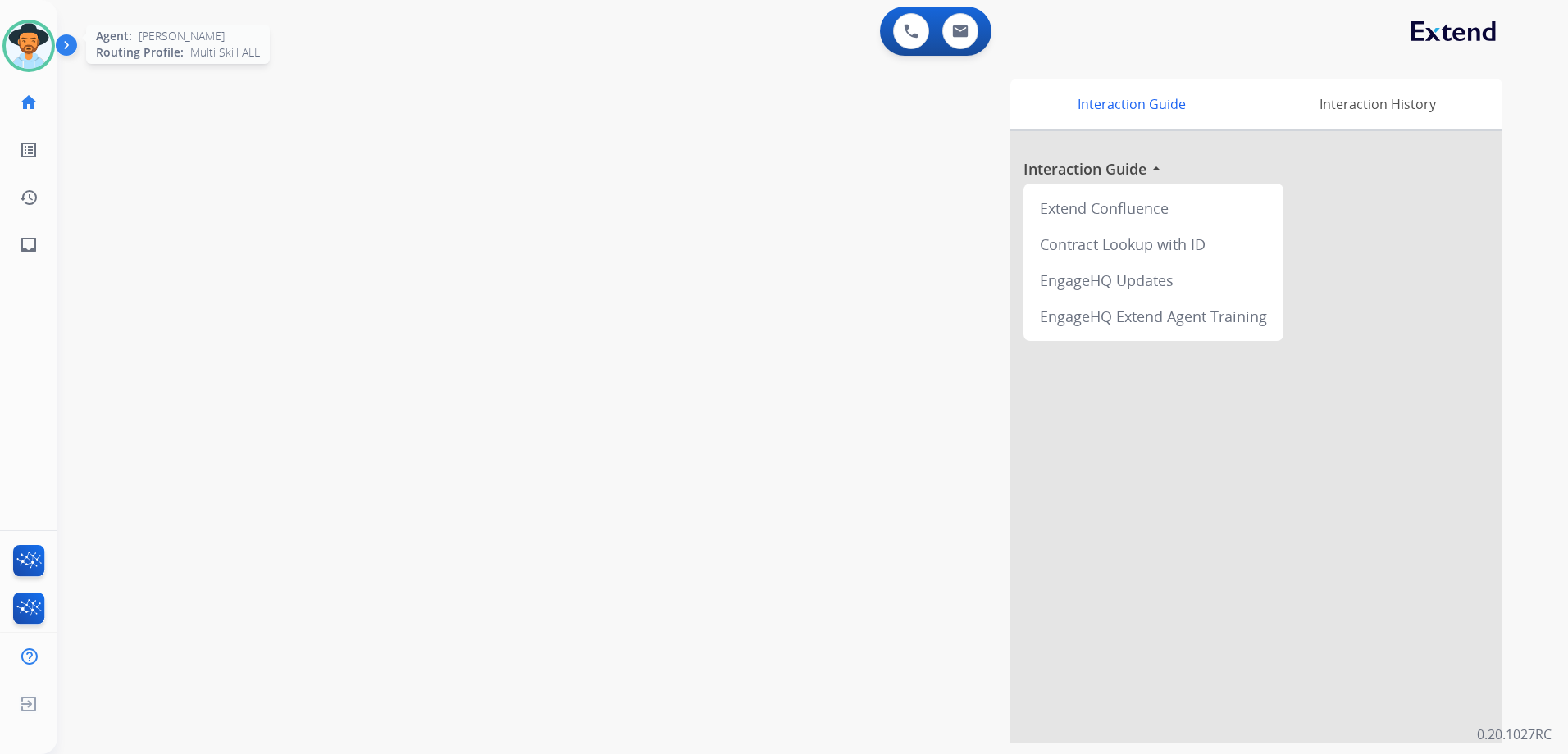
click at [22, 46] on img at bounding box center [28, 46] width 46 height 46
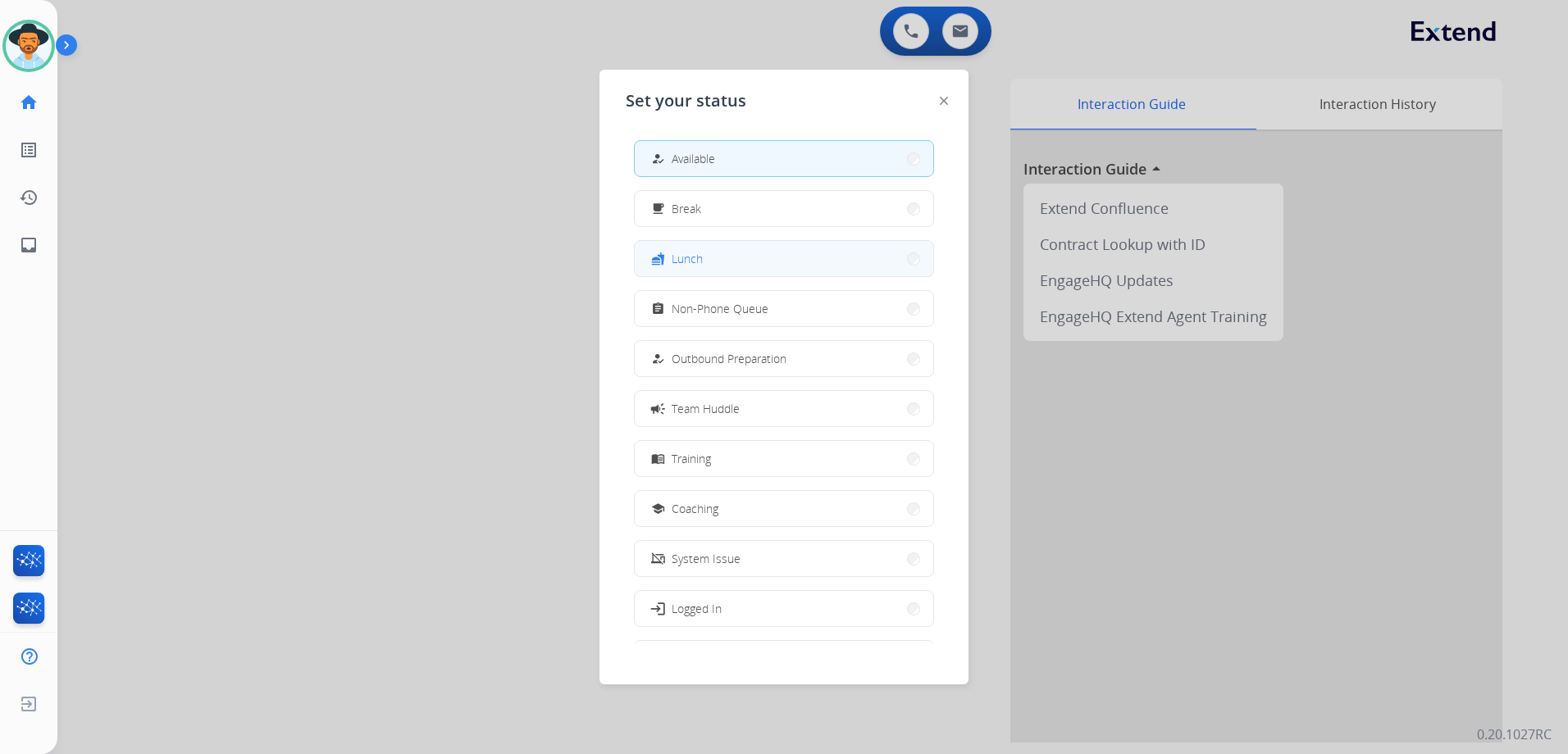
click at [735, 264] on button "fastfood Lunch" at bounding box center [783, 258] width 298 height 35
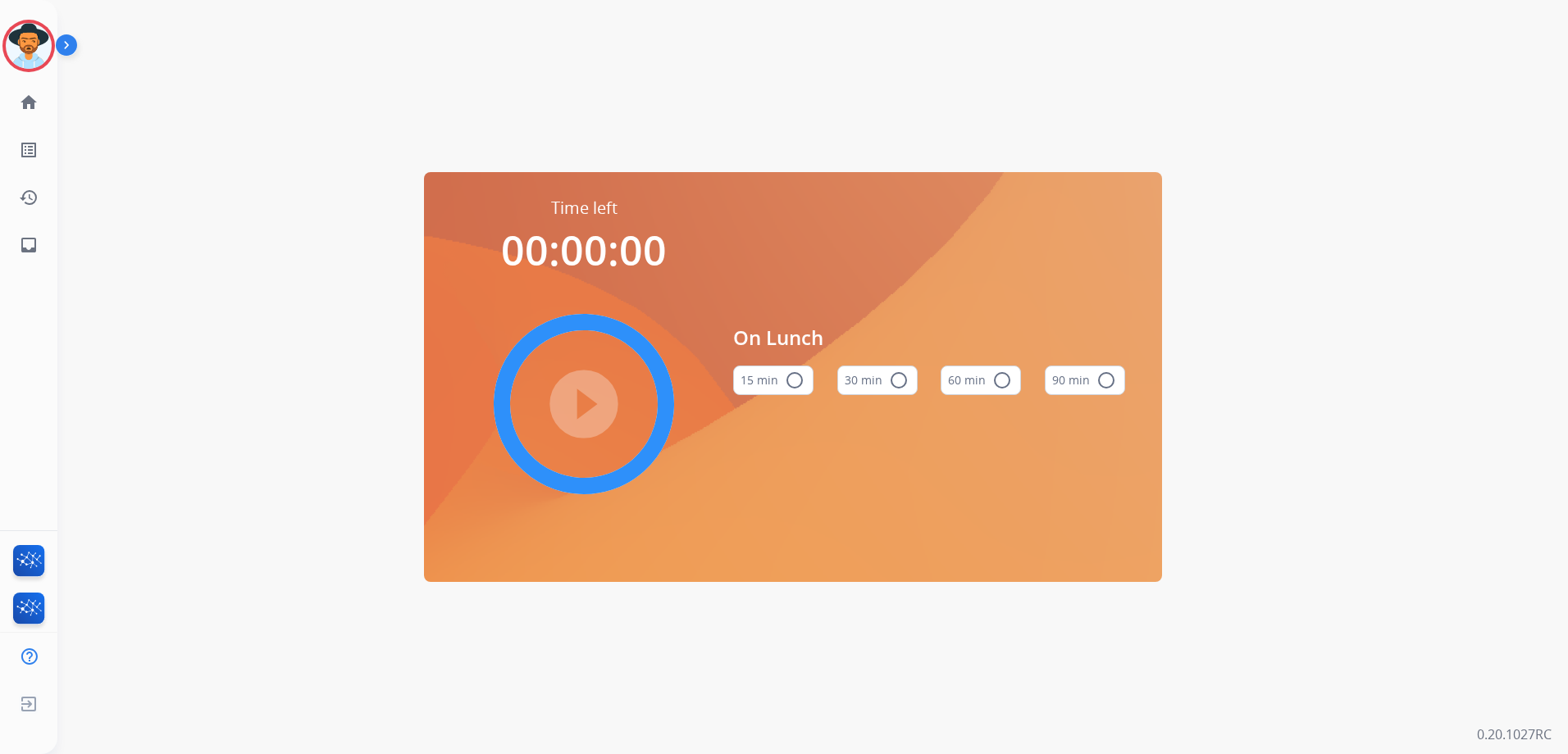
click at [574, 395] on div "play_circle_filled" at bounding box center [584, 404] width 246 height 246
click at [1001, 379] on mat-icon "radio_button_unchecked" at bounding box center [1001, 380] width 20 height 20
click at [580, 414] on mat-icon "play_circle_filled" at bounding box center [584, 404] width 20 height 20
